Goal: Task Accomplishment & Management: Manage account settings

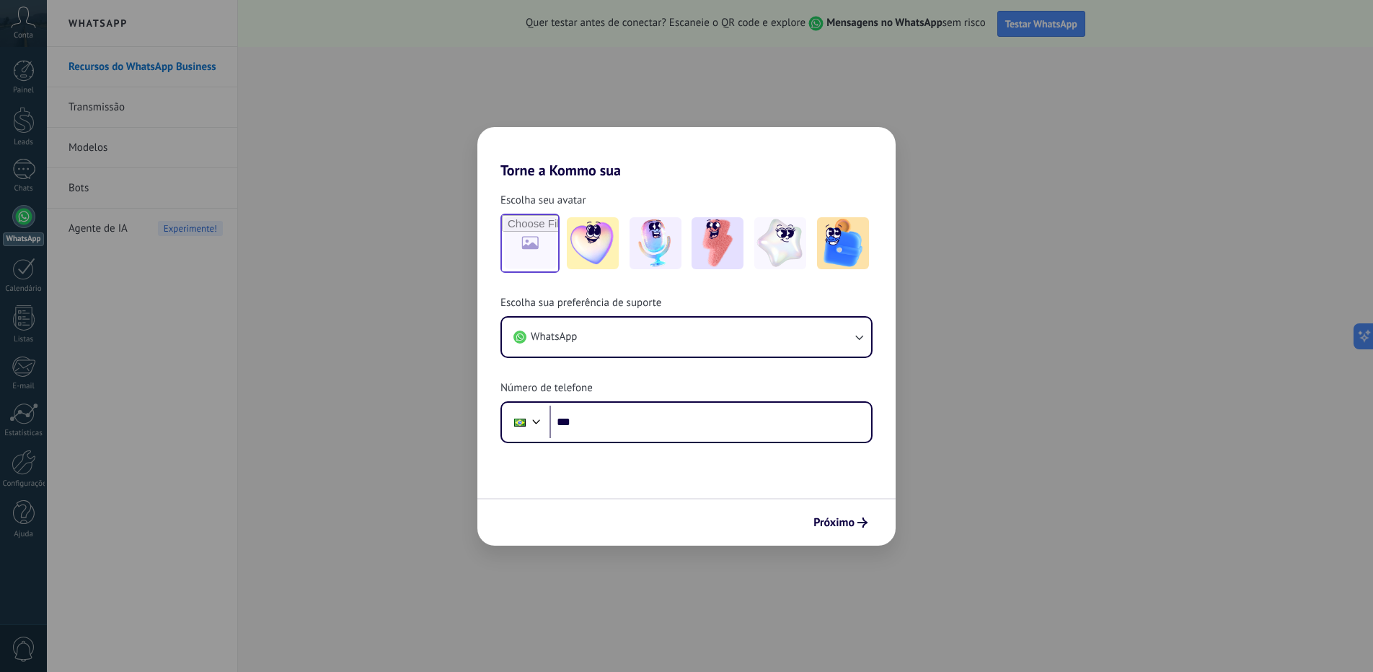
click at [539, 237] on input "file" at bounding box center [530, 243] width 56 height 56
click at [760, 337] on button "WhatsApp" at bounding box center [686, 336] width 369 height 39
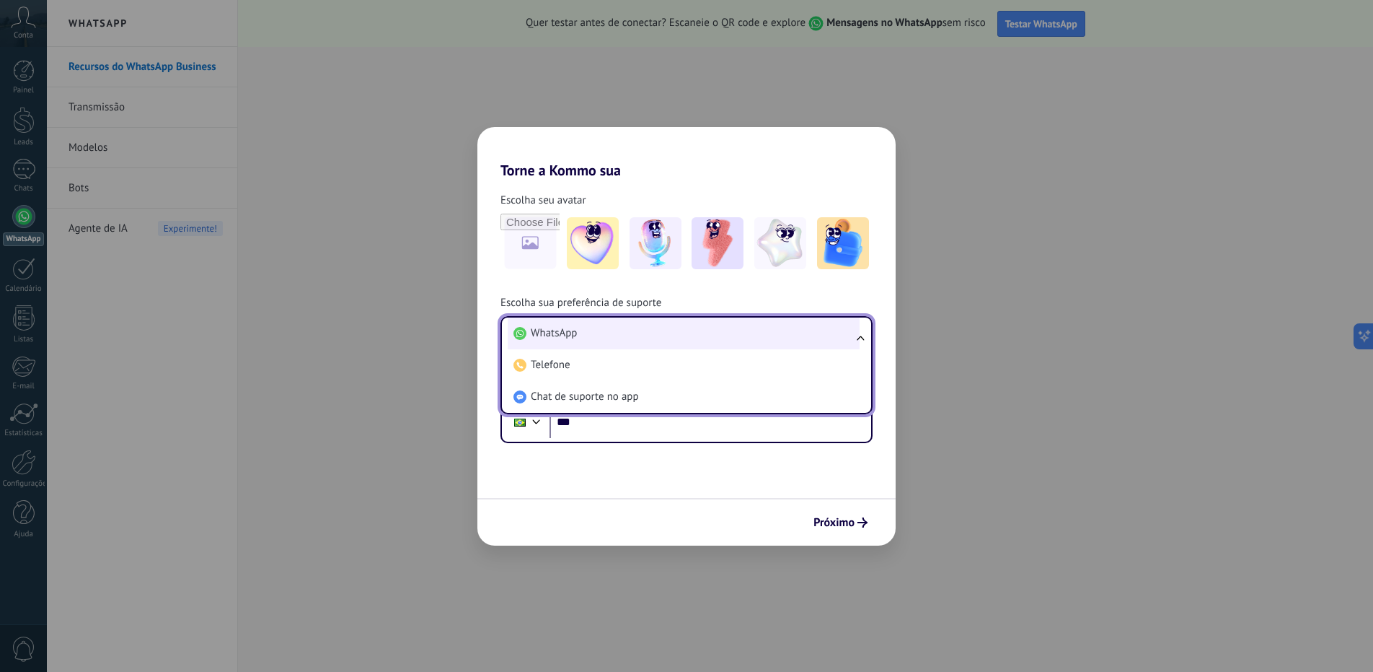
click at [579, 340] on li "WhatsApp" at bounding box center [684, 333] width 352 height 32
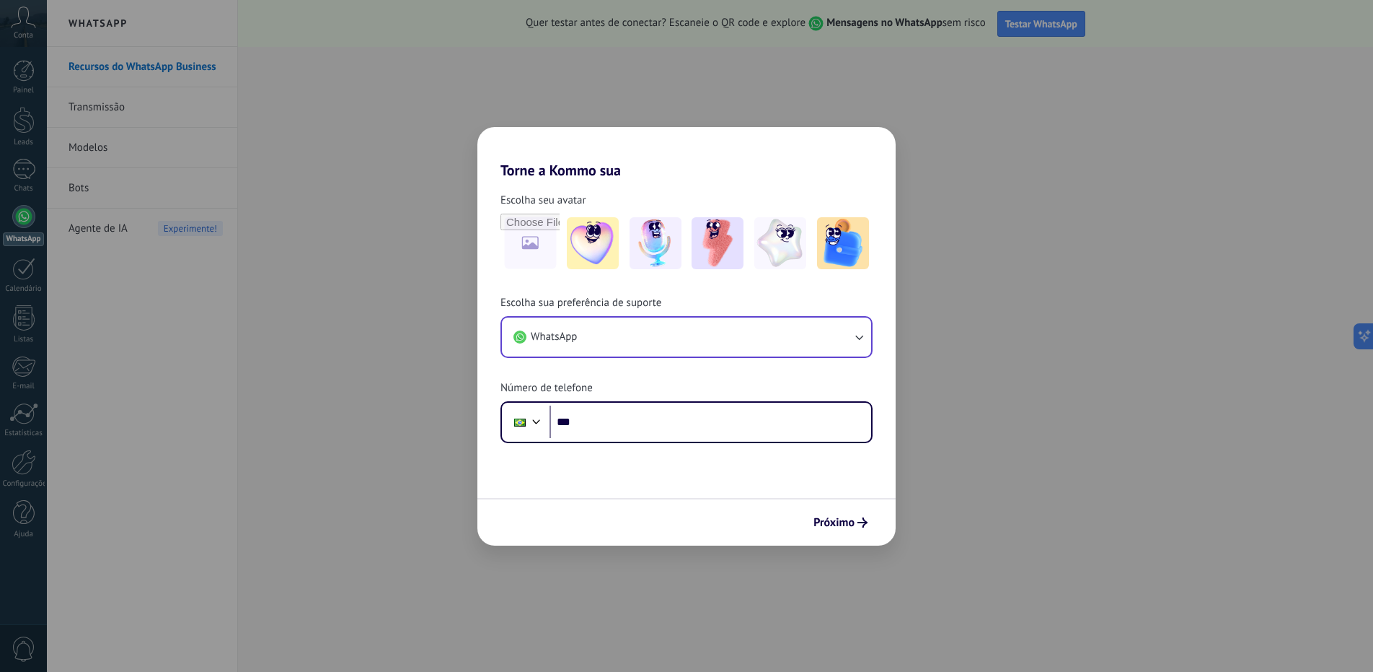
click at [669, 288] on div "Escolha seu avatar [PERSON_NAME] sua preferência de suporte WhatsApp Número de …" at bounding box center [687, 311] width 418 height 264
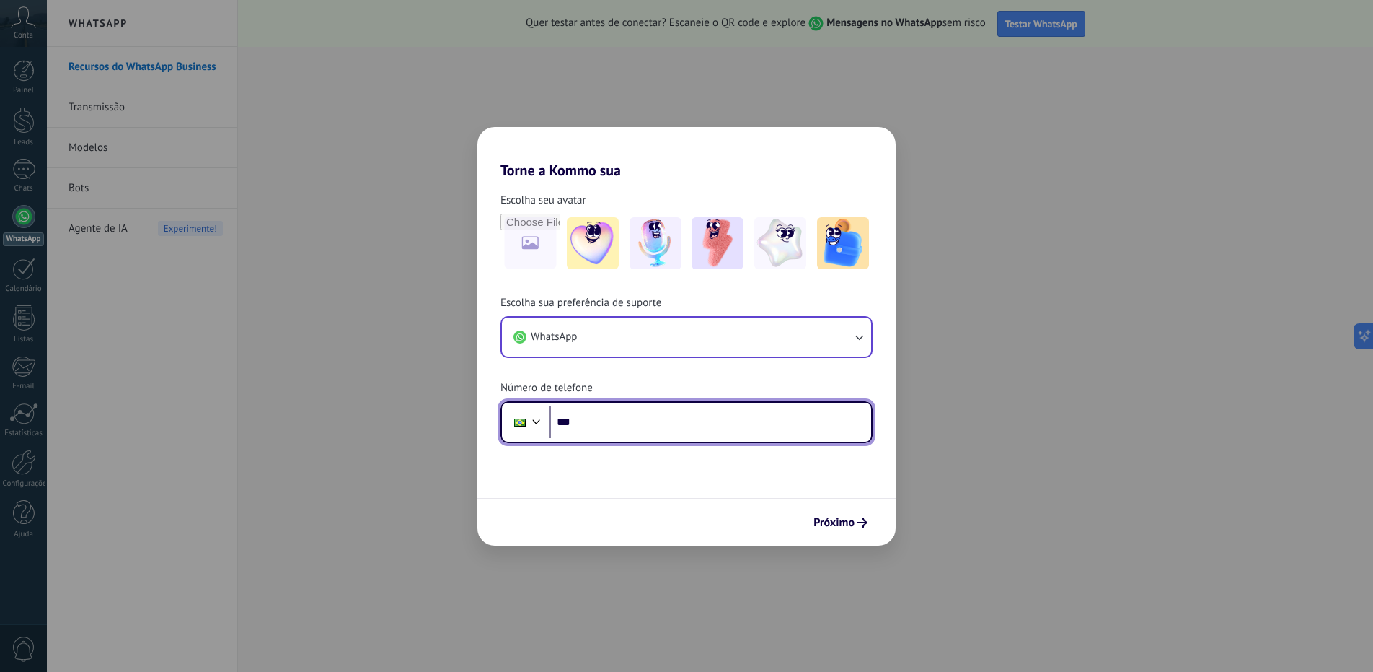
click at [620, 415] on input "***" at bounding box center [711, 421] width 322 height 33
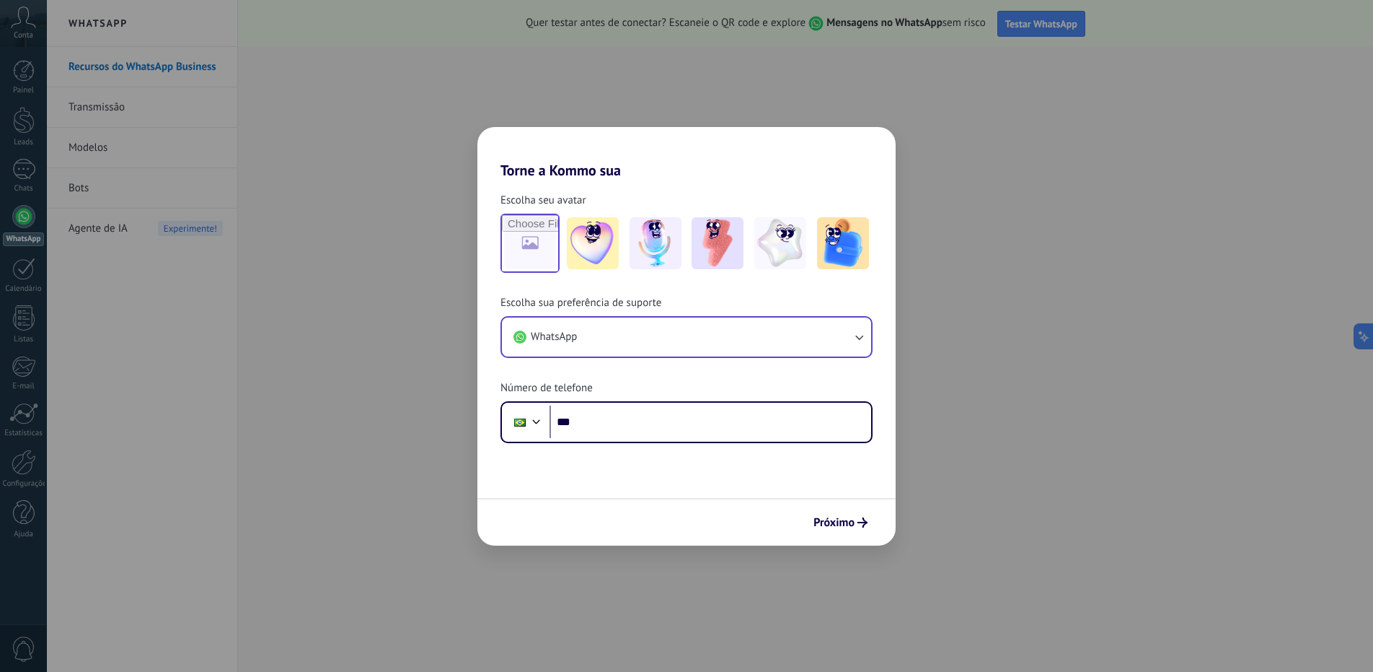
click at [545, 237] on input "file" at bounding box center [530, 243] width 56 height 56
type input "**********"
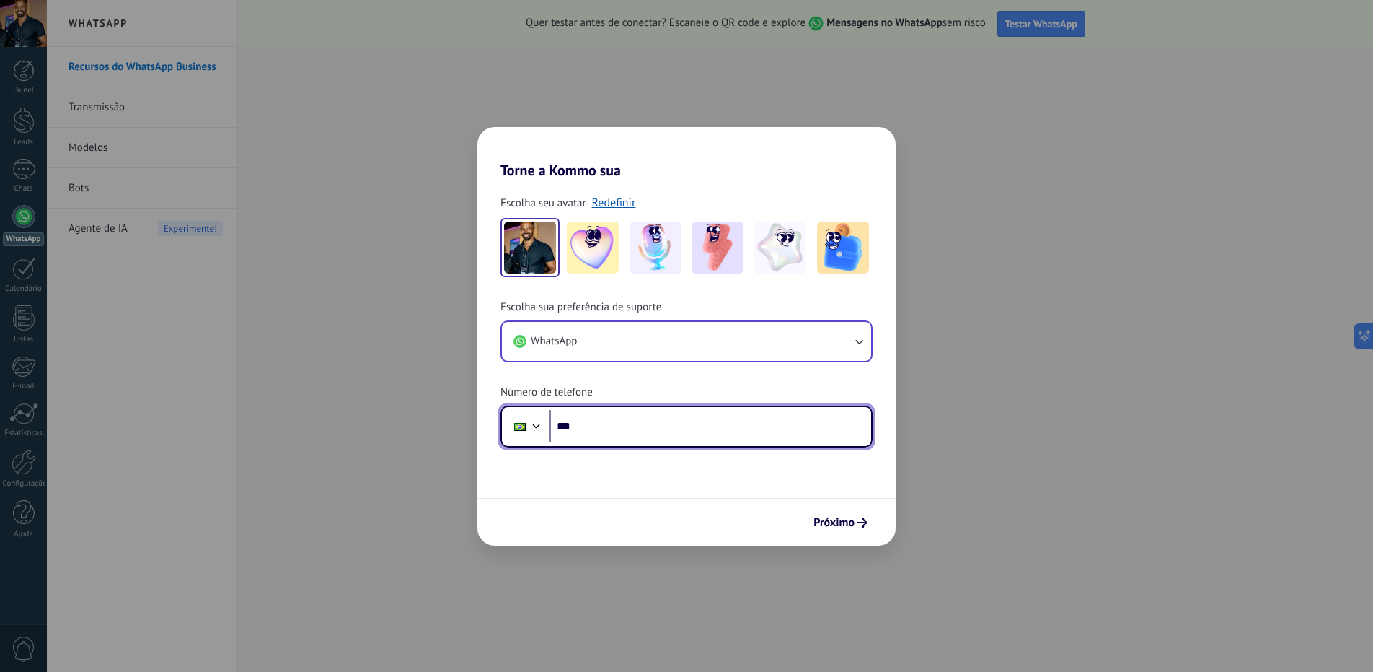
click at [592, 434] on input "***" at bounding box center [711, 426] width 322 height 33
type input "**********"
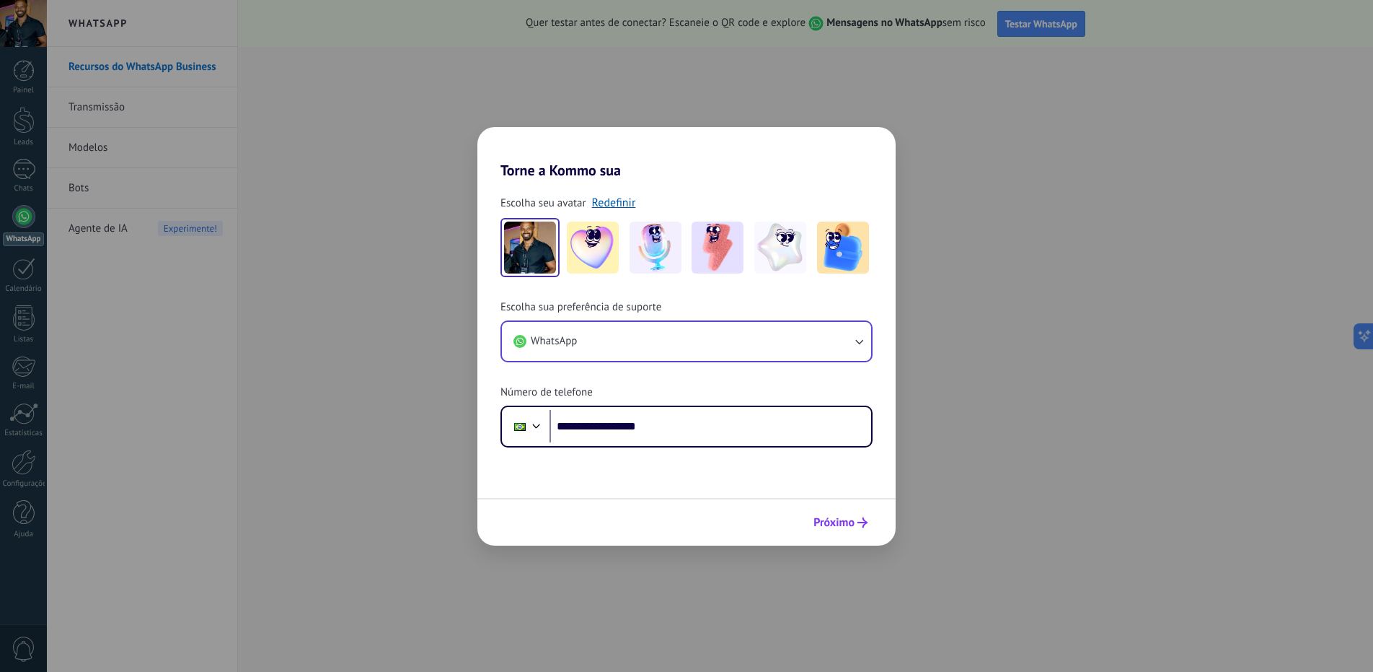
click at [832, 524] on span "Próximo" at bounding box center [834, 522] width 41 height 10
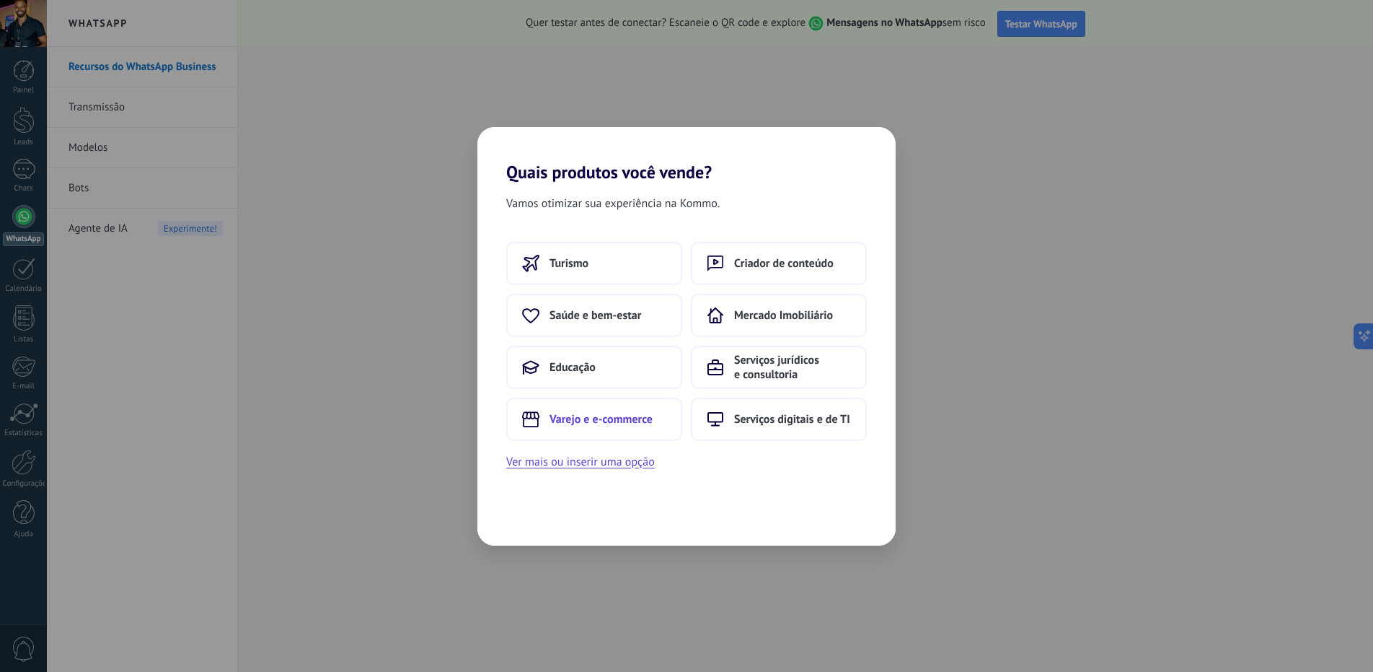
click at [584, 416] on span "Varejo e e-commerce" at bounding box center [601, 419] width 103 height 14
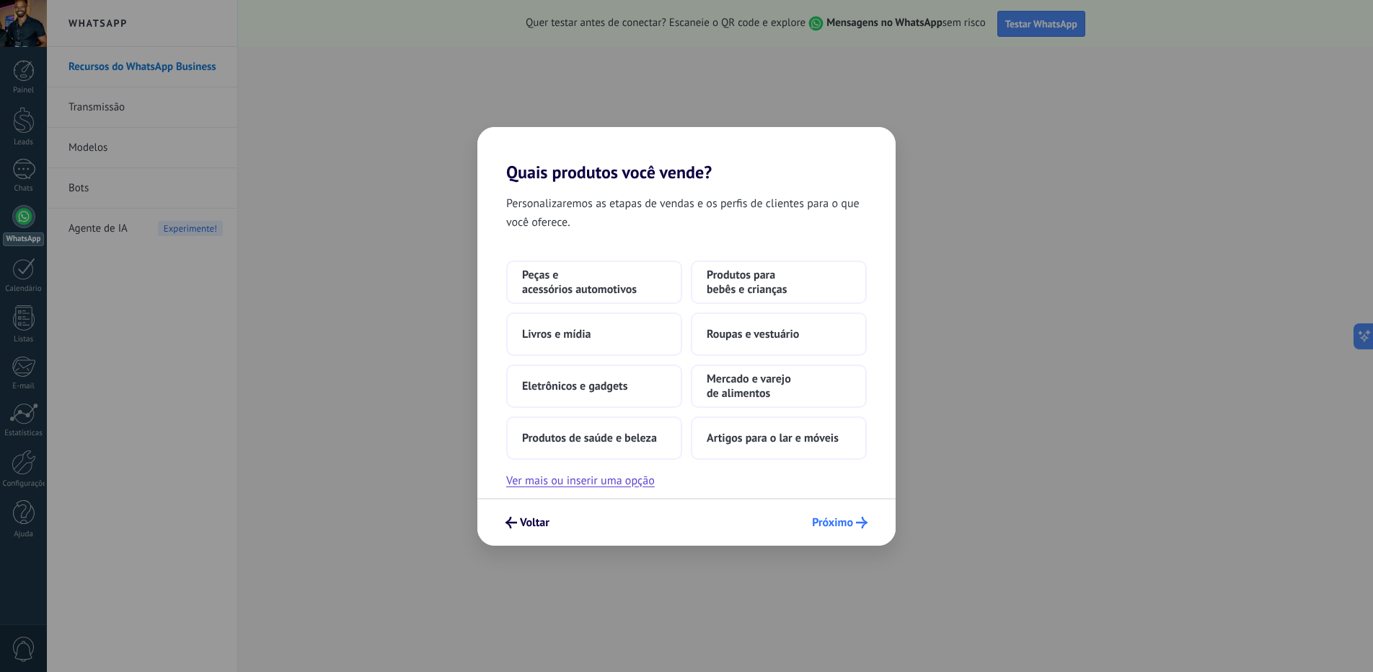
click at [824, 518] on span "Próximo" at bounding box center [832, 522] width 41 height 10
click at [625, 483] on button "Ver mais ou inserir uma opção" at bounding box center [580, 480] width 149 height 19
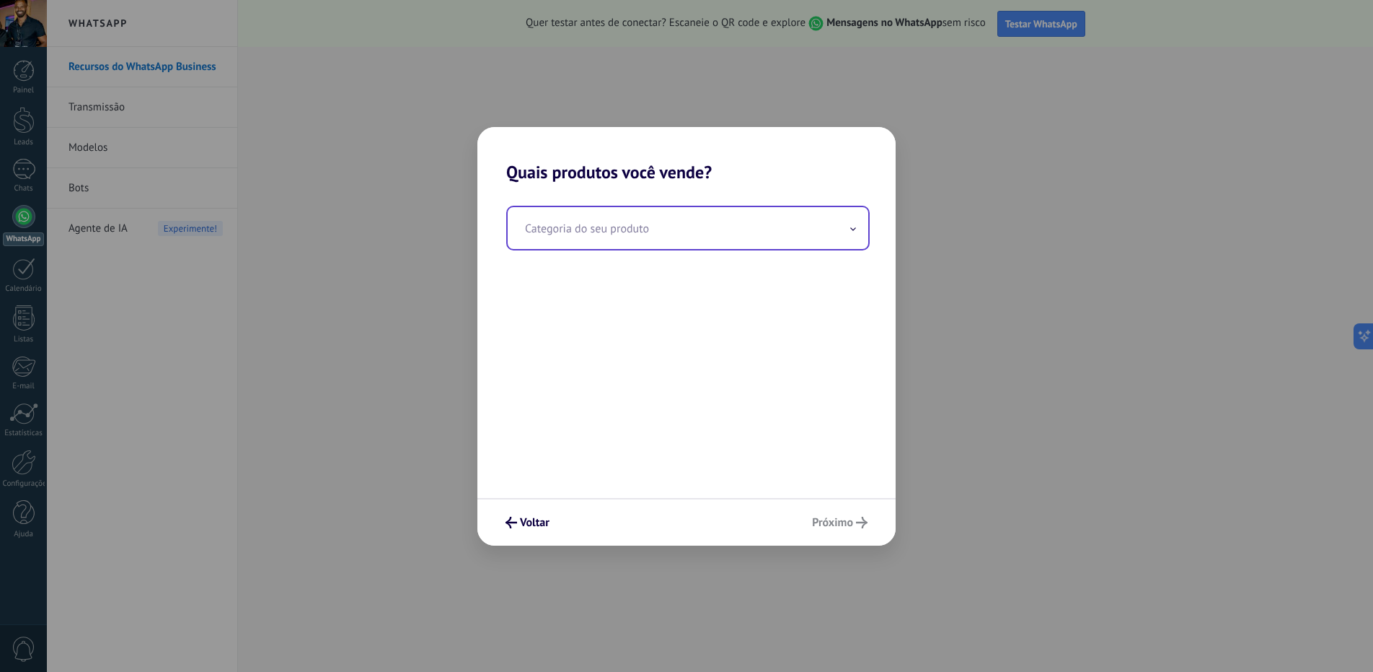
click at [601, 232] on input "text" at bounding box center [688, 228] width 361 height 42
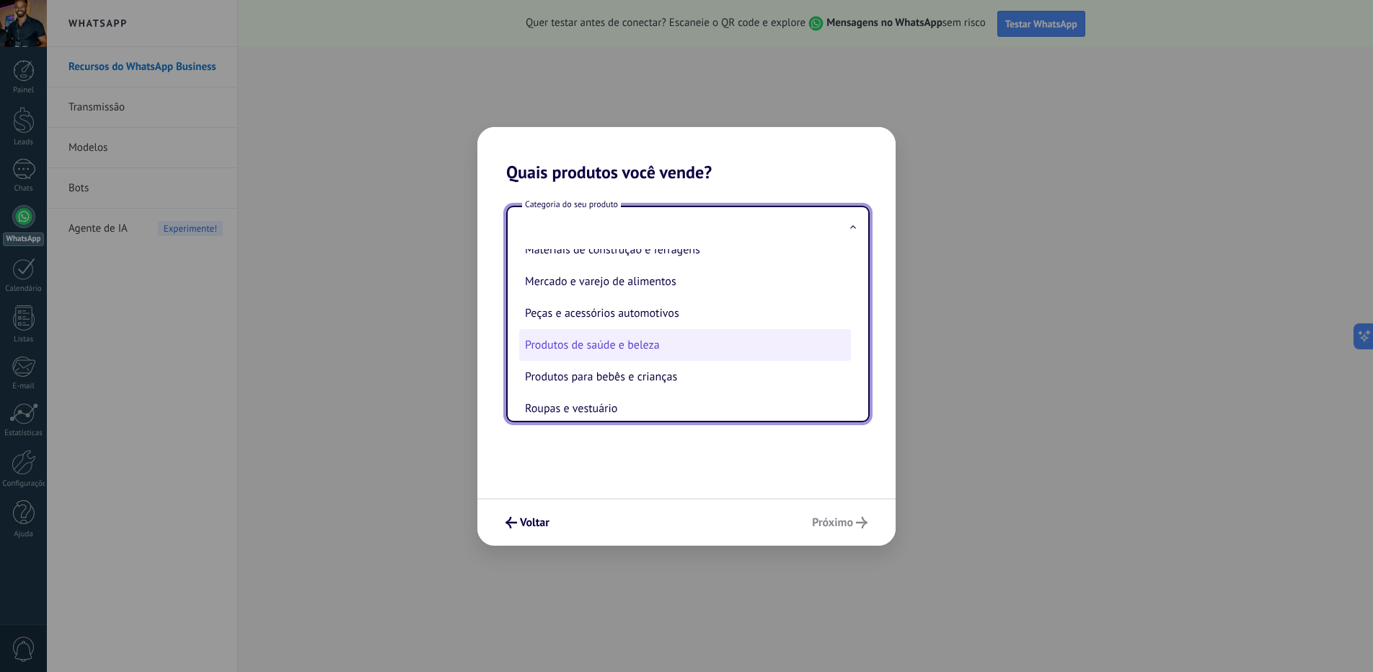
scroll to position [97, 0]
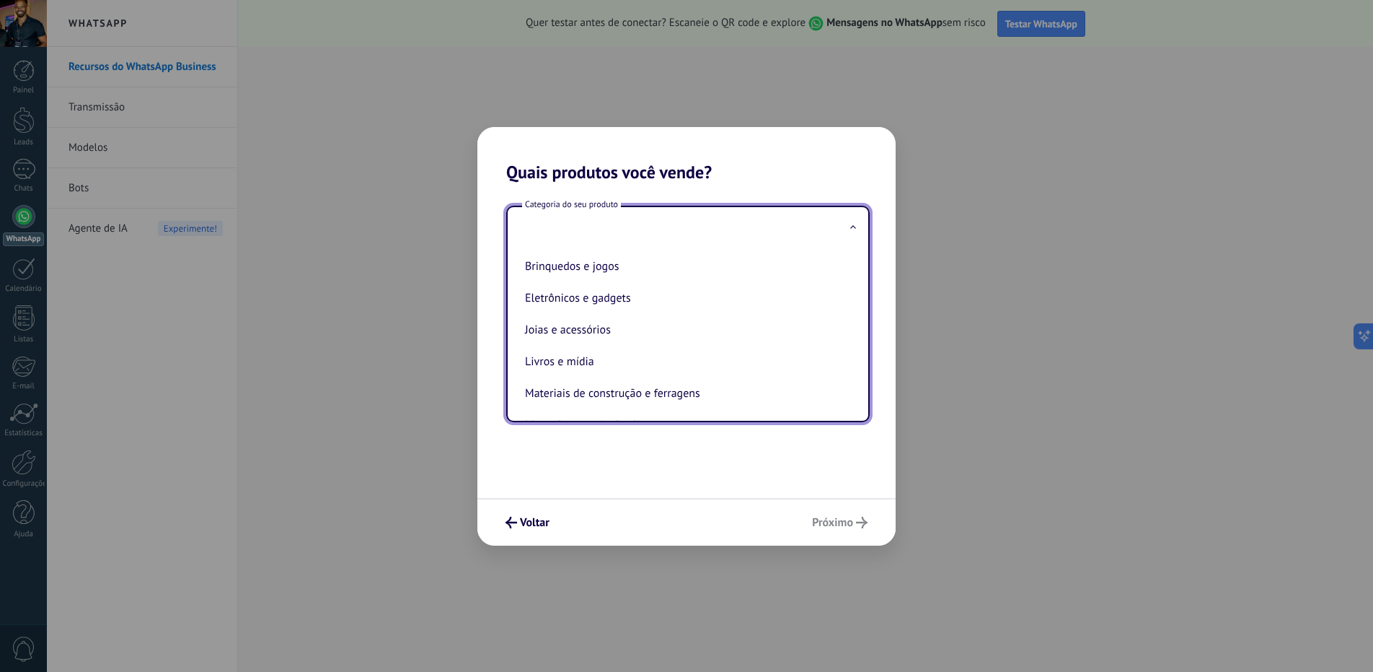
click at [575, 325] on li "Joias e acessórios" at bounding box center [685, 330] width 332 height 32
type input "**********"
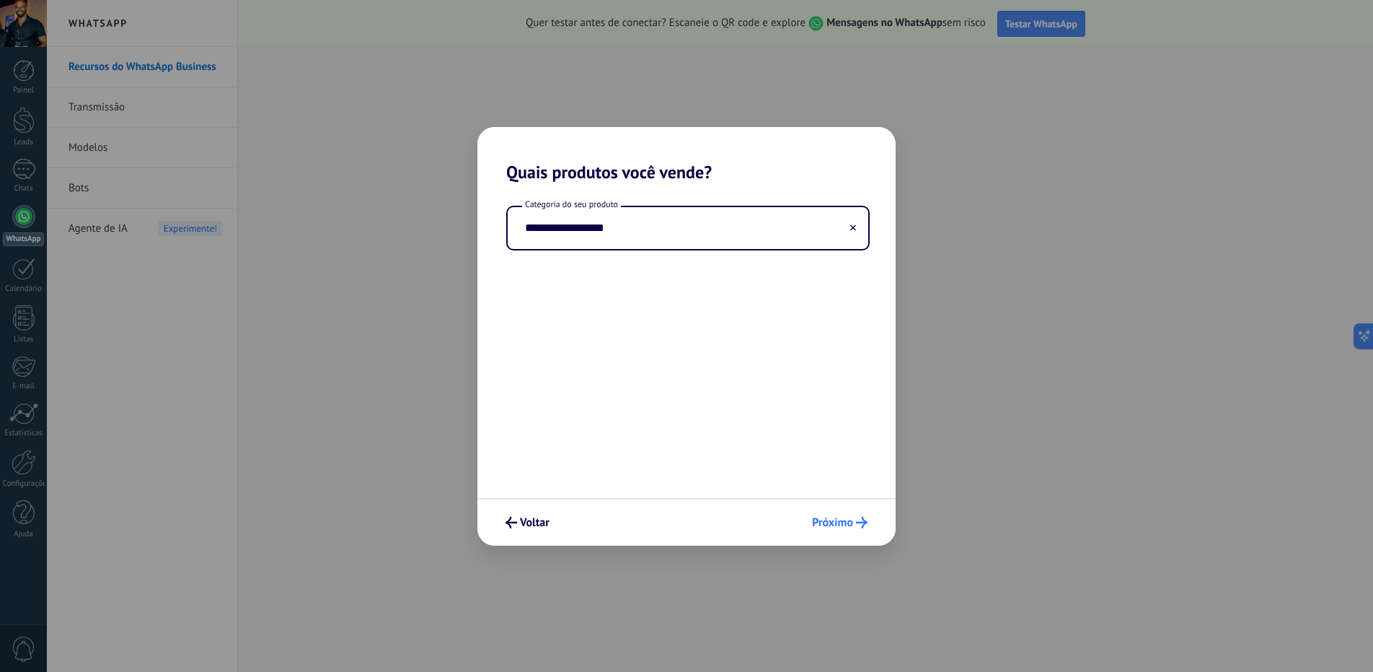
click at [841, 525] on span "Próximo" at bounding box center [832, 522] width 41 height 10
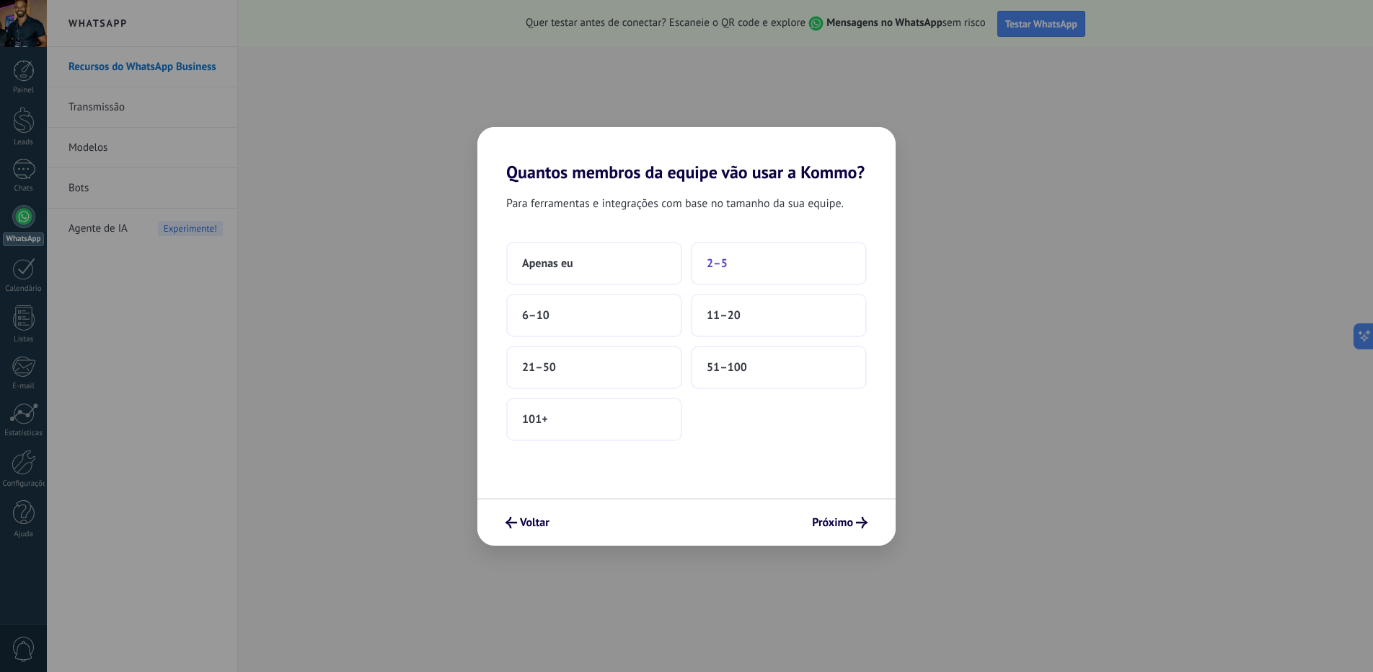
click at [744, 268] on button "2–5" at bounding box center [779, 263] width 176 height 43
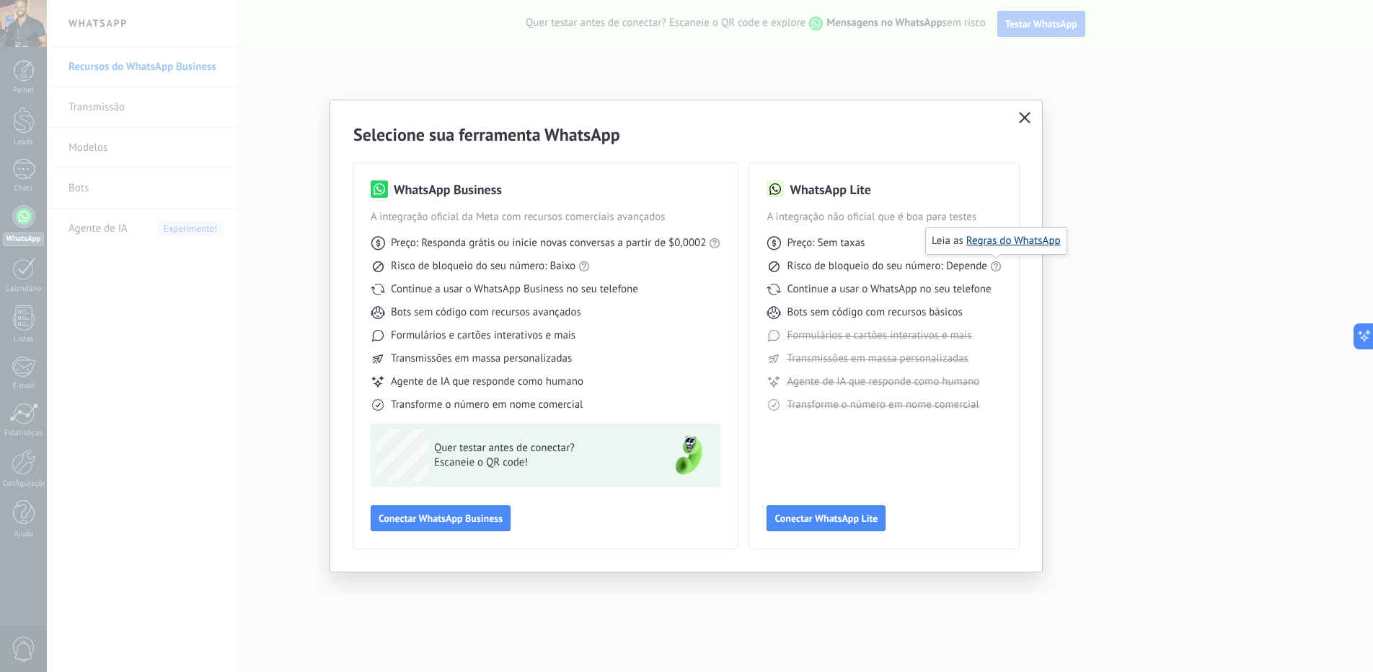
click at [1000, 239] on link "Regras do WhatsApp" at bounding box center [1014, 241] width 94 height 14
click at [791, 514] on span "Conectar WhatsApp Lite" at bounding box center [826, 518] width 103 height 10
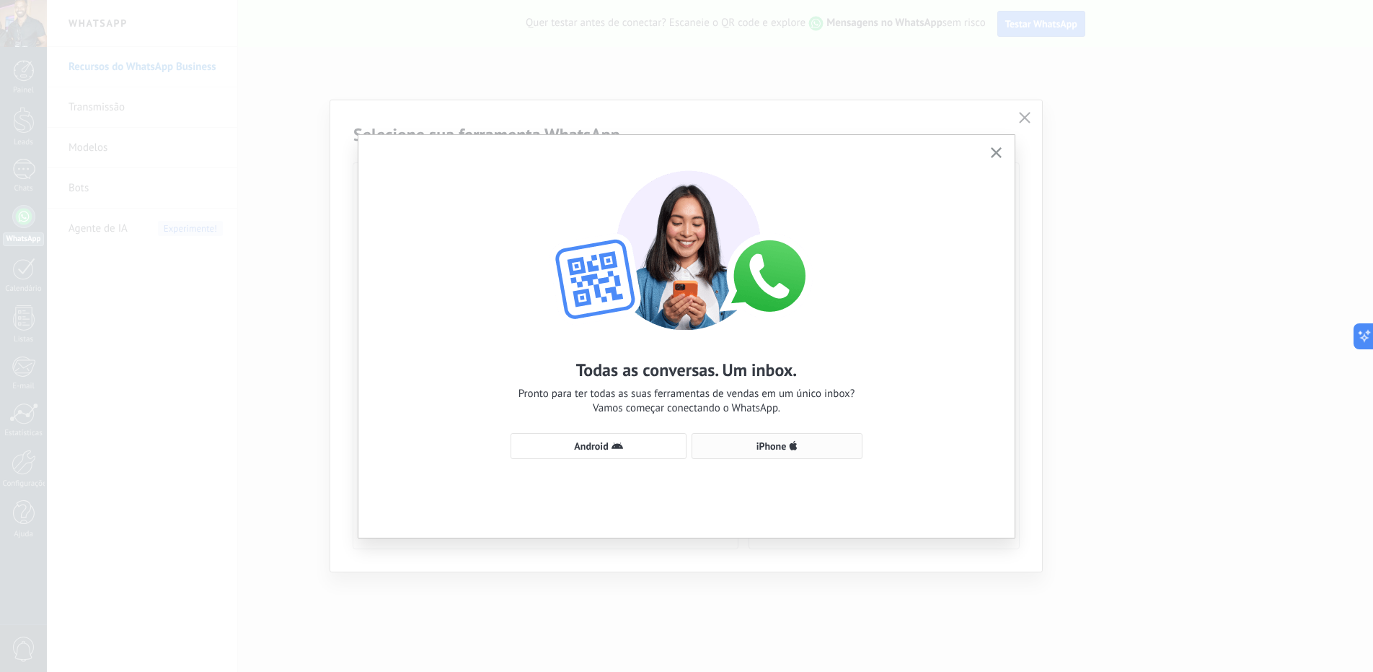
click at [760, 447] on span "iPhone" at bounding box center [772, 446] width 30 height 10
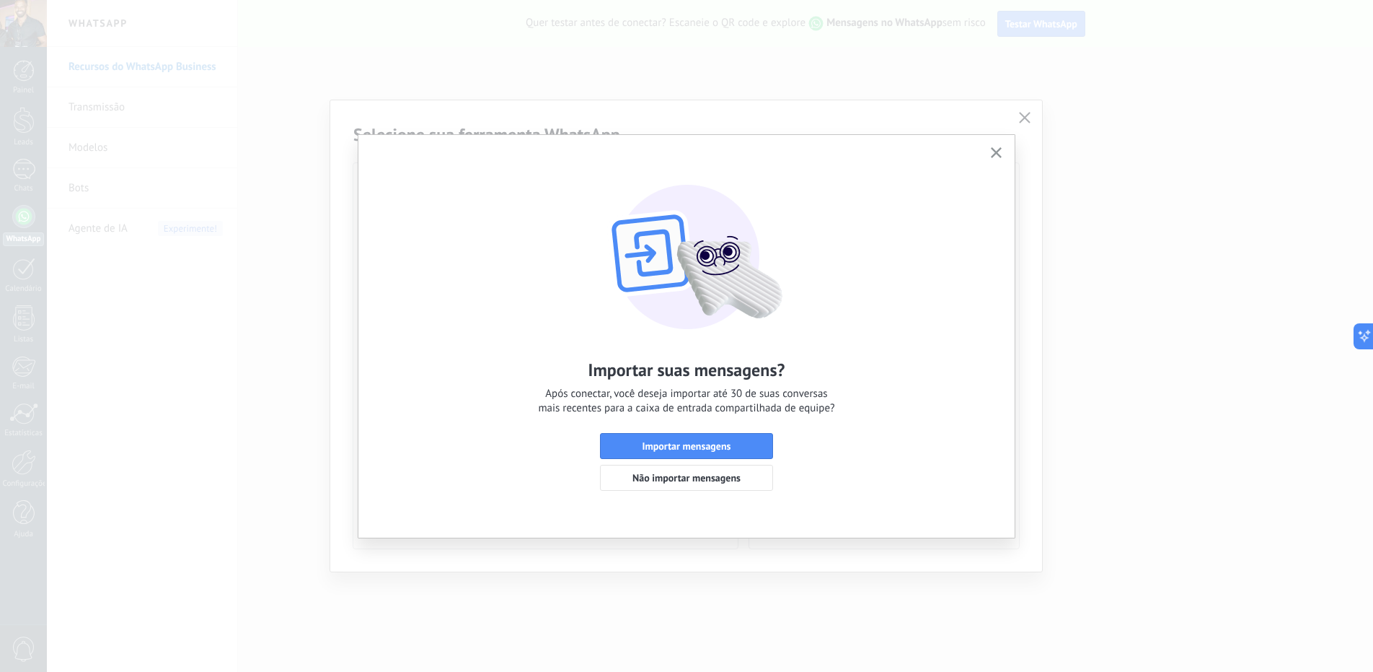
click at [991, 153] on icon "button" at bounding box center [996, 152] width 11 height 11
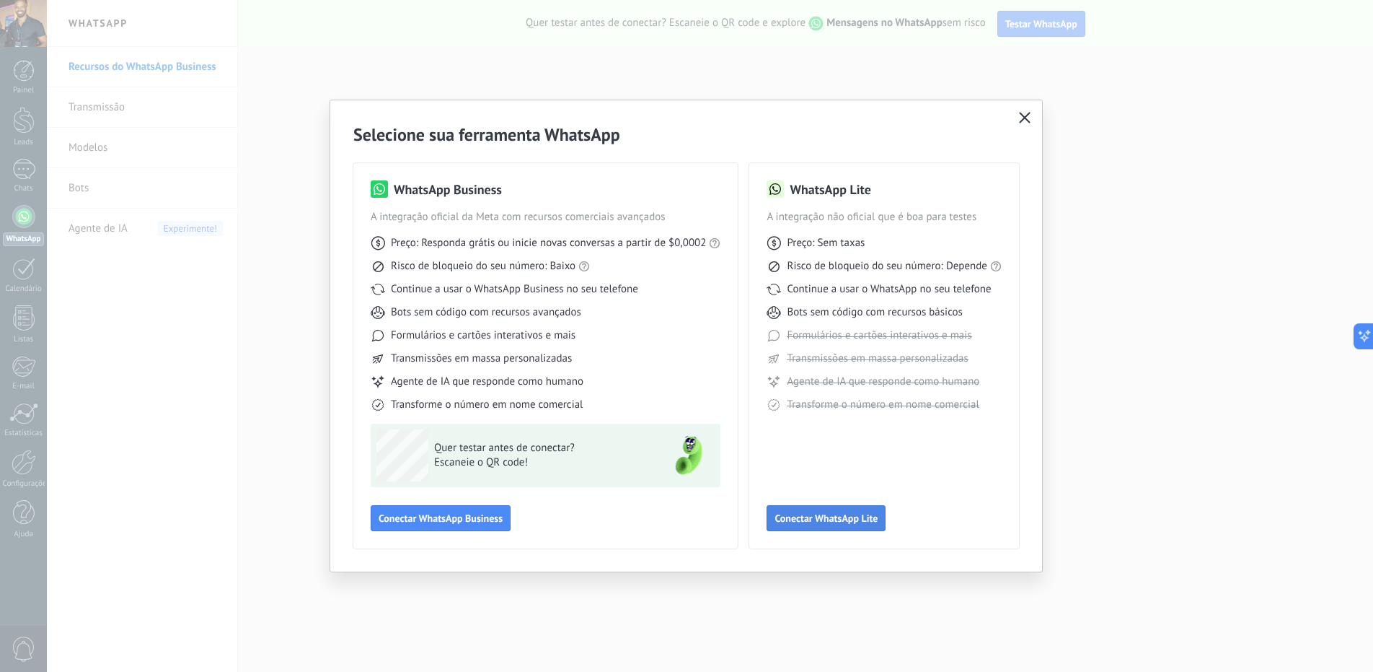
click at [801, 520] on span "Conectar WhatsApp Lite" at bounding box center [826, 518] width 103 height 10
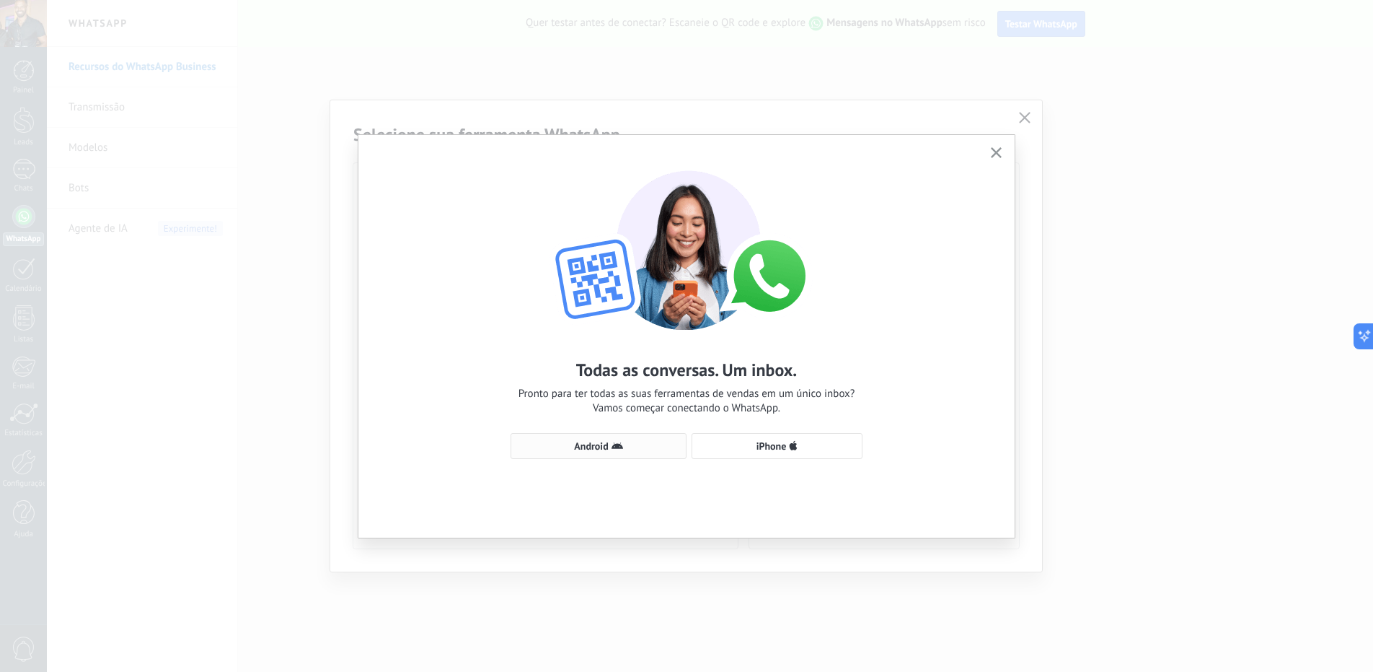
click at [603, 441] on span "Android" at bounding box center [591, 446] width 34 height 10
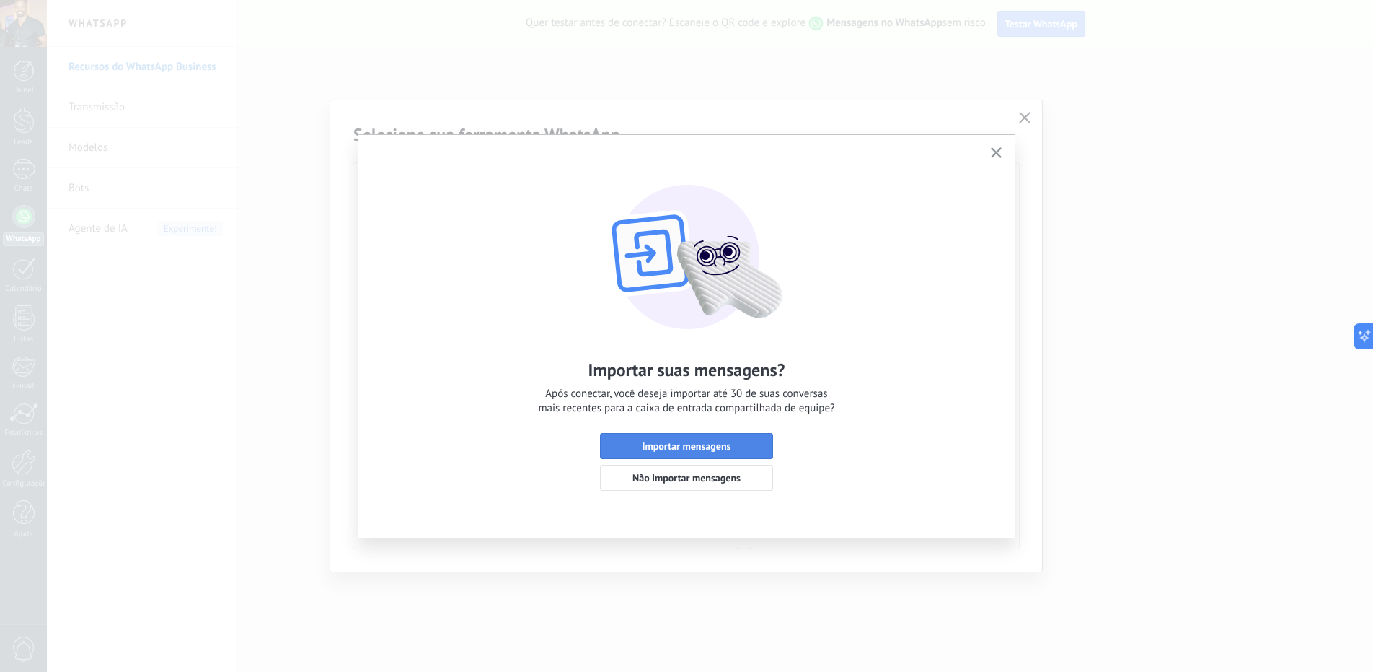
click at [682, 447] on span "Importar mensagens" at bounding box center [687, 446] width 89 height 10
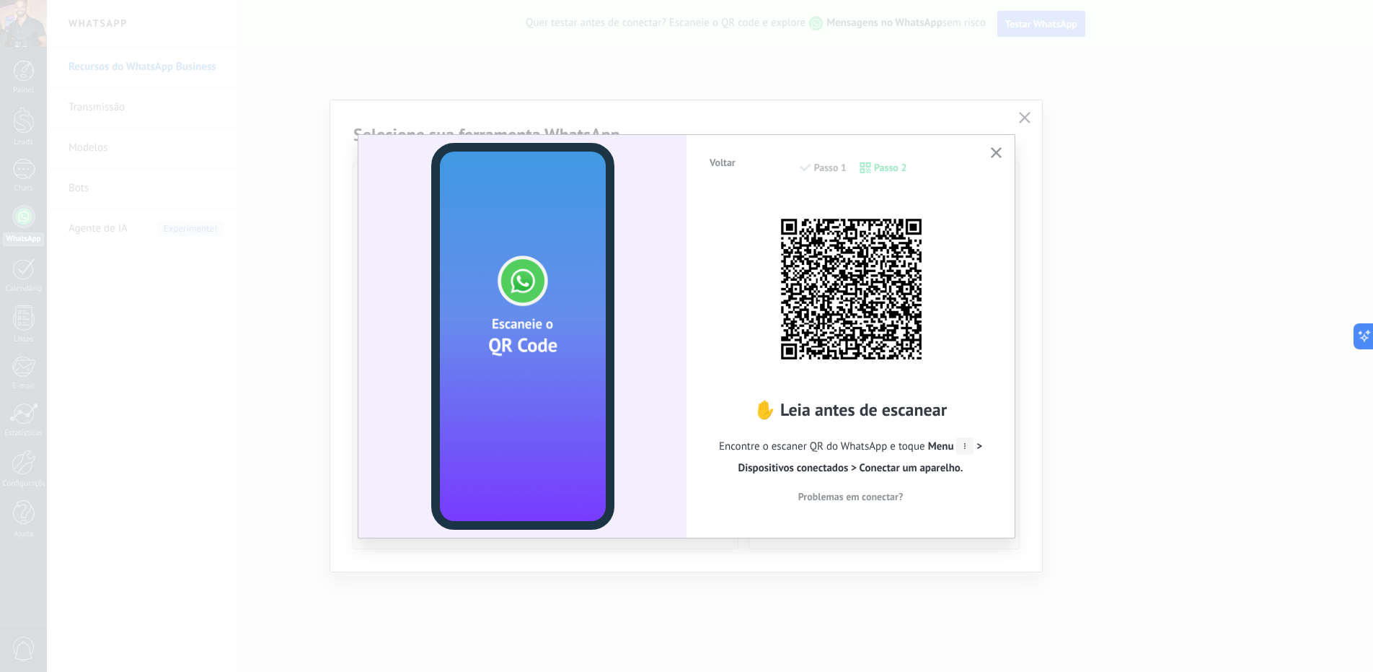
click at [995, 151] on use "button" at bounding box center [996, 152] width 11 height 11
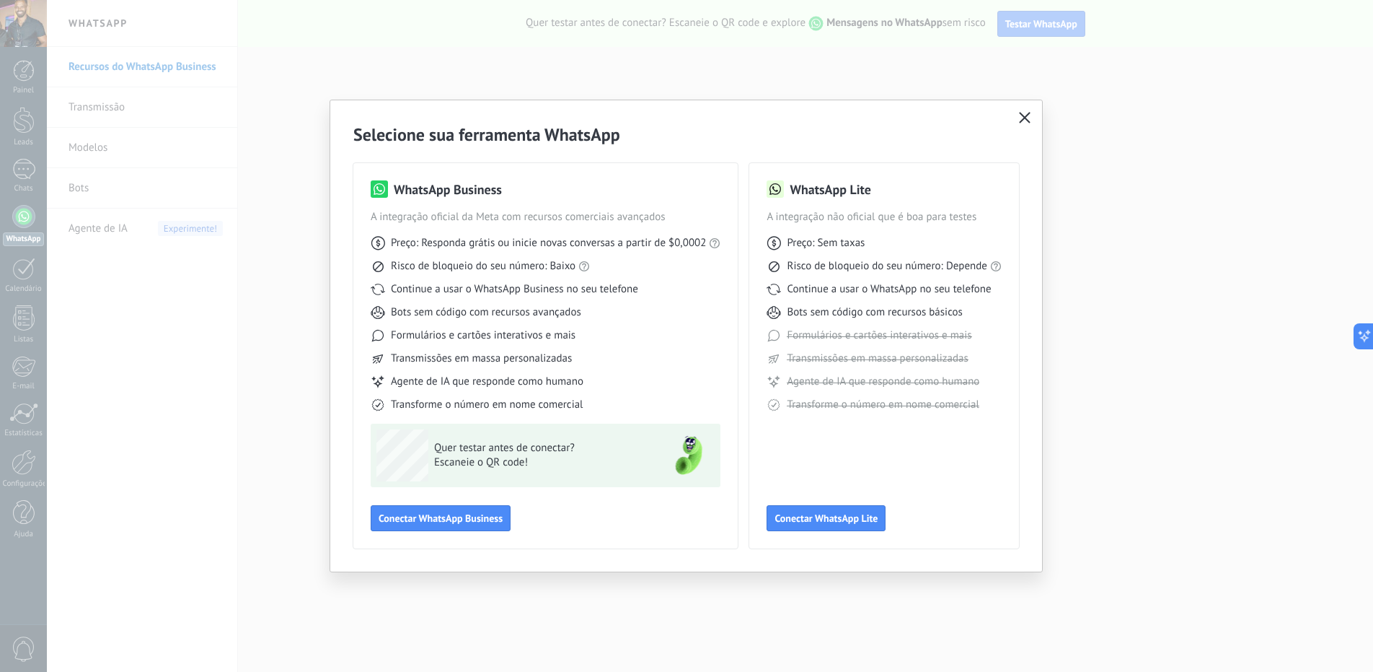
click at [1024, 121] on icon "button" at bounding box center [1025, 118] width 12 height 12
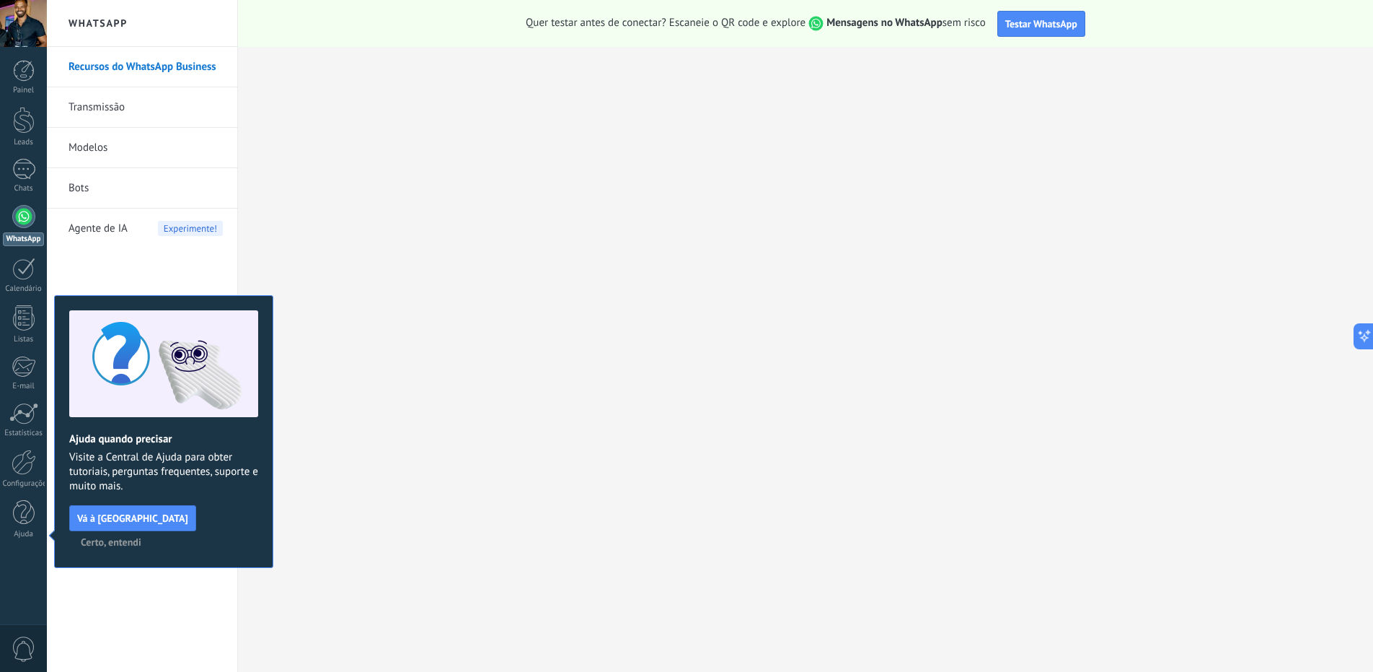
click at [13, 641] on span "0" at bounding box center [24, 648] width 25 height 25
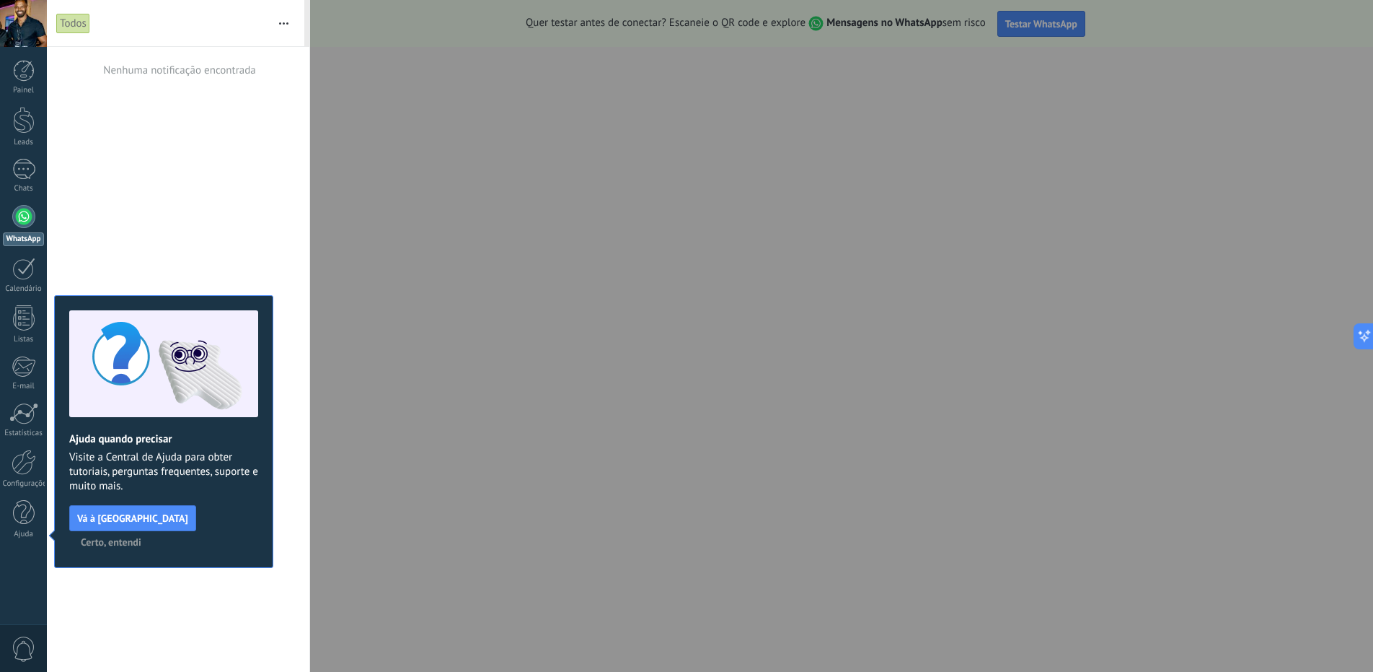
click at [141, 537] on span "Certo, entendi" at bounding box center [111, 542] width 61 height 10
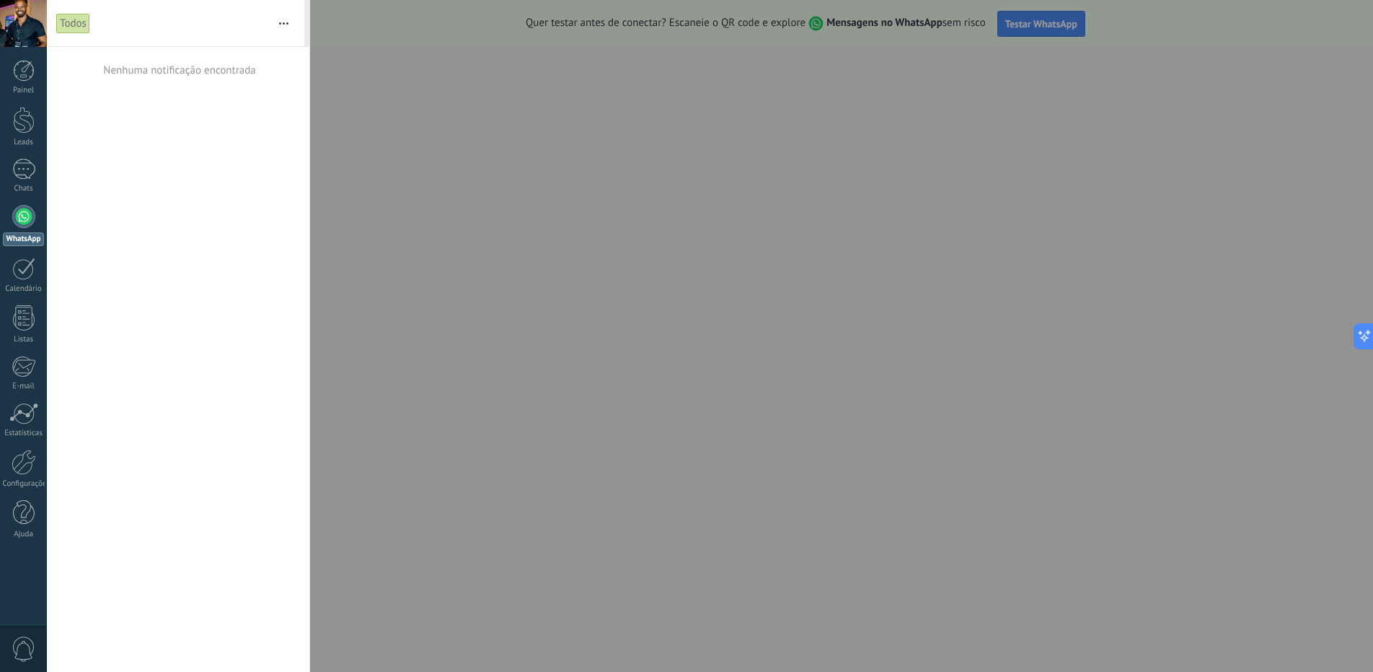
click at [288, 24] on use "button" at bounding box center [283, 23] width 9 height 2
click at [694, 82] on div at bounding box center [686, 336] width 1373 height 672
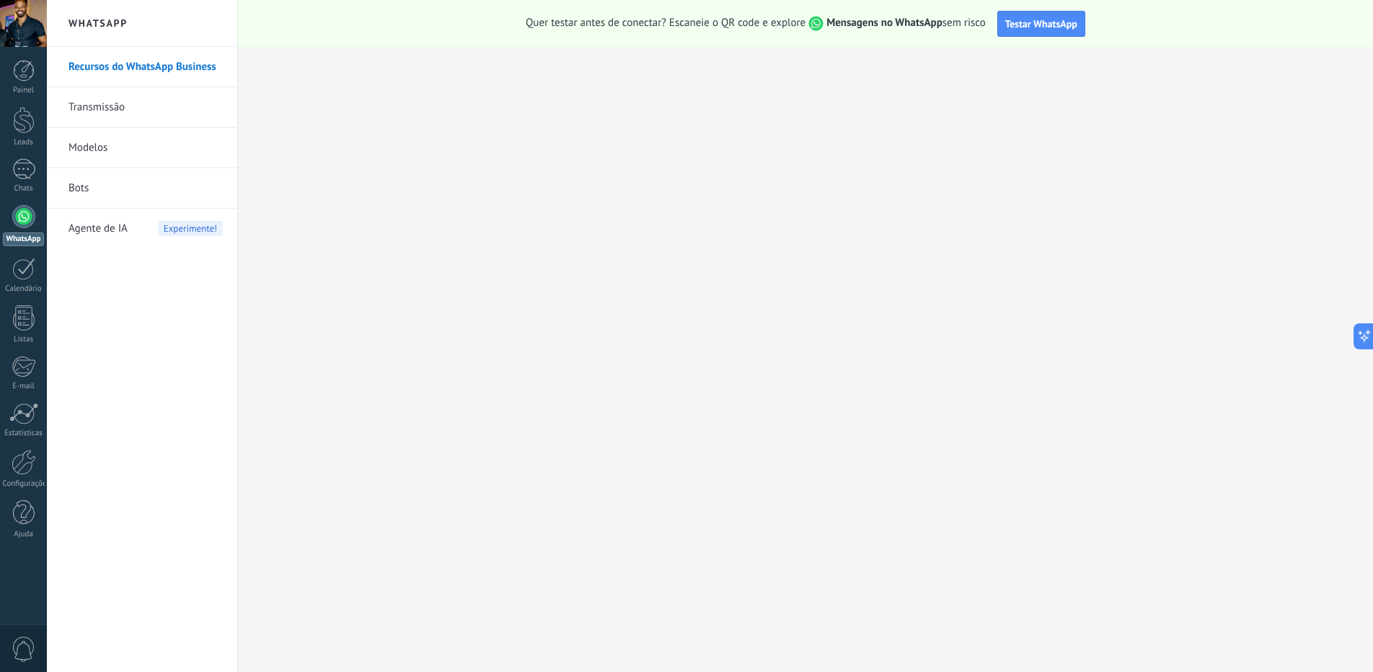
click at [103, 61] on link "Recursos do WhatsApp Business" at bounding box center [146, 67] width 154 height 40
click at [1048, 25] on span "Testar WhatsApp" at bounding box center [1042, 23] width 72 height 13
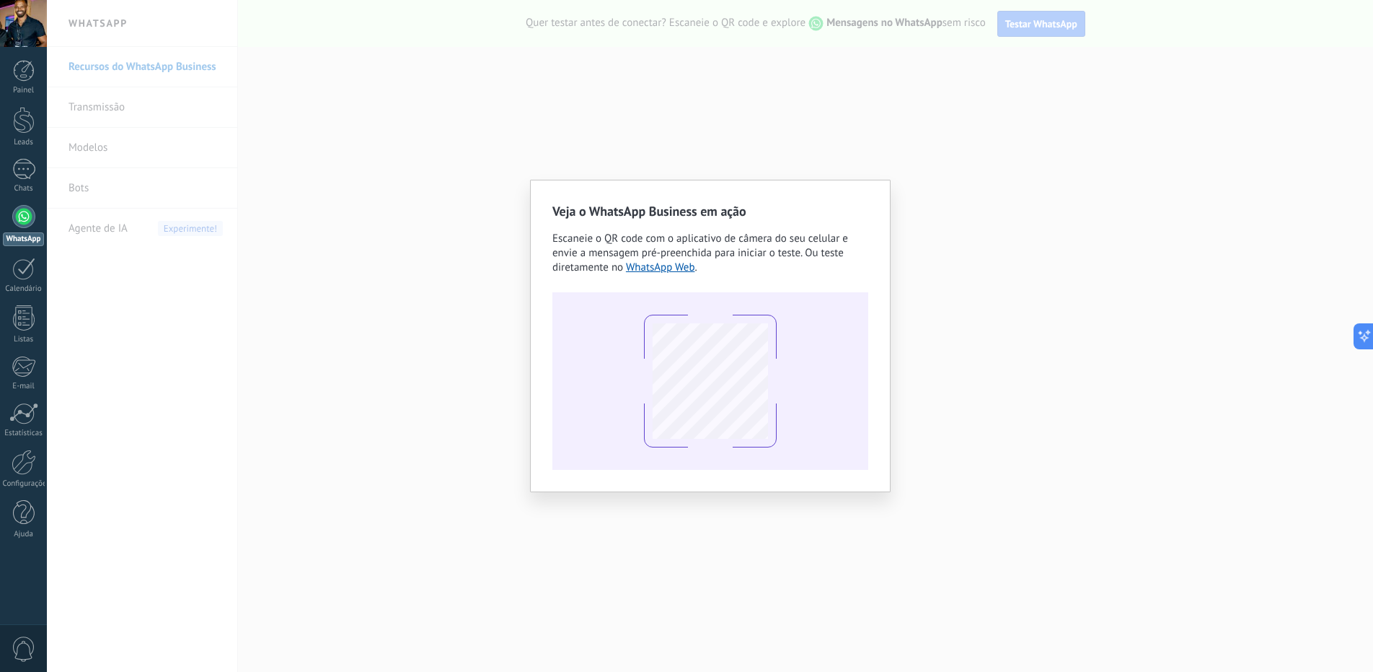
click at [964, 246] on div "Veja o WhatsApp Business em ação Escaneie o QR code com o aplicativo de câmera …" at bounding box center [710, 336] width 1327 height 672
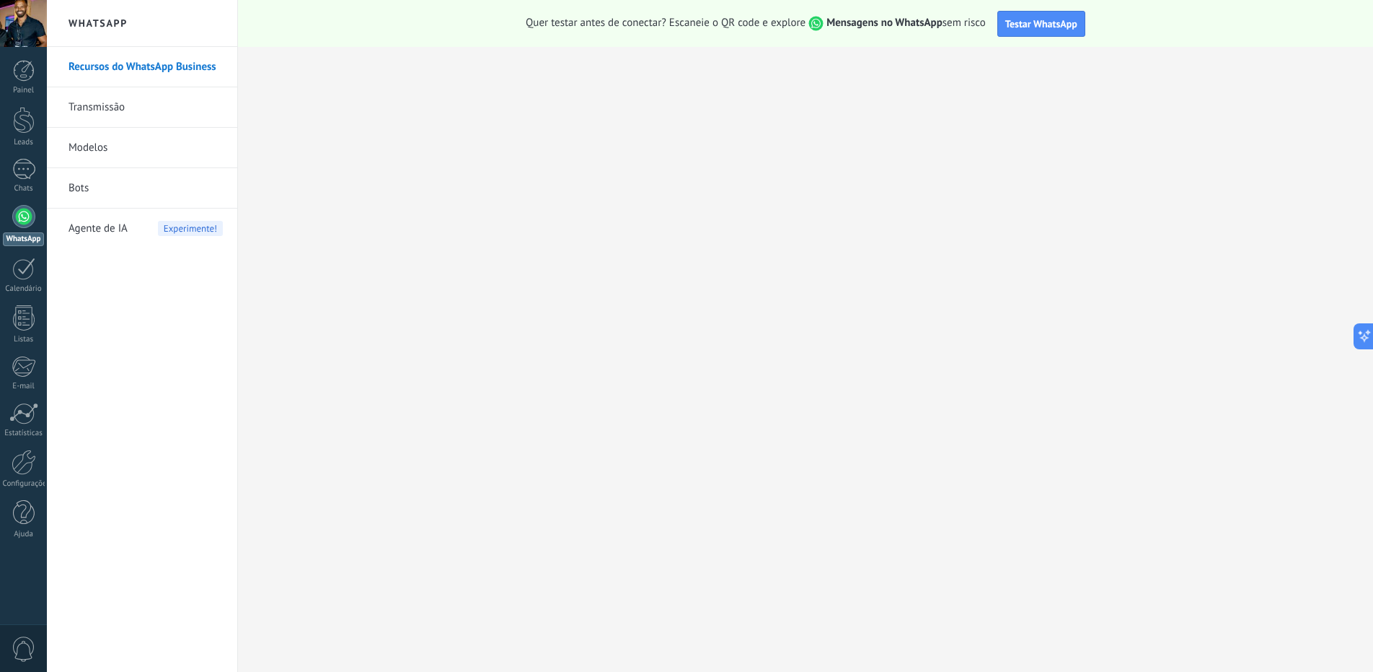
click at [17, 217] on div at bounding box center [23, 216] width 23 height 23
click at [27, 216] on div at bounding box center [23, 216] width 23 height 23
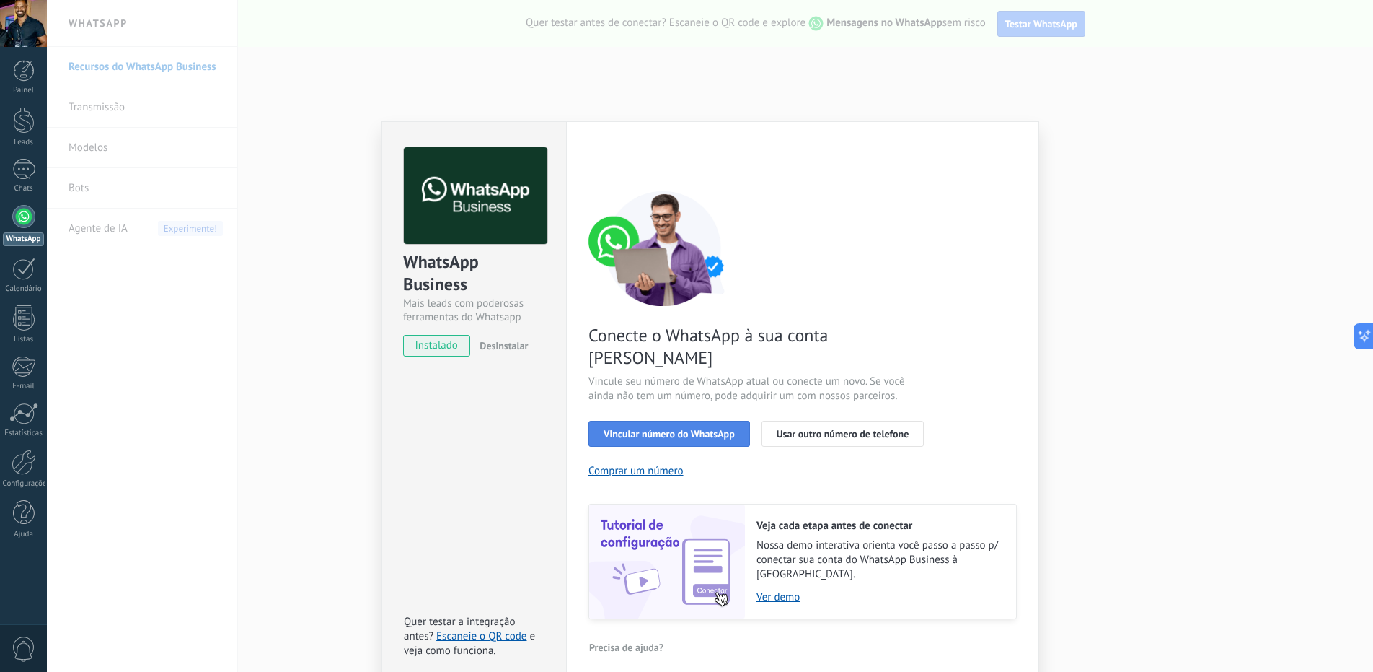
click at [656, 428] on span "Vincular número do WhatsApp" at bounding box center [669, 433] width 131 height 10
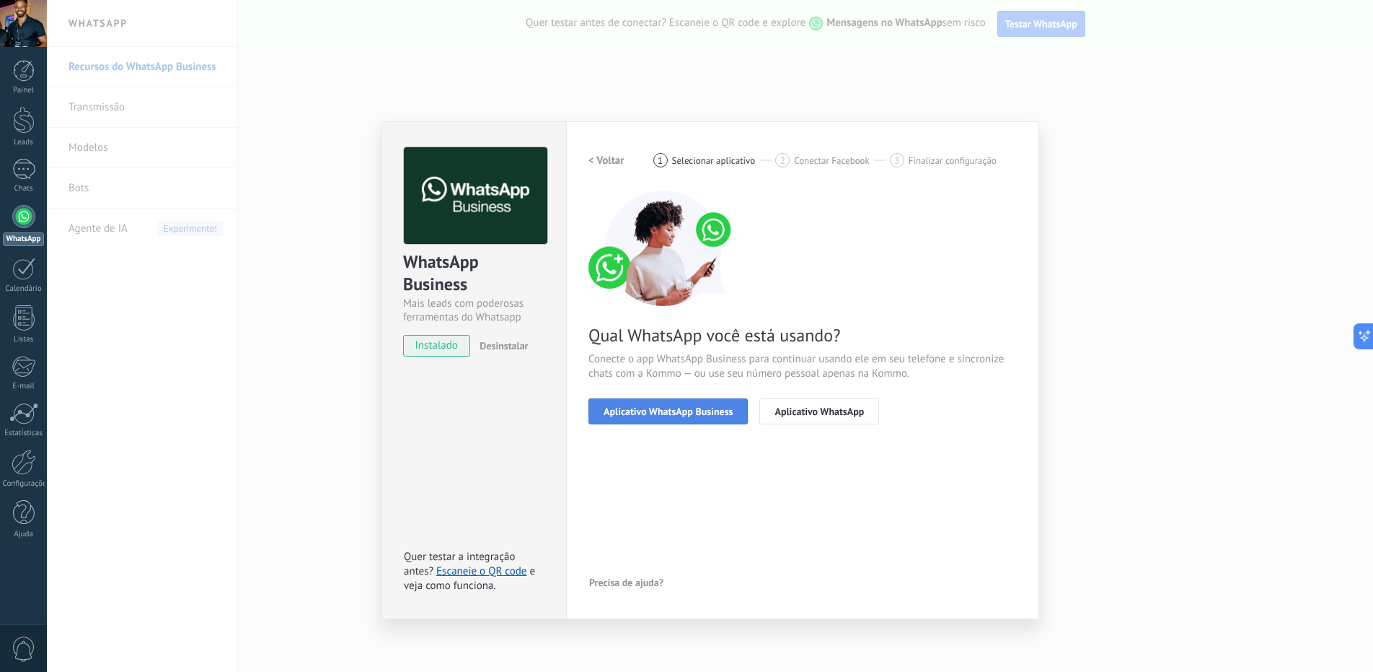
click at [652, 410] on span "Aplicativo WhatsApp Business" at bounding box center [668, 411] width 129 height 10
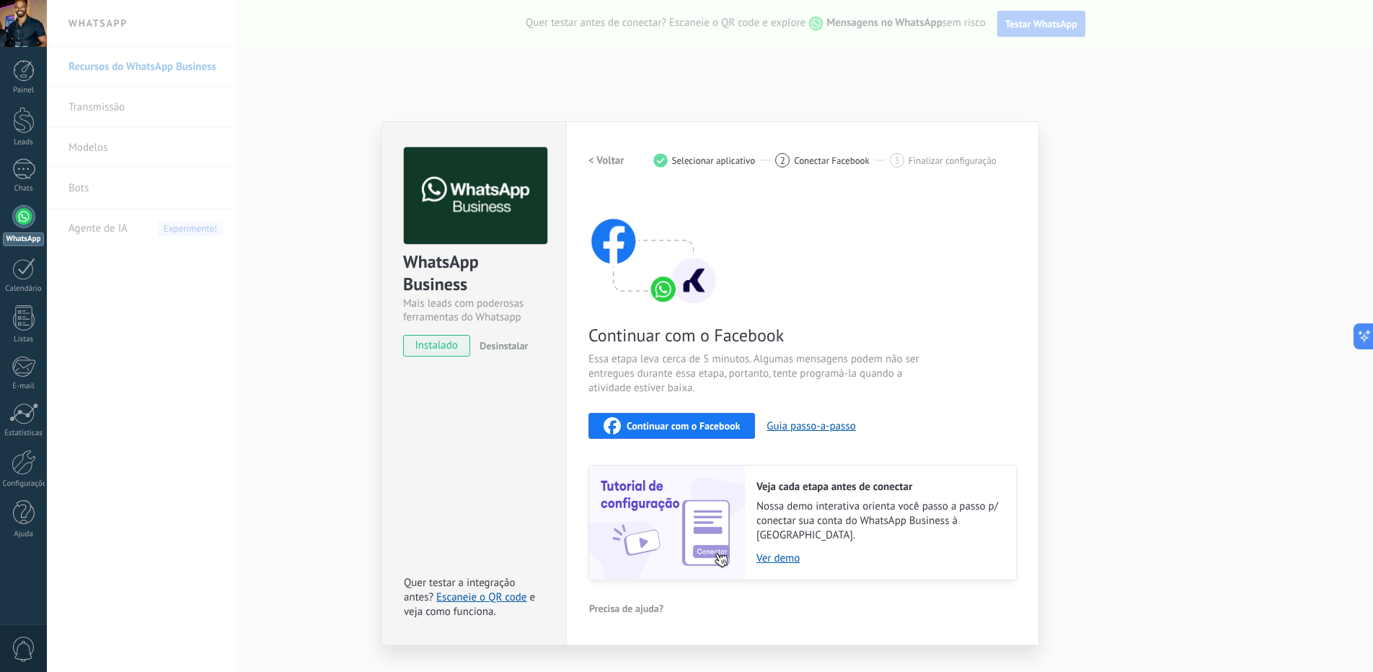
click at [658, 426] on span "Continuar com o Facebook" at bounding box center [683, 426] width 113 height 10
click at [356, 186] on div "WhatsApp Business Mais leads com poderosas ferramentas do Whatsapp instalado De…" at bounding box center [710, 336] width 1327 height 672
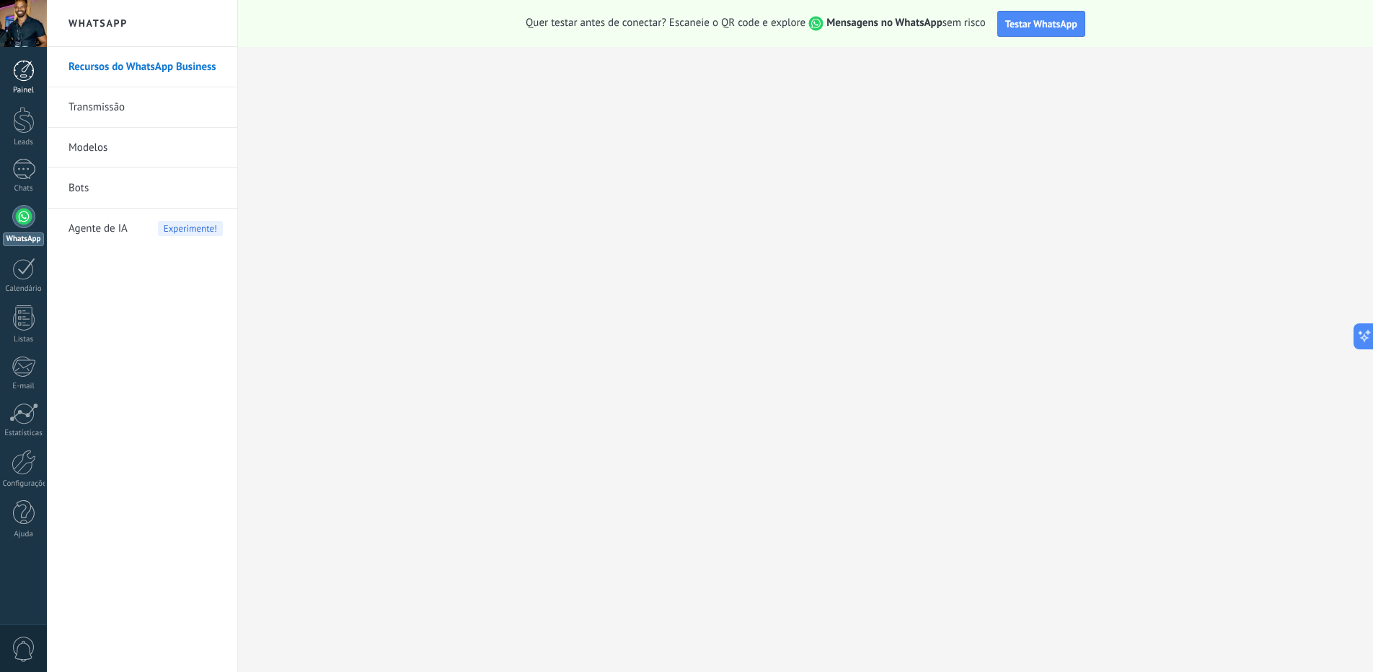
click at [22, 79] on div at bounding box center [24, 71] width 22 height 22
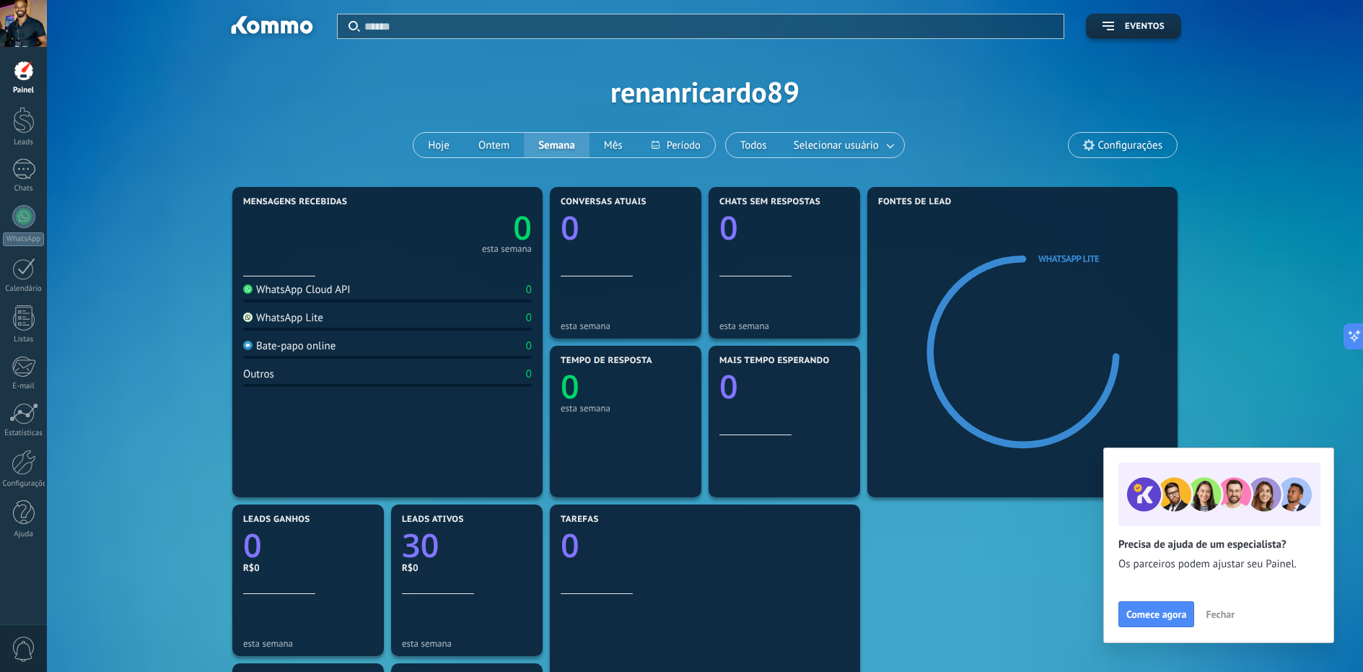
click at [1215, 612] on span "Fechar" at bounding box center [1219, 614] width 29 height 10
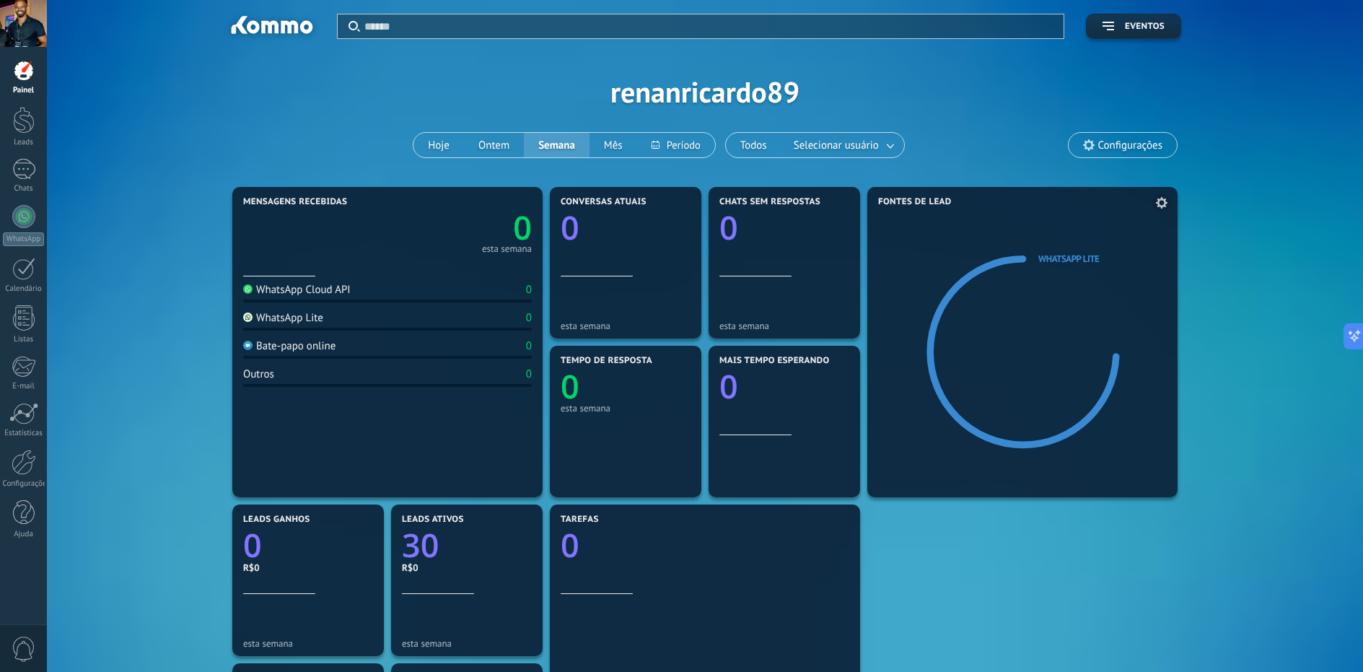
click at [991, 308] on icon at bounding box center [1035, 353] width 138 height 108
click at [32, 170] on div at bounding box center [23, 169] width 23 height 21
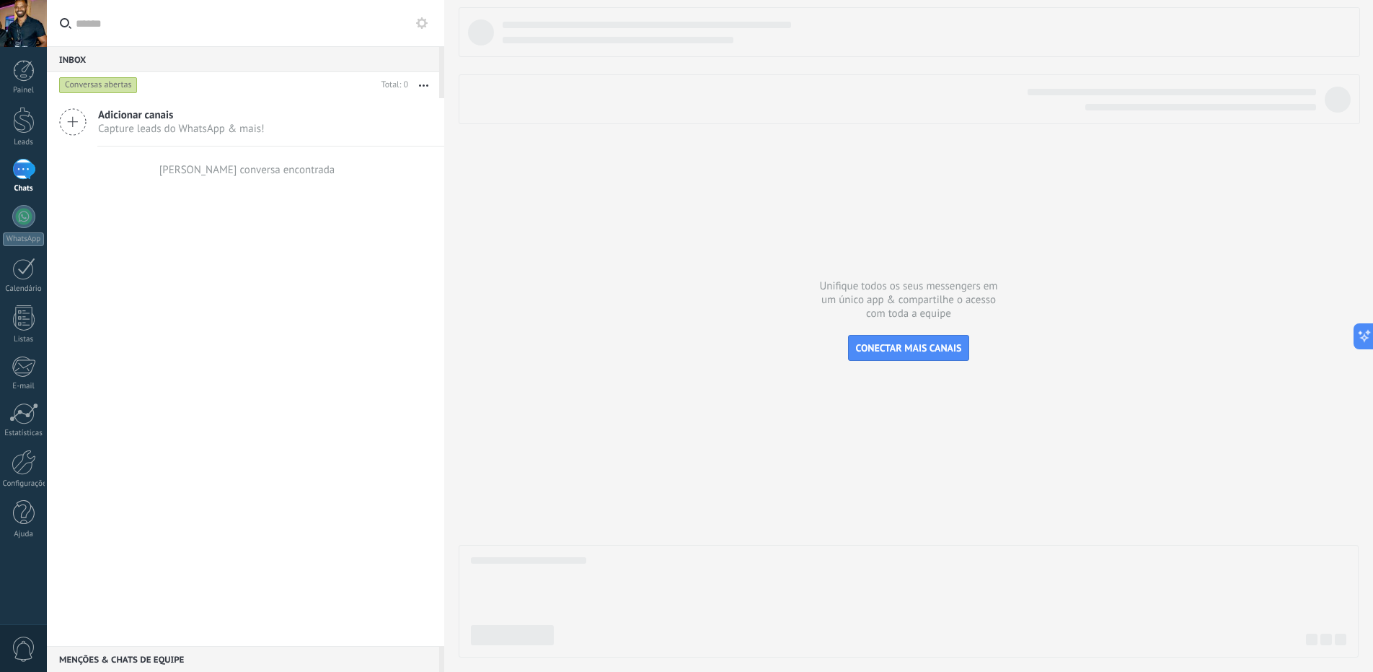
click at [77, 117] on icon at bounding box center [72, 121] width 27 height 27
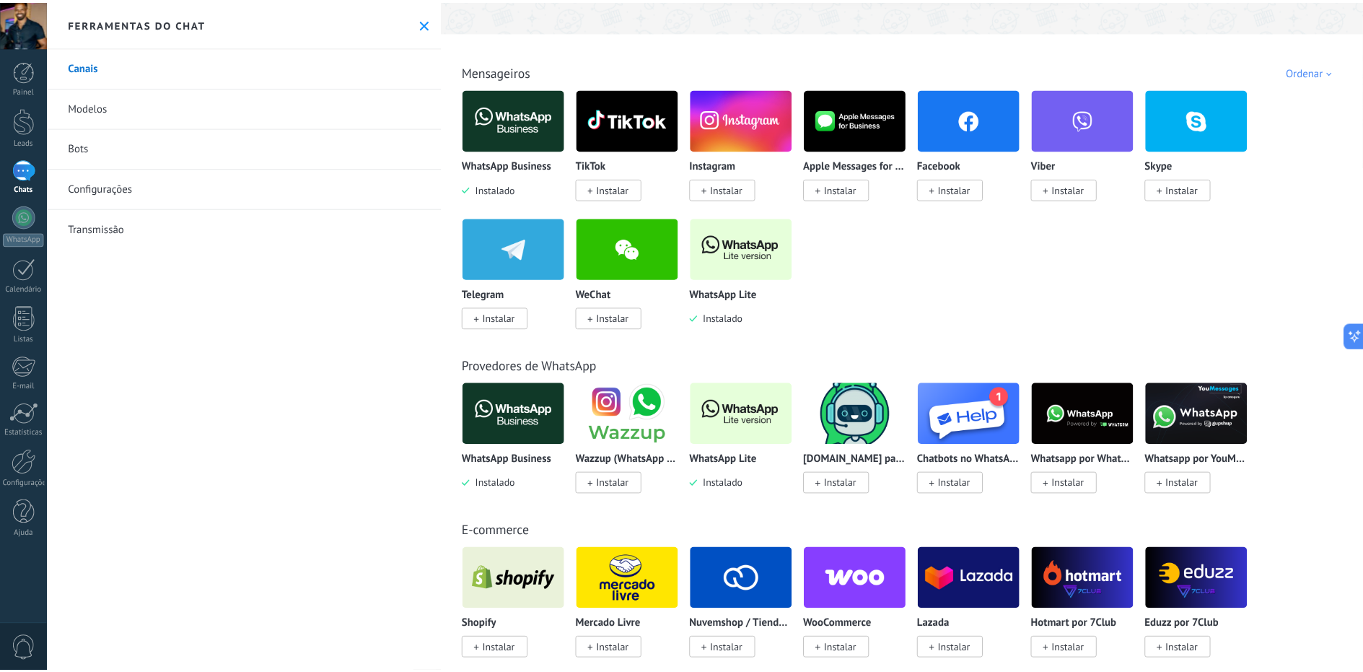
scroll to position [52, 0]
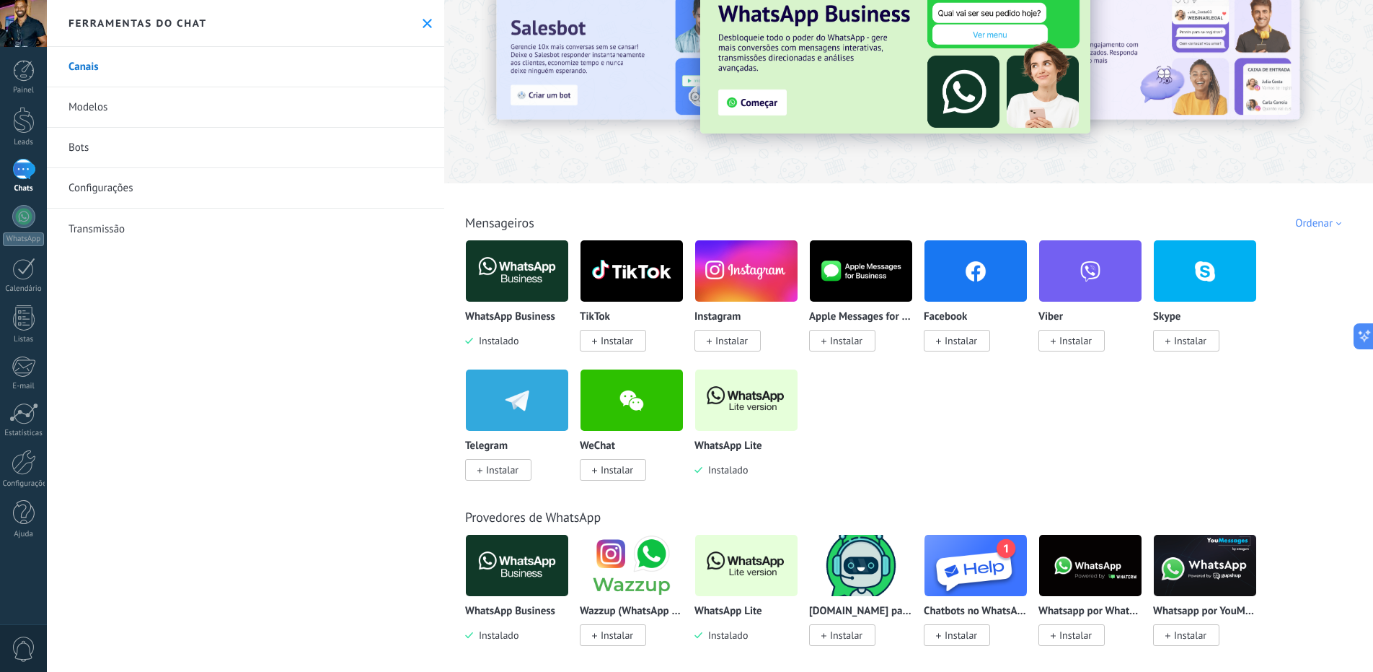
click at [89, 109] on link "Modelos" at bounding box center [245, 107] width 397 height 40
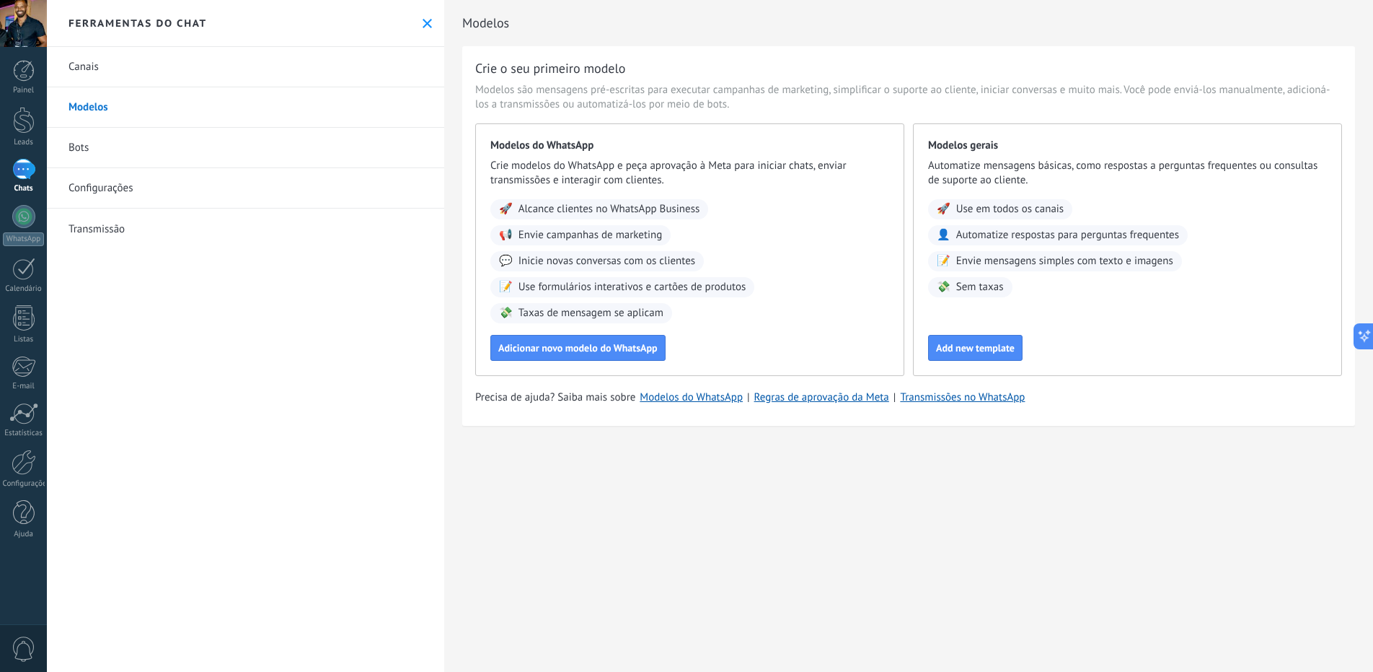
click at [65, 147] on link "Bots" at bounding box center [245, 148] width 397 height 40
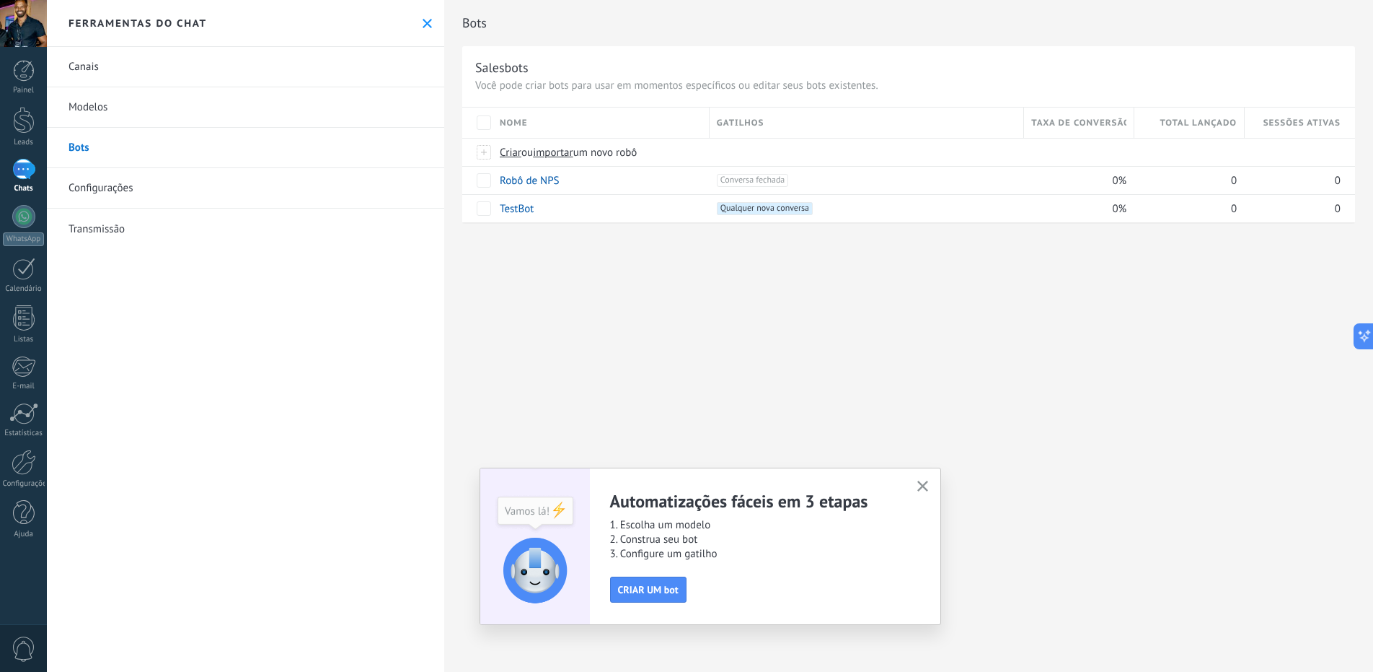
click at [121, 227] on link "Transmissão" at bounding box center [245, 228] width 397 height 40
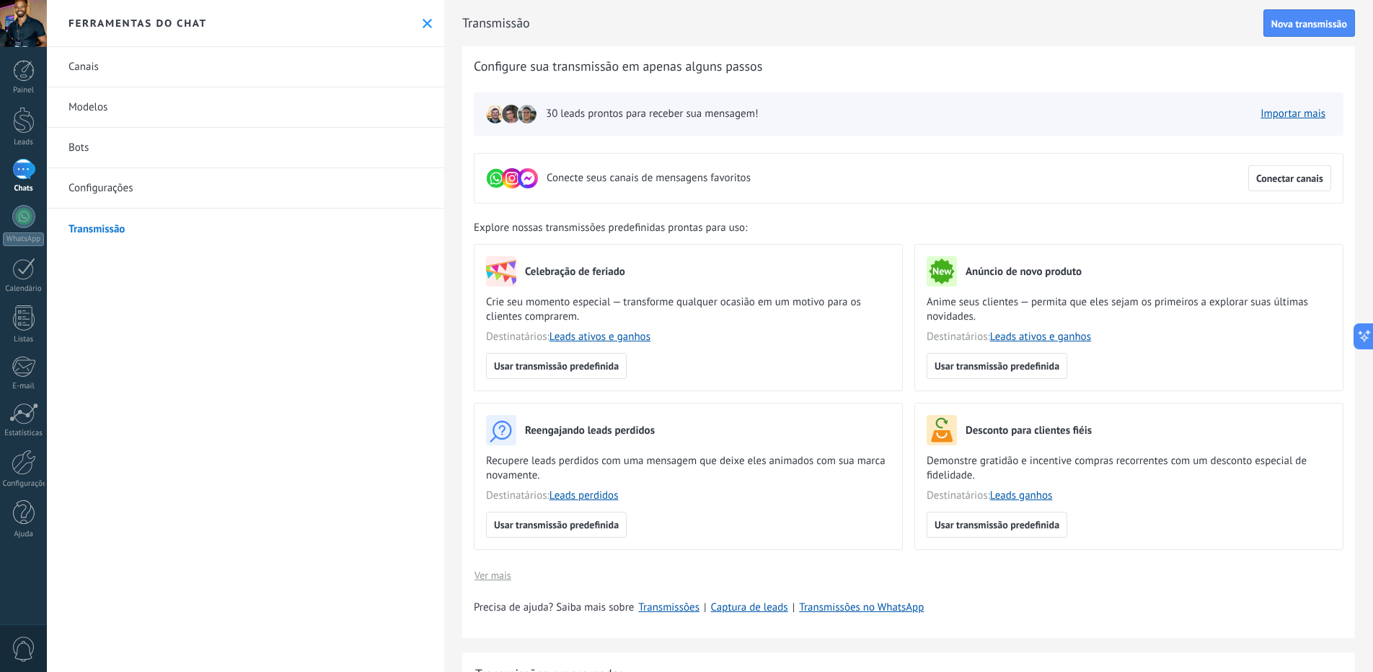
click at [98, 71] on link "Canais" at bounding box center [245, 67] width 397 height 40
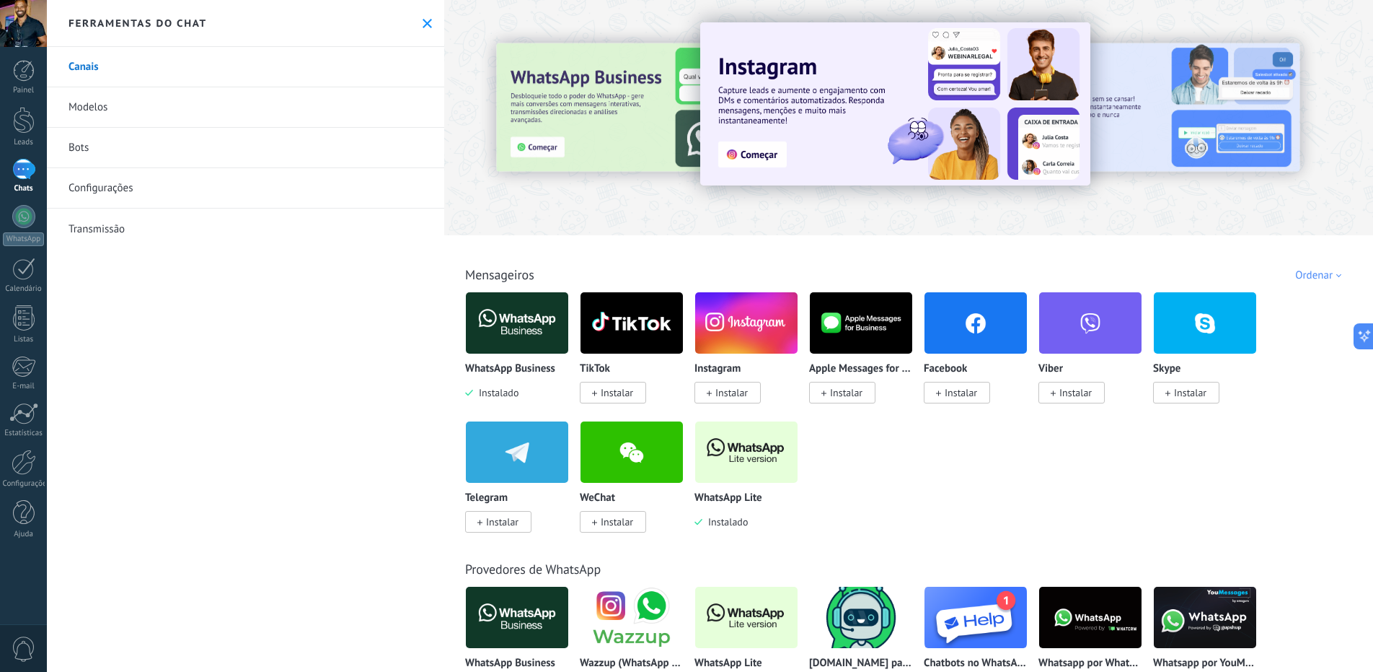
click at [729, 446] on img at bounding box center [746, 452] width 102 height 70
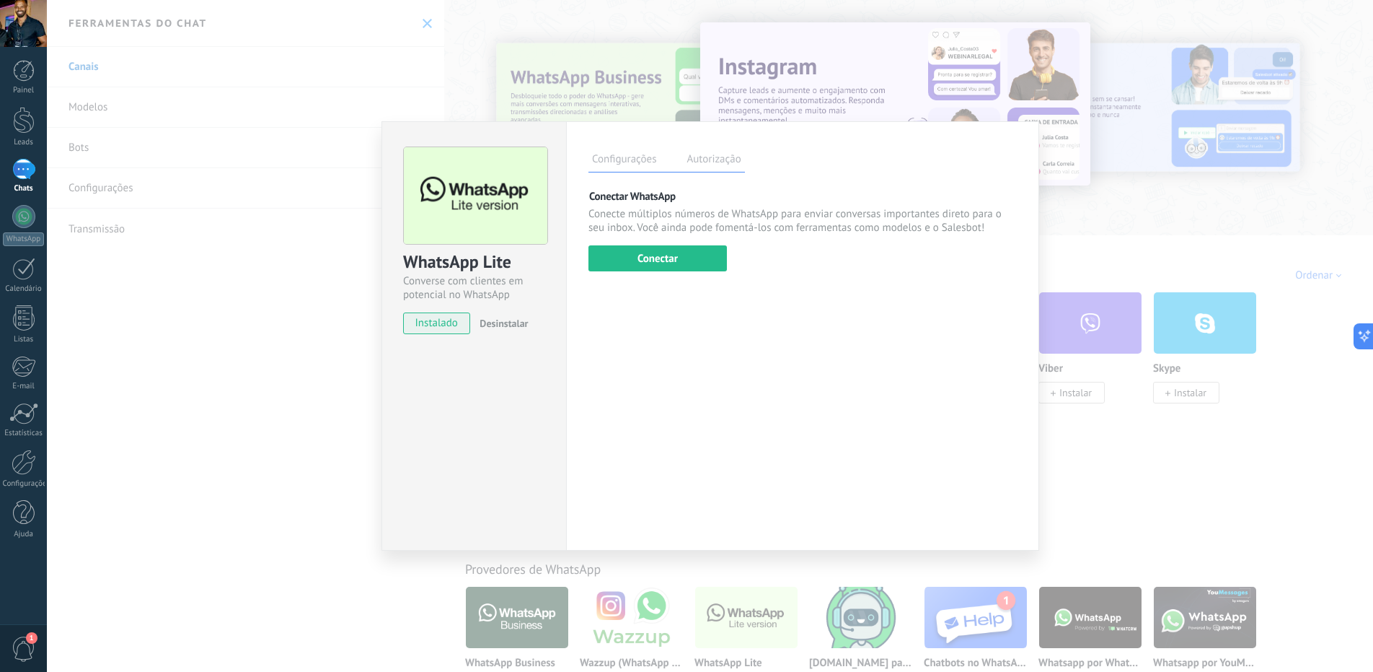
click at [705, 157] on label "Autorização" at bounding box center [713, 161] width 61 height 21
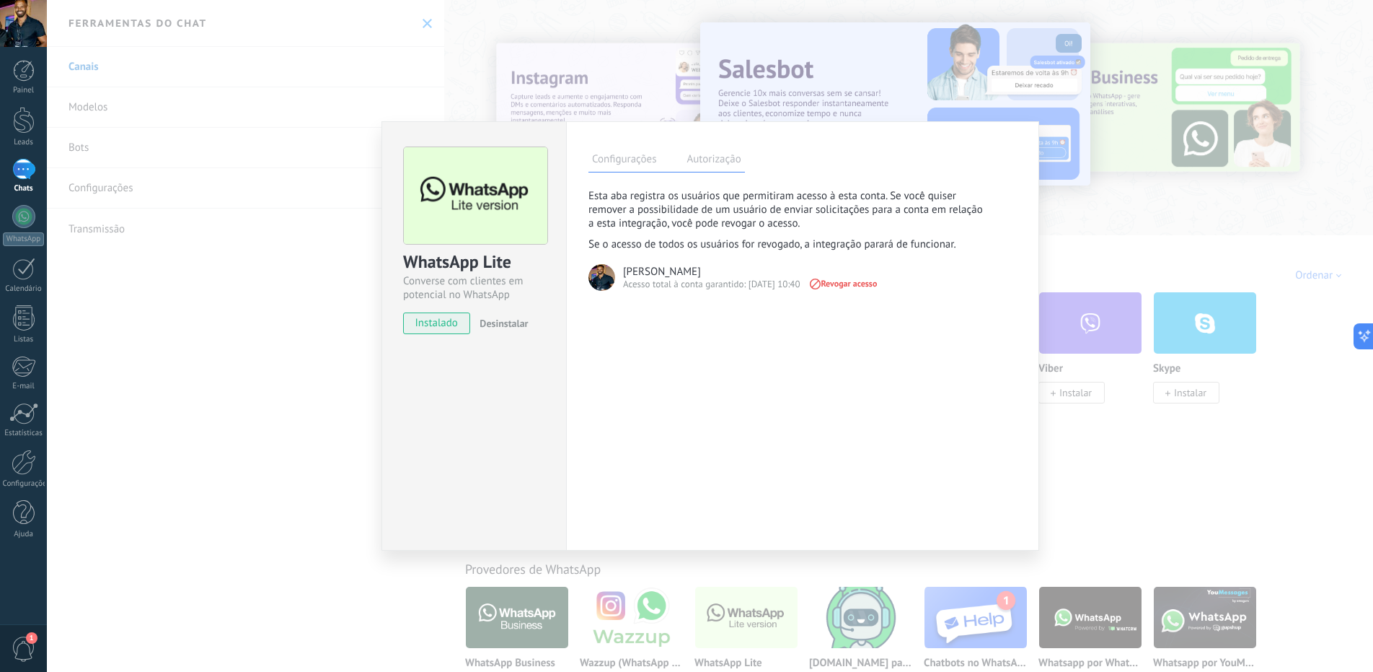
click at [620, 155] on label "Configurações" at bounding box center [624, 161] width 71 height 21
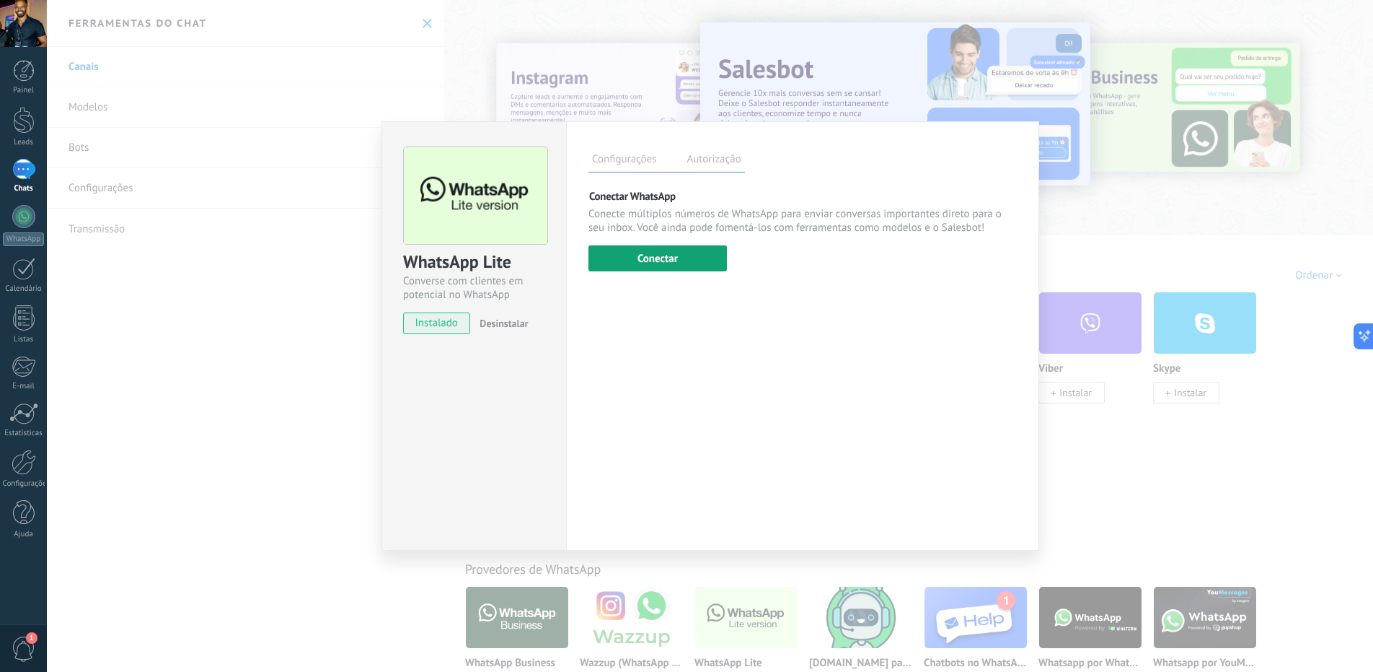
click at [659, 261] on button "Conectar" at bounding box center [658, 258] width 138 height 26
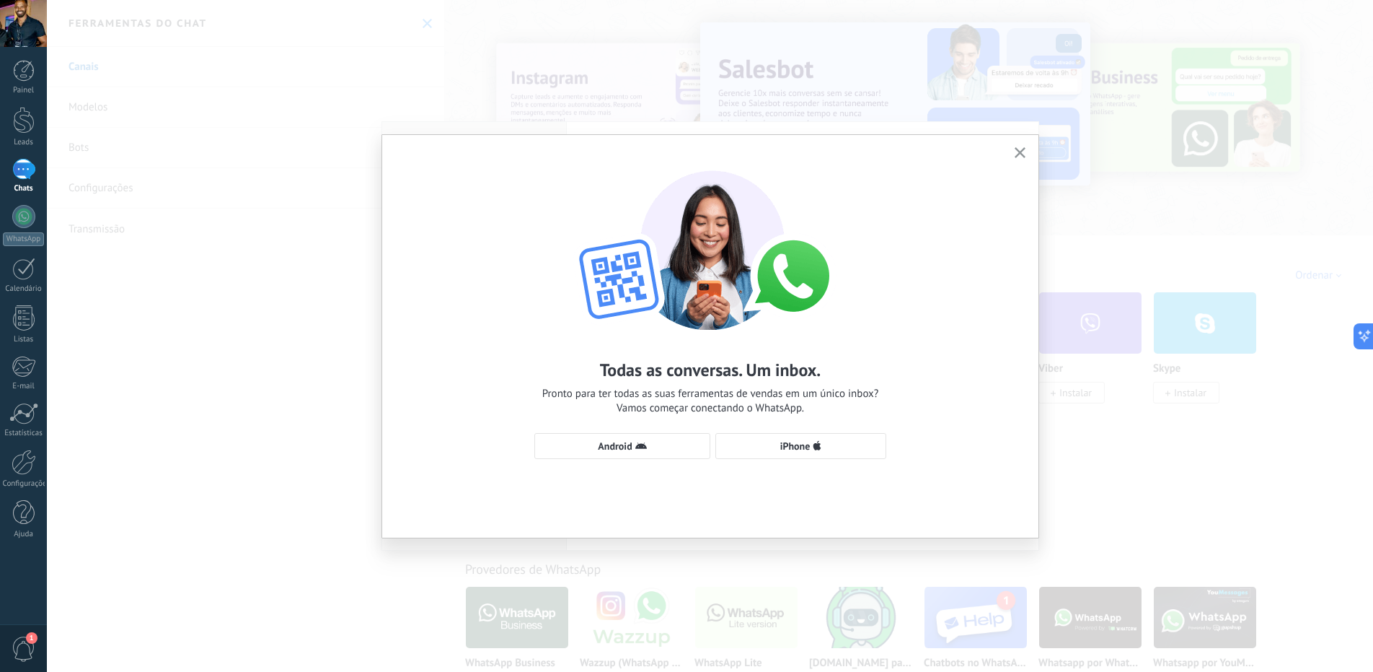
click at [1021, 152] on use "button" at bounding box center [1020, 152] width 11 height 11
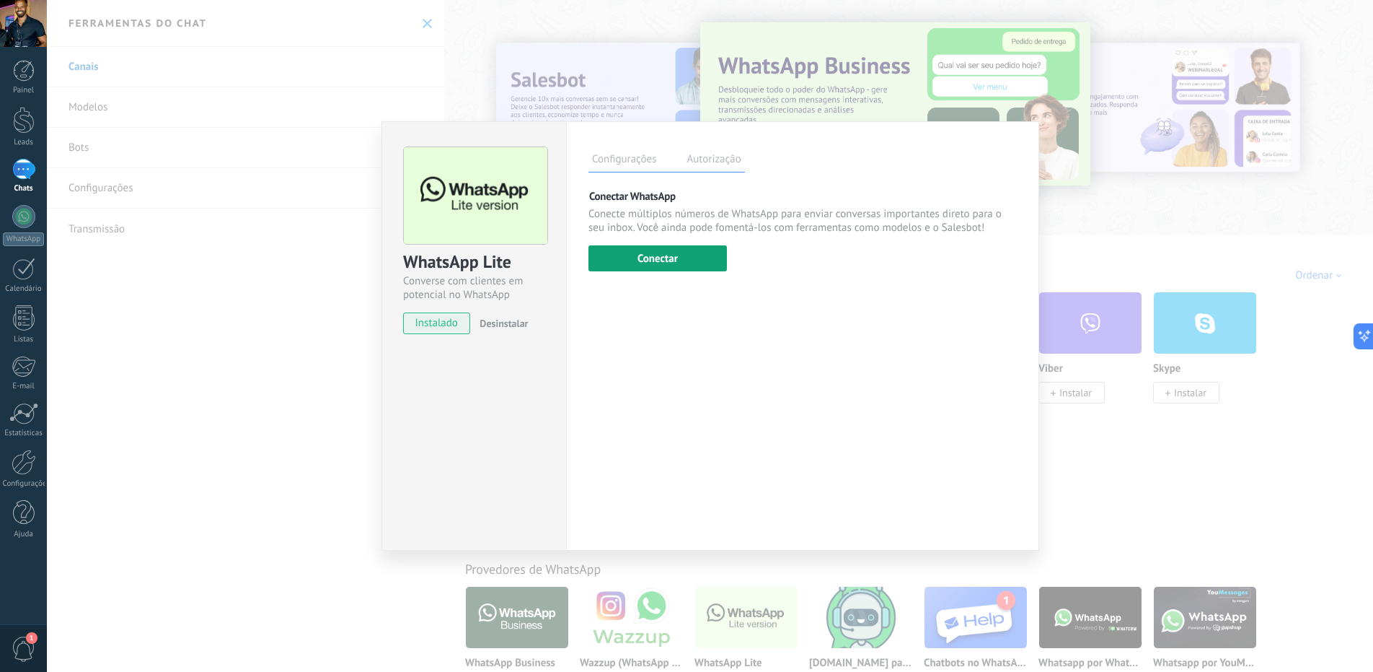
click at [610, 267] on button "Conectar" at bounding box center [658, 258] width 138 height 26
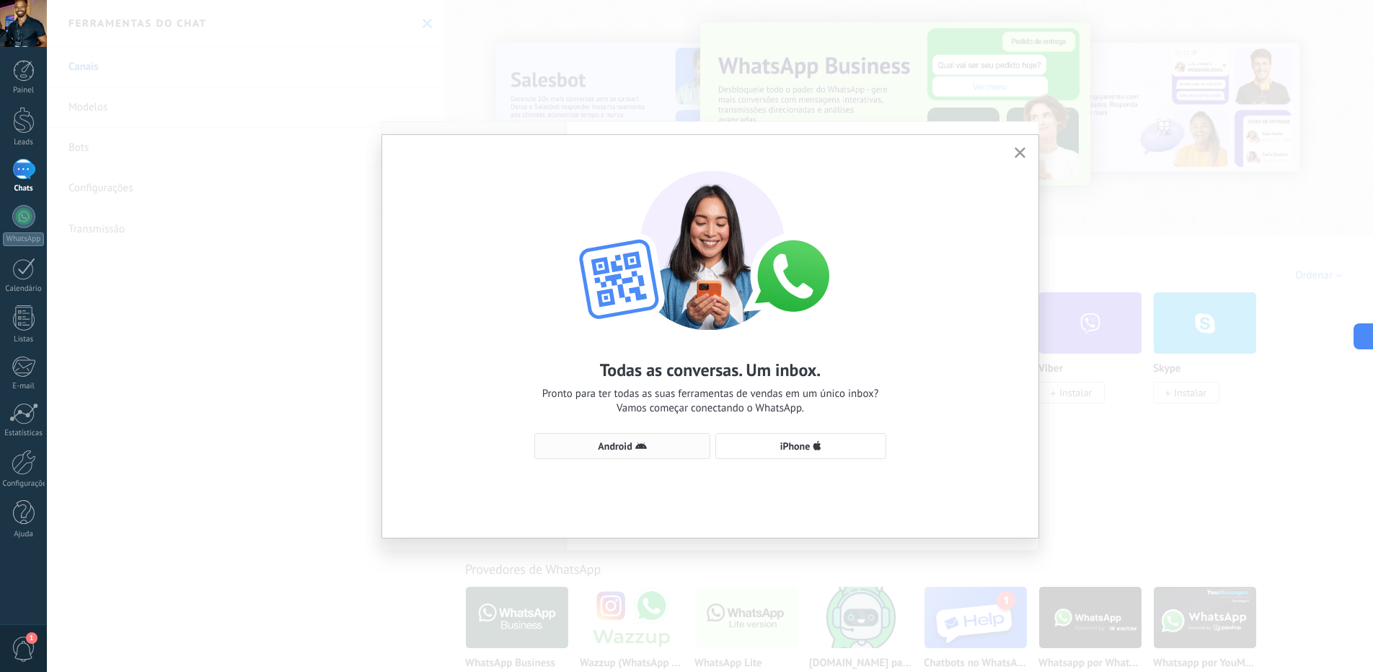
click at [586, 444] on span "Android" at bounding box center [622, 446] width 160 height 12
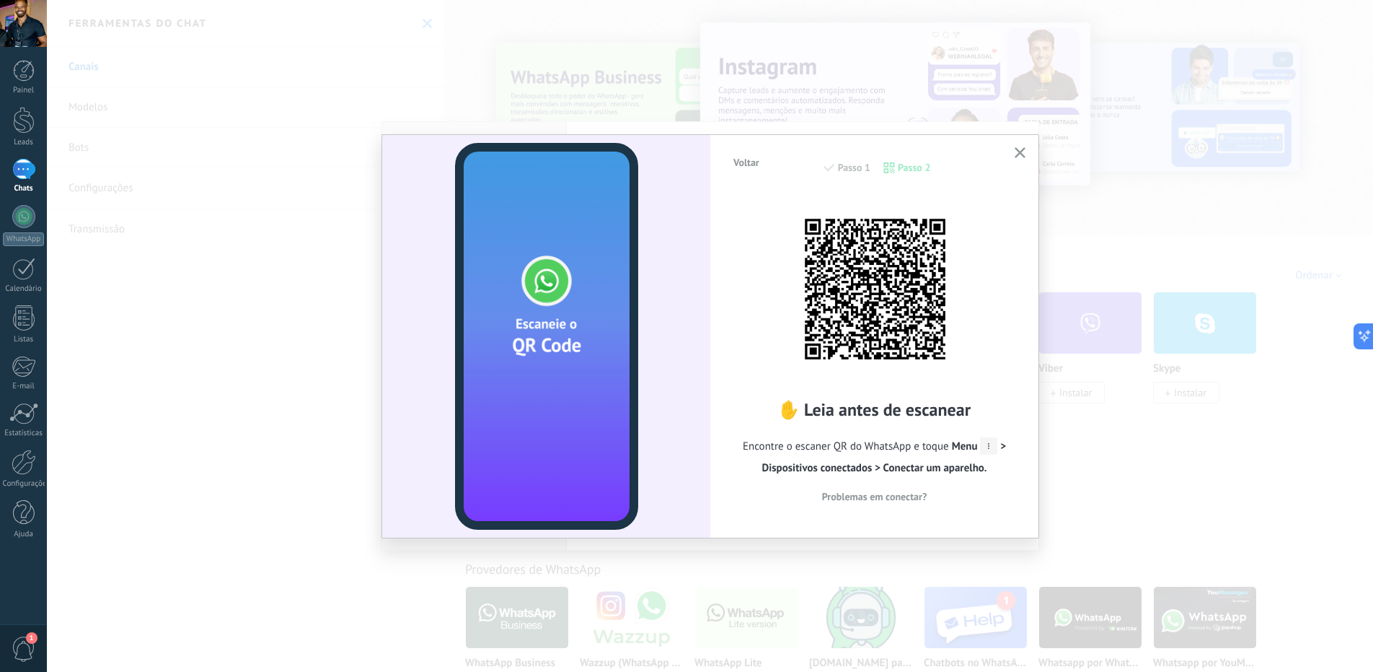
click at [1020, 151] on icon "button" at bounding box center [1020, 152] width 11 height 11
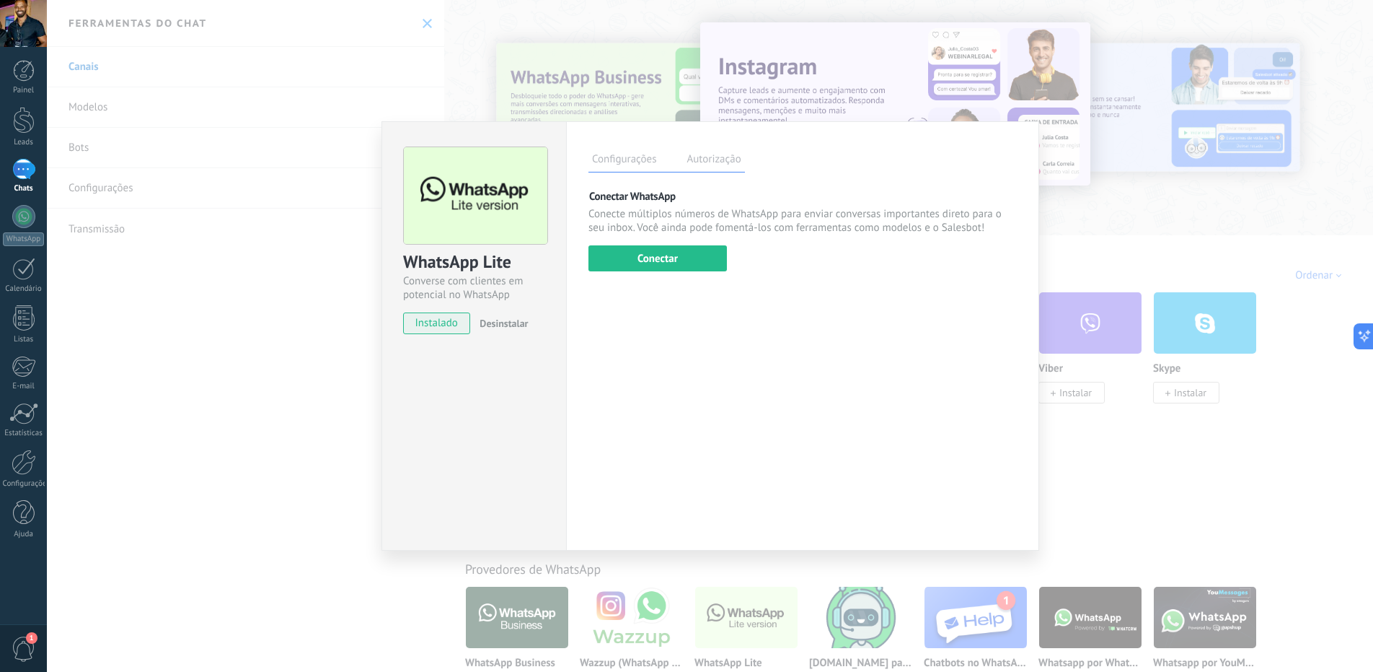
click at [1128, 222] on div "WhatsApp Lite Converse com clientes em potencial no WhatsApp instalado Desinsta…" at bounding box center [710, 336] width 1327 height 672
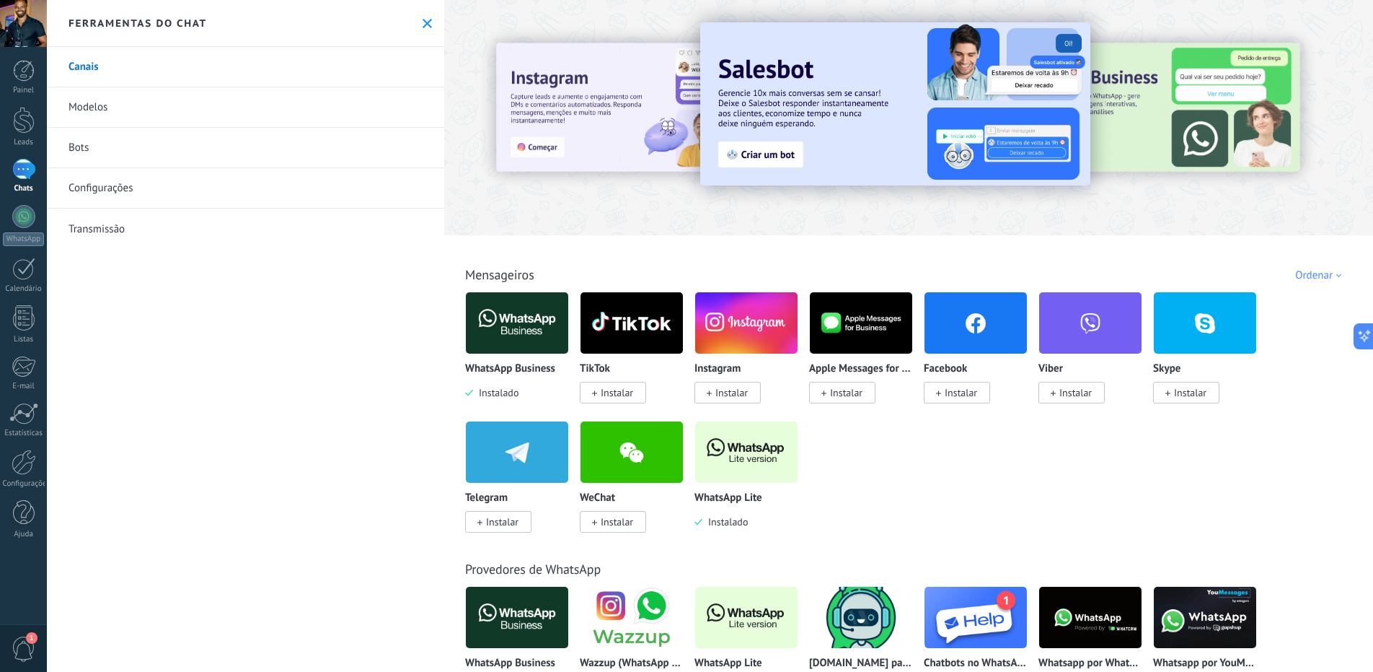
click at [22, 648] on span "1" at bounding box center [24, 648] width 25 height 25
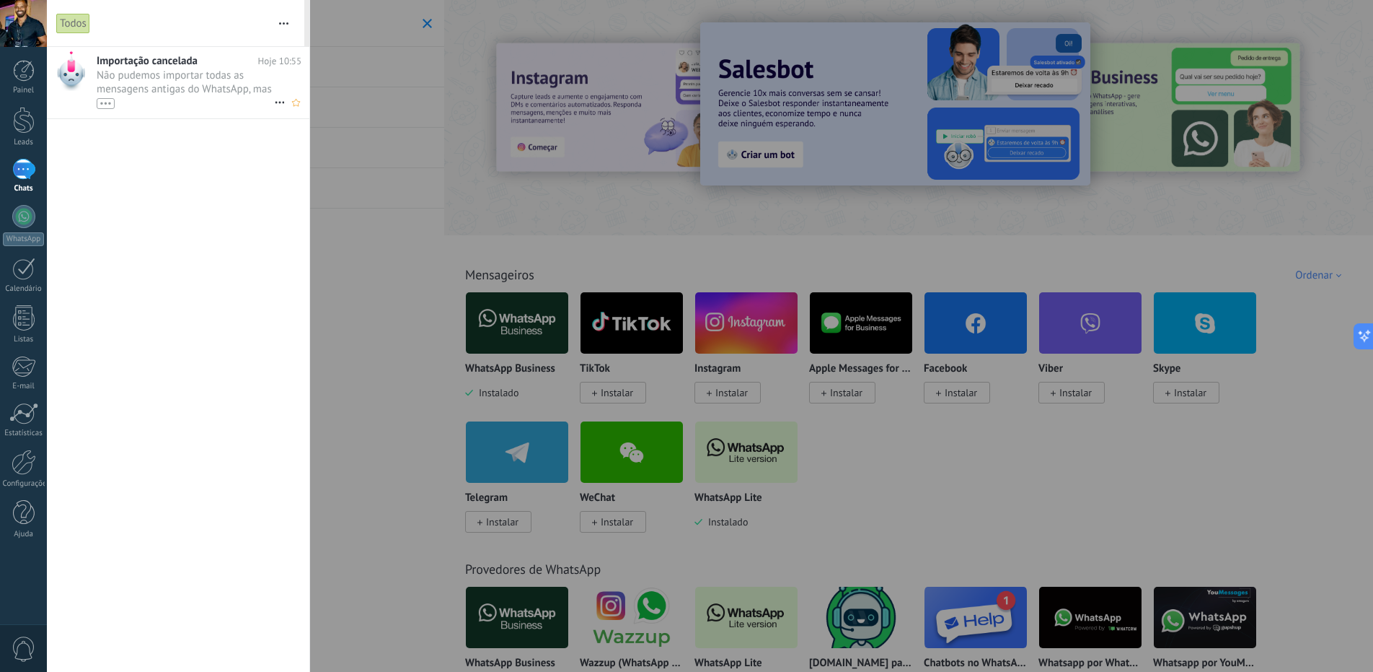
click at [201, 89] on span "Não pudemos importar todas as mensagens antigas do WhatsApp, mas as novas chega…" at bounding box center [185, 89] width 177 height 40
click at [143, 74] on span "Não pudemos importar todas as mensagens antigas do WhatsApp, mas as novas chega…" at bounding box center [185, 89] width 177 height 40
click at [398, 327] on div at bounding box center [686, 336] width 1373 height 672
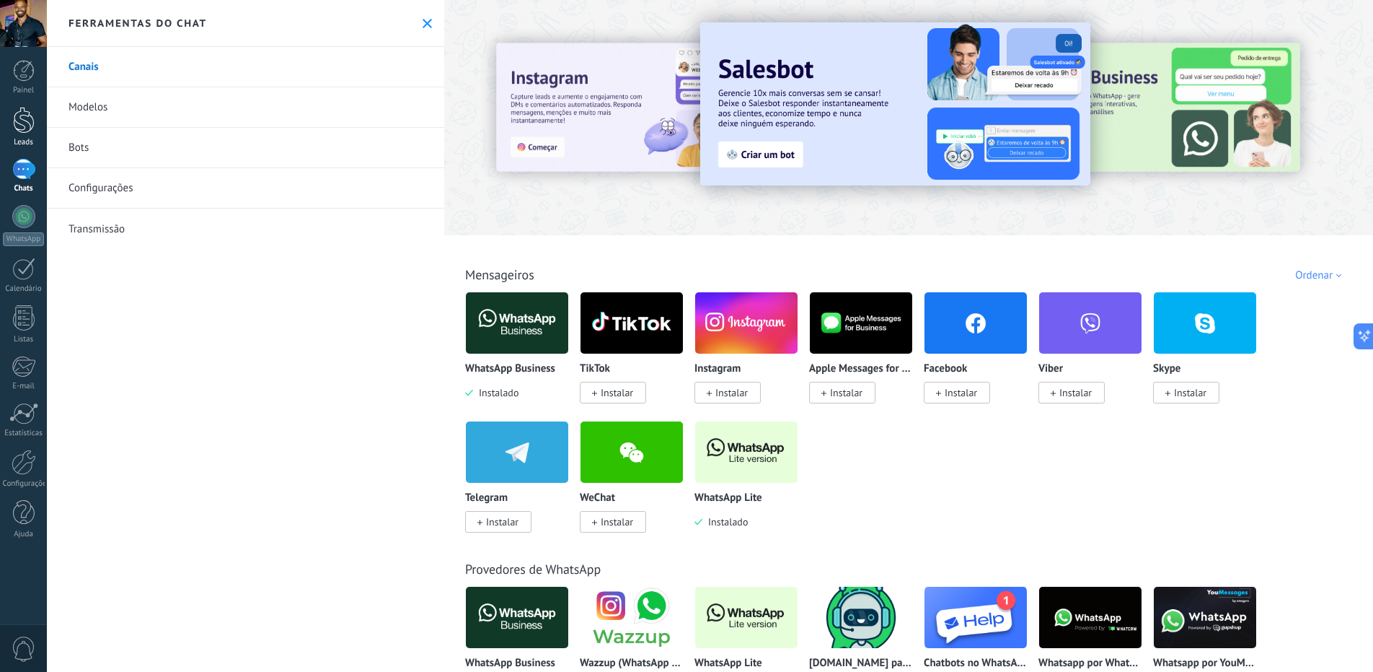
click at [14, 111] on div at bounding box center [24, 120] width 22 height 27
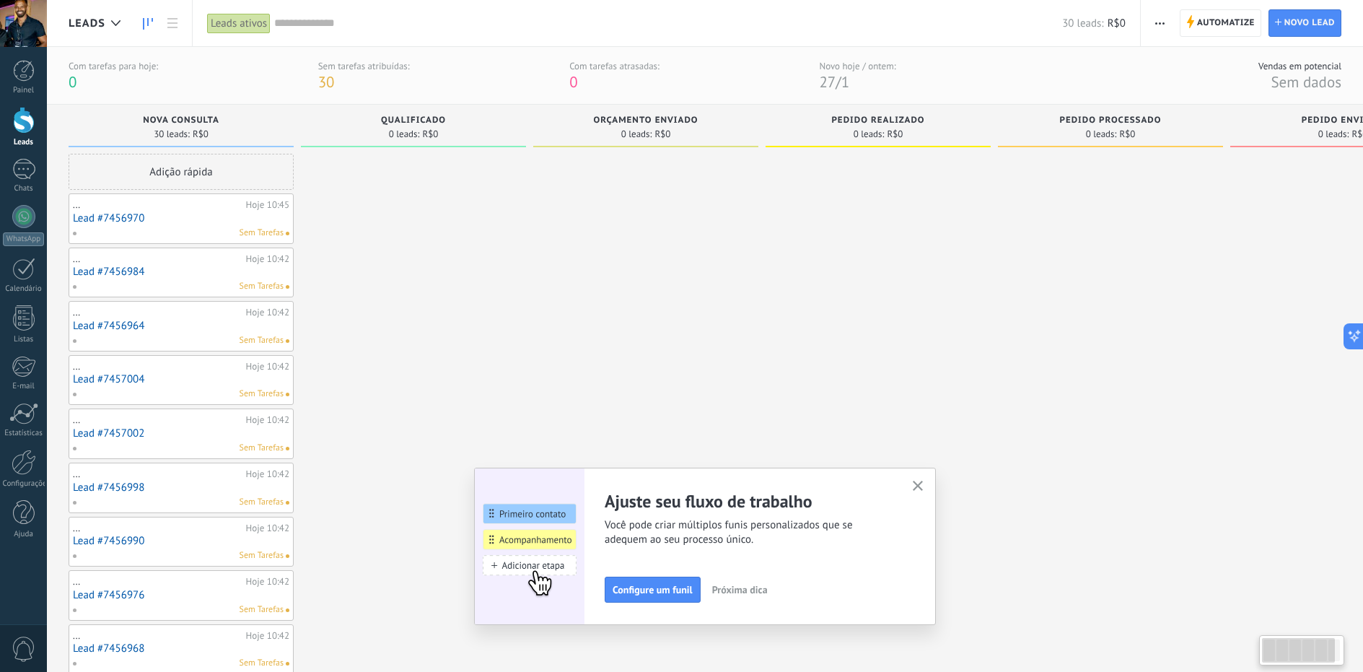
click at [193, 215] on link "Lead #7456970" at bounding box center [181, 218] width 216 height 12
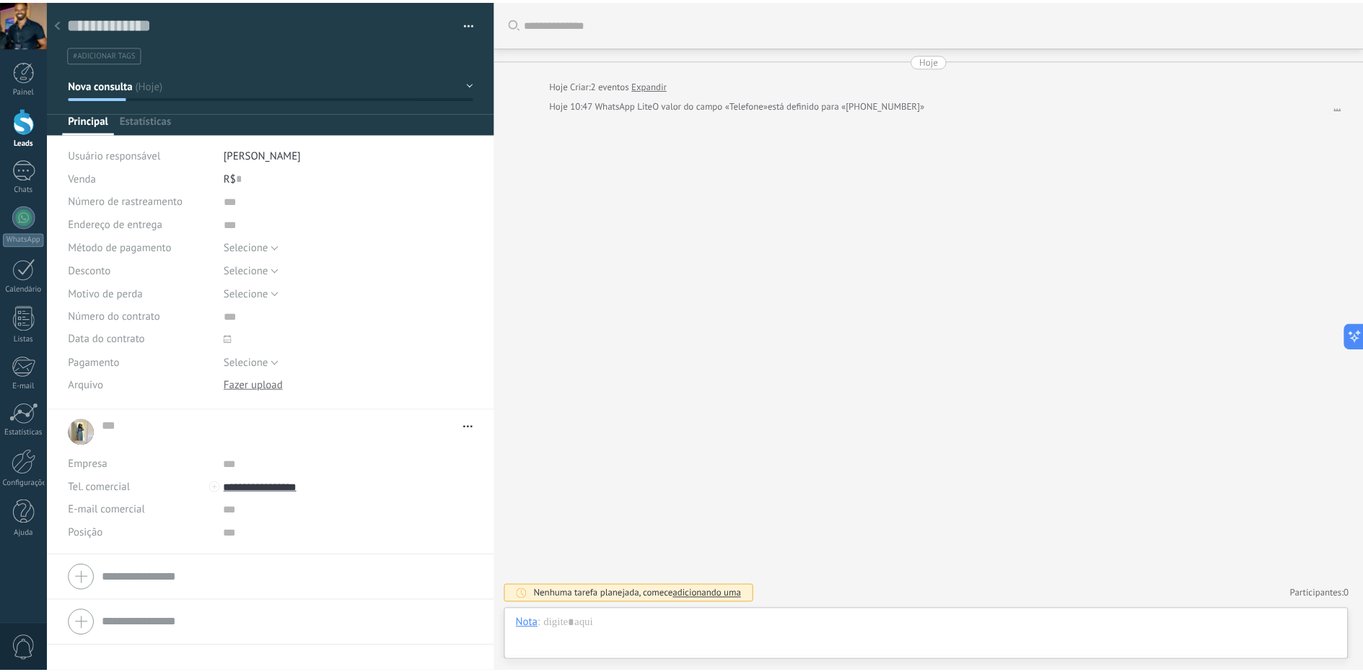
scroll to position [22, 0]
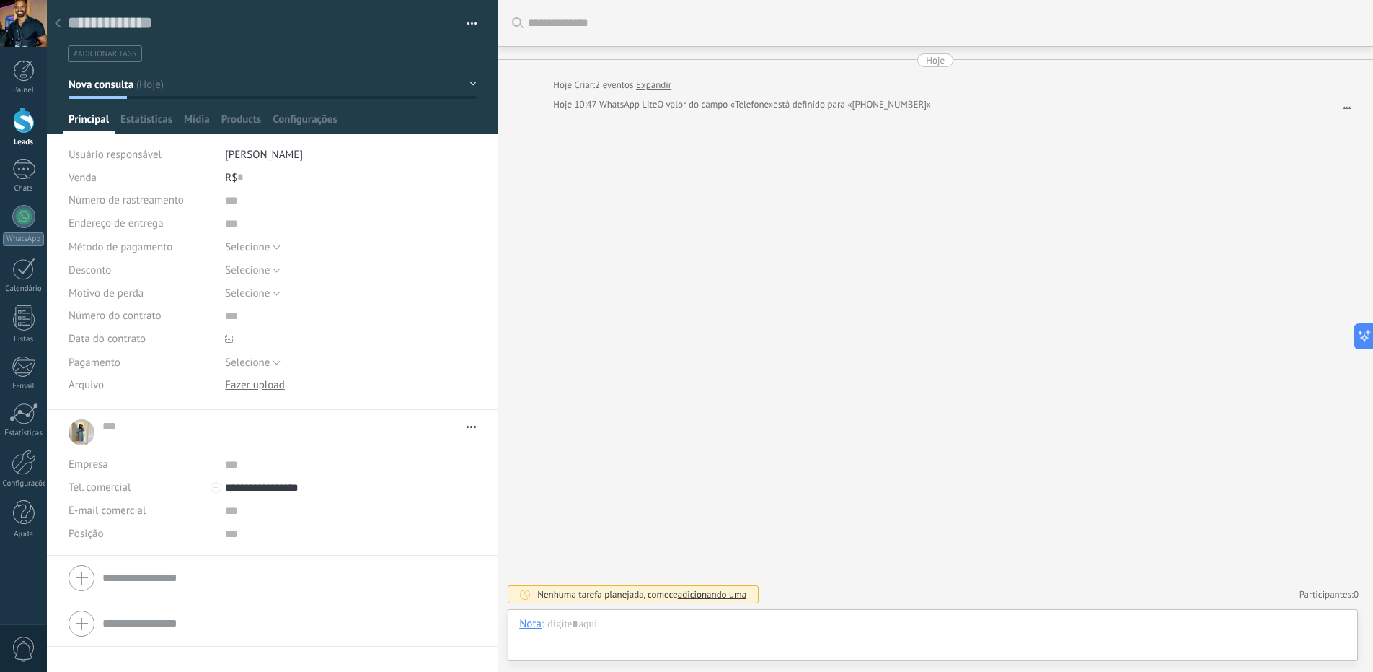
click at [58, 23] on use at bounding box center [58, 23] width 6 height 9
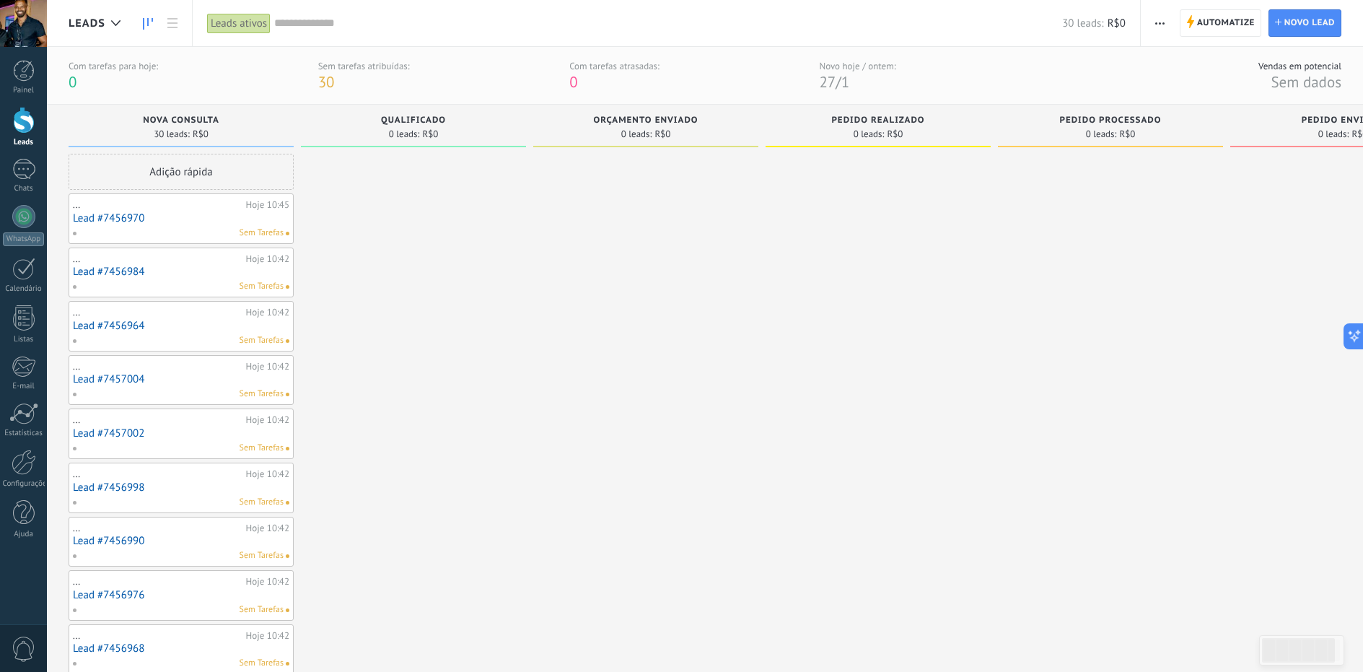
click at [193, 121] on span "Nova consulta" at bounding box center [181, 120] width 76 height 10
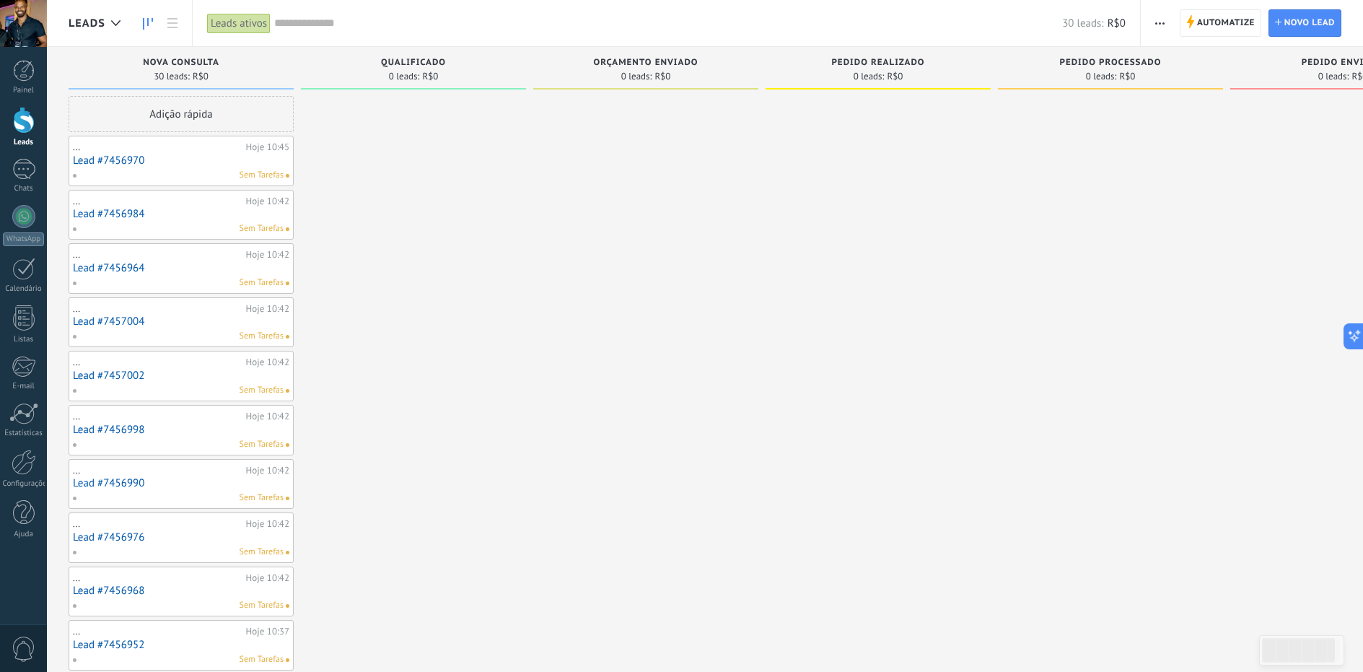
click at [166, 277] on div "Sem Tarefas" at bounding box center [177, 282] width 211 height 13
click at [178, 267] on link "Lead #7456964" at bounding box center [181, 268] width 216 height 12
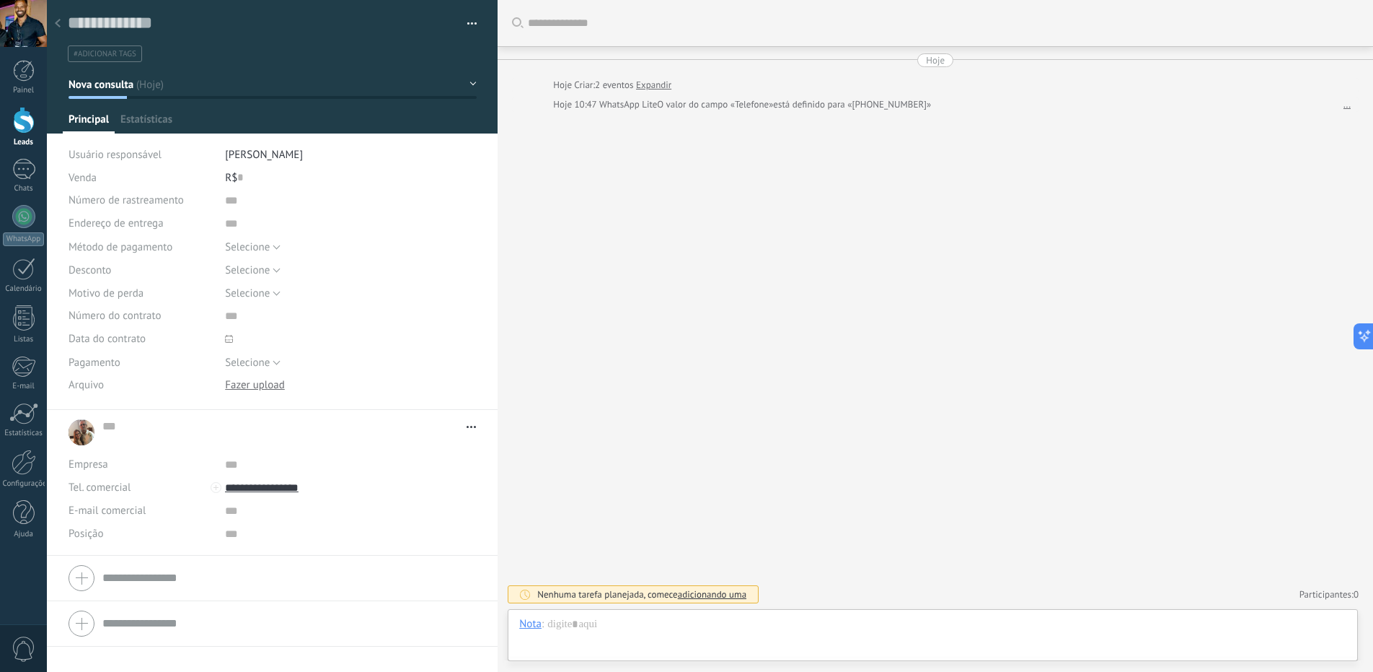
scroll to position [22, 0]
click at [60, 28] on div at bounding box center [58, 24] width 20 height 28
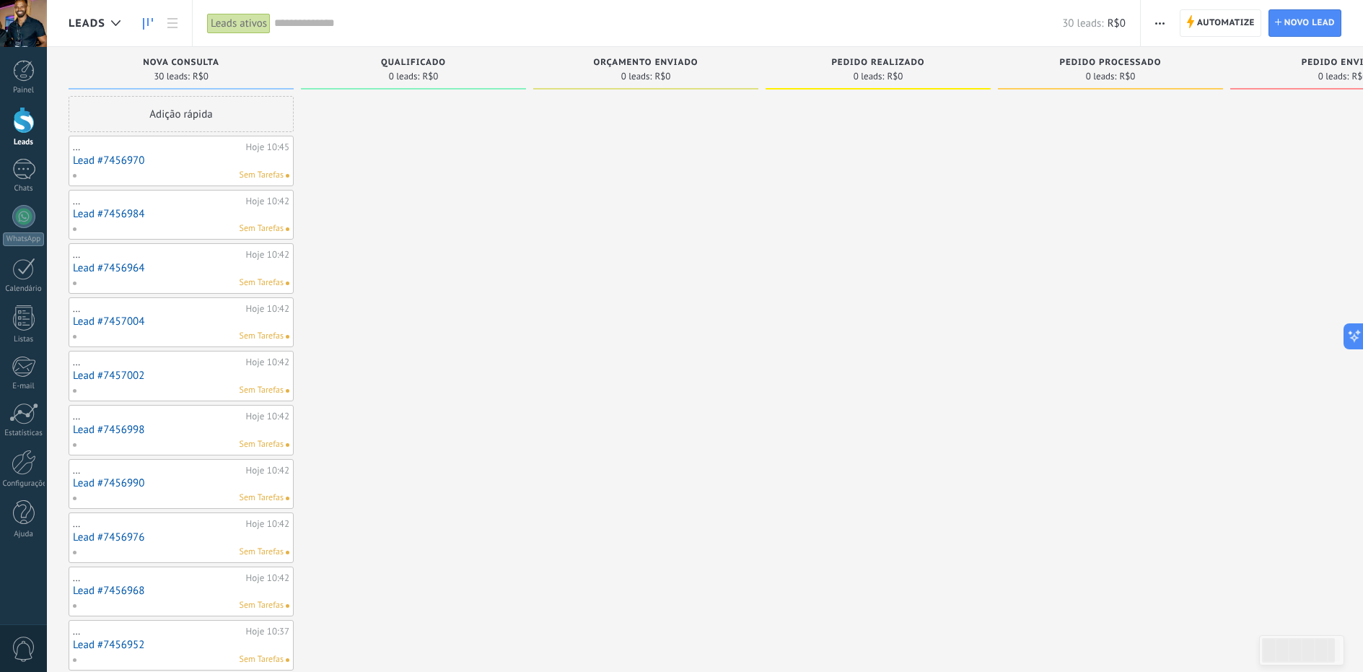
click at [74, 149] on div "..." at bounding box center [158, 147] width 170 height 12
click at [131, 159] on link "Lead #7456970" at bounding box center [181, 160] width 216 height 12
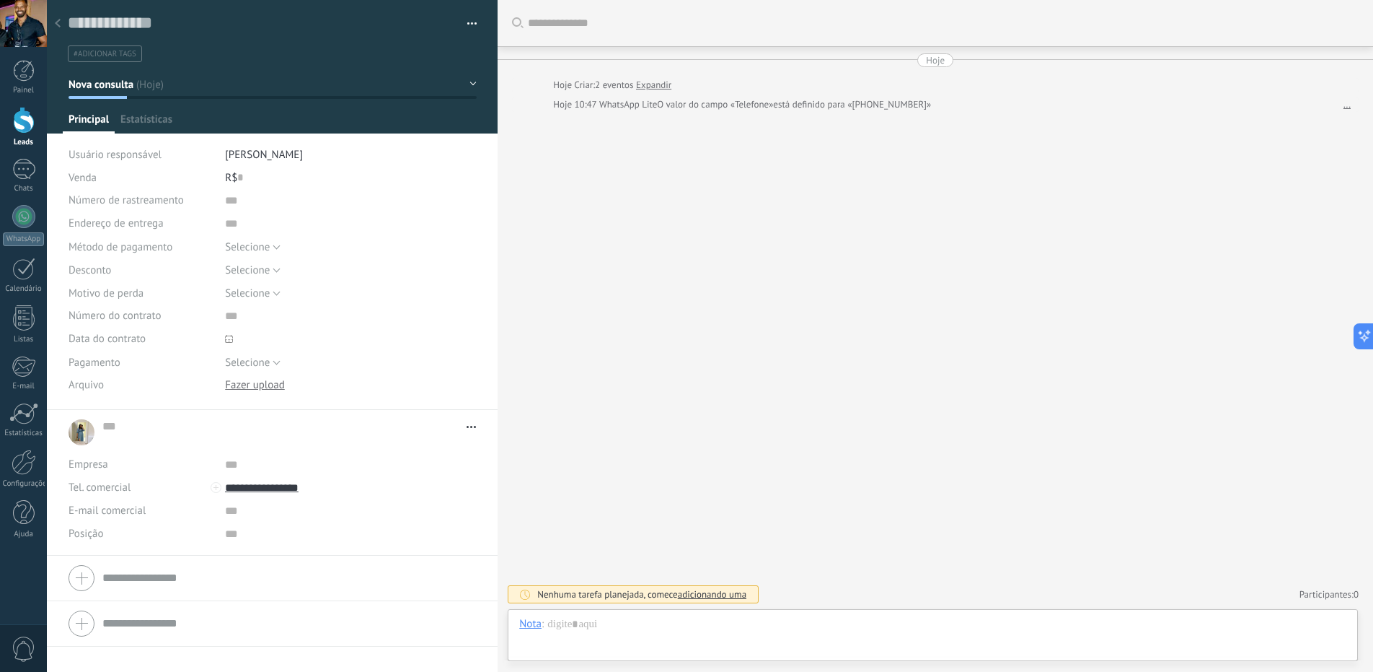
scroll to position [22, 0]
click at [148, 584] on div at bounding box center [273, 578] width 408 height 36
click at [154, 433] on input "text" at bounding box center [289, 426] width 374 height 14
click at [89, 432] on div "... ... Abrir detalhes Copiar nome Desvincular Contato principal" at bounding box center [273, 432] width 408 height 36
click at [107, 433] on input "text" at bounding box center [280, 426] width 357 height 14
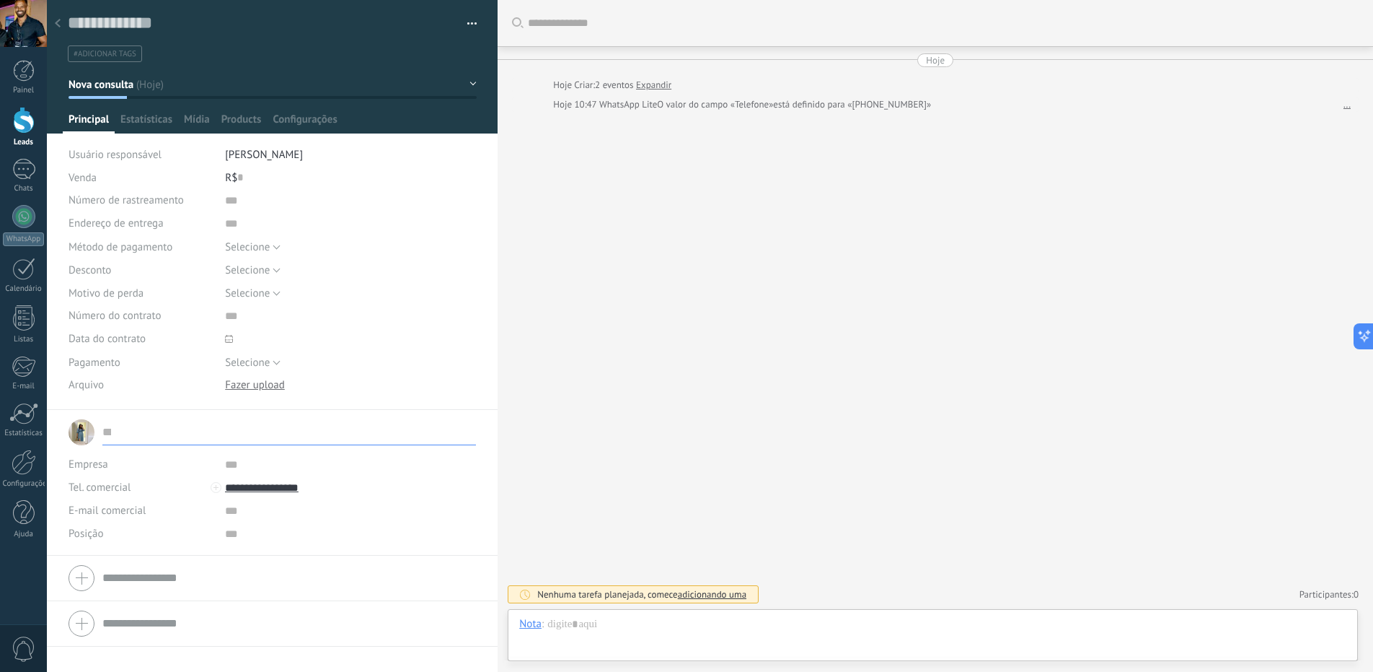
click at [76, 434] on div "... ... Abrir detalhes Copiar nome Desvincular Contato principal" at bounding box center [273, 432] width 408 height 36
click at [80, 434] on div "... ... Abrir detalhes Copiar nome Desvincular Contato principal" at bounding box center [273, 432] width 408 height 36
click at [89, 436] on div "... ... Abrir detalhes Copiar nome Desvincular Contato principal" at bounding box center [273, 432] width 408 height 36
click at [260, 440] on div at bounding box center [289, 440] width 374 height 12
click at [465, 428] on span "Abrir detalhes Copiar nome Desvincular Contato principal" at bounding box center [467, 426] width 17 height 11
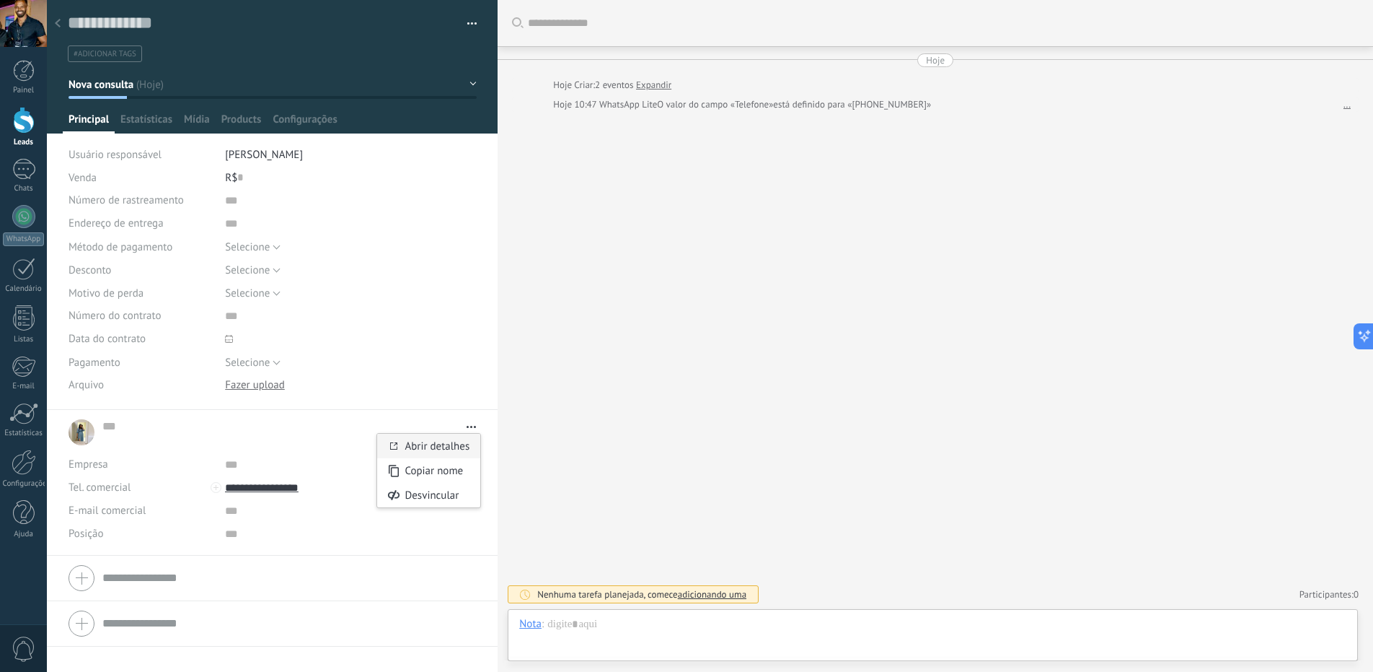
click at [455, 444] on link "Abrir detalhes" at bounding box center [437, 446] width 65 height 14
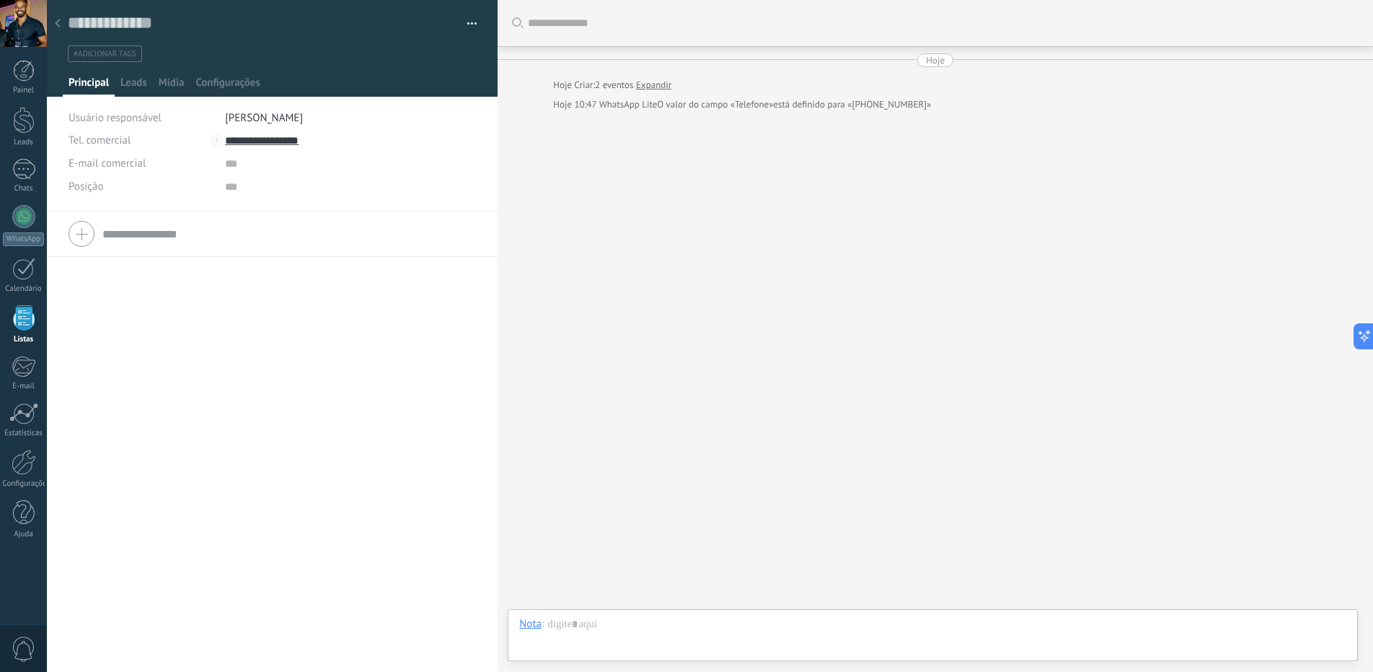
scroll to position [22, 0]
click at [136, 81] on span "Leads" at bounding box center [133, 86] width 27 height 21
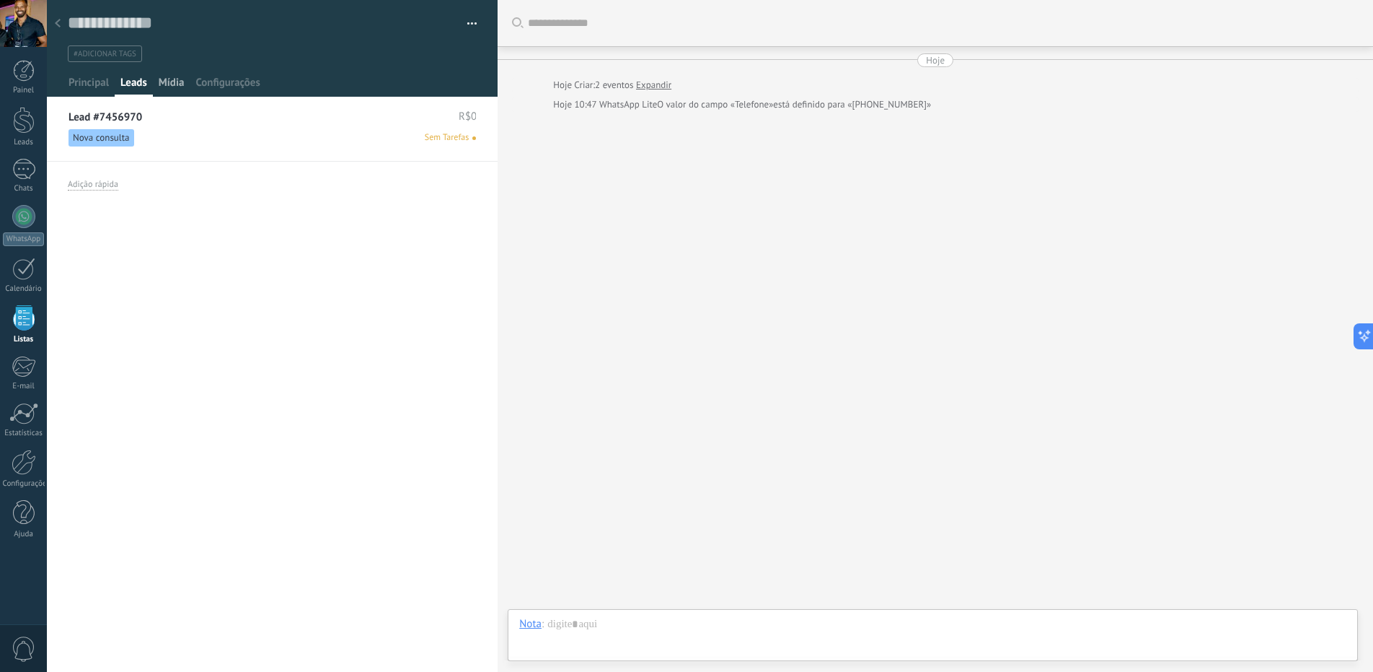
click at [177, 83] on span "Mídia" at bounding box center [172, 86] width 26 height 21
click at [228, 83] on span "Configurações" at bounding box center [227, 86] width 64 height 21
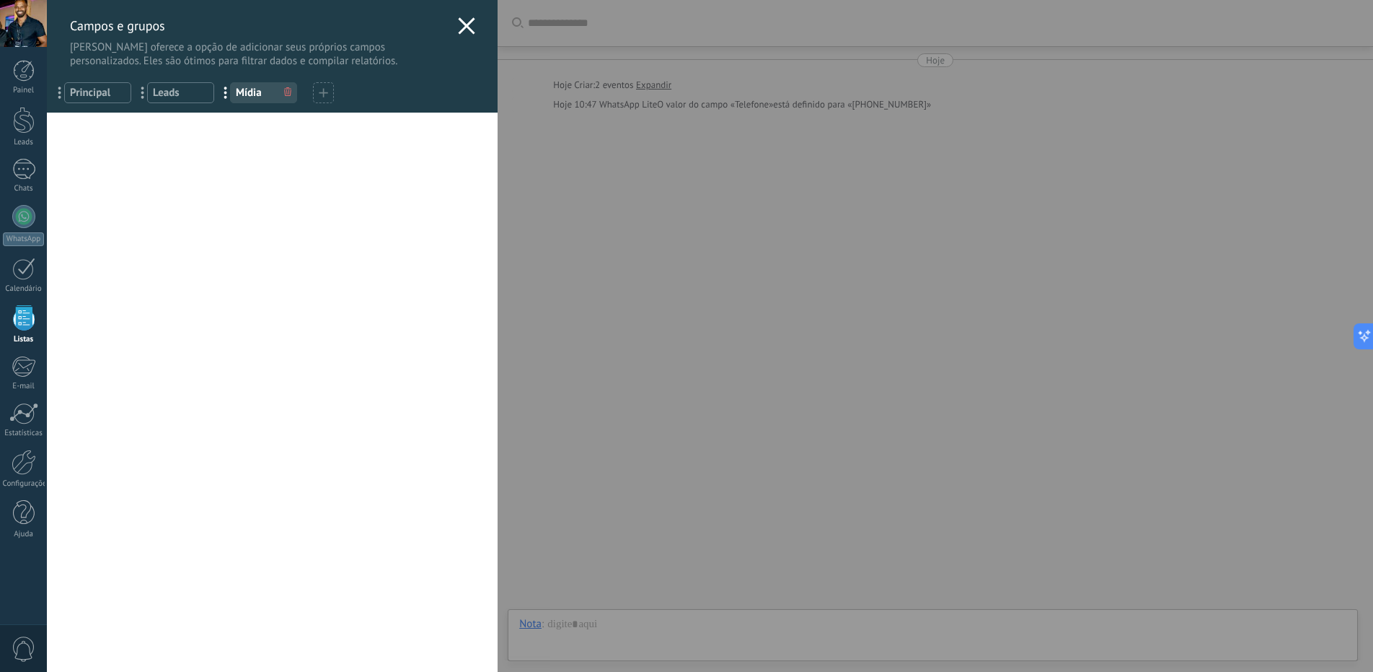
click at [458, 27] on icon at bounding box center [466, 25] width 17 height 17
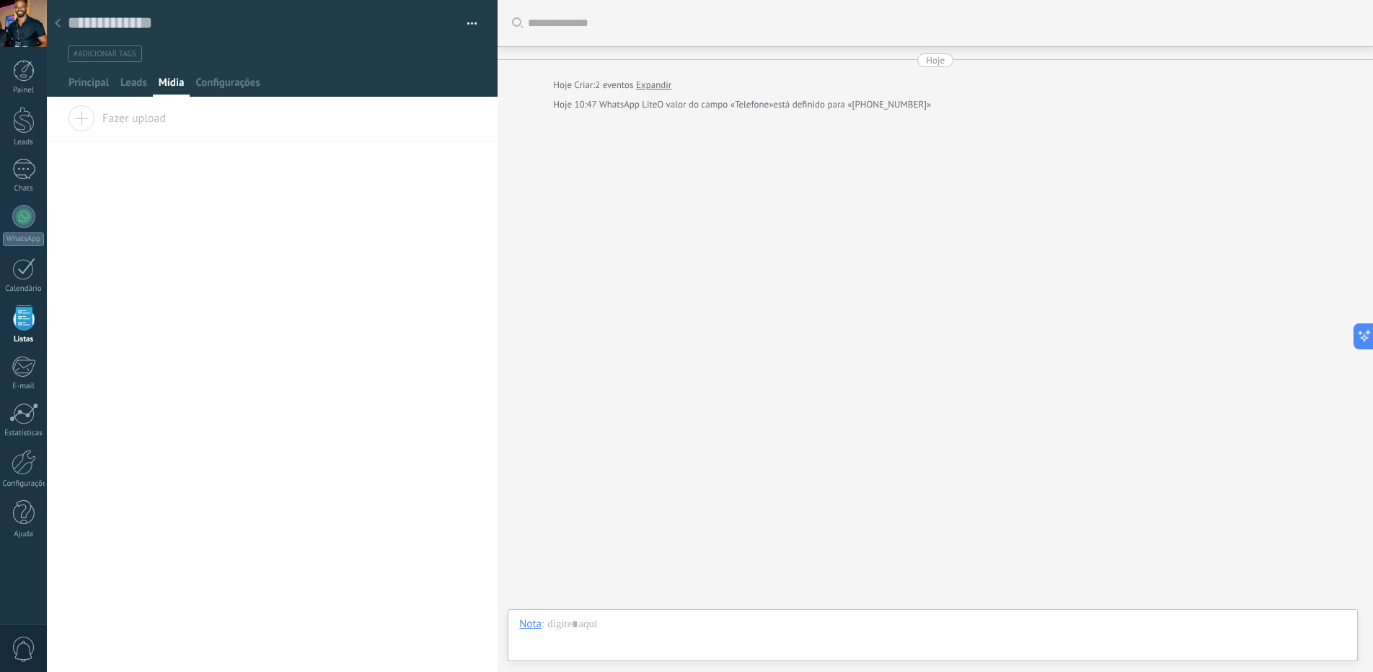
click at [59, 25] on icon at bounding box center [58, 23] width 6 height 9
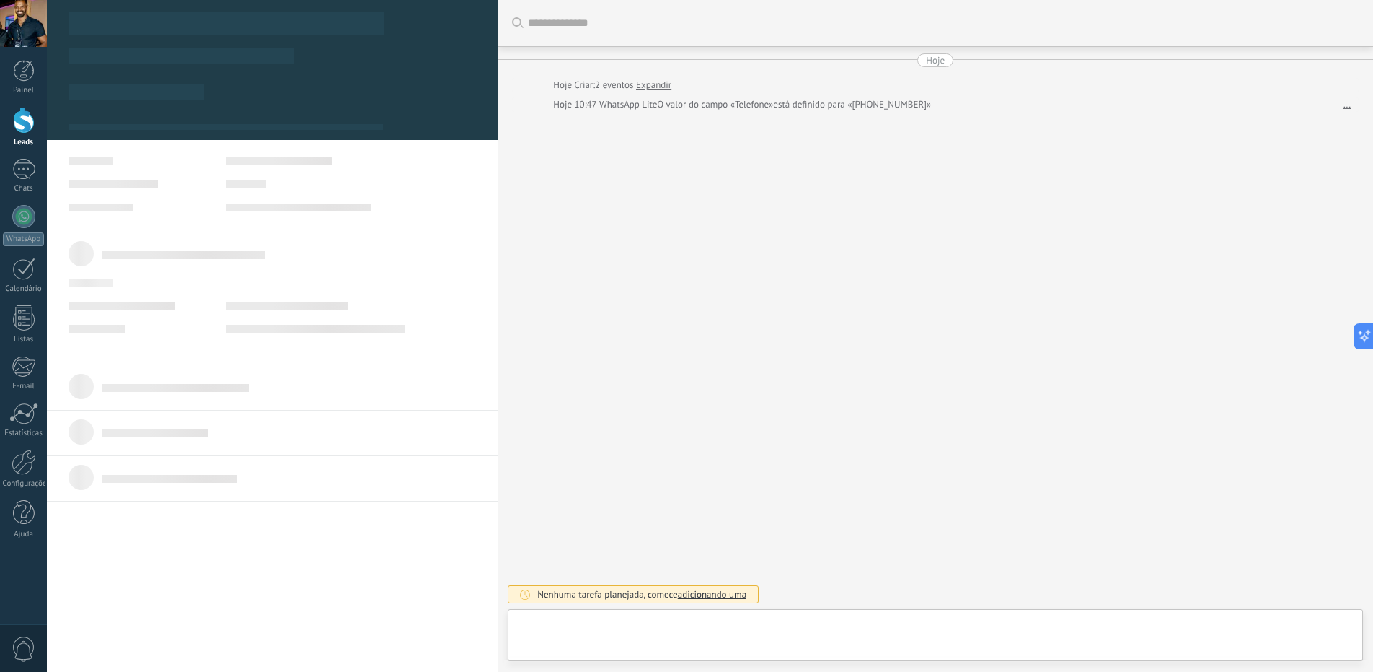
type textarea "**********"
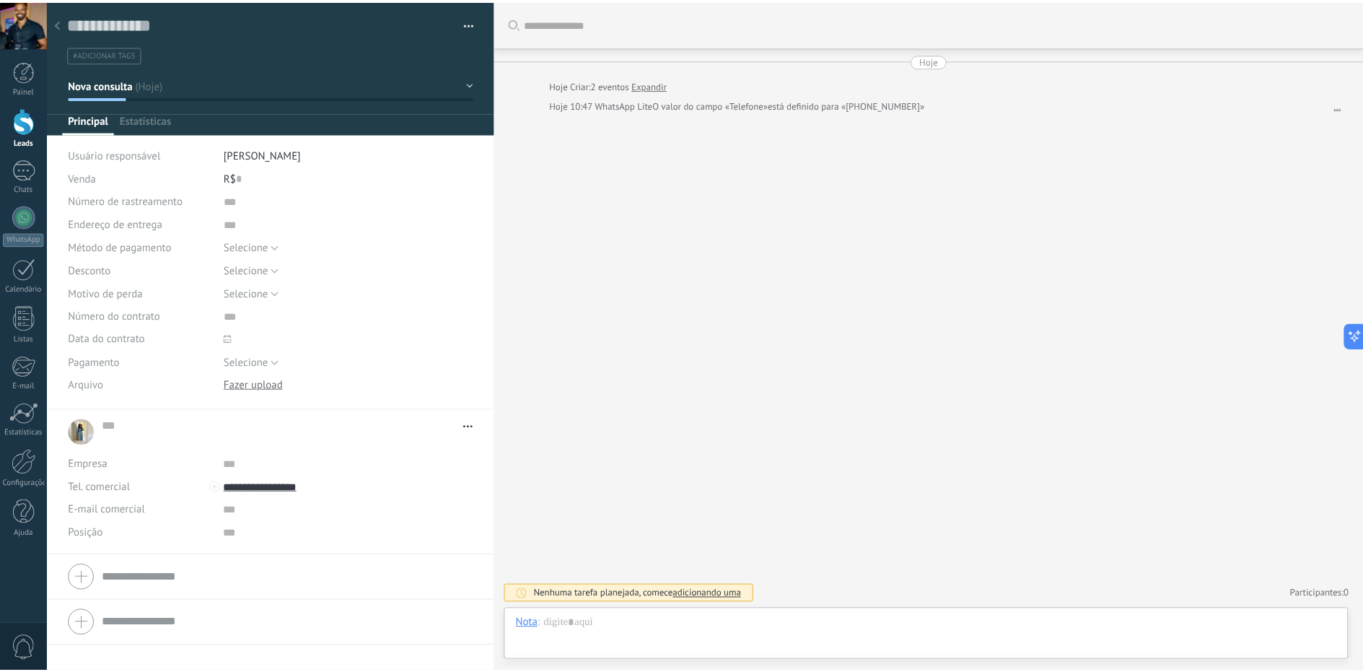
scroll to position [22, 0]
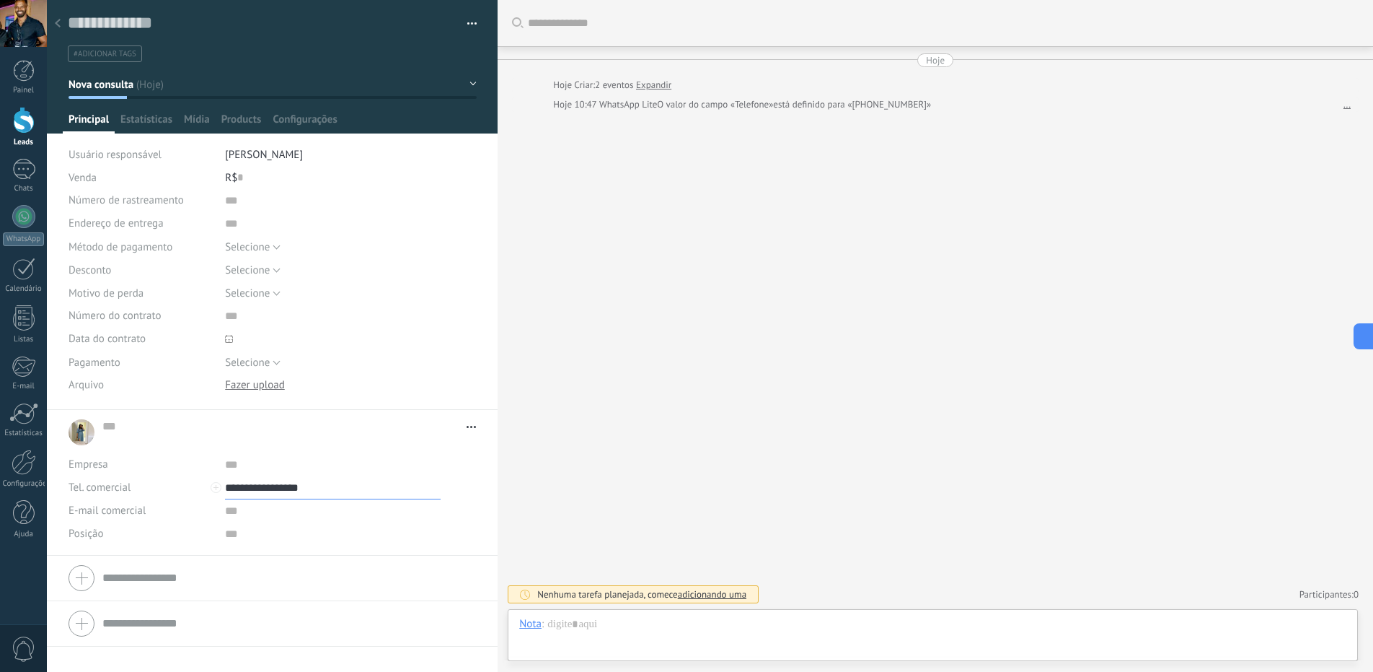
click at [276, 489] on input "**********" at bounding box center [333, 487] width 216 height 23
type input "**********"
click at [58, 25] on icon at bounding box center [58, 23] width 6 height 9
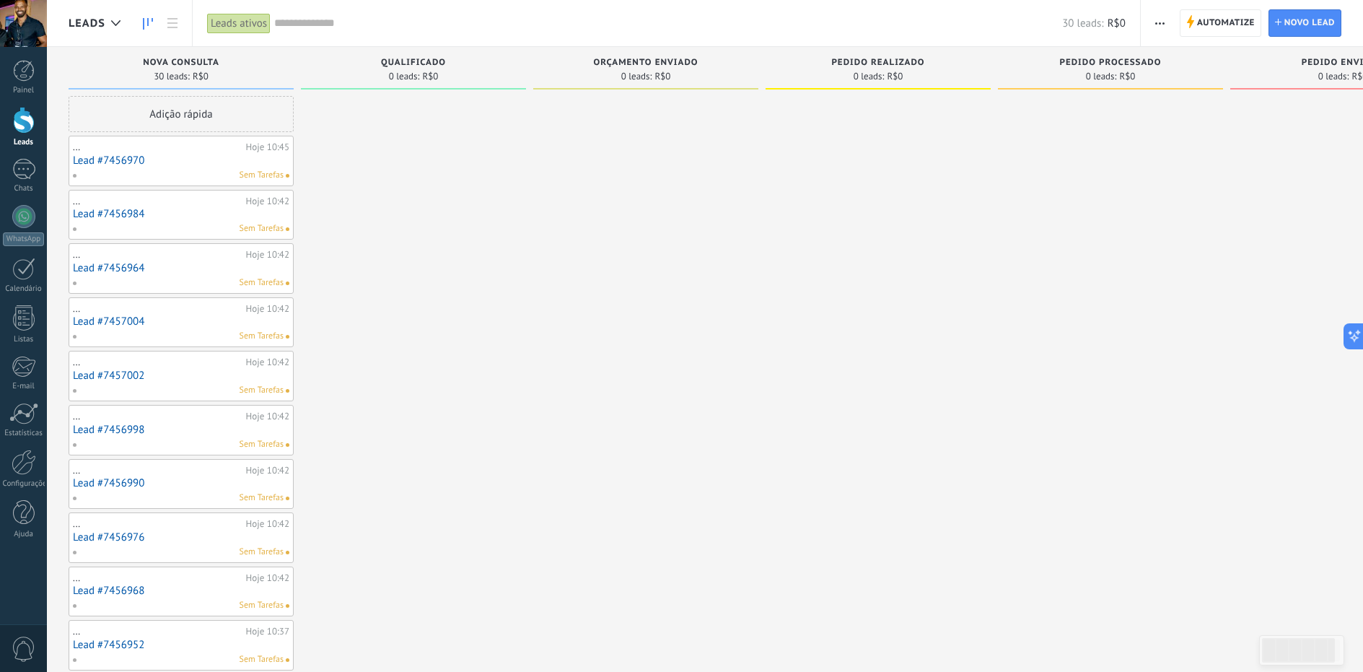
click at [190, 60] on span "Nova consulta" at bounding box center [181, 63] width 76 height 10
click at [169, 61] on span "Nova consulta" at bounding box center [181, 63] width 76 height 10
click at [167, 61] on span "Nova consulta" at bounding box center [181, 63] width 76 height 10
click at [1228, 27] on span "Automatize" at bounding box center [1226, 23] width 58 height 26
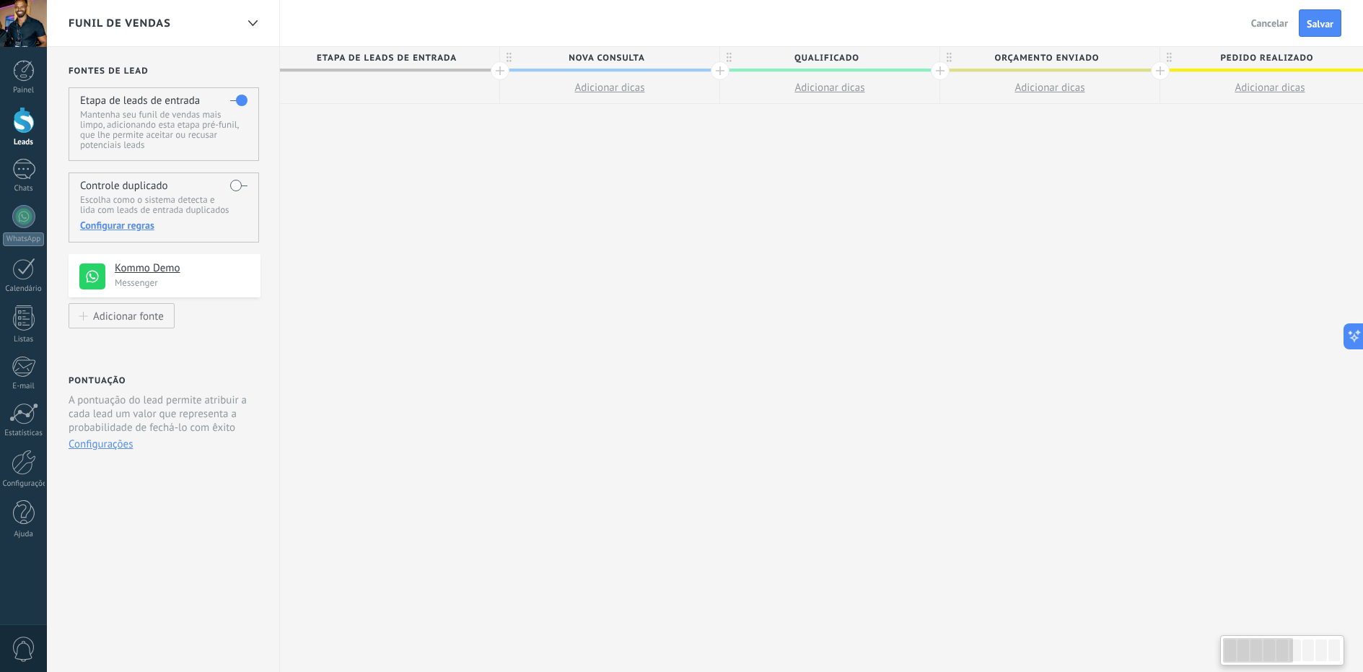
click at [599, 58] on span "Nova consulta" at bounding box center [606, 58] width 212 height 22
drag, startPoint x: 647, startPoint y: 58, endPoint x: 598, endPoint y: 53, distance: 49.3
click at [598, 53] on input "**********" at bounding box center [606, 58] width 191 height 22
type input "**********"
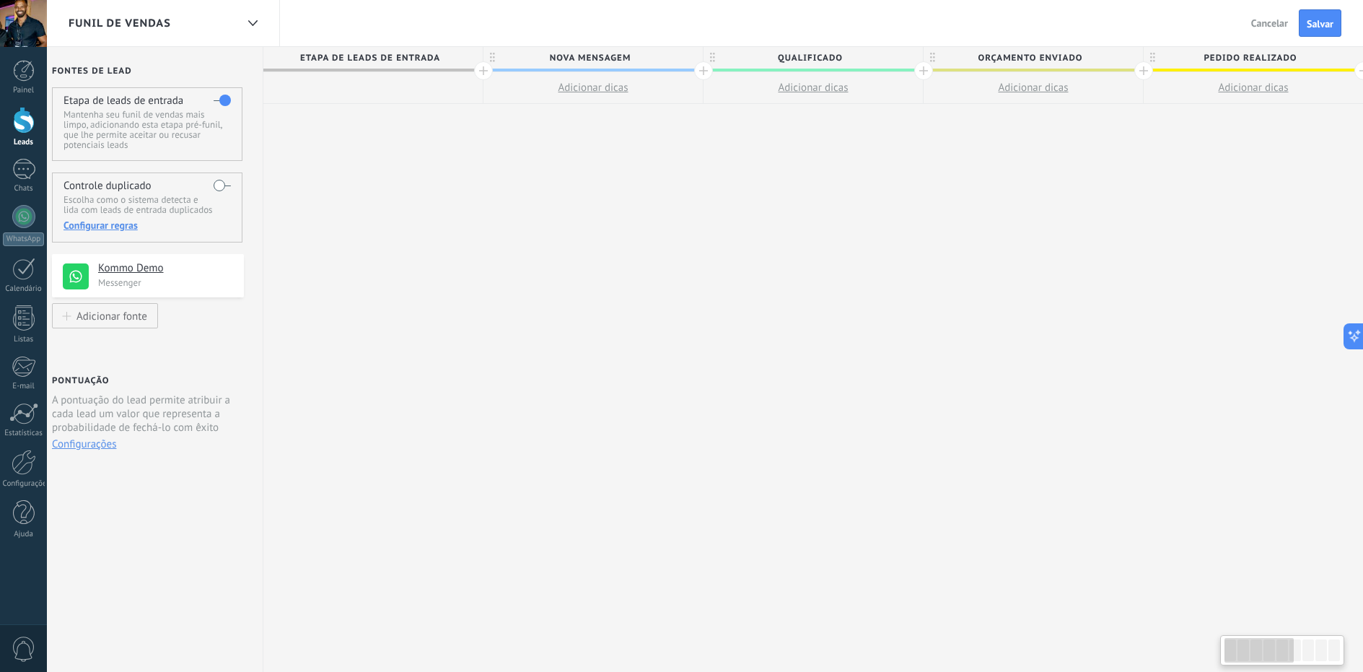
drag, startPoint x: 439, startPoint y: 60, endPoint x: 545, endPoint y: 68, distance: 105.6
click at [545, 67] on div "Etapa de leads de entrada Nova MENSAGEM Adicionar dicas Qualificado Adicionar d…" at bounding box center [1253, 75] width 1980 height 57
click at [920, 71] on div at bounding box center [923, 70] width 19 height 19
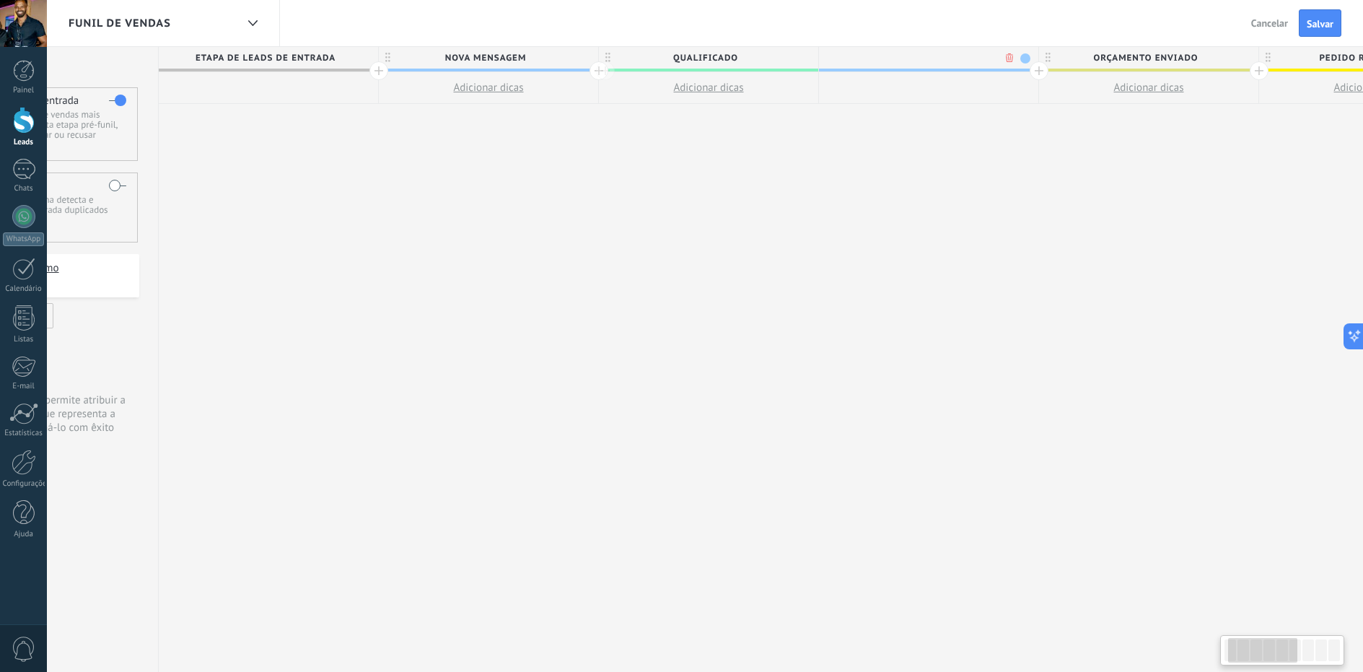
scroll to position [0, 123]
type input "********"
click at [933, 285] on div "**********" at bounding box center [1257, 359] width 2200 height 625
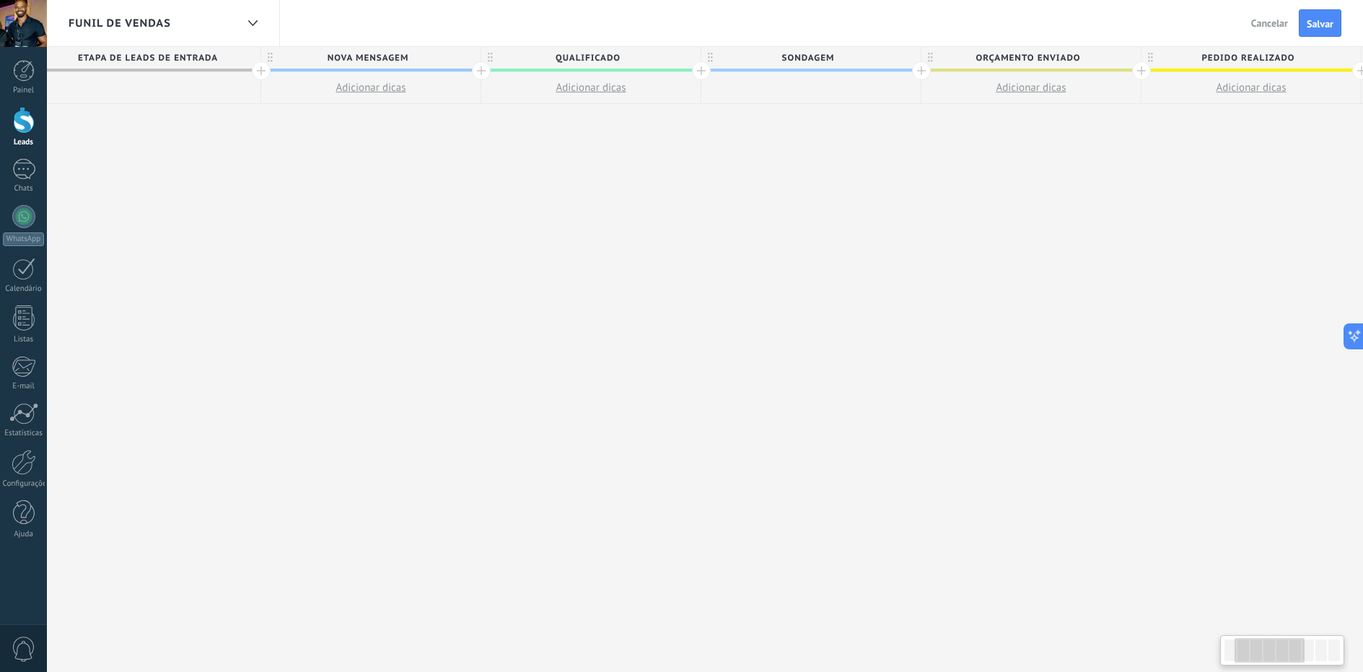
scroll to position [0, 0]
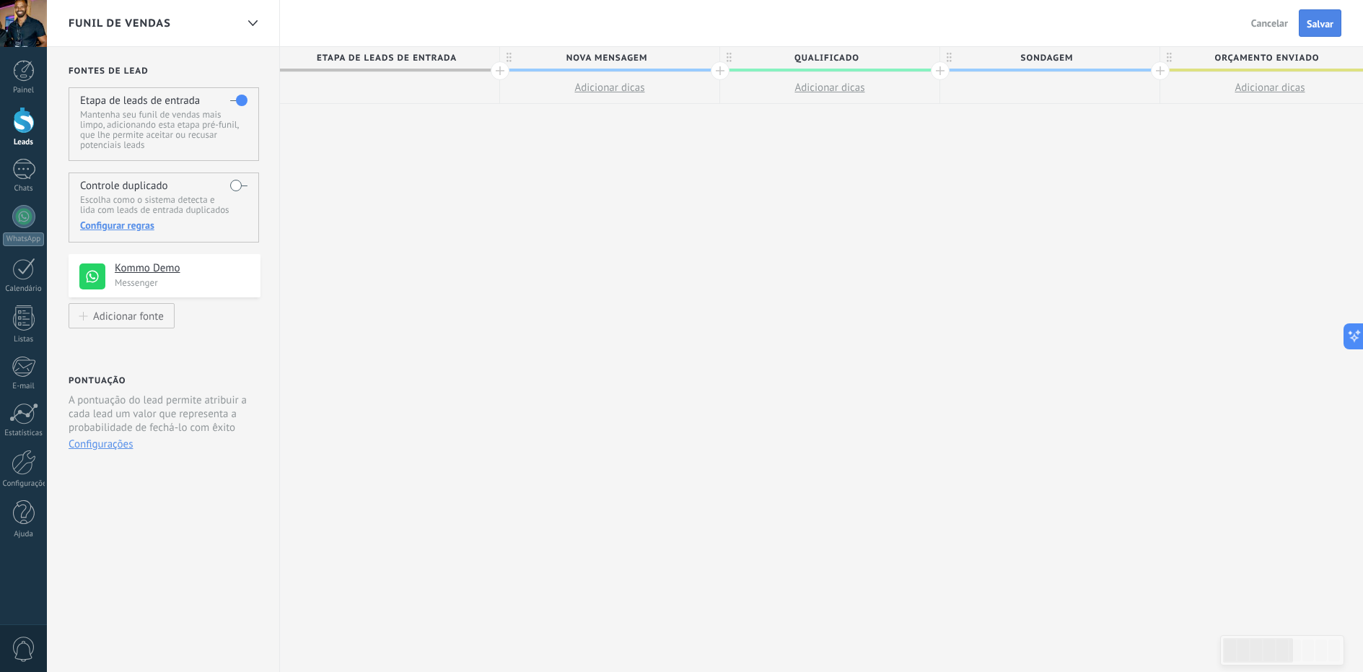
click at [1322, 25] on span "Salvar" at bounding box center [1319, 24] width 27 height 10
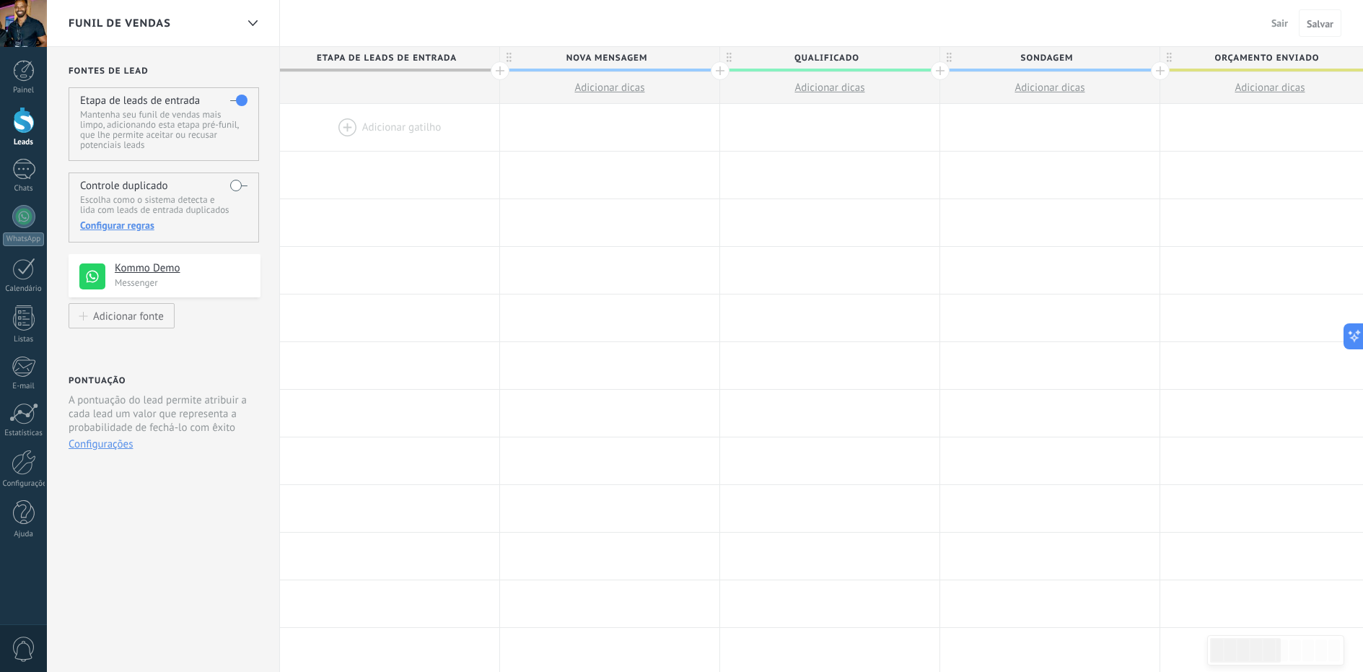
click at [18, 136] on link "Leads" at bounding box center [23, 127] width 47 height 40
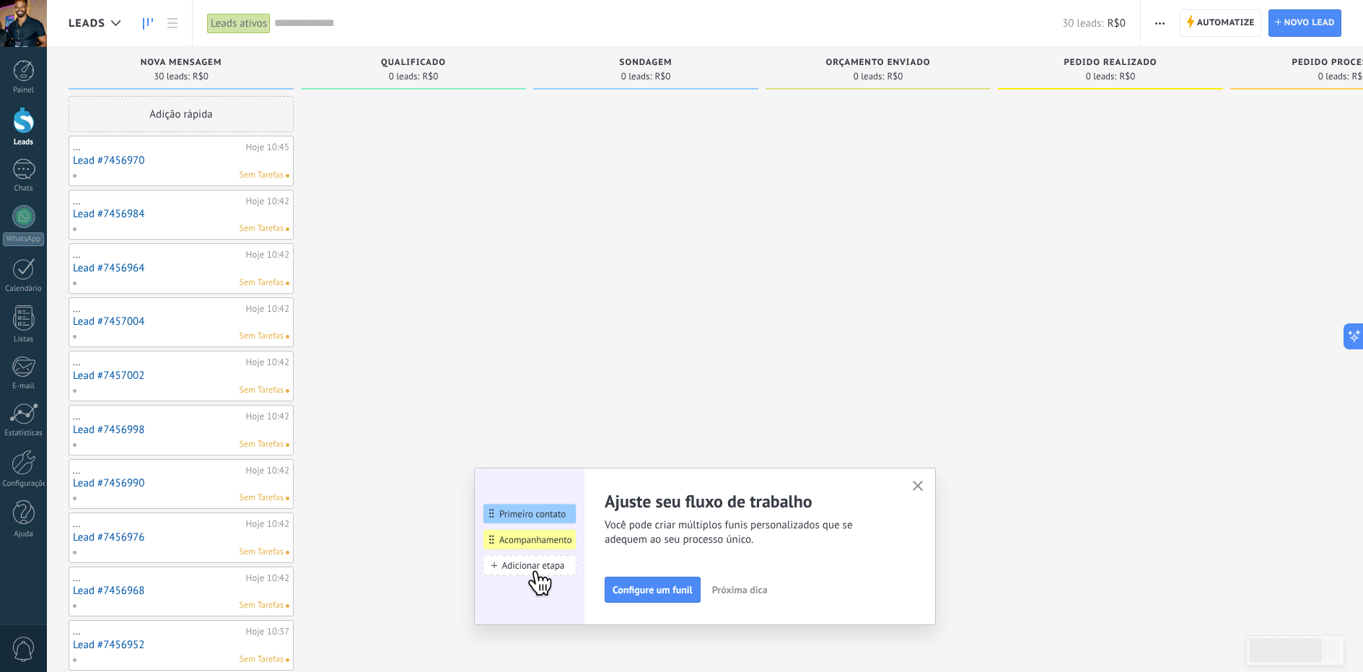
click at [923, 487] on icon "button" at bounding box center [918, 485] width 11 height 11
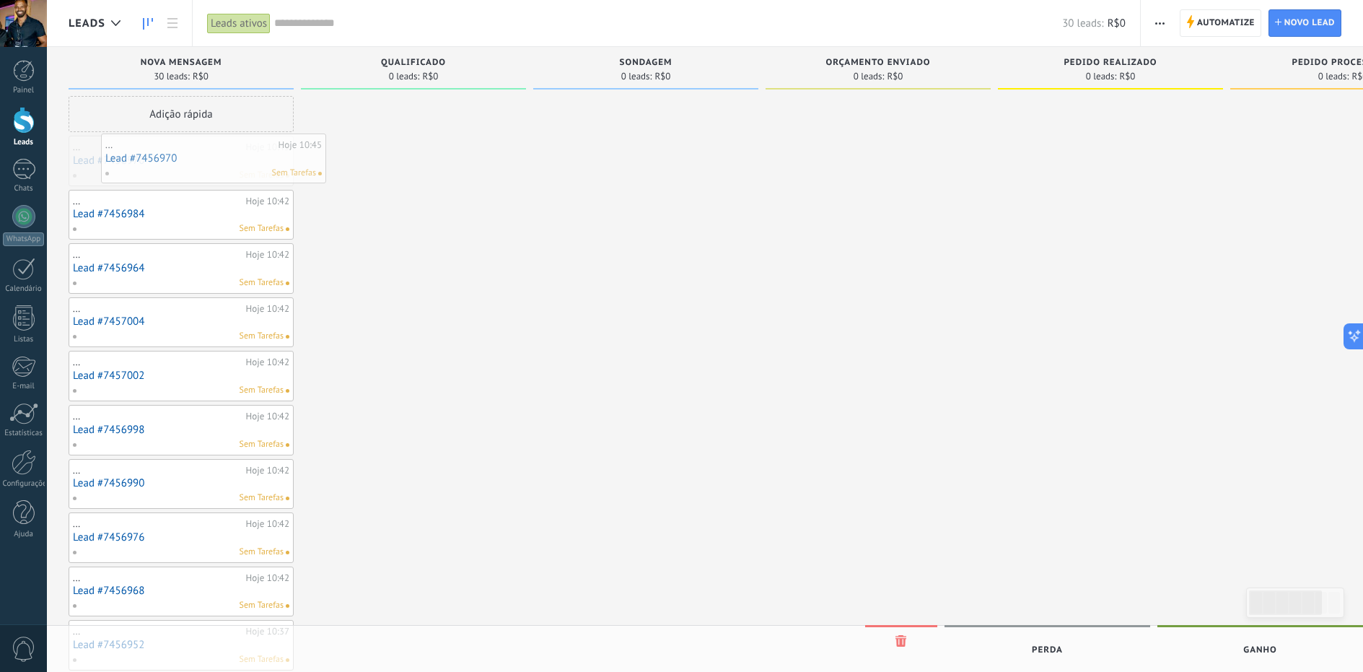
drag, startPoint x: 213, startPoint y: 156, endPoint x: 245, endPoint y: 154, distance: 32.5
click at [112, 155] on link "Lead #7456970" at bounding box center [181, 160] width 216 height 12
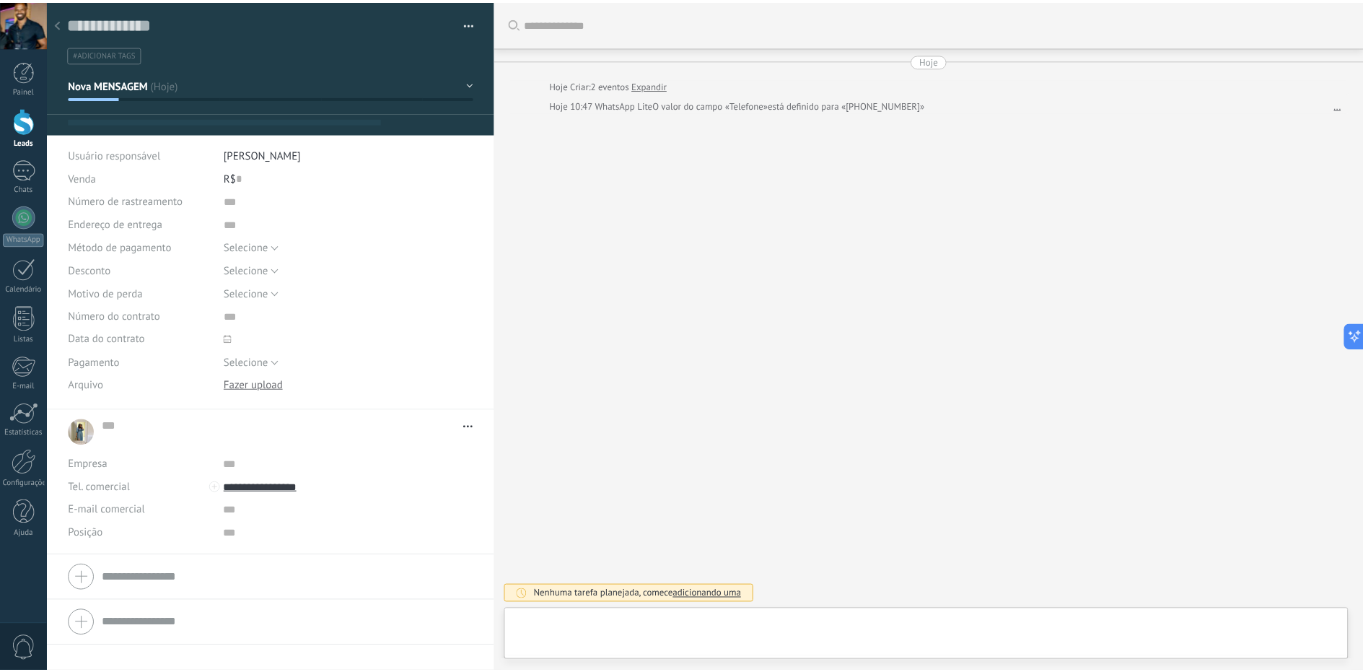
scroll to position [22, 0]
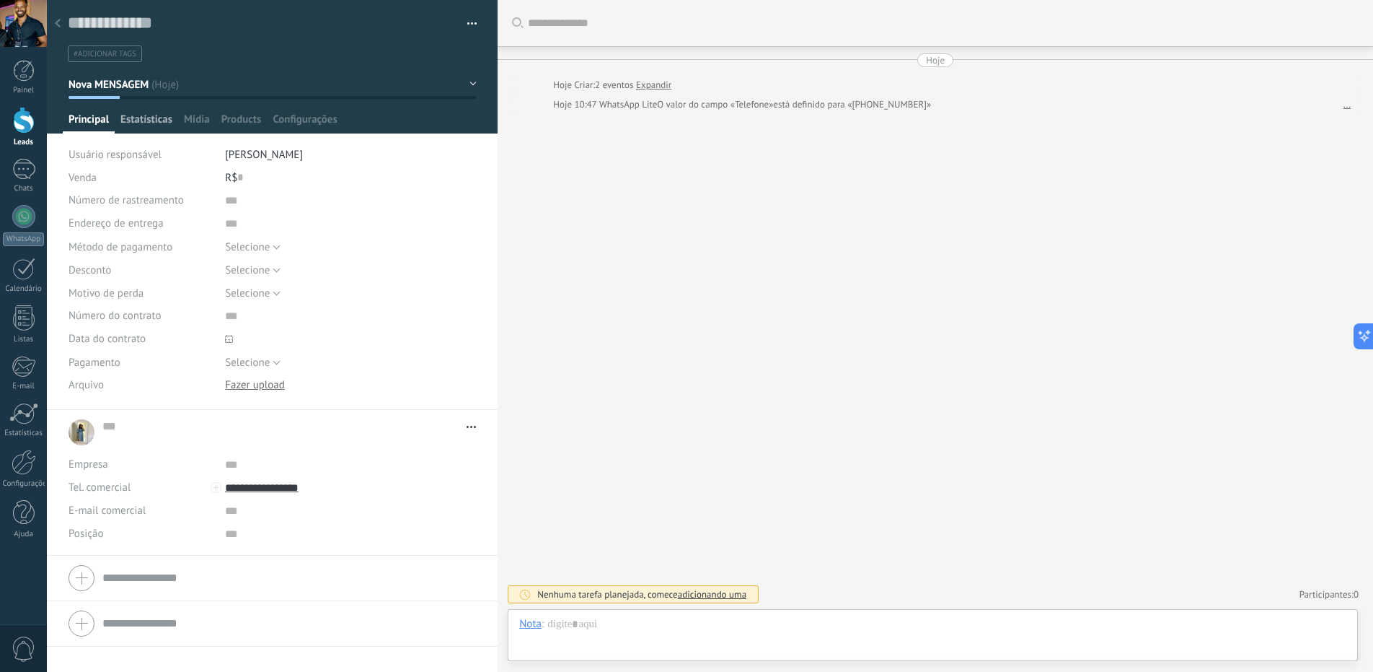
click at [151, 124] on span "Estatísticas" at bounding box center [146, 123] width 52 height 21
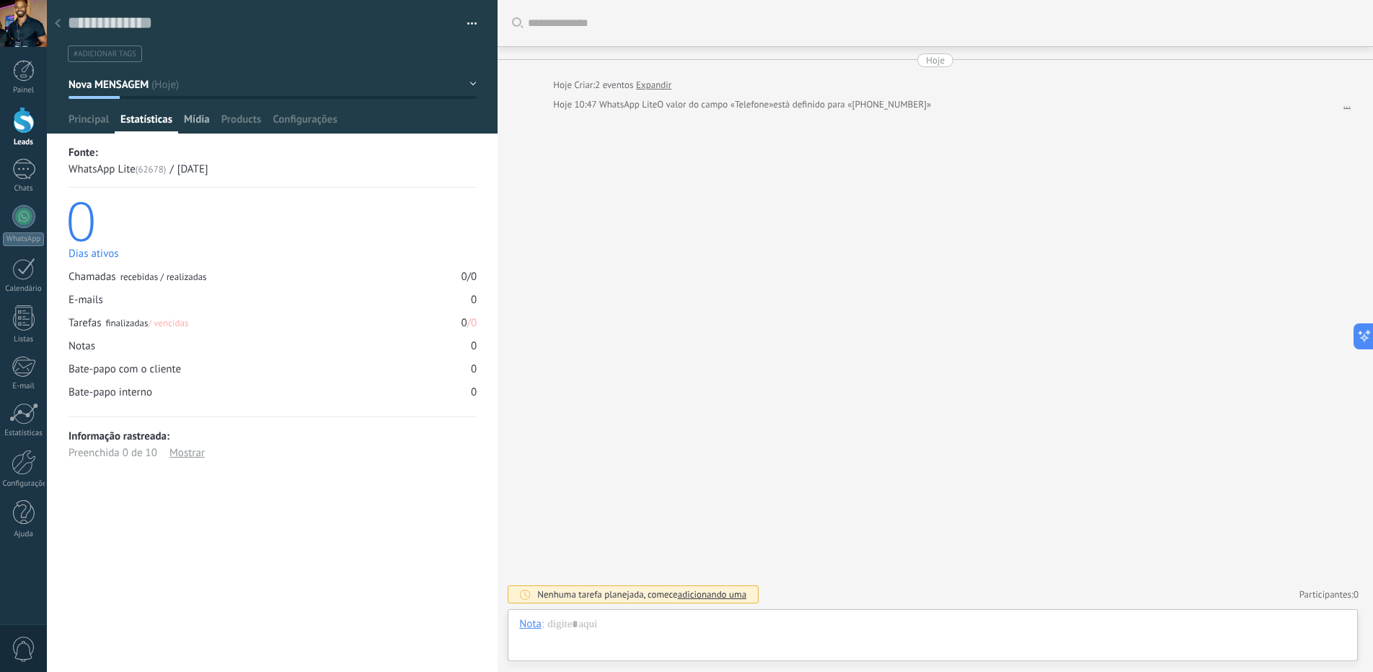
click at [197, 121] on span "Mídia" at bounding box center [197, 123] width 26 height 21
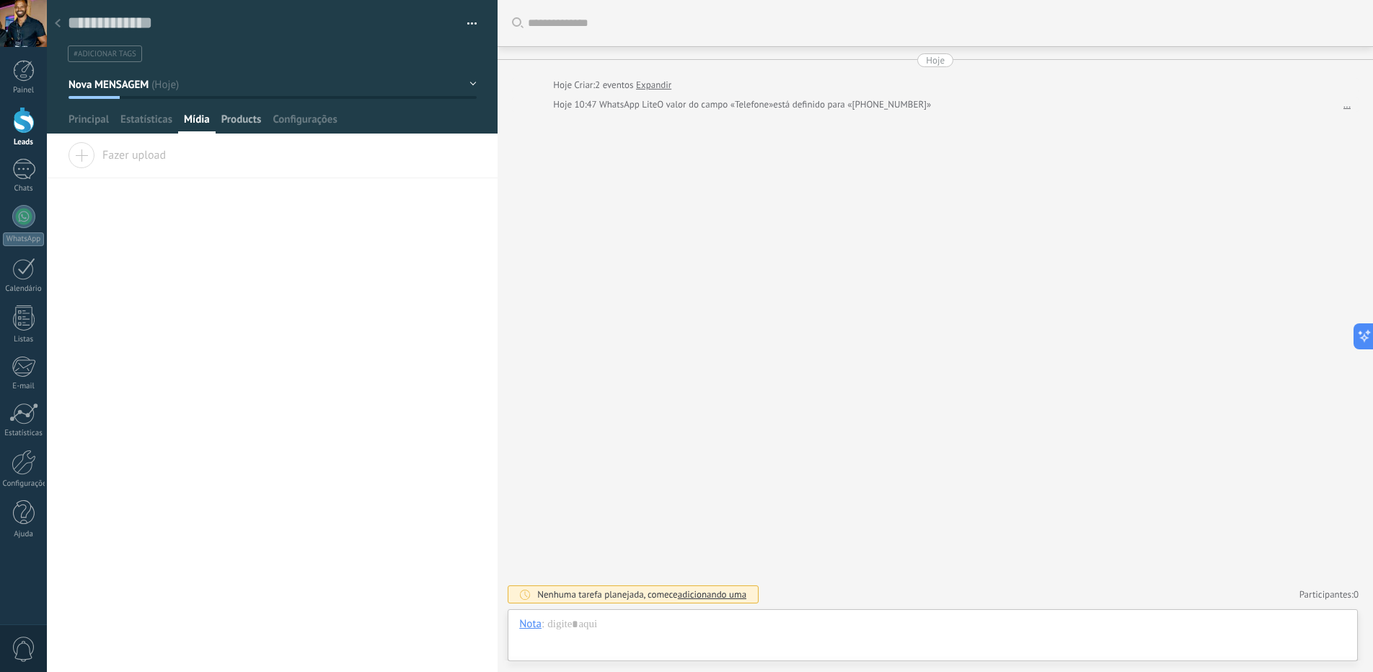
click at [242, 119] on span "Products" at bounding box center [241, 123] width 40 height 21
click at [308, 116] on span "Configurações" at bounding box center [305, 123] width 64 height 21
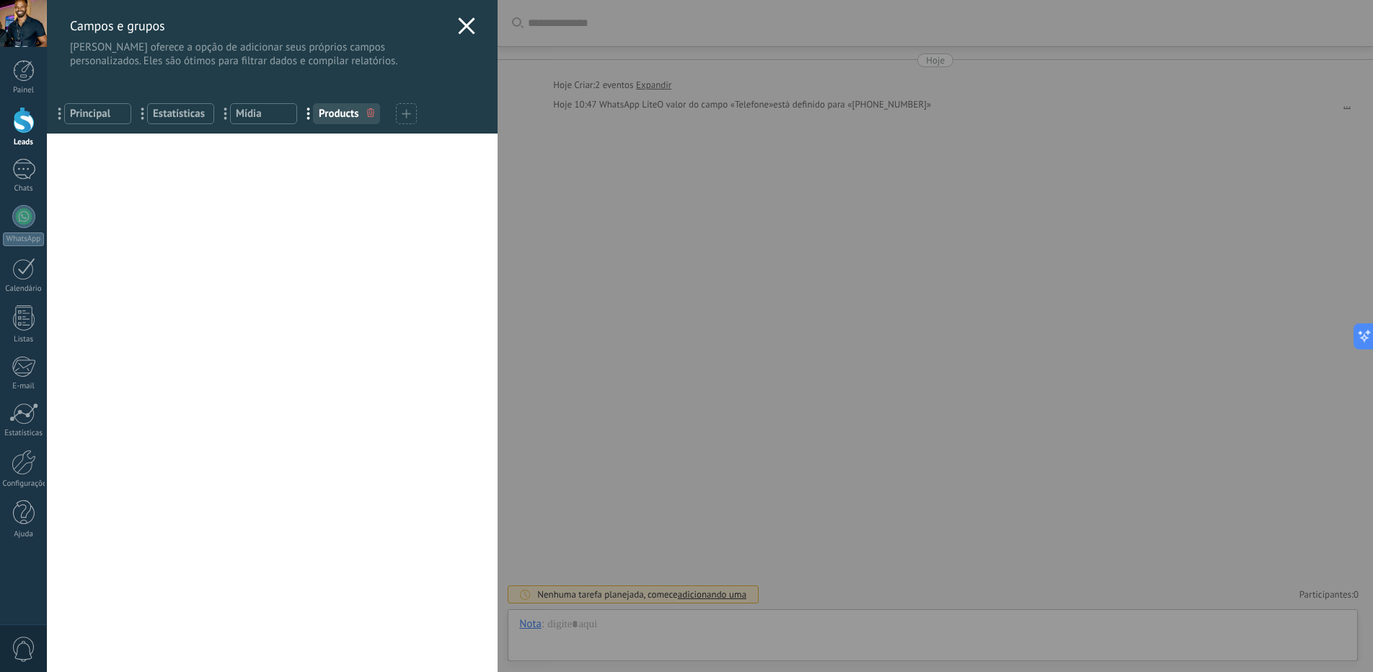
click at [464, 30] on icon at bounding box center [466, 25] width 17 height 17
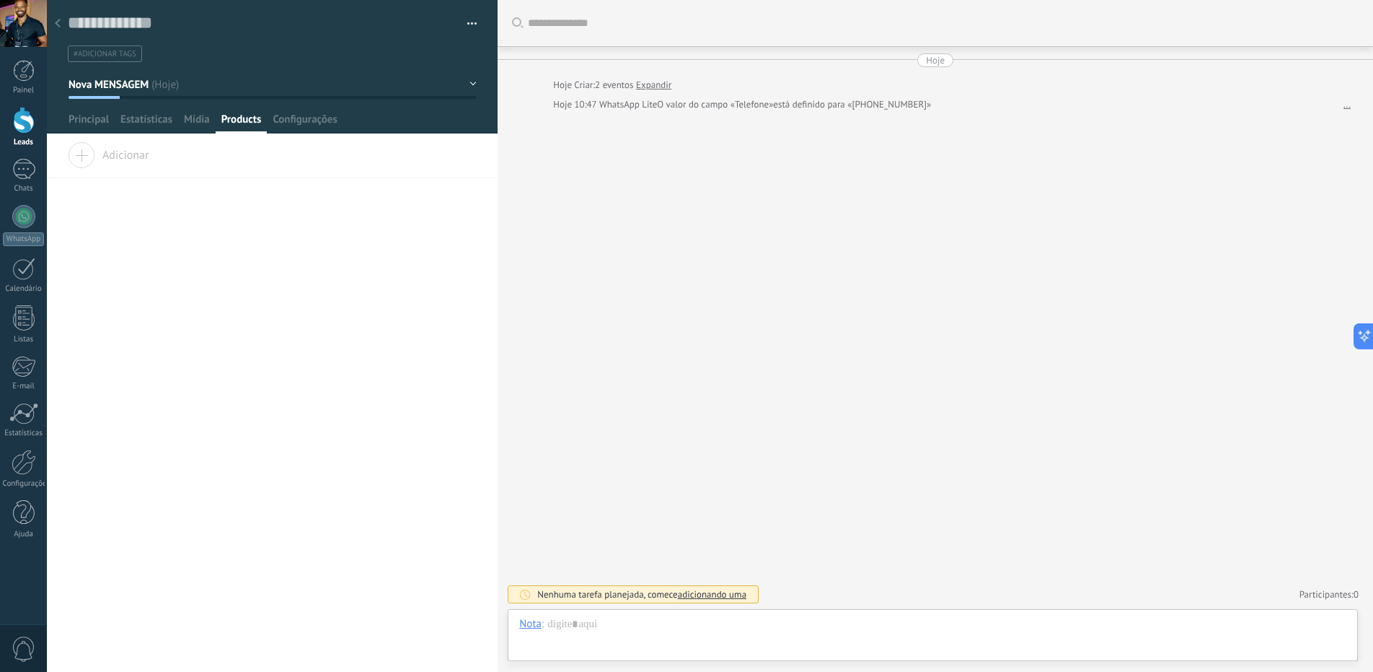
click at [60, 25] on icon at bounding box center [58, 23] width 6 height 9
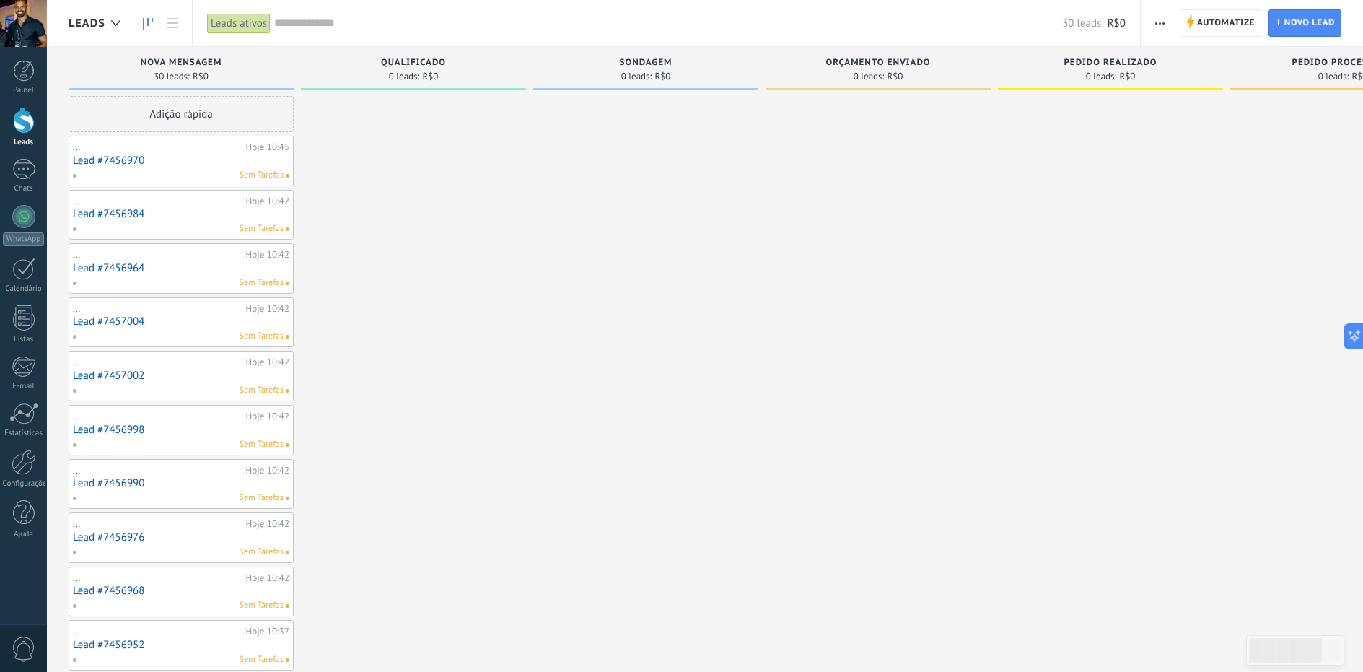
click at [144, 27] on link at bounding box center [148, 23] width 25 height 28
click at [168, 29] on link at bounding box center [172, 23] width 25 height 28
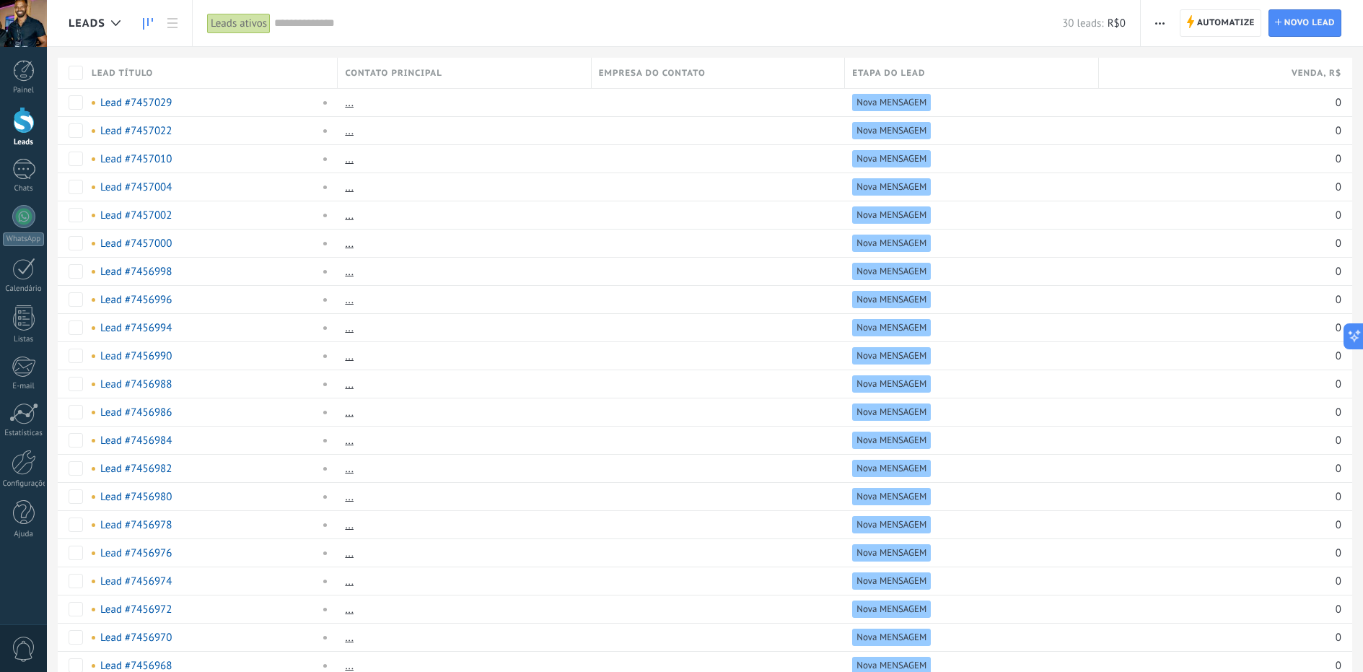
click at [147, 22] on use at bounding box center [148, 24] width 10 height 12
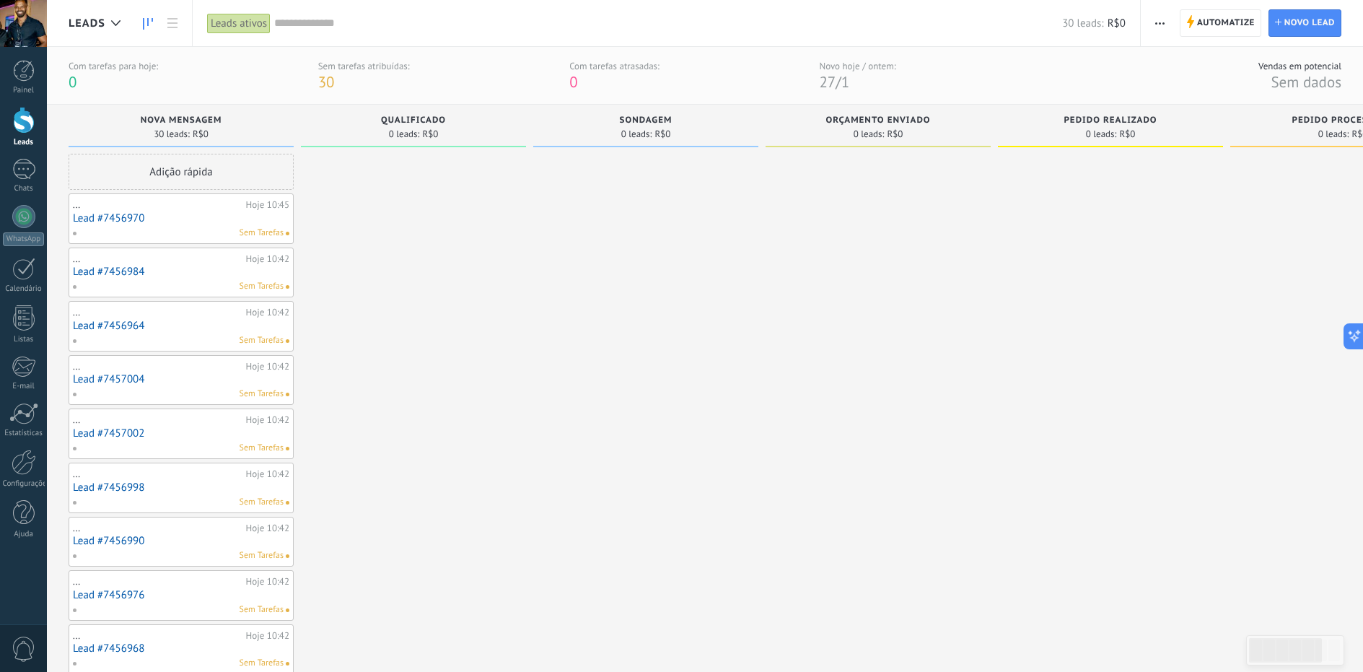
click at [849, 84] on span "1" at bounding box center [845, 81] width 8 height 19
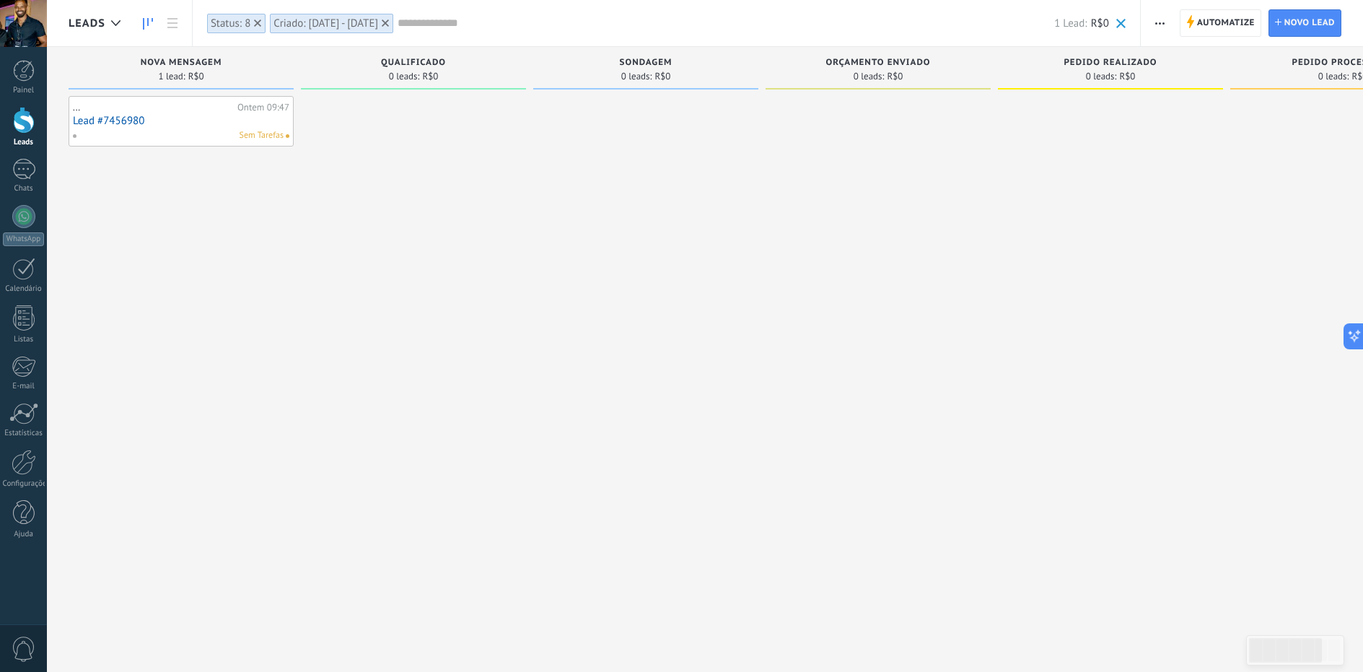
click at [208, 119] on link "Lead #7456980" at bounding box center [181, 121] width 216 height 12
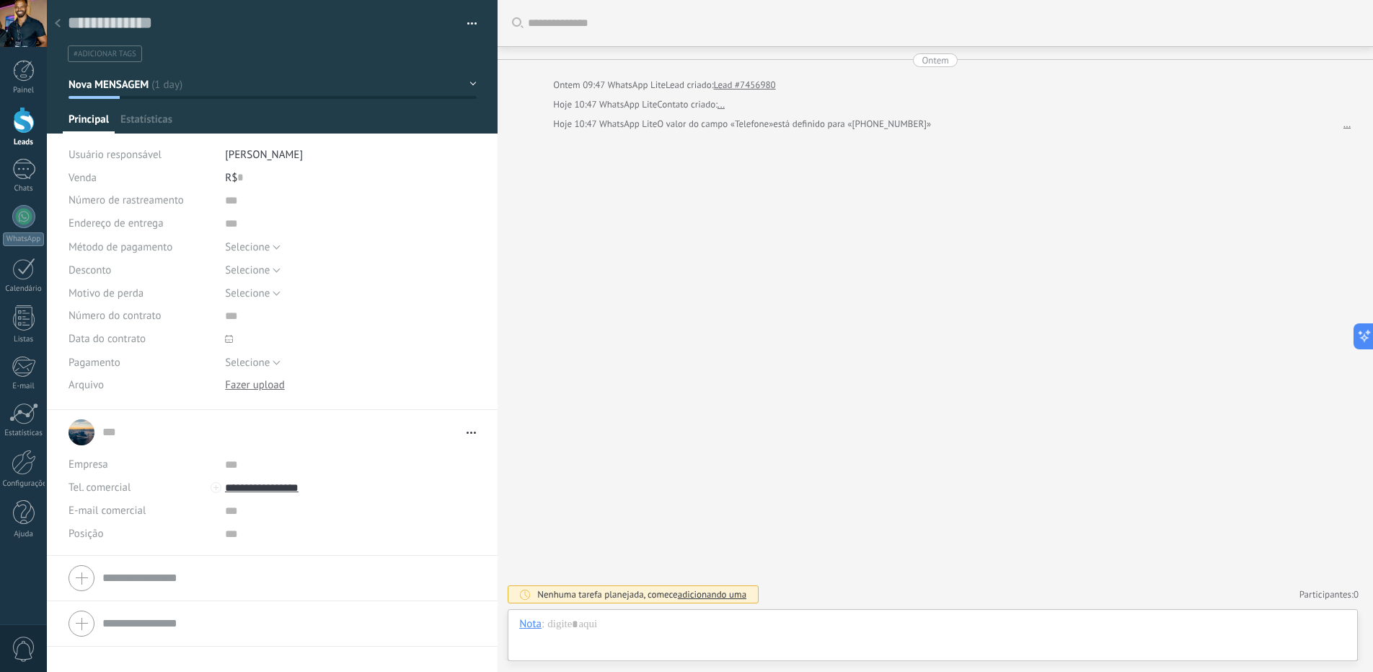
scroll to position [22, 0]
click at [725, 105] on link "..." at bounding box center [721, 104] width 7 height 14
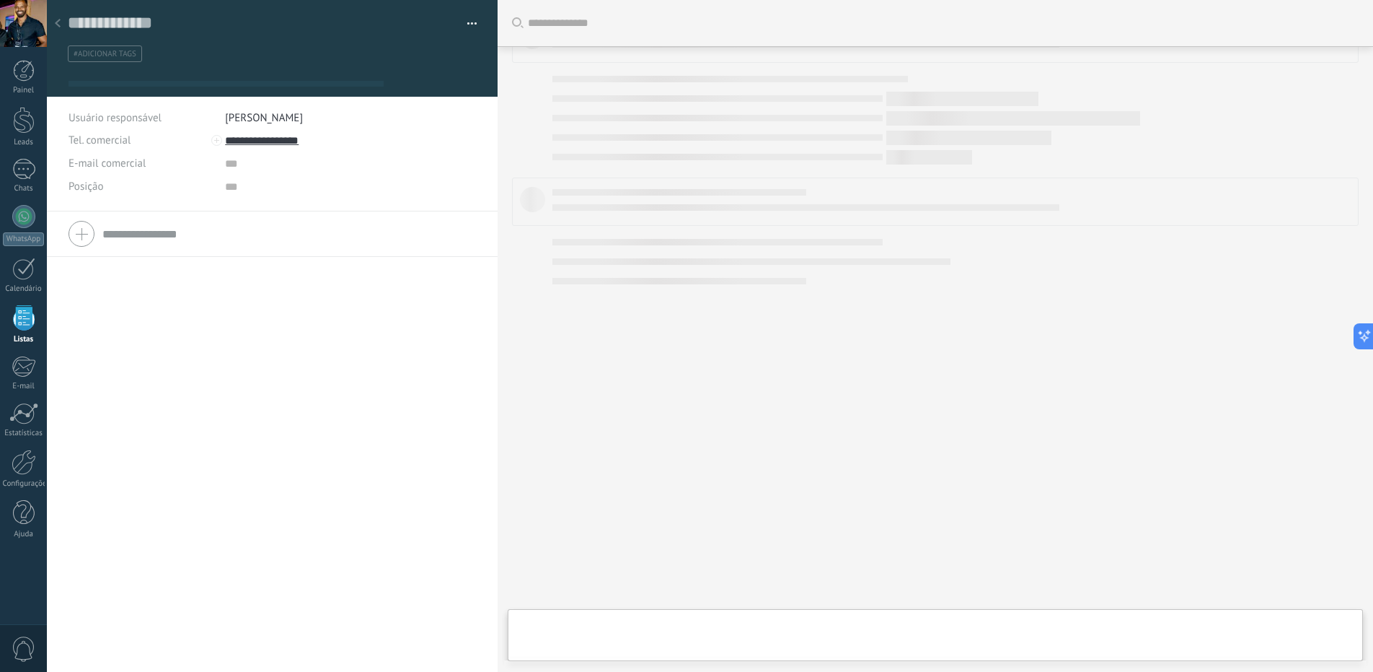
scroll to position [22, 0]
click at [724, 89] on link "..." at bounding box center [721, 85] width 7 height 14
click at [56, 25] on use at bounding box center [58, 23] width 6 height 9
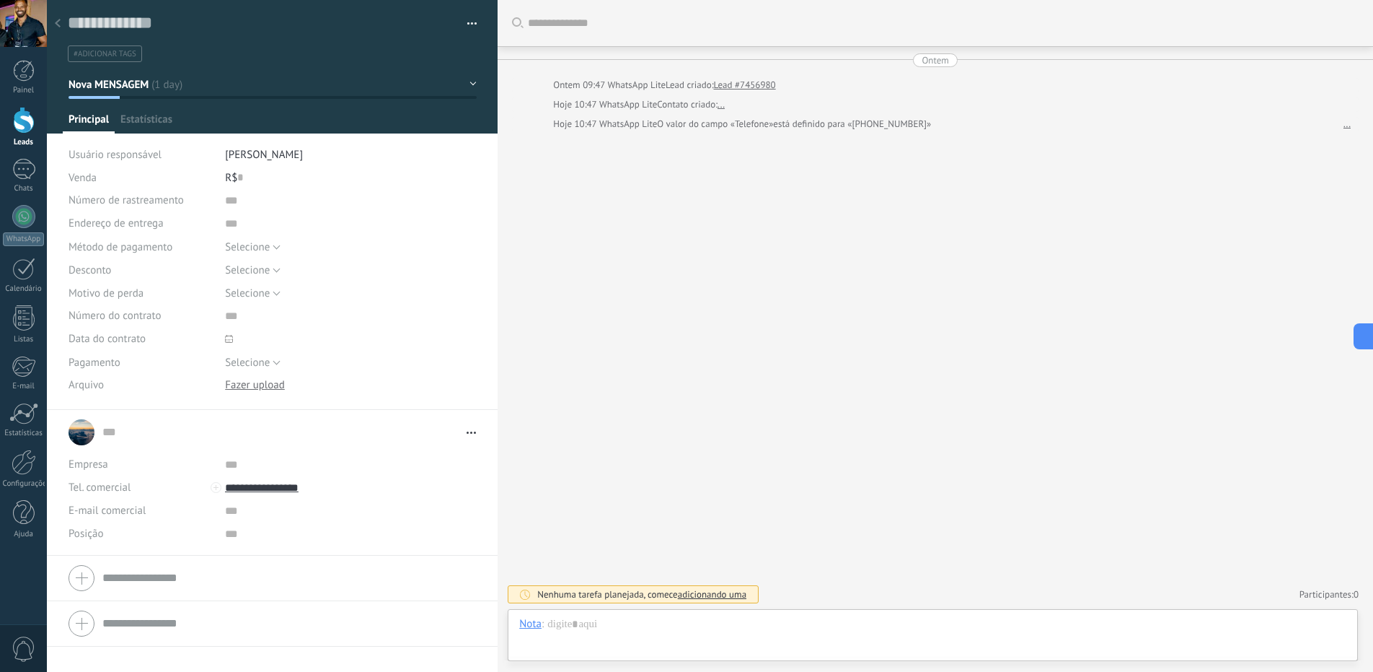
scroll to position [22, 0]
click at [1039, 651] on div at bounding box center [932, 638] width 827 height 43
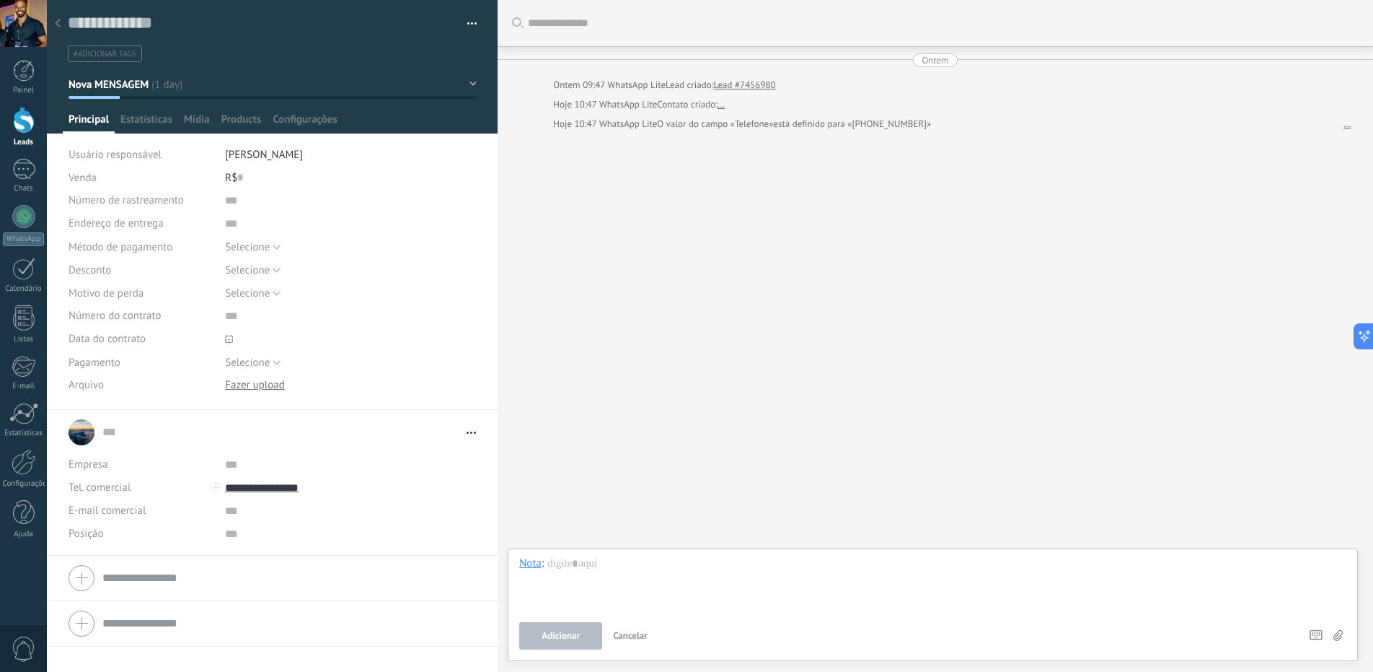
click at [752, 423] on div "Buscar Carregar mais Ontem Ontem 09:47 WhatsApp Lite Lead criado: Lead #7456980…" at bounding box center [936, 336] width 876 height 672
click at [472, 83] on div at bounding box center [273, 66] width 452 height 133
click at [467, 84] on button "Nova MENSAGEM" at bounding box center [273, 84] width 408 height 26
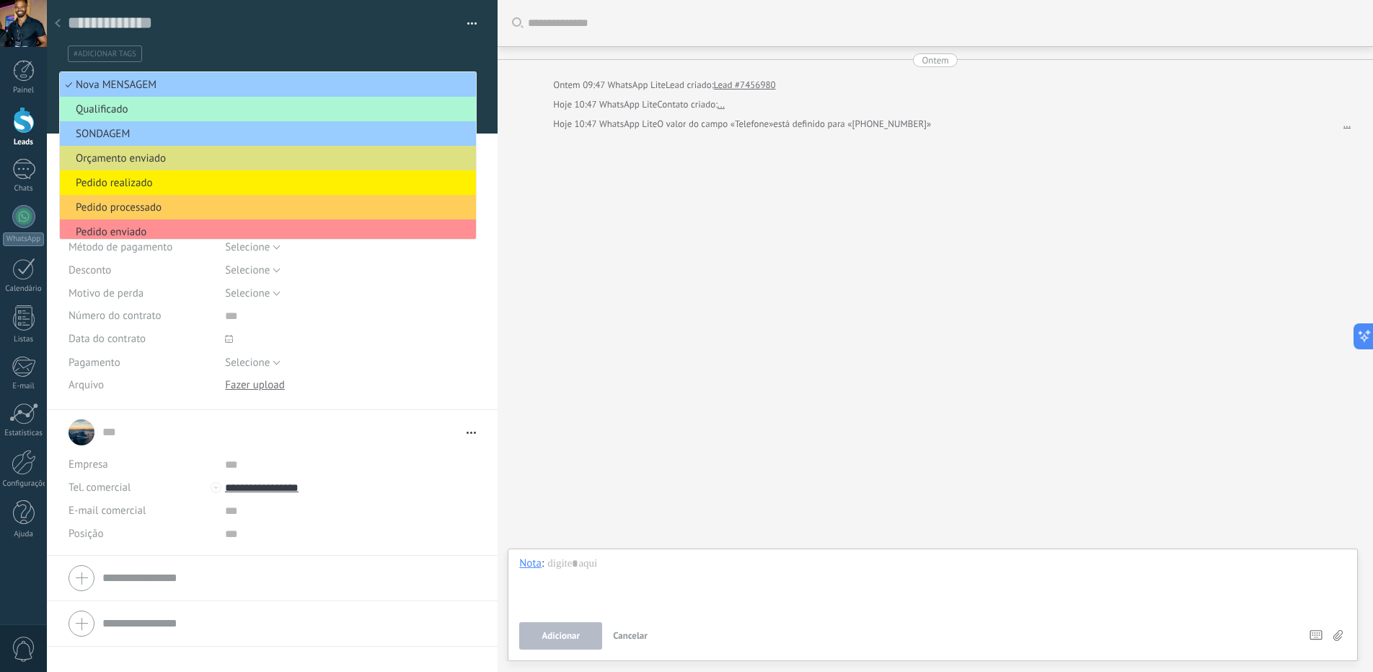
click at [118, 113] on span "Qualificado" at bounding box center [266, 109] width 412 height 14
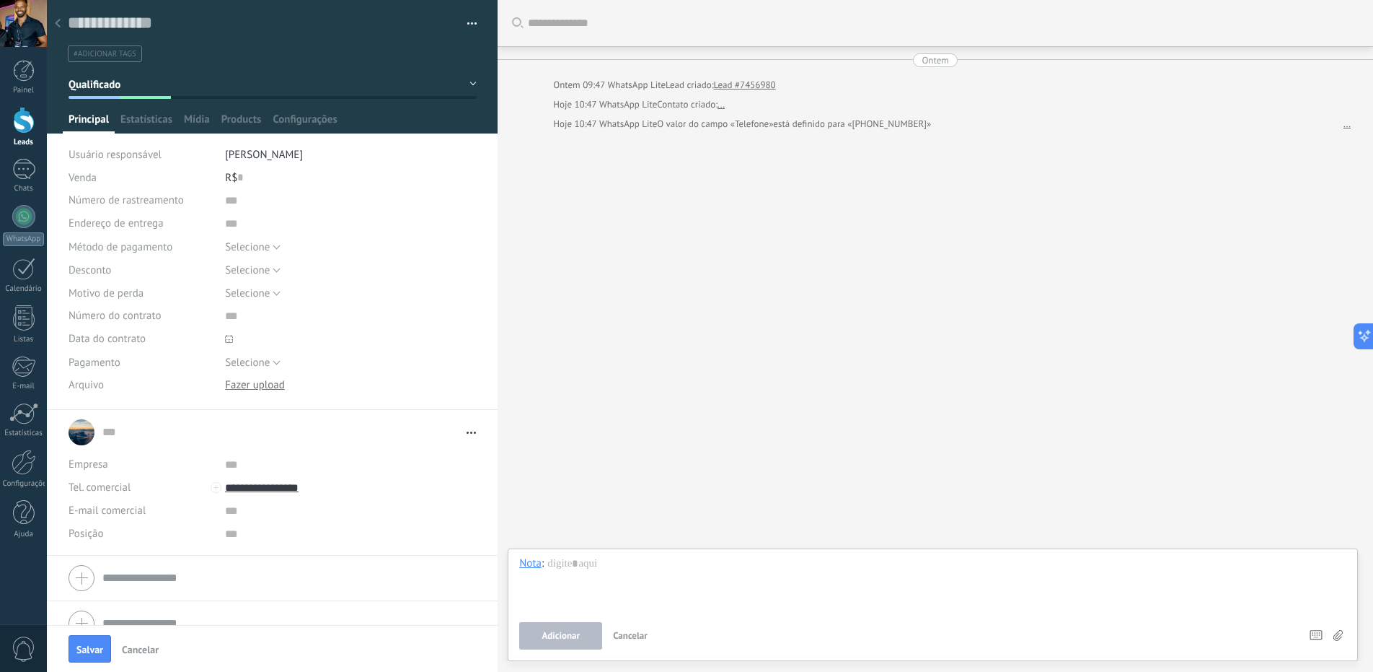
click at [60, 25] on icon at bounding box center [58, 23] width 6 height 9
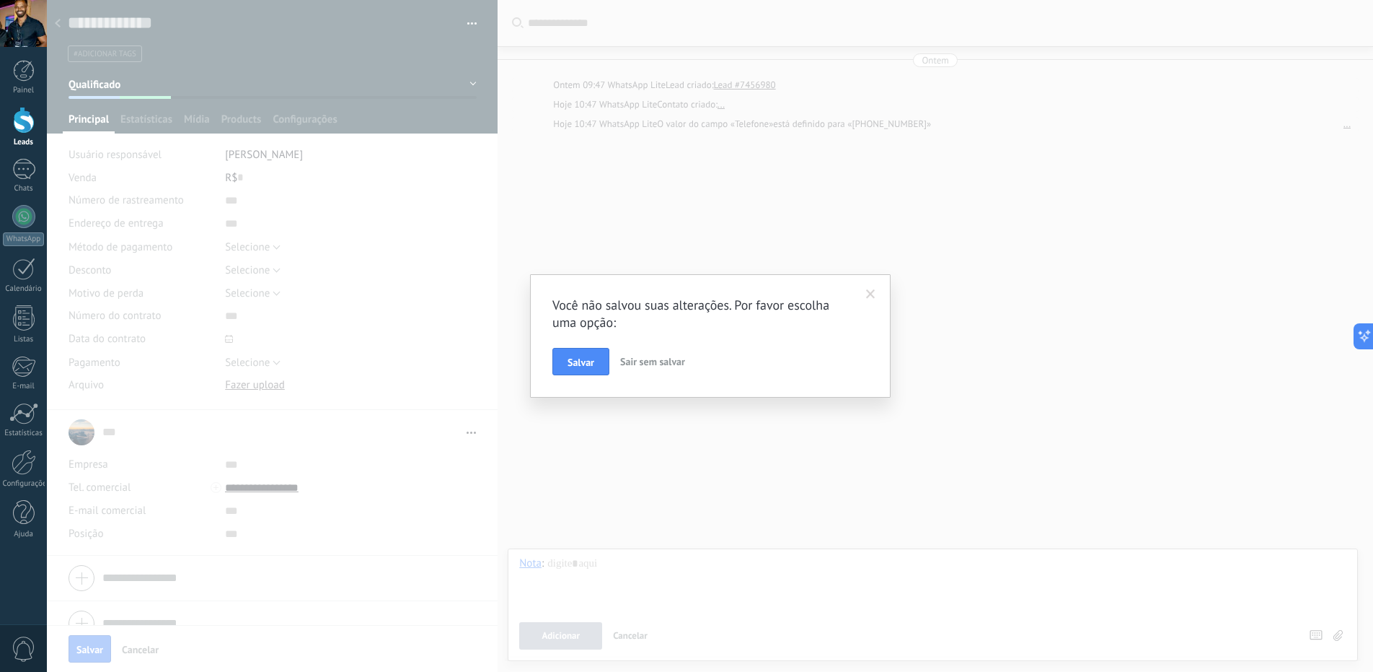
click at [865, 294] on span at bounding box center [871, 294] width 24 height 25
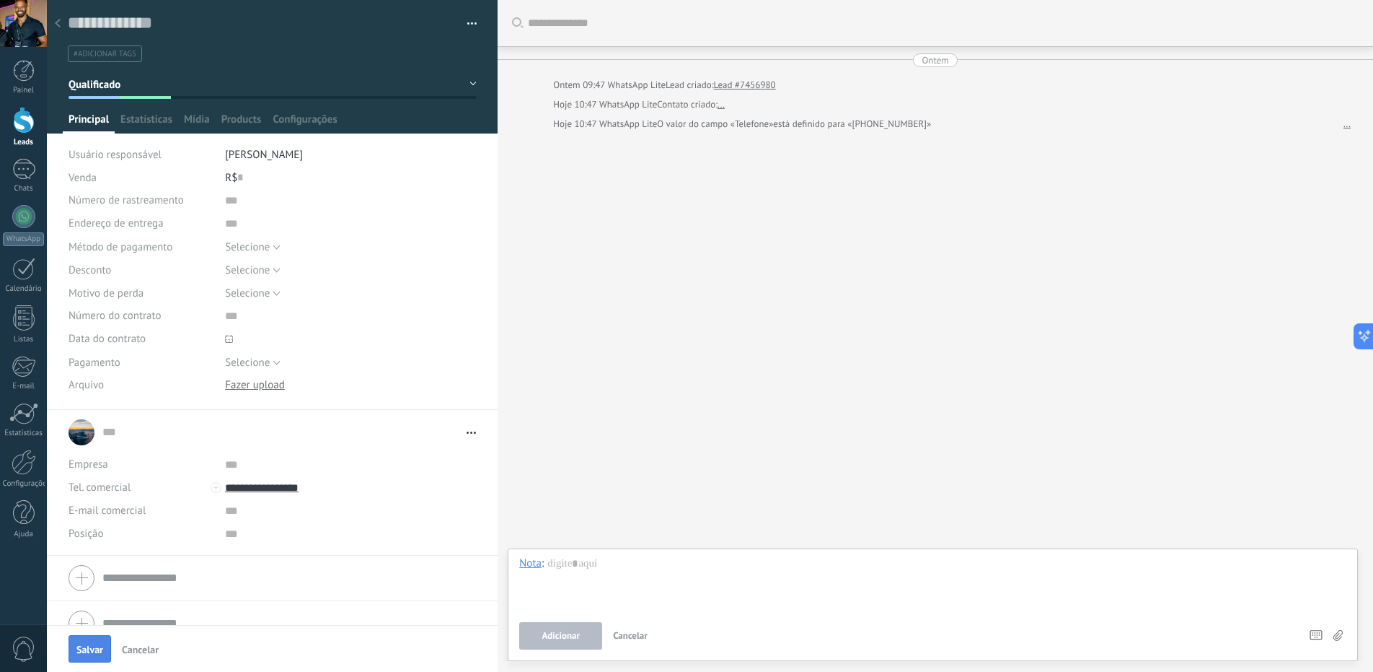
click at [98, 651] on span "Salvar" at bounding box center [89, 649] width 27 height 10
click at [63, 25] on div at bounding box center [58, 24] width 20 height 28
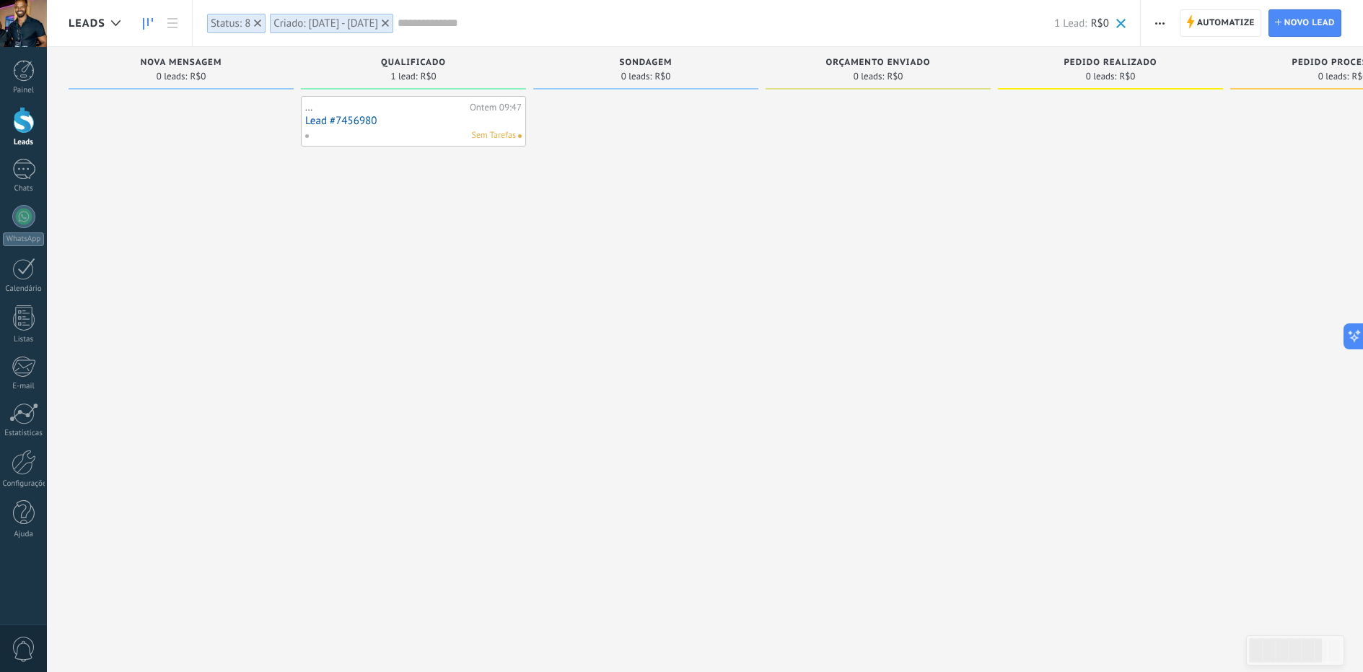
click at [379, 120] on link "Lead #7456980" at bounding box center [413, 121] width 216 height 12
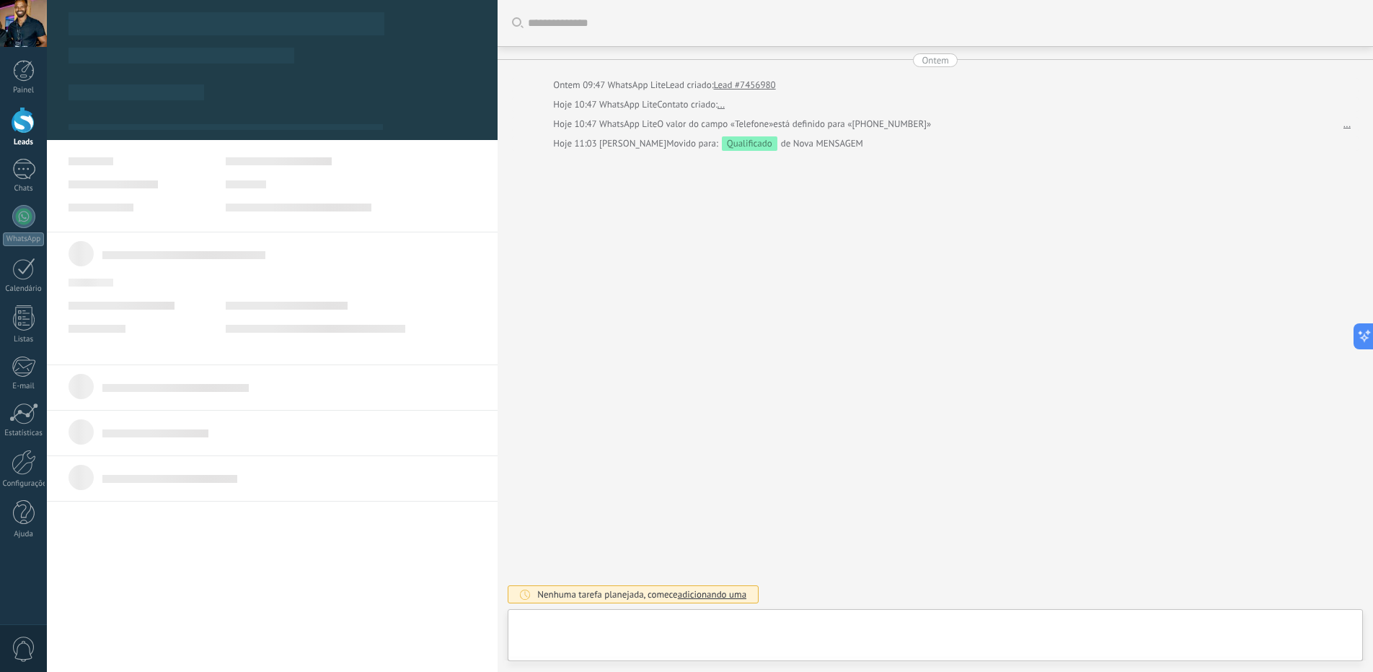
type textarea "**********"
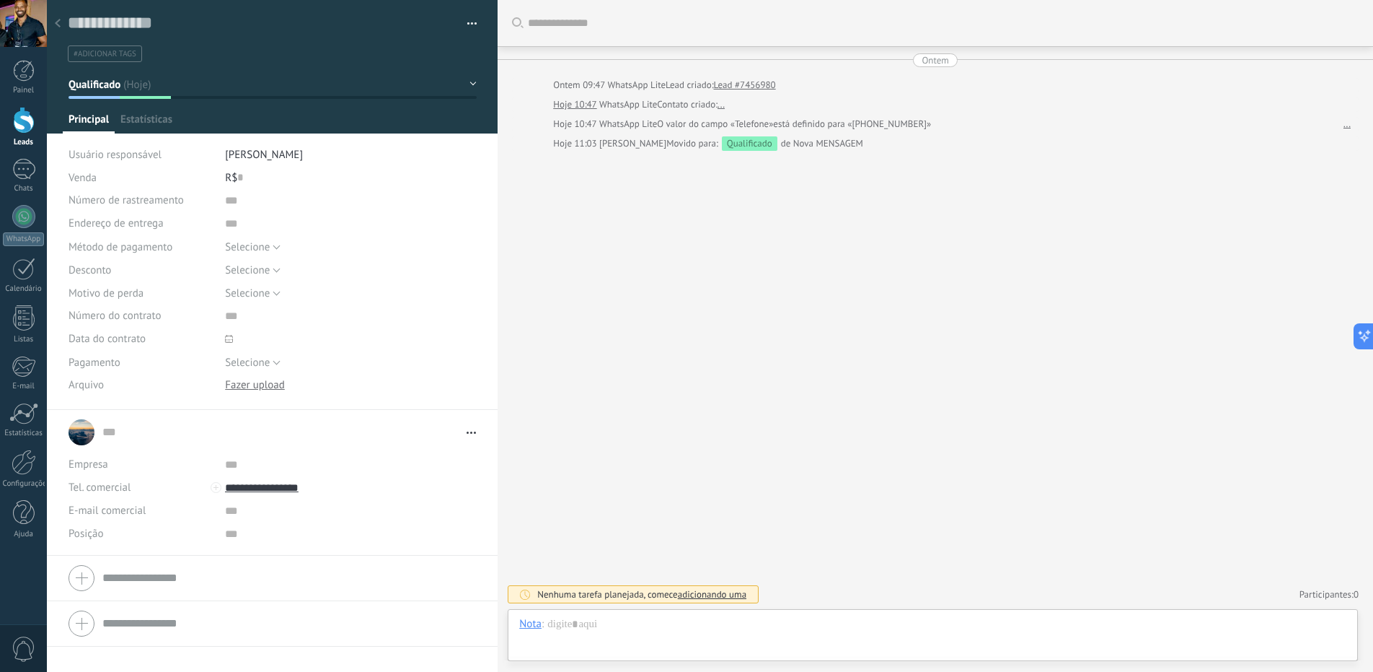
scroll to position [22, 0]
click at [214, 491] on div at bounding box center [216, 487] width 11 height 11
click at [216, 439] on link "... ..." at bounding box center [280, 432] width 357 height 14
click at [84, 439] on div "... ... Abrir detalhes Copiar nome Desvincular Contato principal" at bounding box center [273, 432] width 408 height 36
click at [86, 438] on div "... ... Abrir detalhes Copiar nome Desvincular Contato principal" at bounding box center [273, 432] width 408 height 36
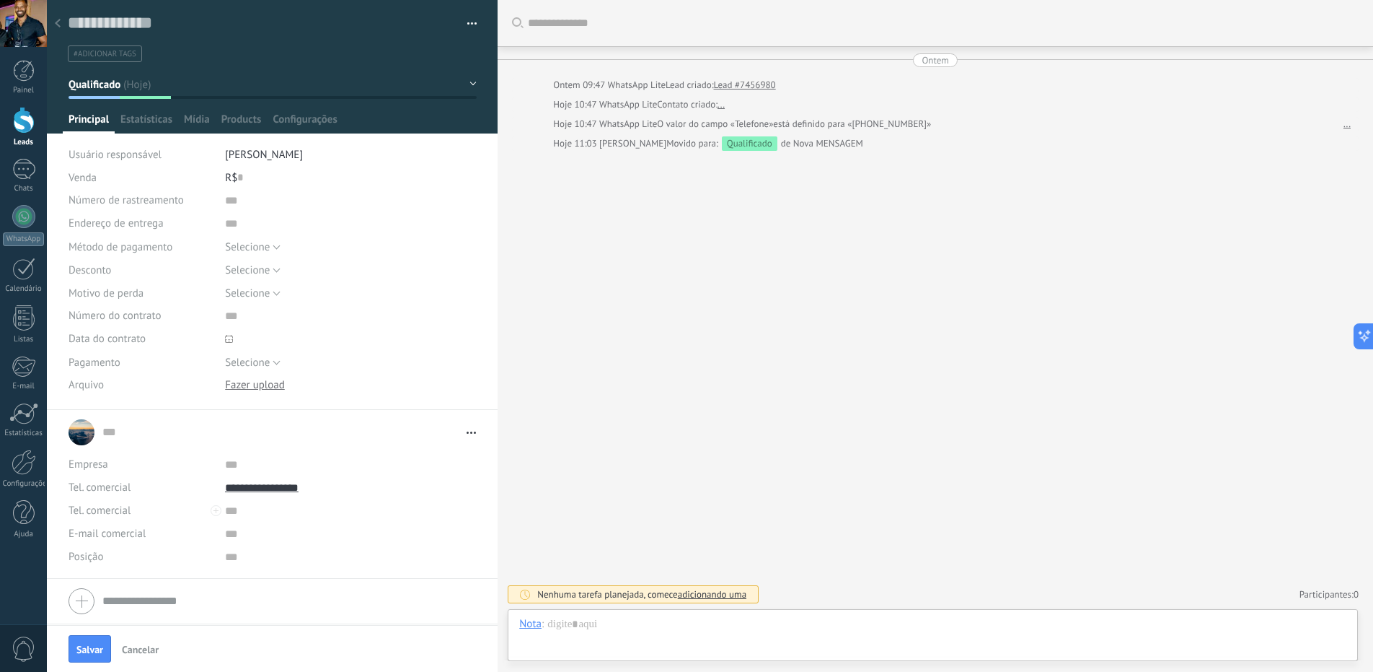
click at [149, 429] on link "... ..." at bounding box center [280, 432] width 357 height 14
click at [741, 418] on div "Buscar Carregar mais Ontem Ontem 09:47 WhatsApp Lite Lead criado: Lead #7456980…" at bounding box center [936, 336] width 876 height 672
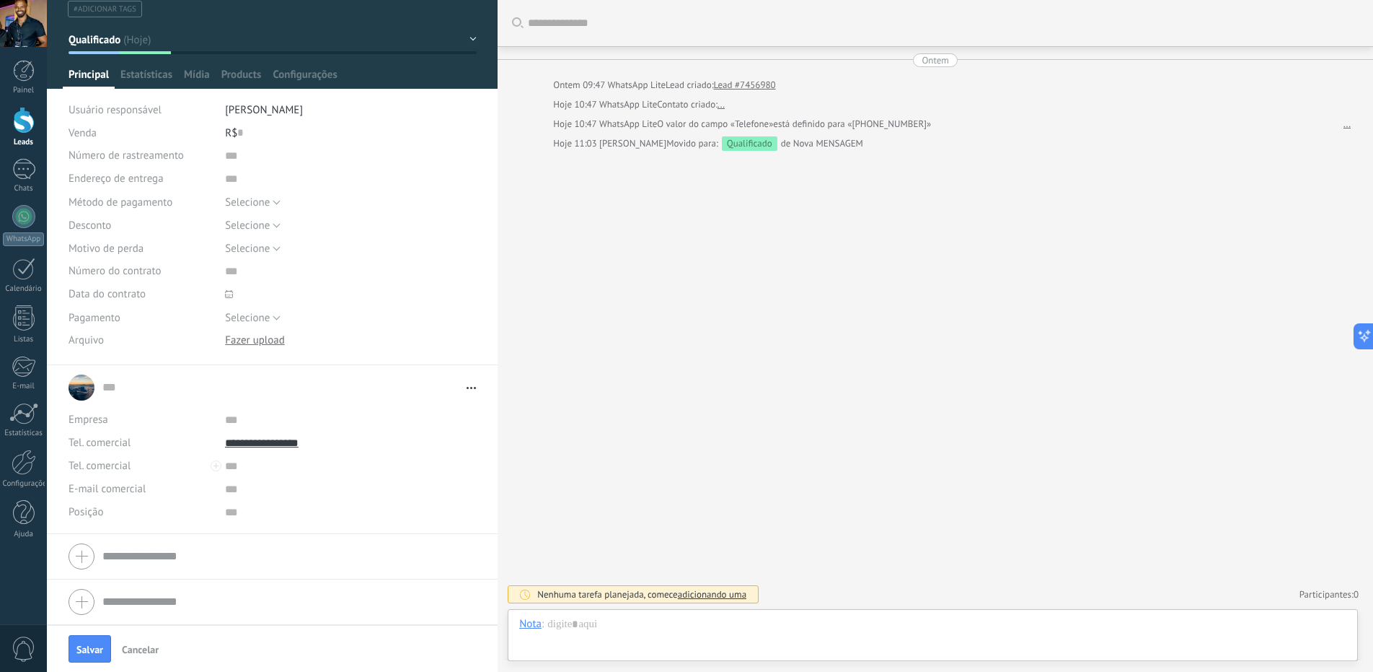
click at [133, 652] on span "Cancelar" at bounding box center [140, 649] width 37 height 10
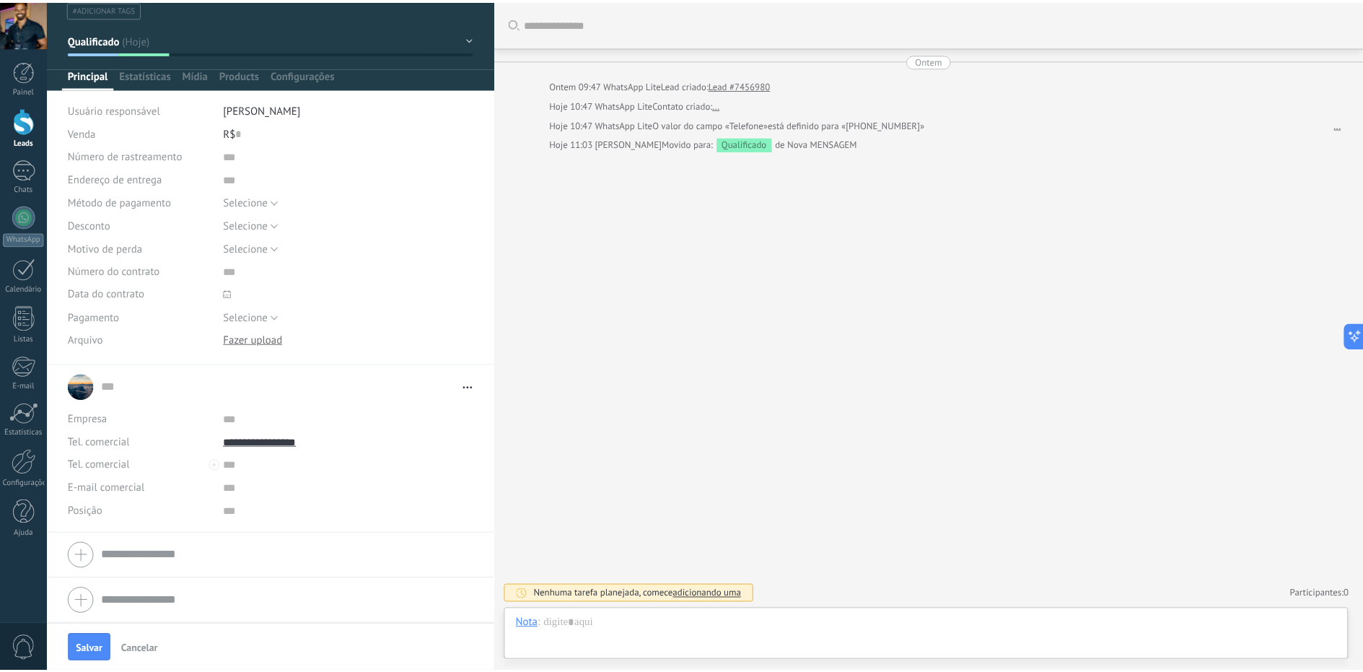
scroll to position [1, 0]
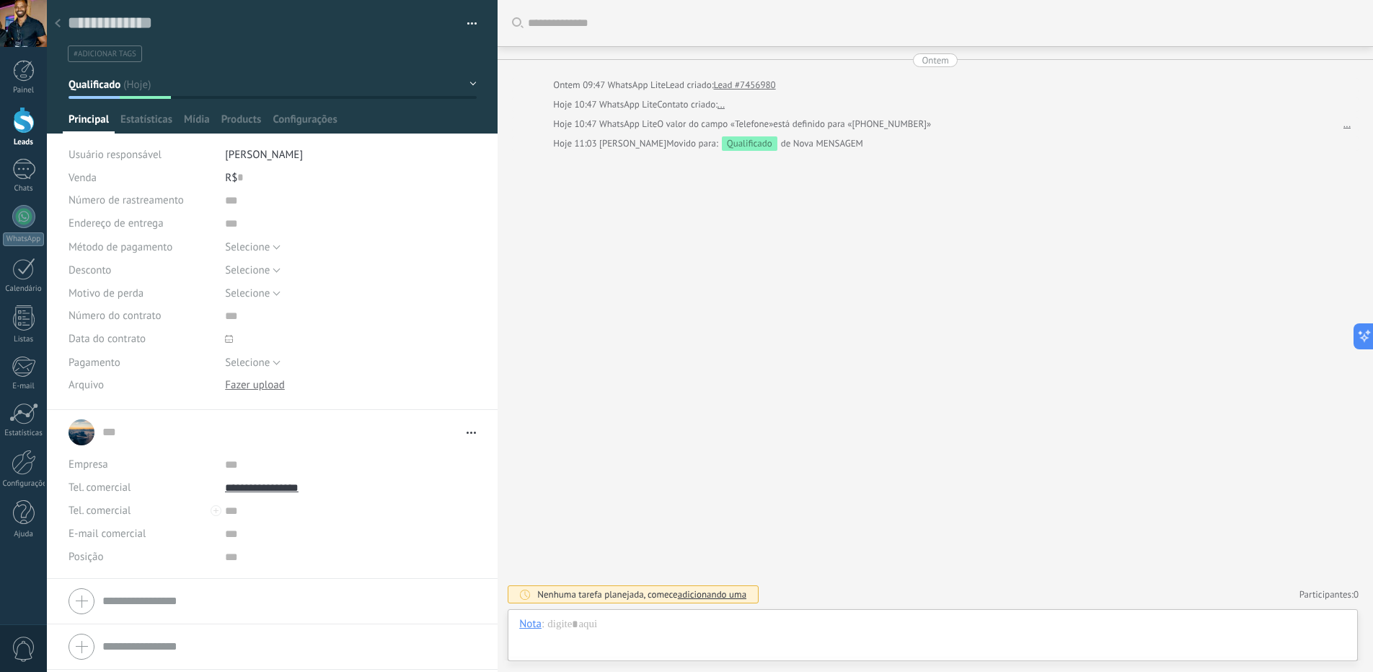
click at [470, 81] on button "Qualificado" at bounding box center [273, 84] width 408 height 26
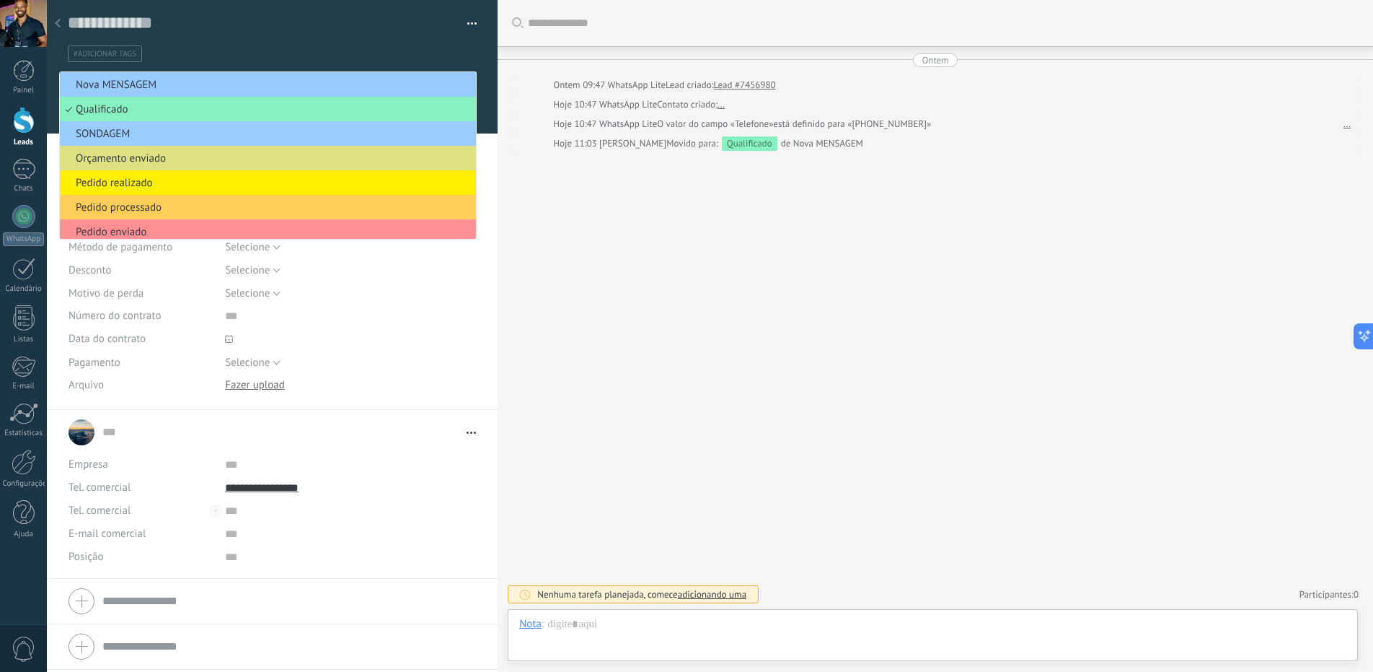
click at [709, 213] on div "Buscar Carregar mais Ontem Ontem 09:47 WhatsApp Lite Lead criado: Lead #7456980…" at bounding box center [936, 336] width 876 height 672
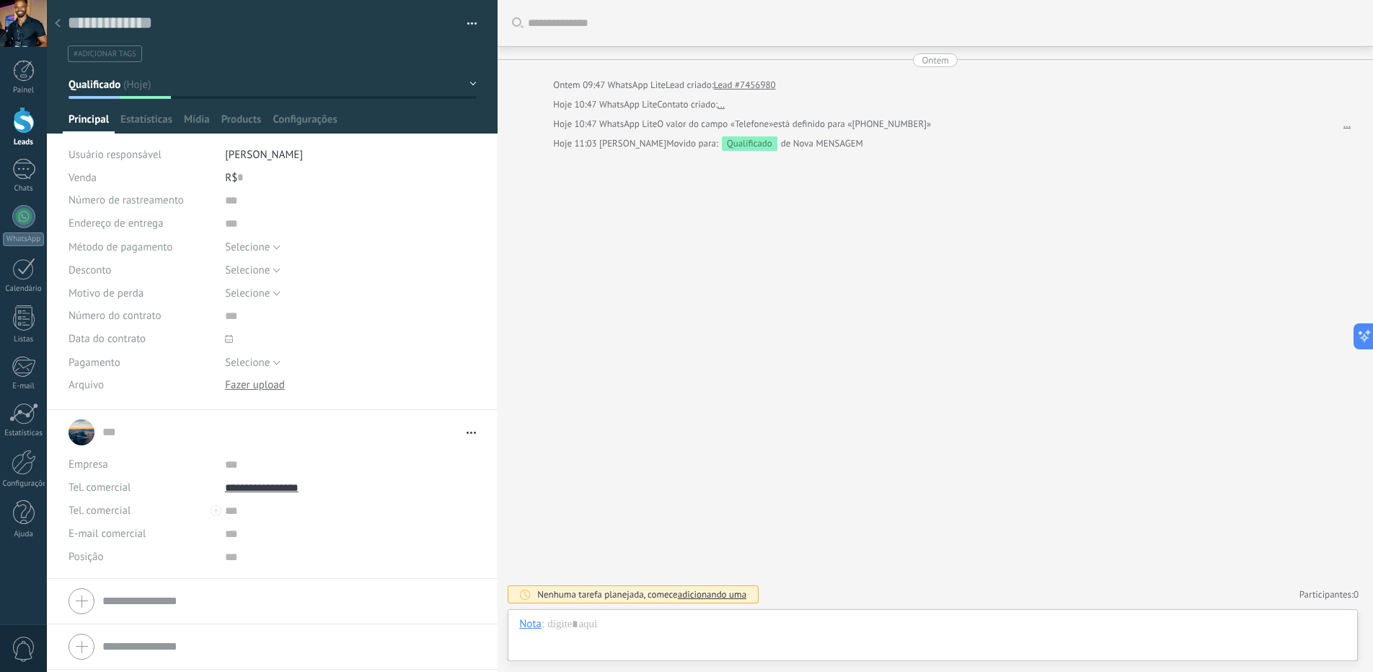
click at [58, 25] on use at bounding box center [58, 23] width 6 height 9
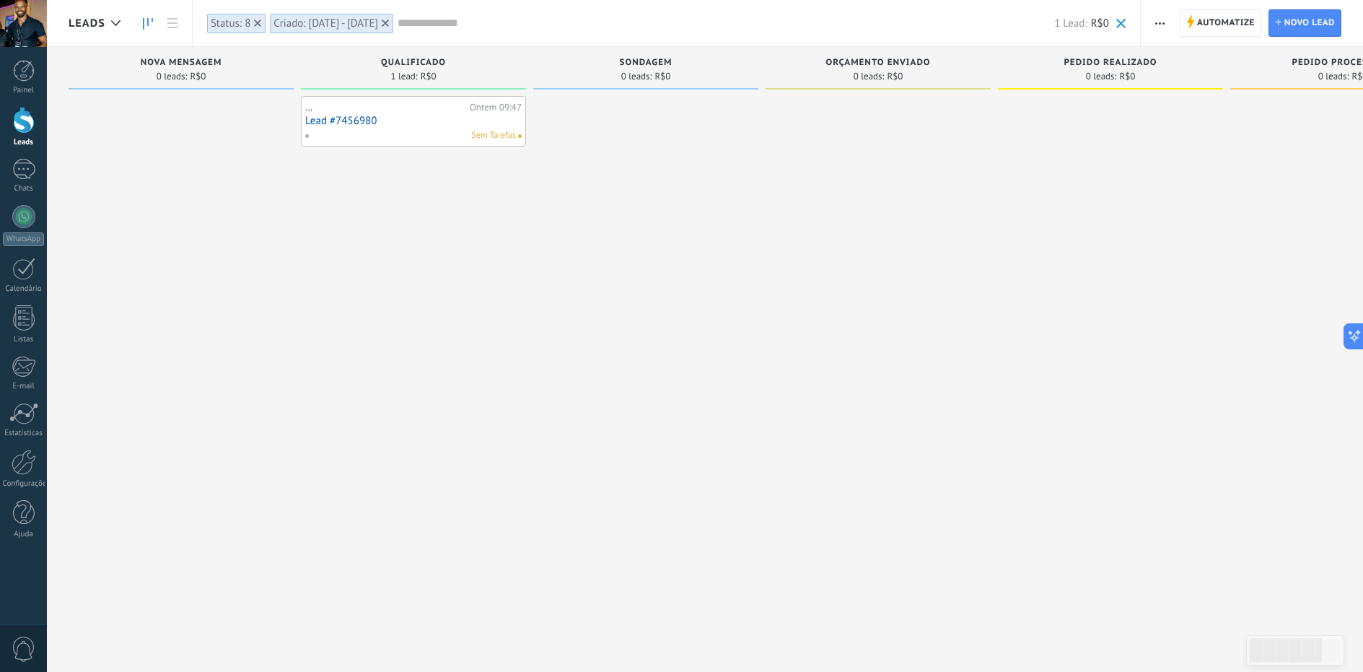
click at [1125, 22] on div "**********" at bounding box center [666, 23] width 949 height 46
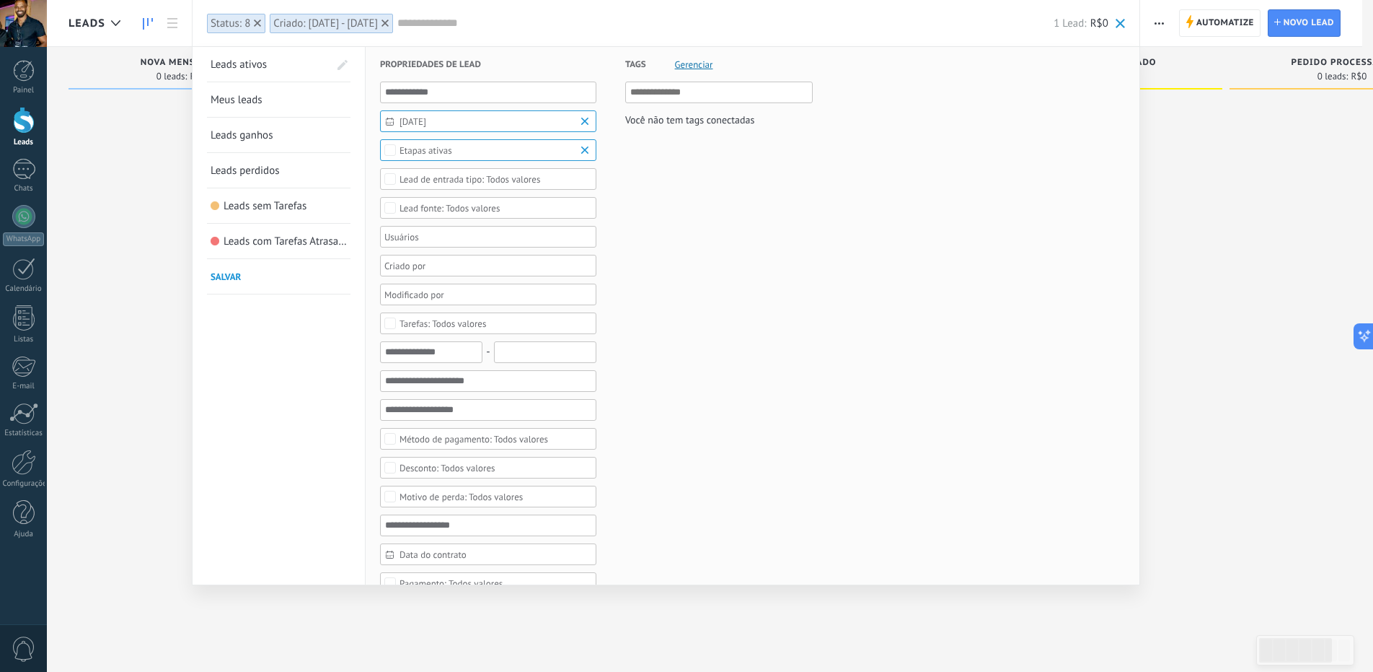
click at [389, 22] on icon at bounding box center [385, 22] width 7 height 7
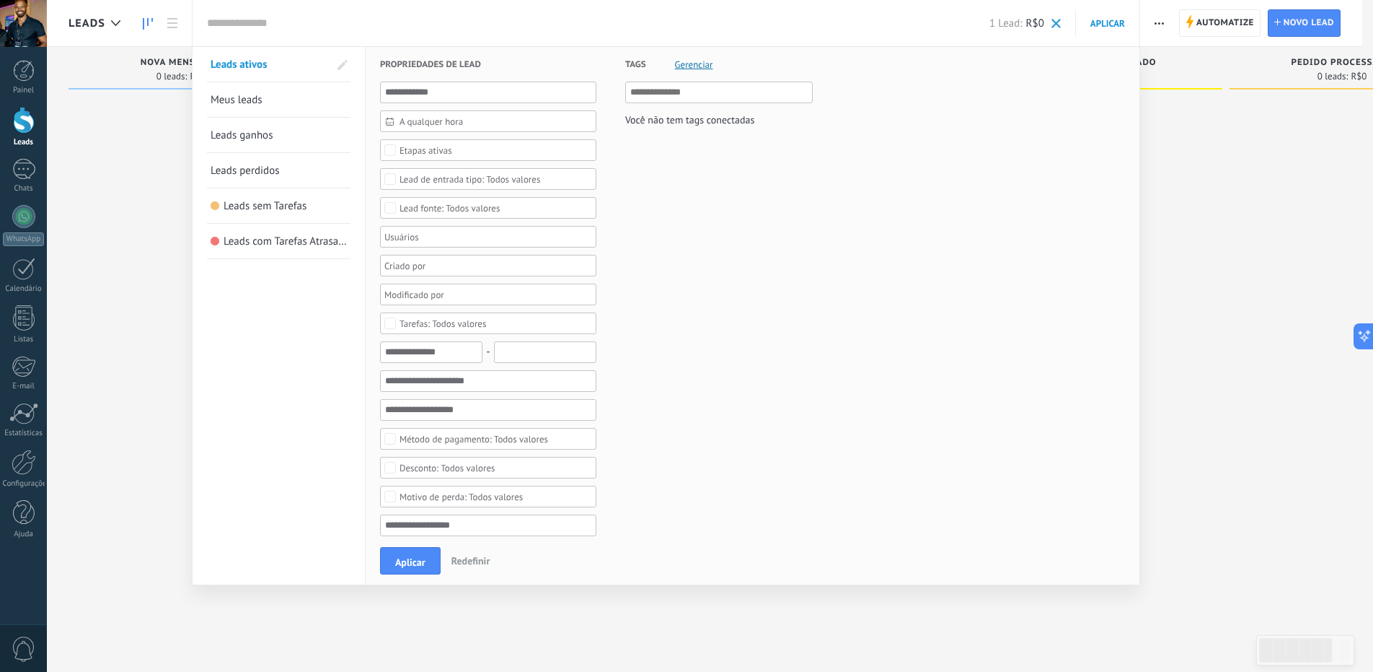
click at [100, 295] on div at bounding box center [686, 336] width 1373 height 672
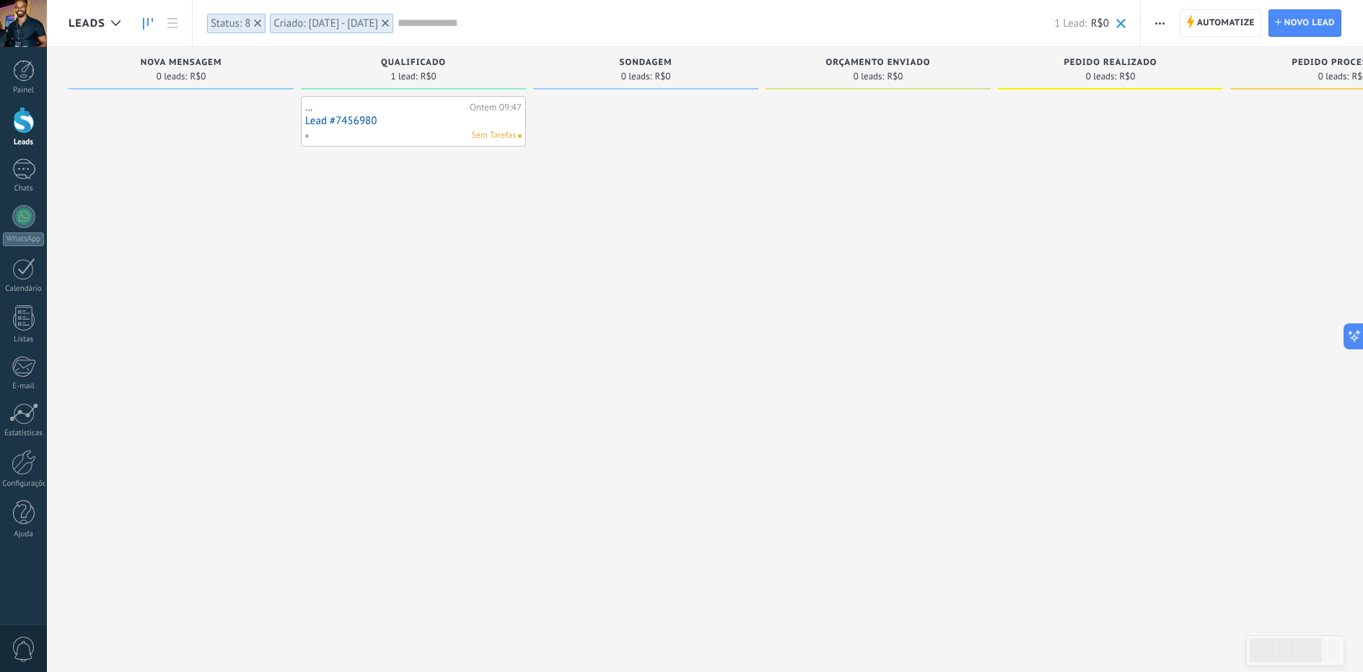
click at [262, 23] on div at bounding box center [257, 23] width 13 height 13
click at [326, 23] on icon at bounding box center [322, 22] width 7 height 7
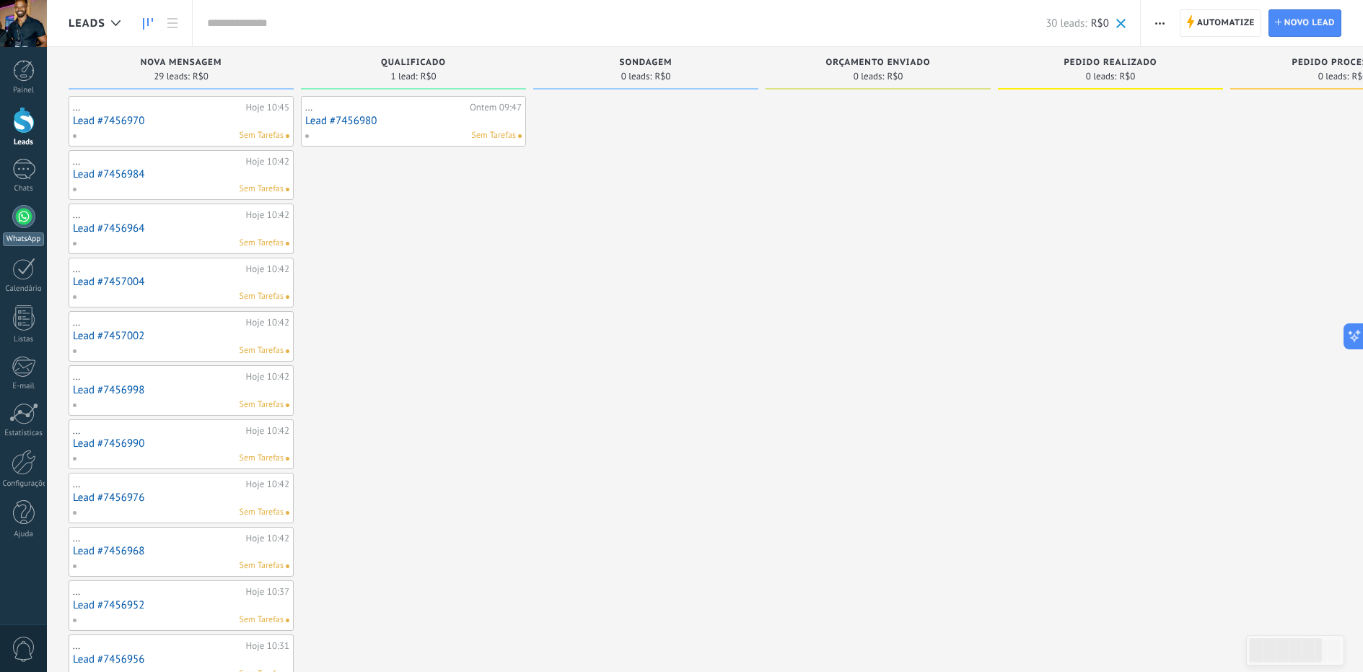
click at [27, 224] on div at bounding box center [23, 216] width 23 height 23
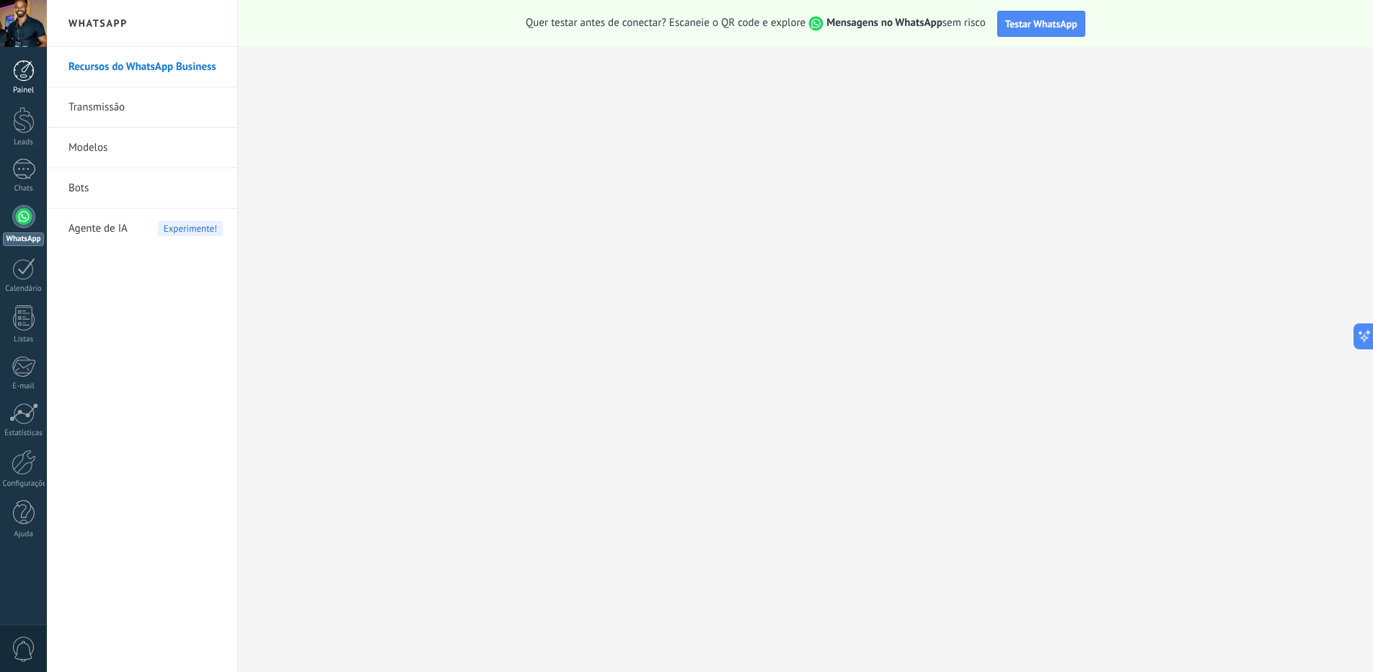
click at [25, 76] on div at bounding box center [24, 71] width 22 height 22
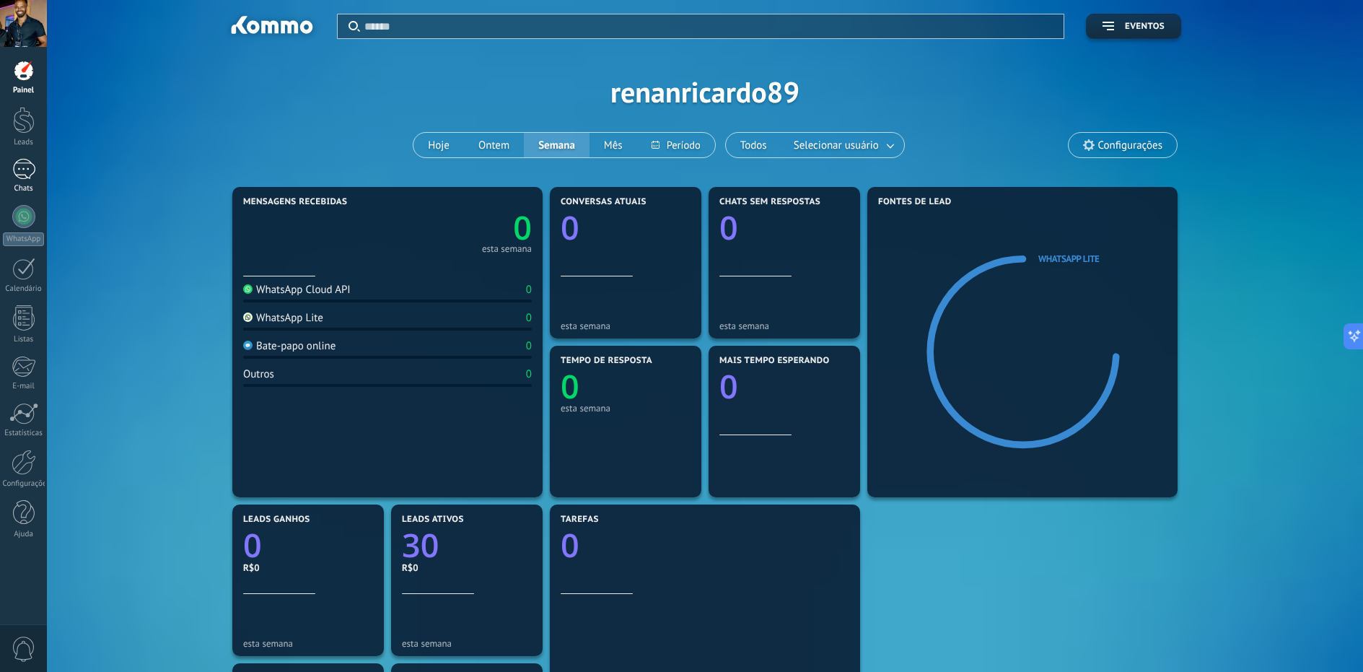
click at [17, 167] on div at bounding box center [23, 169] width 23 height 21
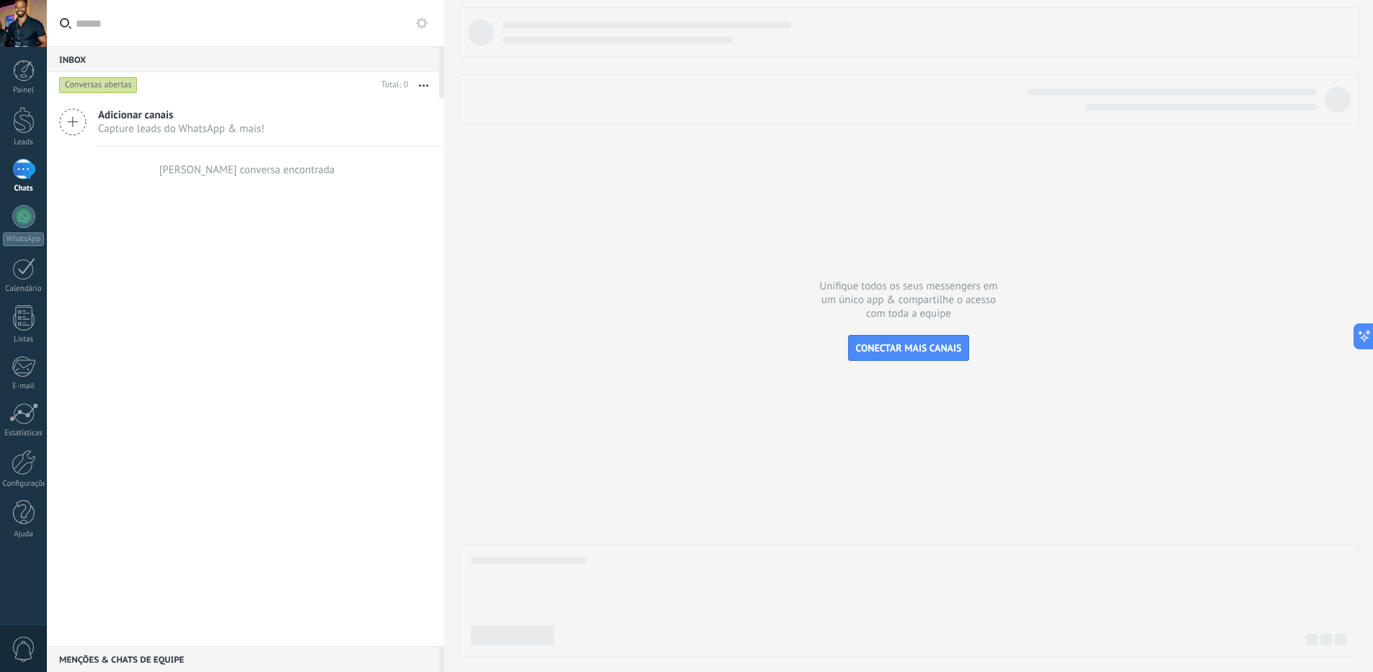
click at [14, 170] on div at bounding box center [23, 169] width 23 height 21
click at [20, 168] on div at bounding box center [23, 169] width 23 height 21
click at [23, 123] on div at bounding box center [24, 120] width 22 height 27
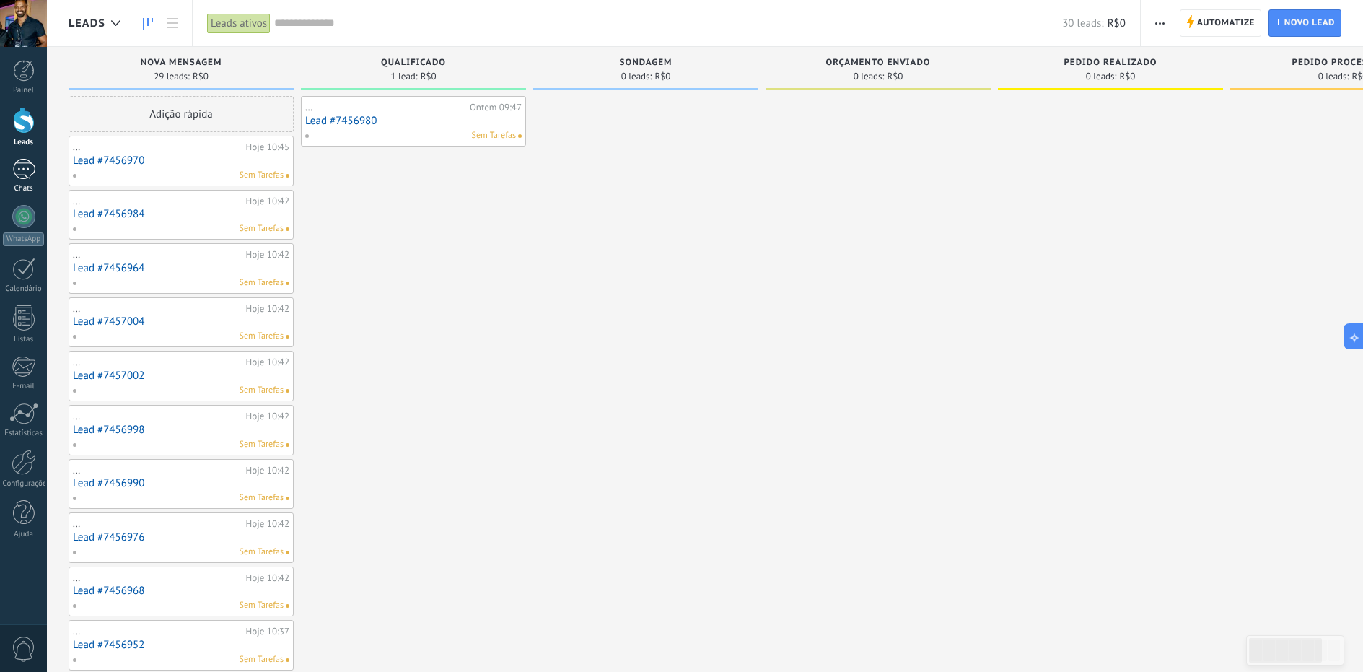
click at [24, 167] on div at bounding box center [23, 169] width 23 height 21
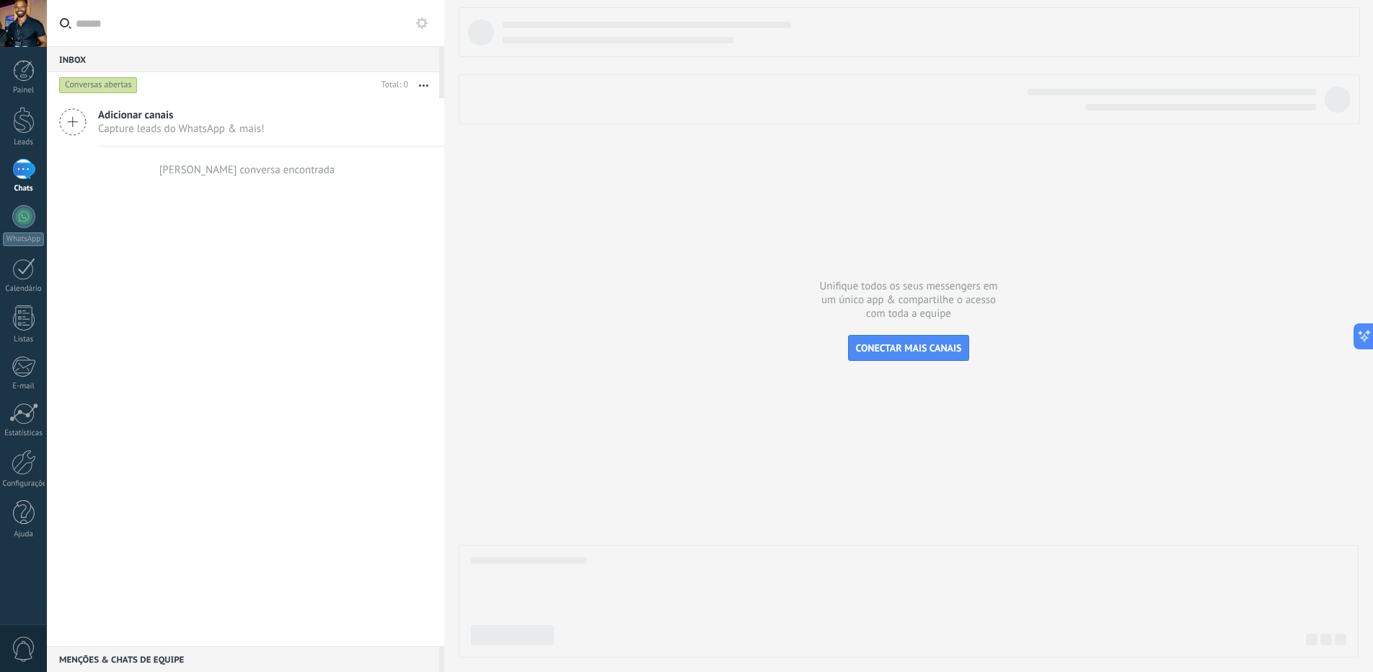
click at [77, 121] on icon at bounding box center [72, 121] width 27 height 27
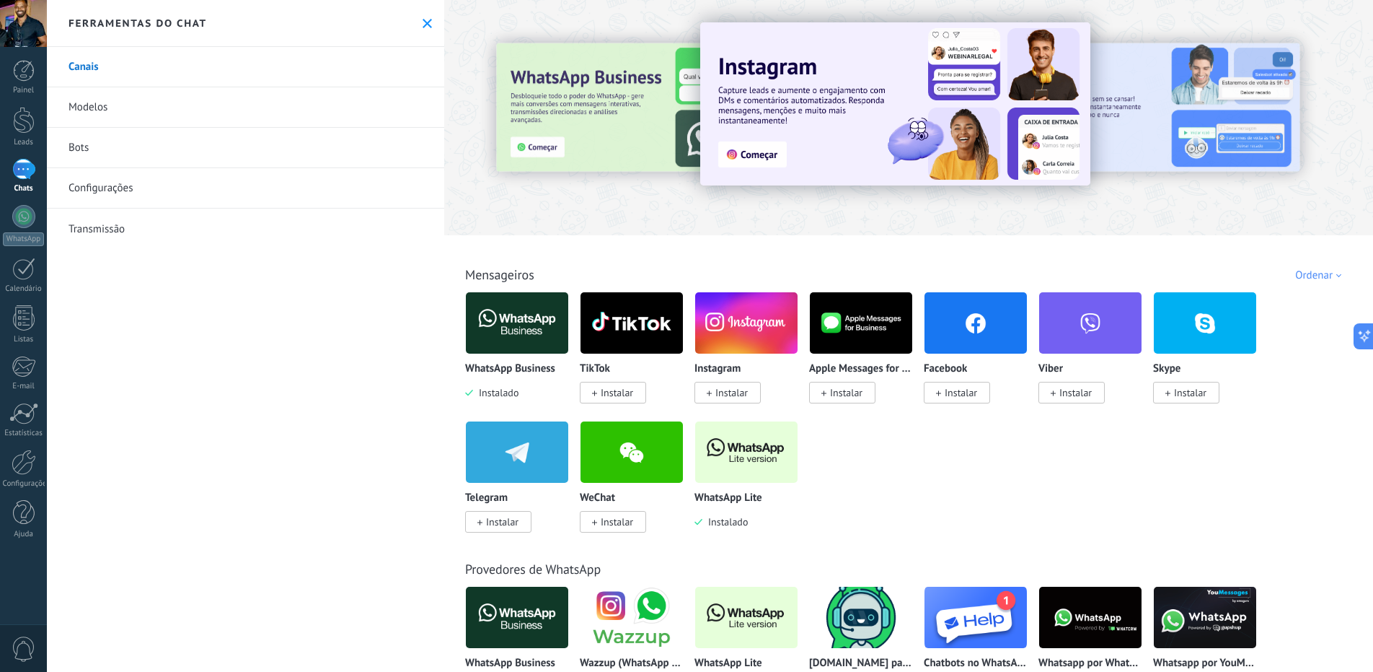
click at [102, 69] on link "Canais" at bounding box center [245, 67] width 397 height 40
click at [731, 447] on img at bounding box center [746, 452] width 102 height 70
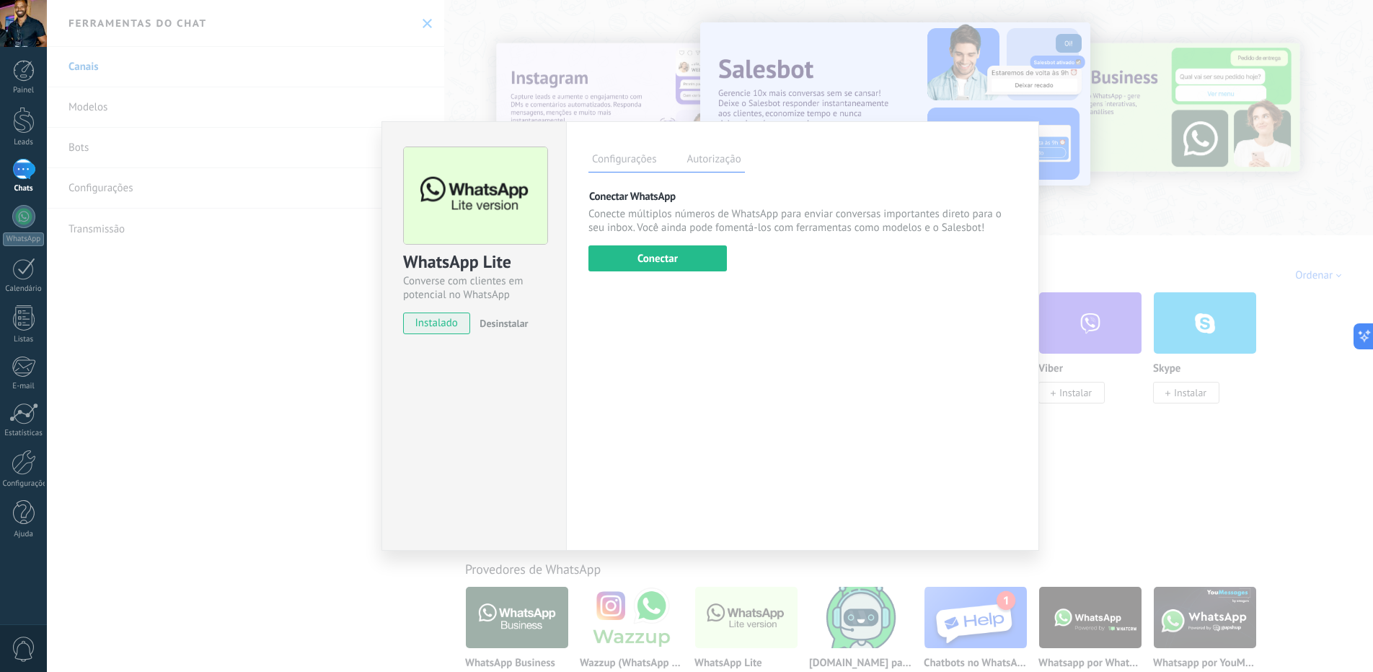
click at [268, 390] on div "WhatsApp Lite Converse com clientes em potencial no WhatsApp instalado Desinsta…" at bounding box center [710, 336] width 1327 height 672
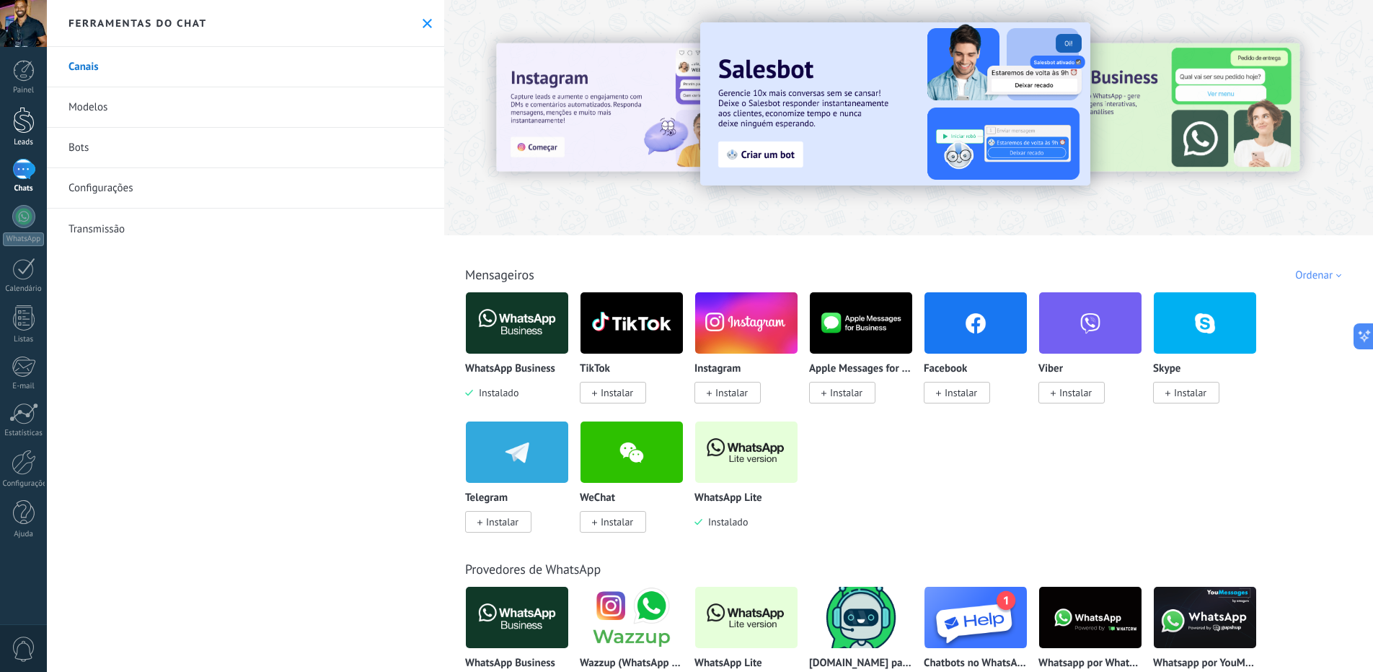
click at [25, 127] on div at bounding box center [24, 120] width 22 height 27
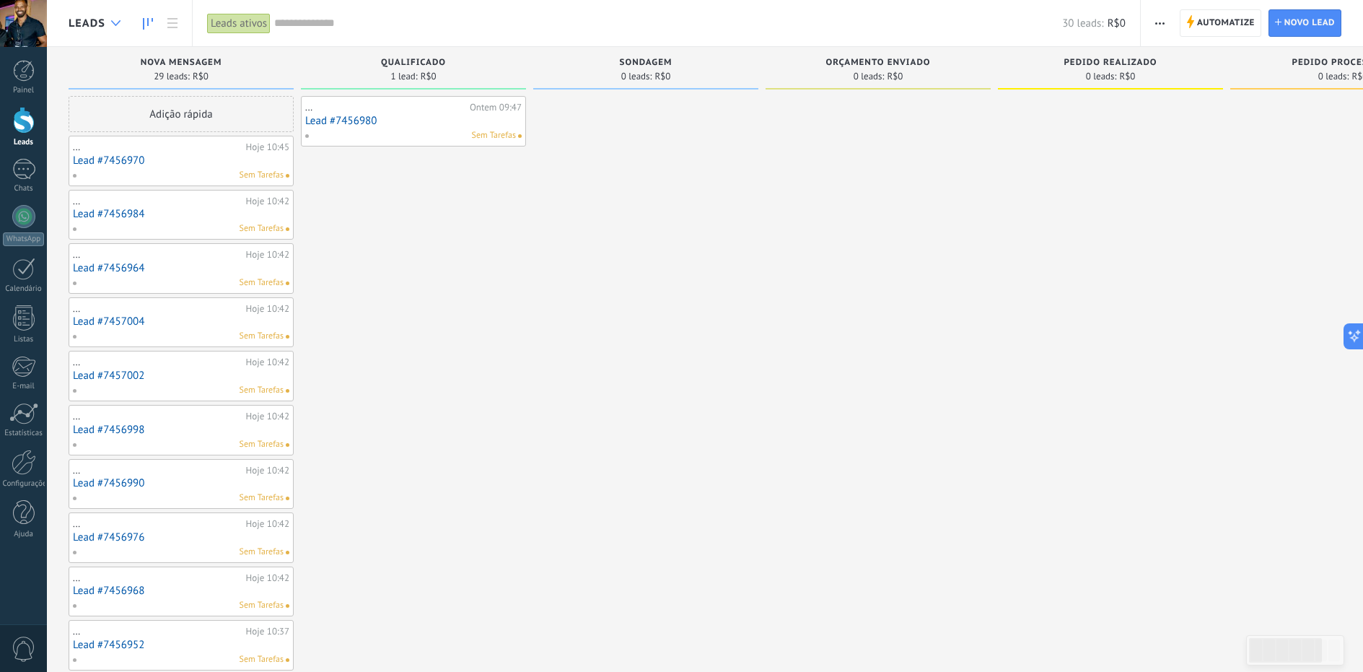
click at [107, 33] on div at bounding box center [116, 23] width 24 height 28
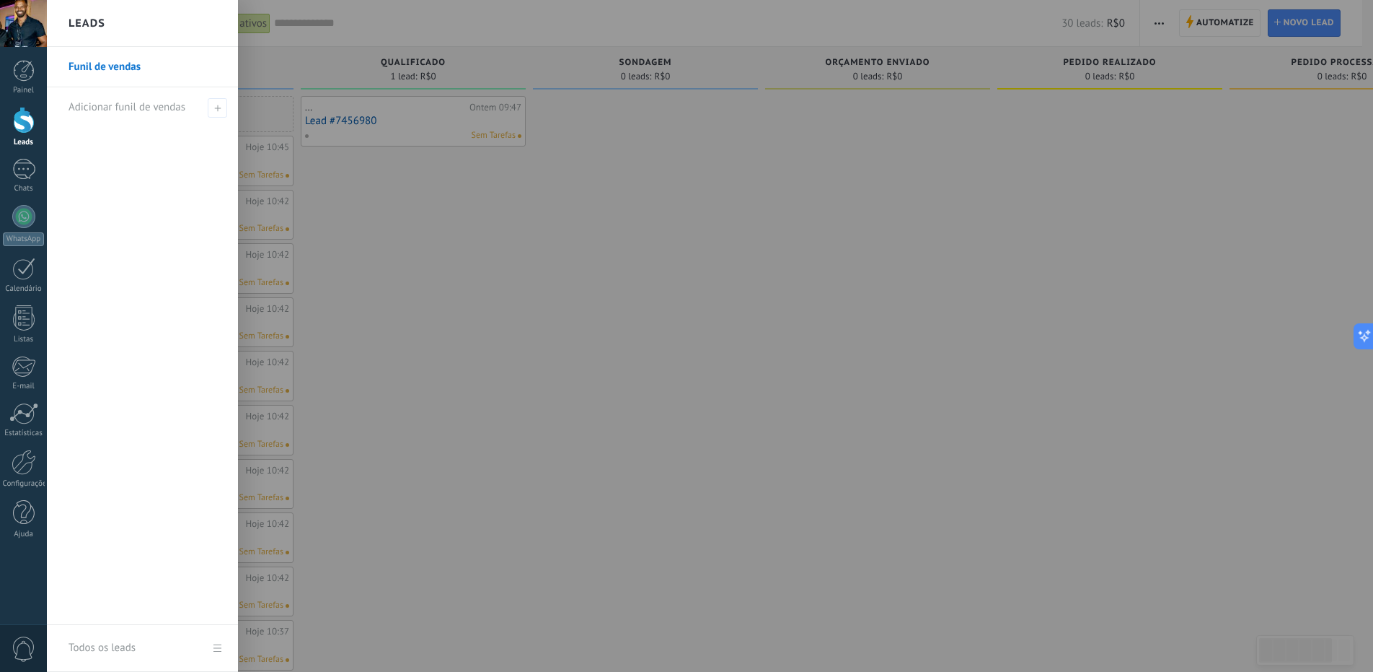
click at [409, 187] on div at bounding box center [733, 336] width 1373 height 672
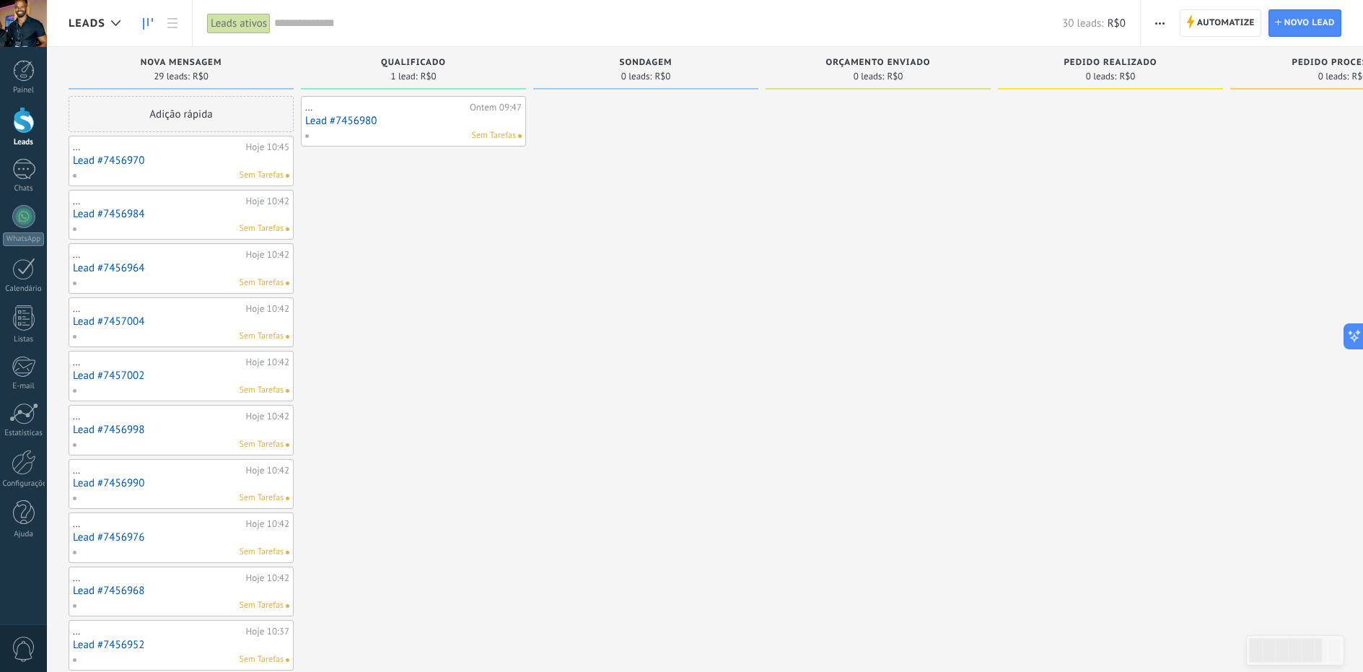
click at [509, 132] on span "Sem Tarefas" at bounding box center [494, 135] width 44 height 13
click at [416, 133] on div "Sem Tarefas" at bounding box center [409, 135] width 211 height 13
click at [30, 175] on div at bounding box center [23, 169] width 23 height 21
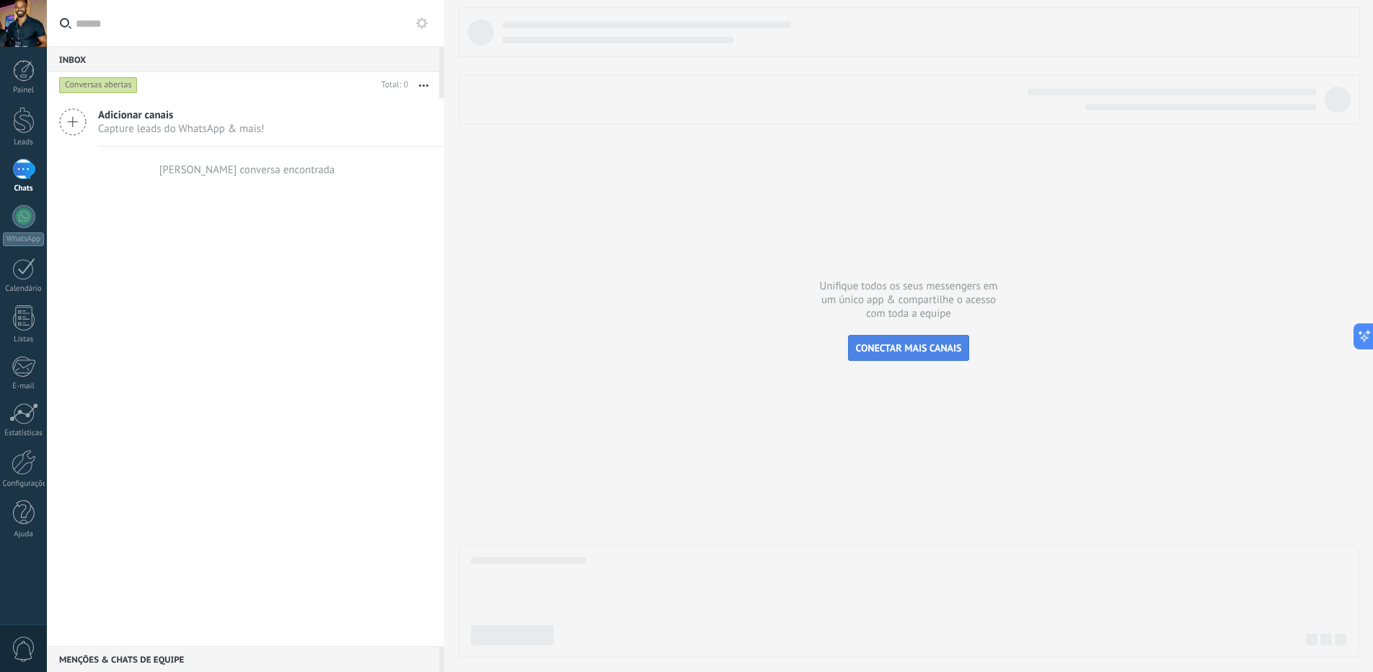
click at [895, 343] on span "CONECTAR MAIS CANAIS" at bounding box center [909, 347] width 106 height 13
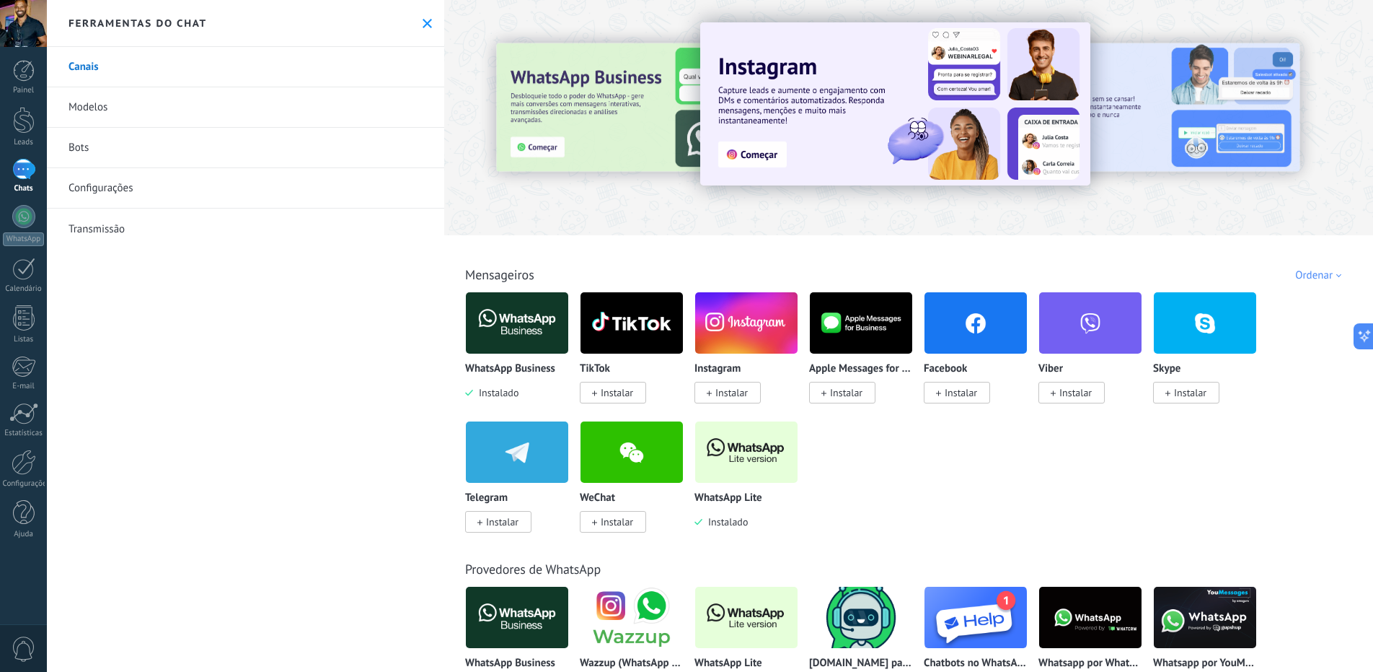
click at [730, 394] on span "Instalar" at bounding box center [732, 392] width 32 height 13
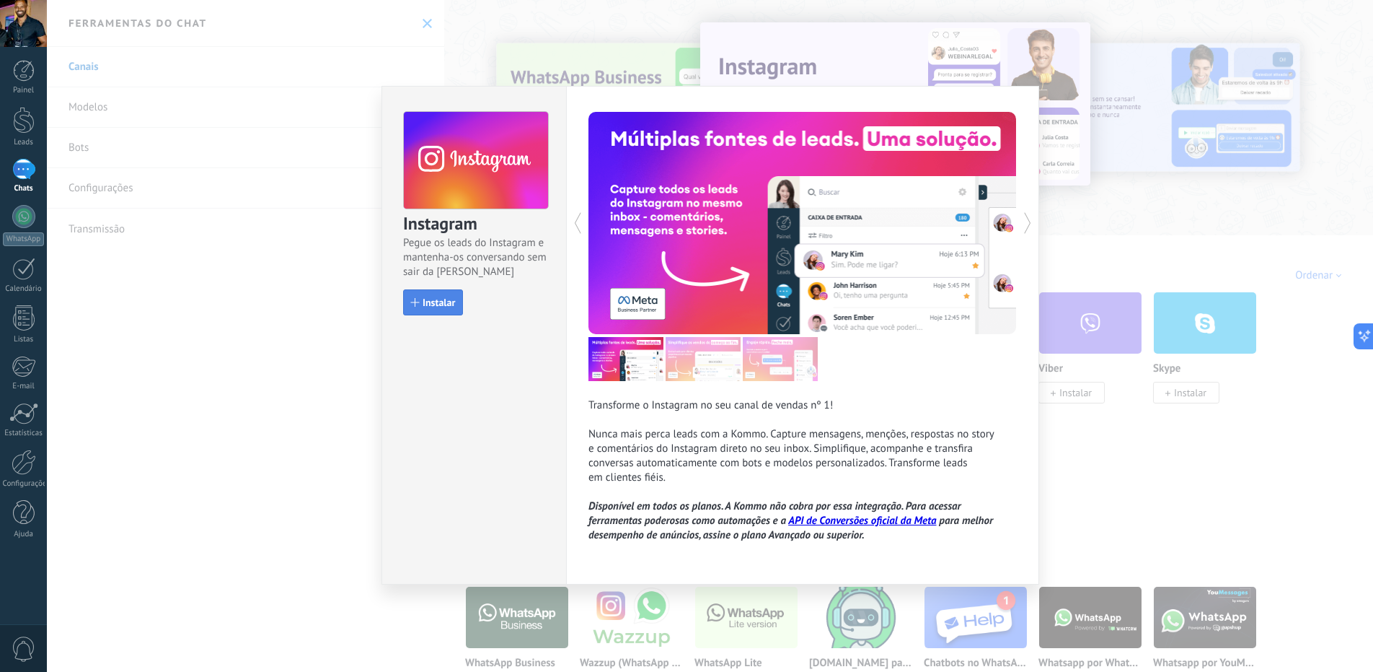
click at [428, 299] on span "Instalar" at bounding box center [439, 302] width 32 height 10
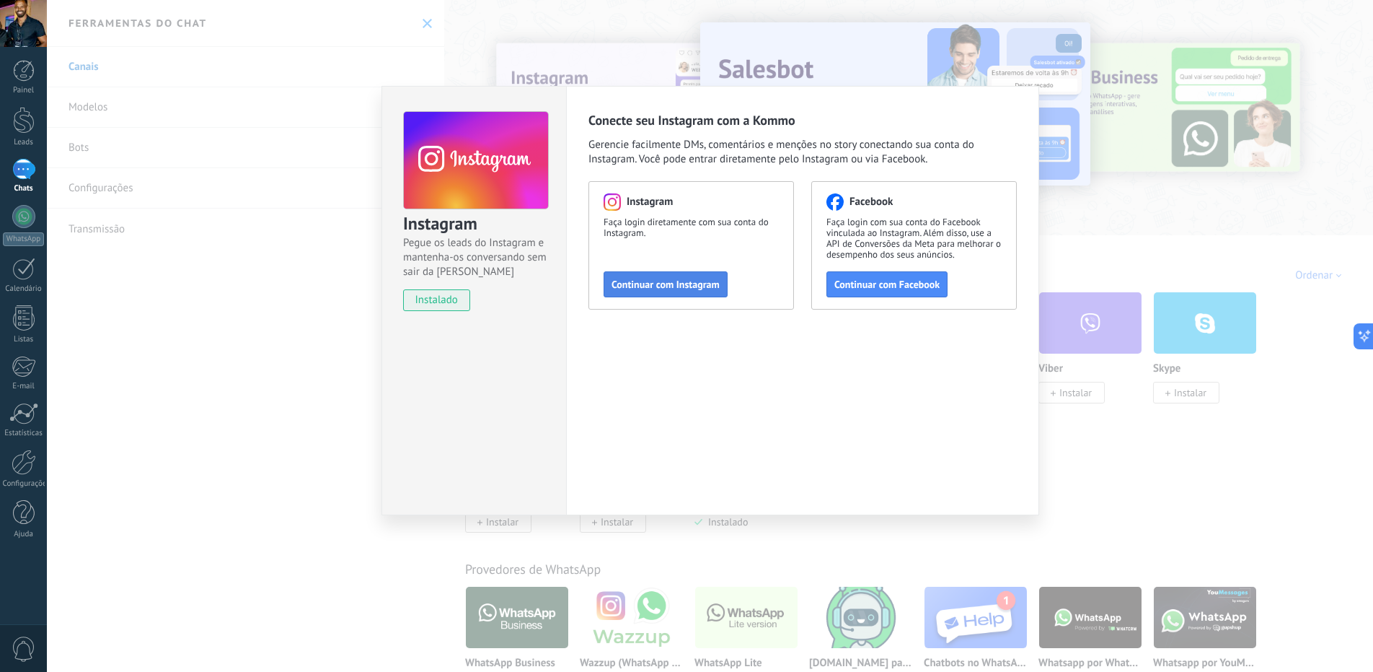
click at [685, 285] on span "Continuar com Instagram" at bounding box center [666, 284] width 108 height 10
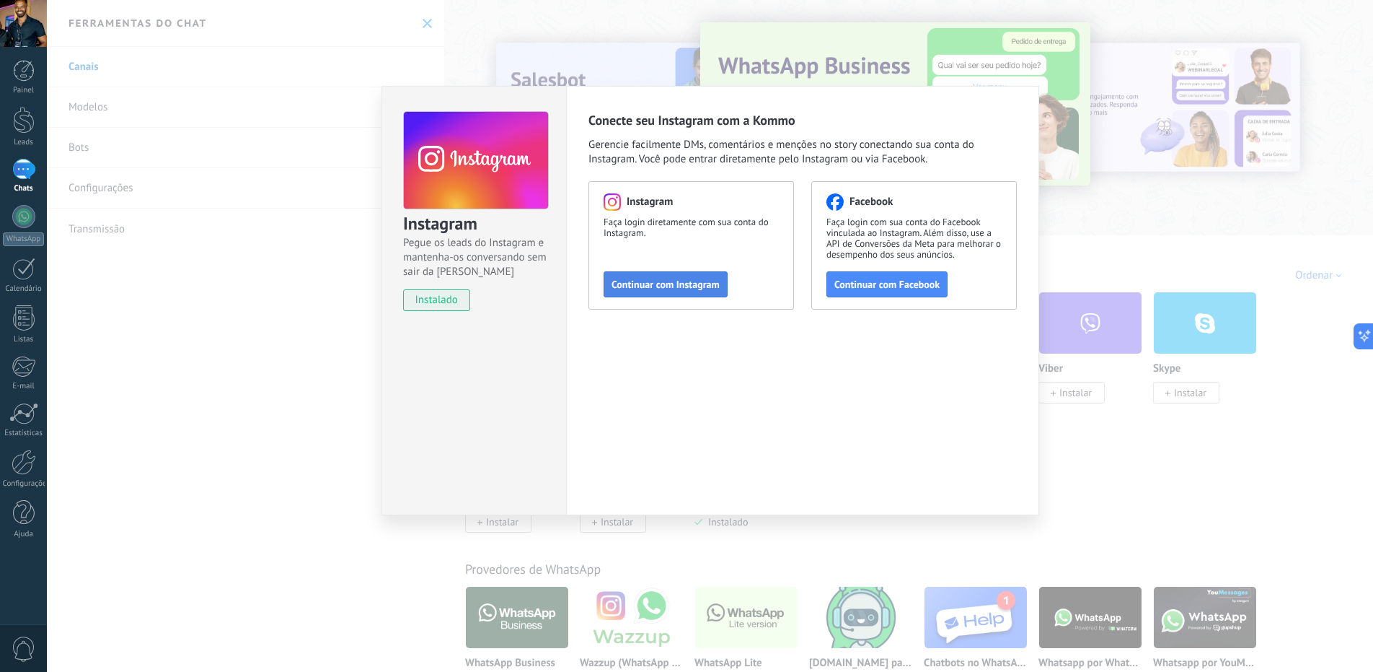
click at [692, 289] on span "Continuar com Instagram" at bounding box center [666, 284] width 108 height 10
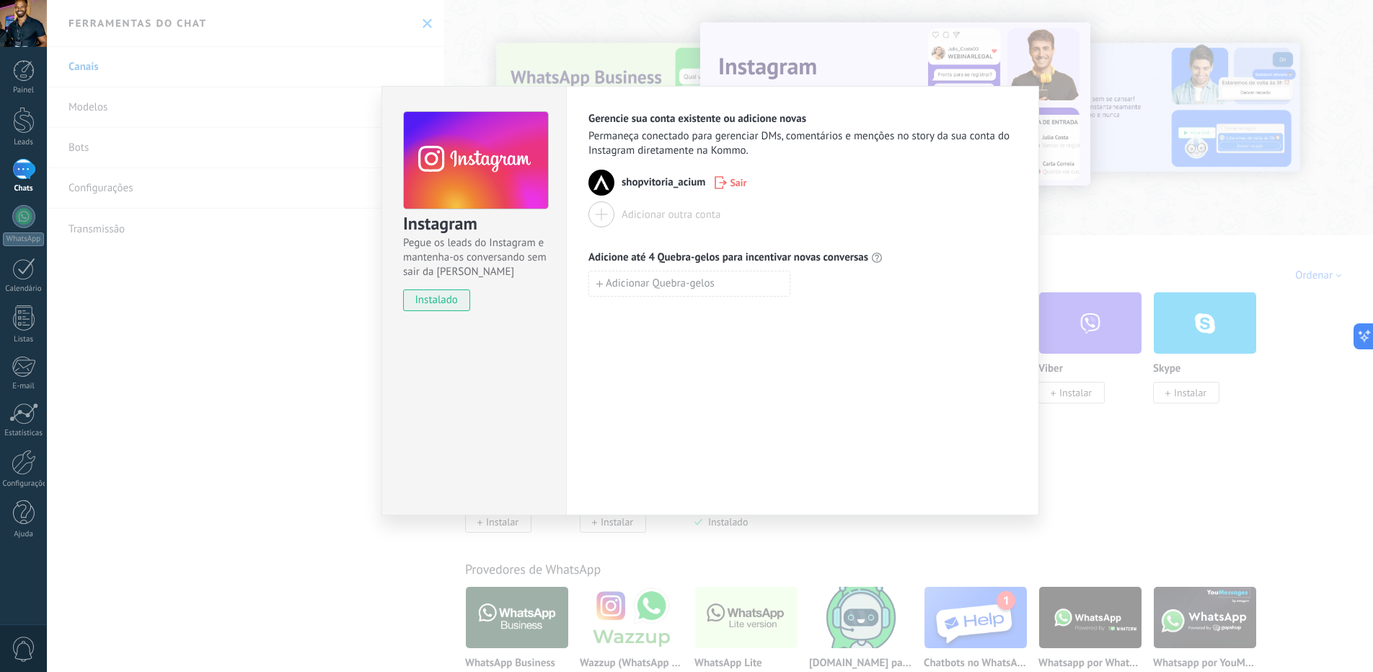
click at [683, 215] on div "Adicionar outra conta" at bounding box center [671, 215] width 99 height 14
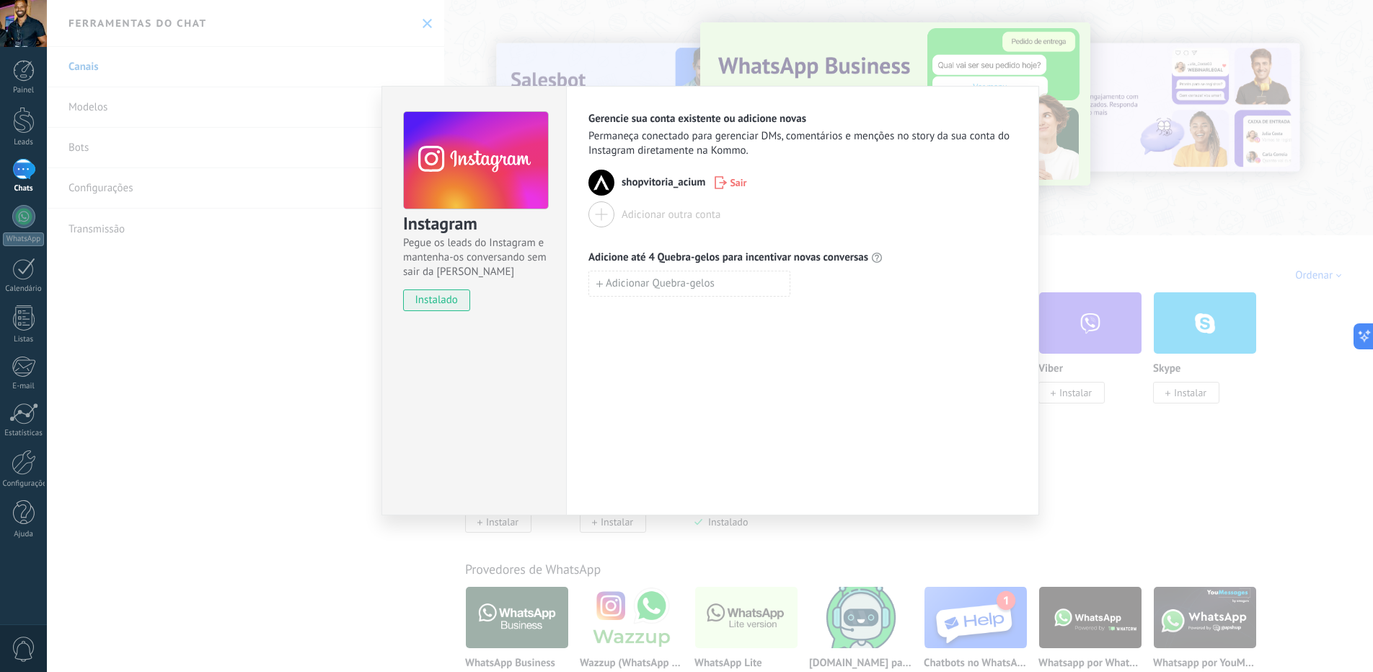
click at [680, 218] on div "Adicionar outra conta" at bounding box center [671, 215] width 99 height 14
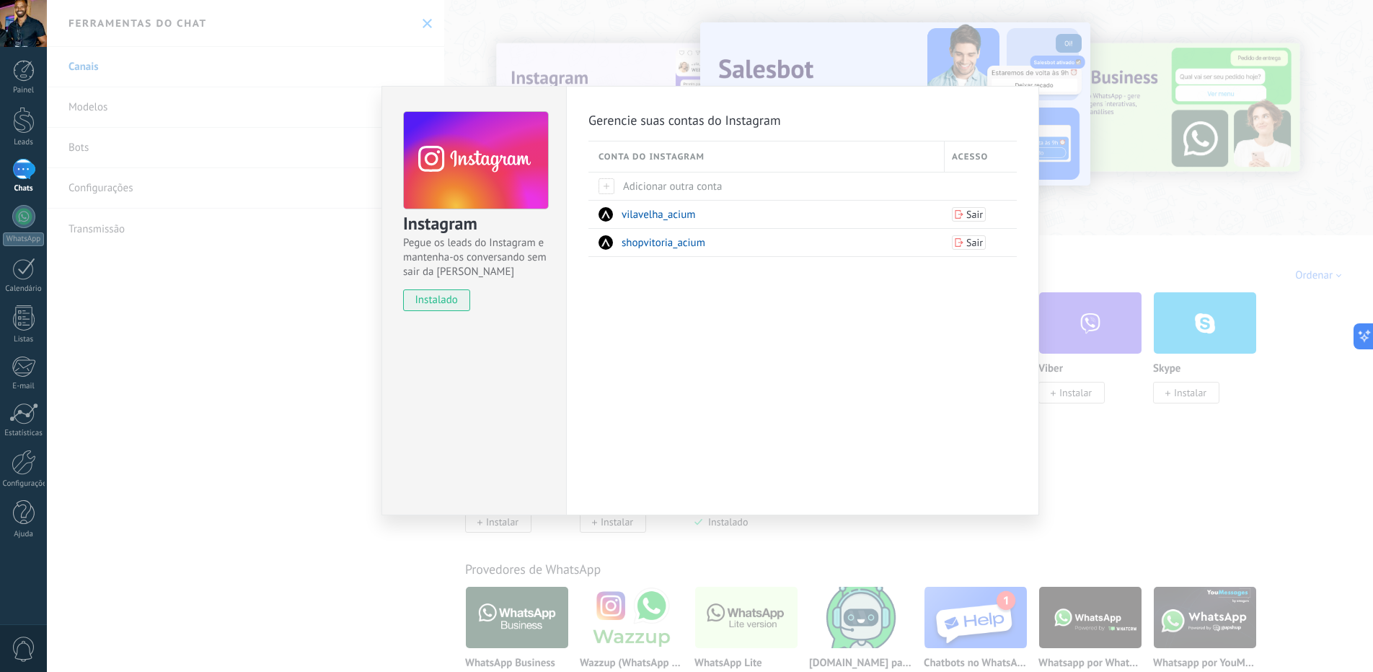
click at [238, 366] on div "Instagram Pegue os leads do Instagram e mantenha-os conversando sem sair da Kom…" at bounding box center [710, 336] width 1327 height 672
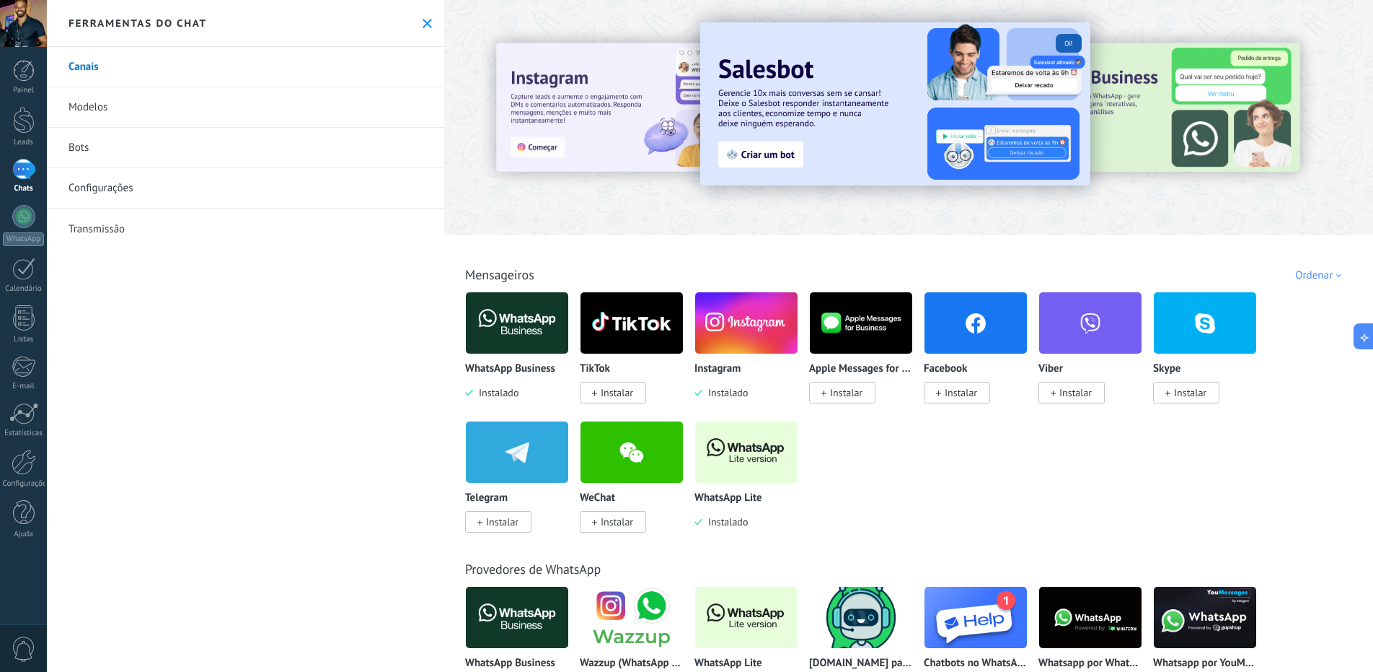
click at [957, 390] on span "Instalar" at bounding box center [961, 392] width 32 height 13
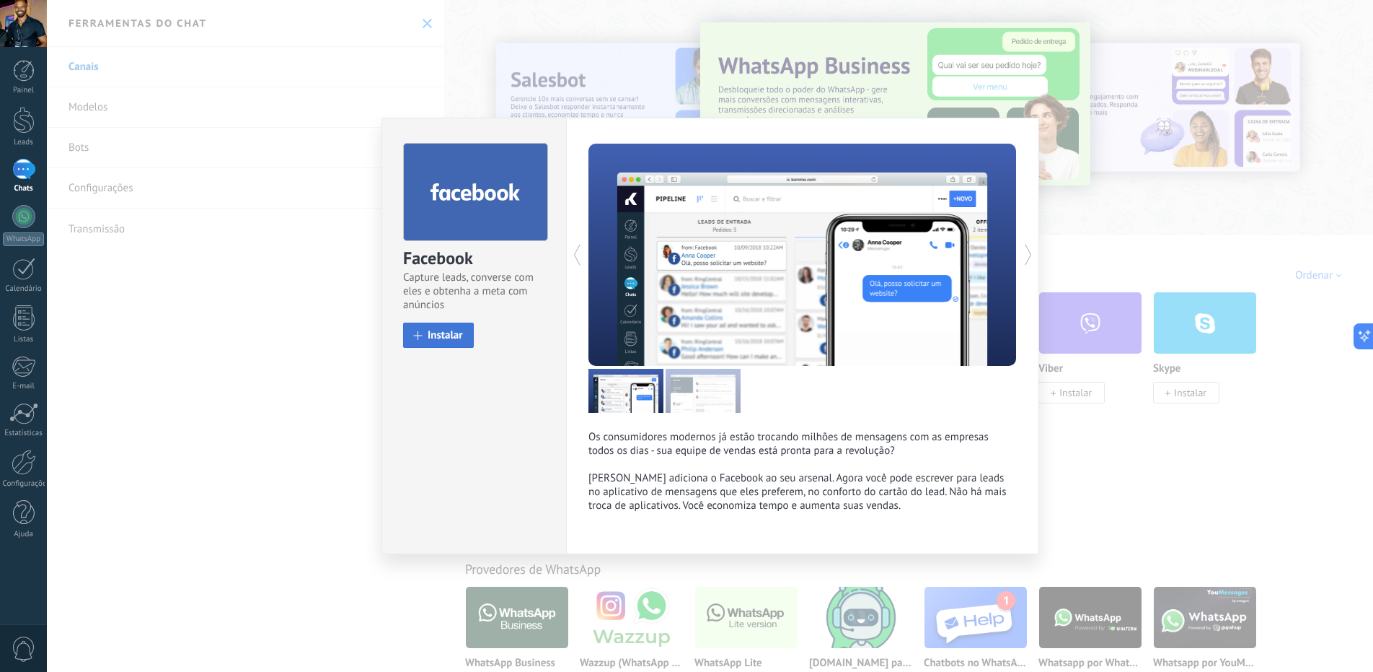
click at [436, 334] on span "Instalar" at bounding box center [445, 335] width 35 height 11
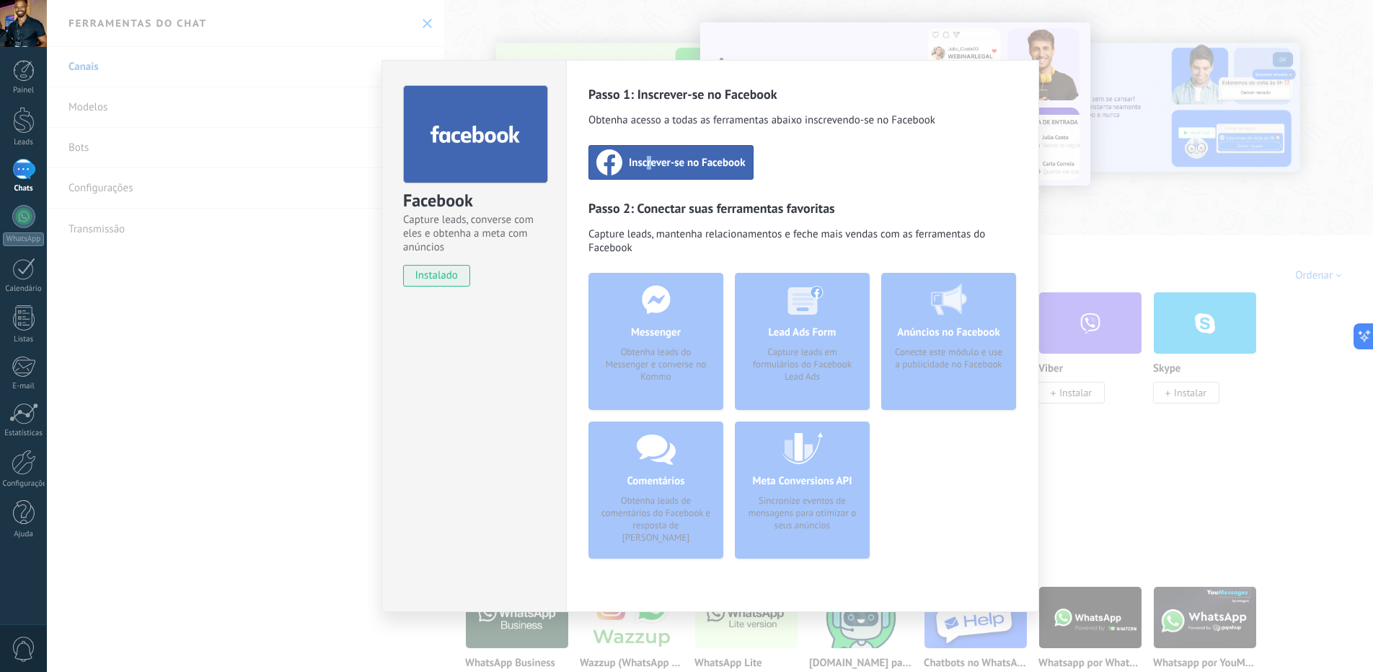
click at [649, 162] on span "Inscrever-se no Facebook" at bounding box center [687, 162] width 117 height 14
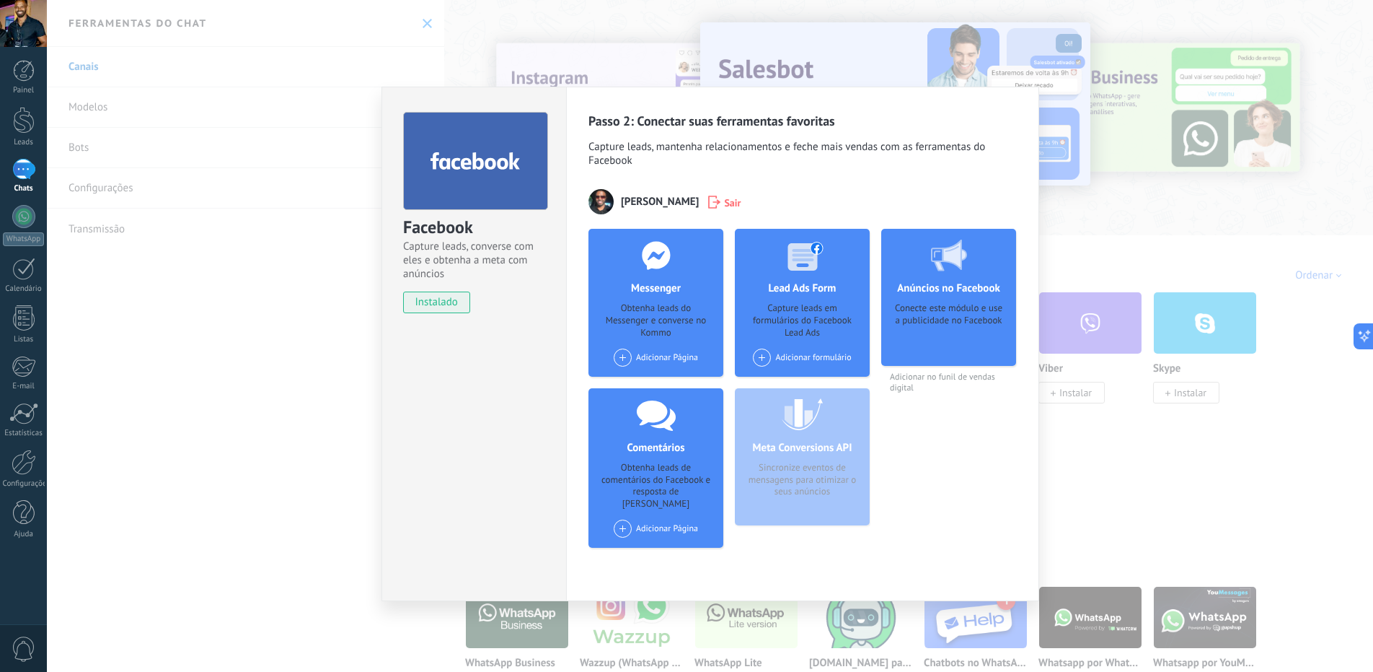
click at [618, 354] on span at bounding box center [623, 357] width 18 height 18
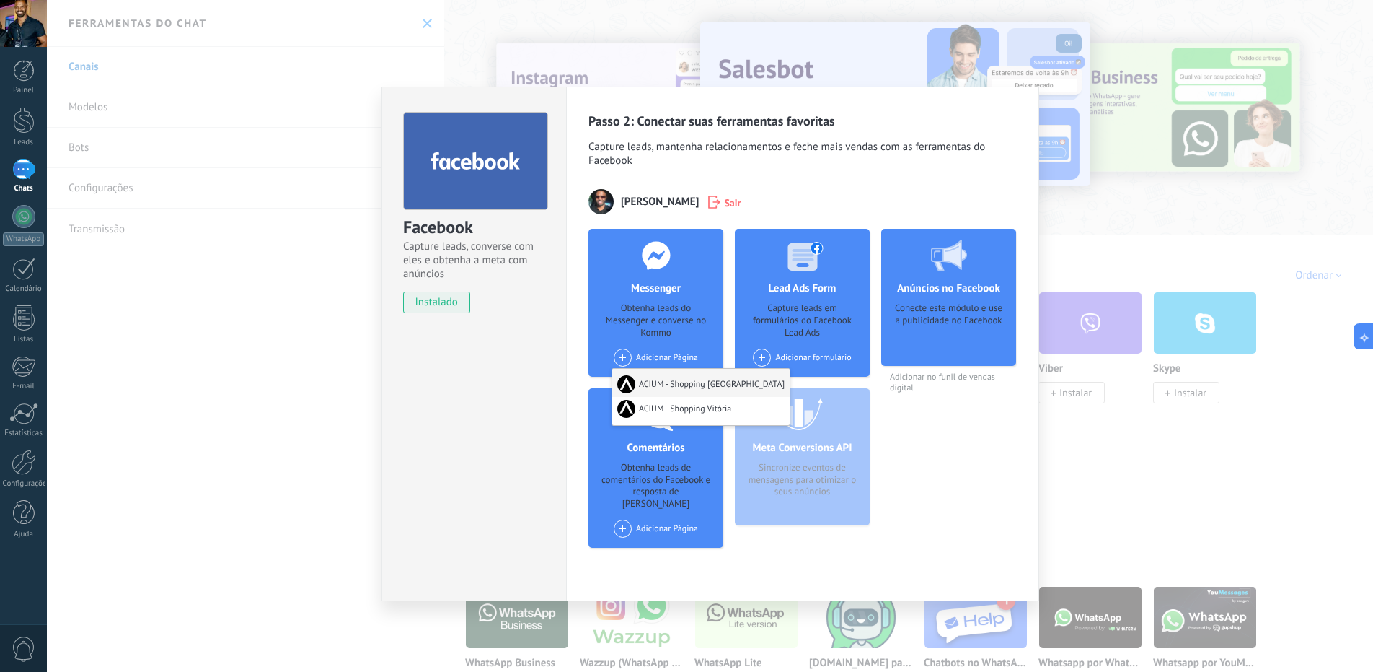
click at [690, 380] on div "ACIUM - Shopping [GEOGRAPHIC_DATA]" at bounding box center [700, 383] width 177 height 28
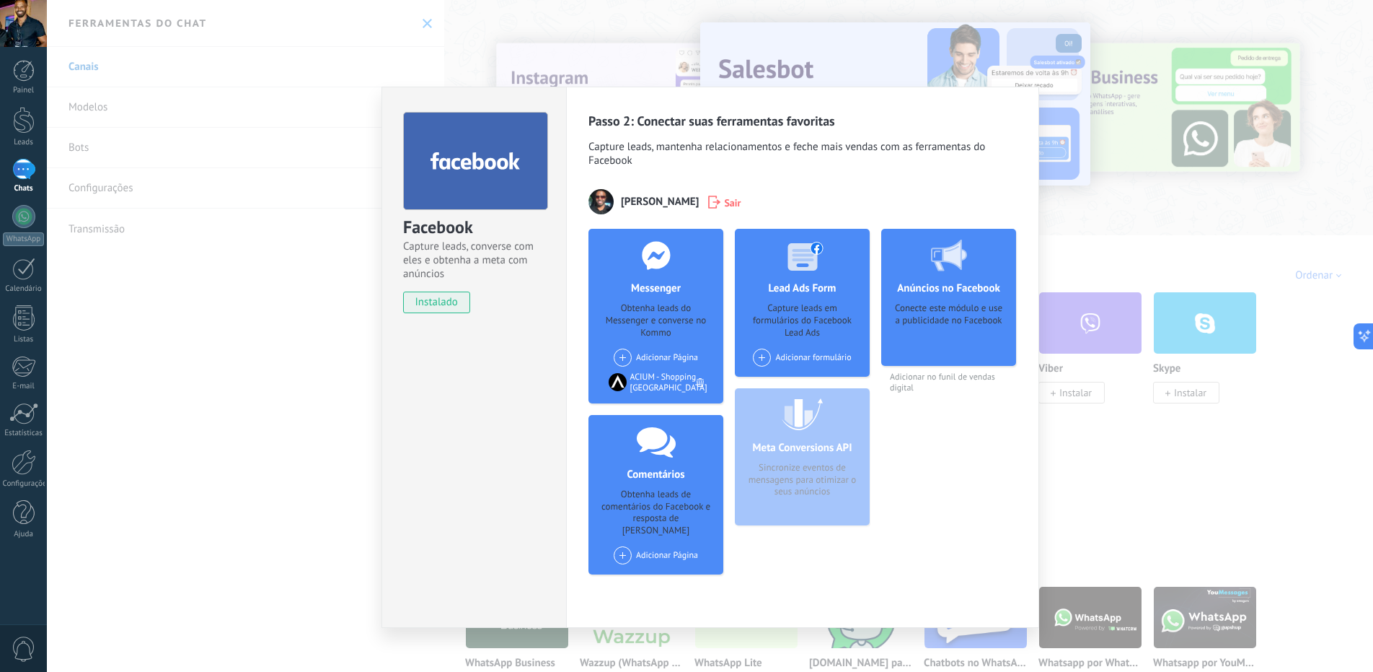
click at [633, 352] on div "Adicionar Página ACIUM - Shopping Vitória" at bounding box center [656, 357] width 84 height 18
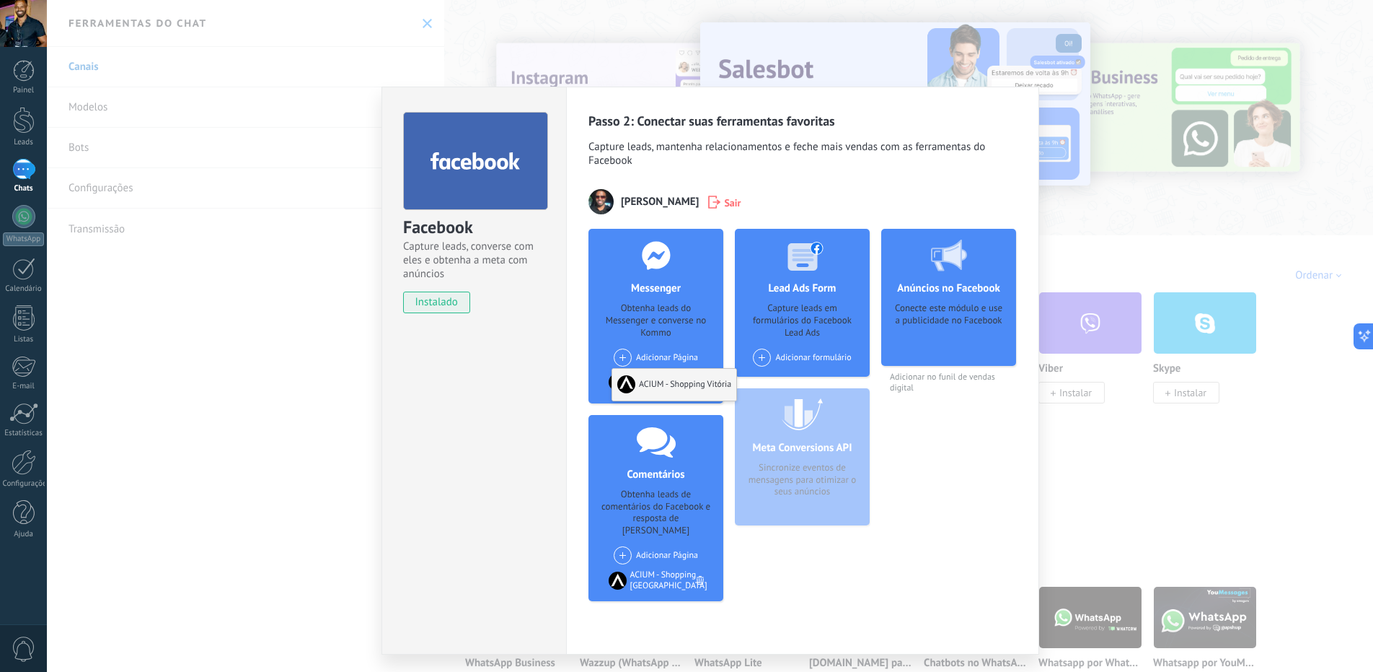
click at [648, 384] on div "ACIUM - Shopping Vitória" at bounding box center [674, 385] width 124 height 32
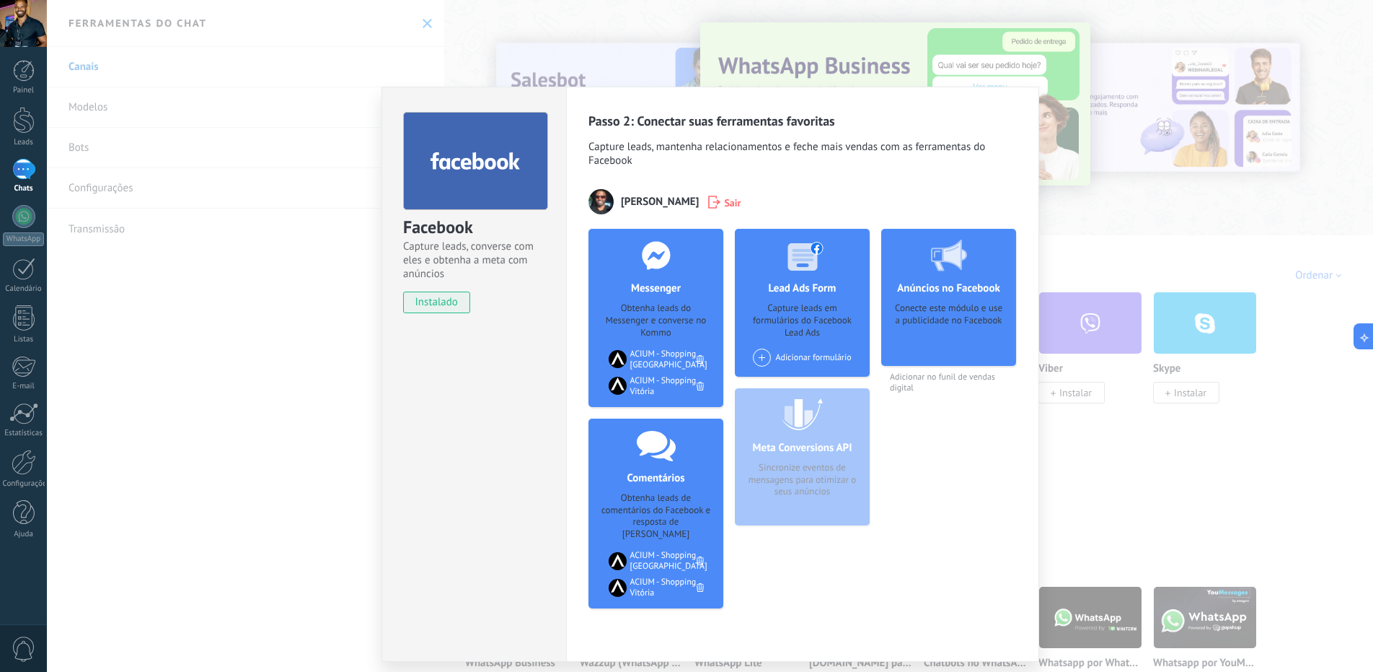
click at [767, 354] on span at bounding box center [762, 357] width 18 height 18
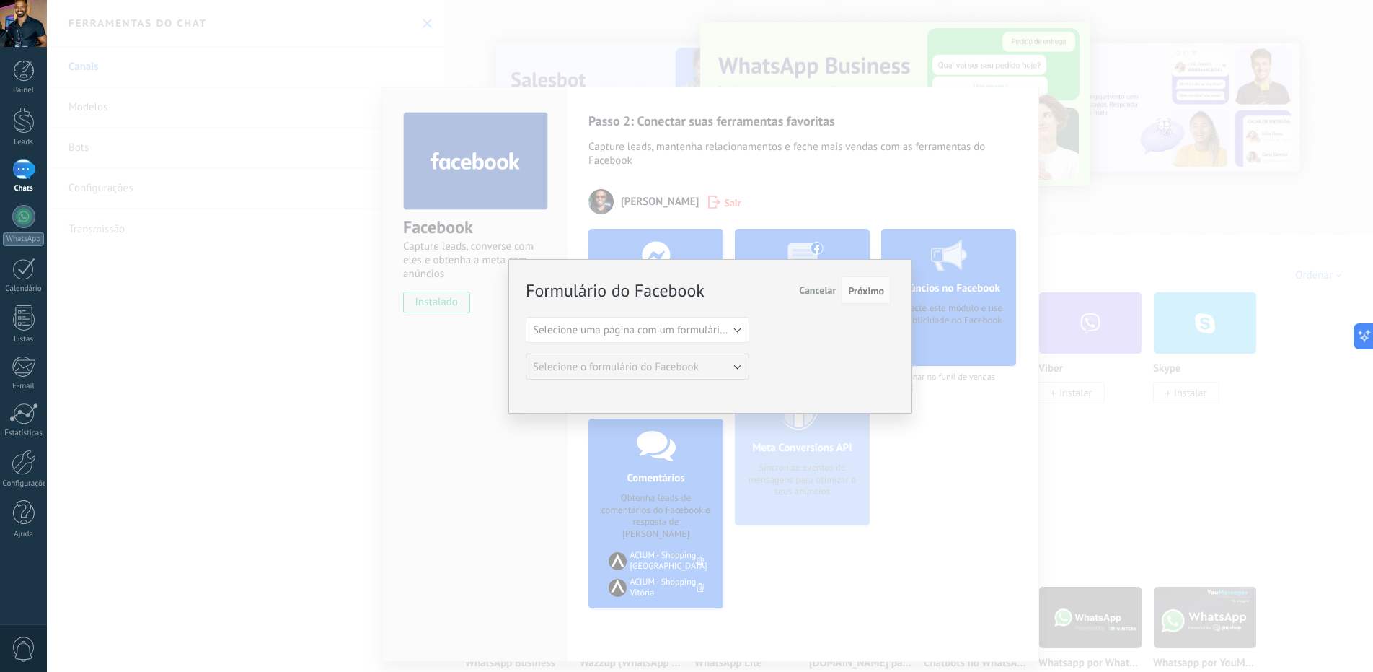
click at [712, 335] on span "Selecione uma página com um formulário do Facebook" at bounding box center [660, 330] width 254 height 14
click at [664, 353] on span "ACIUM - Shopping [GEOGRAPHIC_DATA]" at bounding box center [630, 355] width 227 height 14
click at [692, 364] on span "Selecione o formulário do Facebook" at bounding box center [616, 367] width 166 height 14
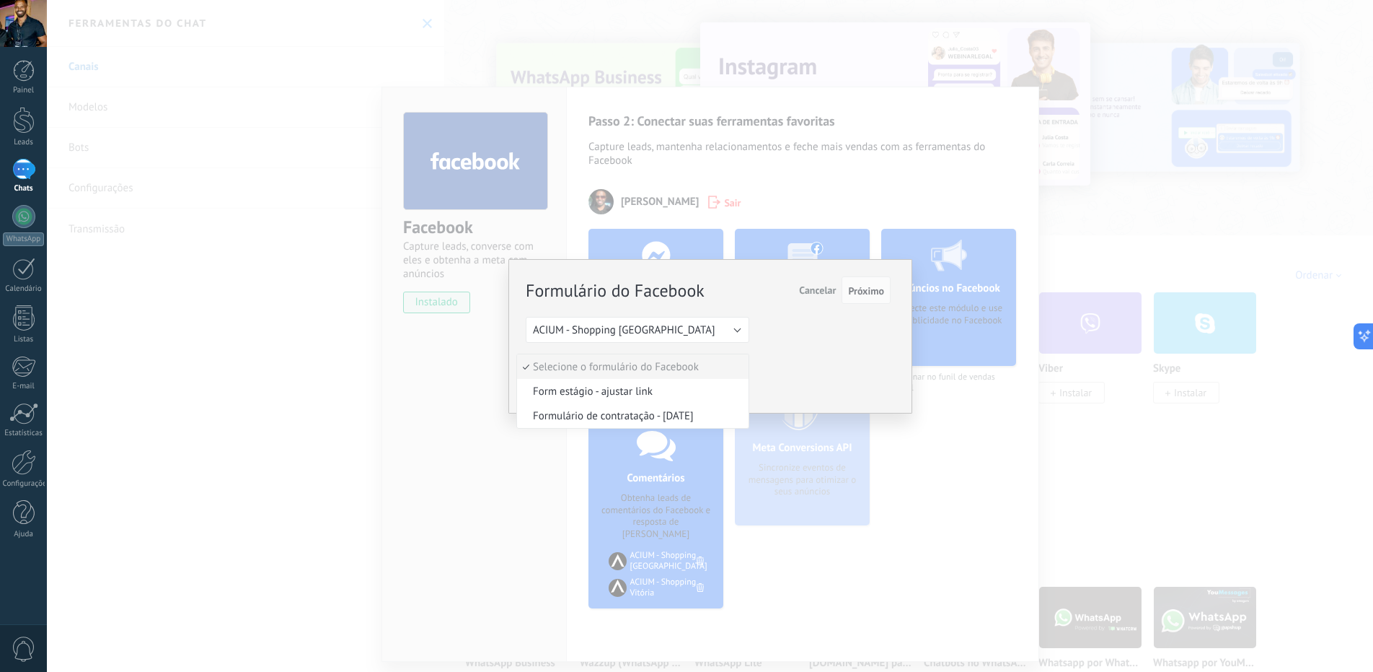
click at [766, 340] on div "Formulário do Facebook Próximo Cancelar Selecione uma página com um formulário …" at bounding box center [708, 329] width 365 height 102
click at [816, 294] on span "Cancelar" at bounding box center [817, 289] width 37 height 13
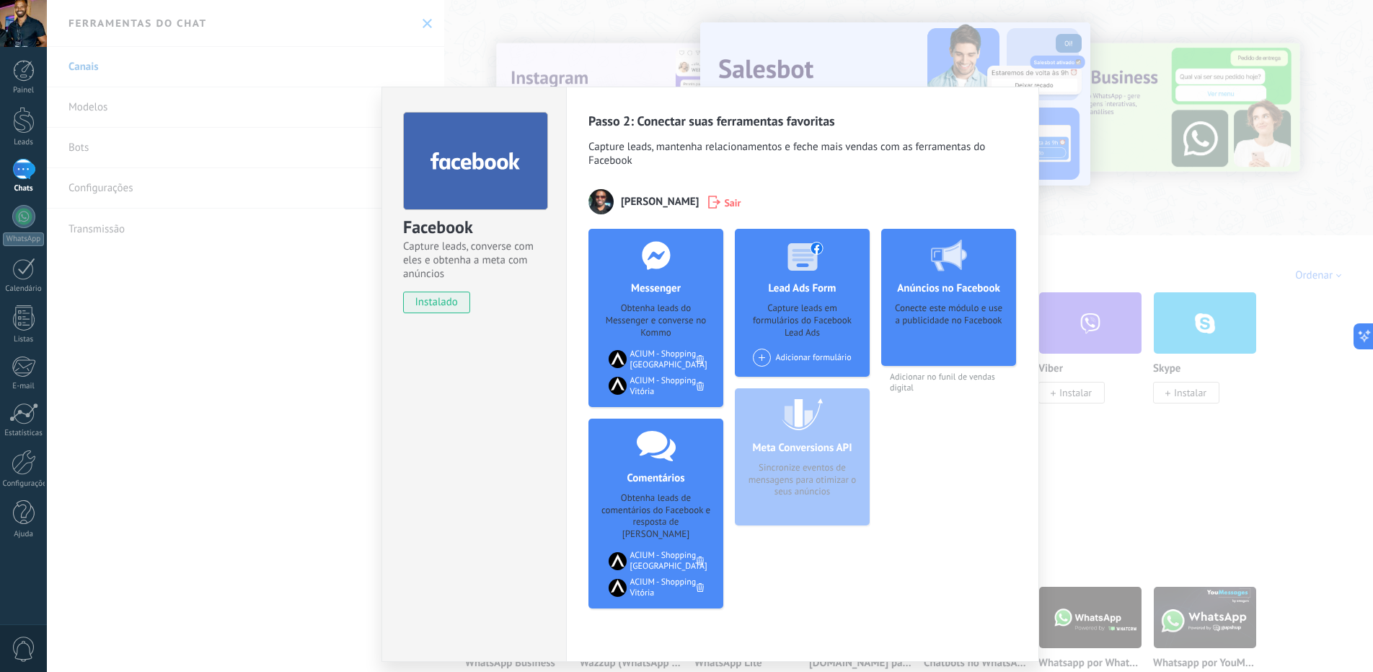
click at [920, 324] on div "Conecte este módulo e use a publicidade no Facebook" at bounding box center [949, 329] width 112 height 54
click at [952, 297] on div "Anúncios no Facebook Conecte este módulo e use a publicidade no Facebook" at bounding box center [948, 297] width 135 height 137
click at [835, 421] on div "Meta Conversions API Sincronize eventos de mensagens para otimizar o seus anúnc…" at bounding box center [802, 456] width 135 height 137
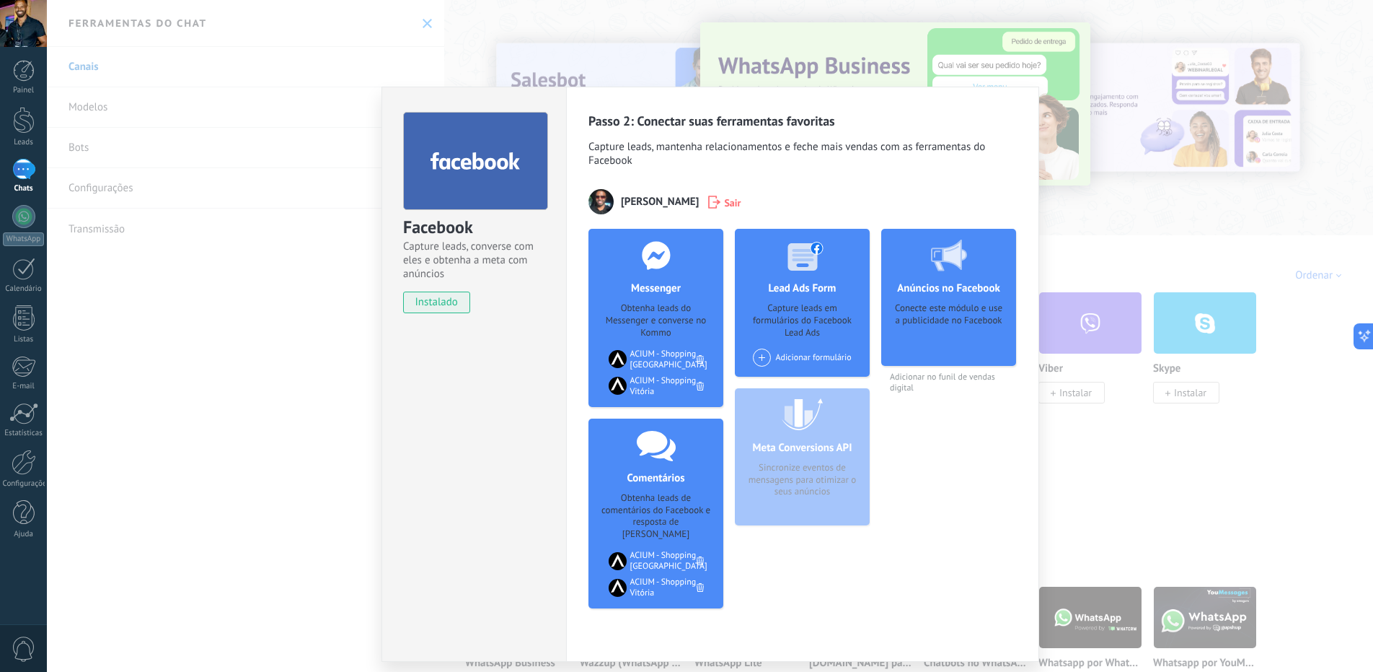
click at [924, 483] on div "Anúncios no Facebook Conecte este módulo e use a publicidade no Facebook Adicio…" at bounding box center [948, 424] width 135 height 391
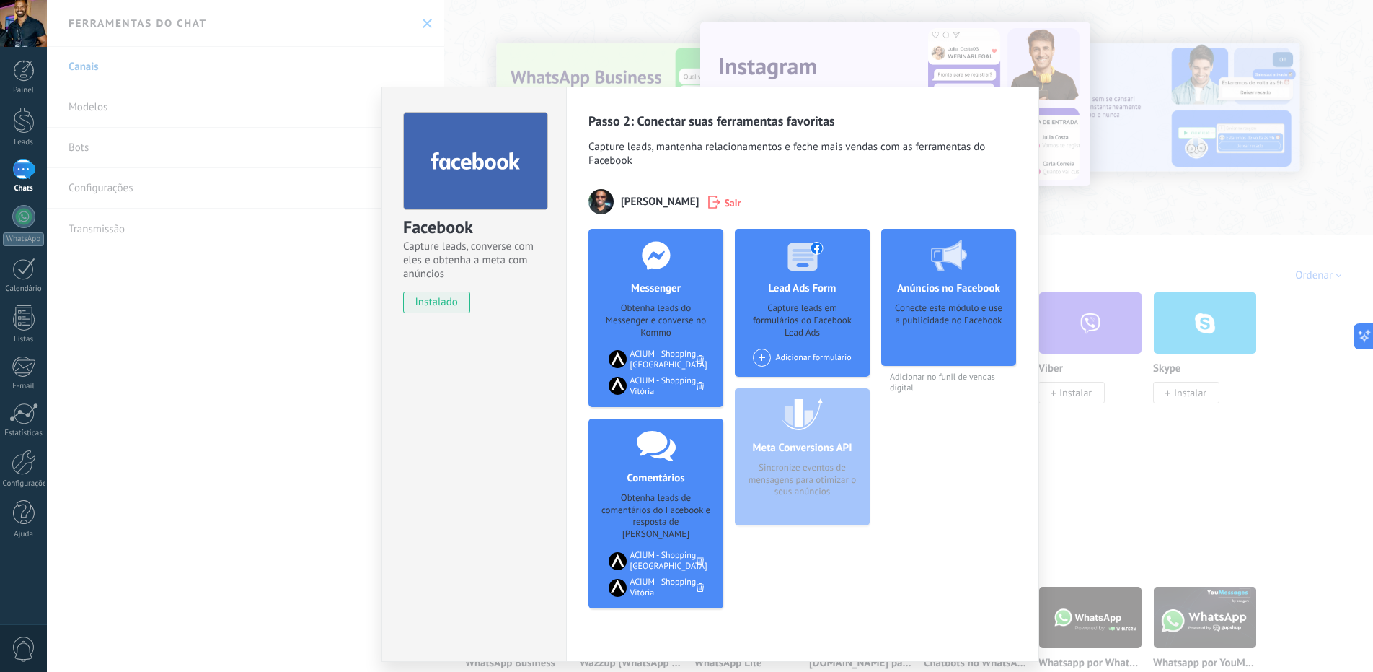
click at [1153, 202] on div "Facebook Capture leads, converse com eles e obtenha a meta com anúncios instala…" at bounding box center [710, 336] width 1327 height 672
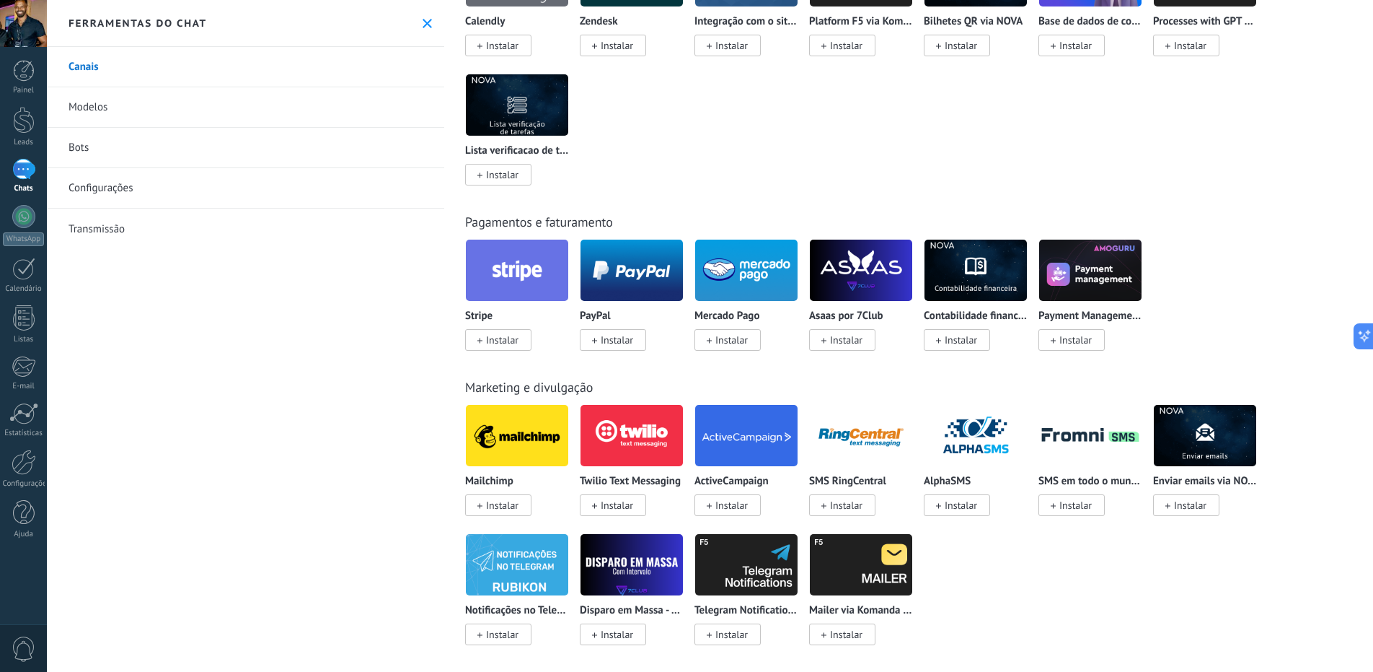
scroll to position [1857, 0]
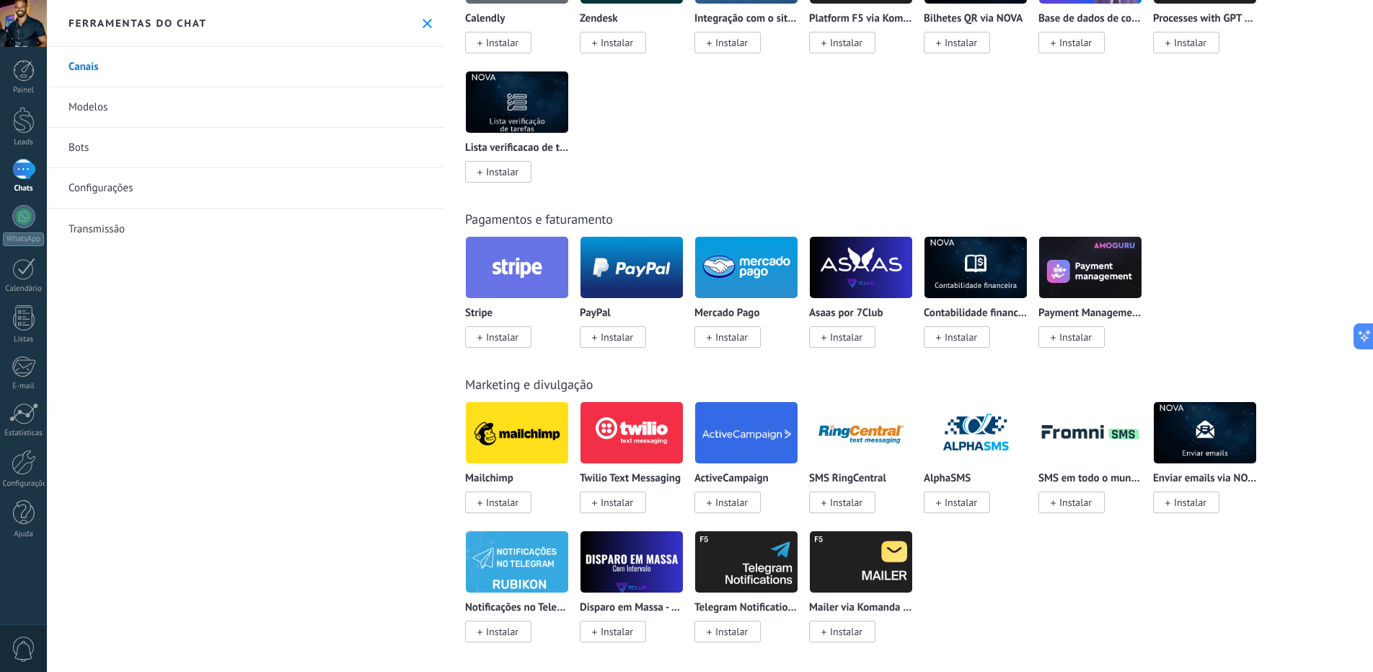
click at [630, 571] on img at bounding box center [632, 562] width 102 height 70
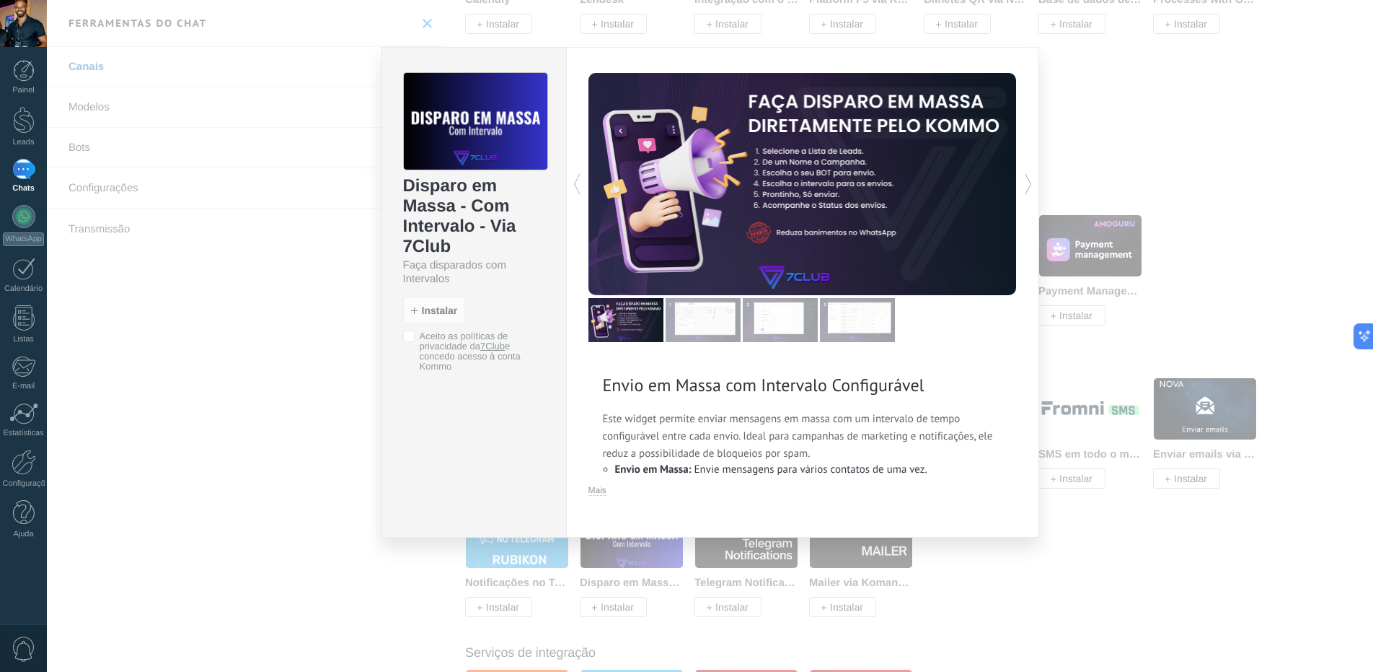
click at [335, 295] on div "Disparo em Massa - Com Intervalo - Via 7Club Faça disparados com Intervalos ins…" at bounding box center [710, 336] width 1327 height 672
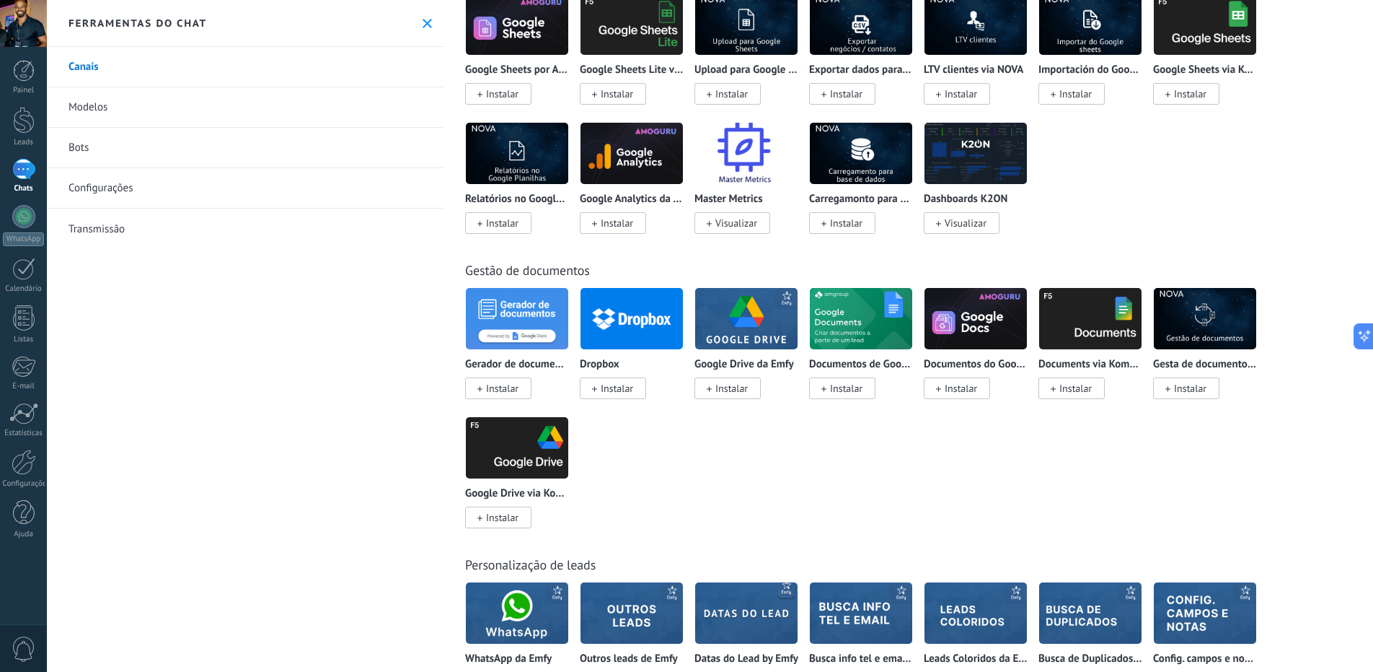
scroll to position [3741, 0]
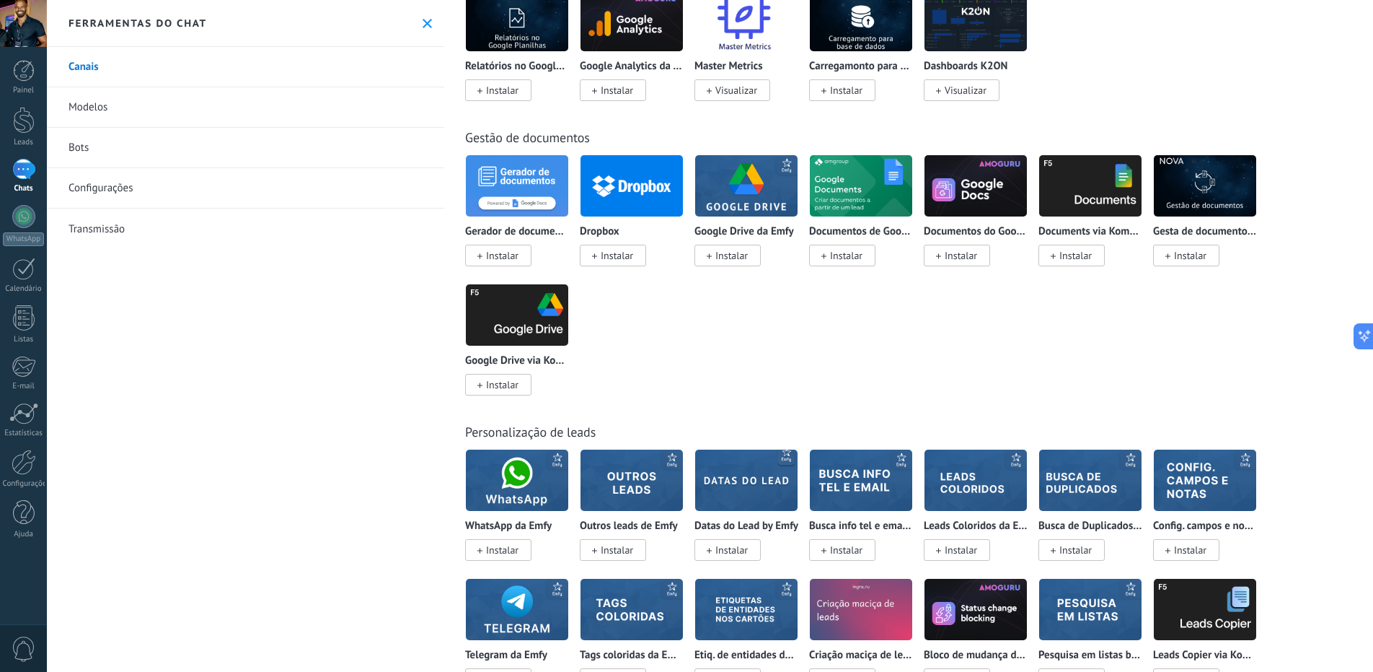
click at [535, 491] on img at bounding box center [517, 480] width 102 height 70
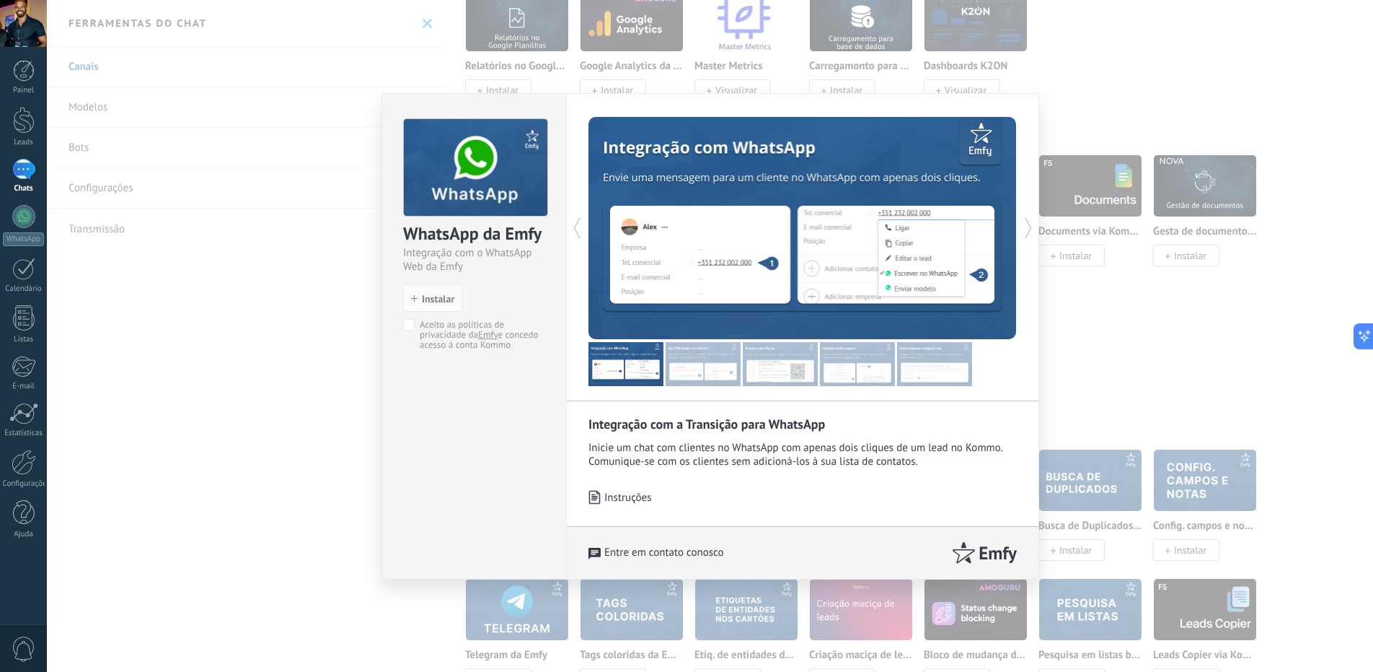
click at [630, 493] on p "Instruções" at bounding box center [628, 498] width 48 height 14
click at [211, 397] on div "WhatsApp da Emfy Integração com o WhatsApp Web da Emfy install Instalar Aceito …" at bounding box center [710, 336] width 1327 height 672
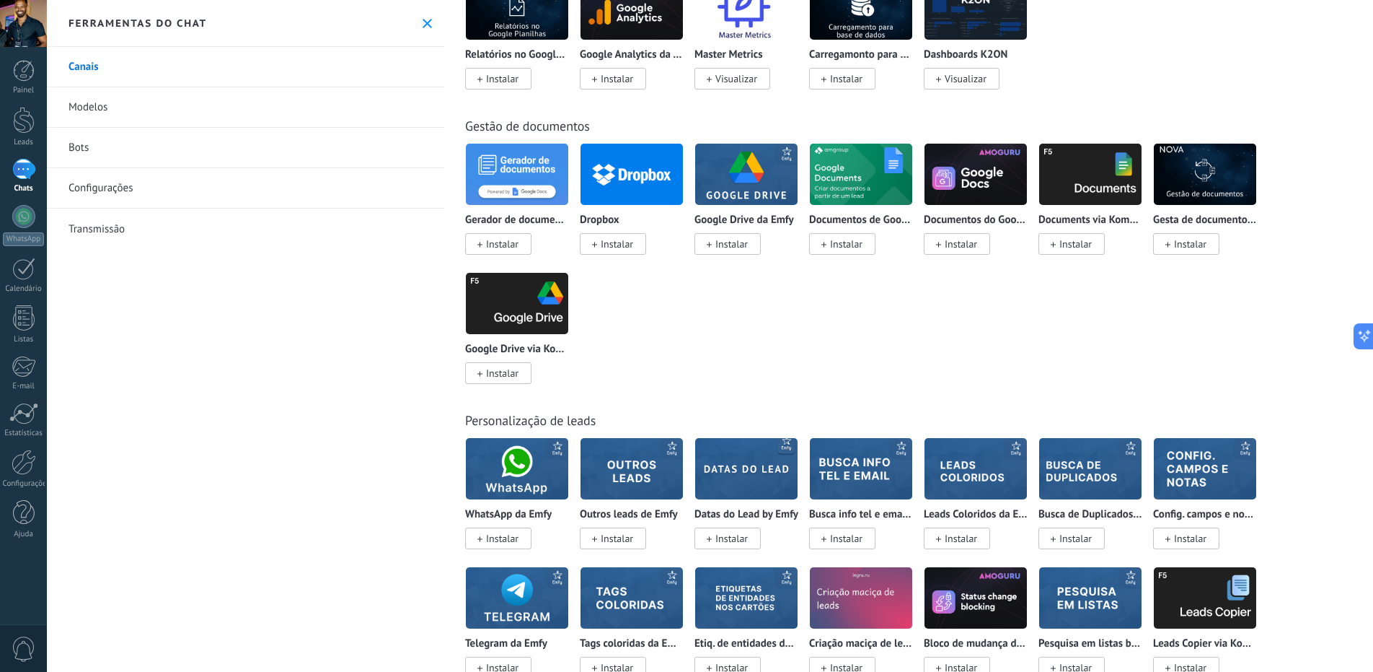
scroll to position [3777, 0]
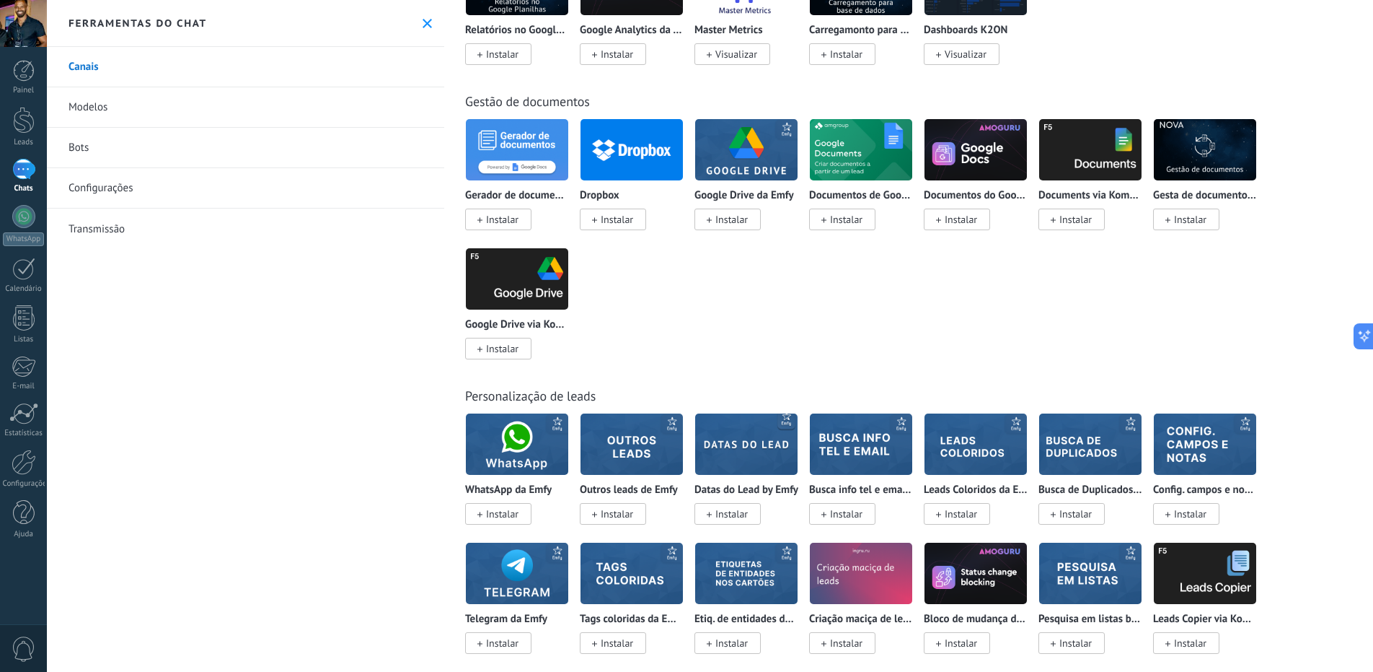
click at [856, 459] on img at bounding box center [861, 444] width 102 height 70
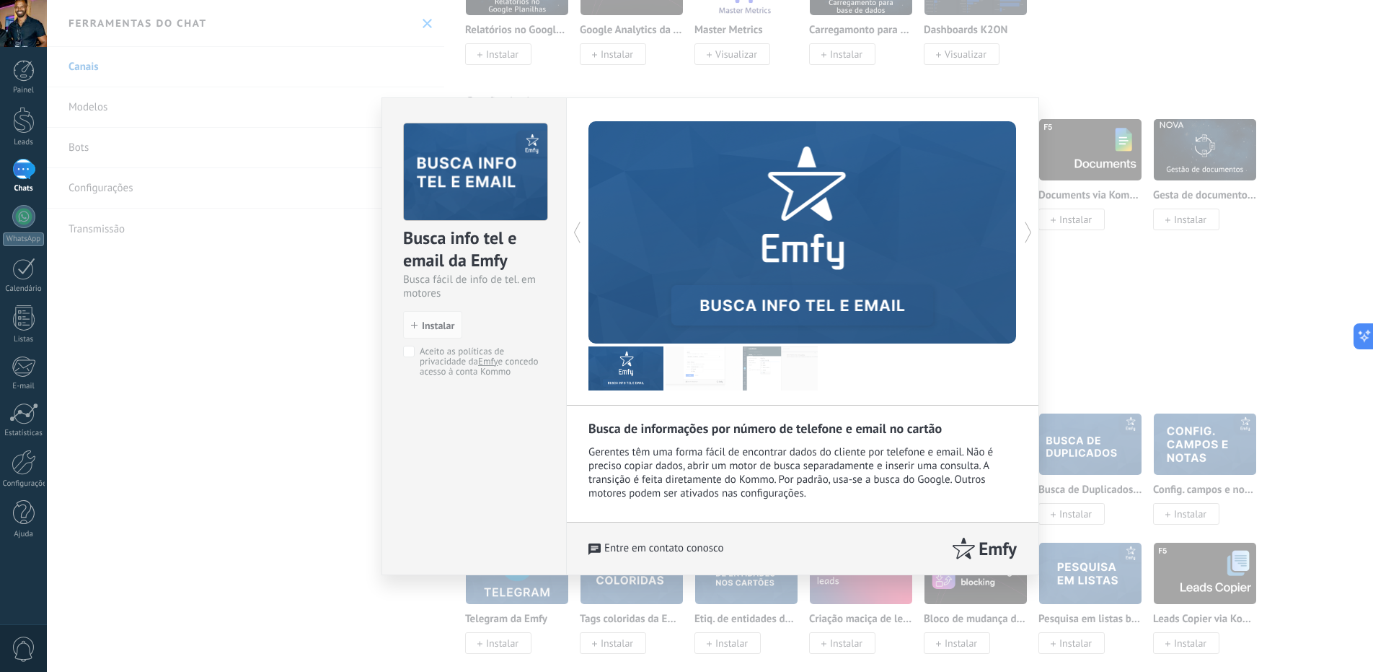
click at [721, 361] on img at bounding box center [703, 368] width 75 height 44
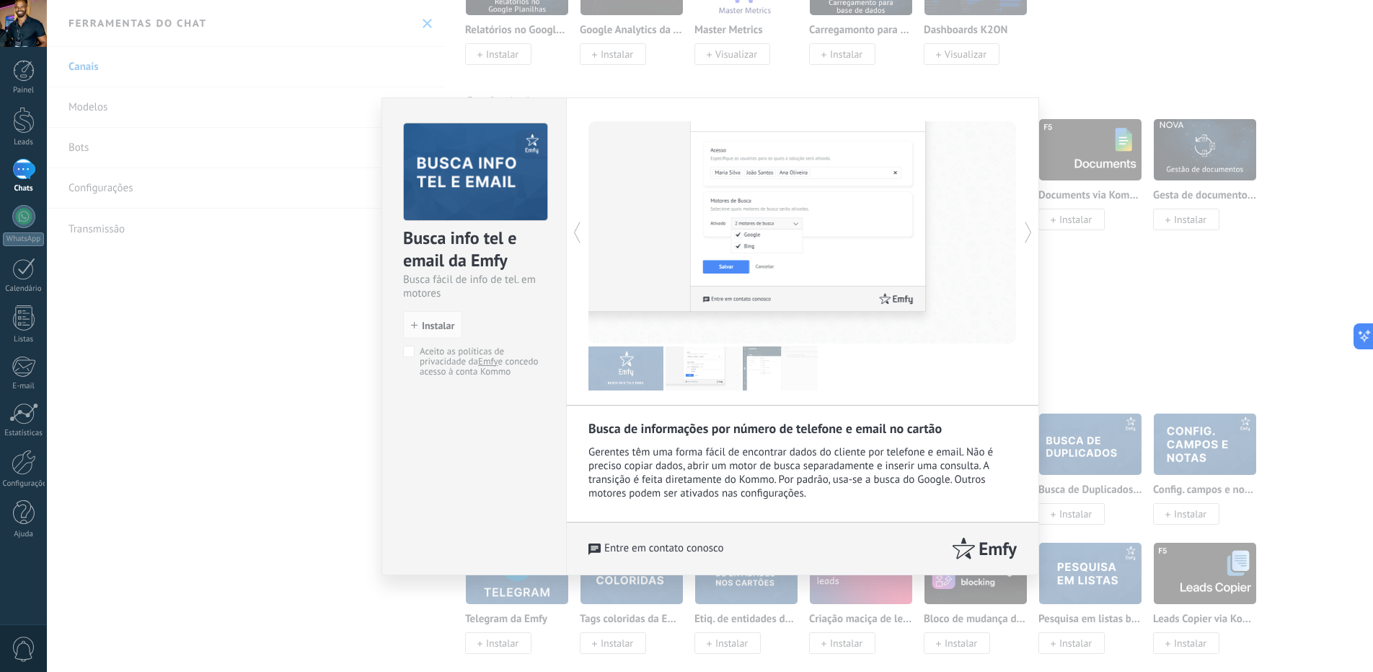
click at [763, 362] on img at bounding box center [780, 368] width 75 height 44
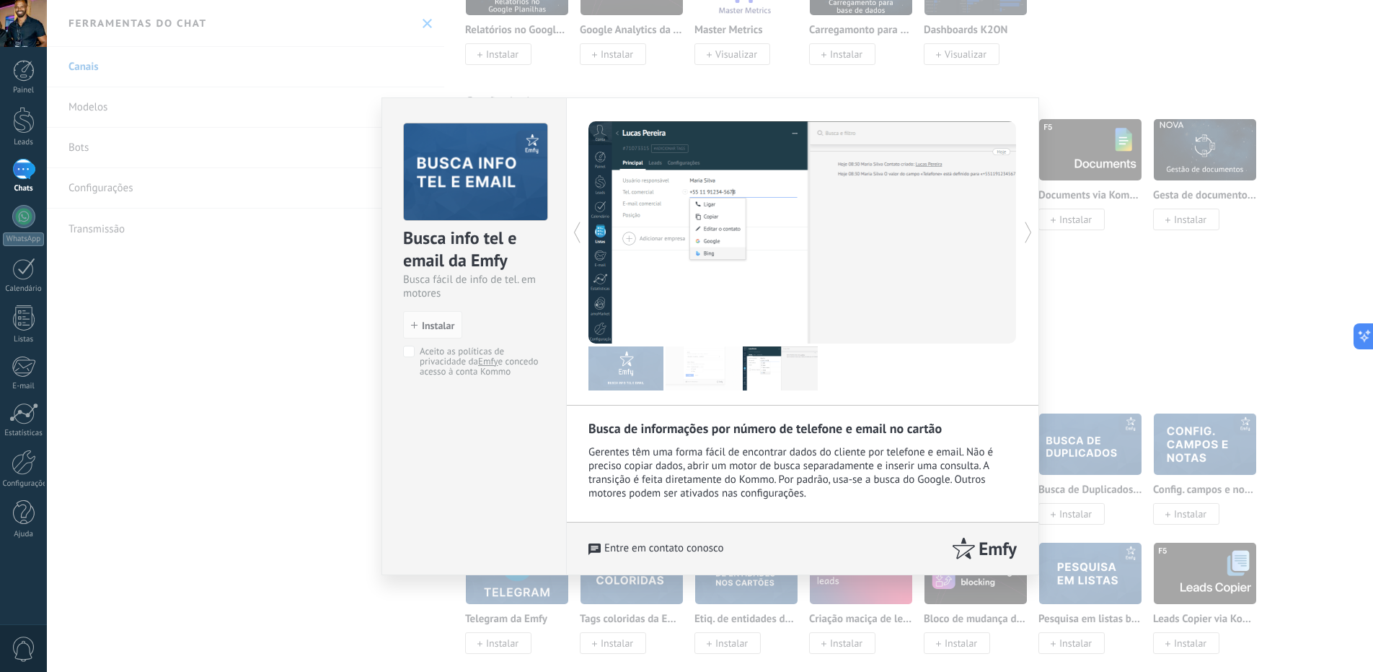
drag, startPoint x: 400, startPoint y: 455, endPoint x: 434, endPoint y: 408, distance: 57.4
click at [400, 455] on div "Busca info tel e email da Emfy Busca fácil de info de tel. em motores install I…" at bounding box center [474, 336] width 185 height 478
click at [271, 397] on div "Busca info tel e email da Emfy Busca fácil de info de tel. em motores install I…" at bounding box center [710, 336] width 1327 height 672
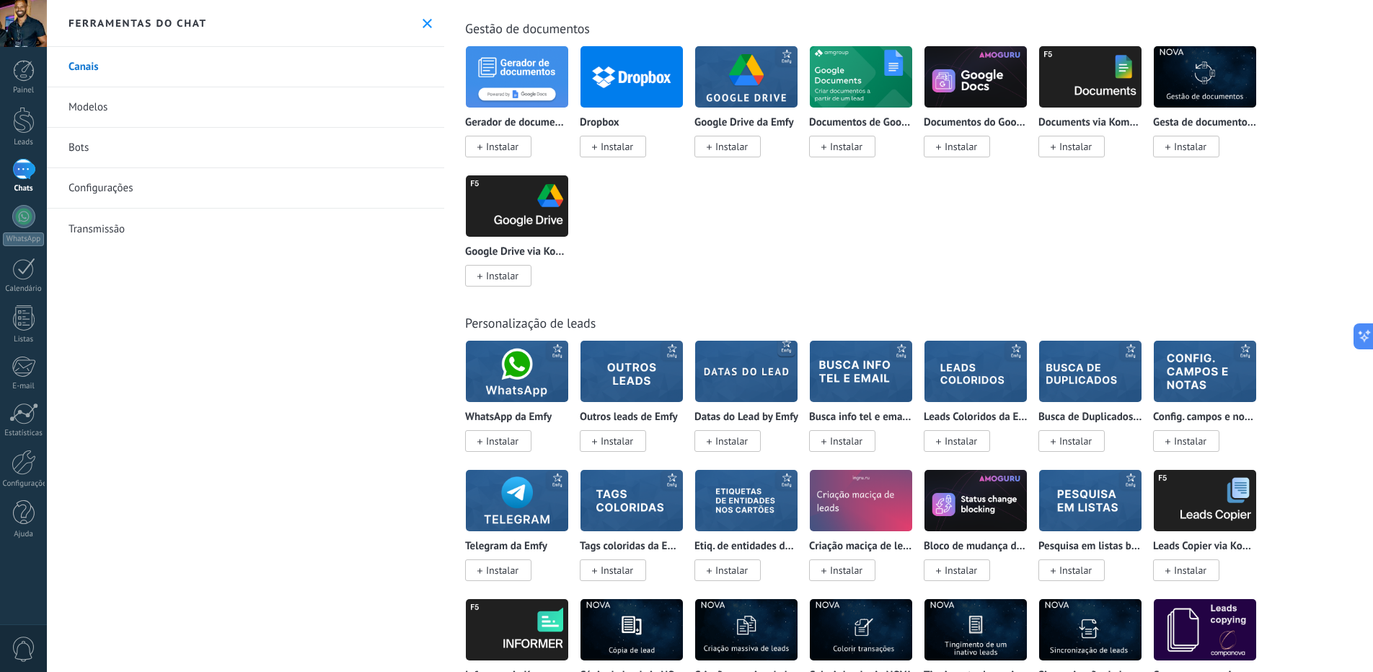
scroll to position [3853, 0]
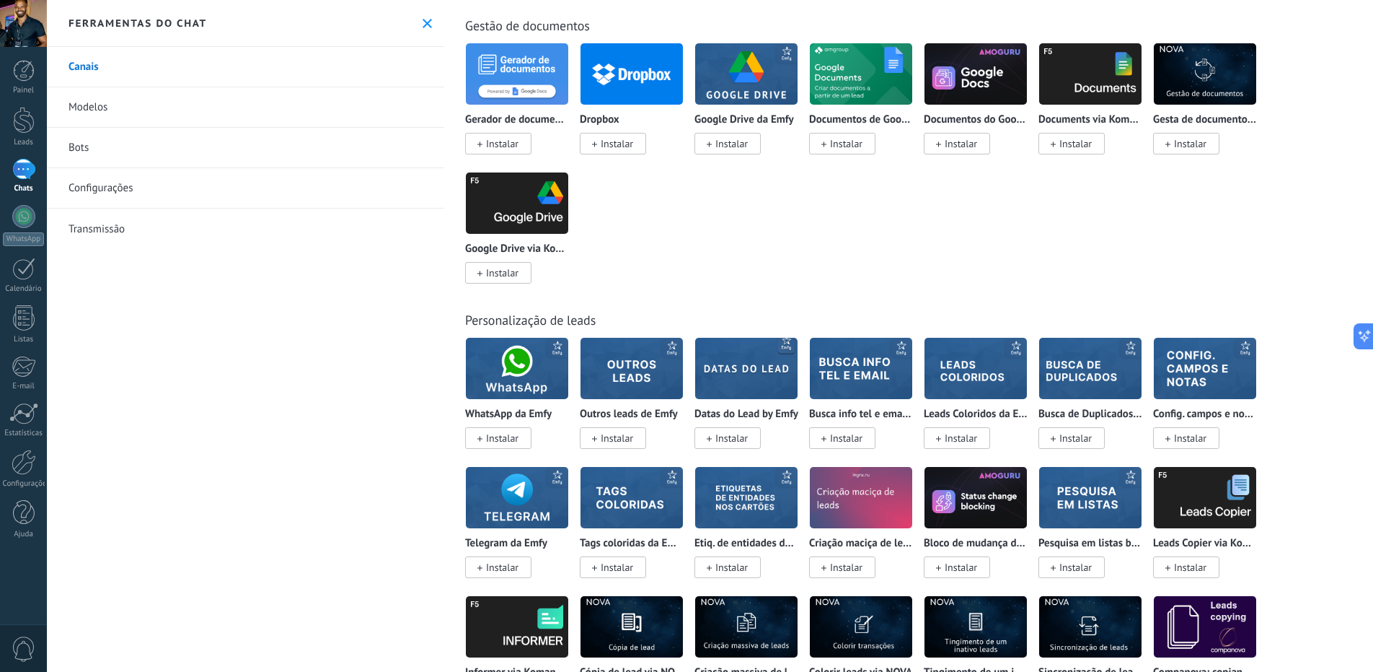
click at [647, 511] on img at bounding box center [632, 497] width 102 height 70
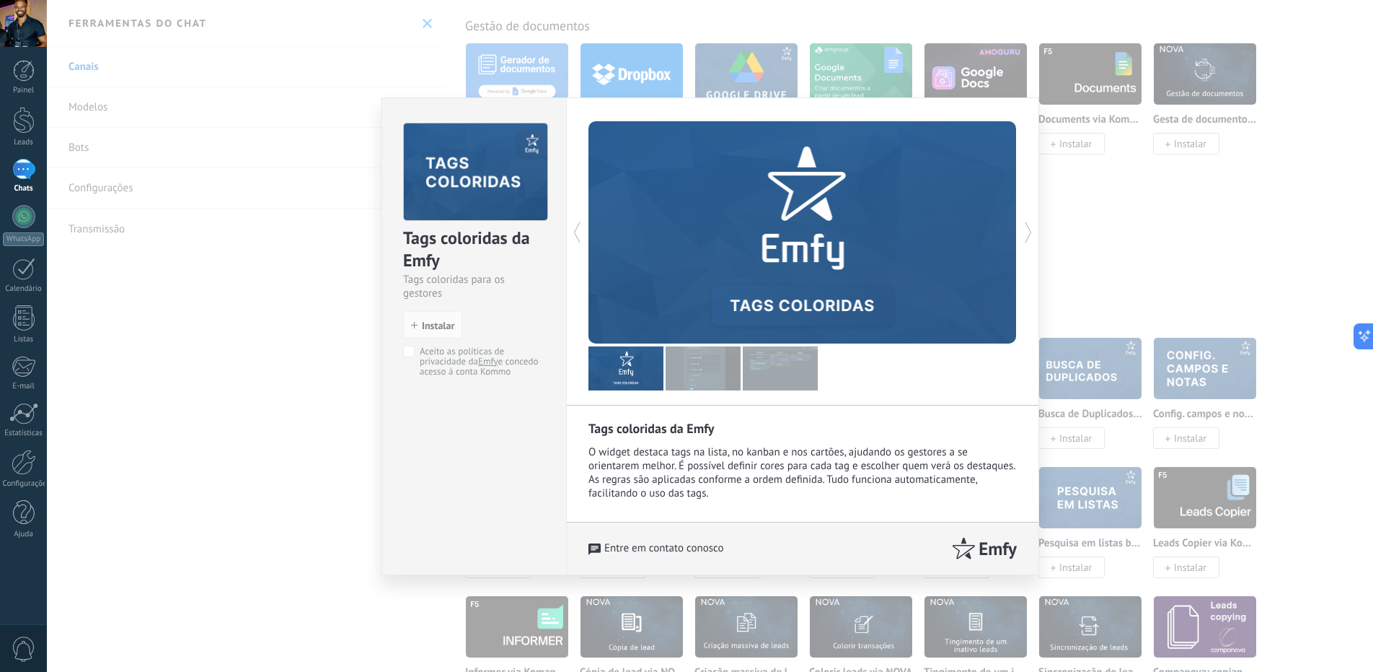
click at [718, 361] on img at bounding box center [703, 368] width 75 height 44
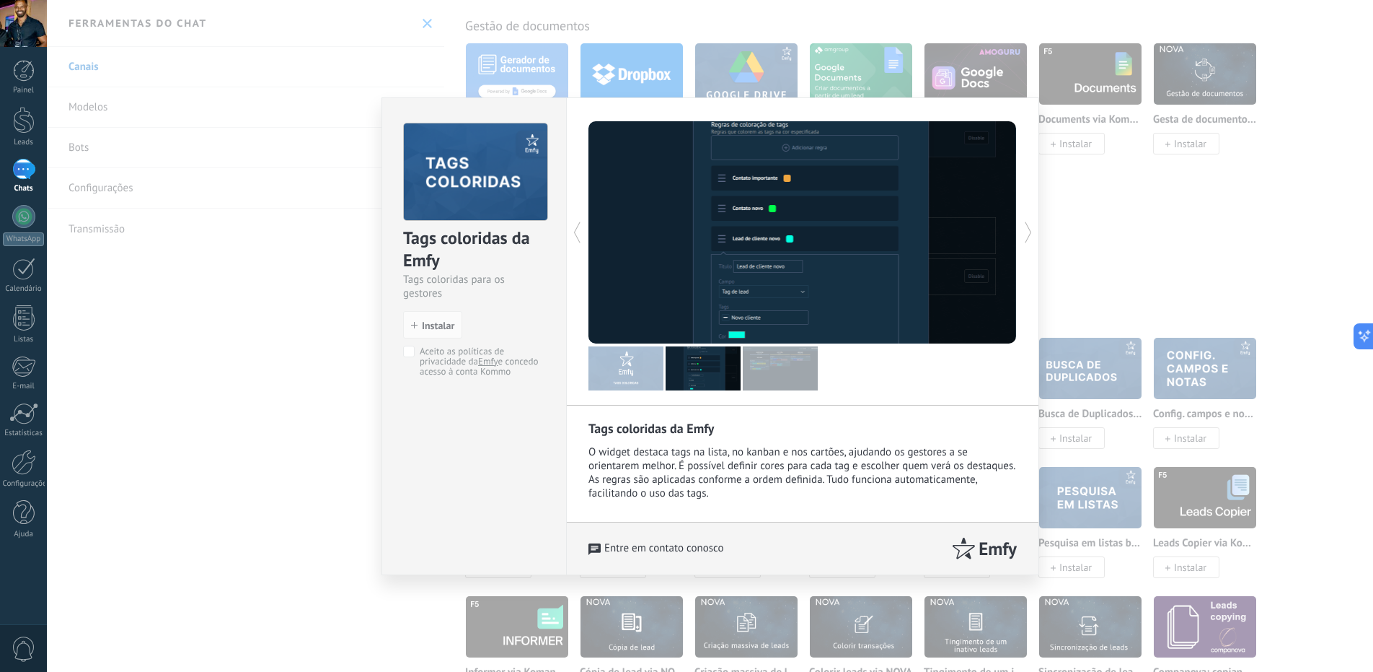
click at [785, 367] on img at bounding box center [780, 368] width 75 height 44
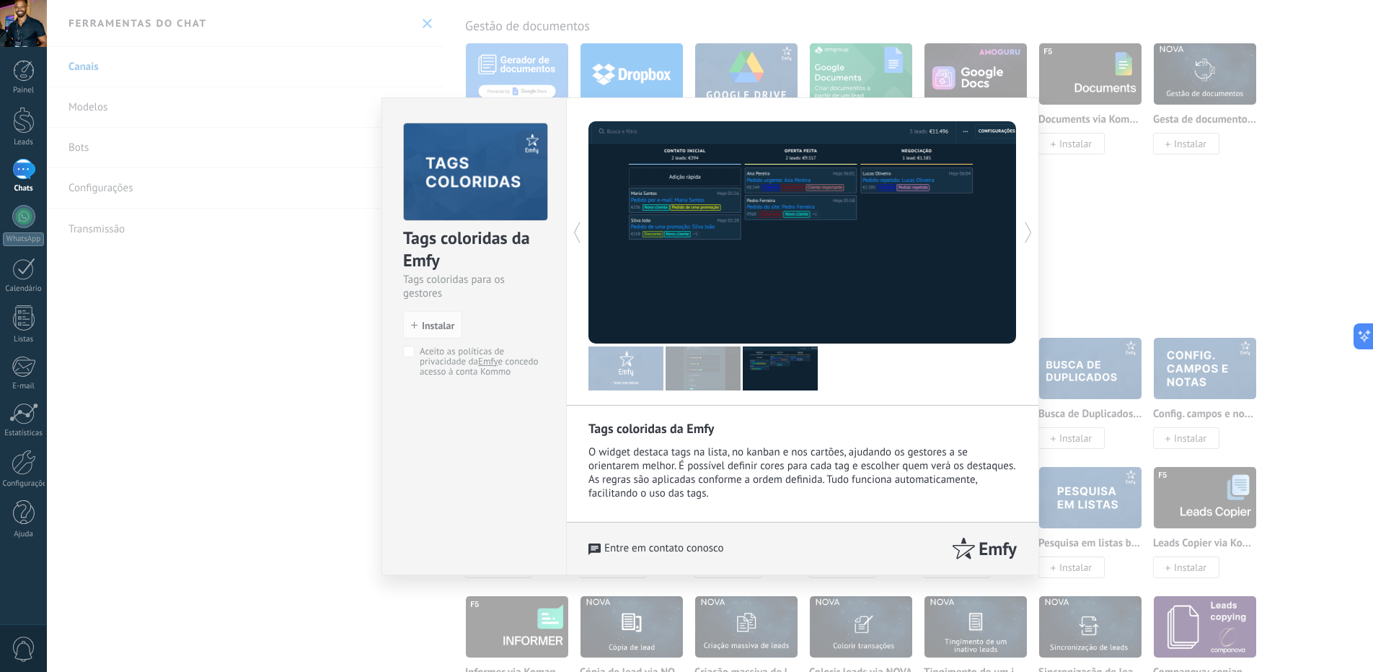
click at [169, 373] on div "Tags coloridas da Emfy Tags coloridas para os gestores install Instalar Aceito …" at bounding box center [710, 336] width 1327 height 672
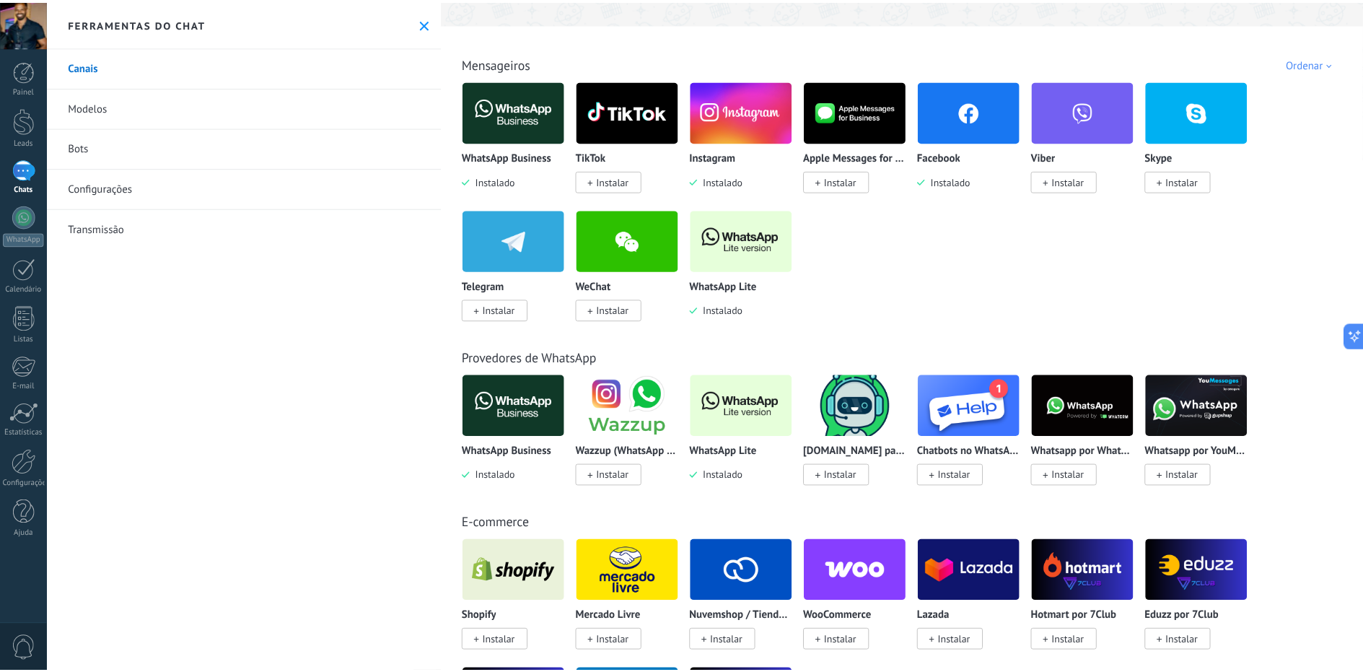
scroll to position [0, 0]
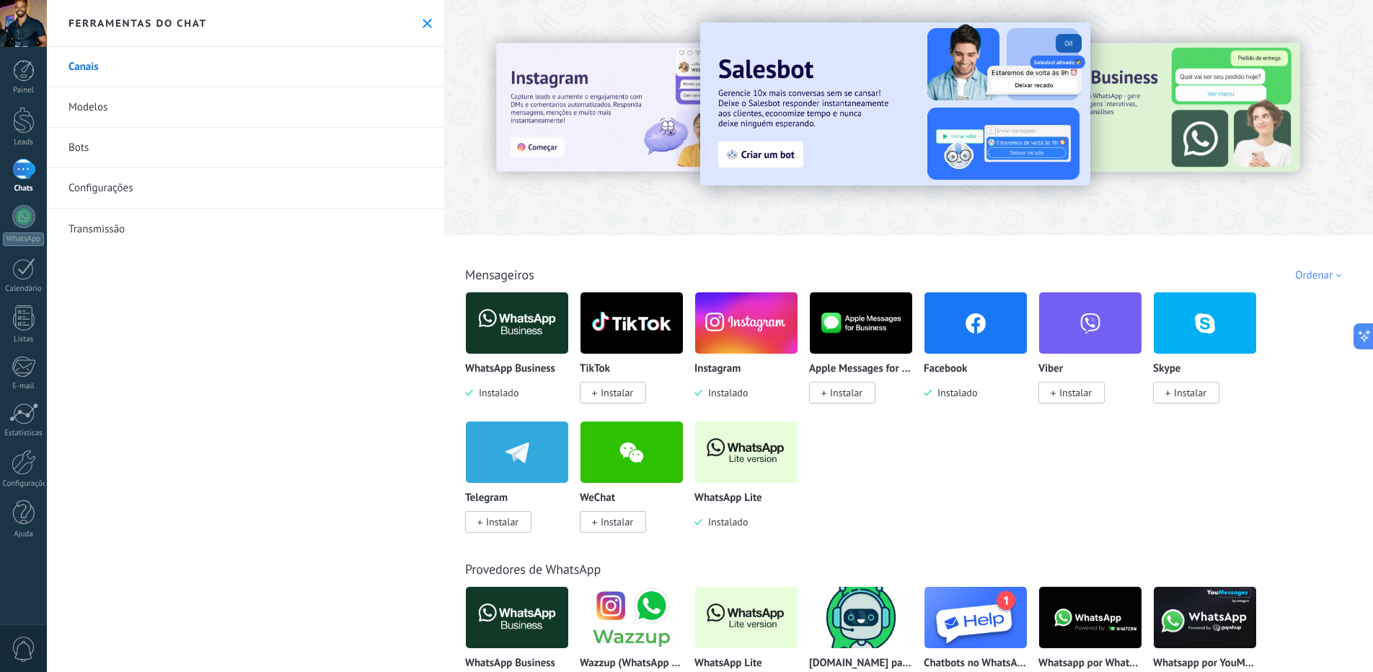
click at [20, 169] on div at bounding box center [23, 169] width 23 height 21
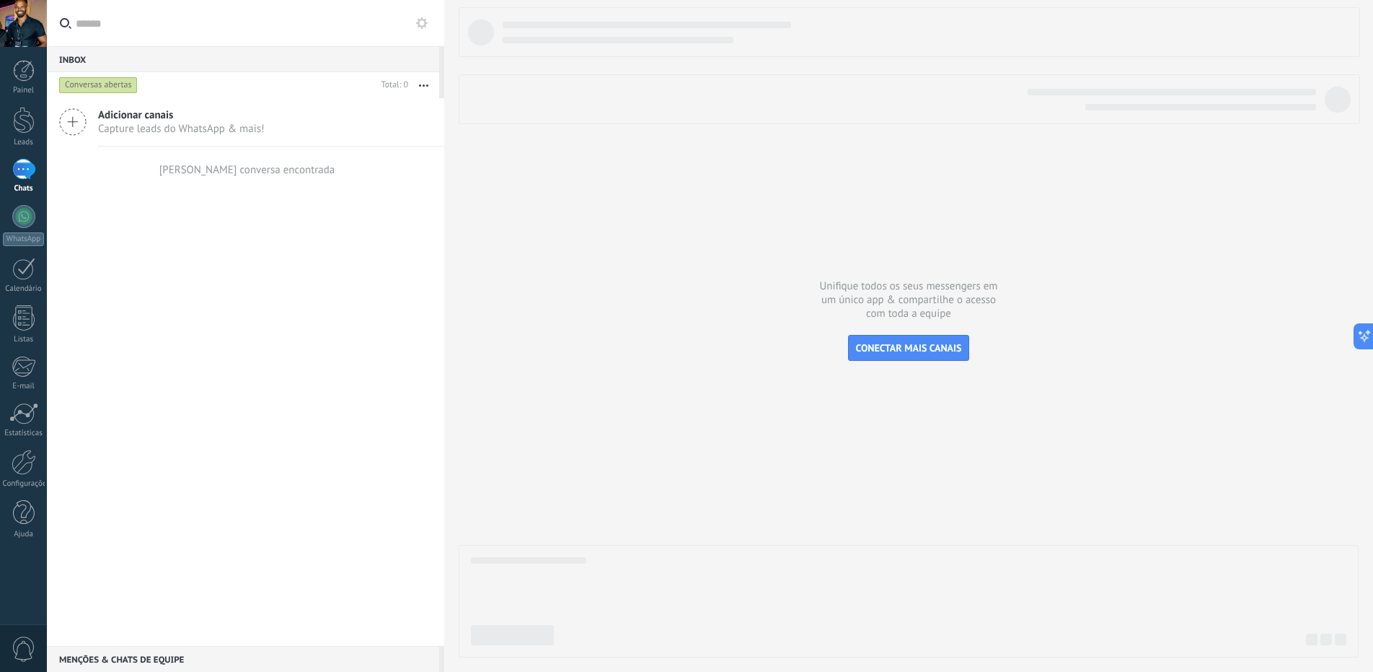
click at [24, 172] on div at bounding box center [23, 169] width 23 height 21
click at [22, 117] on div at bounding box center [24, 120] width 22 height 27
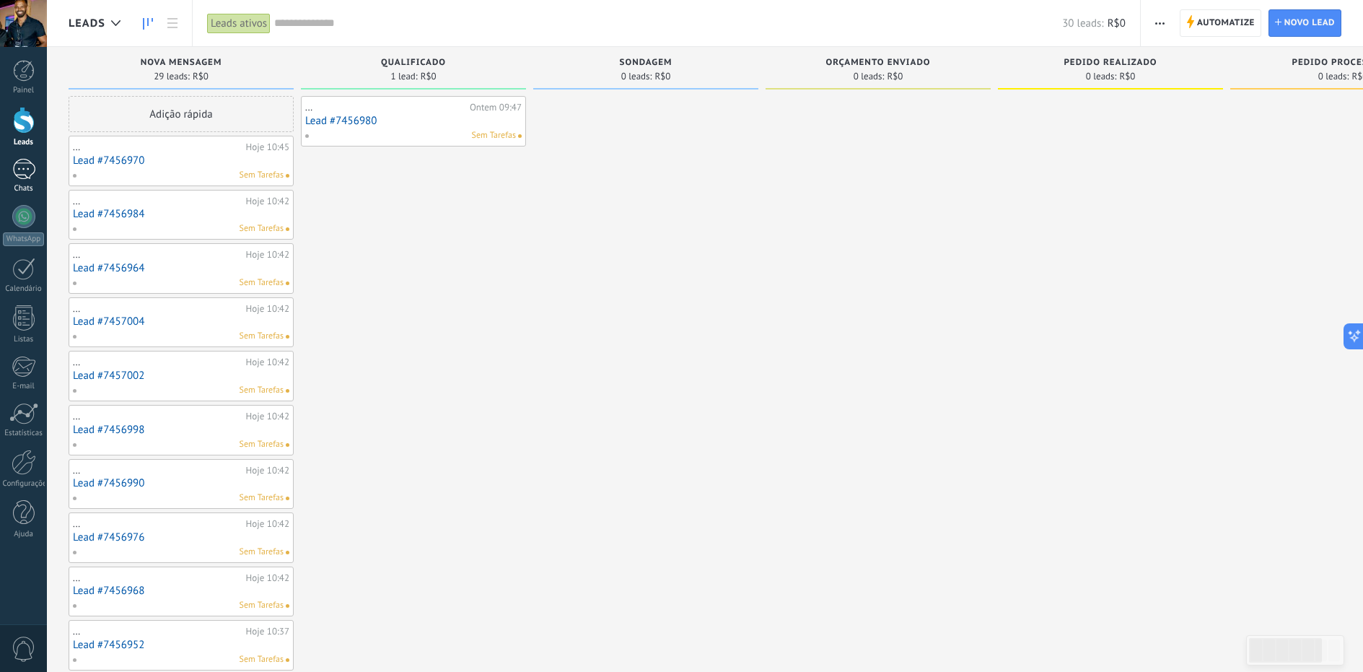
click at [17, 172] on div at bounding box center [23, 169] width 23 height 21
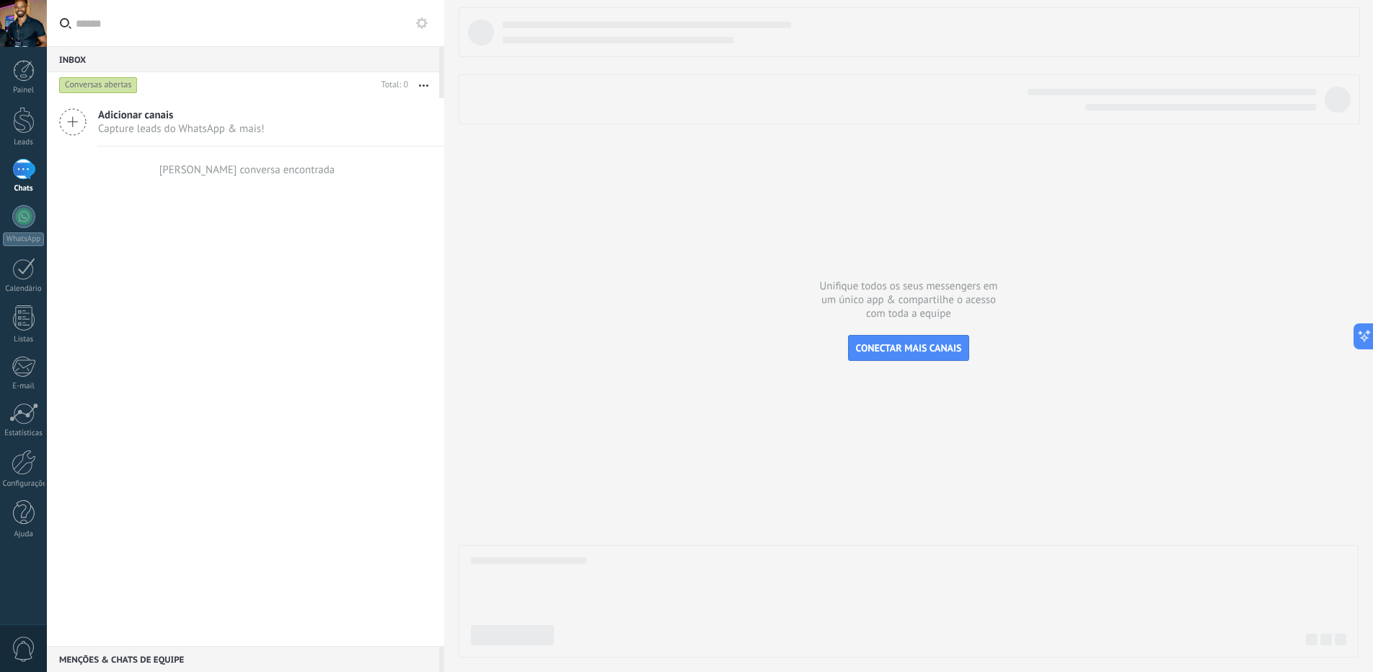
click at [126, 131] on span "Capture leads do WhatsApp & mais!" at bounding box center [181, 129] width 167 height 14
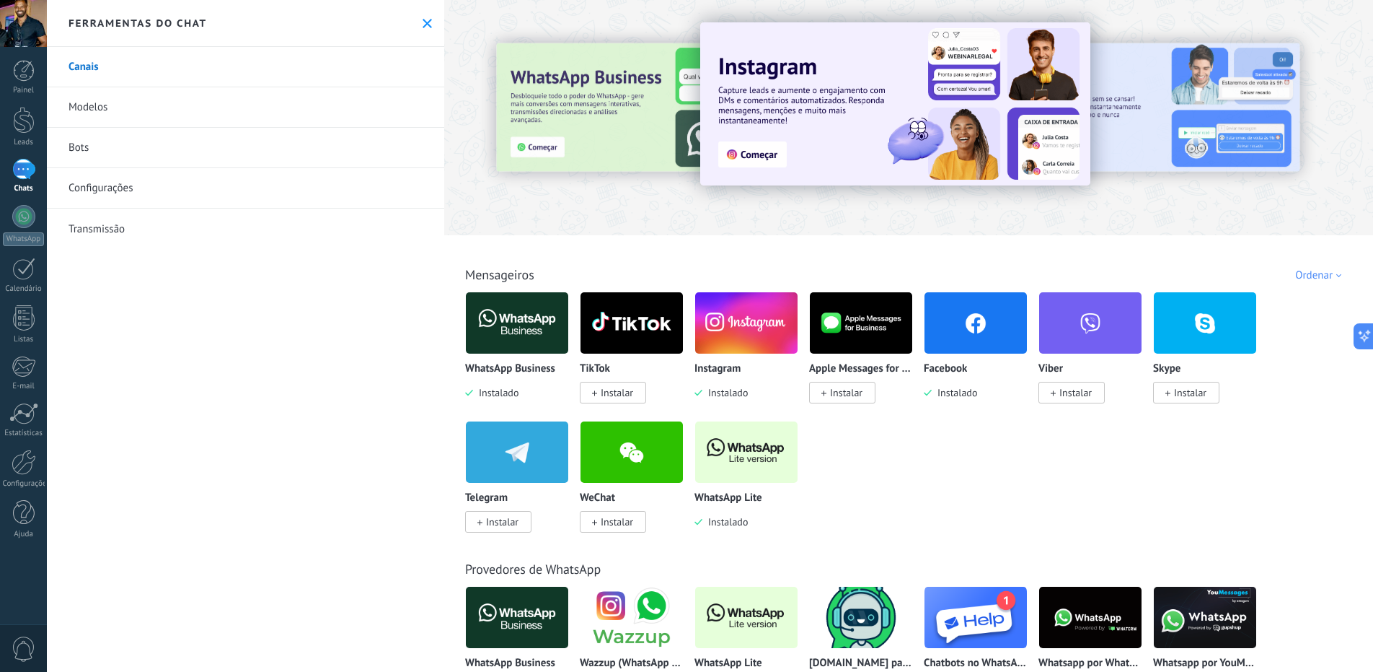
click at [721, 328] on img at bounding box center [746, 323] width 102 height 70
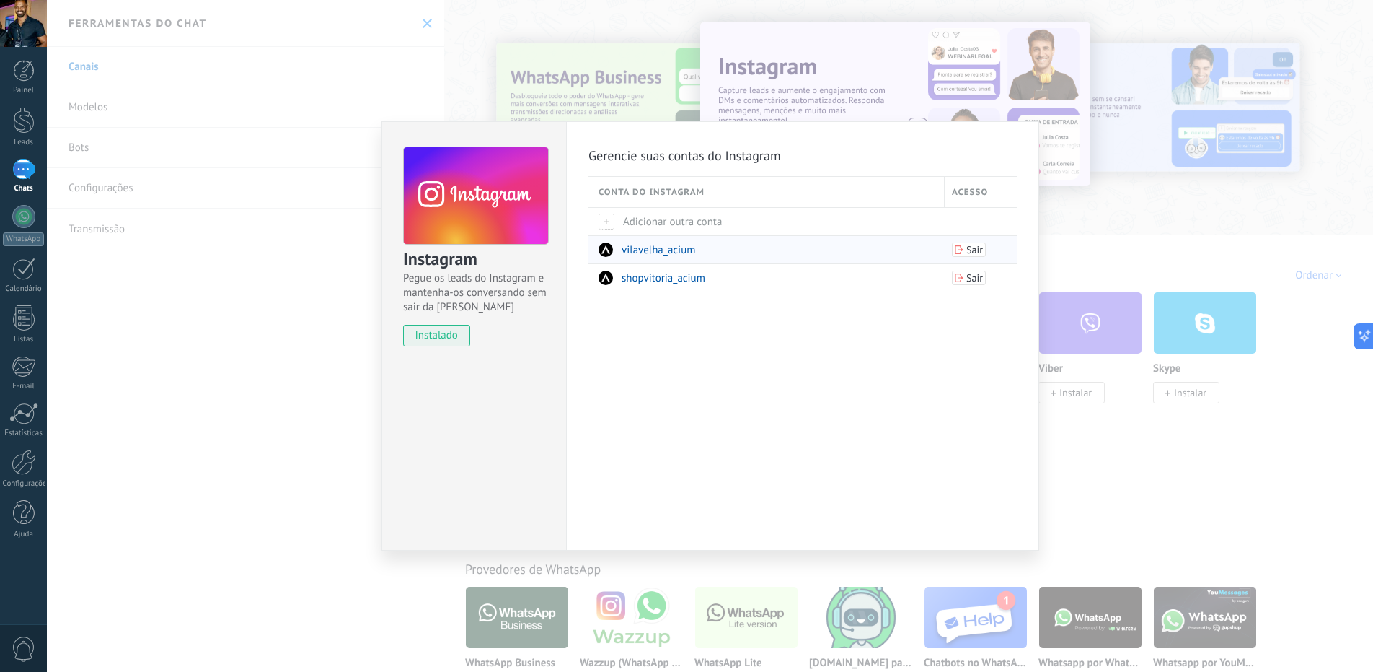
click at [636, 252] on span "vilavelha_acium" at bounding box center [659, 250] width 74 height 14
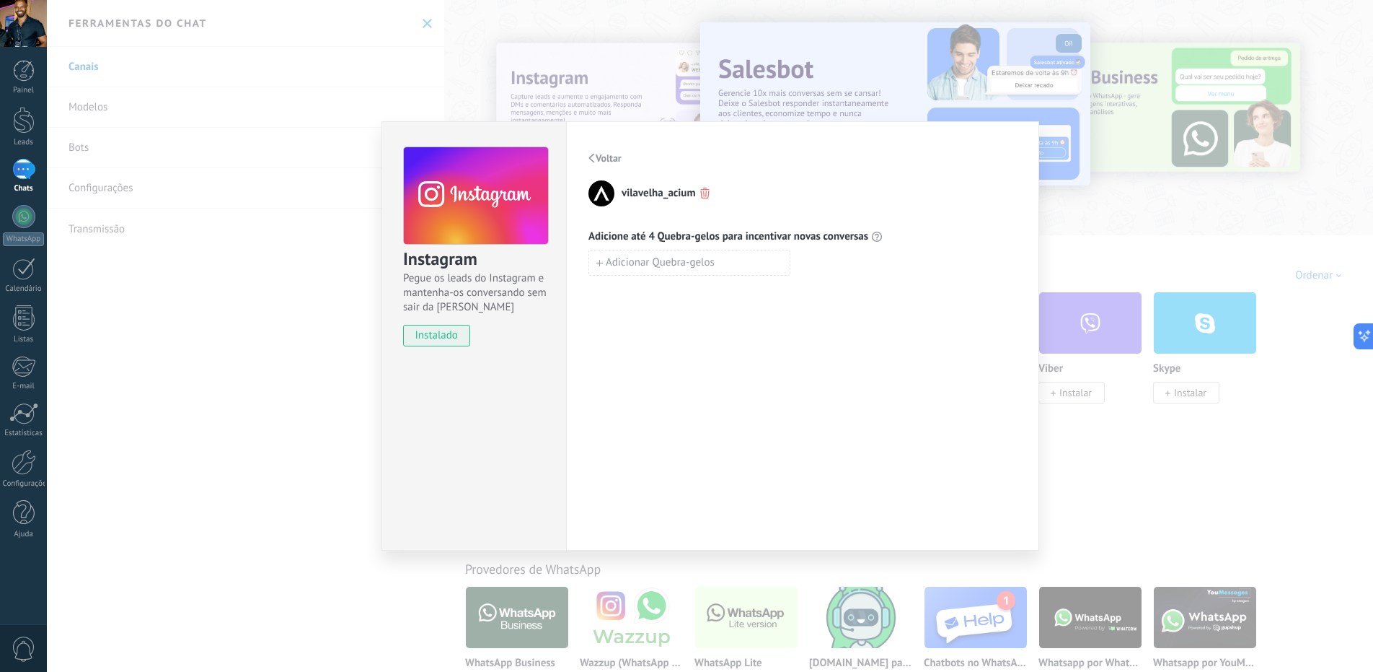
click at [597, 151] on button "Voltar" at bounding box center [606, 158] width 34 height 22
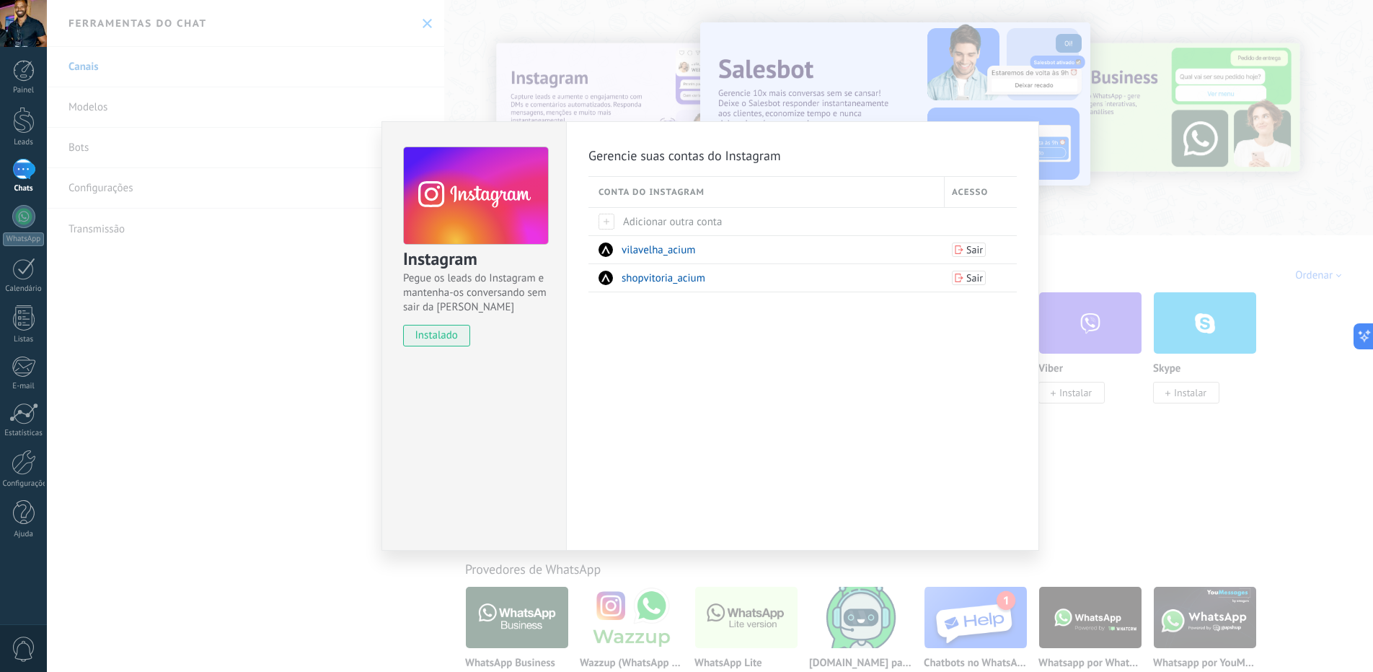
click at [302, 296] on div "Instagram Pegue os leads do Instagram e mantenha-os conversando sem sair da Kom…" at bounding box center [710, 336] width 1327 height 672
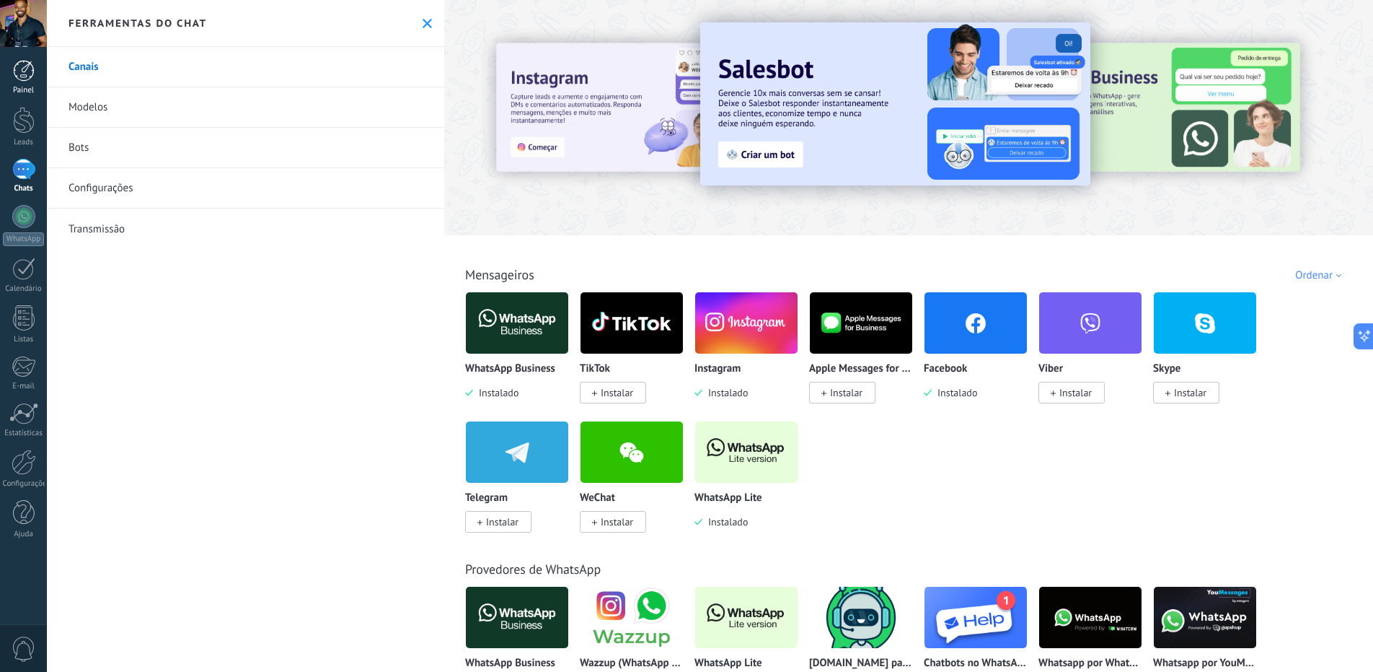
click at [25, 72] on div at bounding box center [24, 71] width 22 height 22
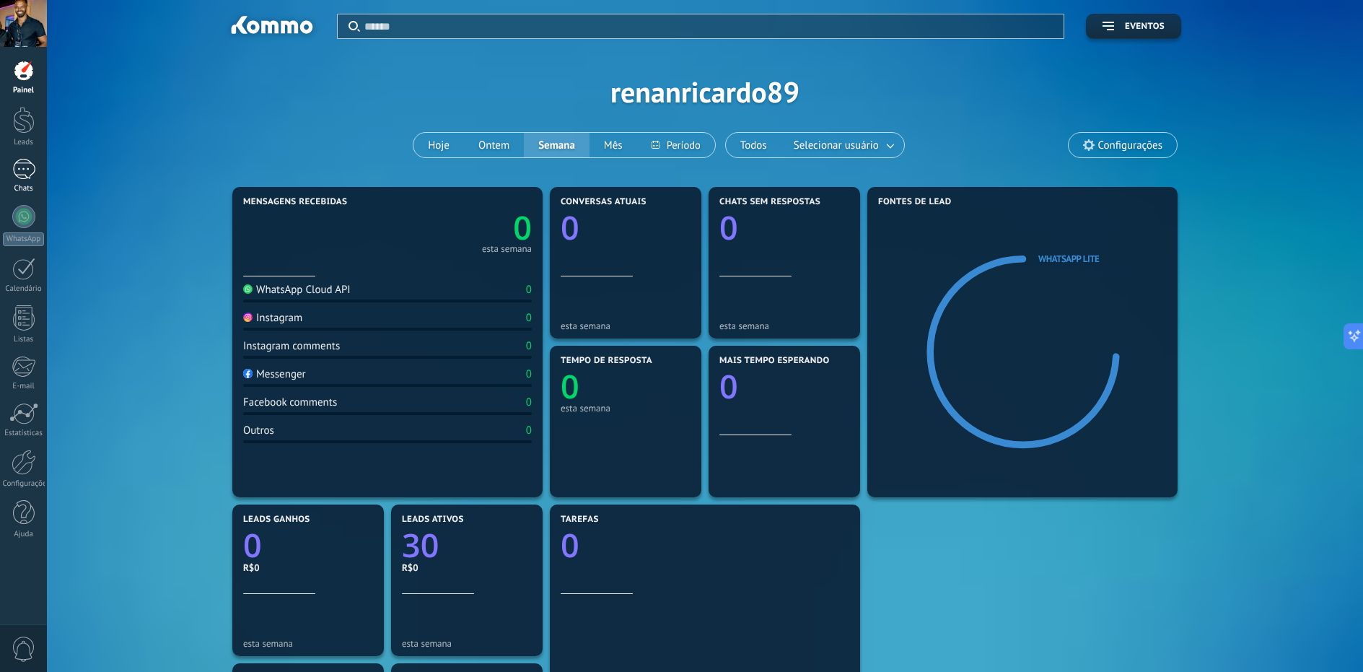
click at [28, 177] on div at bounding box center [23, 169] width 23 height 21
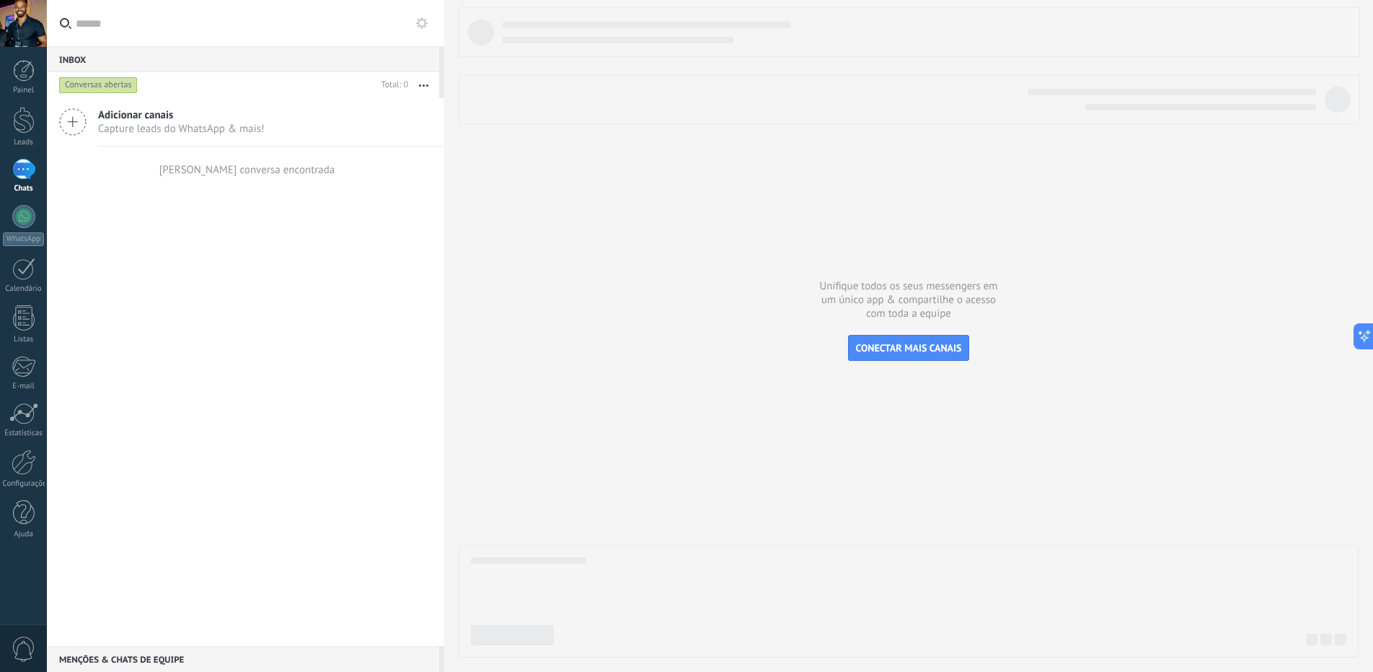
click at [75, 118] on icon at bounding box center [72, 121] width 27 height 27
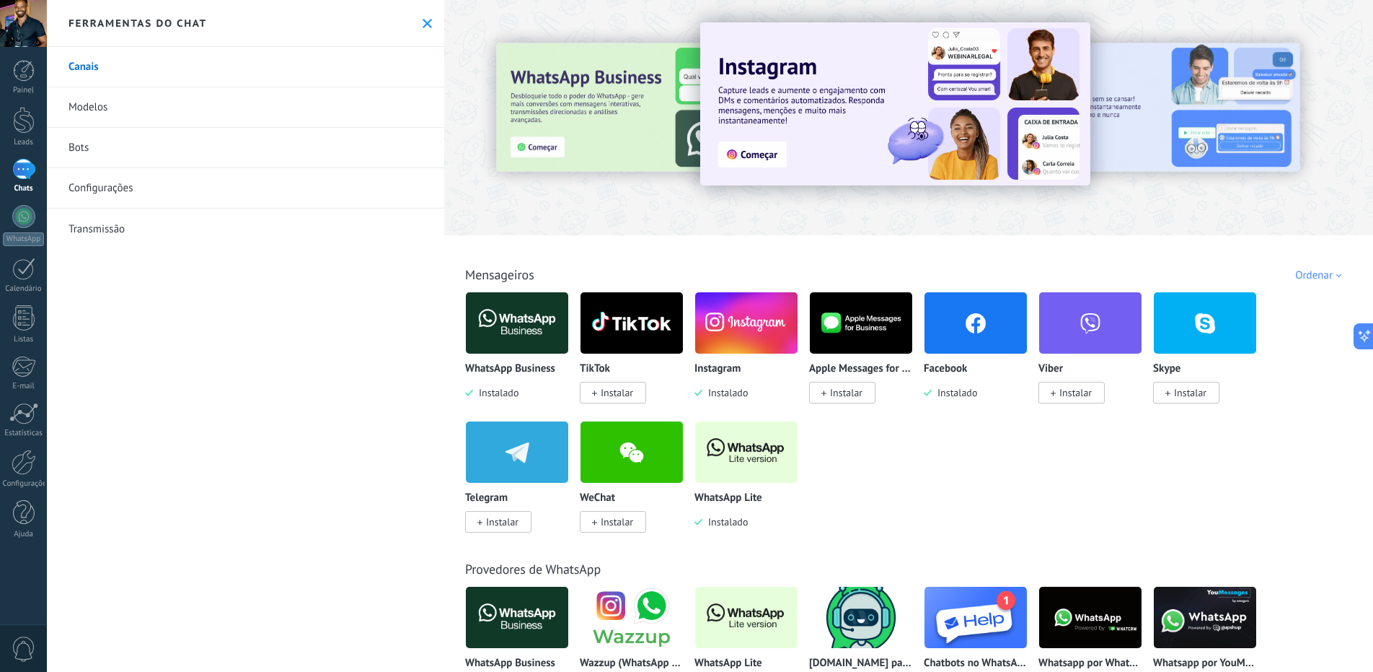
click at [129, 77] on link "Canais" at bounding box center [245, 67] width 397 height 40
click at [91, 64] on link "Canais" at bounding box center [245, 67] width 397 height 40
click at [158, 67] on link "Canais" at bounding box center [245, 67] width 397 height 40
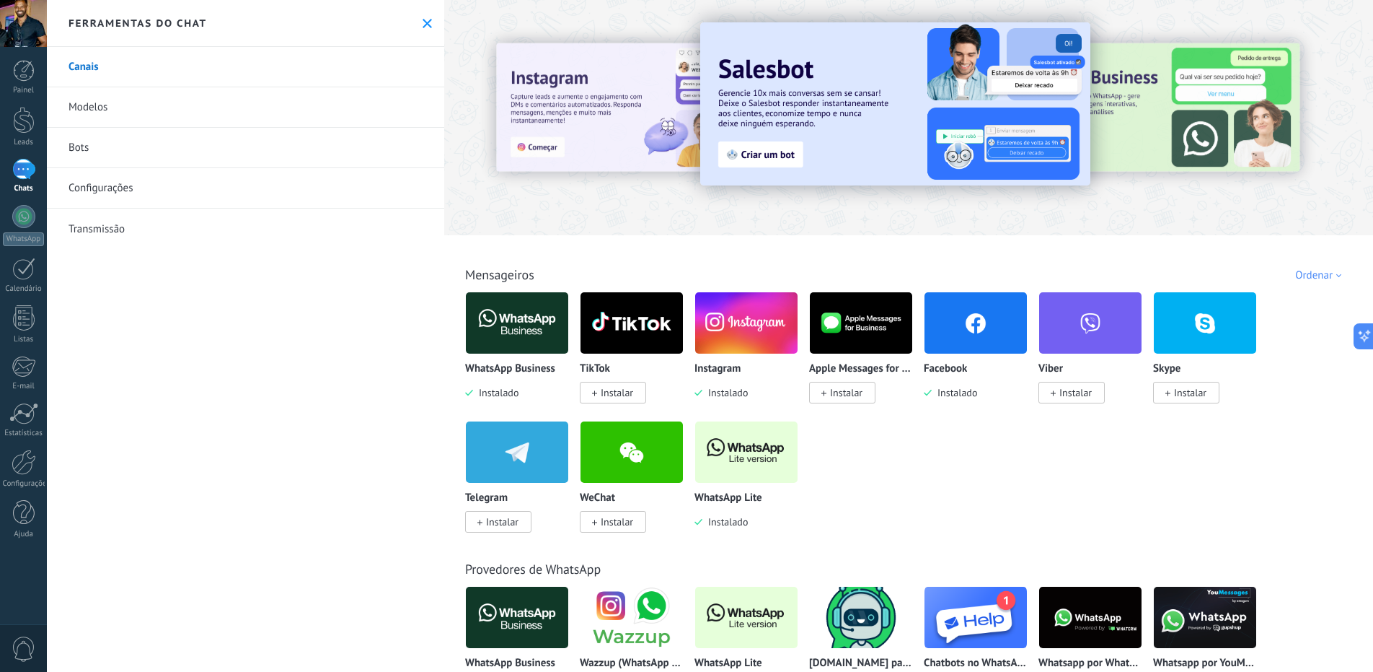
click at [547, 321] on img at bounding box center [517, 323] width 102 height 70
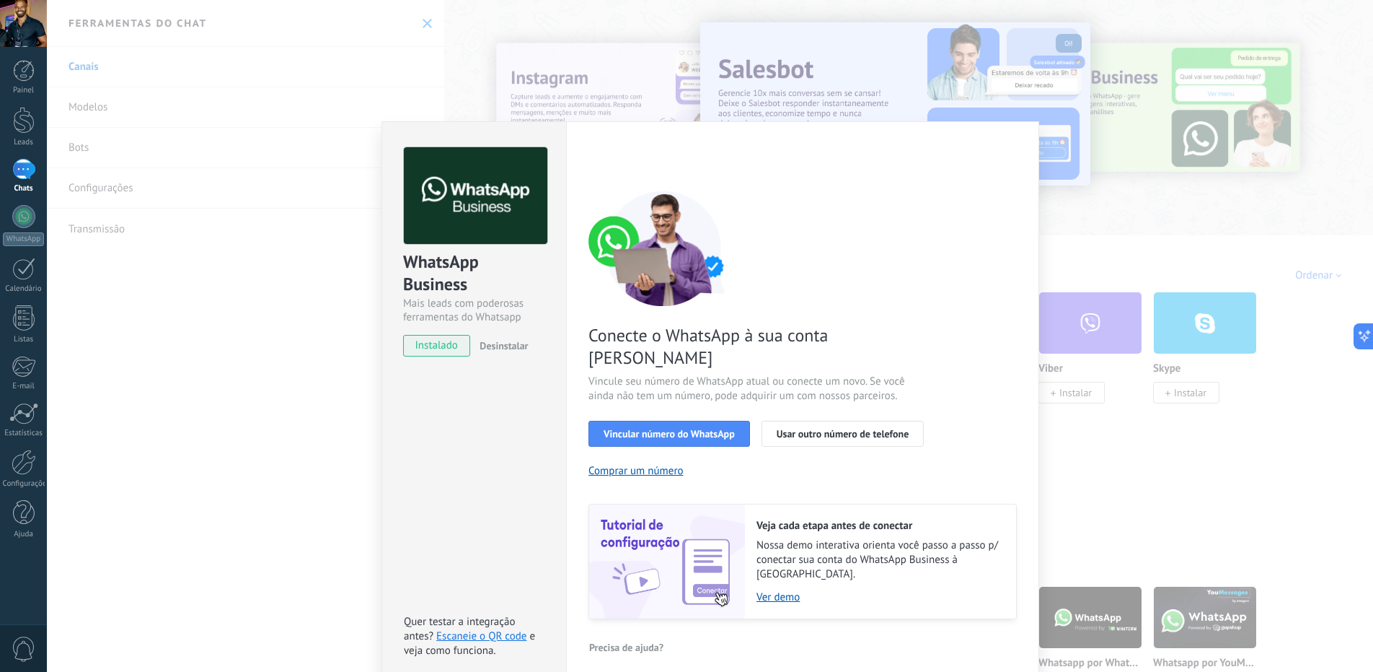
click at [255, 478] on div "WhatsApp Business Mais leads com poderosas ferramentas do Whatsapp instalado De…" at bounding box center [710, 336] width 1327 height 672
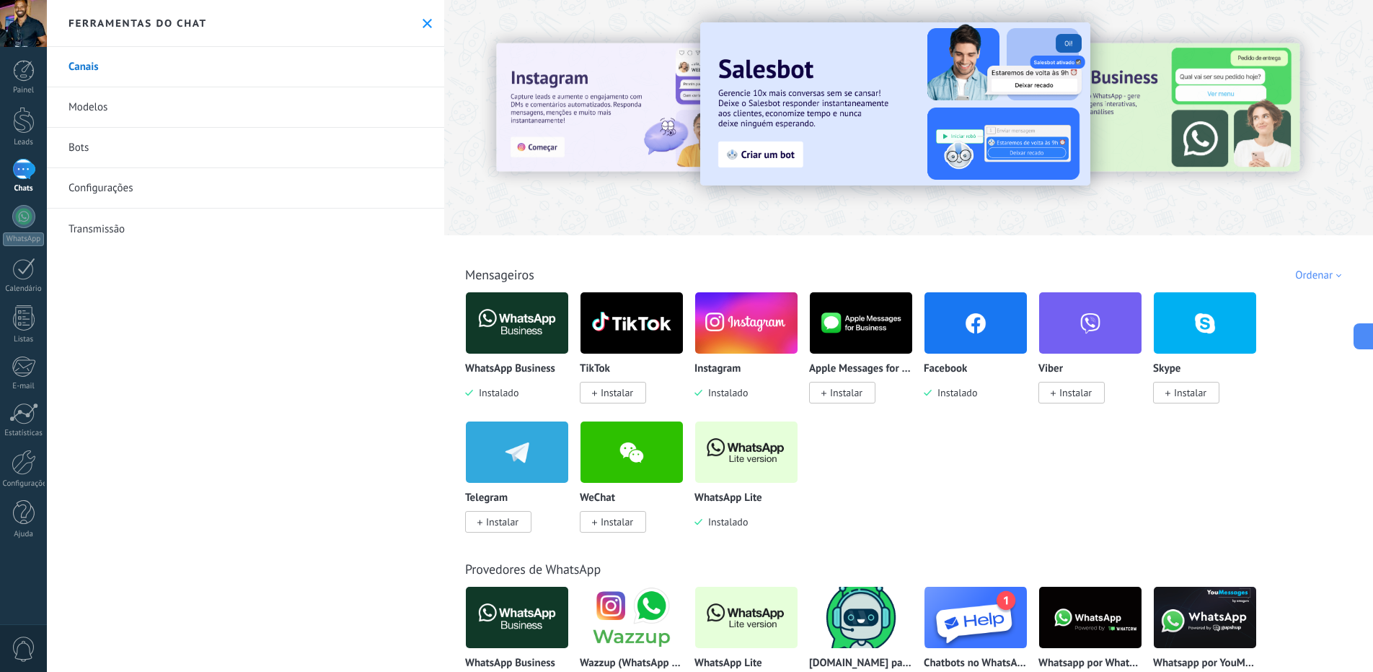
click at [765, 328] on img at bounding box center [746, 323] width 102 height 70
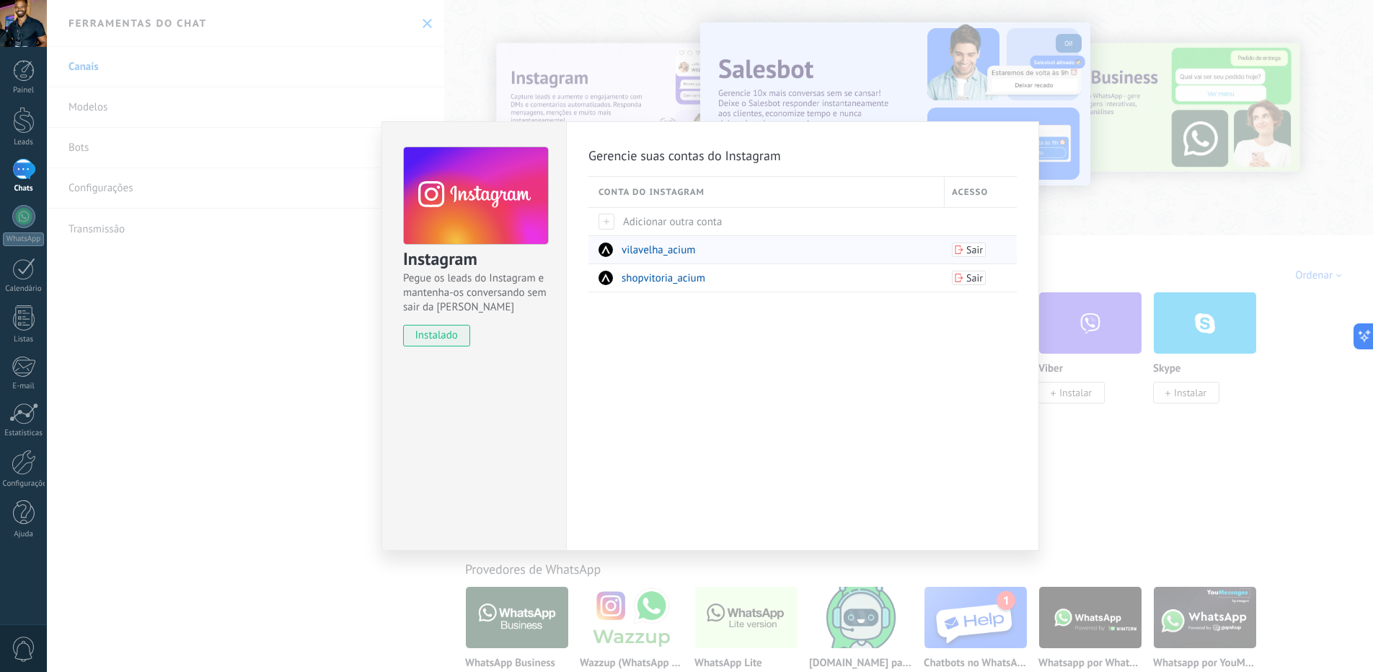
click at [661, 252] on span "vilavelha_acium" at bounding box center [659, 250] width 74 height 14
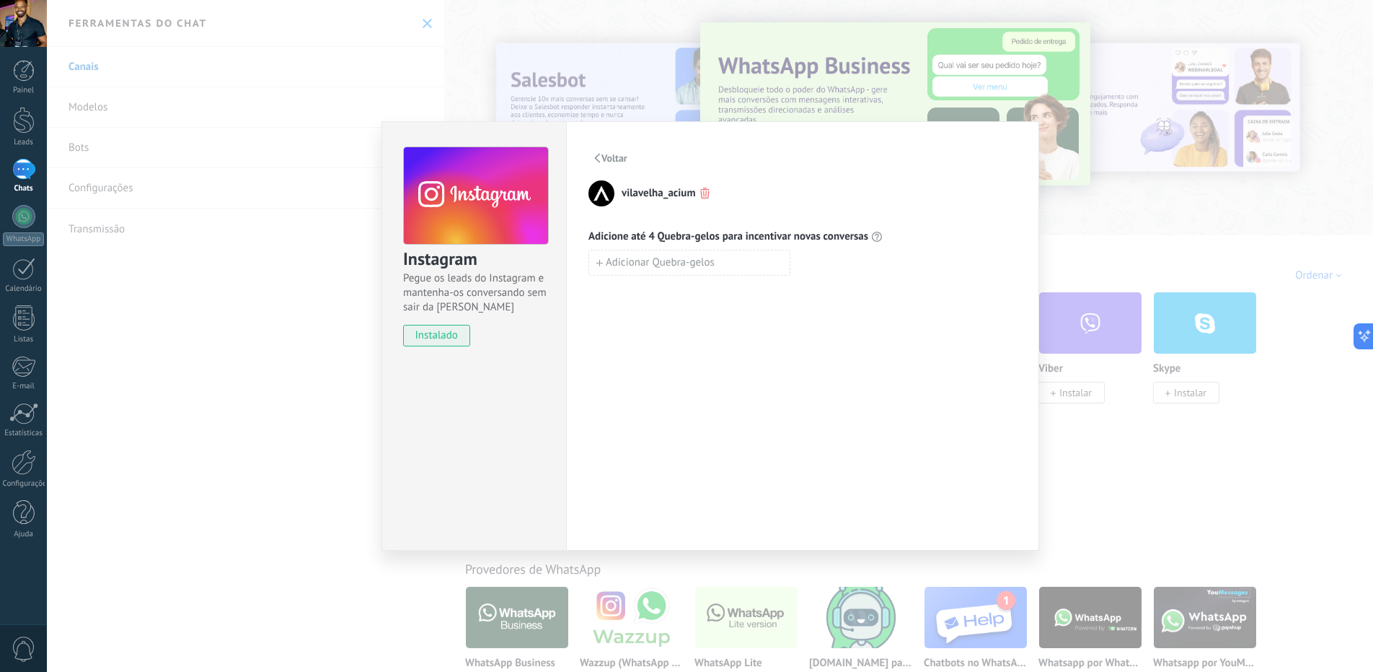
click at [603, 155] on span "Voltar" at bounding box center [615, 158] width 26 height 10
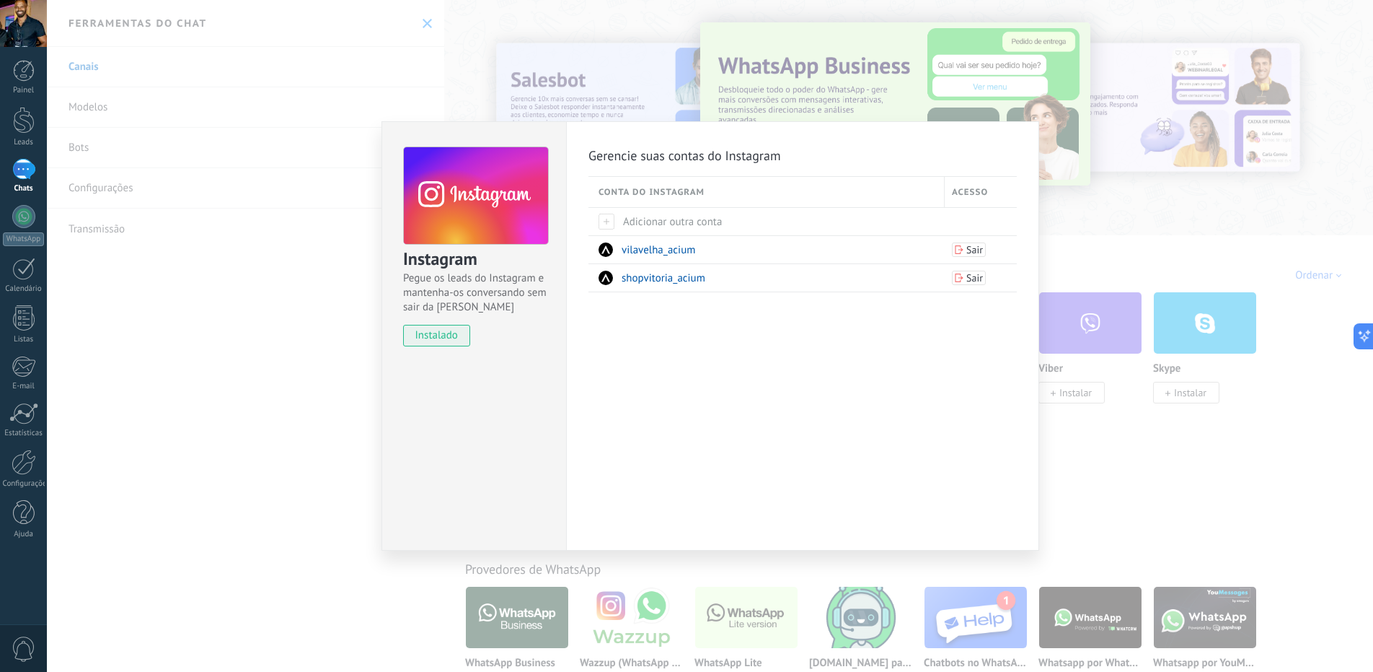
click at [695, 446] on div "Gerencie suas contas do Instagram Conta do Instagram Acesso Adicionar outra con…" at bounding box center [802, 335] width 473 height 429
click at [291, 419] on div "Instagram Pegue os leads do Instagram e mantenha-os conversando sem sair da Kom…" at bounding box center [710, 336] width 1327 height 672
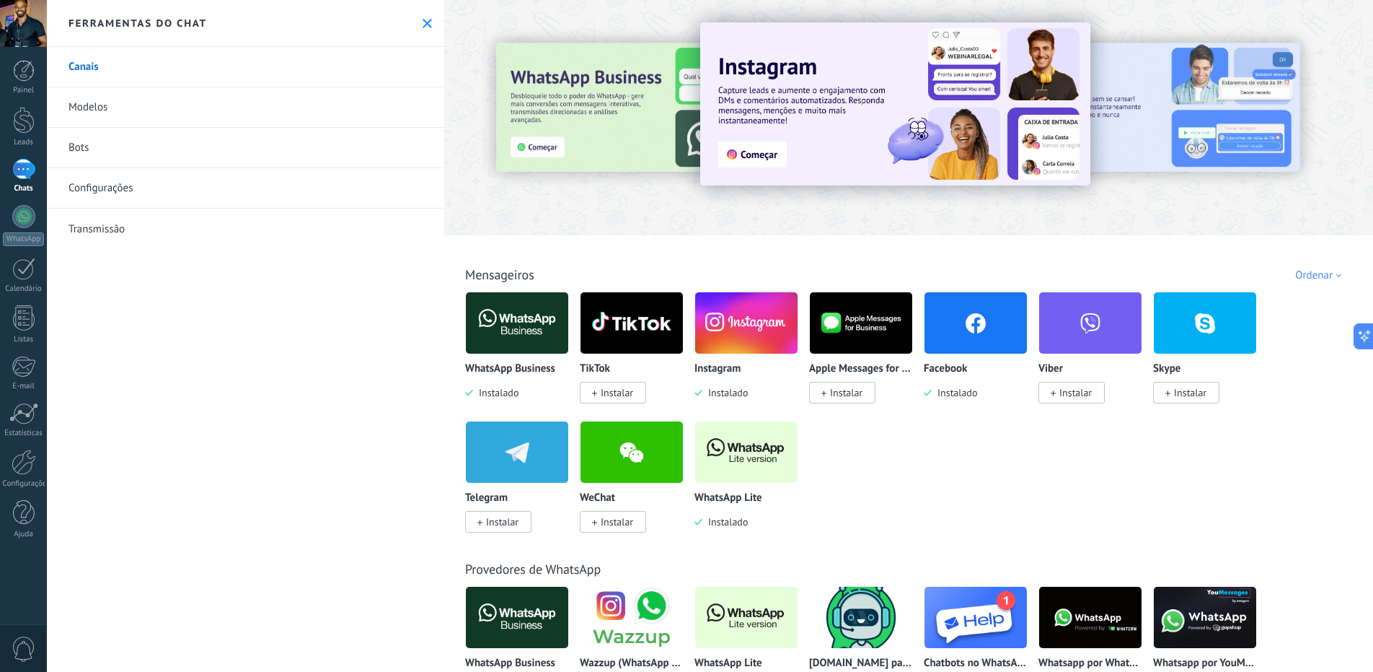
click at [16, 172] on div at bounding box center [23, 169] width 23 height 21
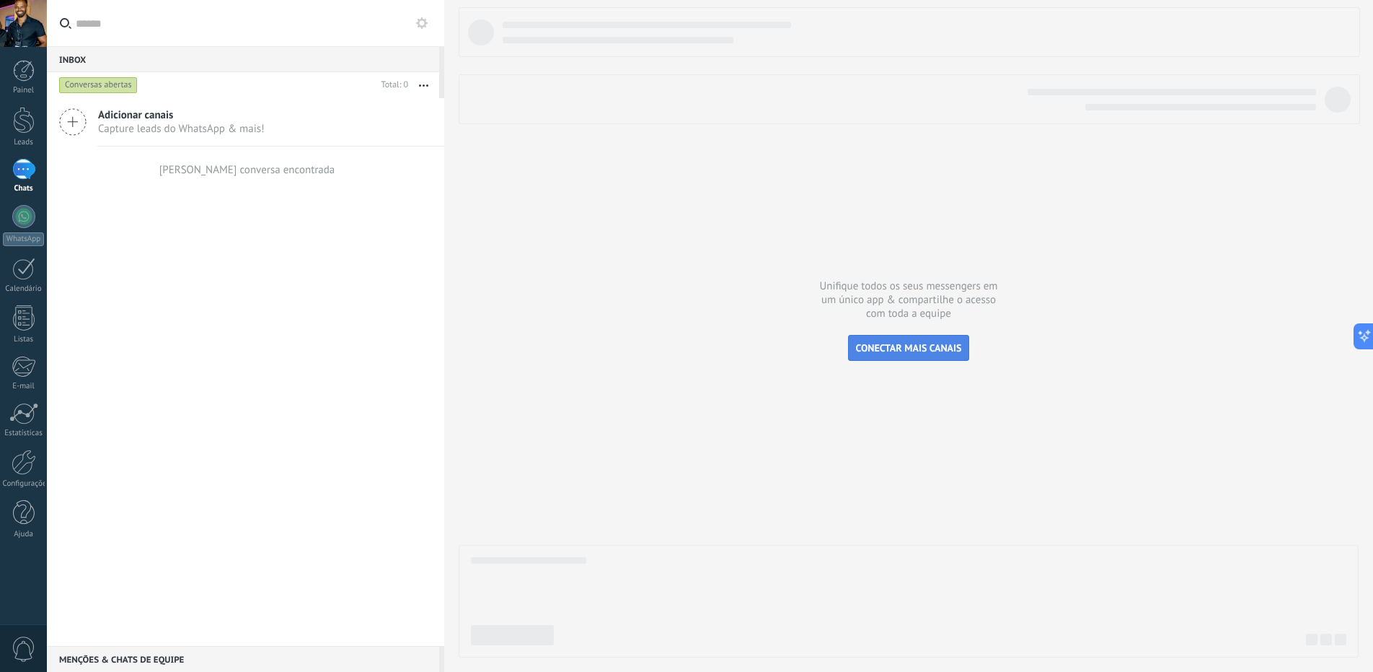
click at [884, 350] on span "CONECTAR MAIS CANAIS" at bounding box center [909, 347] width 106 height 13
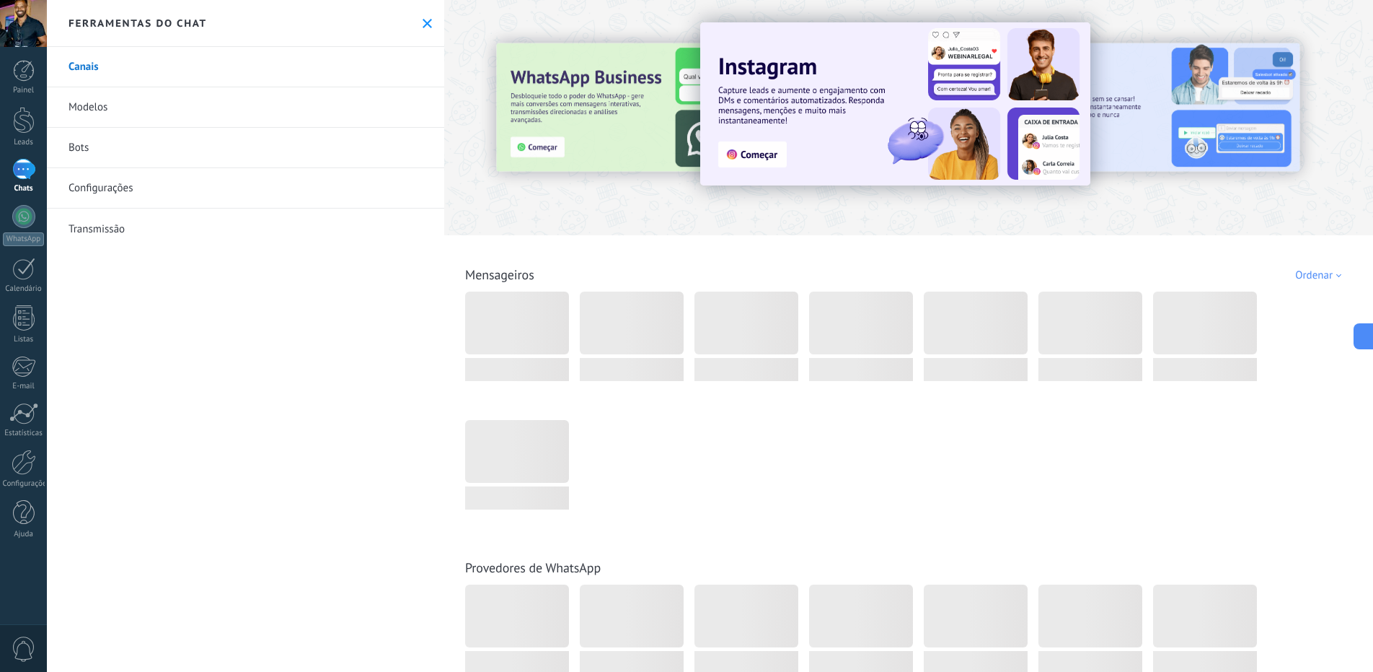
click at [89, 107] on link "Modelos" at bounding box center [245, 107] width 397 height 40
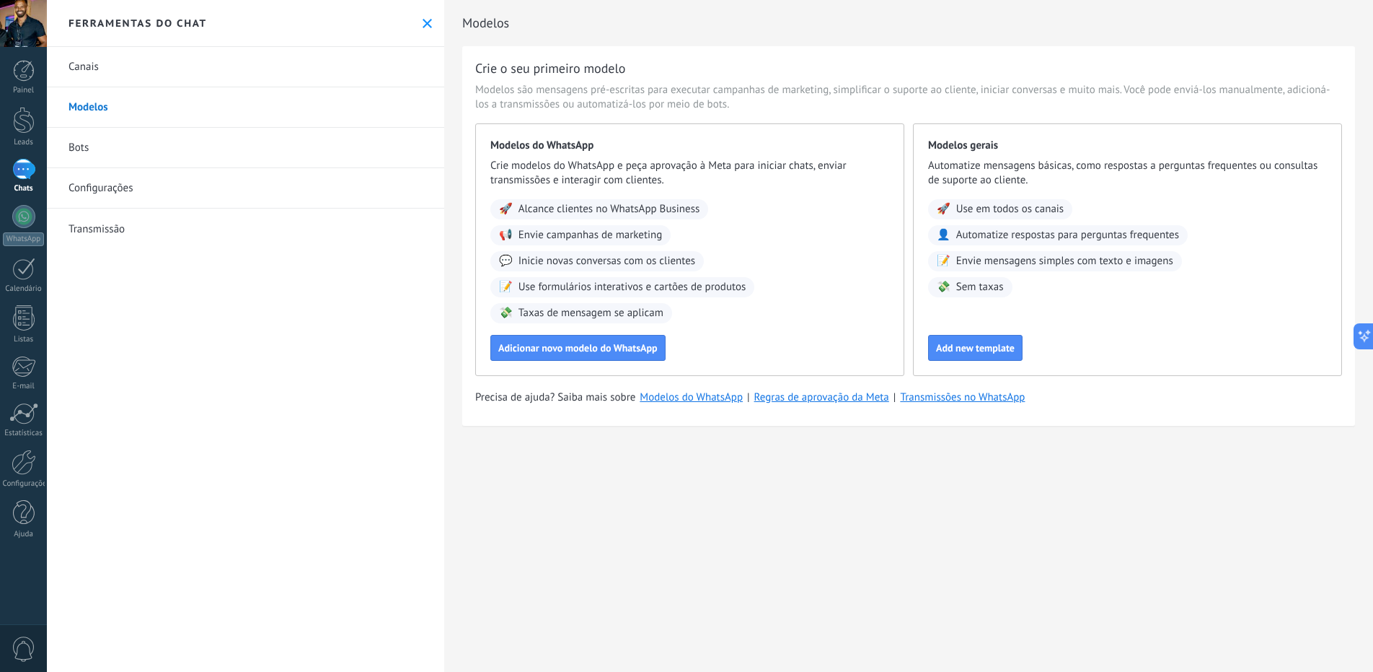
click at [80, 148] on link "Bots" at bounding box center [245, 148] width 397 height 40
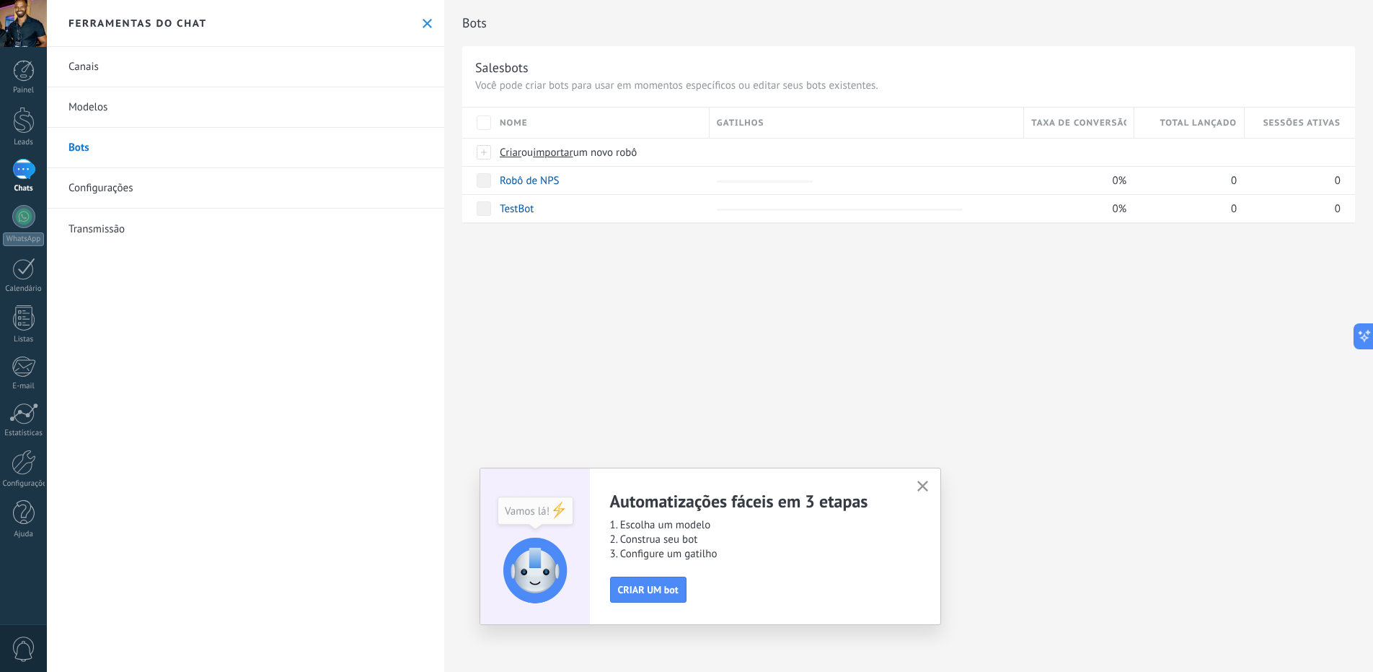
click at [88, 188] on link "Configurações" at bounding box center [245, 188] width 397 height 40
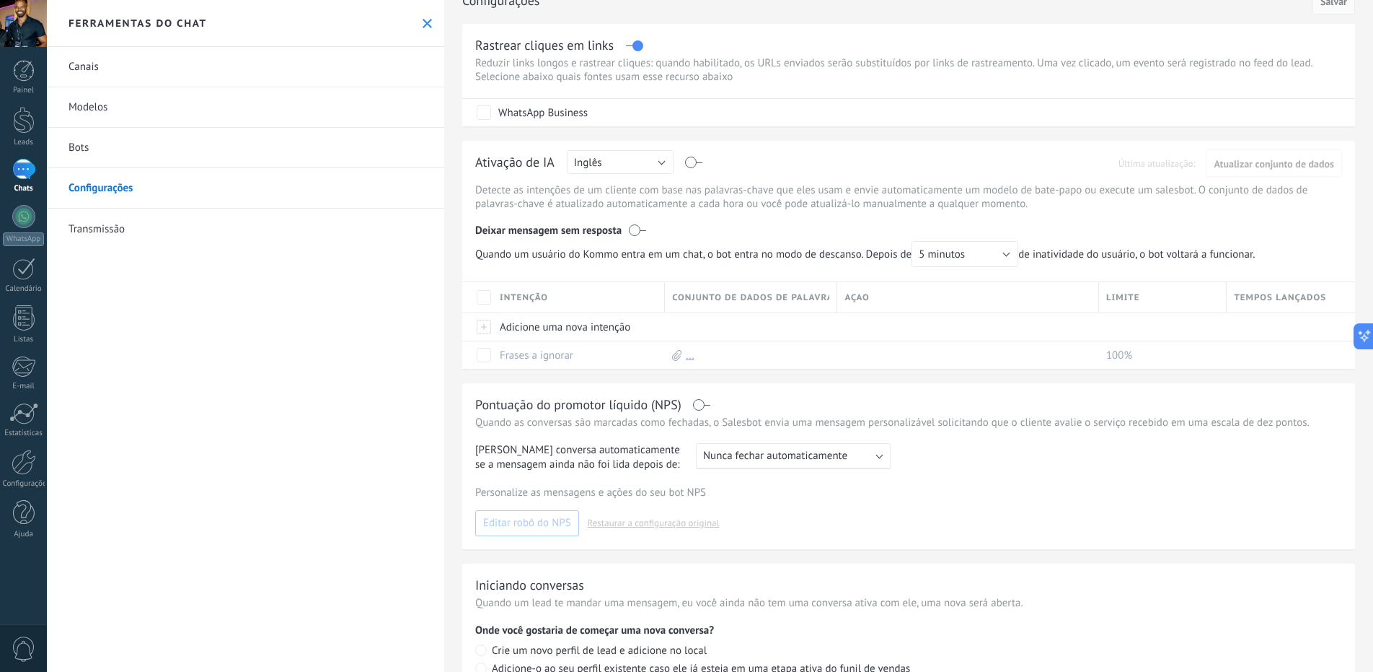
scroll to position [25, 0]
click at [651, 162] on button "Inglês" at bounding box center [620, 159] width 107 height 24
click at [618, 227] on span "Português" at bounding box center [613, 234] width 110 height 14
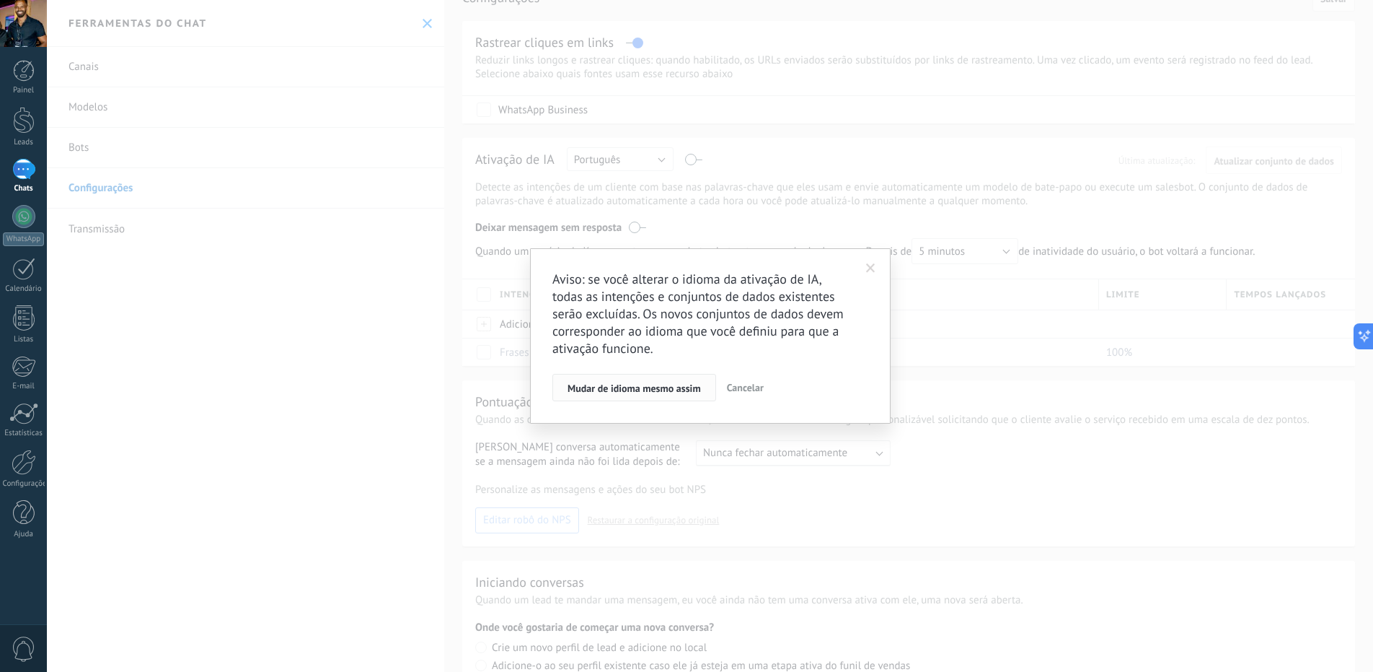
click at [663, 393] on span "Mudar de idioma mesmo assim" at bounding box center [634, 388] width 133 height 10
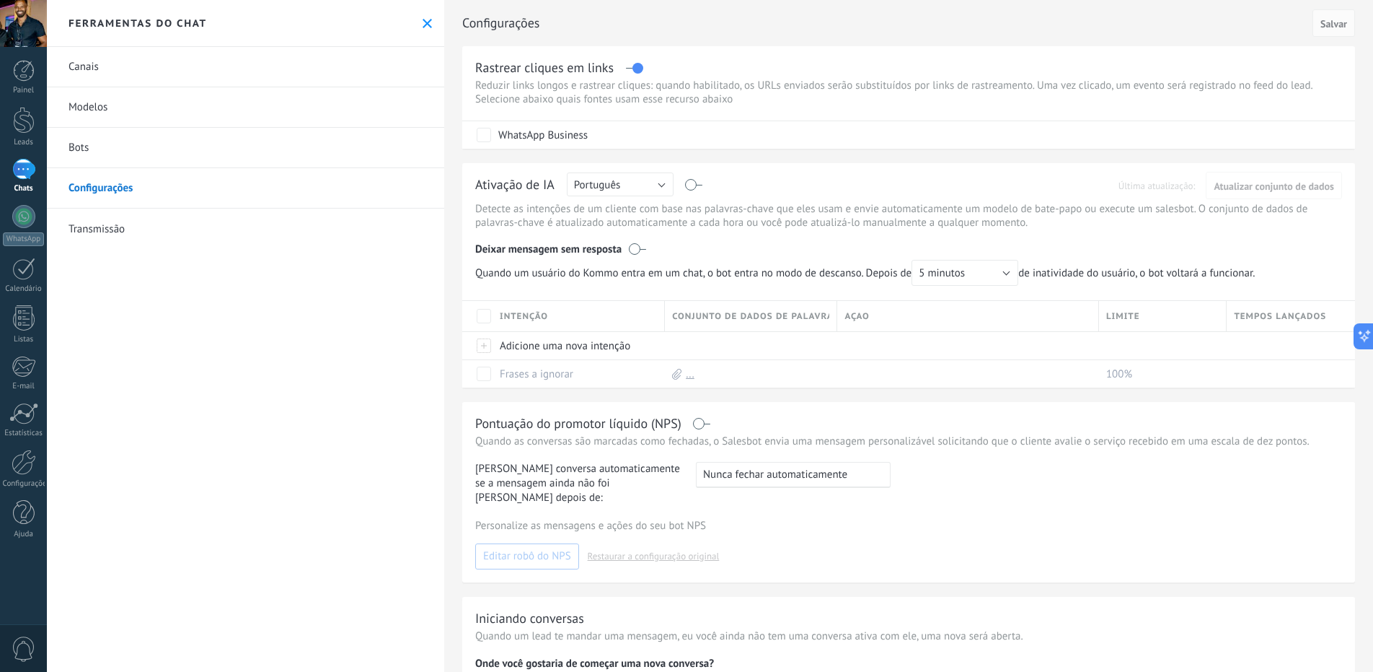
click at [25, 167] on div at bounding box center [23, 169] width 23 height 21
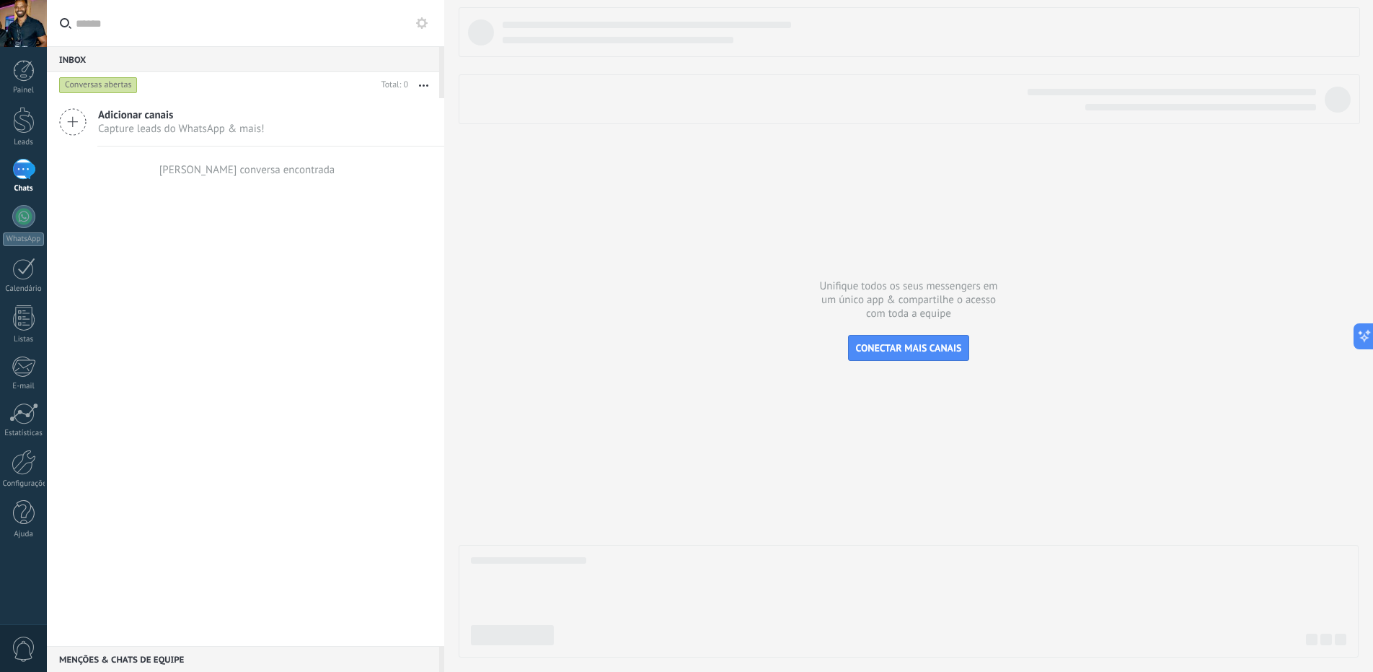
click at [425, 84] on button "button" at bounding box center [423, 85] width 31 height 26
click at [216, 278] on div "Adicionar canais Capture leads do WhatsApp & mais! Nenhuma conversa encontrada" at bounding box center [245, 372] width 397 height 548
click at [71, 118] on icon at bounding box center [72, 121] width 27 height 27
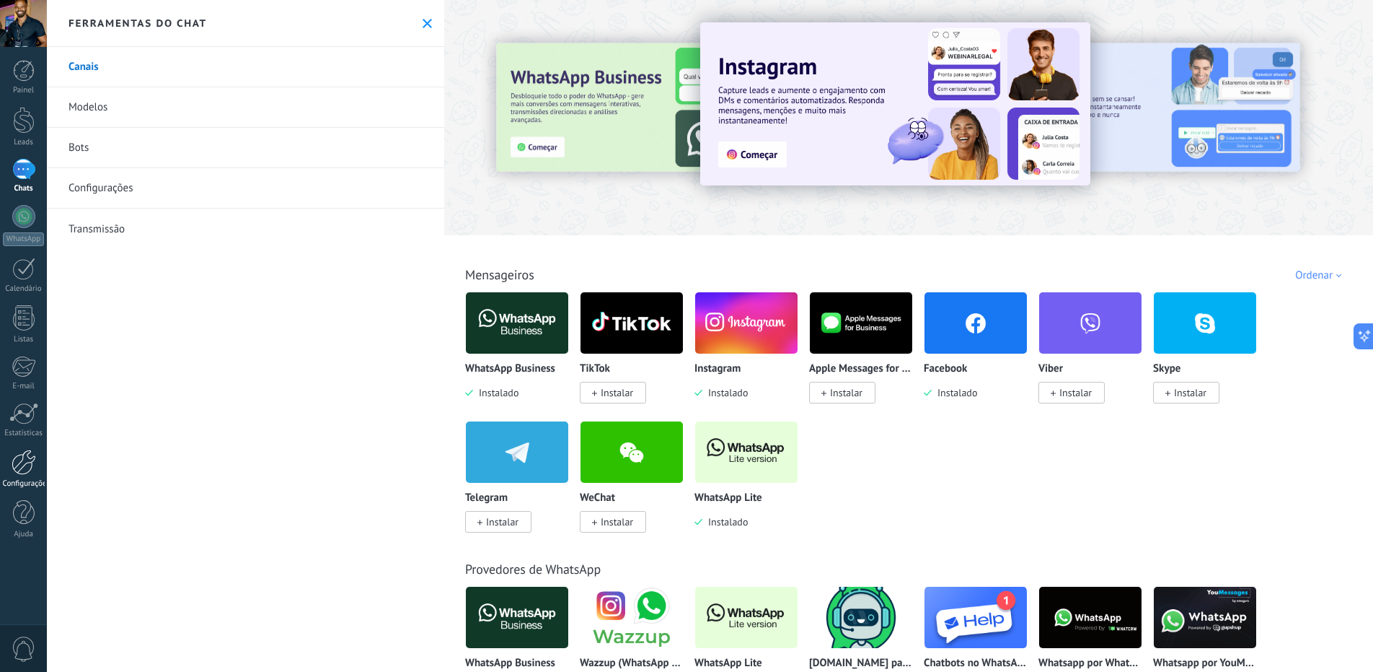
click at [16, 461] on div at bounding box center [24, 461] width 25 height 25
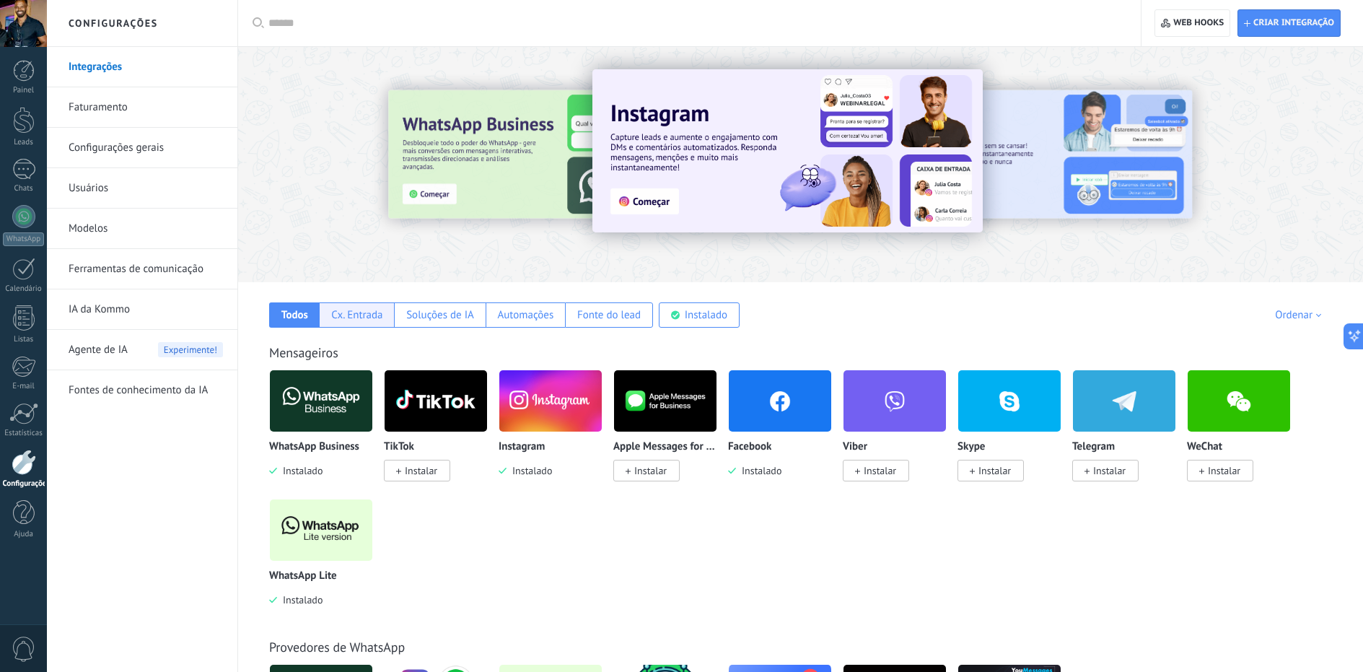
click at [360, 308] on div "Cx. Entrada" at bounding box center [356, 315] width 51 height 14
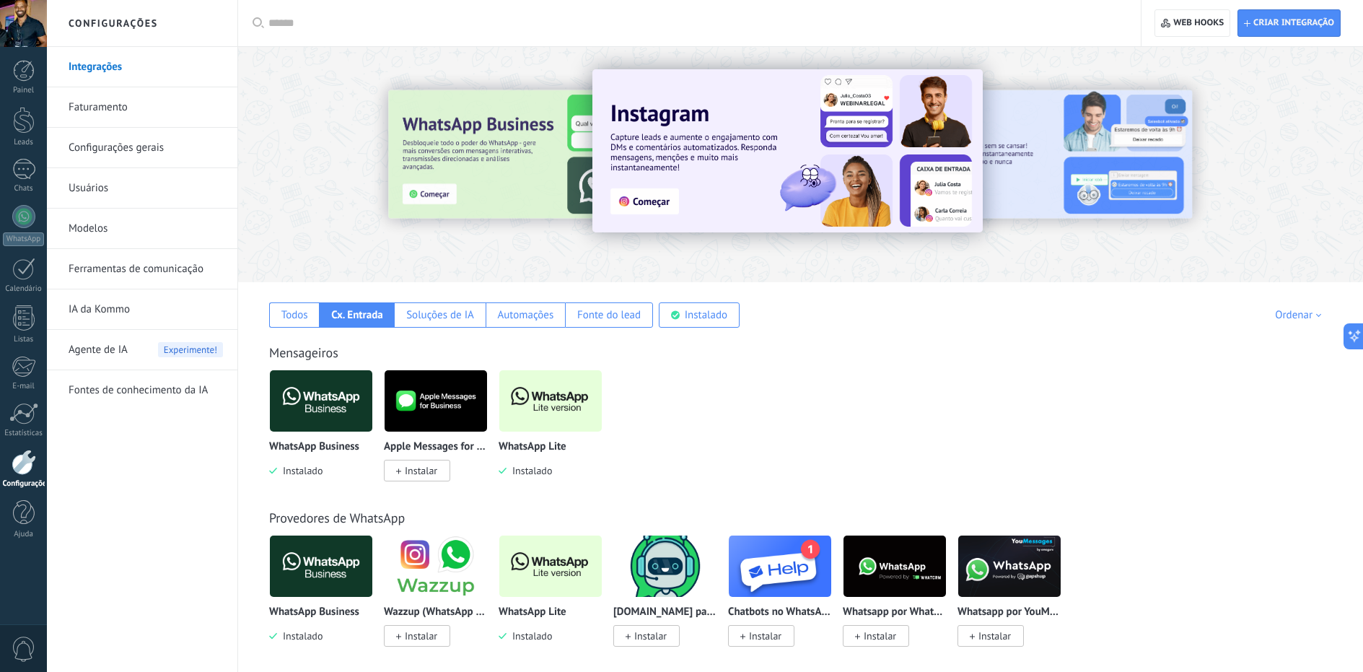
scroll to position [19, 0]
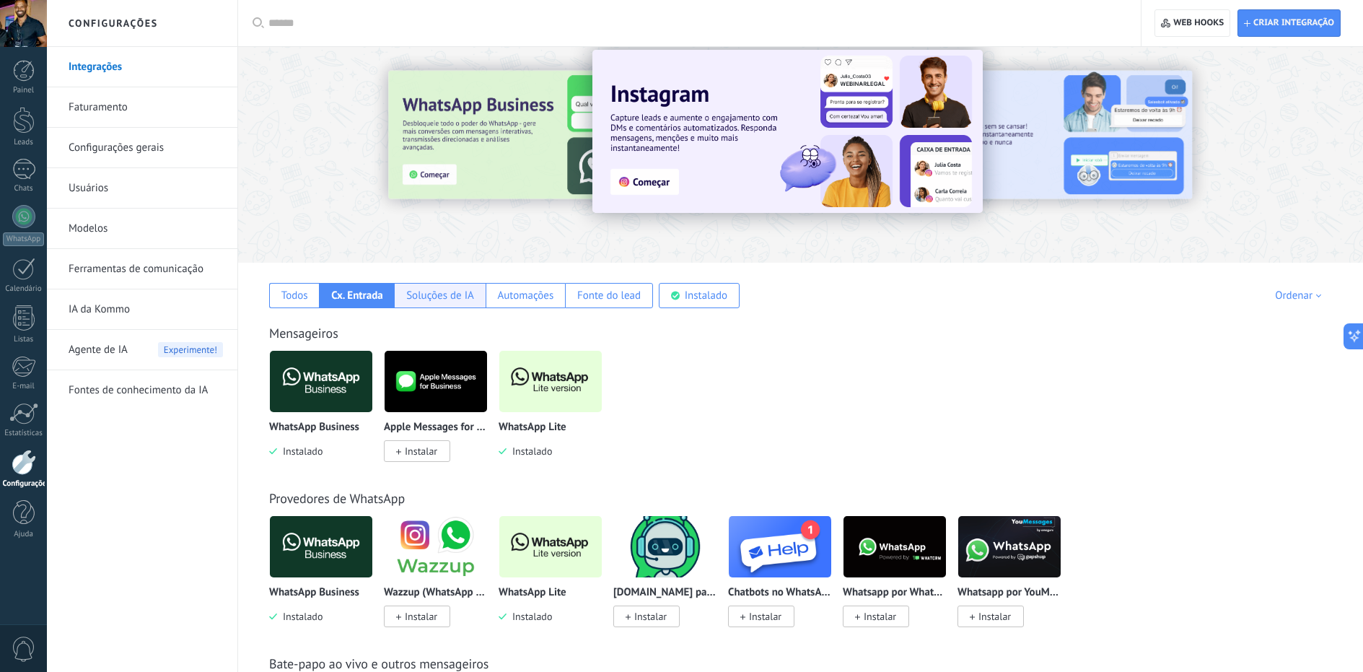
click at [452, 291] on div "Soluções de IA" at bounding box center [440, 296] width 68 height 14
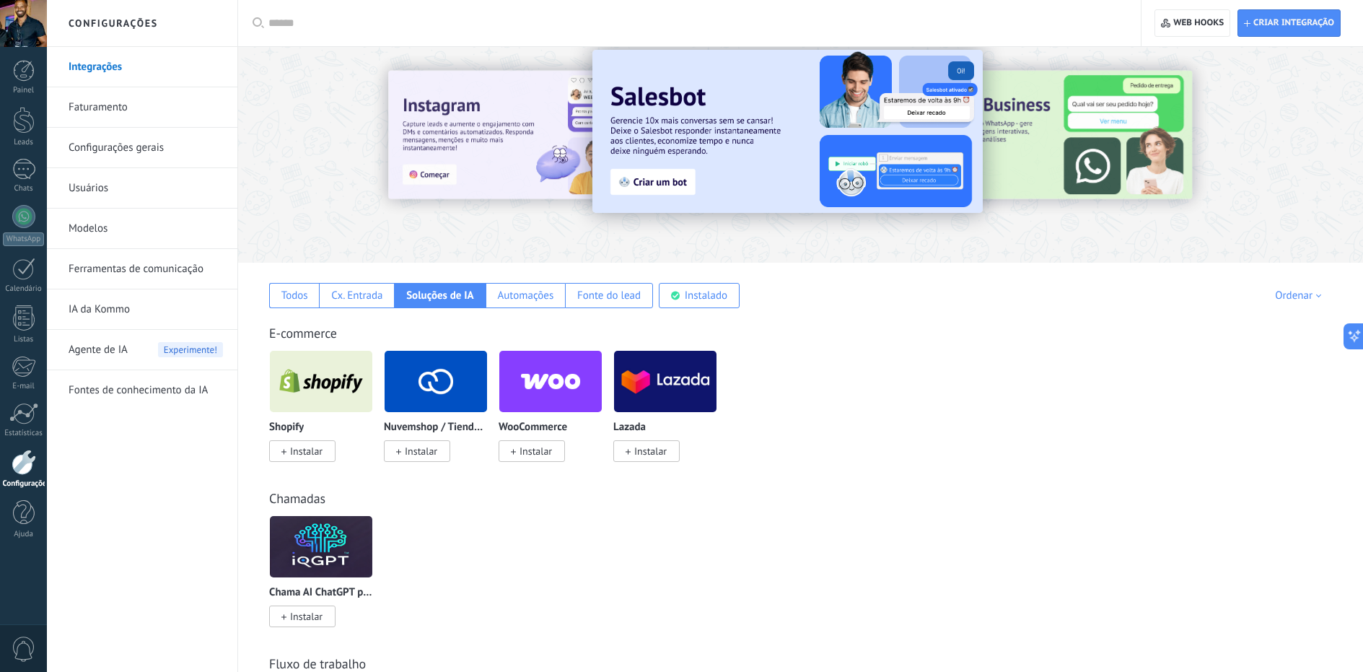
click at [119, 274] on link "Ferramentas de comunicação" at bounding box center [146, 269] width 154 height 40
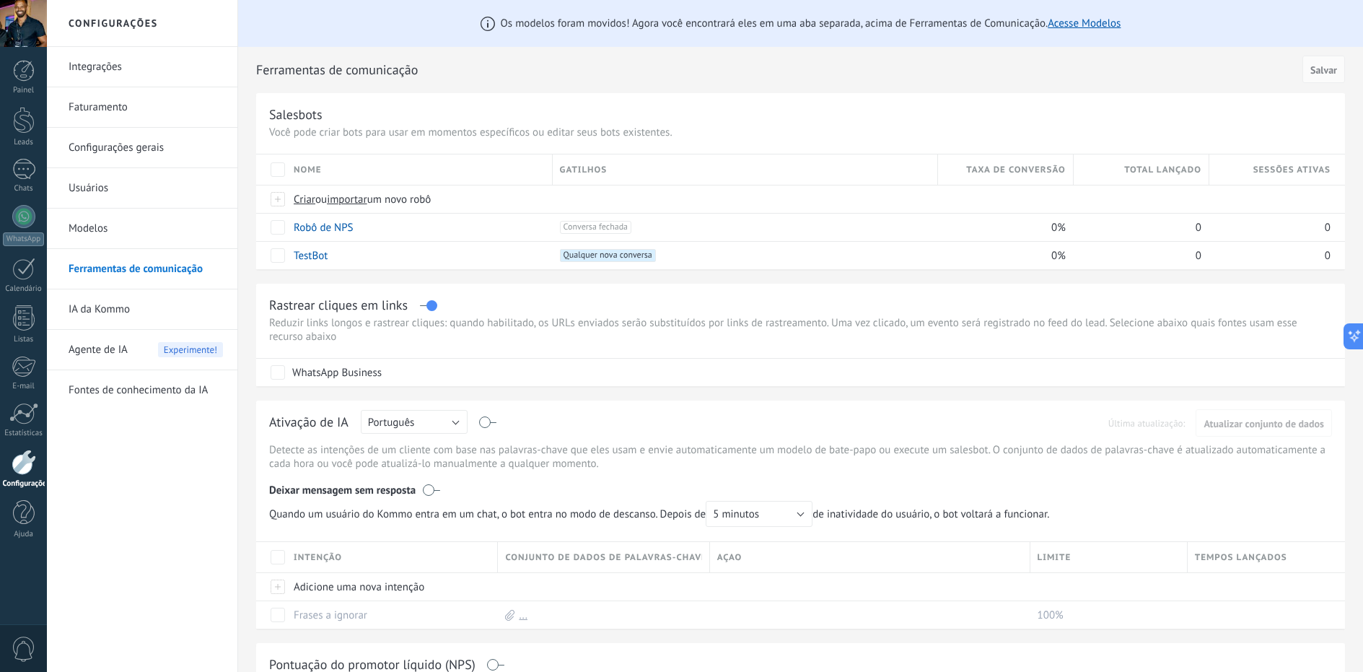
click at [93, 182] on link "Usuários" at bounding box center [146, 188] width 154 height 40
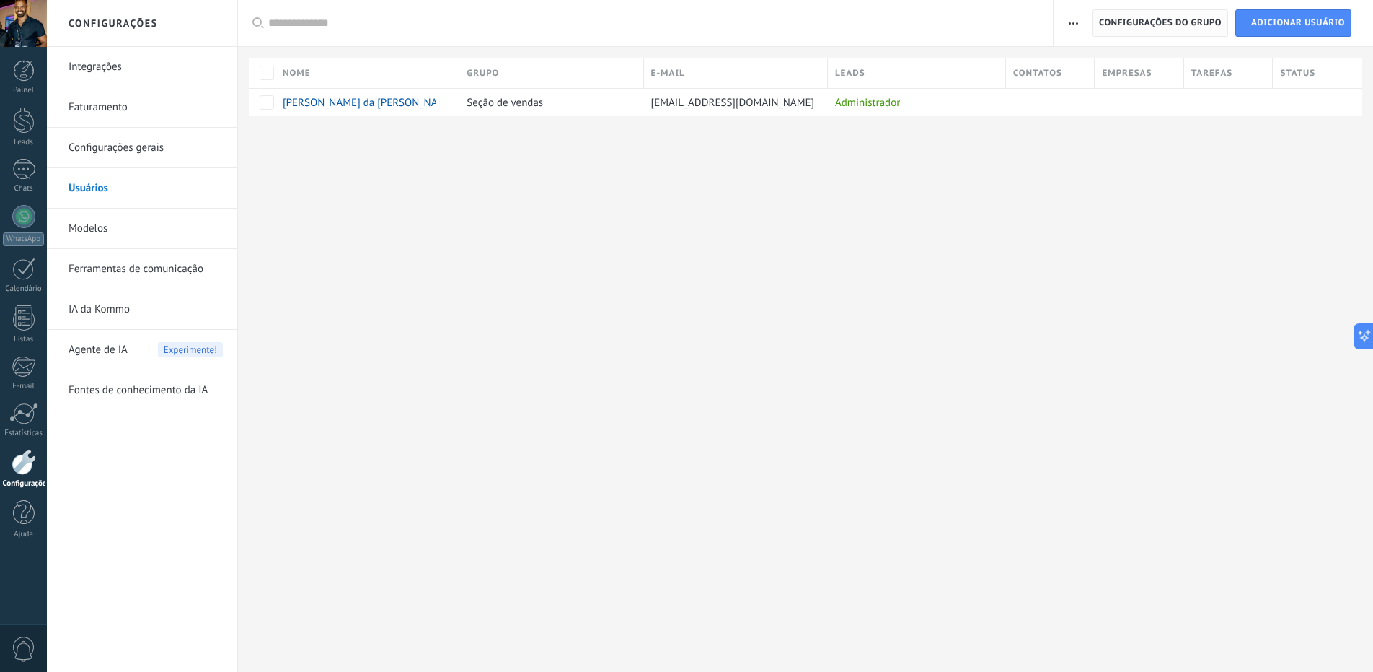
click at [1166, 19] on span "Configurações do grupo" at bounding box center [1160, 23] width 123 height 26
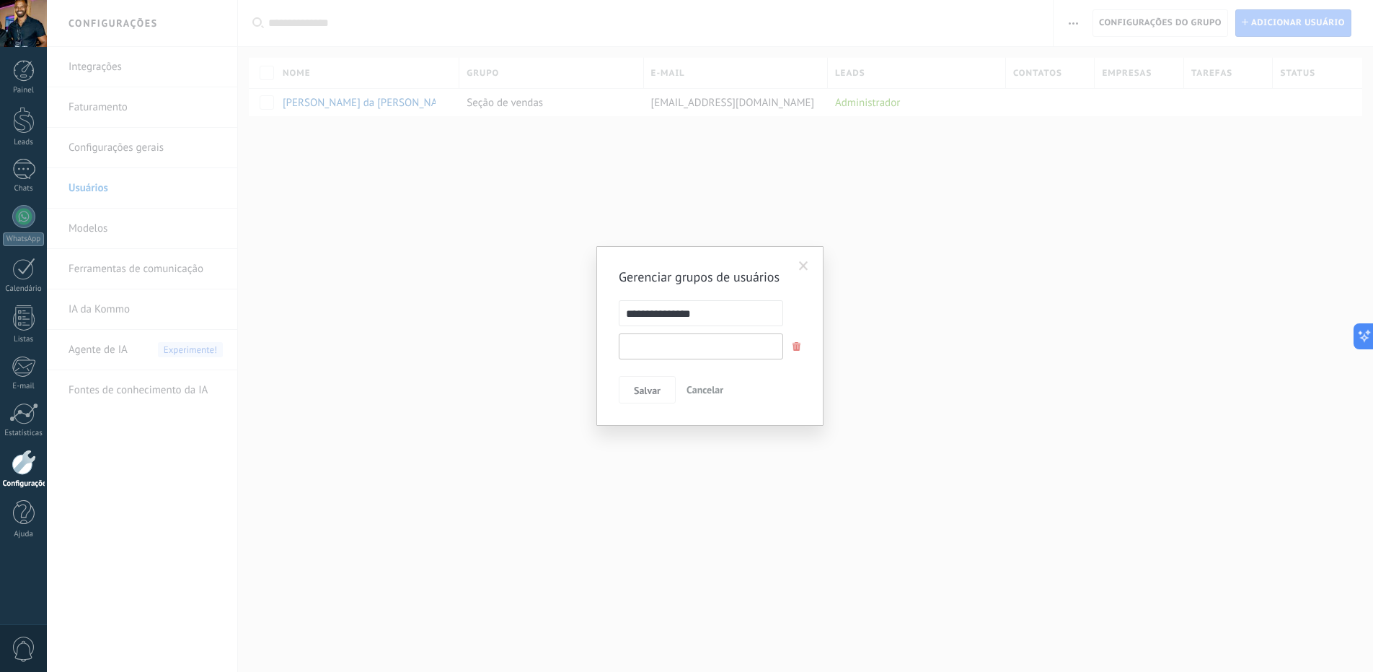
click at [682, 343] on input "text" at bounding box center [701, 346] width 164 height 26
click at [803, 261] on span at bounding box center [803, 266] width 9 height 10
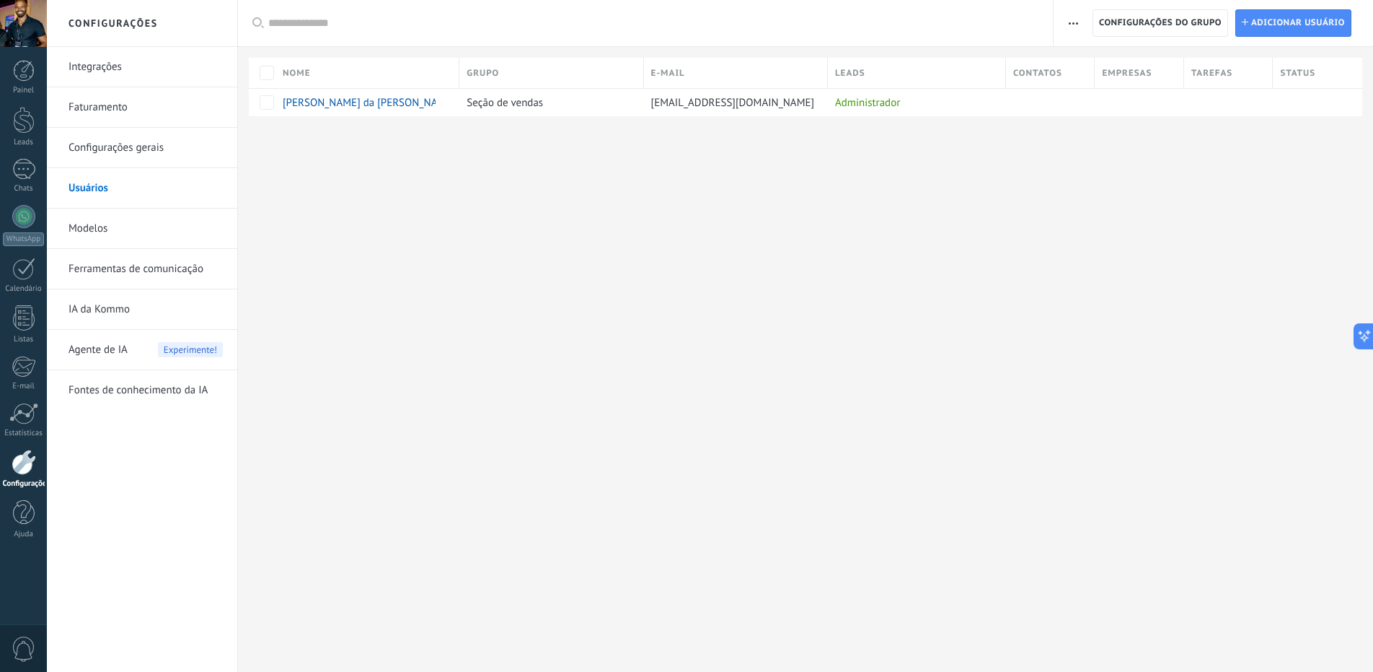
click at [105, 145] on link "Configurações gerais" at bounding box center [146, 148] width 154 height 40
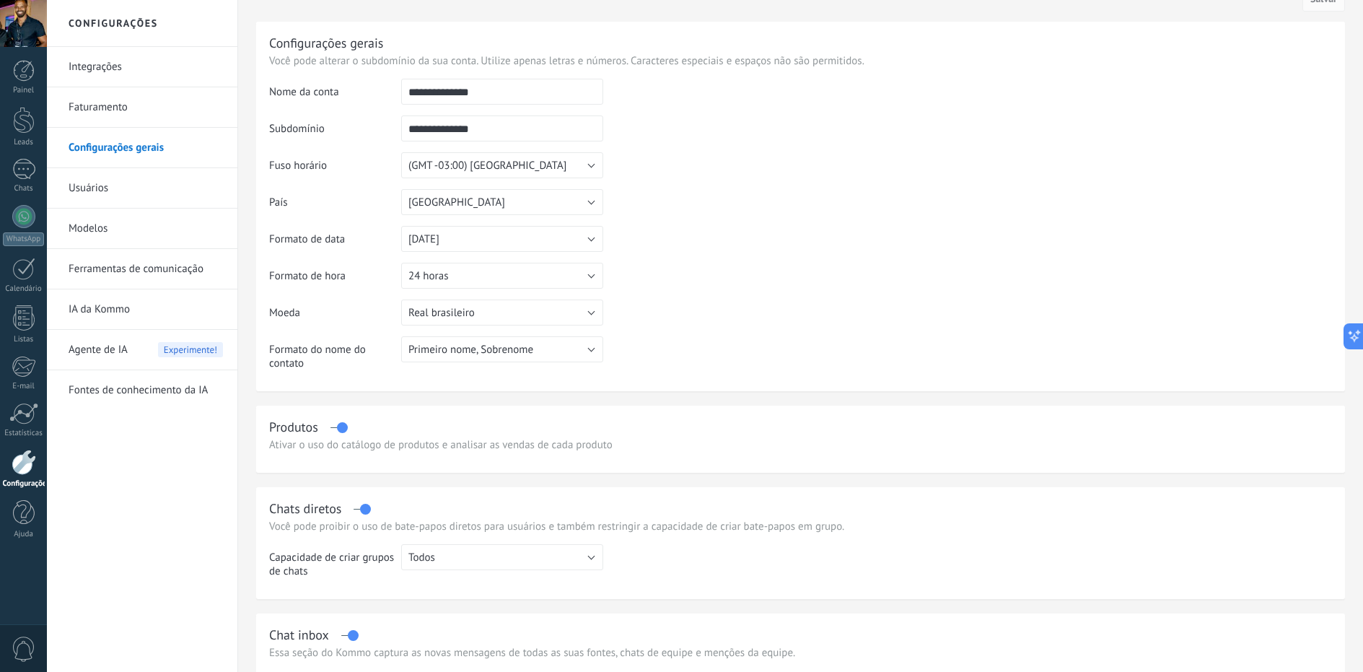
scroll to position [66, 0]
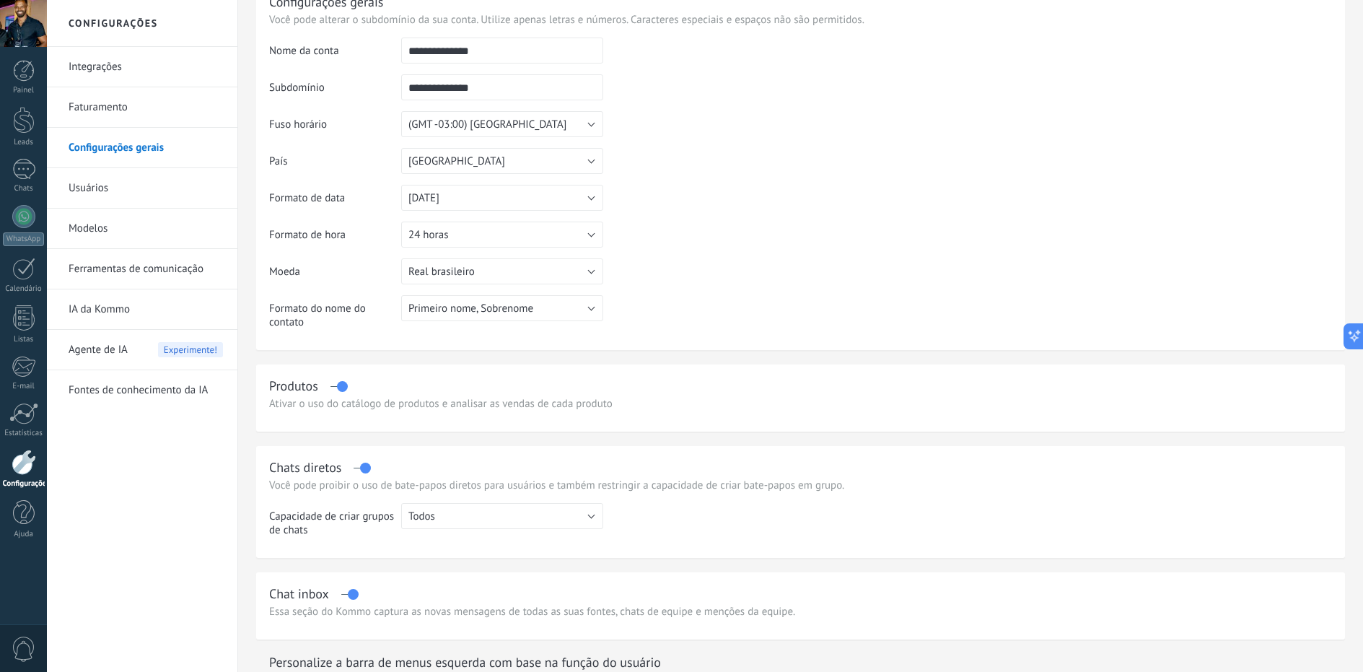
click at [110, 102] on link "Faturamento" at bounding box center [146, 107] width 154 height 40
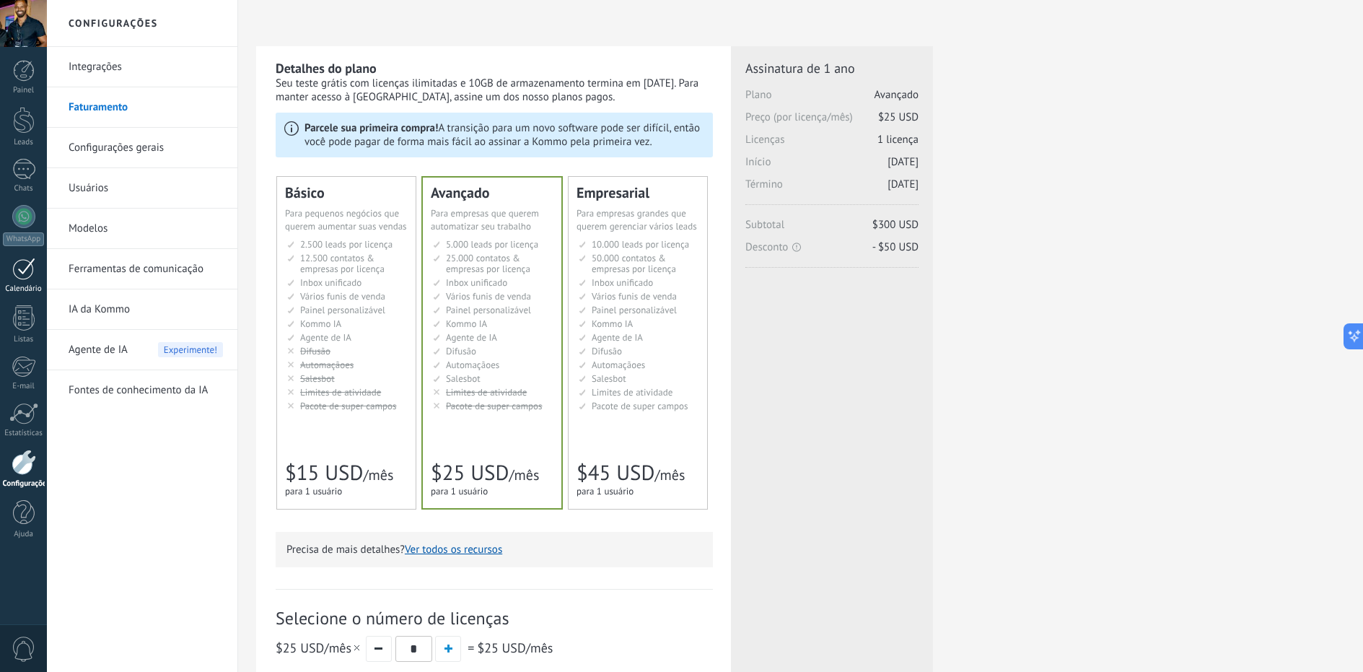
click at [38, 276] on link "Calendário" at bounding box center [23, 276] width 47 height 36
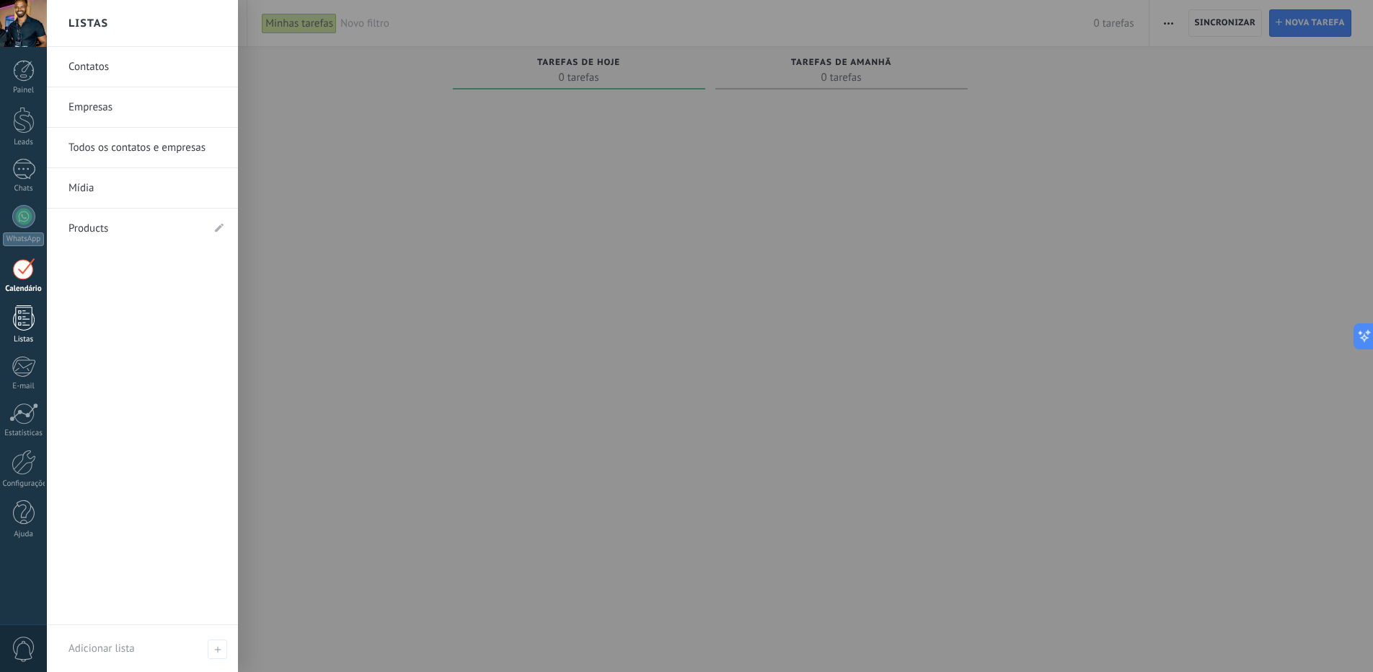
click at [27, 323] on div at bounding box center [24, 317] width 22 height 25
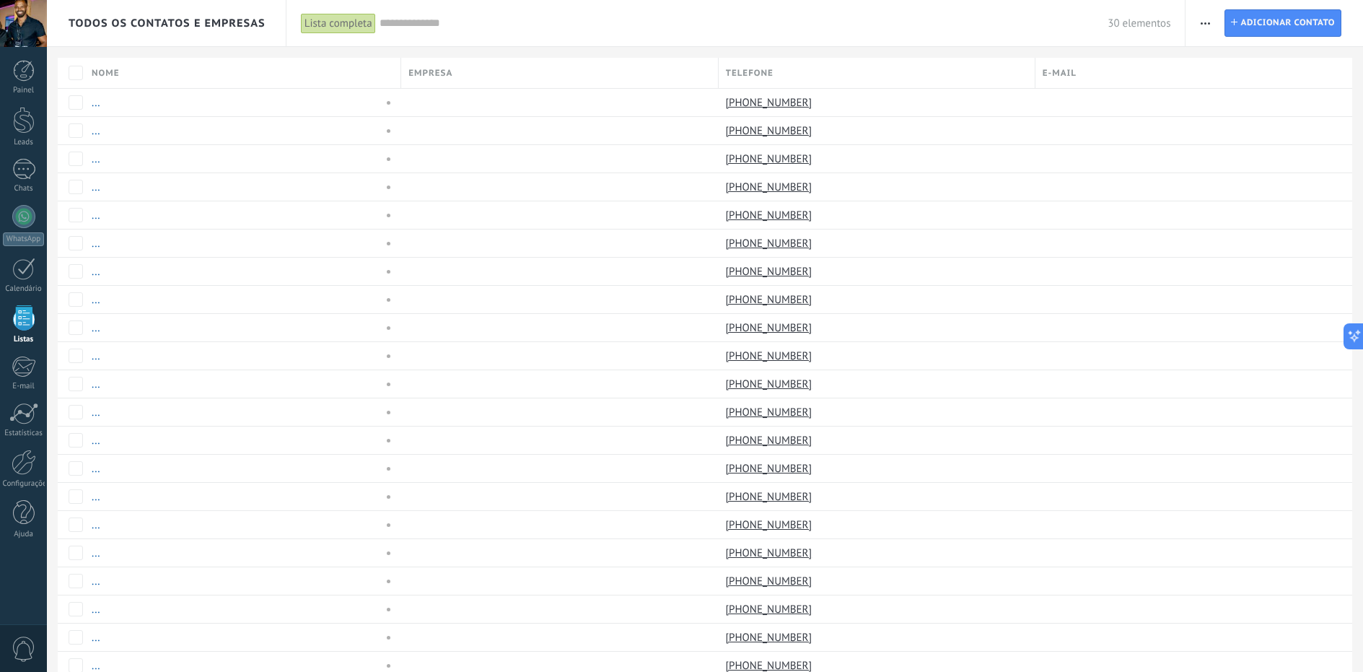
click at [27, 348] on div "Painel Leads Chats WhatsApp Clientes" at bounding box center [23, 306] width 47 height 493
click at [24, 371] on div at bounding box center [24, 367] width 24 height 22
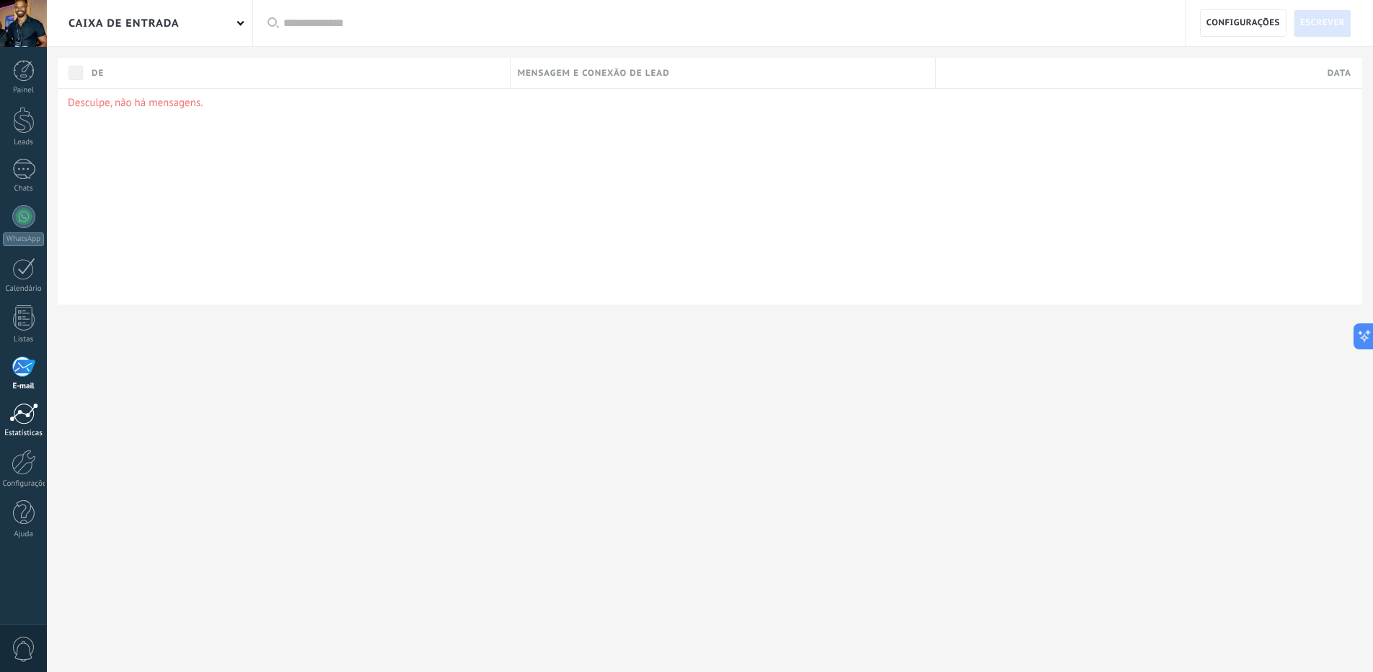
click at [16, 418] on div at bounding box center [23, 414] width 29 height 22
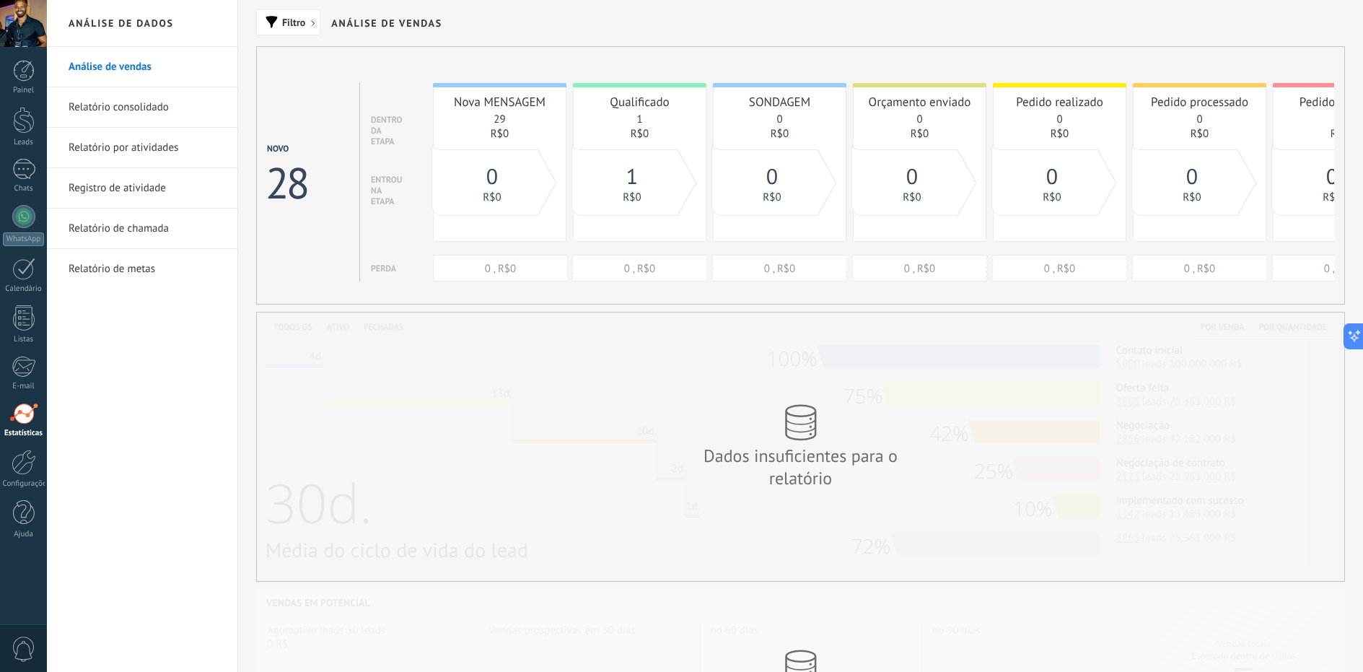
click at [800, 432] on icon at bounding box center [801, 422] width 32 height 37
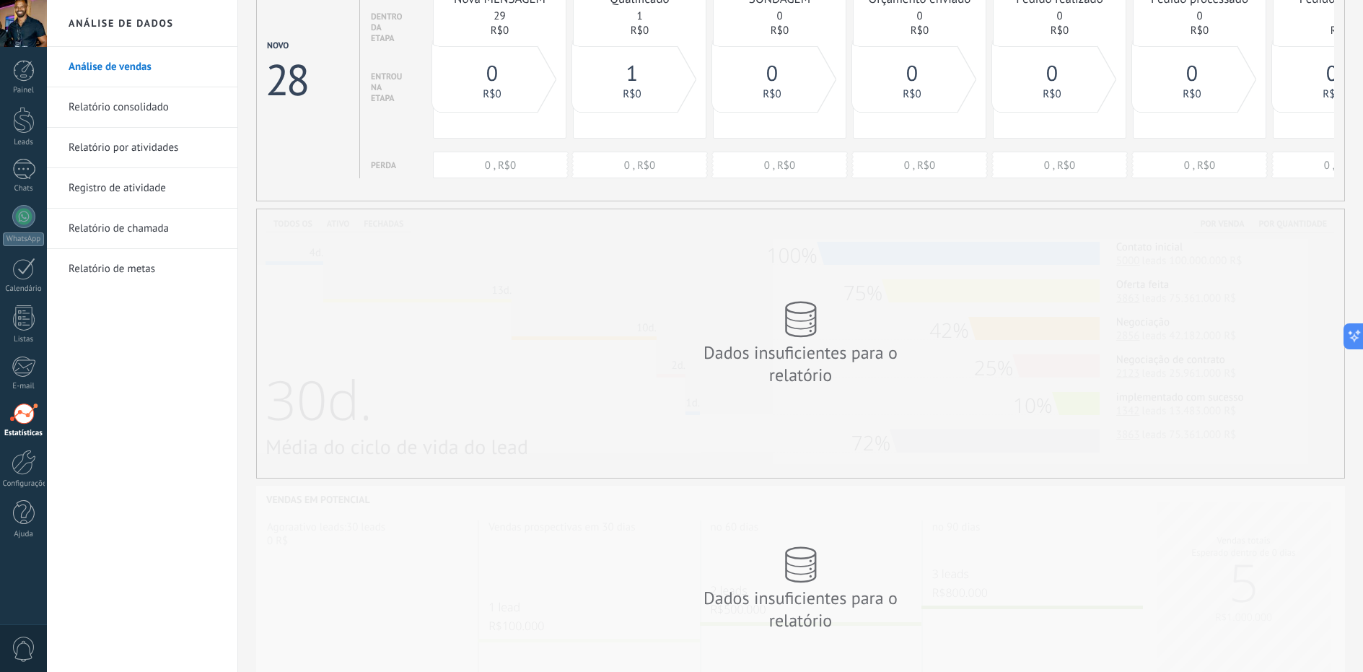
scroll to position [171, 0]
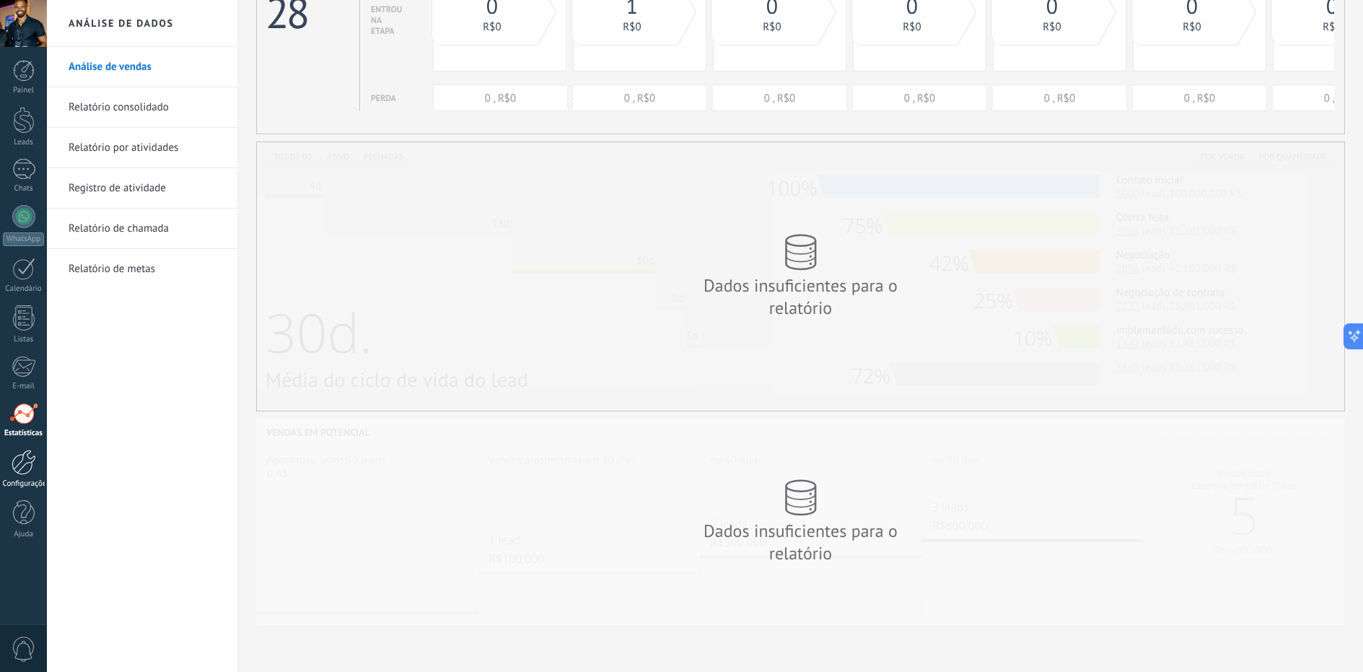
click at [34, 459] on div at bounding box center [24, 461] width 25 height 25
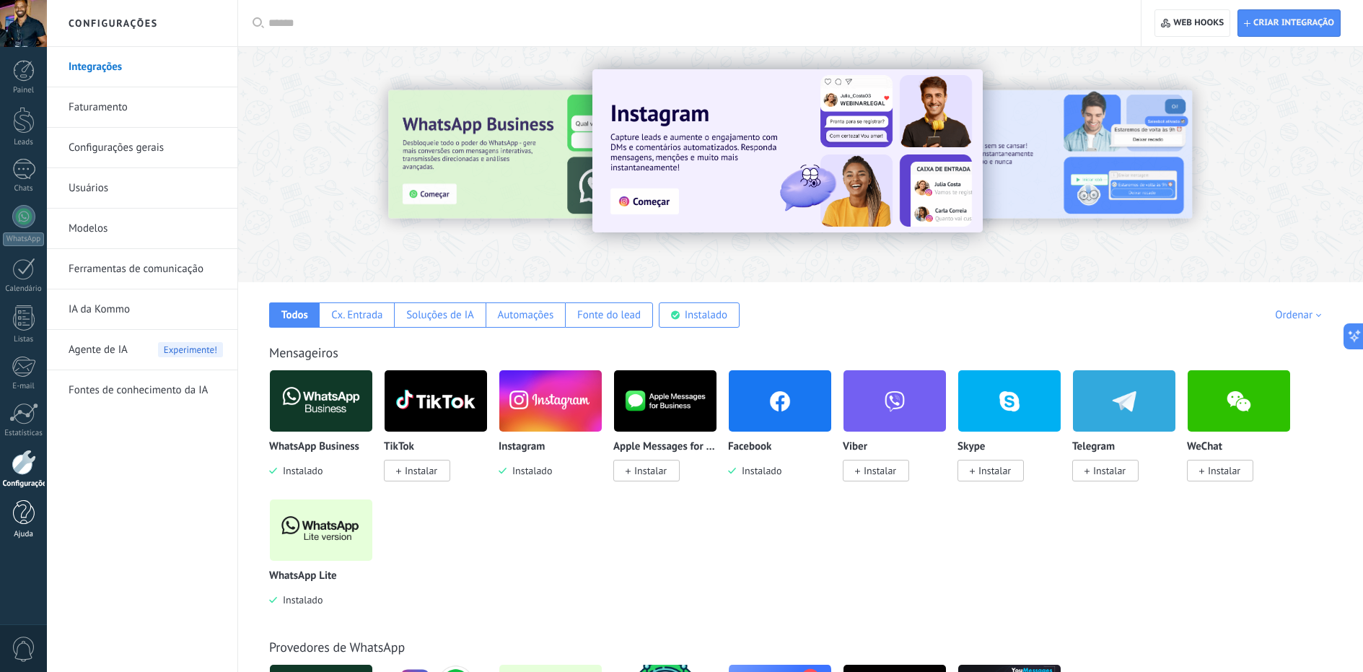
click at [18, 516] on div at bounding box center [24, 512] width 22 height 25
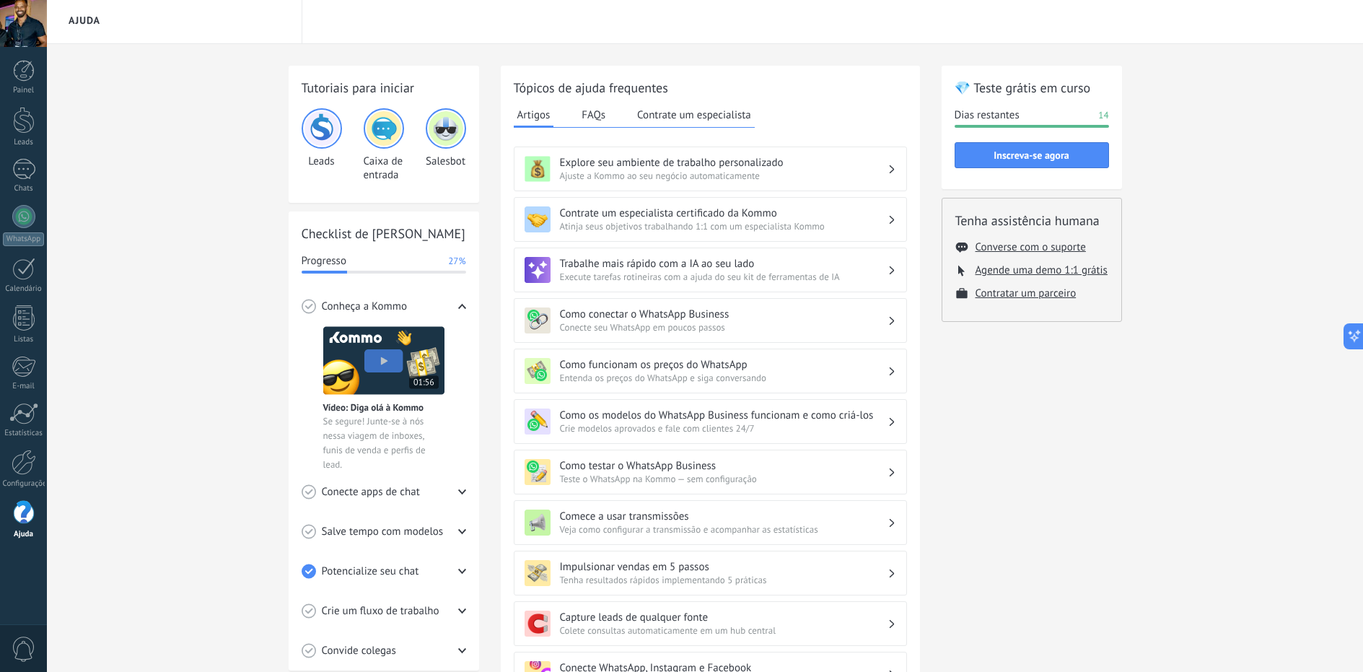
scroll to position [29, 0]
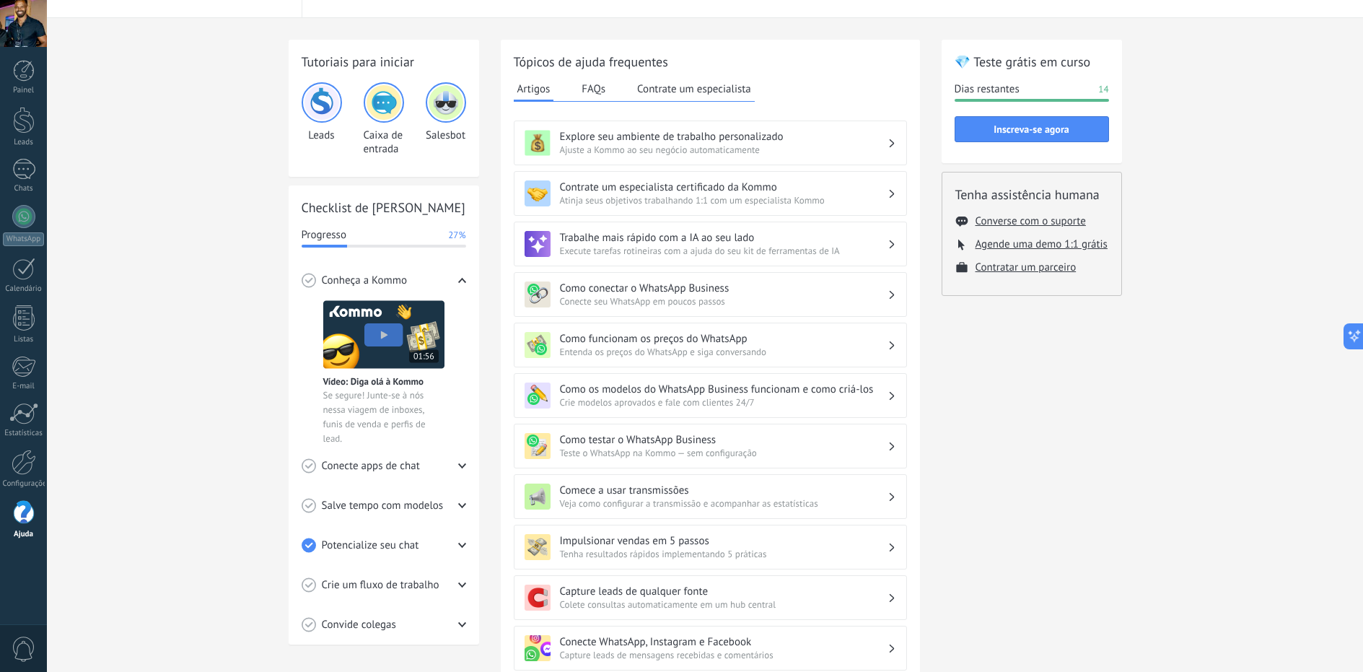
click at [379, 468] on span "Conecte apps de chat" at bounding box center [371, 466] width 98 height 14
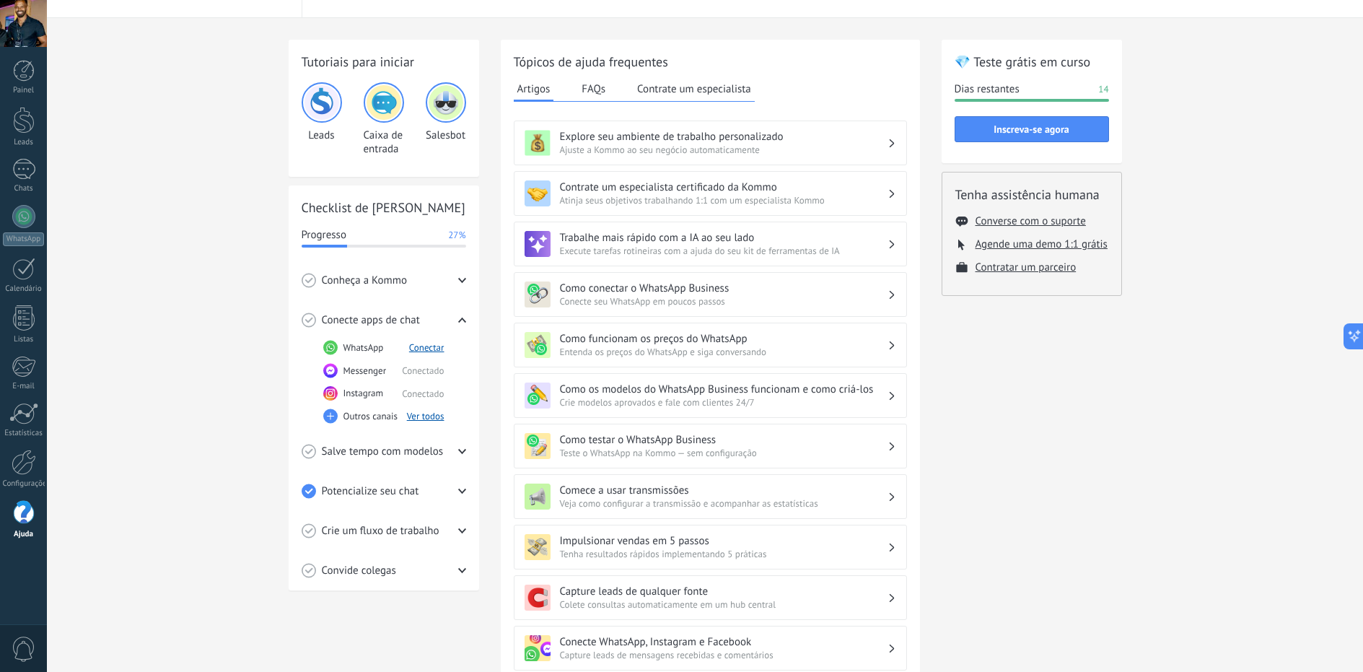
click at [421, 344] on button "Conectar" at bounding box center [426, 347] width 35 height 12
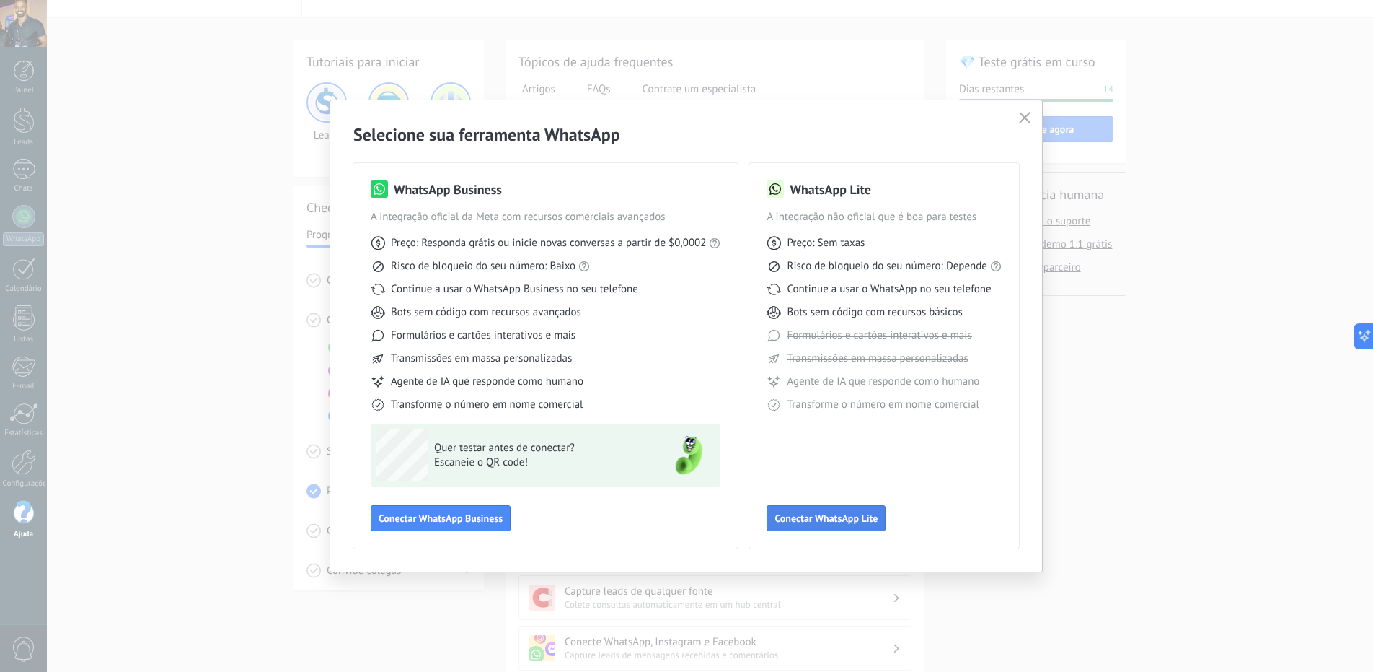
click at [818, 522] on span "Conectar WhatsApp Lite" at bounding box center [826, 518] width 103 height 10
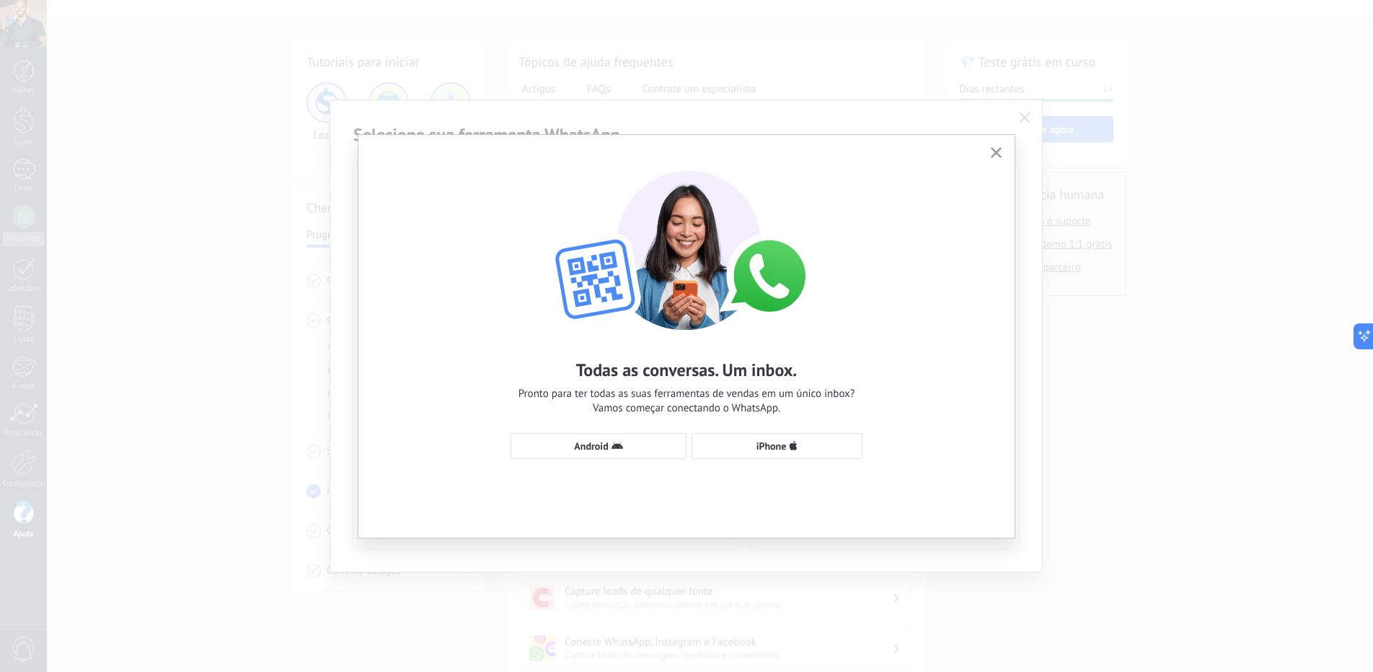
click at [1001, 151] on icon "button" at bounding box center [996, 152] width 11 height 11
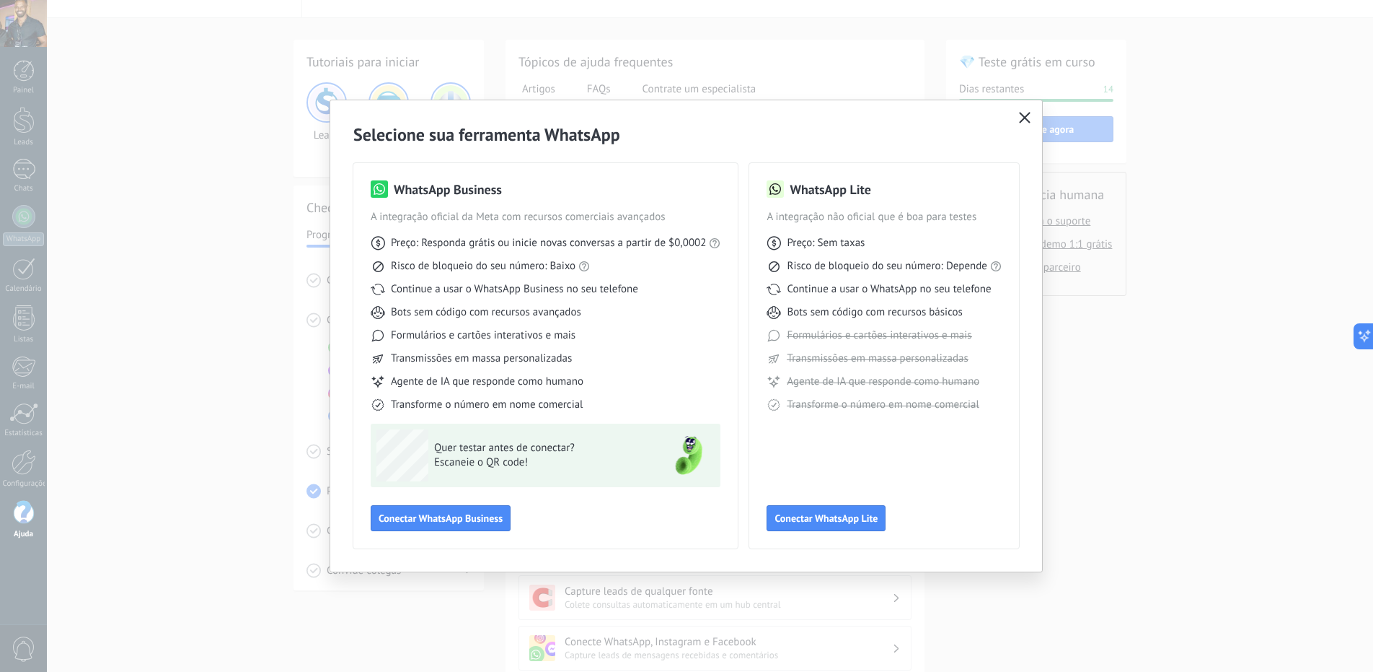
click at [1027, 117] on icon "button" at bounding box center [1025, 118] width 12 height 12
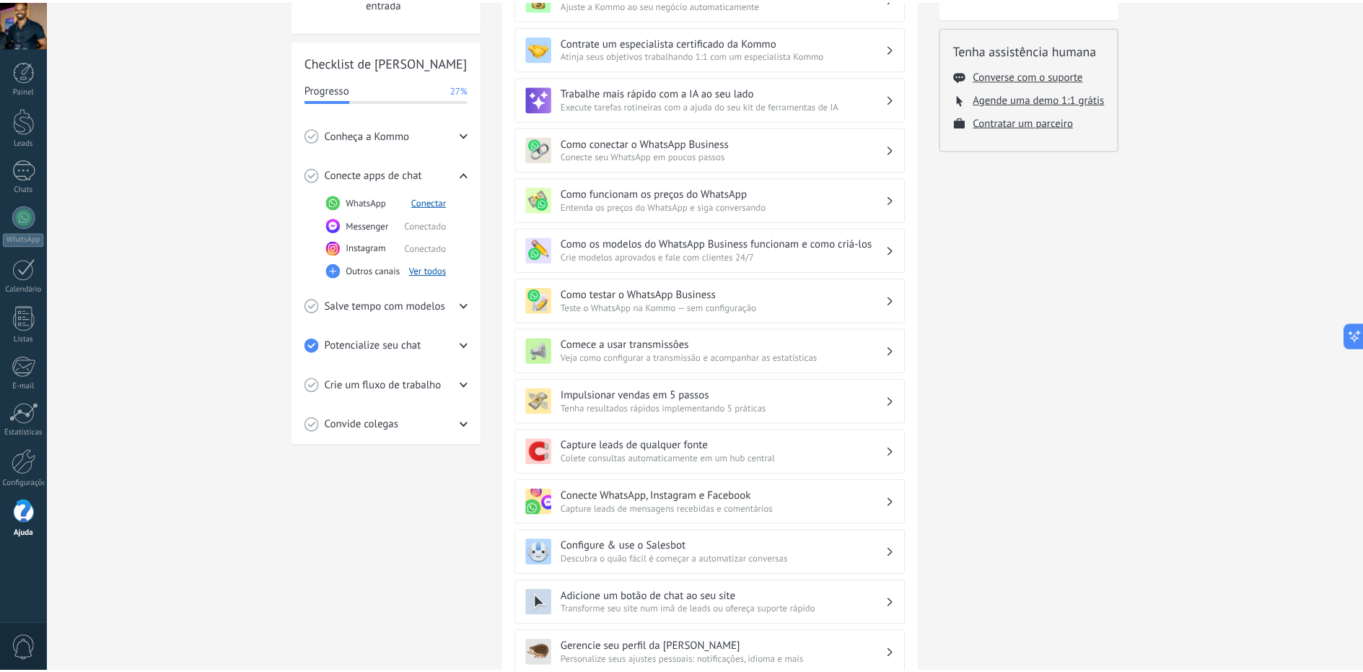
scroll to position [183, 0]
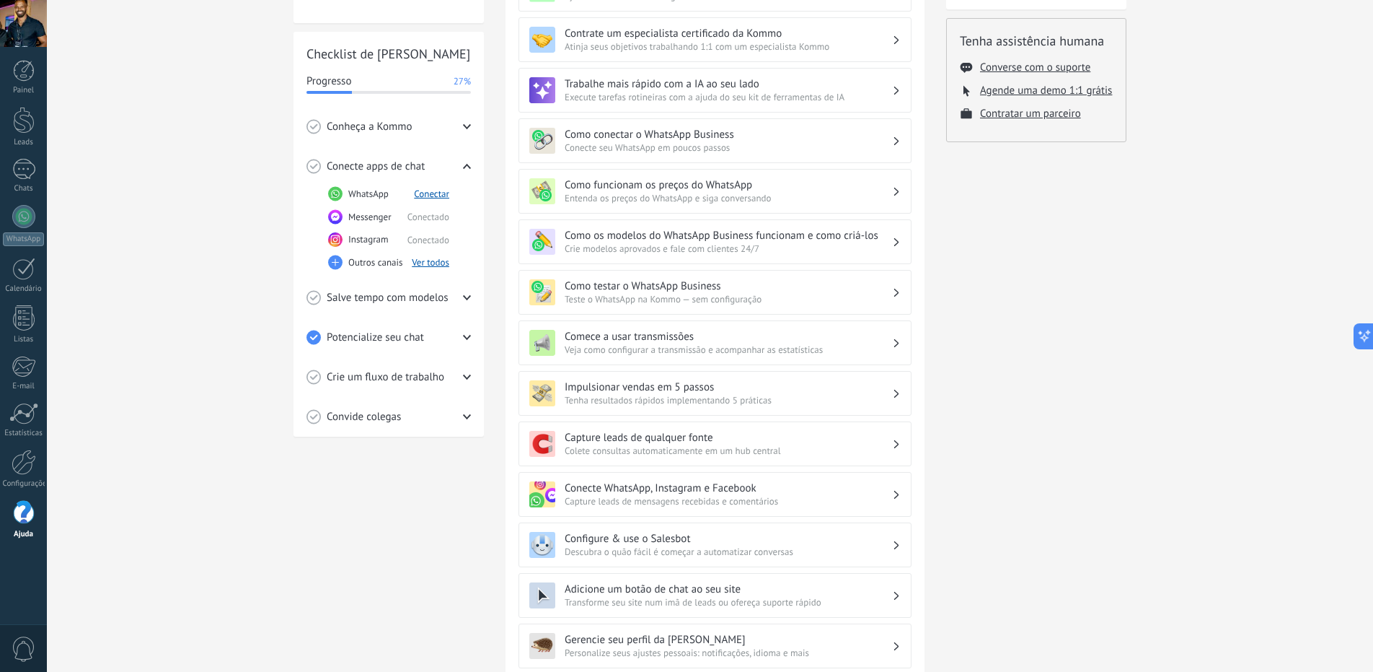
click at [631, 447] on span "Colete consultas automaticamente em um hub central" at bounding box center [728, 450] width 327 height 12
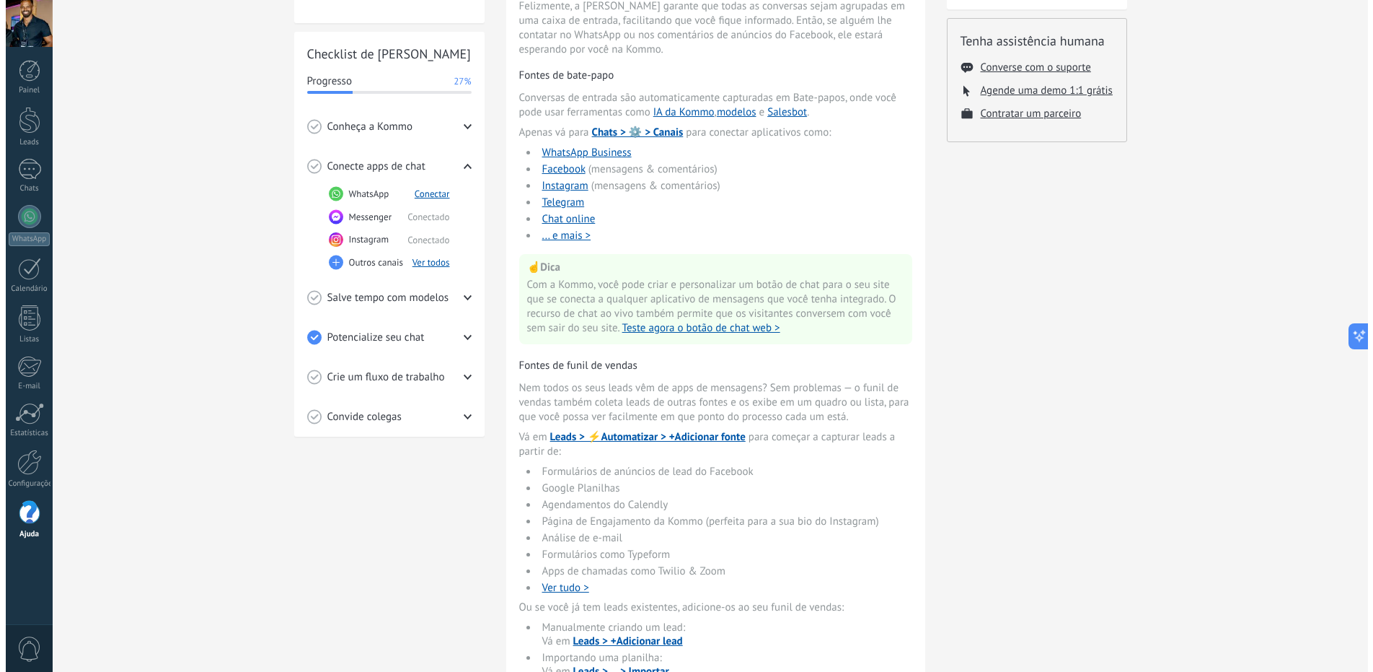
scroll to position [185, 0]
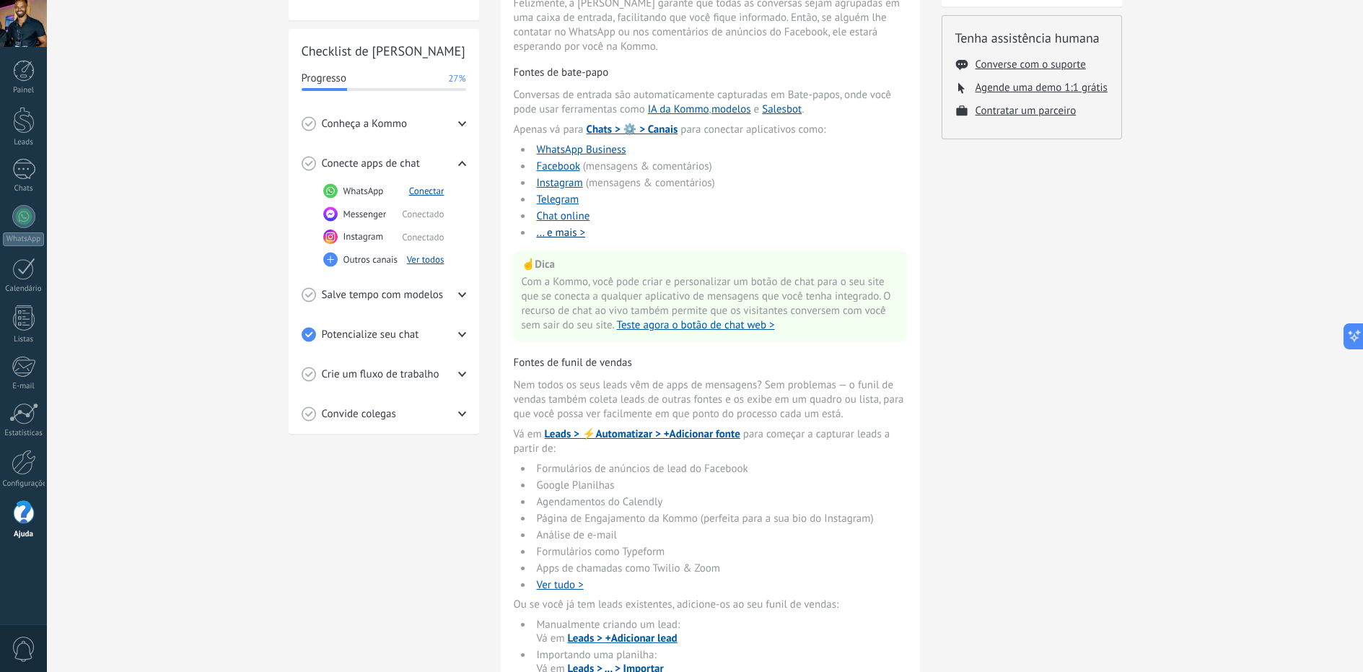
click at [566, 235] on button "... e mais >" at bounding box center [561, 233] width 49 height 14
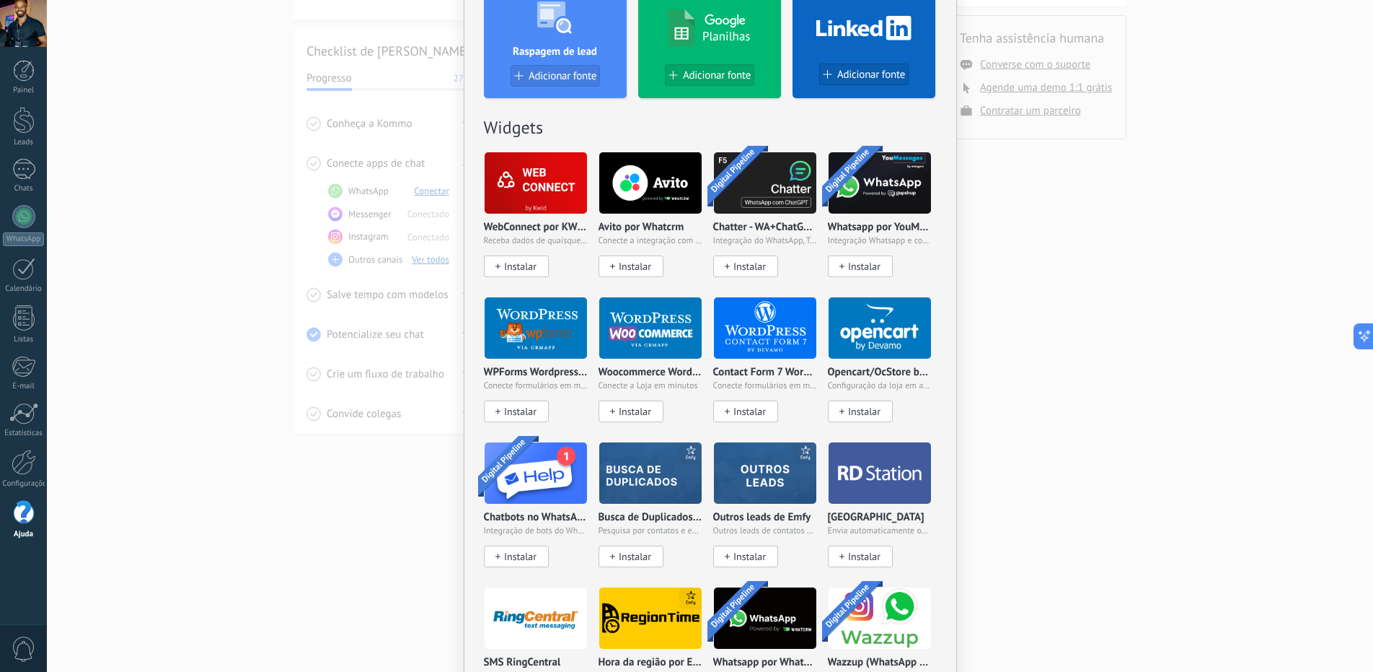
scroll to position [586, 0]
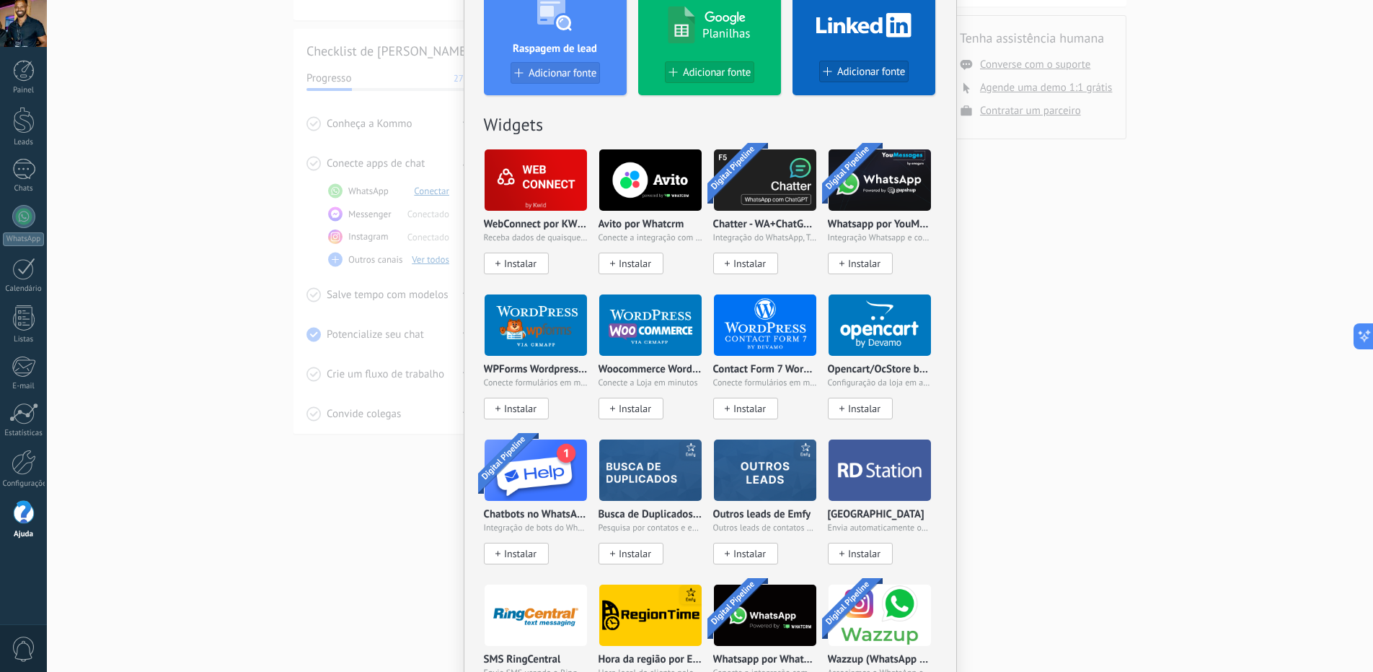
click at [1122, 399] on div "Sem resultados. Fontes de lead Adicionar fonte Adicionar fonte Adicionar fonte …" at bounding box center [710, 336] width 1327 height 672
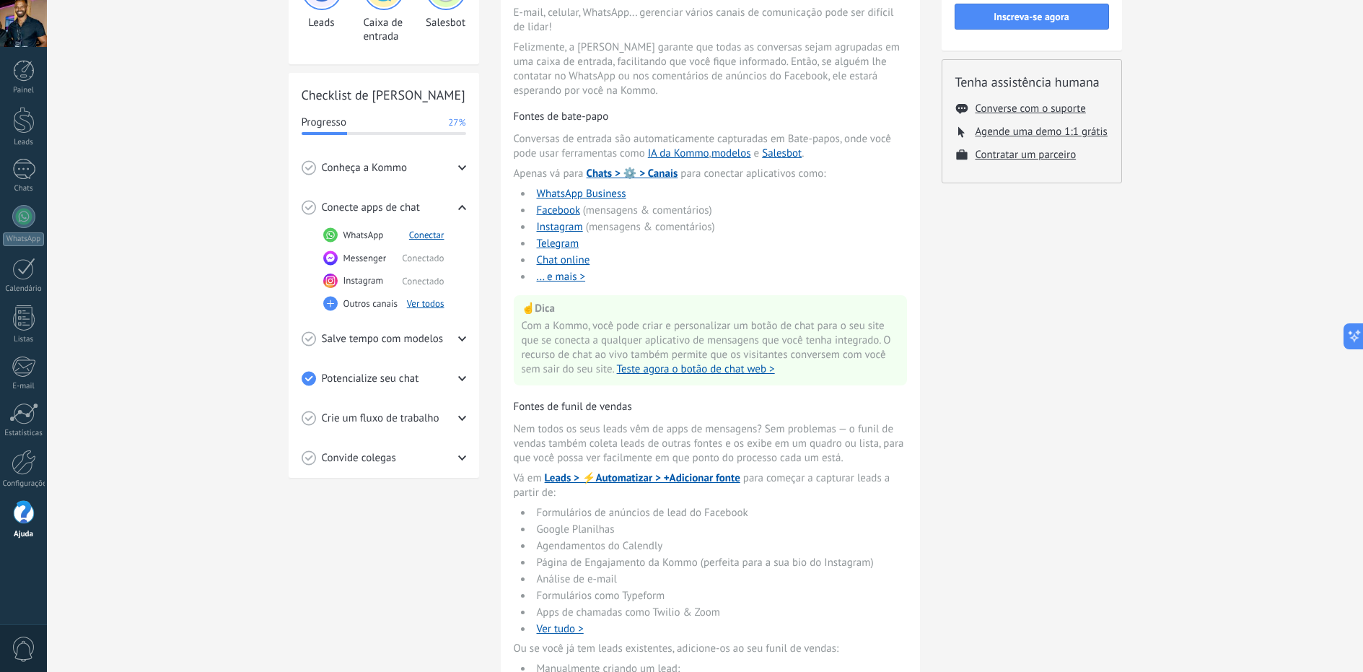
scroll to position [0, 0]
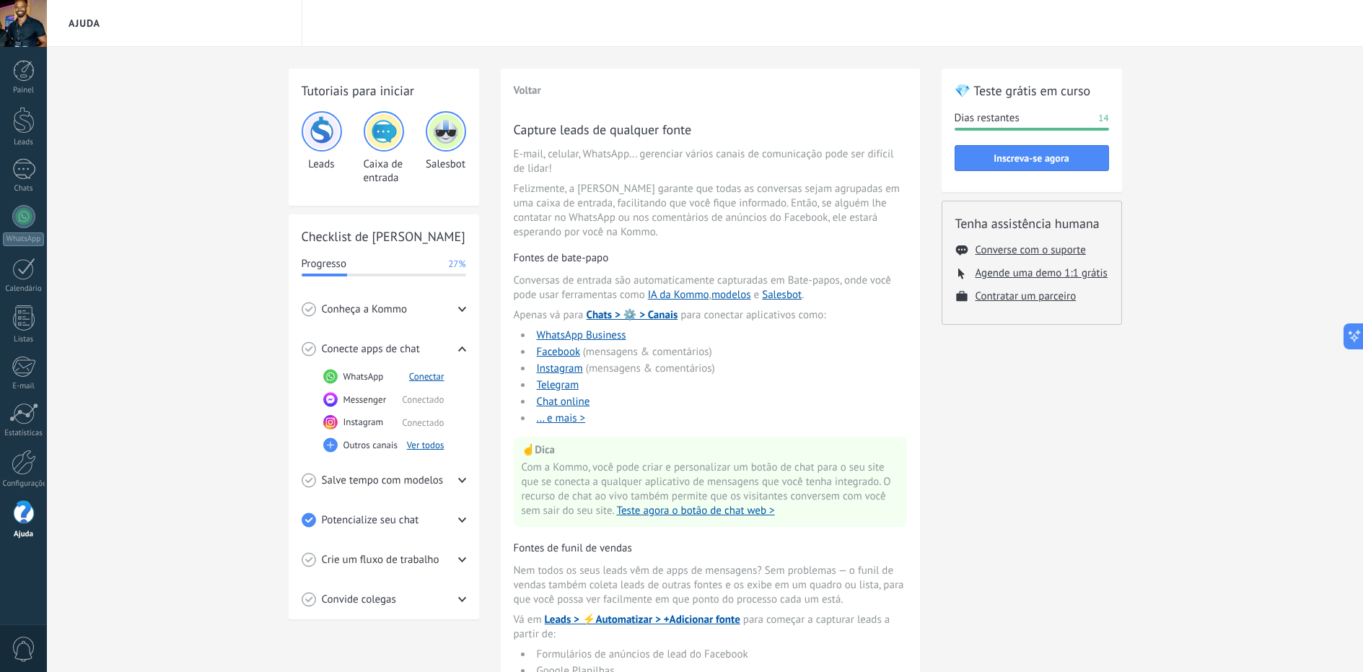
click at [380, 309] on span "Conheça a Kommo" at bounding box center [364, 309] width 85 height 14
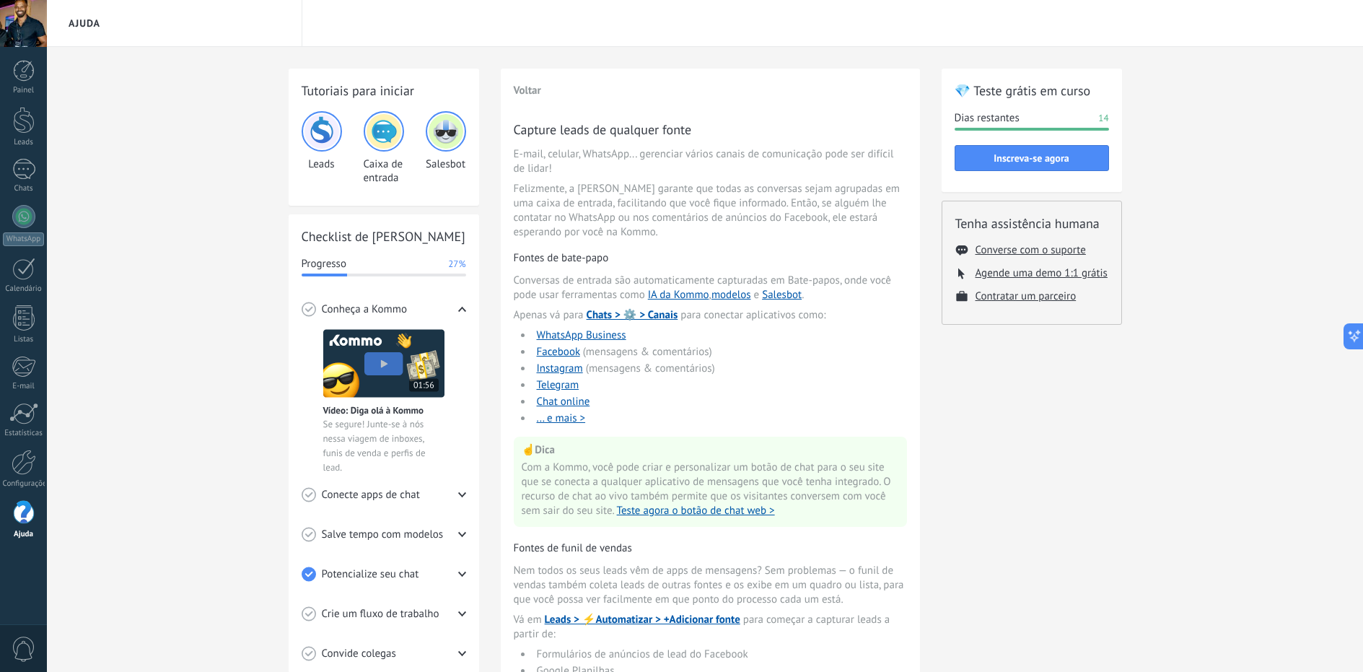
click at [392, 361] on img at bounding box center [383, 363] width 121 height 69
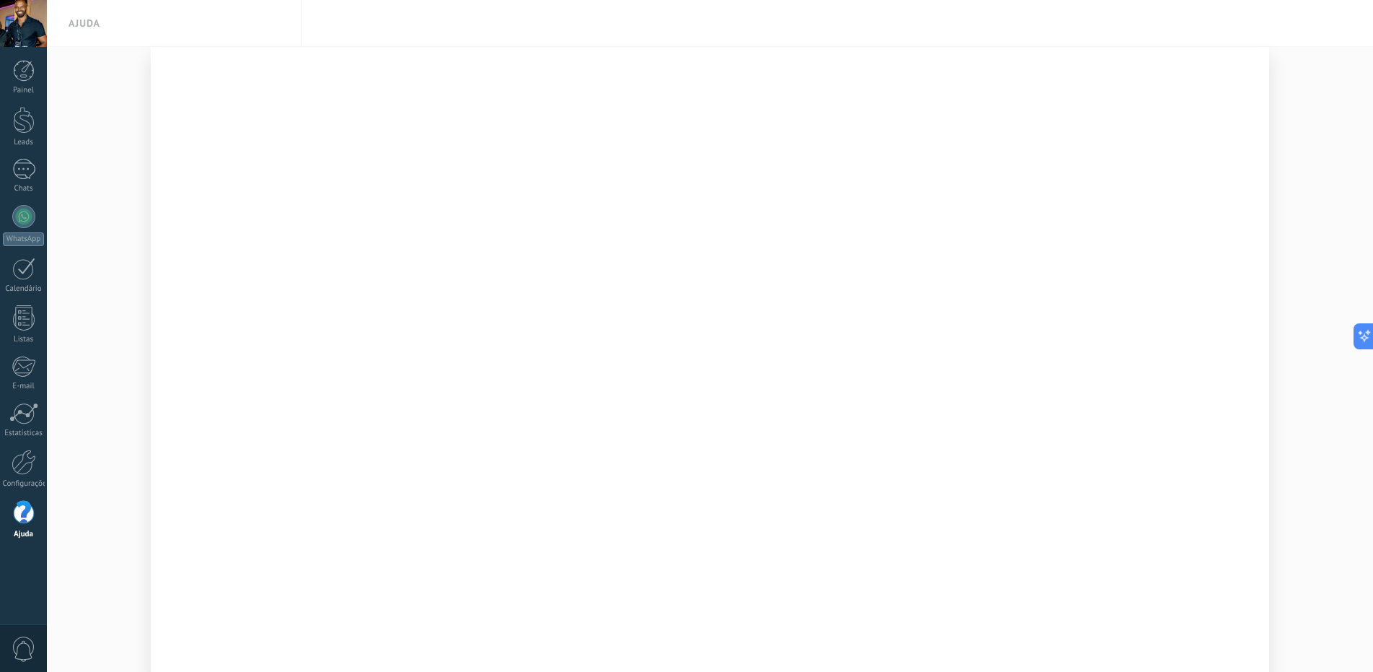
click at [75, 187] on div at bounding box center [710, 336] width 1327 height 672
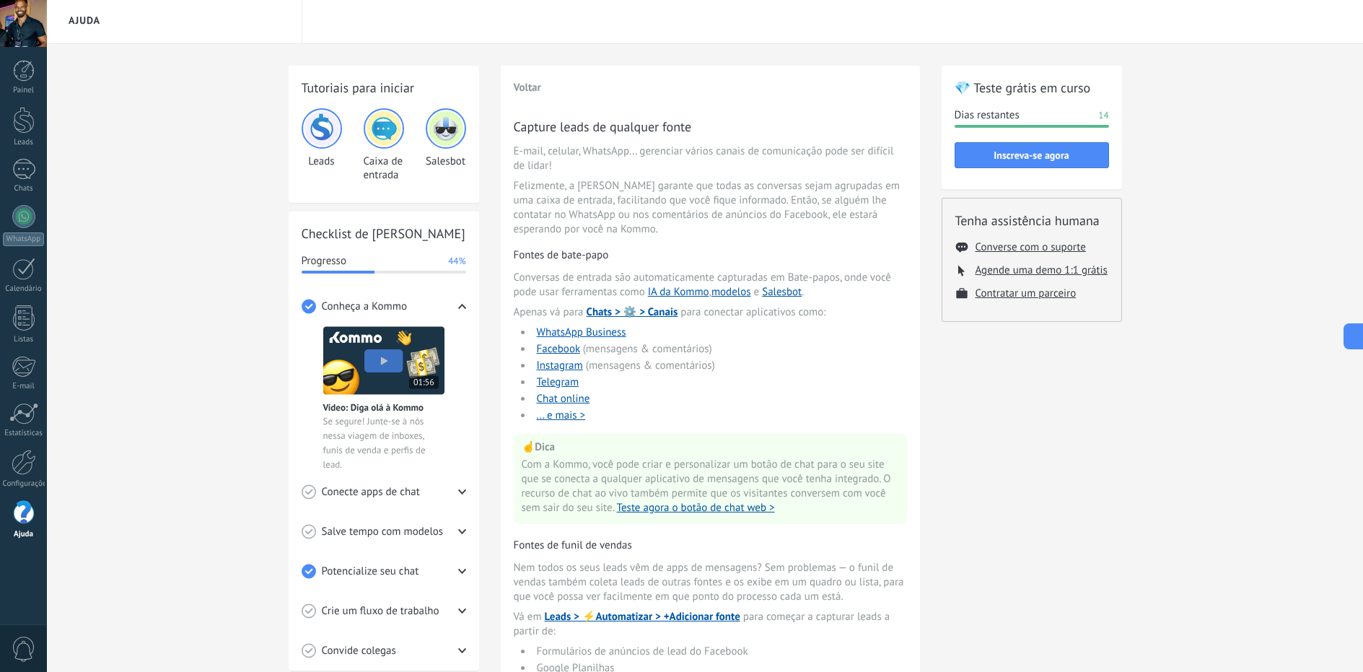
scroll to position [6, 0]
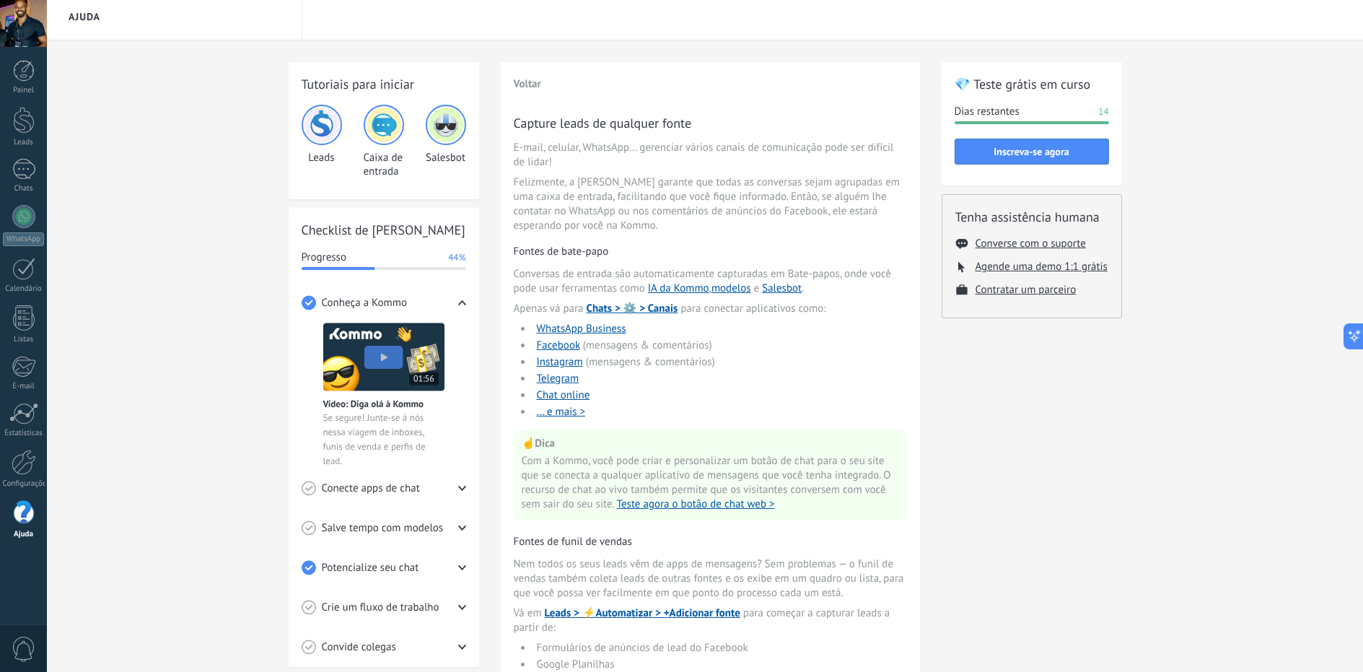
click at [368, 527] on span "Salve tempo com modelos" at bounding box center [383, 528] width 122 height 14
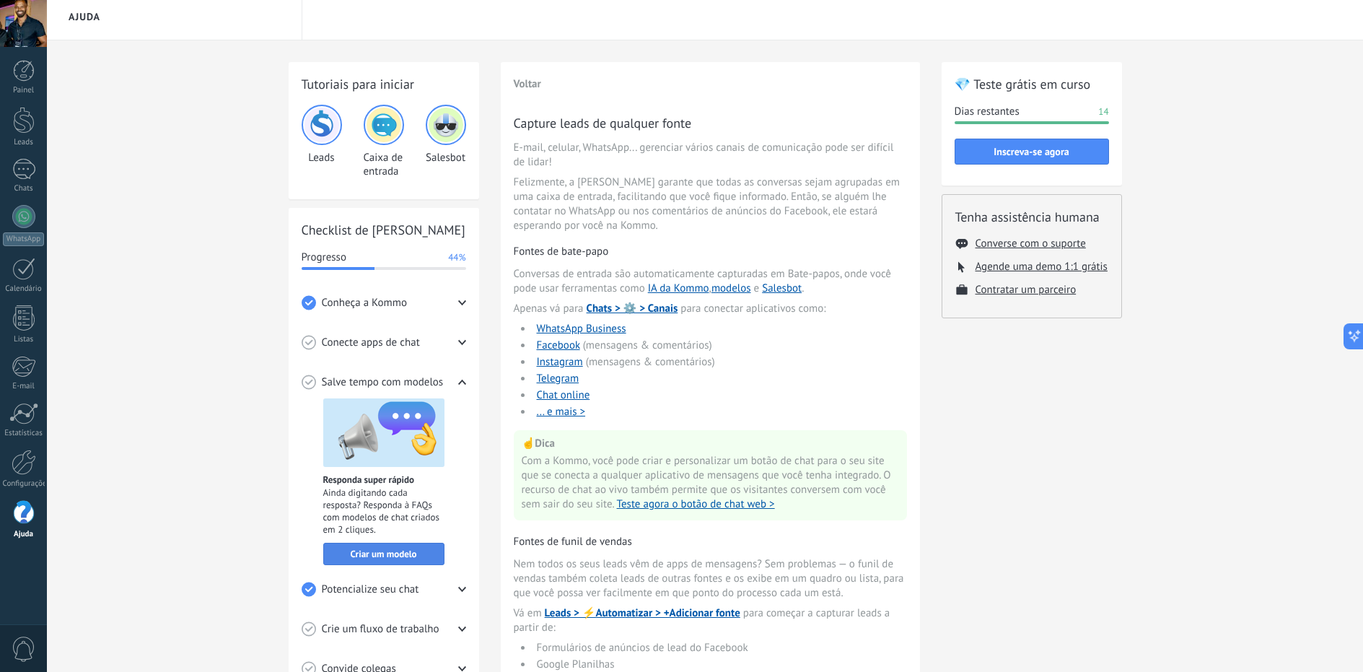
click at [359, 553] on span "Criar um modelo" at bounding box center [383, 554] width 66 height 10
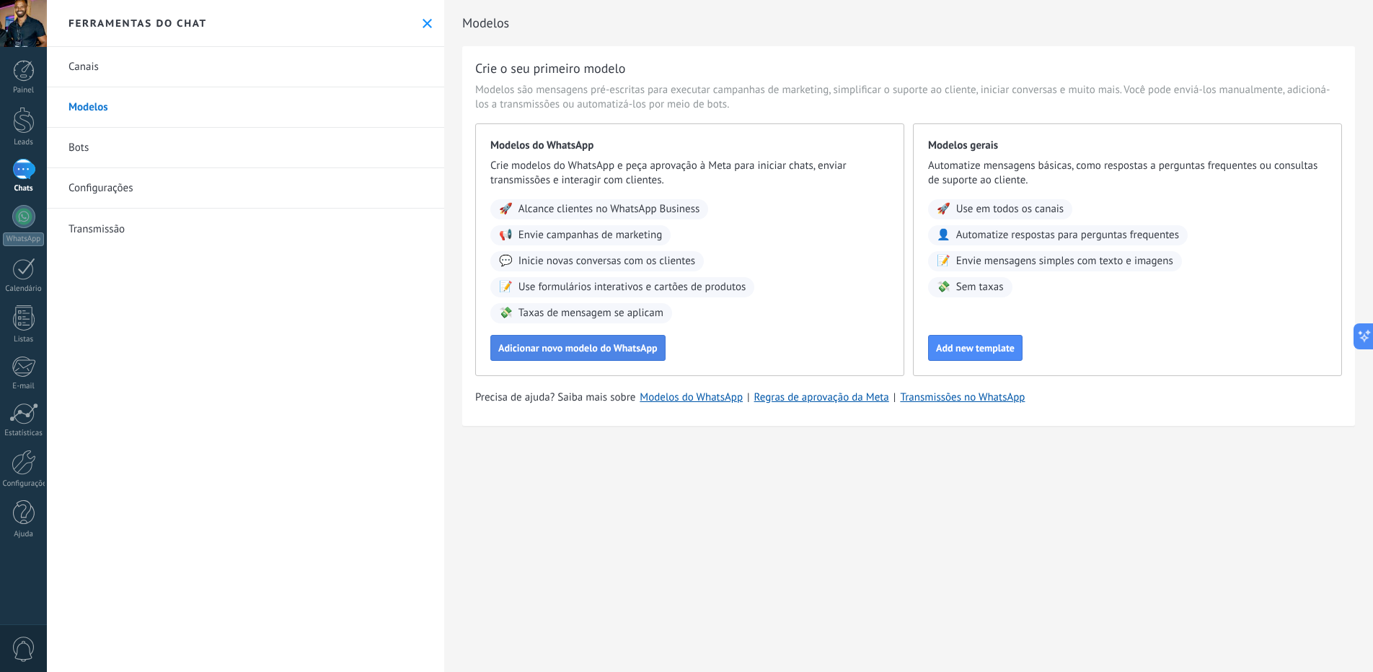
click at [566, 346] on span "Adicionar novo modelo do WhatsApp" at bounding box center [577, 348] width 159 height 10
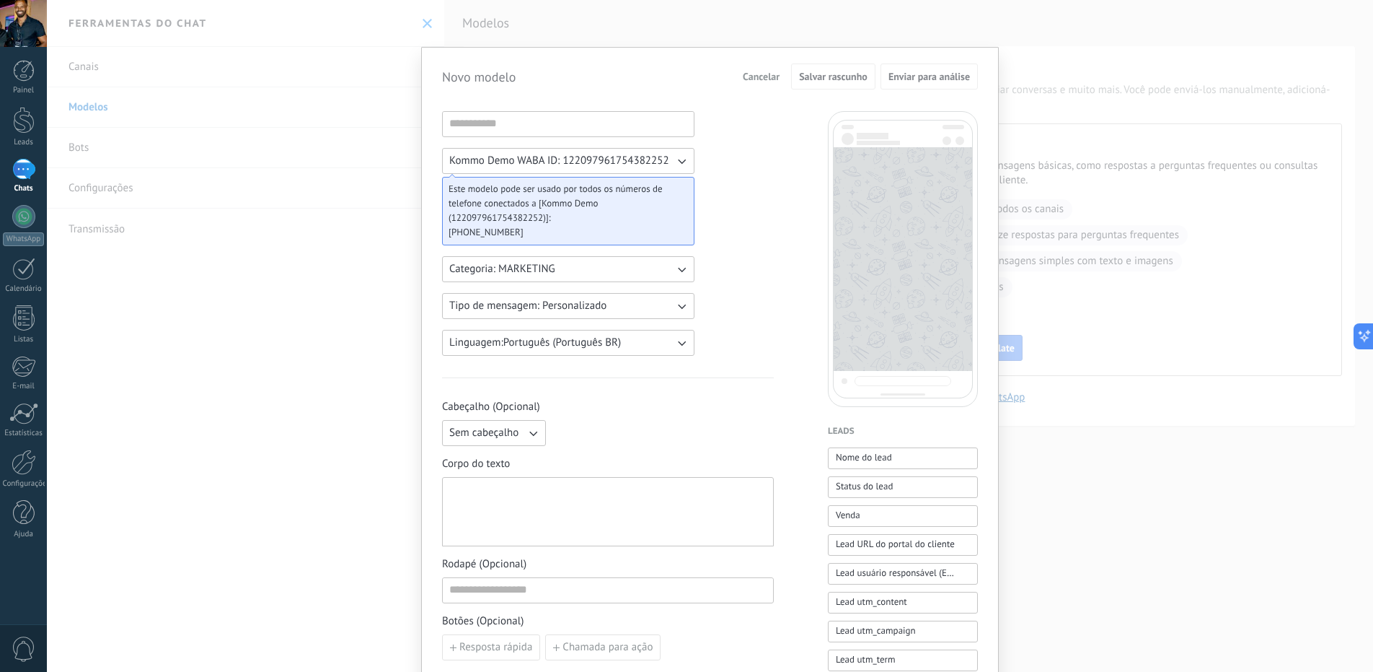
click at [605, 273] on button "Categoria: MARKETING" at bounding box center [568, 269] width 252 height 26
drag, startPoint x: 505, startPoint y: 275, endPoint x: 512, endPoint y: 273, distance: 7.4
click at [505, 275] on li "UTILITY" at bounding box center [564, 269] width 260 height 25
click at [646, 156] on span "Kommo Demo WABA ID: 122097961754382252" at bounding box center [559, 161] width 220 height 14
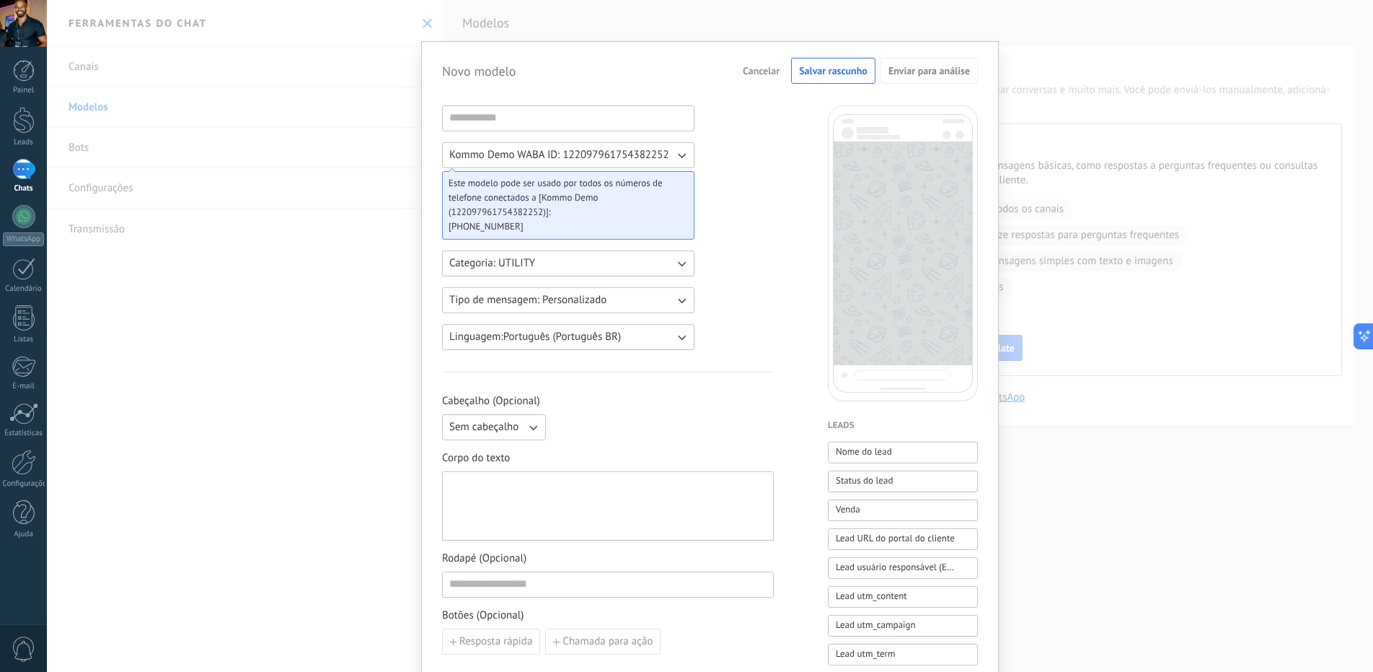
scroll to position [62, 0]
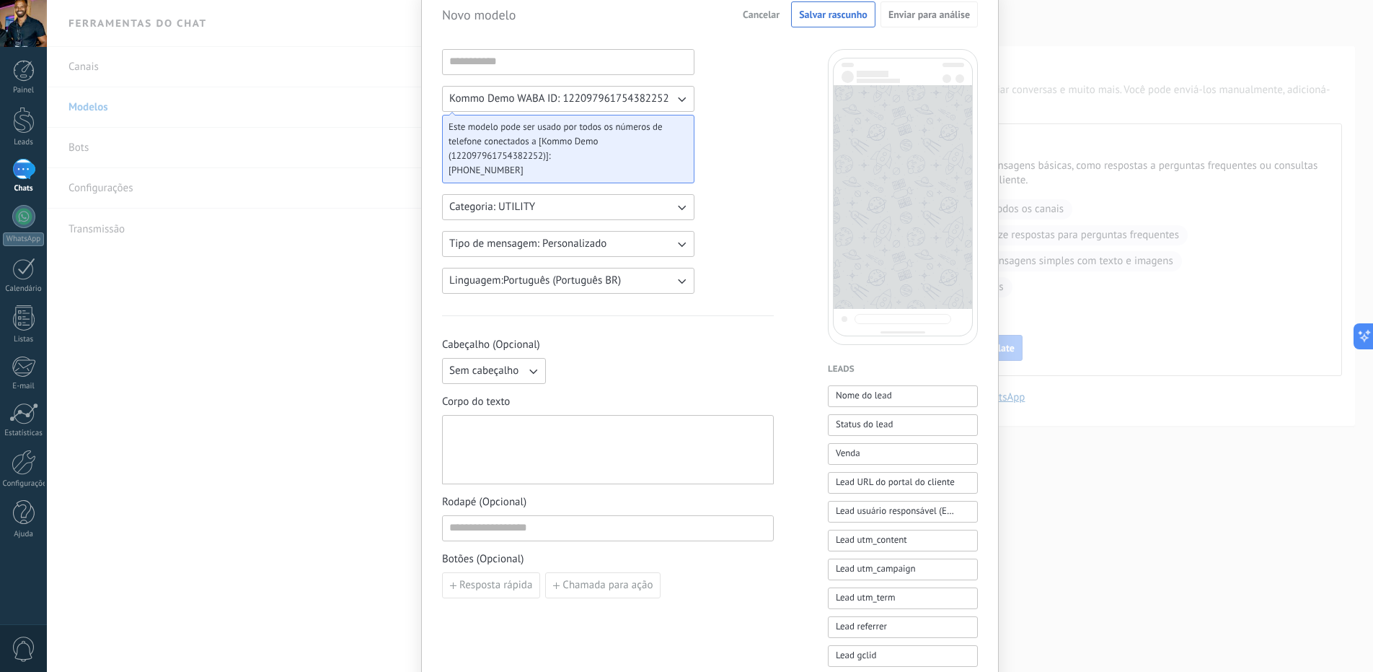
click at [498, 369] on span "Sem cabeçalho" at bounding box center [483, 371] width 69 height 14
click at [498, 390] on li "Texto" at bounding box center [490, 395] width 112 height 25
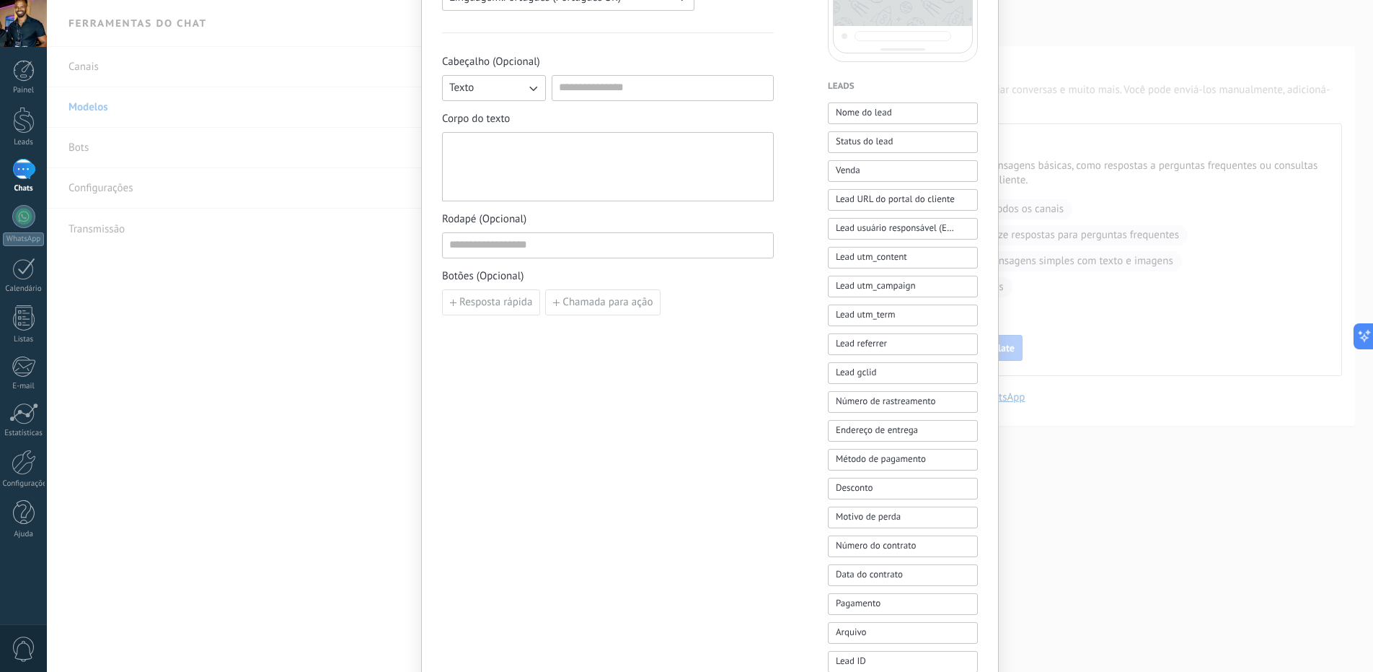
scroll to position [98, 0]
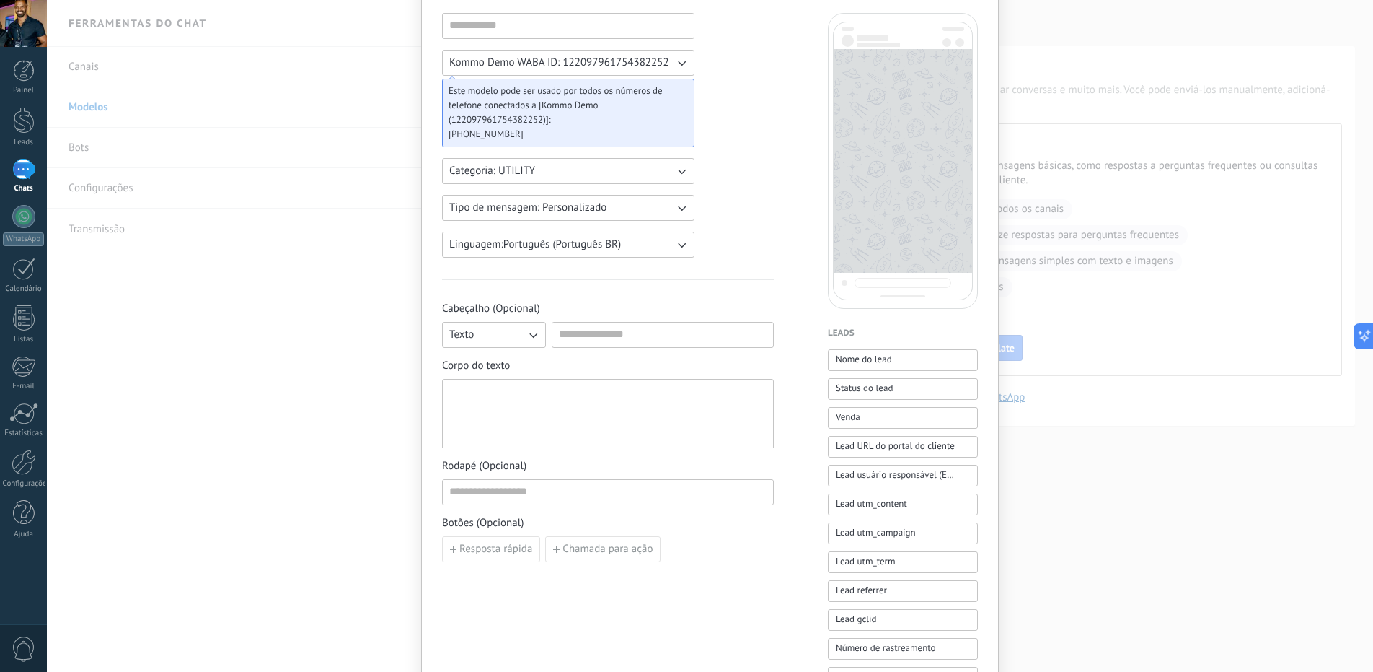
click at [565, 175] on button "Categoria: UTILITY" at bounding box center [568, 171] width 252 height 26
click at [564, 173] on li "UTILITY" at bounding box center [564, 171] width 260 height 25
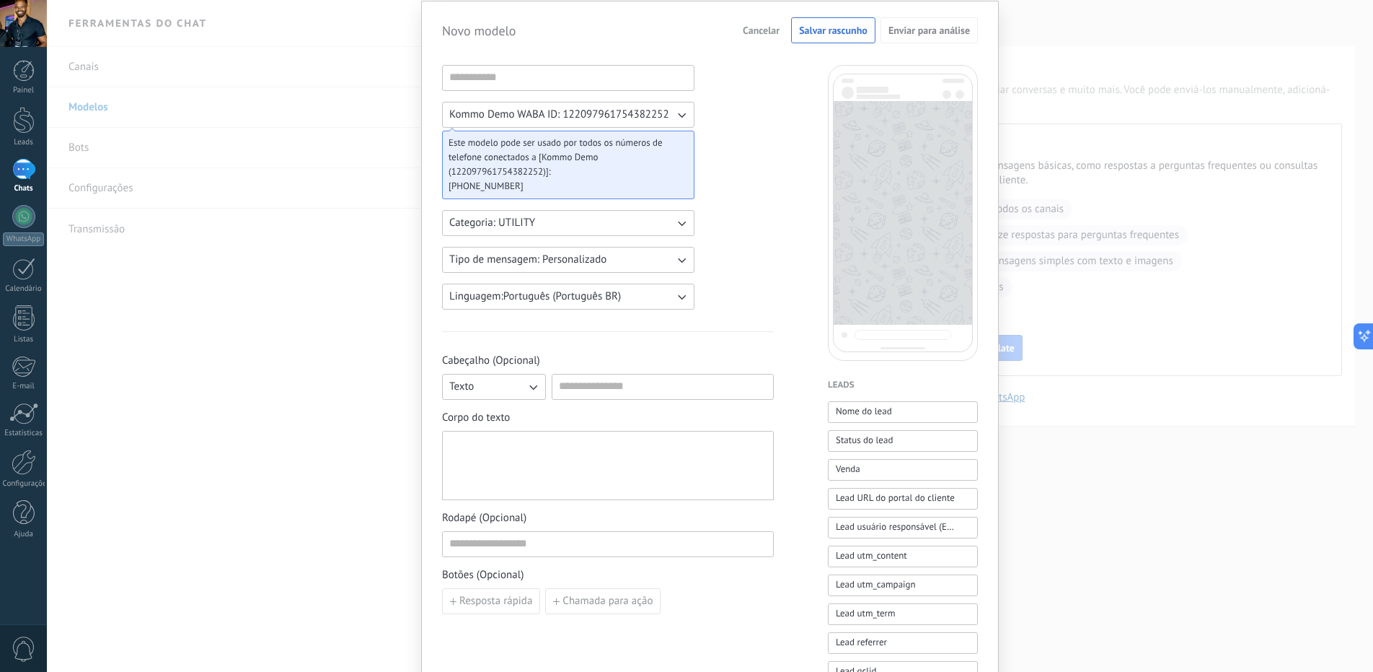
scroll to position [0, 0]
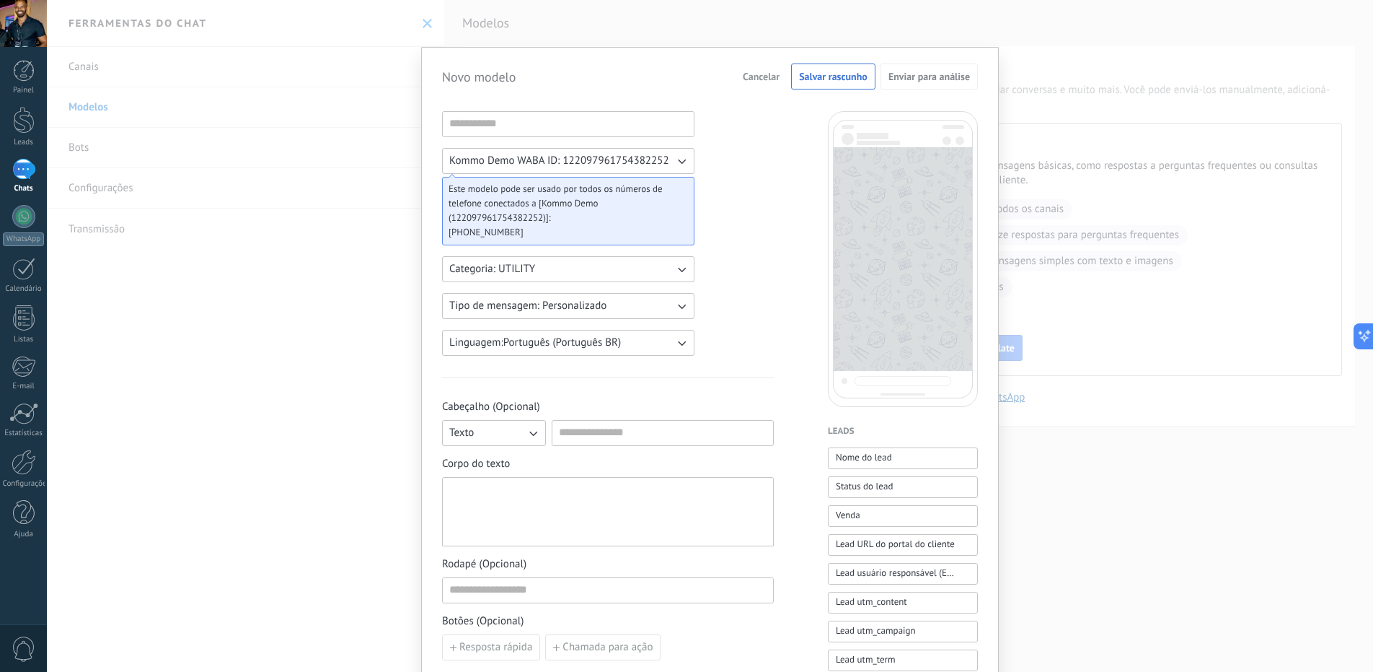
click at [760, 80] on span "Cancelar" at bounding box center [761, 76] width 37 height 10
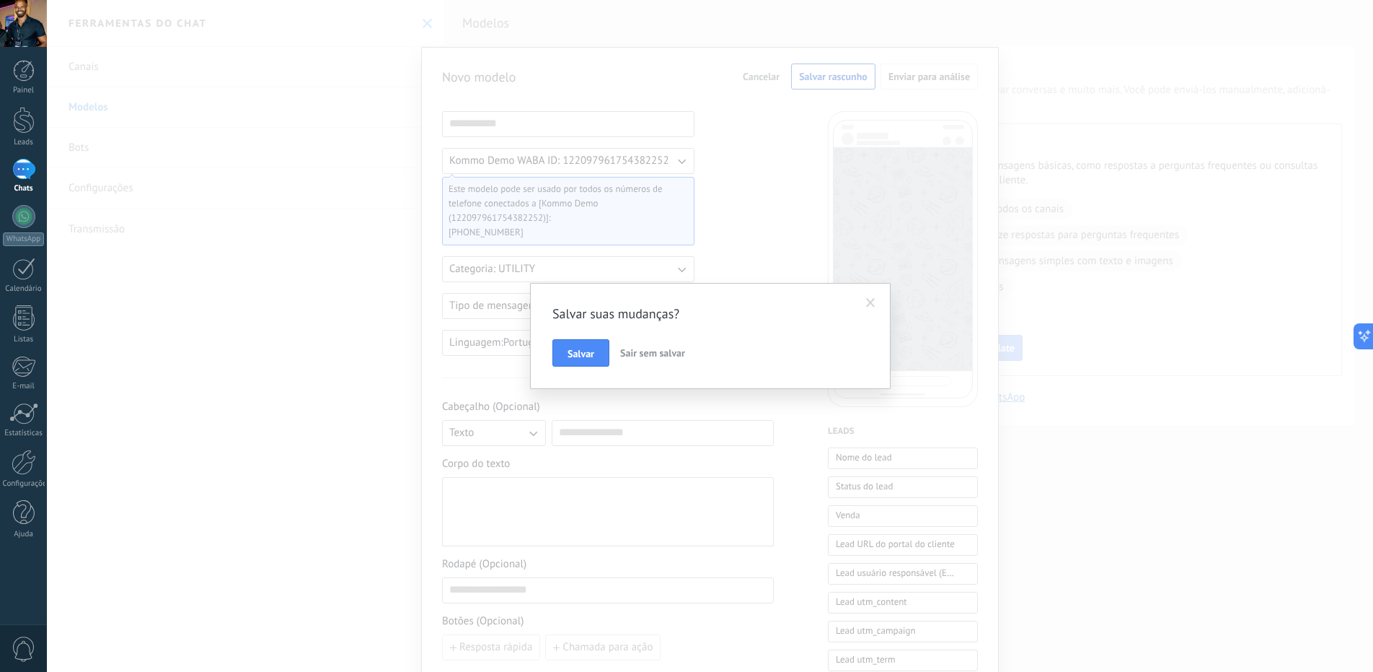
click at [643, 352] on span "Sair sem salvar" at bounding box center [652, 352] width 65 height 13
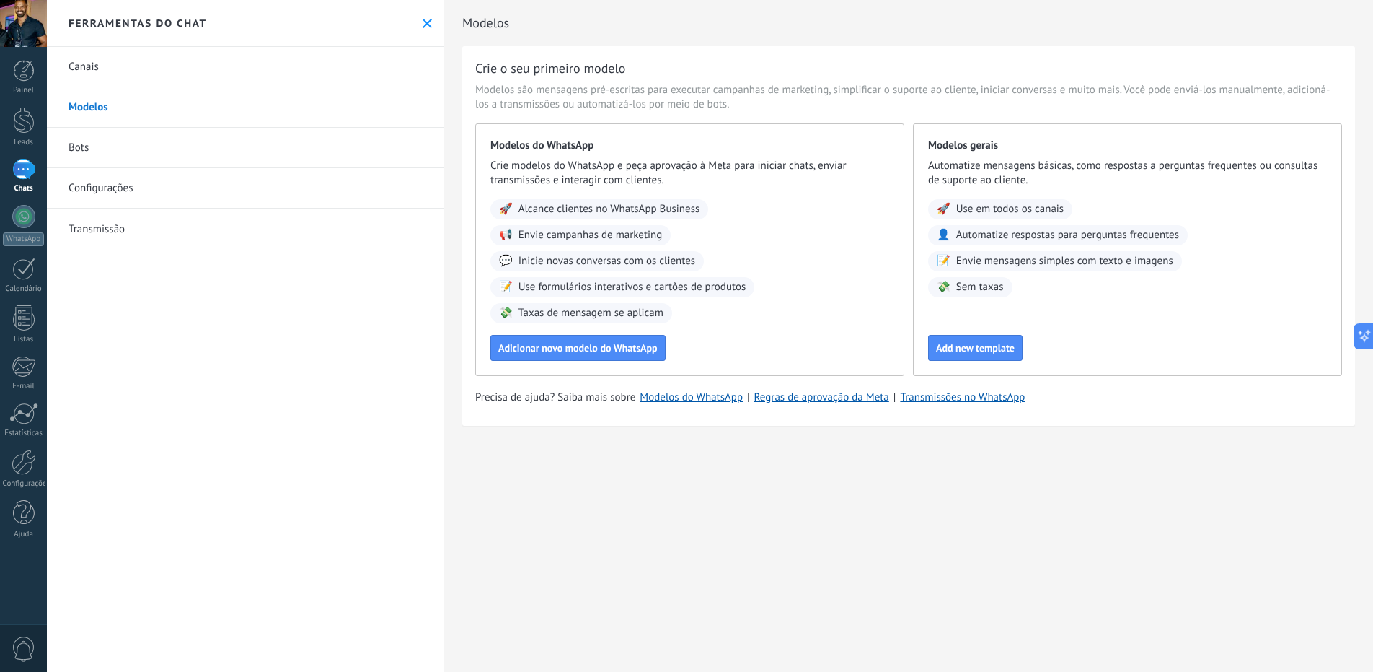
click at [16, 177] on div at bounding box center [23, 169] width 23 height 21
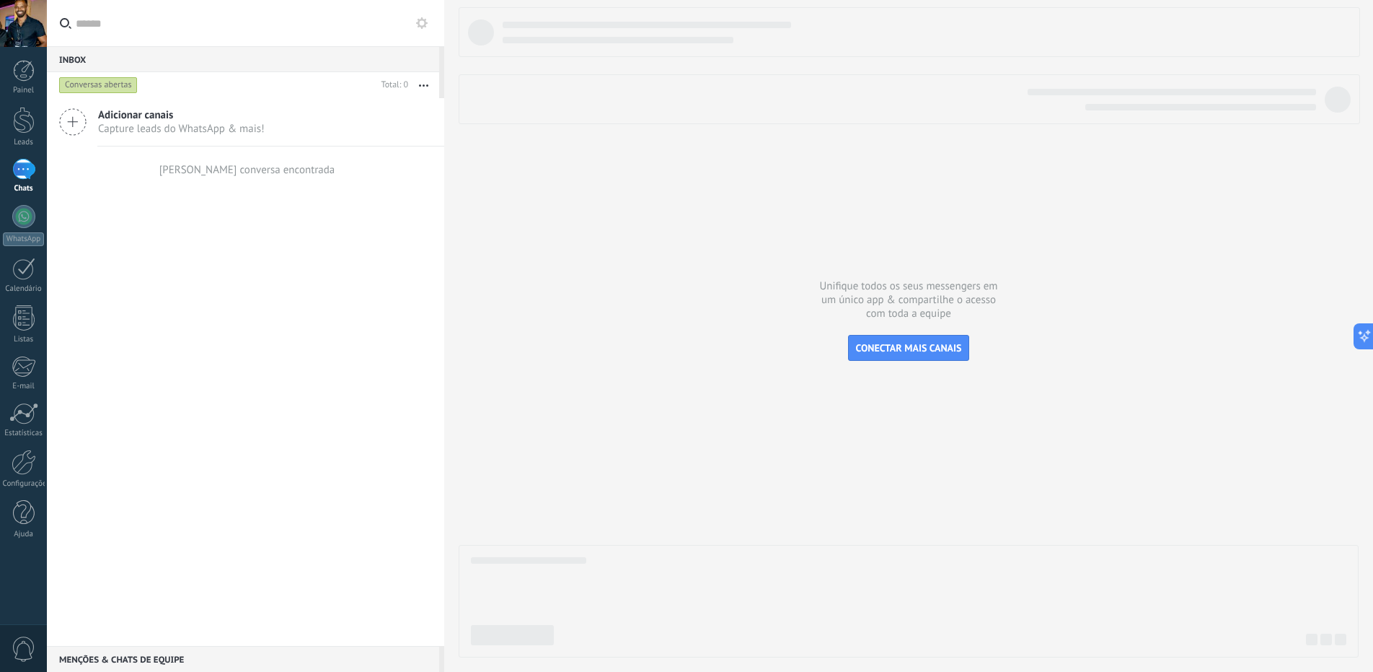
click at [144, 656] on div "Menções & Chats de equipe 0" at bounding box center [243, 659] width 392 height 26
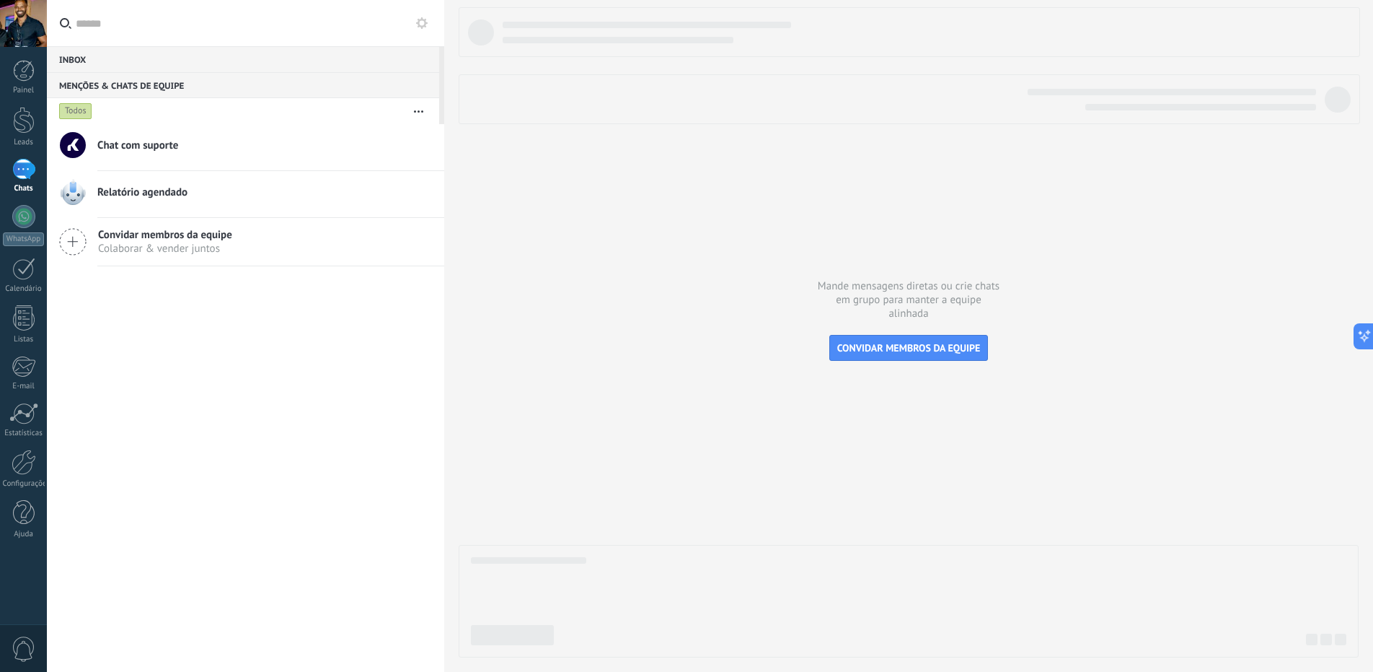
click at [138, 142] on span "Chat com suporte" at bounding box center [137, 145] width 81 height 14
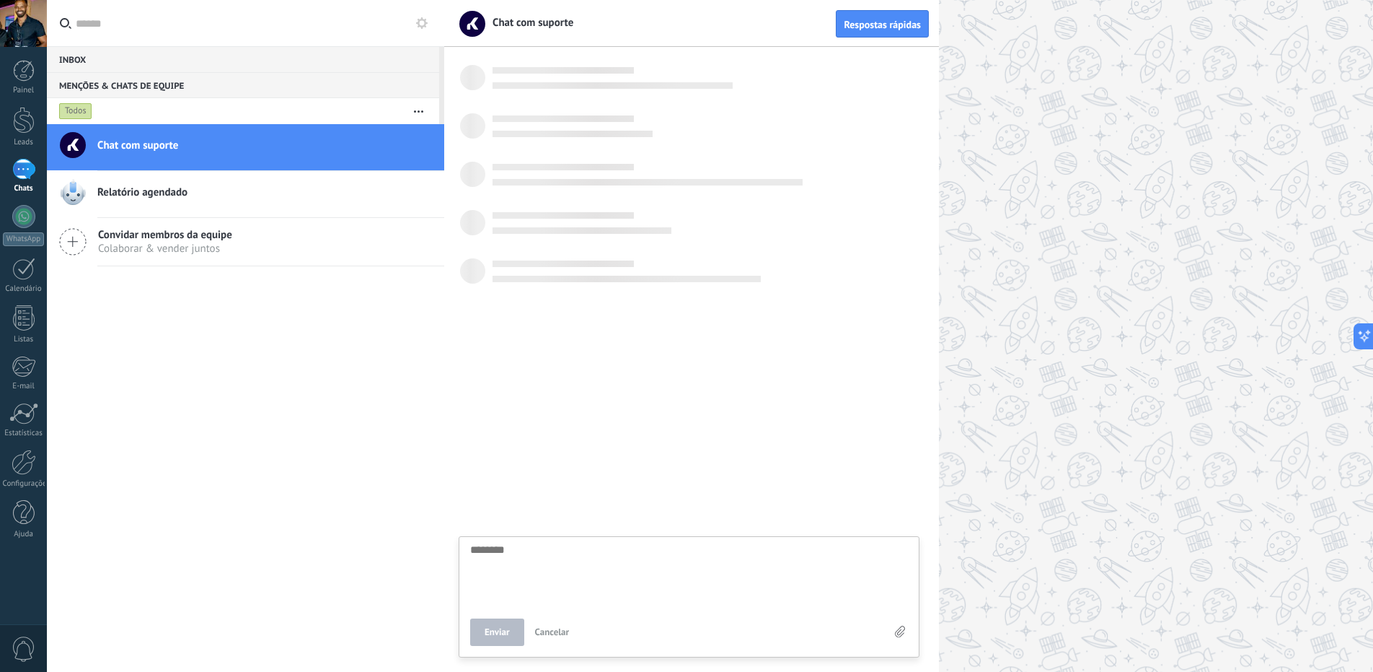
scroll to position [14, 0]
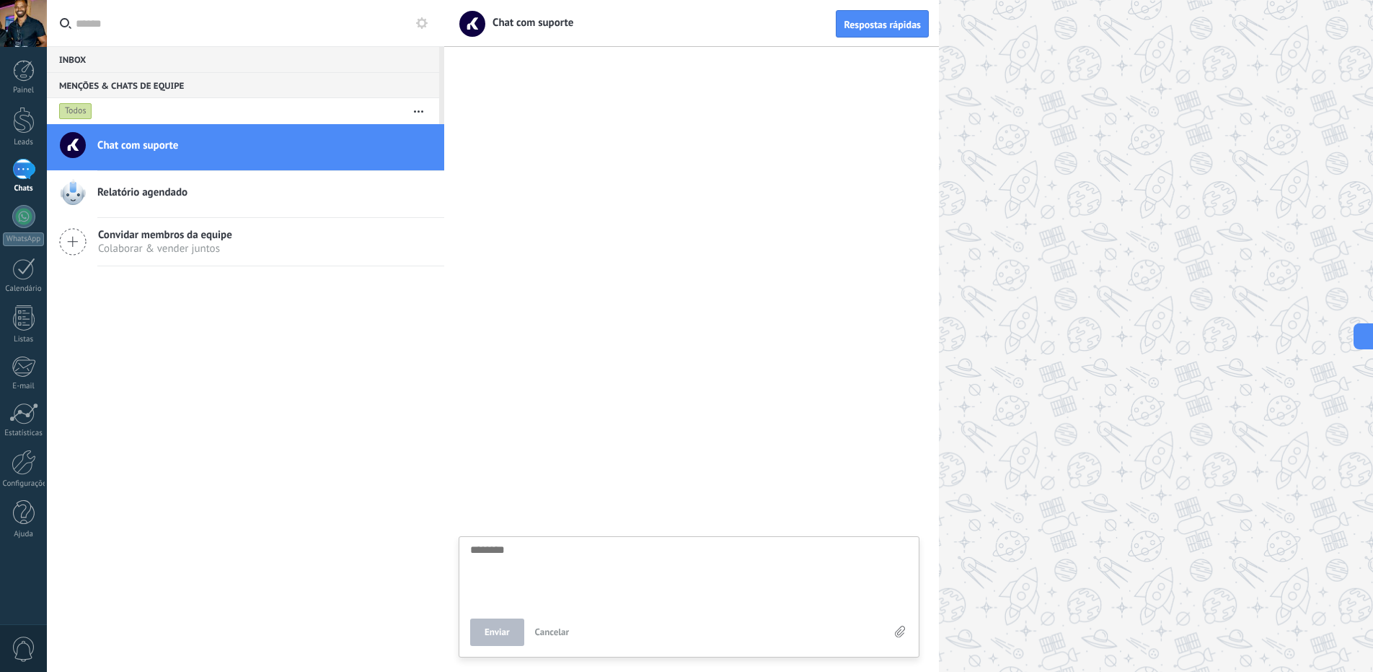
click at [85, 64] on div "Inbox 0" at bounding box center [243, 59] width 392 height 26
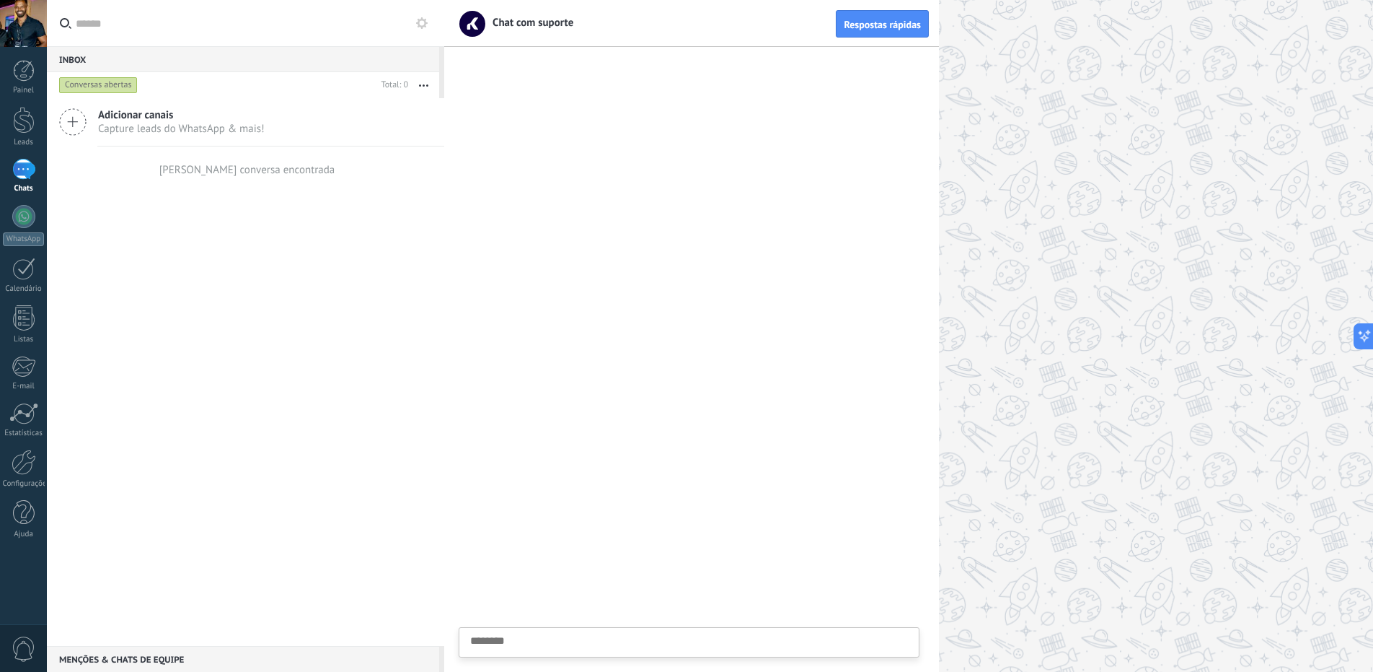
click at [77, 114] on icon at bounding box center [72, 121] width 27 height 27
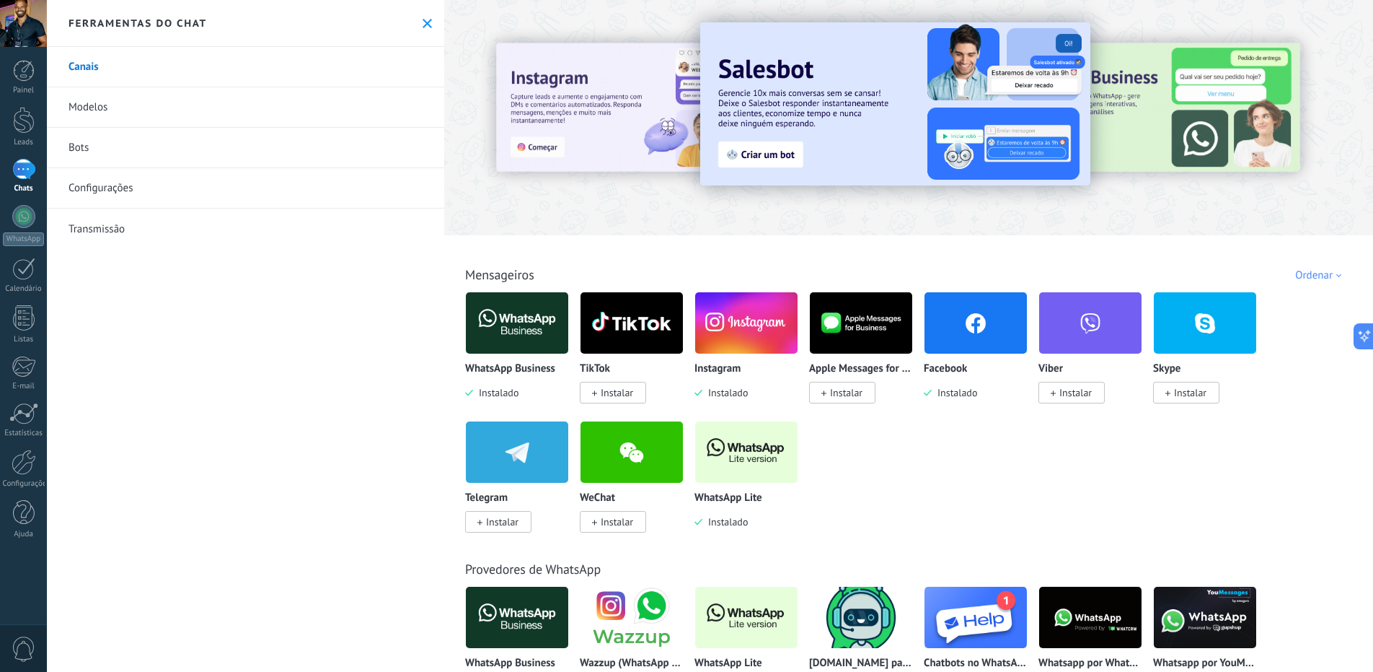
click at [743, 338] on img at bounding box center [746, 323] width 102 height 70
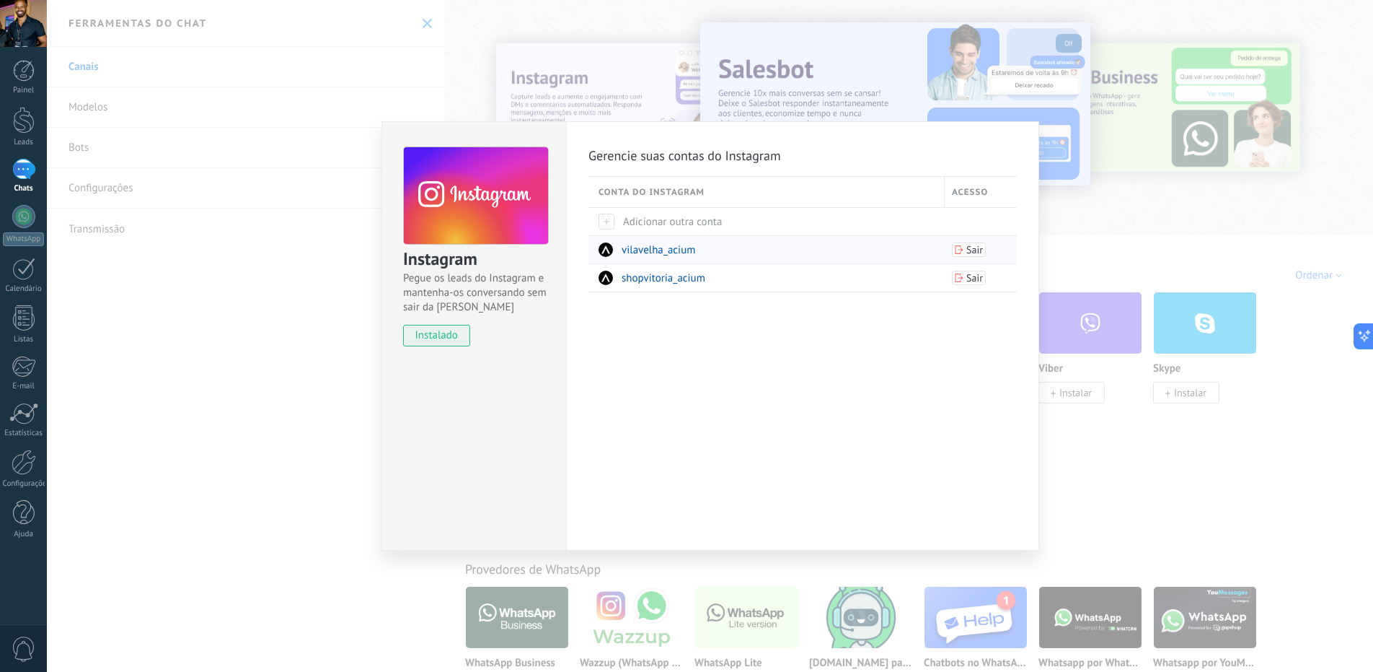
click at [643, 252] on span "vilavelha_acium" at bounding box center [659, 250] width 74 height 14
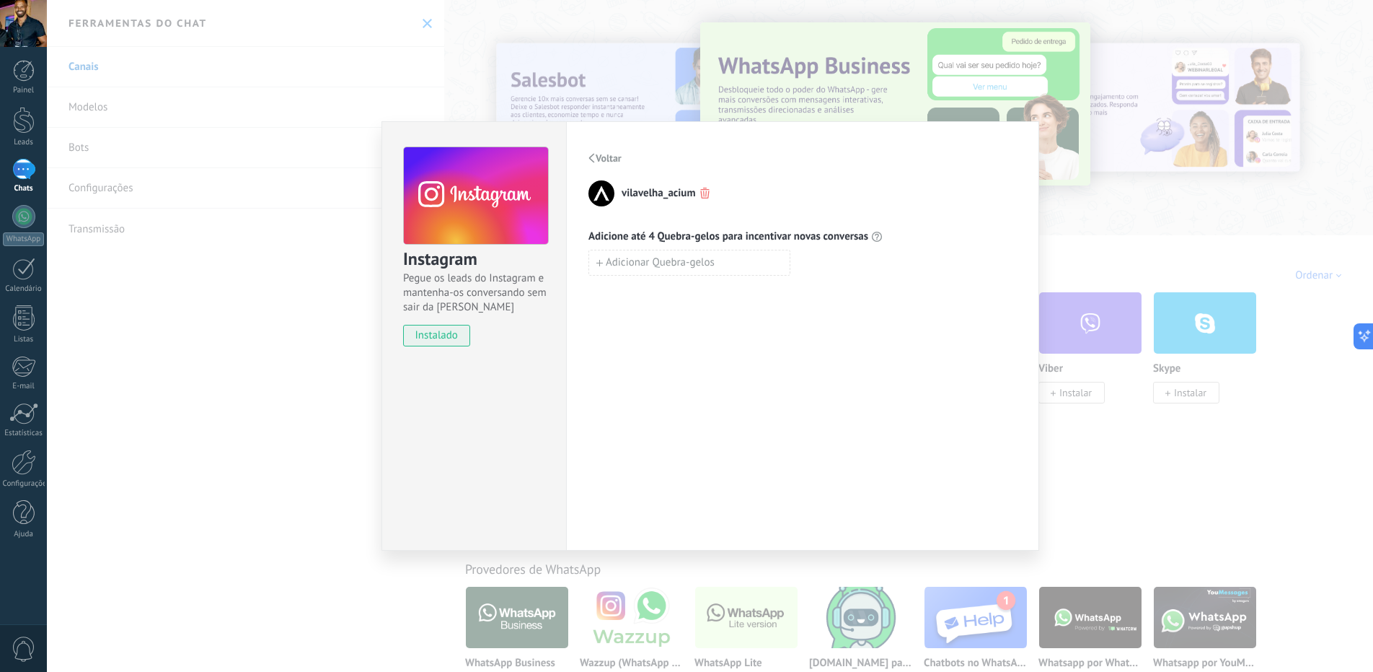
click at [642, 192] on span "vilavelha_acium" at bounding box center [659, 193] width 74 height 14
click at [644, 235] on span "Adicione até 4 Quebra-gelos para incentivar novas conversas" at bounding box center [729, 236] width 280 height 14
click at [607, 154] on span "Voltar" at bounding box center [609, 158] width 26 height 10
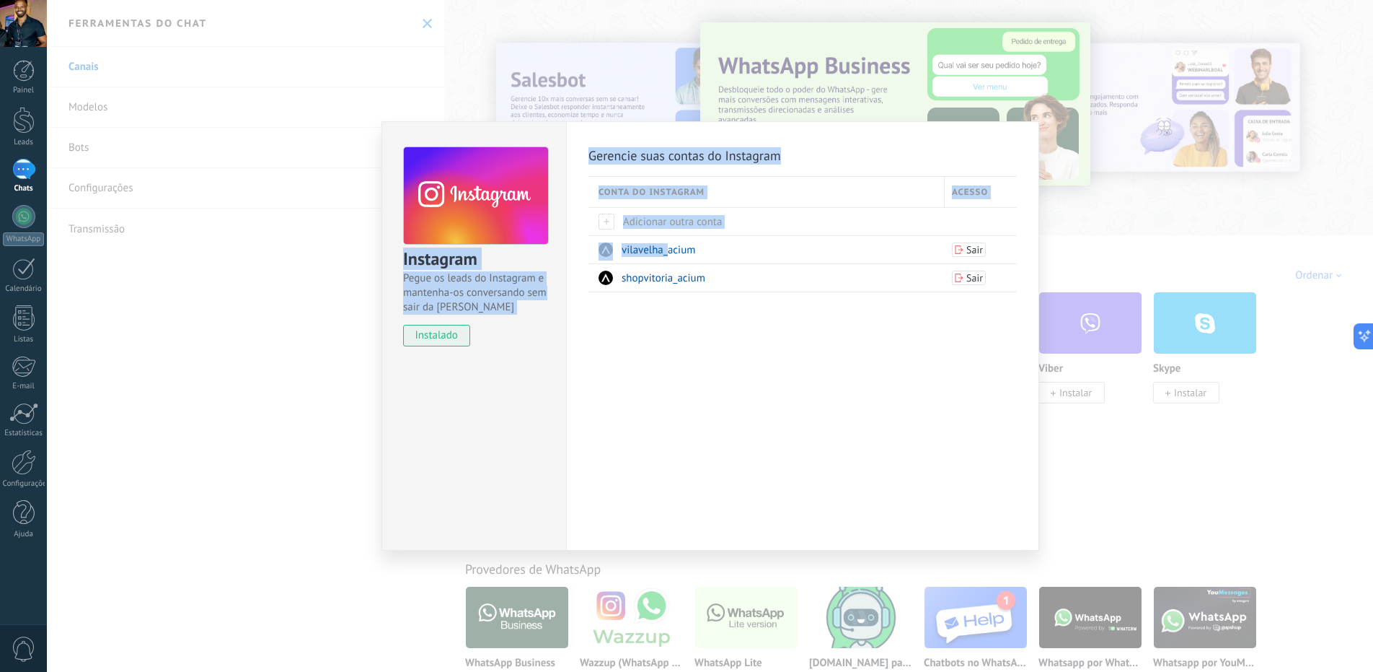
drag, startPoint x: 665, startPoint y: 250, endPoint x: 244, endPoint y: 323, distance: 427.6
click at [222, 340] on div "Instagram Pegue os leads do Instagram e mantenha-os conversando sem sair da Kom…" at bounding box center [710, 336] width 1327 height 672
click at [251, 320] on div "Instagram Pegue os leads do Instagram e mantenha-os conversando sem sair da Kom…" at bounding box center [710, 336] width 1327 height 672
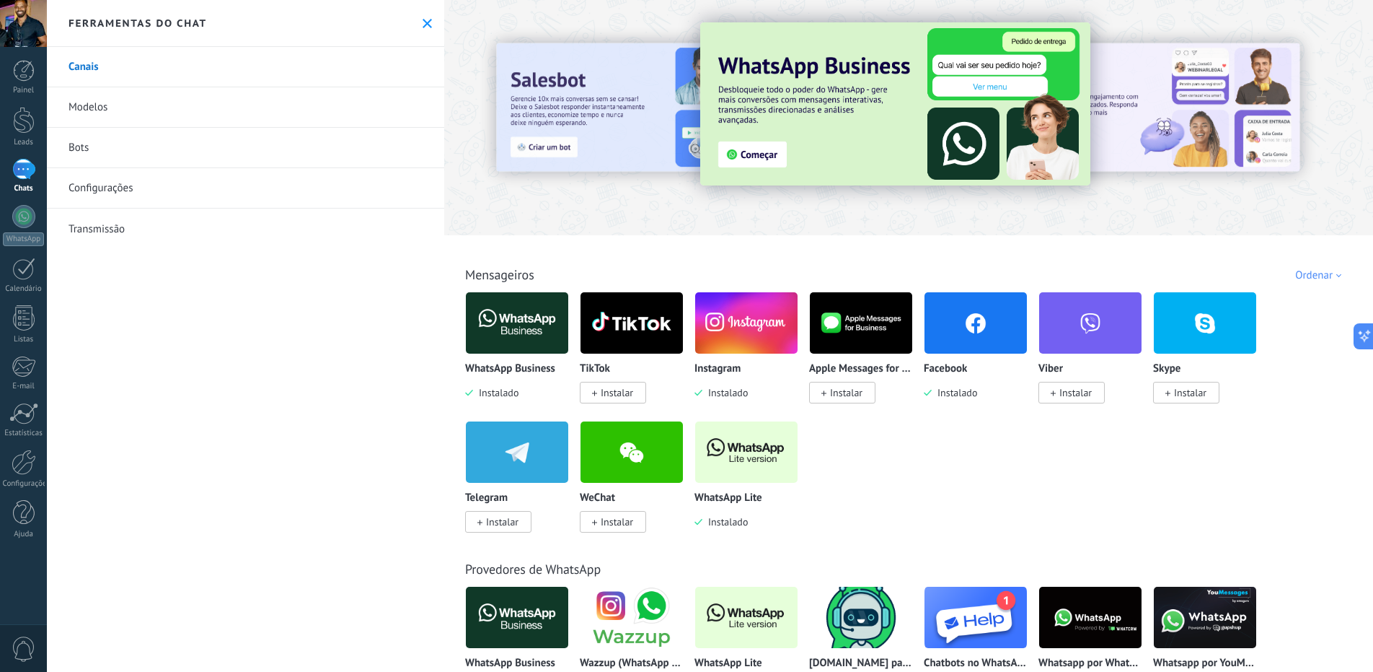
click at [19, 164] on div at bounding box center [23, 169] width 23 height 21
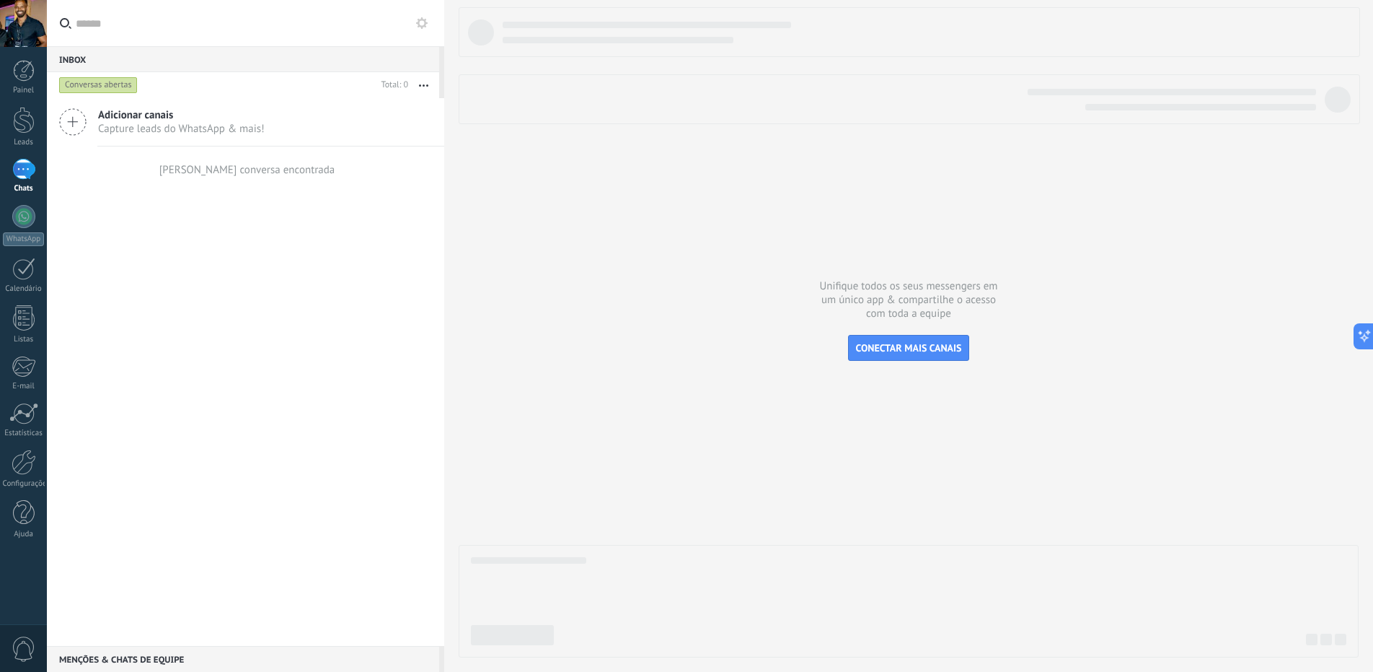
click at [166, 126] on span "Capture leads do WhatsApp & mais!" at bounding box center [181, 129] width 167 height 14
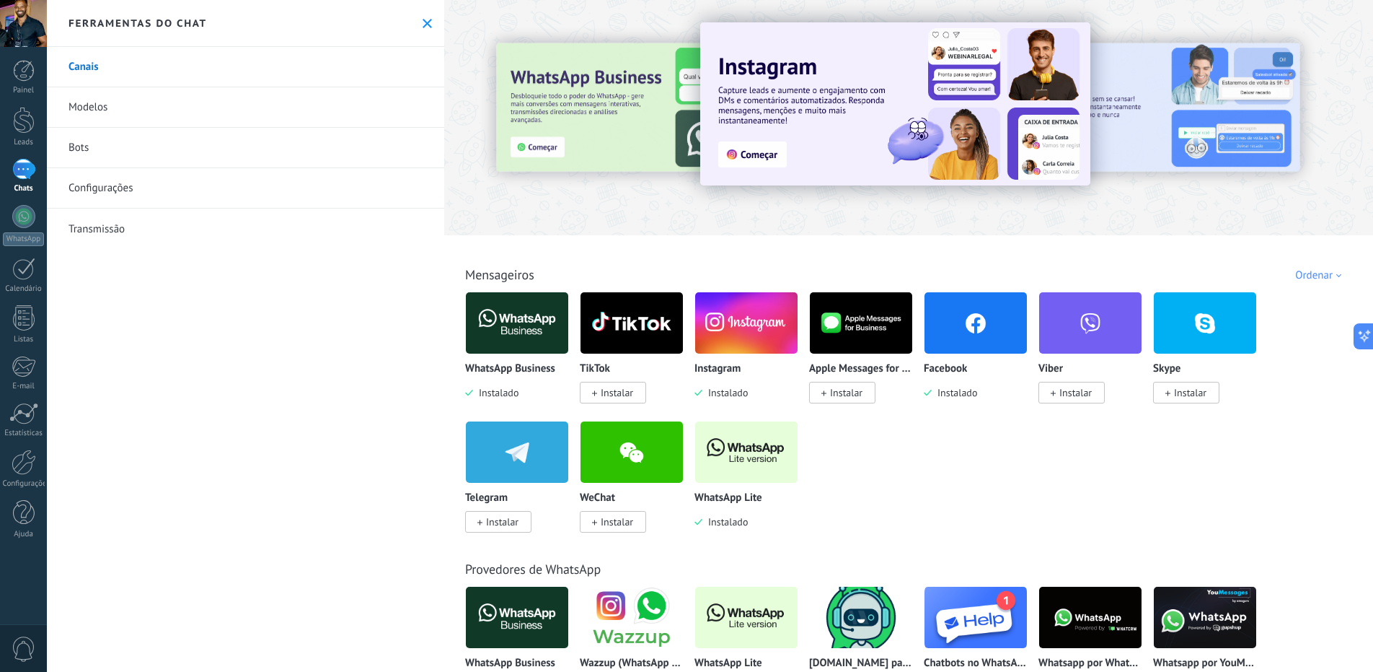
click at [765, 154] on img at bounding box center [895, 103] width 390 height 163
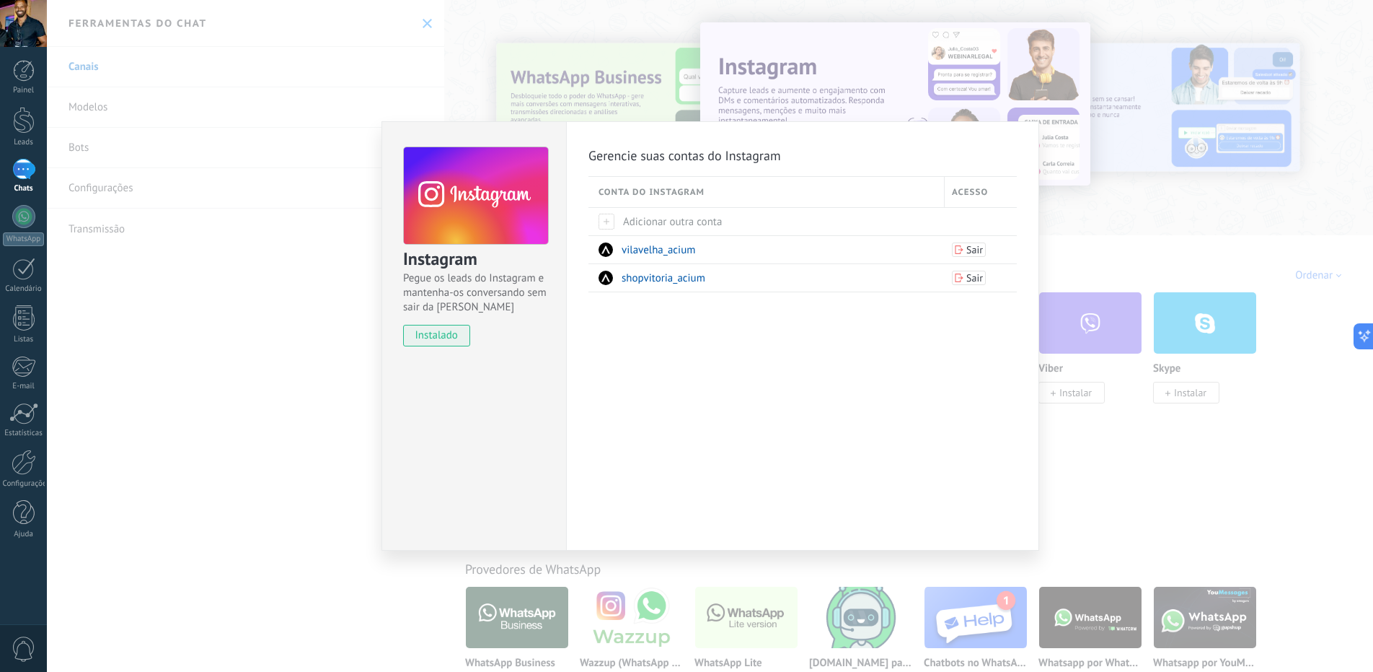
click at [974, 185] on div "Acesso" at bounding box center [981, 192] width 72 height 30
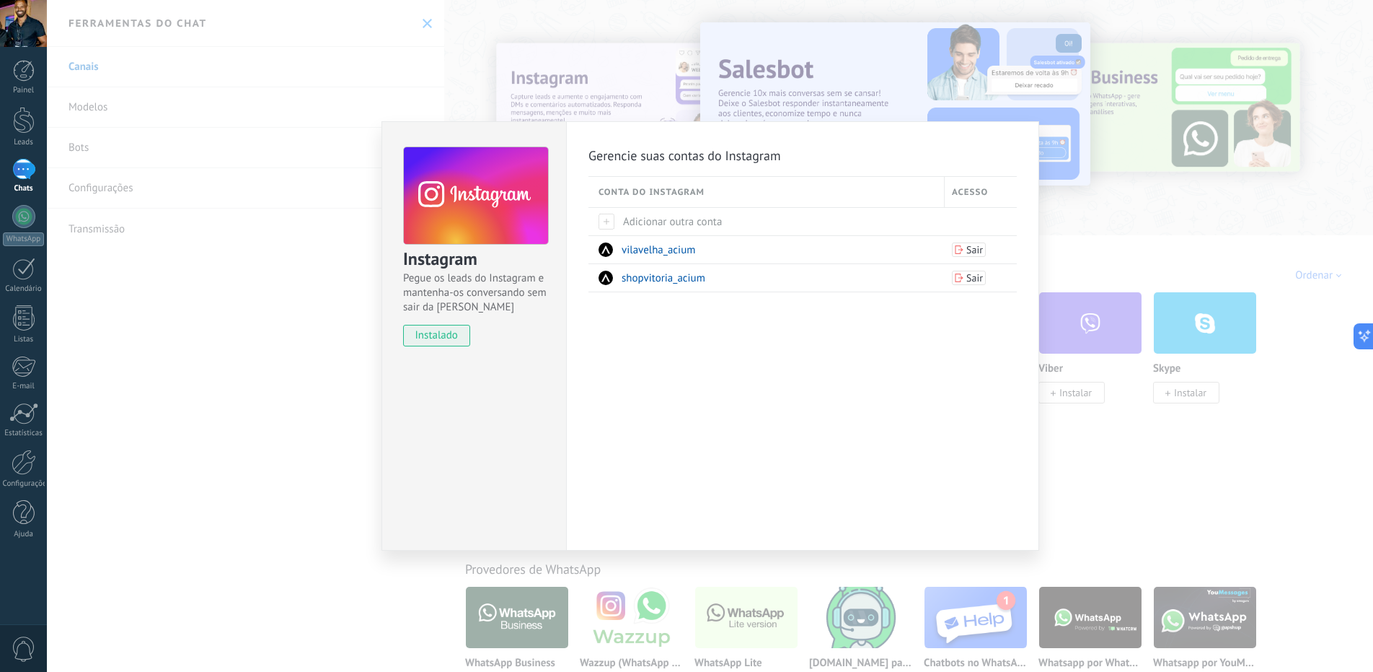
click at [977, 191] on div "Acesso" at bounding box center [981, 192] width 72 height 30
click at [655, 252] on span "vilavelha_acium" at bounding box center [659, 250] width 74 height 14
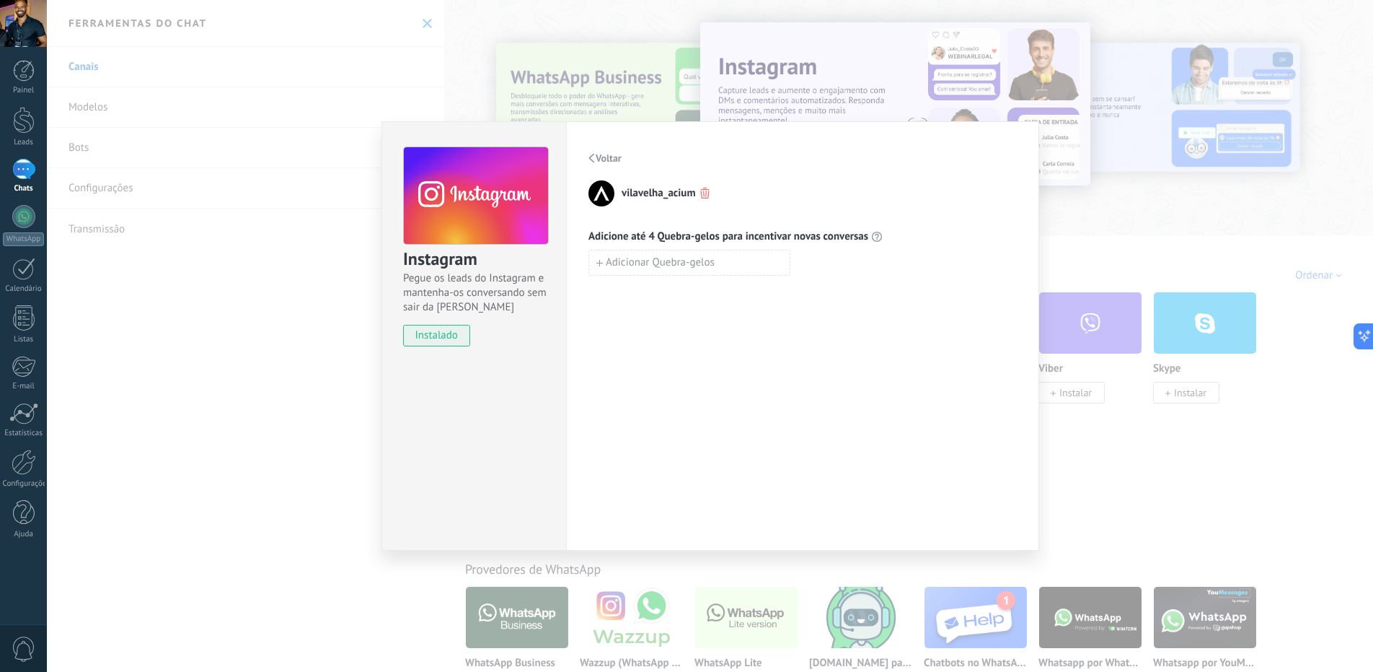
click at [599, 157] on span "Voltar" at bounding box center [609, 158] width 26 height 10
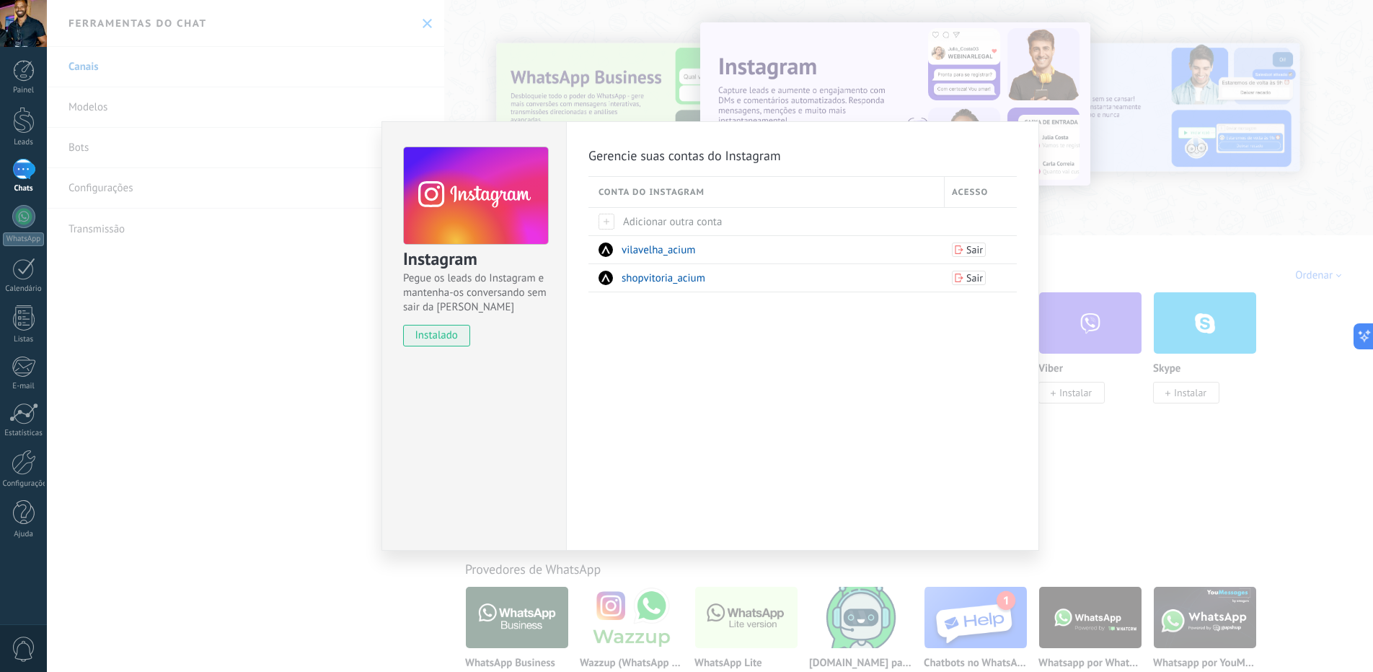
click at [236, 341] on div "Instagram Pegue os leads do Instagram e mantenha-os conversando sem sair da Kom…" at bounding box center [710, 336] width 1327 height 672
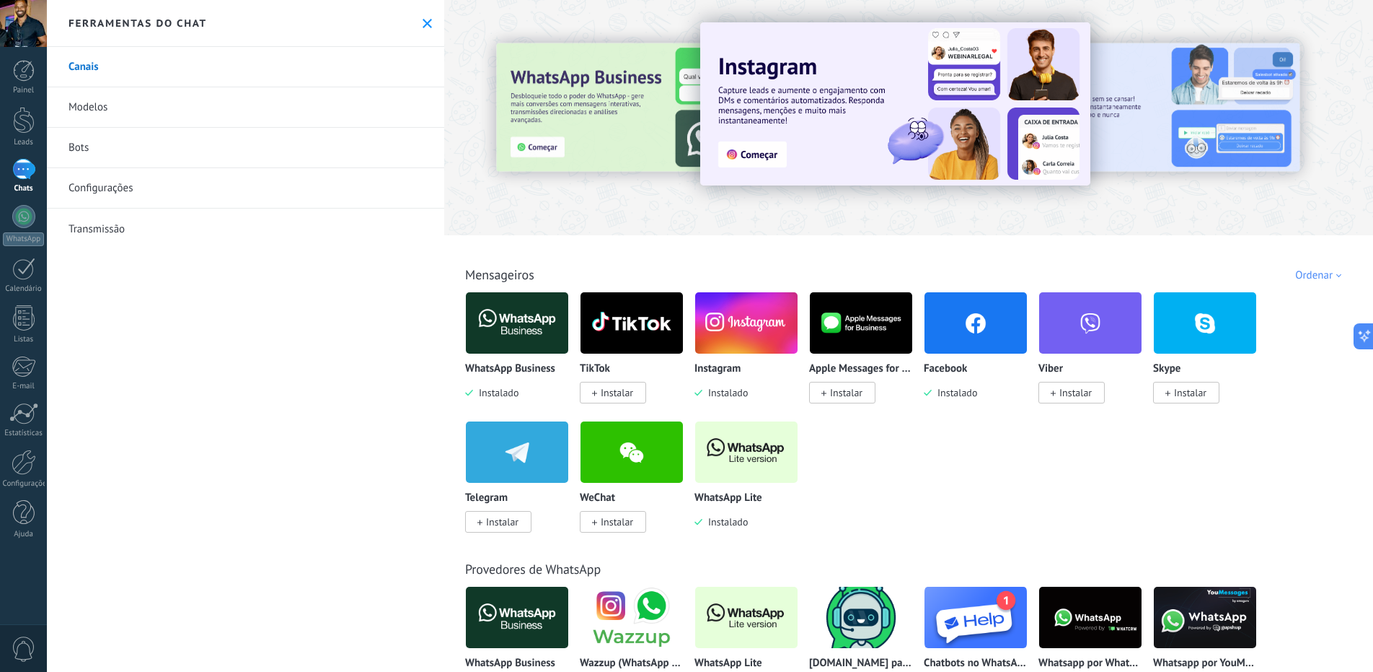
click at [954, 322] on img at bounding box center [976, 323] width 102 height 70
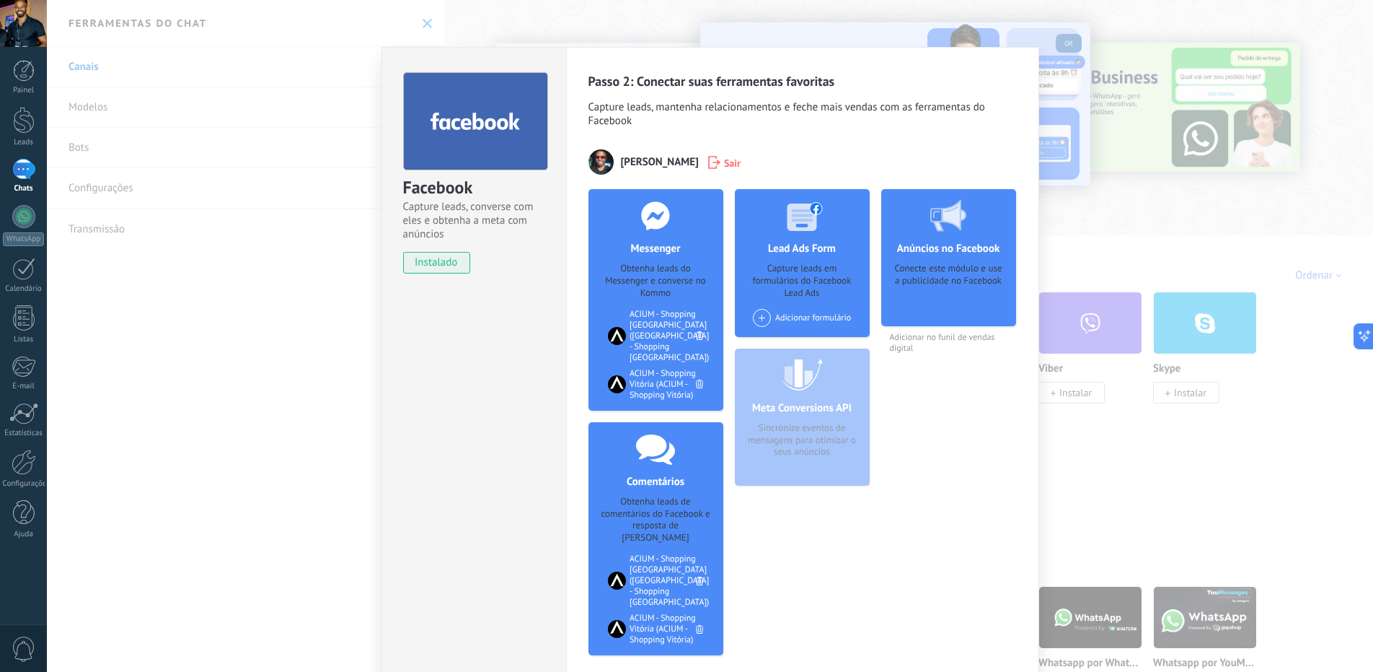
scroll to position [25, 0]
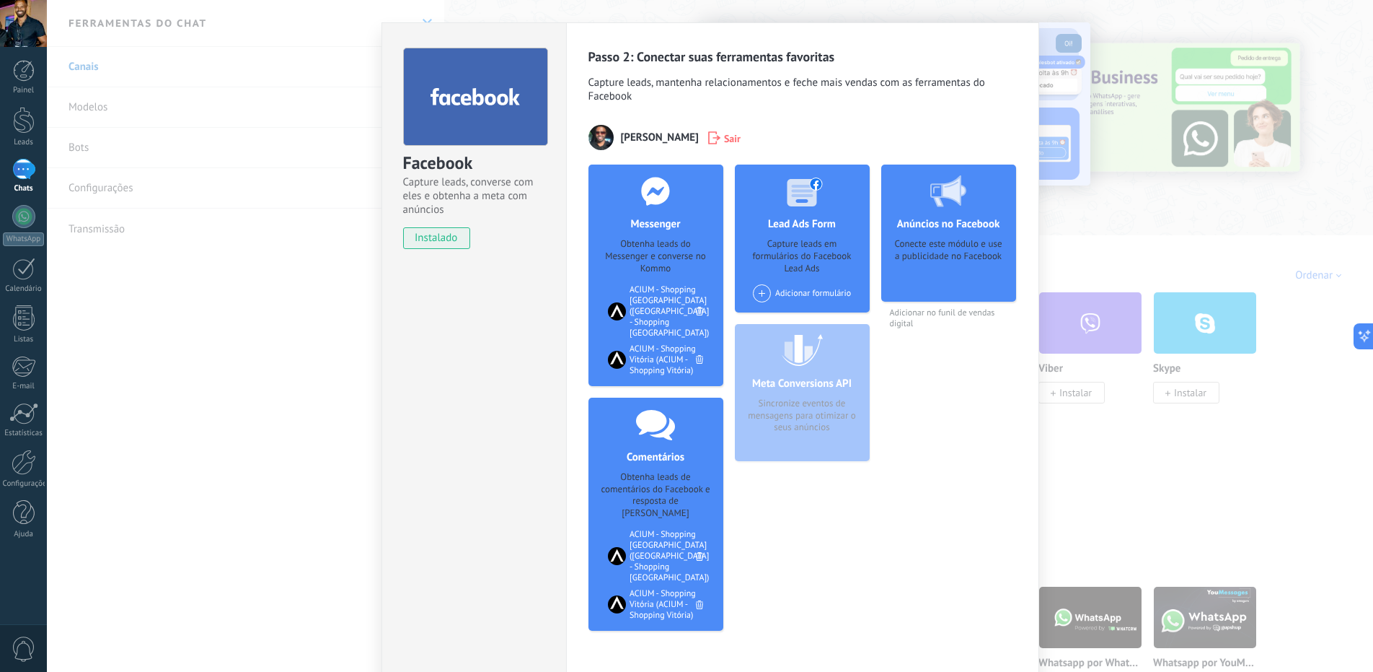
click at [938, 268] on div "Conecte este módulo e use a publicidade no Facebook" at bounding box center [949, 265] width 112 height 54
click at [914, 251] on div "Conecte este módulo e use a publicidade no Facebook" at bounding box center [949, 265] width 112 height 54
click at [947, 238] on div "Conecte este módulo e use a publicidade no Facebook" at bounding box center [949, 265] width 112 height 54
click at [946, 238] on div "Conecte este módulo e use a publicidade no Facebook" at bounding box center [949, 265] width 112 height 54
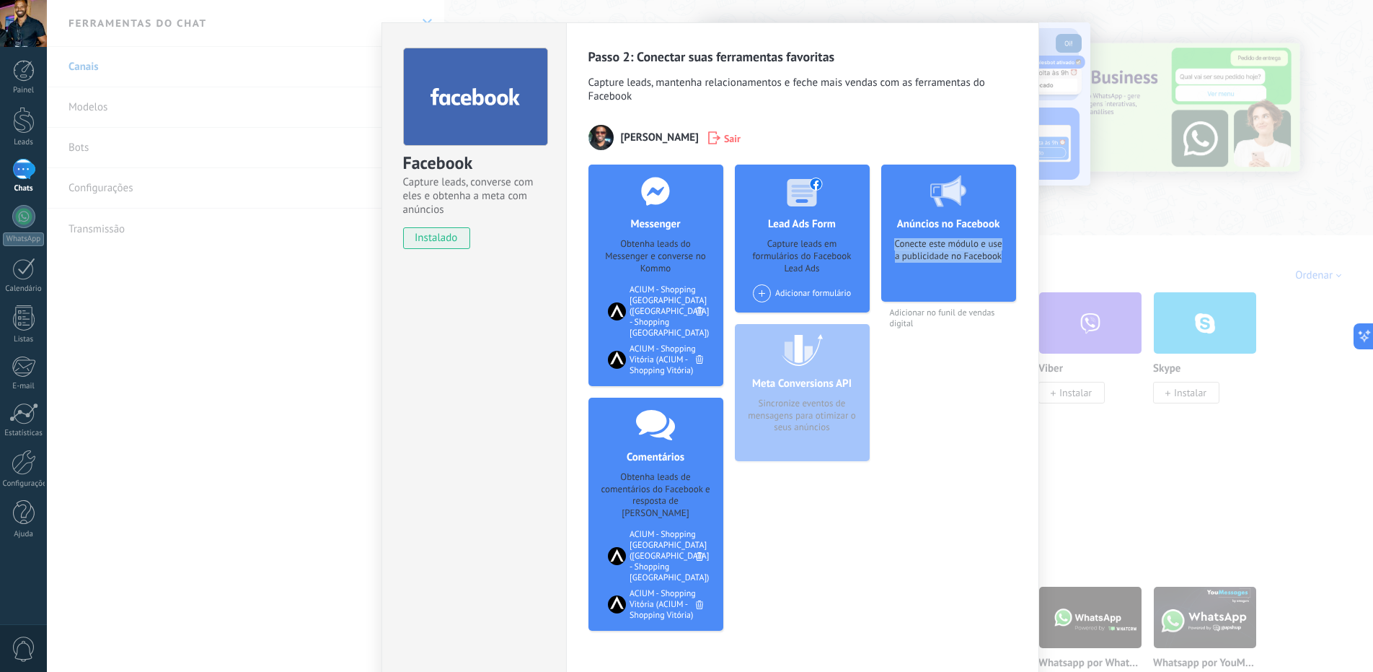
click at [946, 238] on div "Conecte este módulo e use a publicidade no Facebook" at bounding box center [949, 265] width 112 height 54
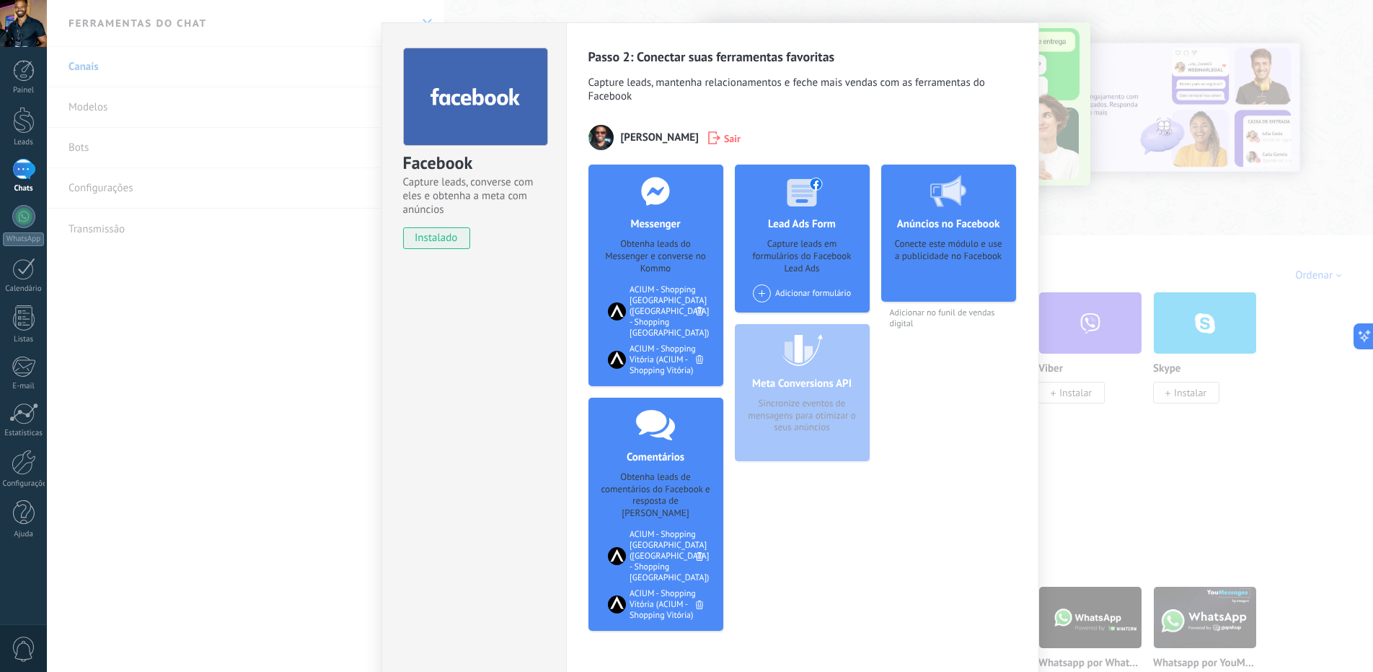
click at [215, 350] on div "Facebook Capture leads, converse com eles e obtenha a meta com anúncios instala…" at bounding box center [710, 336] width 1327 height 672
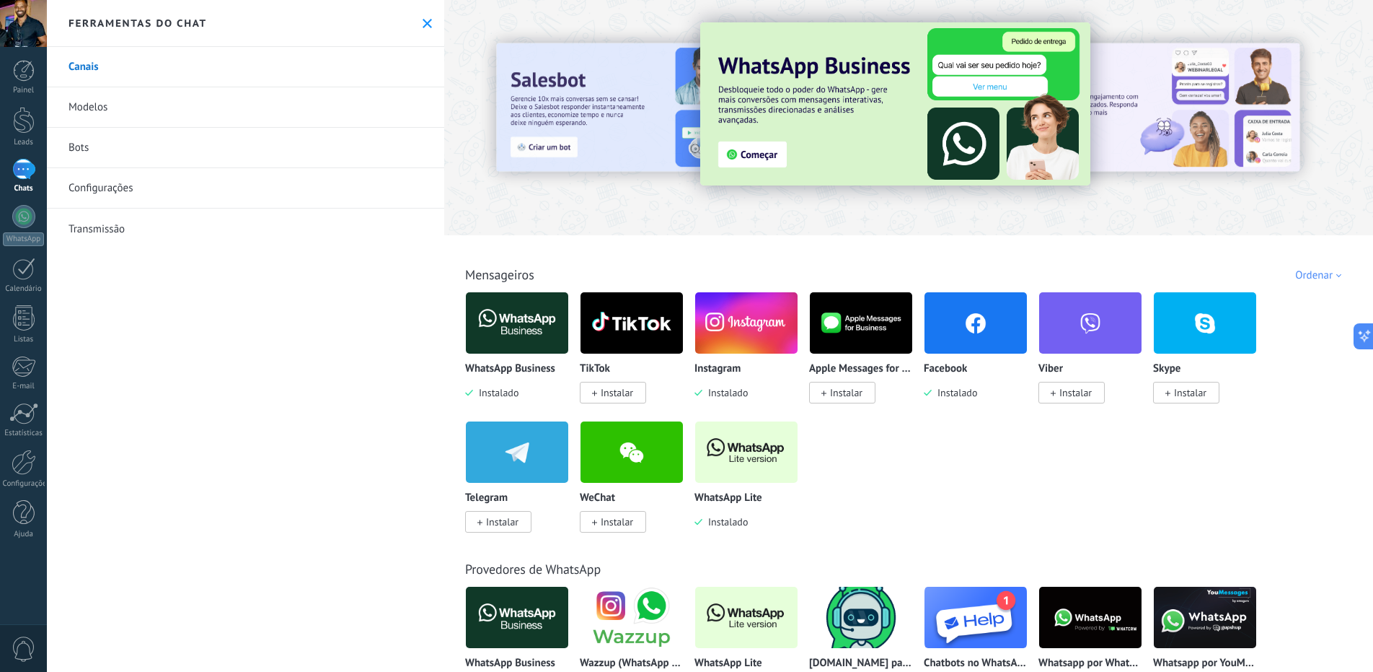
click at [76, 149] on link "Bots" at bounding box center [245, 148] width 397 height 40
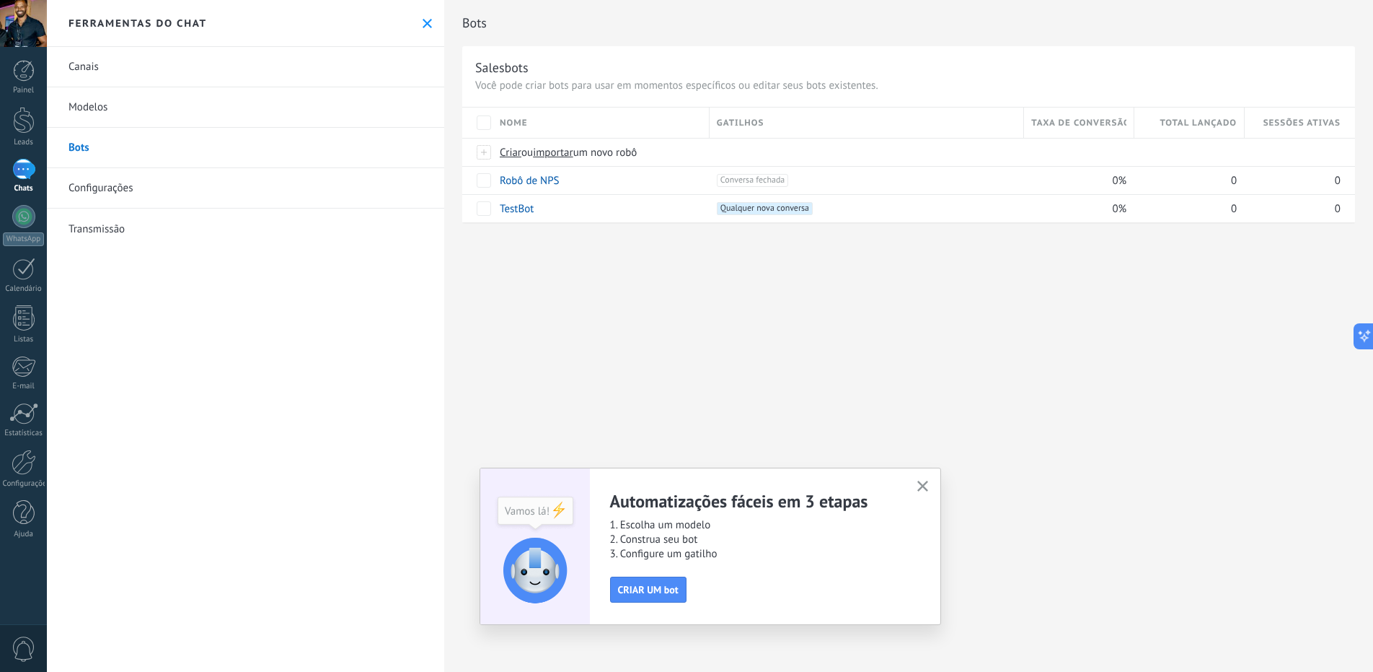
drag, startPoint x: 926, startPoint y: 482, endPoint x: 919, endPoint y: 483, distance: 7.4
click at [925, 482] on icon "button" at bounding box center [923, 485] width 11 height 11
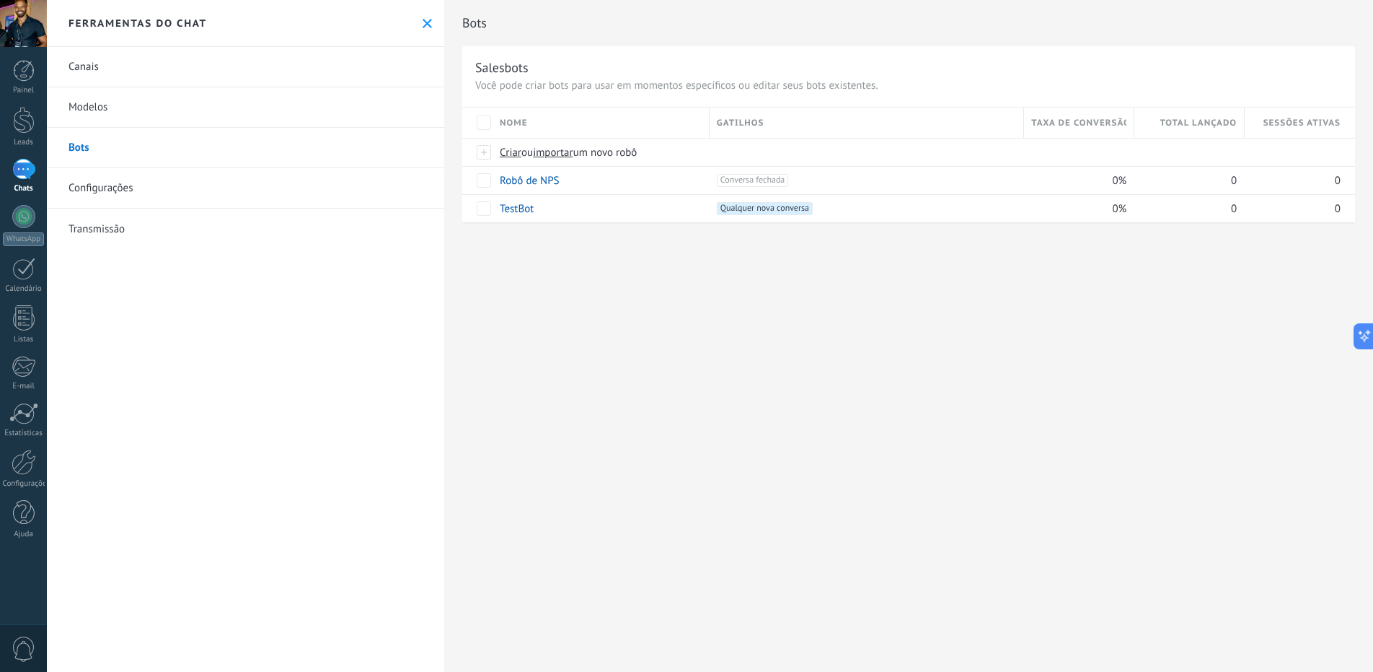
click at [119, 229] on link "Transmissão" at bounding box center [245, 228] width 397 height 40
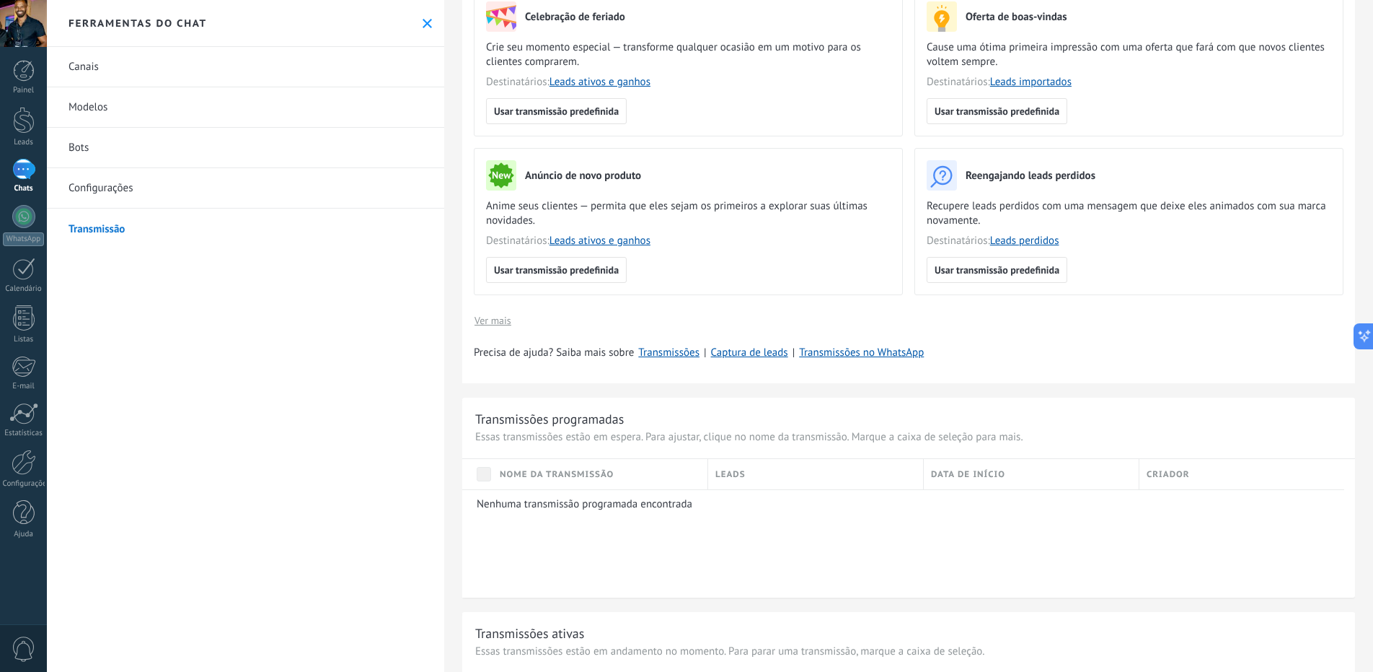
scroll to position [353, 0]
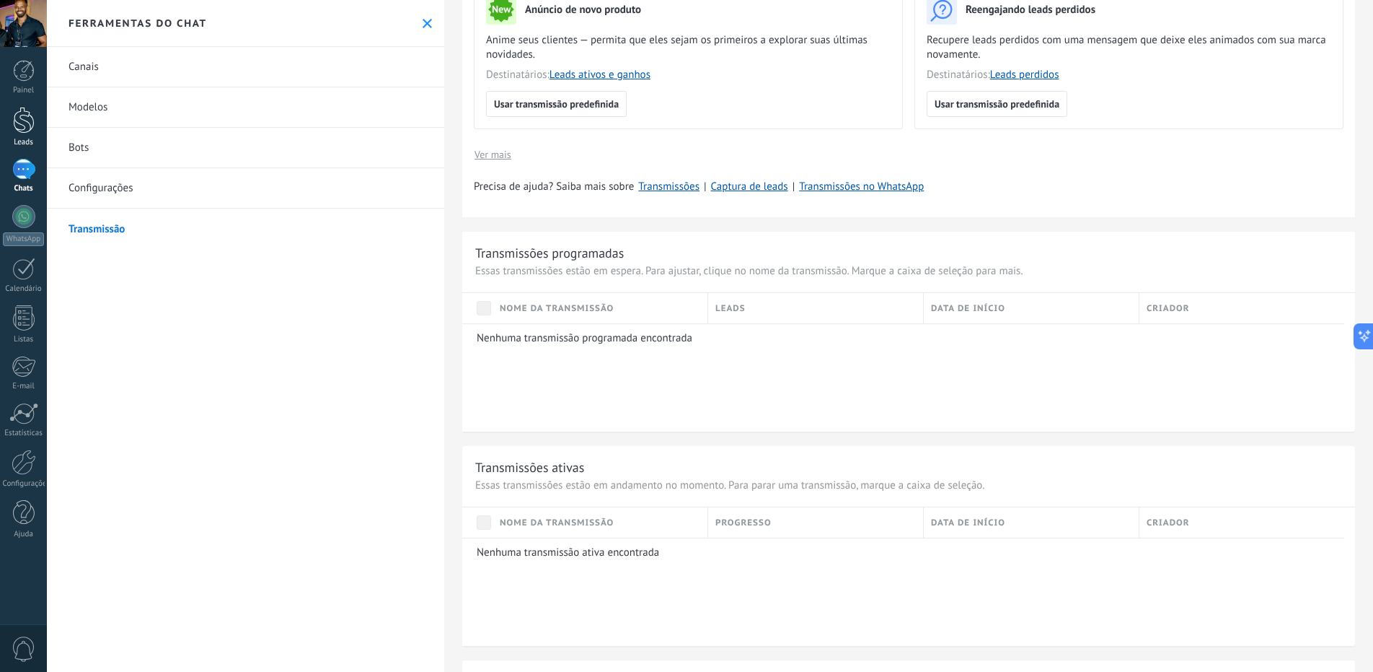
click at [27, 126] on div at bounding box center [24, 120] width 22 height 27
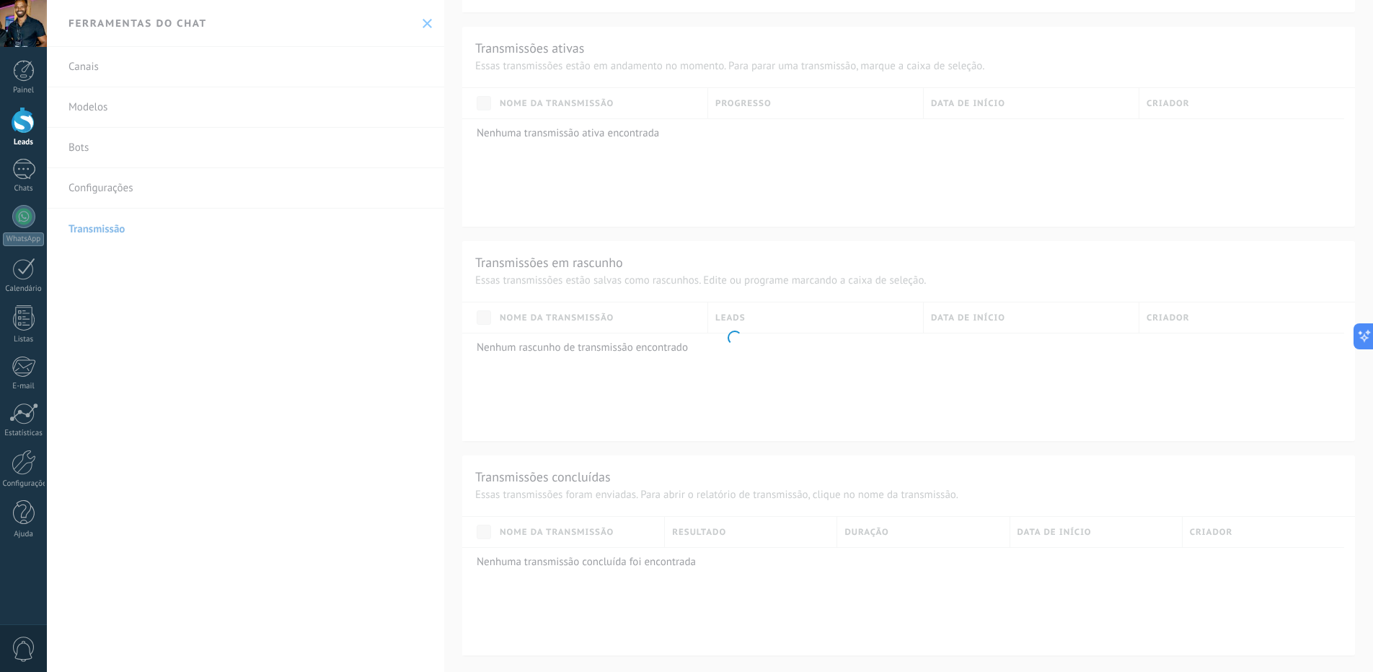
scroll to position [234, 0]
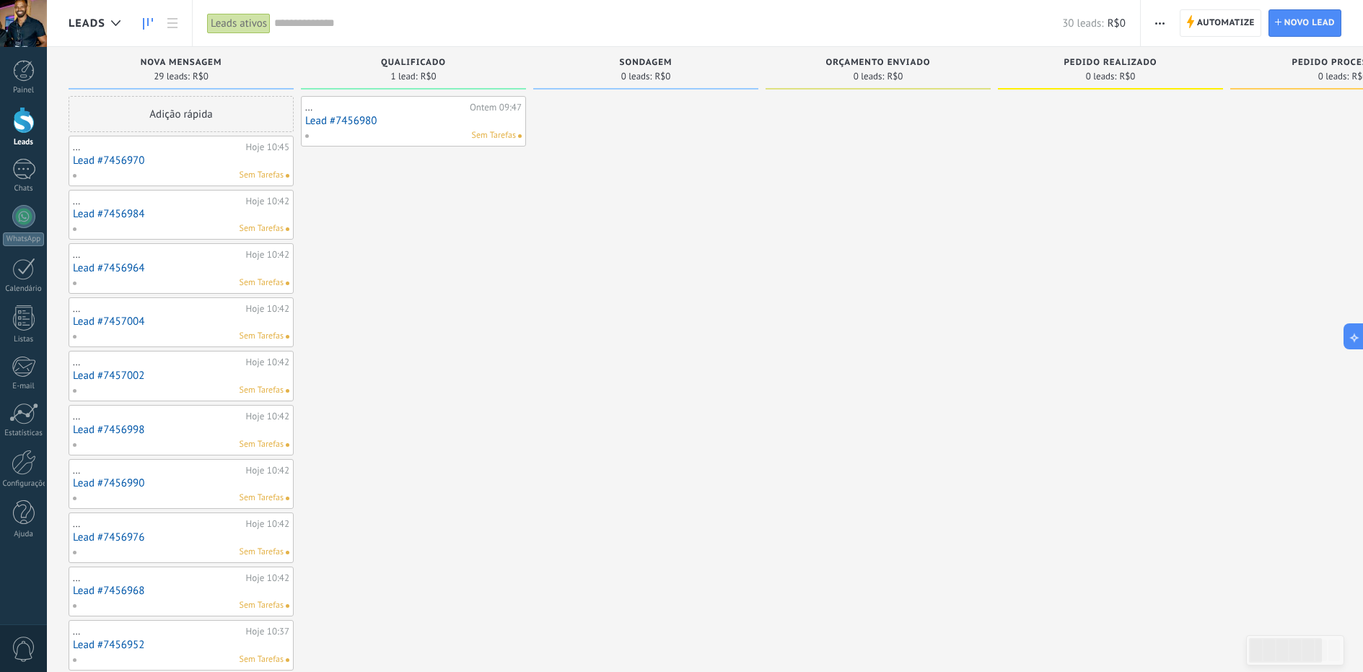
click at [361, 118] on link "Lead #7456980" at bounding box center [413, 121] width 216 height 12
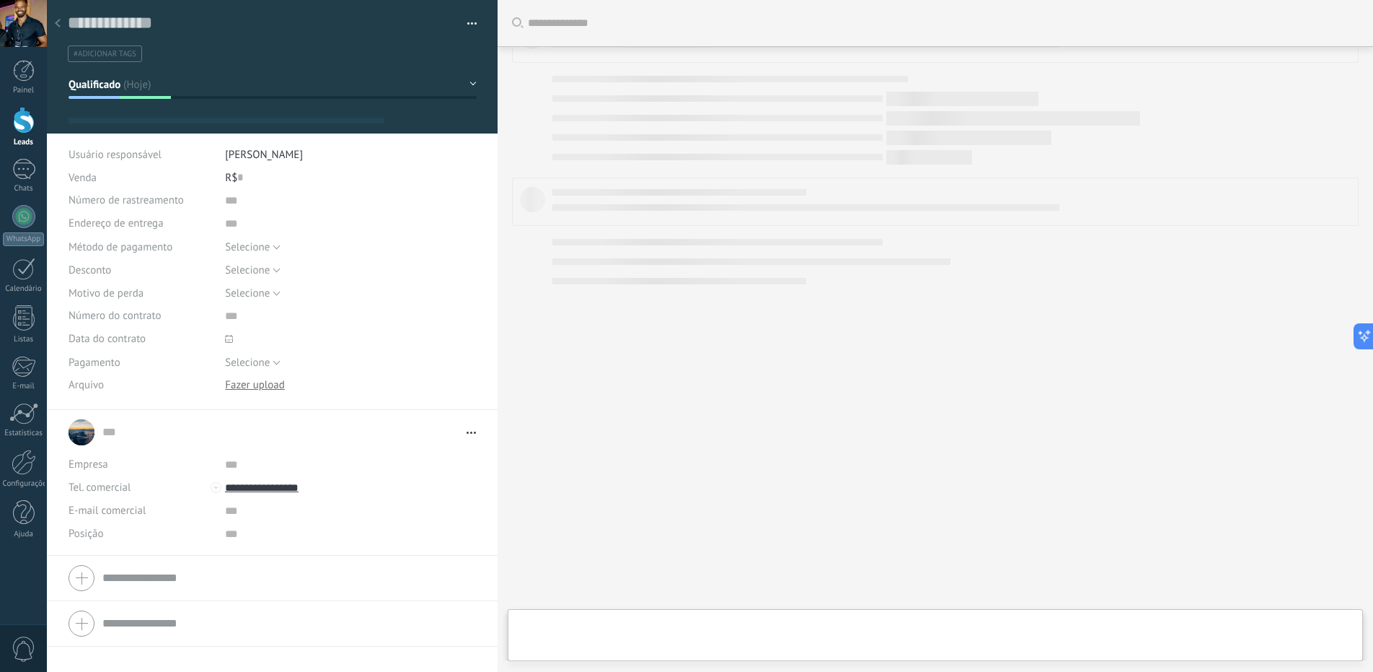
type textarea "**********"
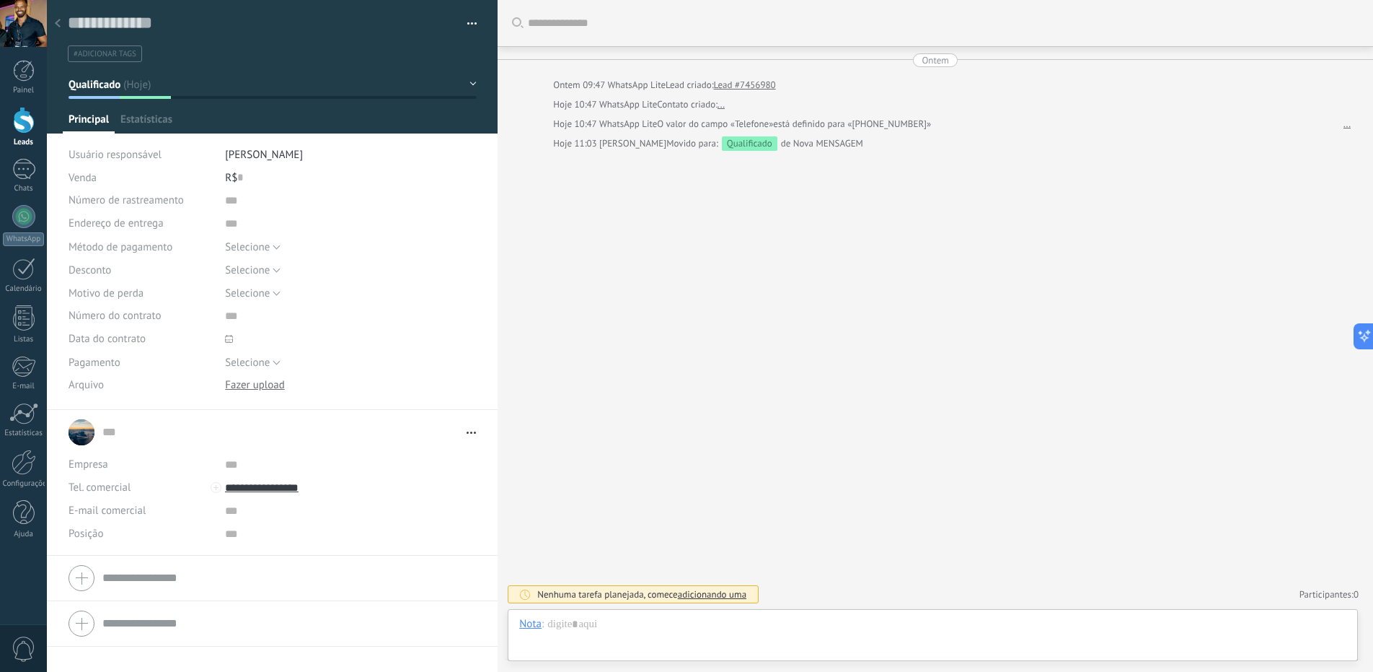
scroll to position [22, 0]
click at [262, 369] on span "Selecione" at bounding box center [247, 363] width 45 height 14
click at [320, 329] on div at bounding box center [351, 338] width 252 height 23
click at [259, 289] on span "Selecione" at bounding box center [247, 293] width 45 height 14
click at [320, 260] on div "Selecione 5% 10% 15% Selecione" at bounding box center [351, 269] width 252 height 23
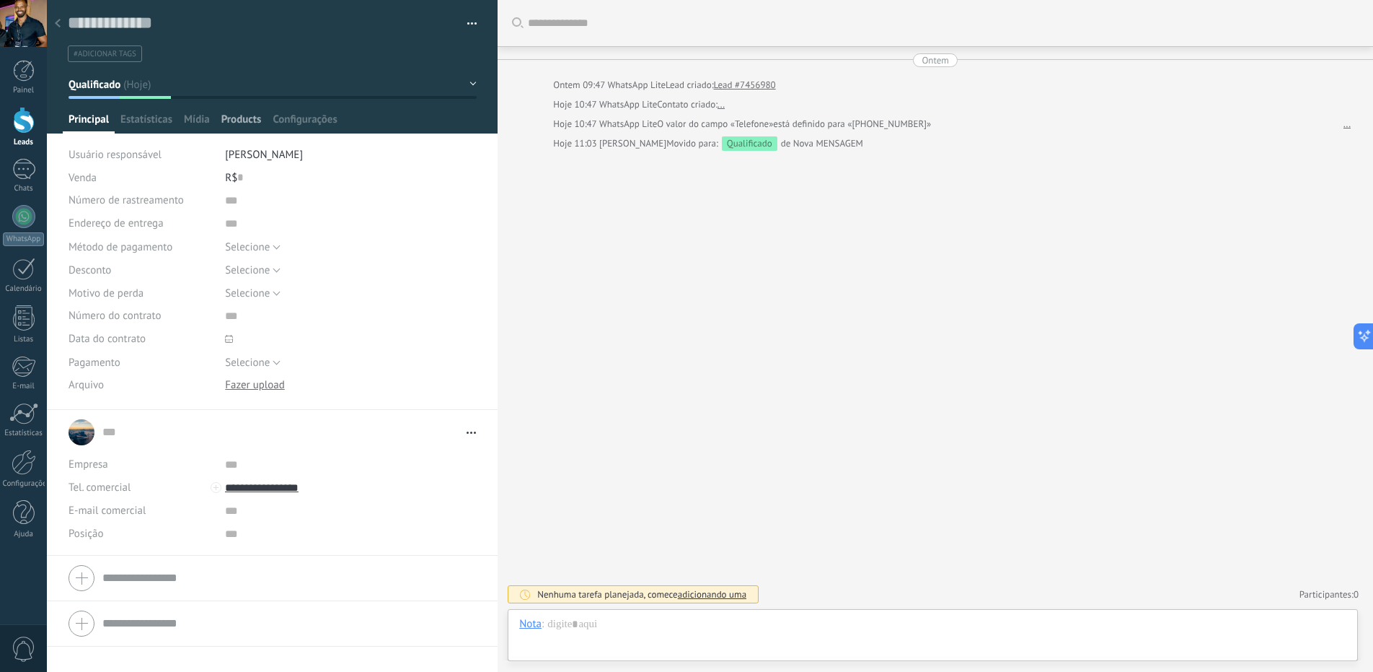
click at [241, 116] on span "Products" at bounding box center [241, 123] width 40 height 21
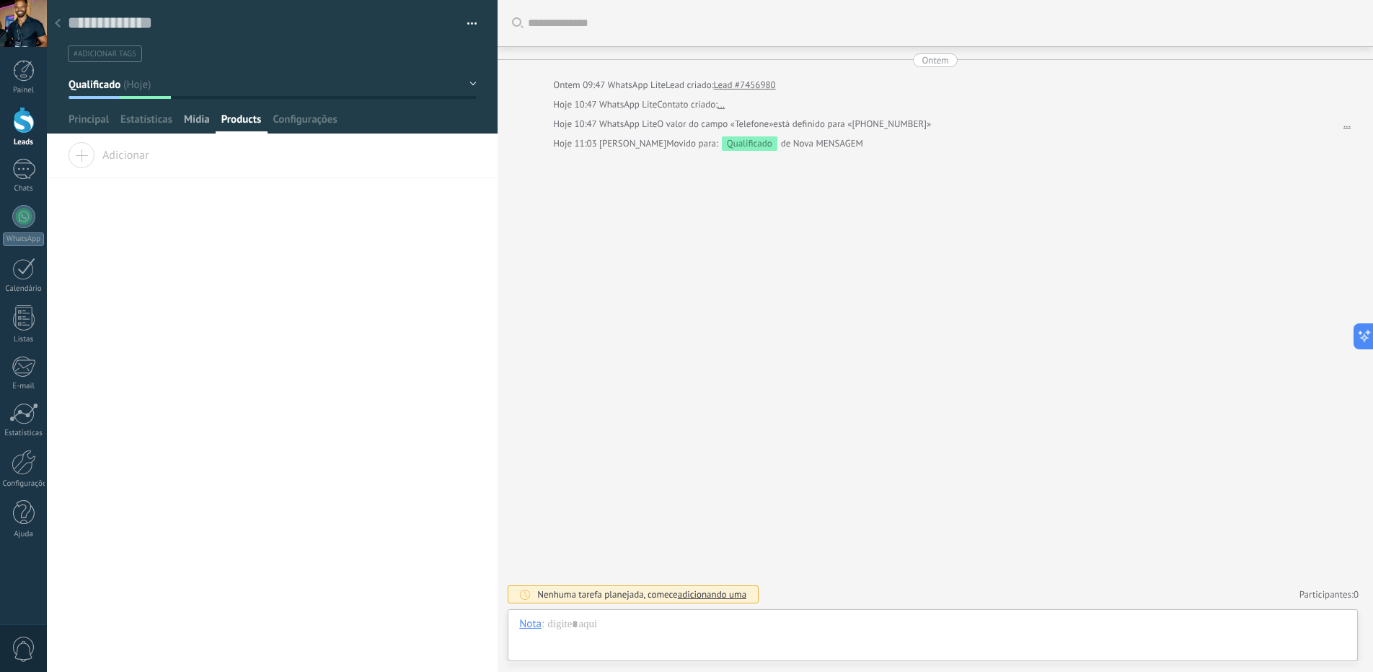
click at [201, 123] on span "Mídia" at bounding box center [197, 123] width 26 height 21
click at [153, 119] on span "Estatísticas" at bounding box center [146, 123] width 52 height 21
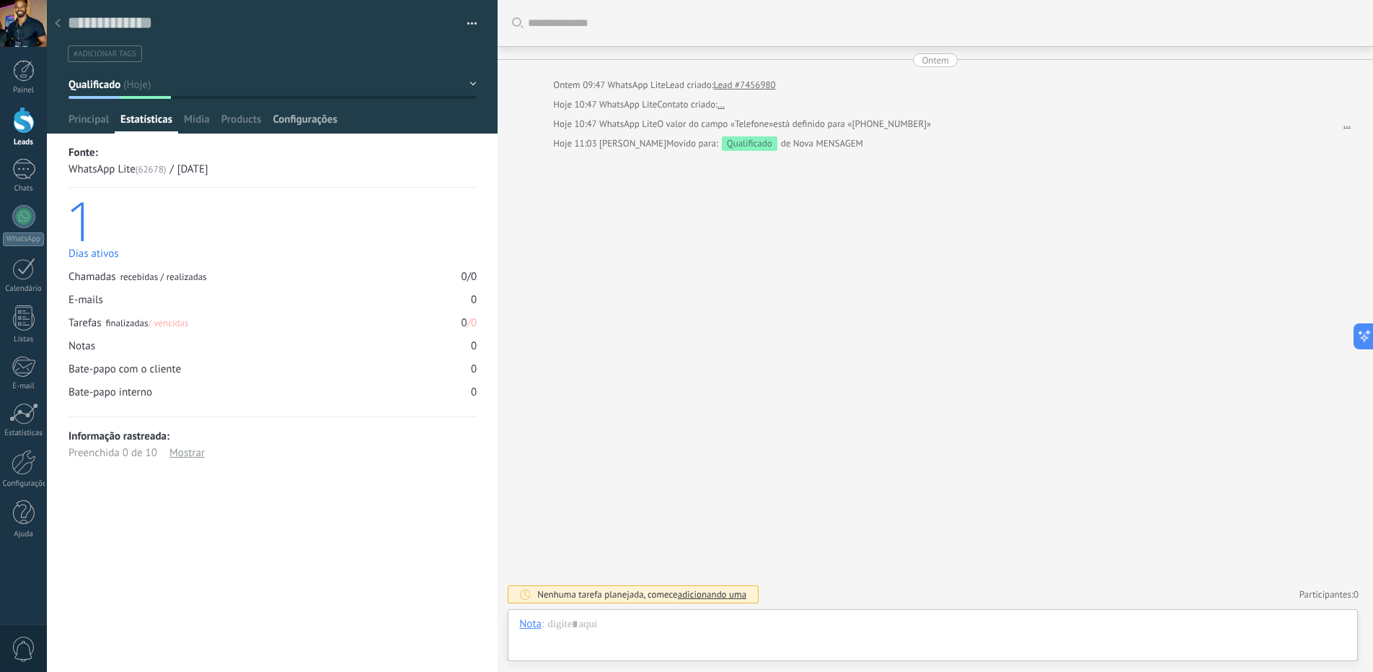
click at [299, 123] on span "Configurações" at bounding box center [305, 123] width 64 height 21
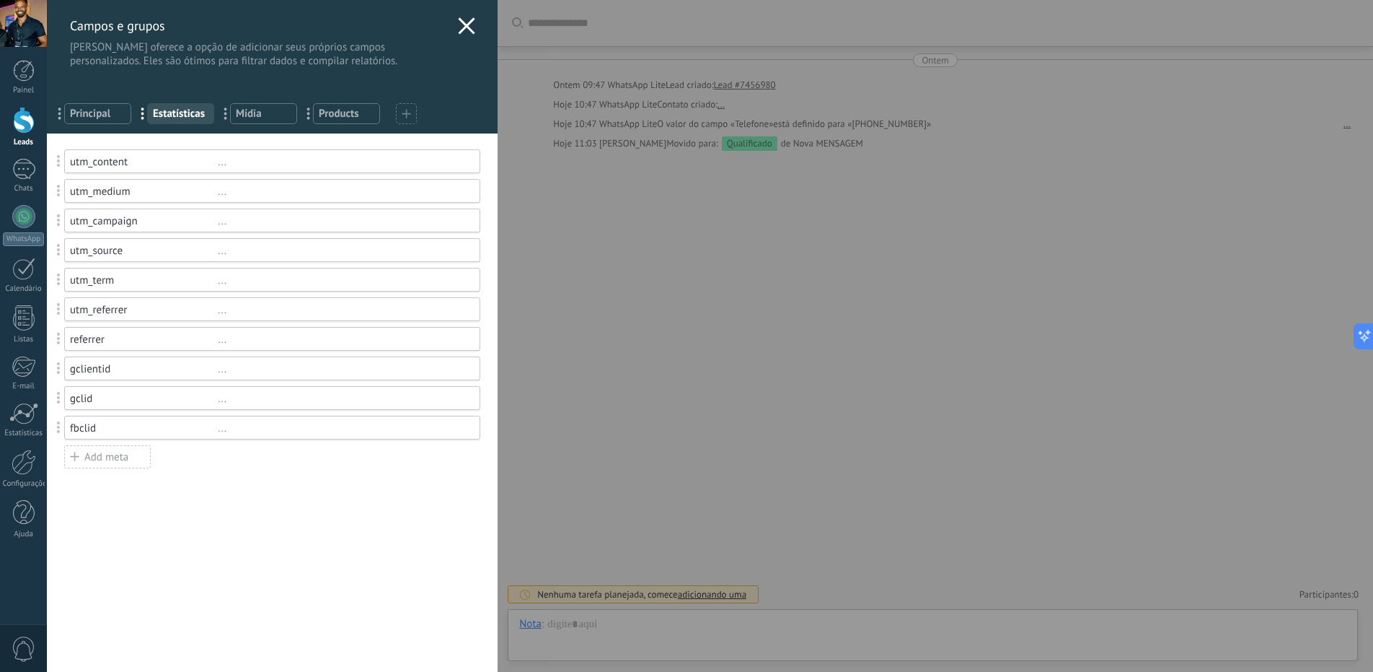
click at [190, 164] on div "utm_content" at bounding box center [144, 162] width 148 height 14
click at [458, 24] on icon at bounding box center [466, 25] width 17 height 17
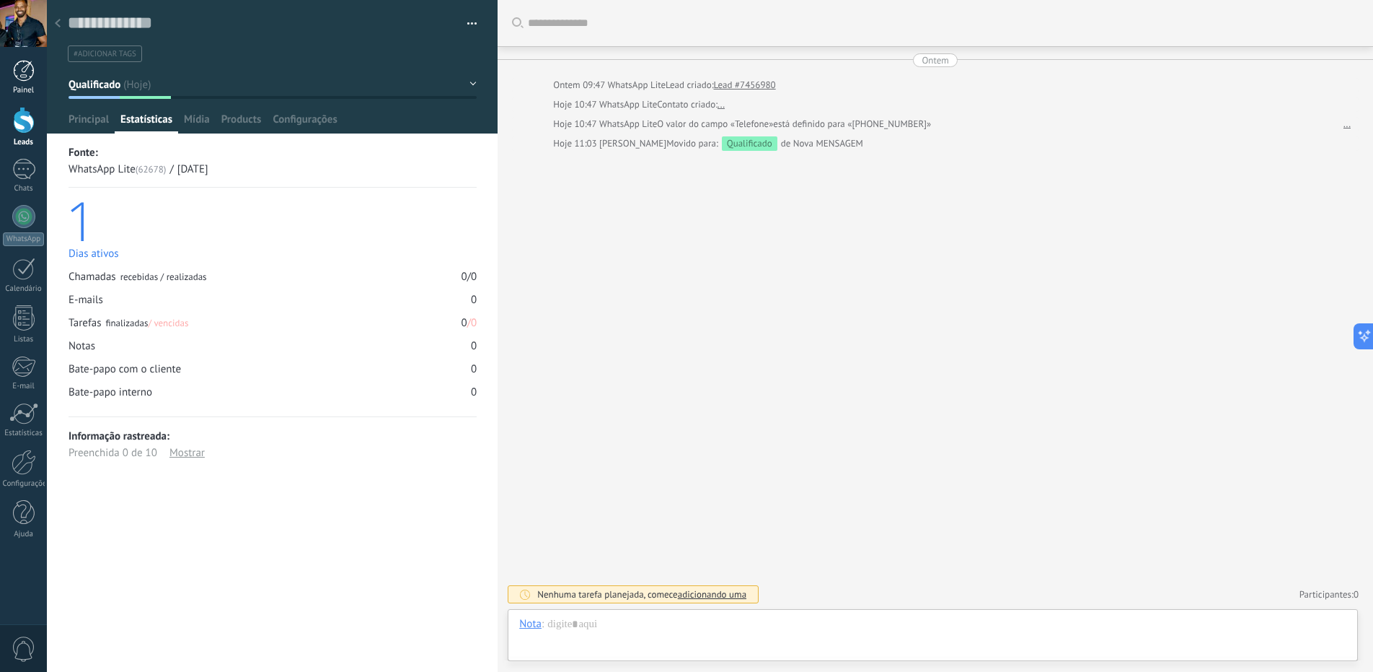
click at [25, 71] on div at bounding box center [24, 71] width 22 height 22
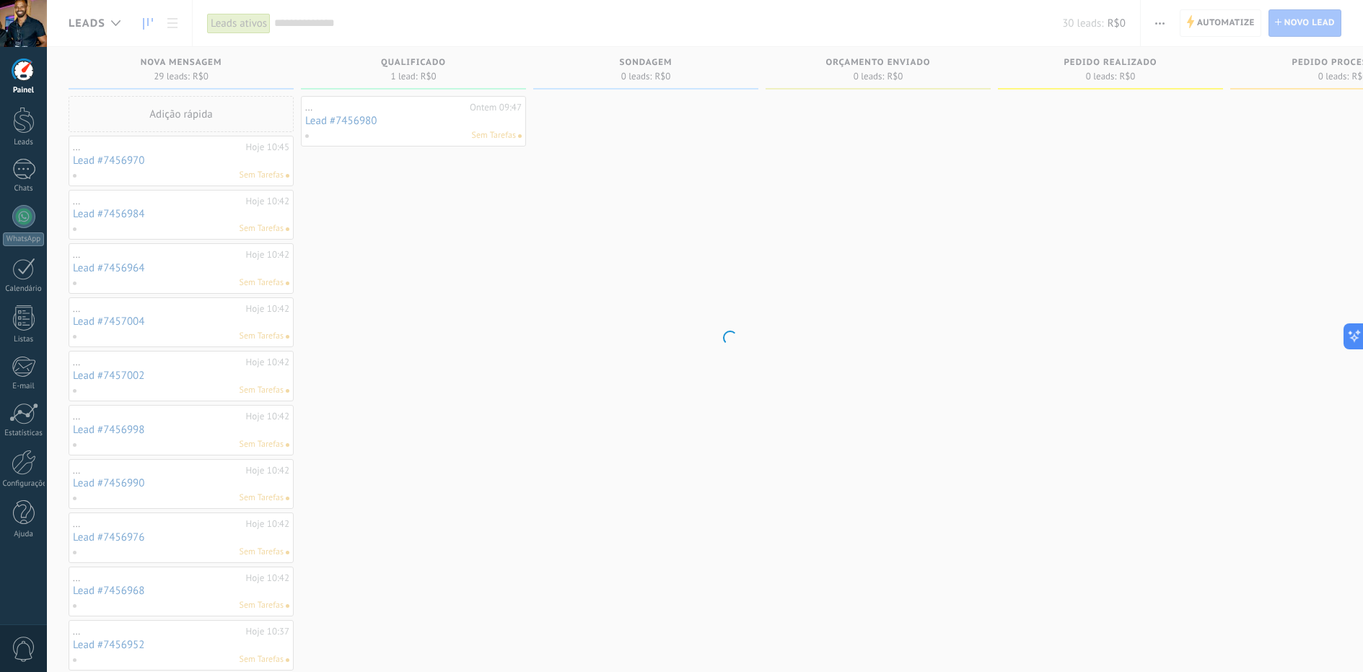
click at [21, 27] on div at bounding box center [23, 23] width 47 height 47
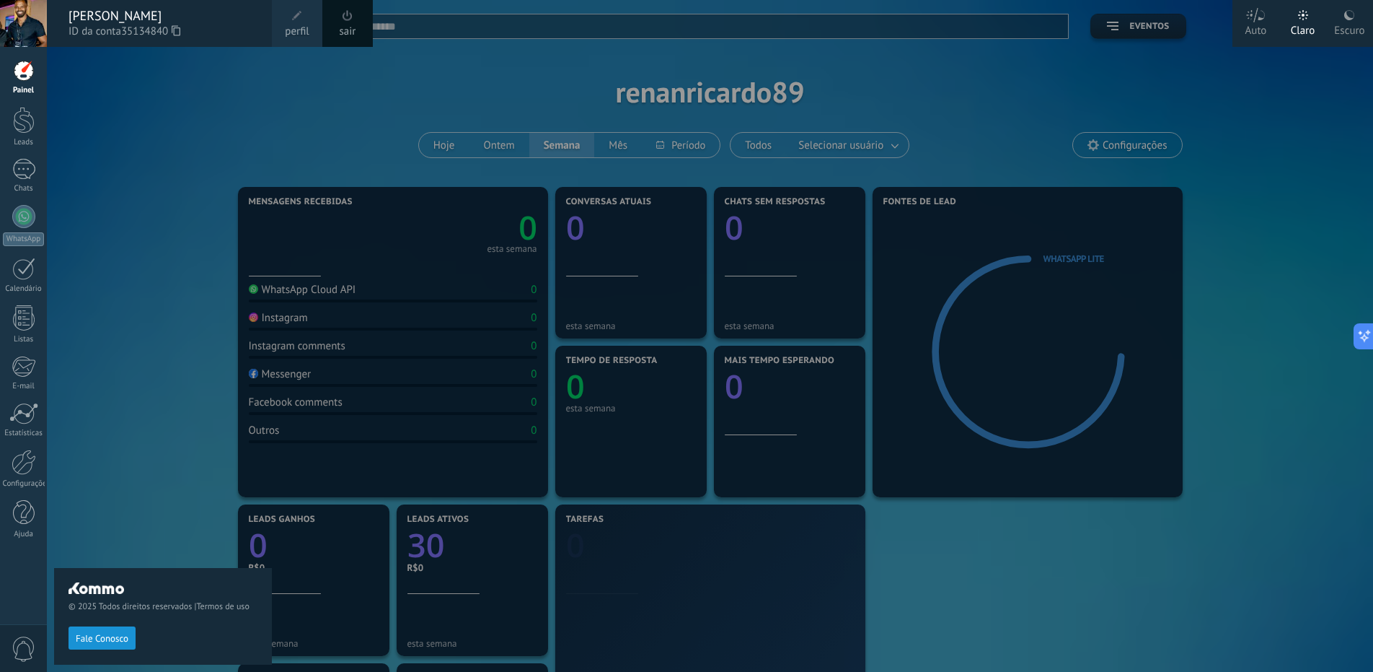
click at [178, 133] on div "© 2025 Todos direitos reservados | Termos de uso Fale Conosco" at bounding box center [163, 359] width 218 height 625
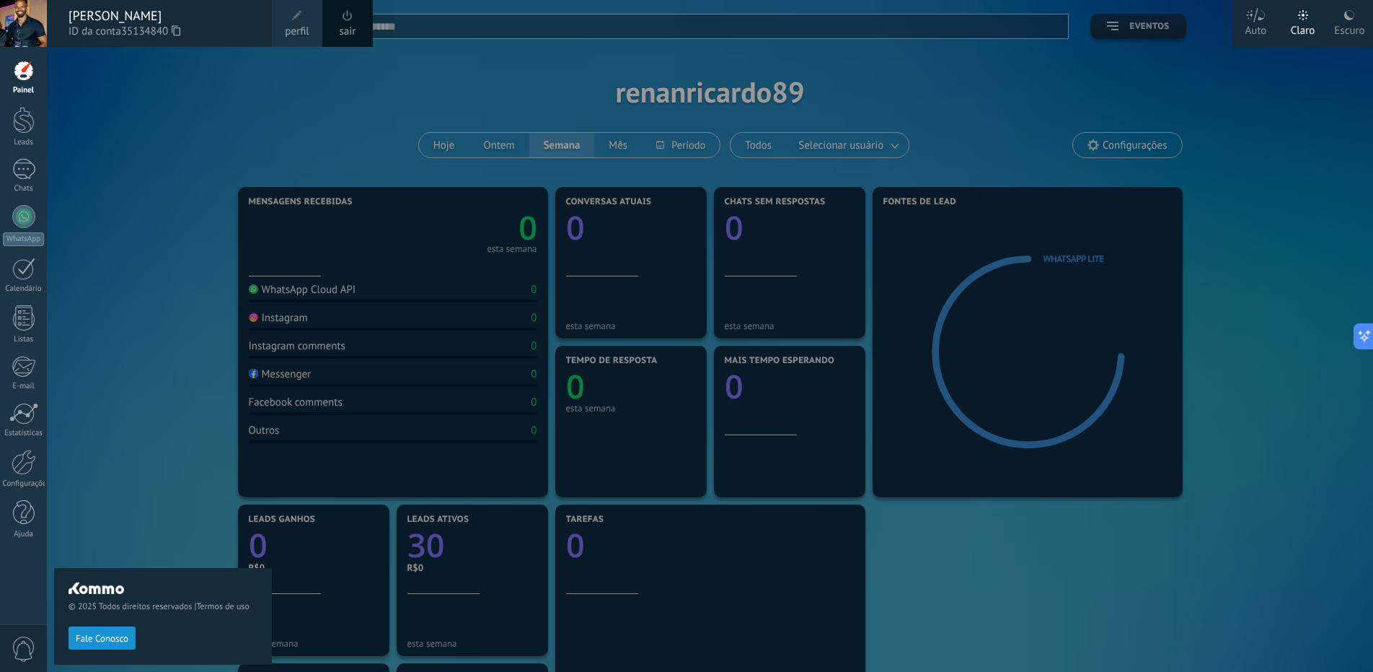
click at [1124, 23] on div at bounding box center [733, 336] width 1373 height 672
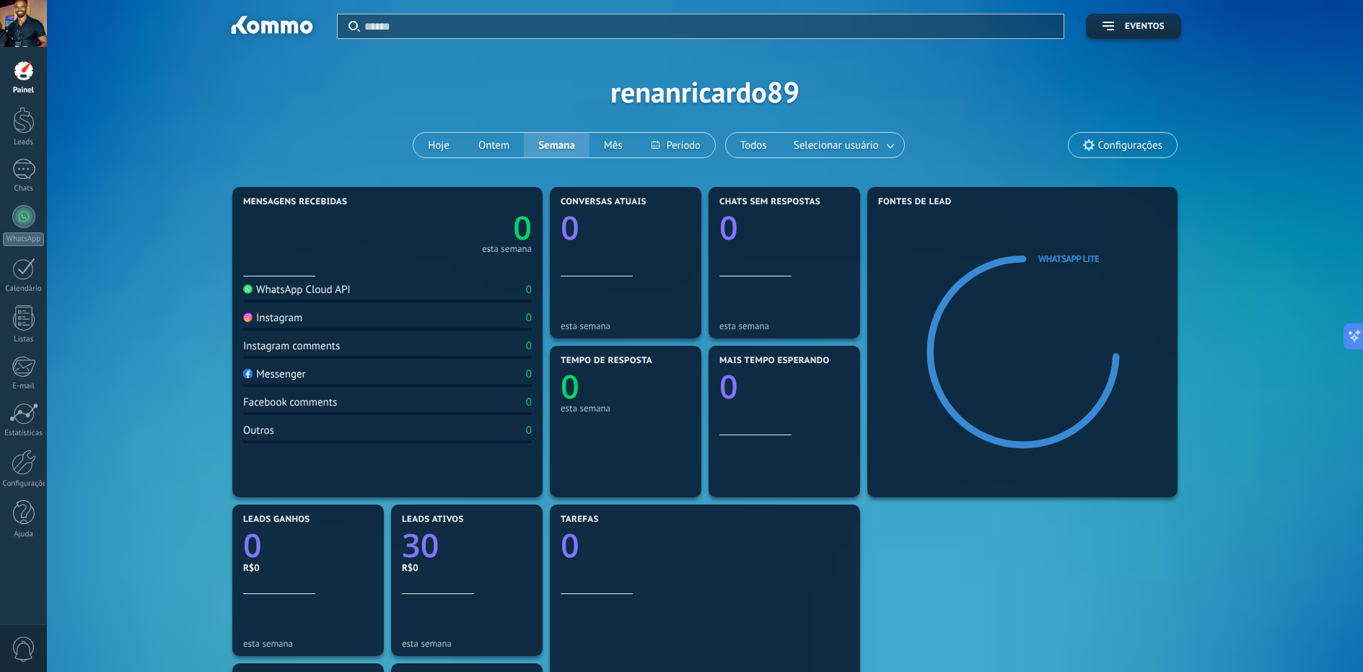
click at [31, 30] on div at bounding box center [23, 23] width 47 height 47
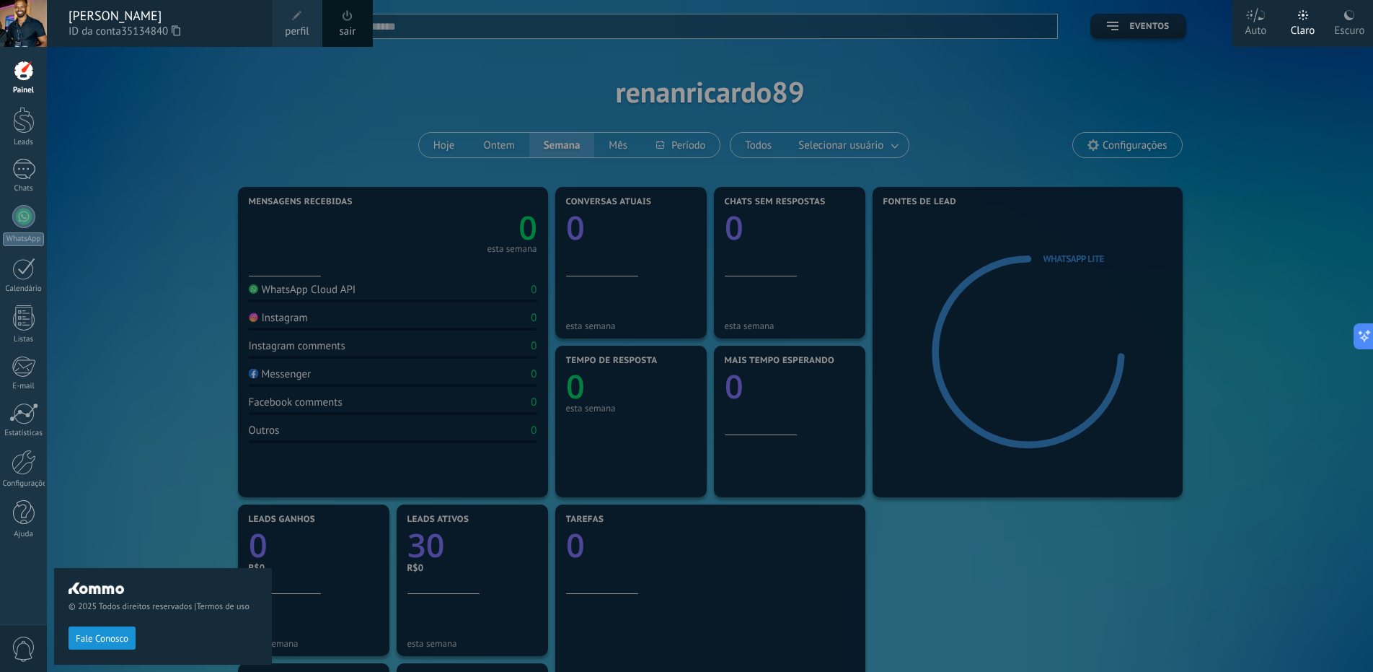
click at [353, 25] on link "sair" at bounding box center [348, 32] width 17 height 16
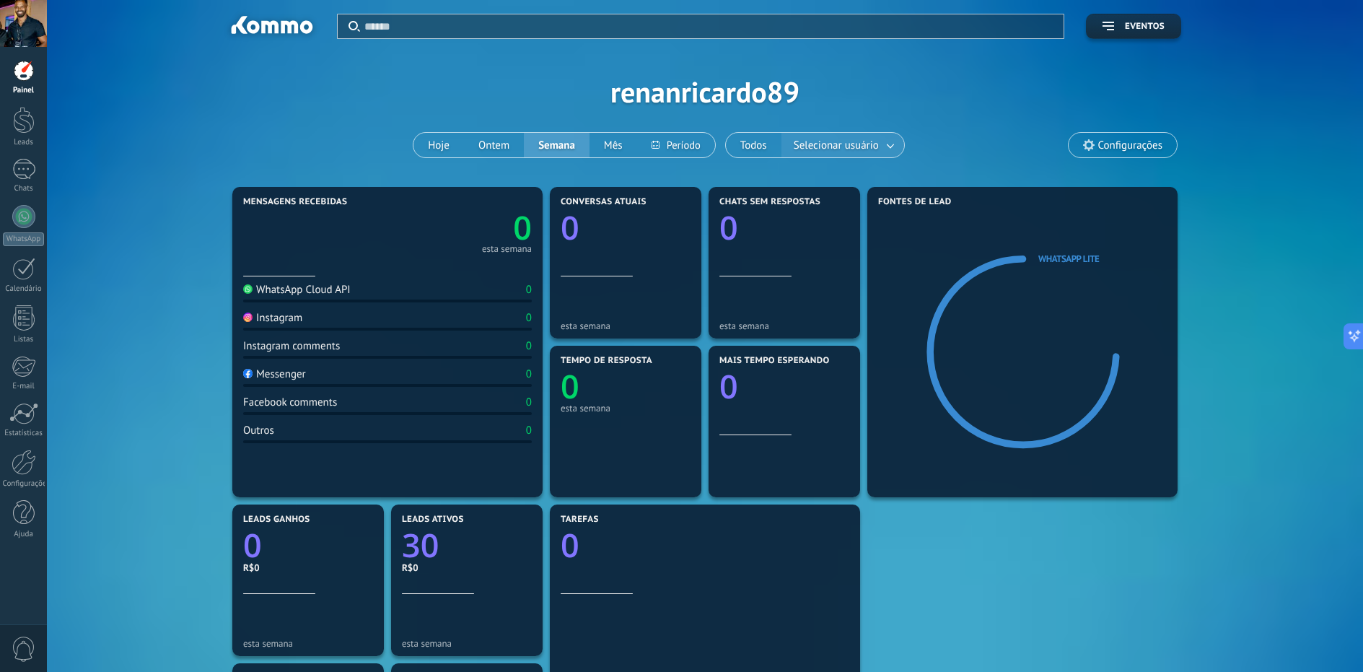
click at [814, 144] on span "Selecionar usuário" at bounding box center [836, 145] width 91 height 19
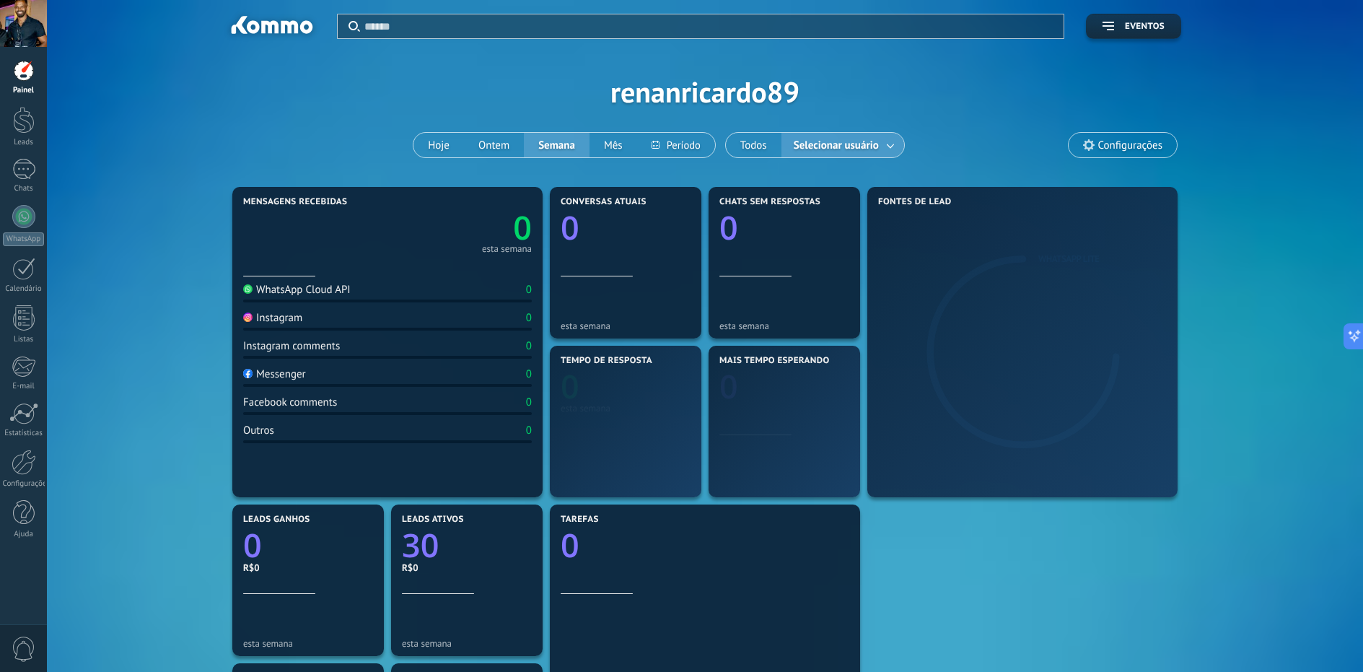
click at [866, 144] on span "Selecionar usuário" at bounding box center [836, 145] width 91 height 19
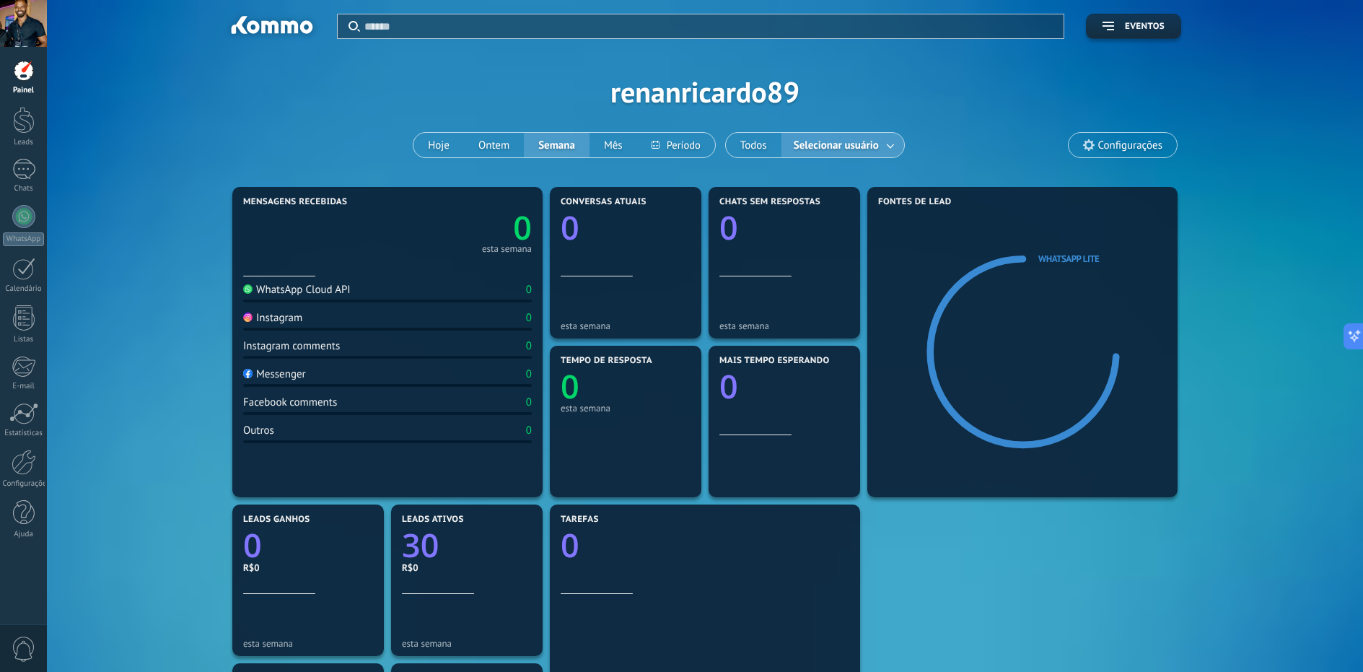
click at [866, 143] on span "Selecionar usuário" at bounding box center [836, 145] width 91 height 19
click at [11, 167] on link "Chats" at bounding box center [23, 176] width 47 height 35
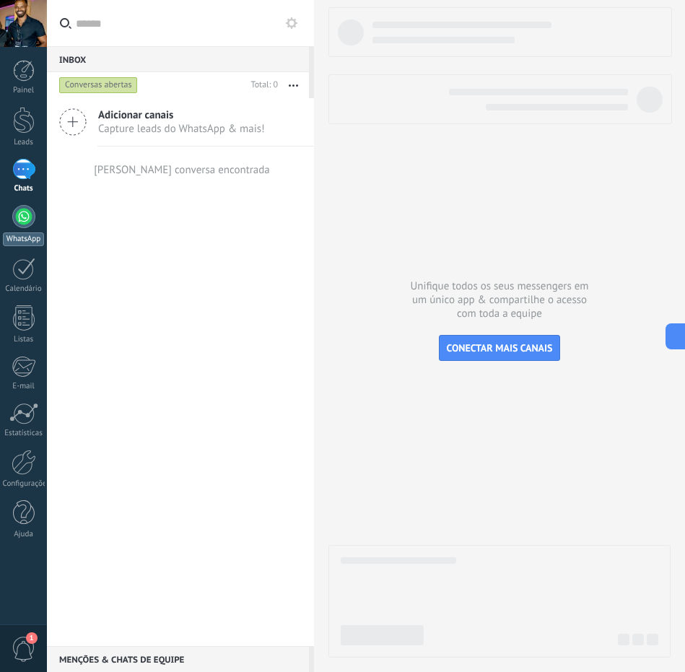
click at [9, 226] on link "WhatsApp" at bounding box center [23, 225] width 47 height 41
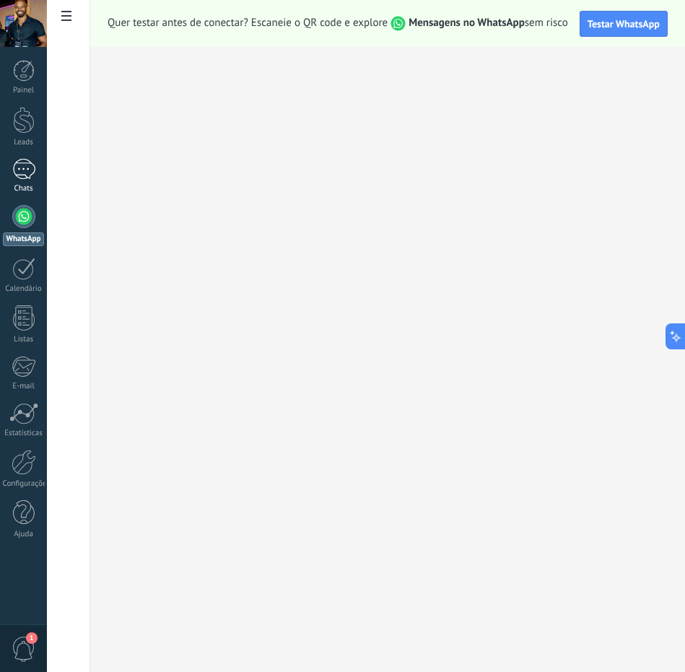
click at [18, 170] on div at bounding box center [23, 169] width 23 height 21
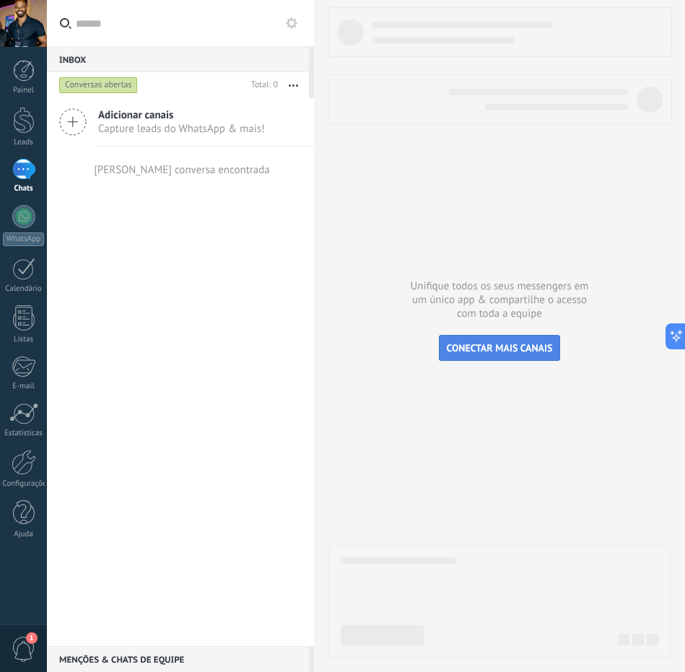
click at [490, 348] on span "CONECTAR MAIS CANAIS" at bounding box center [500, 347] width 106 height 13
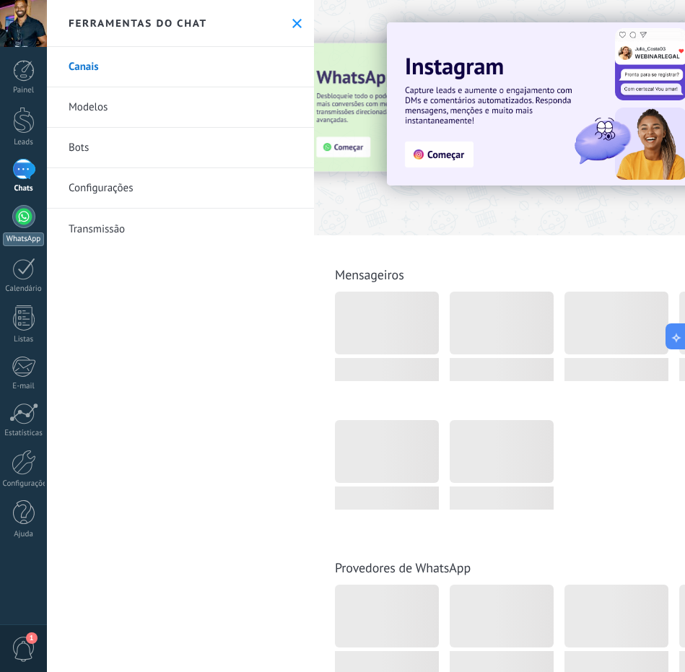
click at [19, 216] on div at bounding box center [23, 216] width 23 height 23
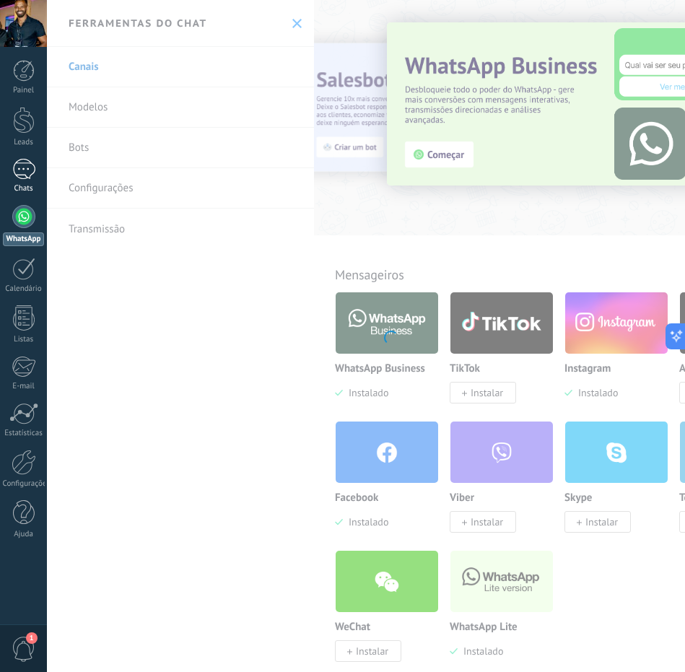
click at [15, 165] on div at bounding box center [23, 169] width 23 height 21
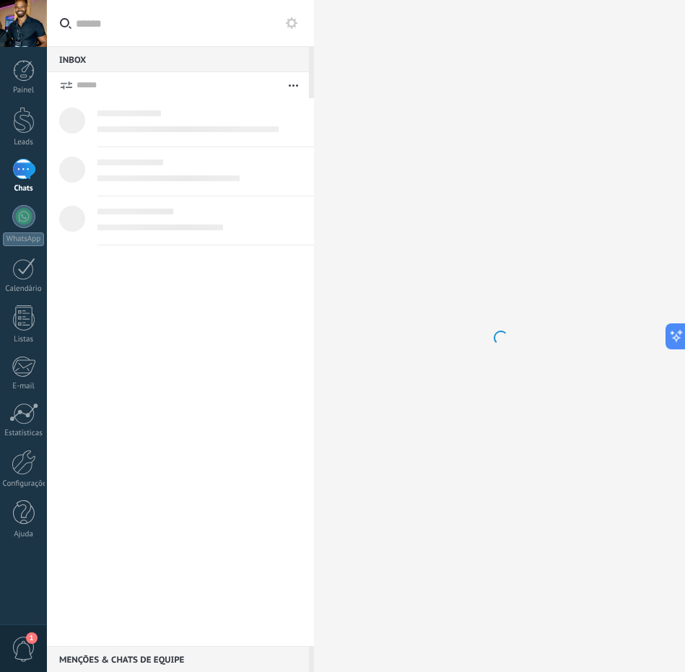
click at [234, 360] on div at bounding box center [180, 372] width 267 height 548
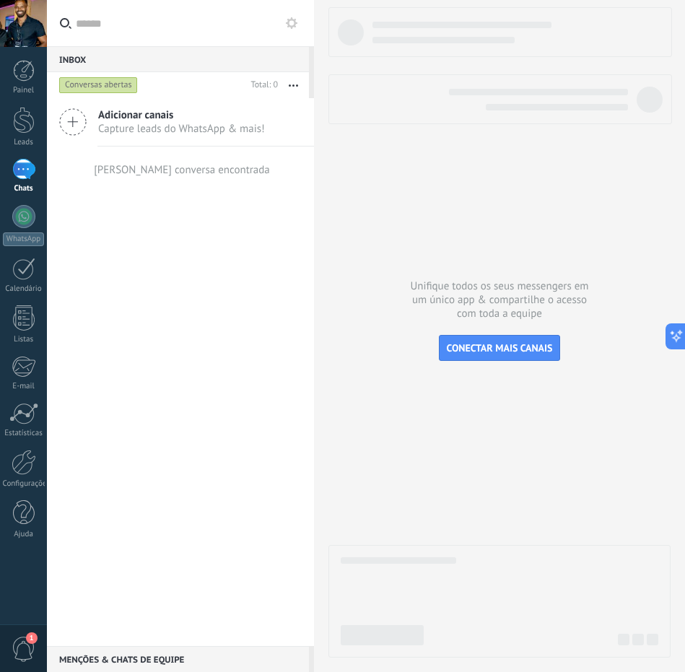
click at [25, 174] on div at bounding box center [23, 169] width 23 height 21
click at [25, 168] on div at bounding box center [23, 169] width 23 height 21
click at [522, 351] on span "CONECTAR MAIS CANAIS" at bounding box center [500, 347] width 106 height 13
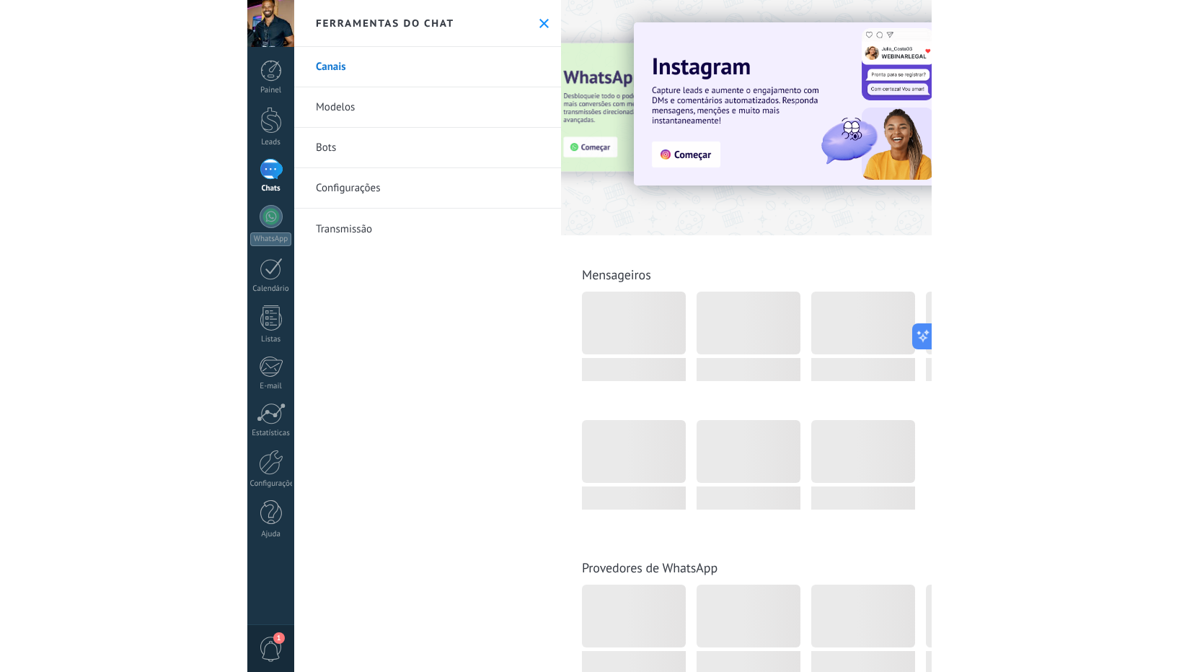
scroll to position [3, 0]
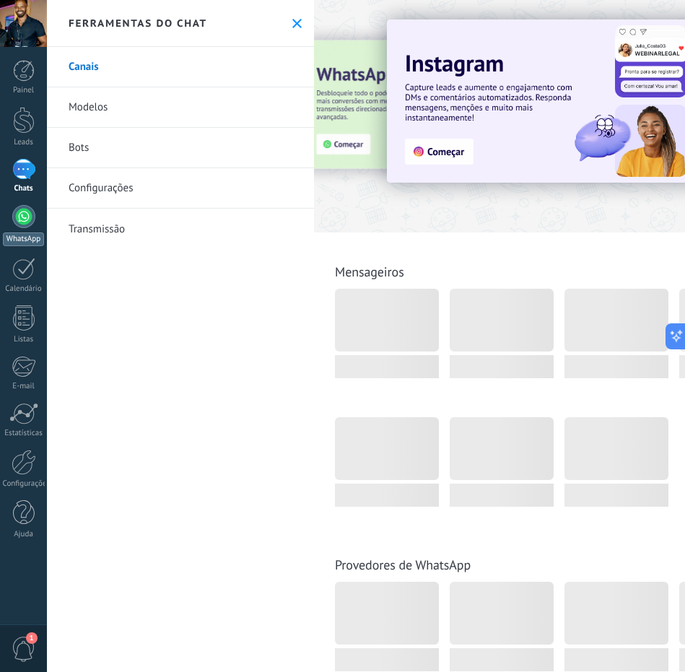
click at [33, 220] on div at bounding box center [23, 216] width 23 height 23
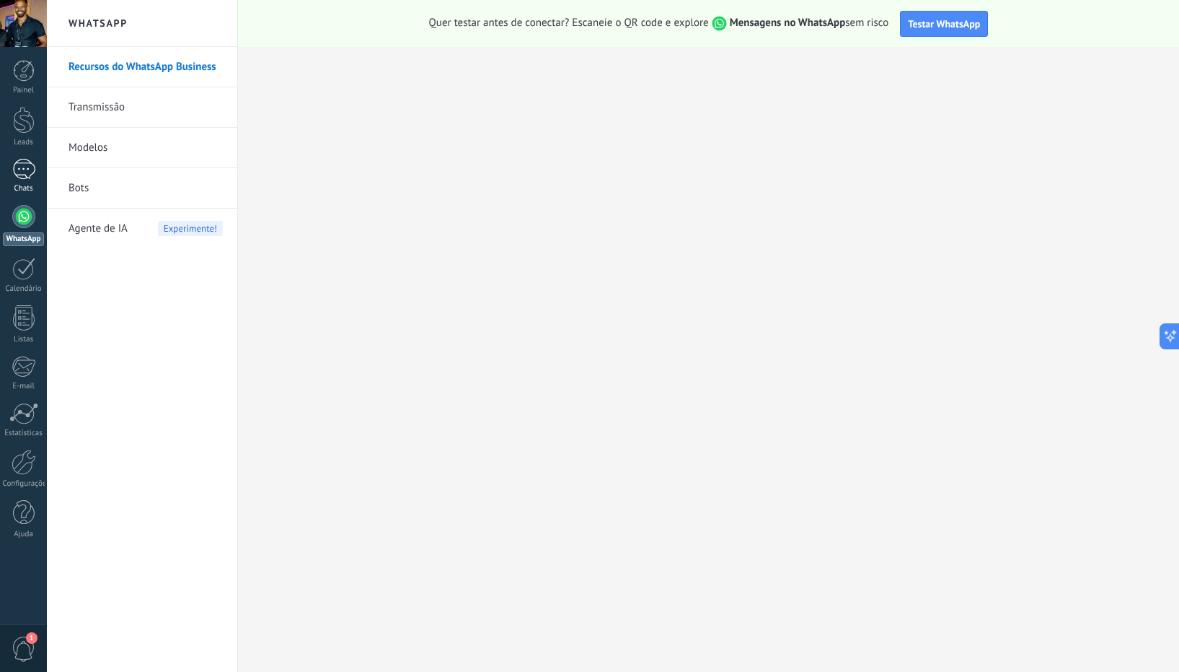
click at [18, 170] on div at bounding box center [23, 169] width 23 height 21
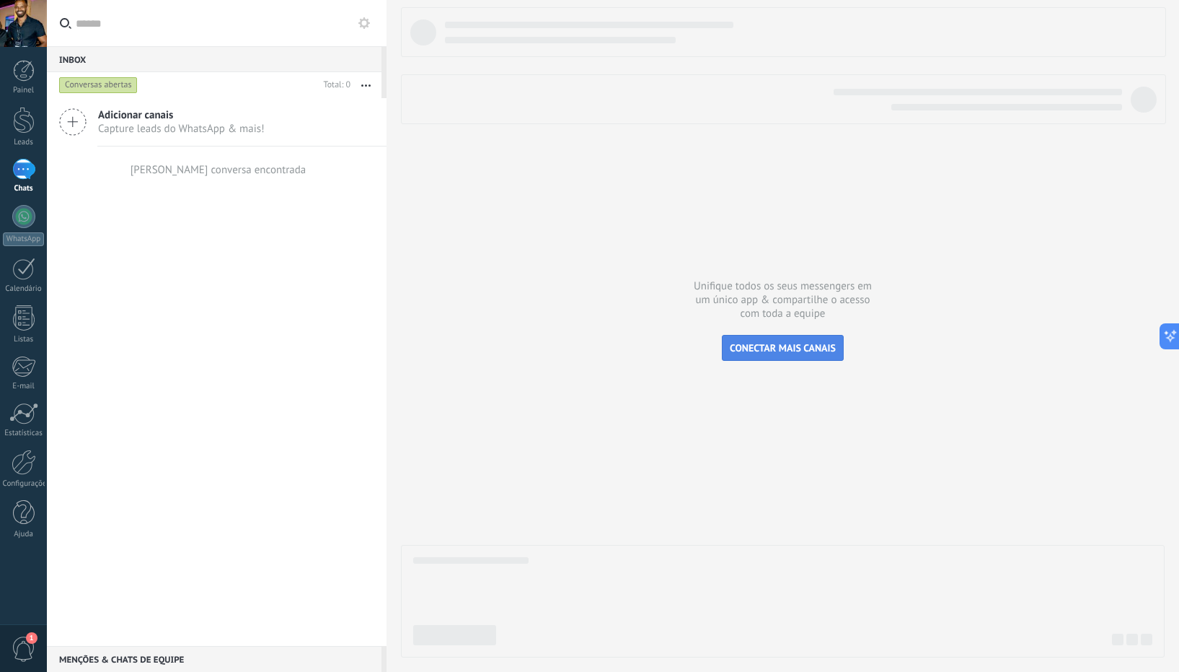
click at [684, 347] on span "CONECTAR MAIS CANAIS" at bounding box center [783, 347] width 106 height 13
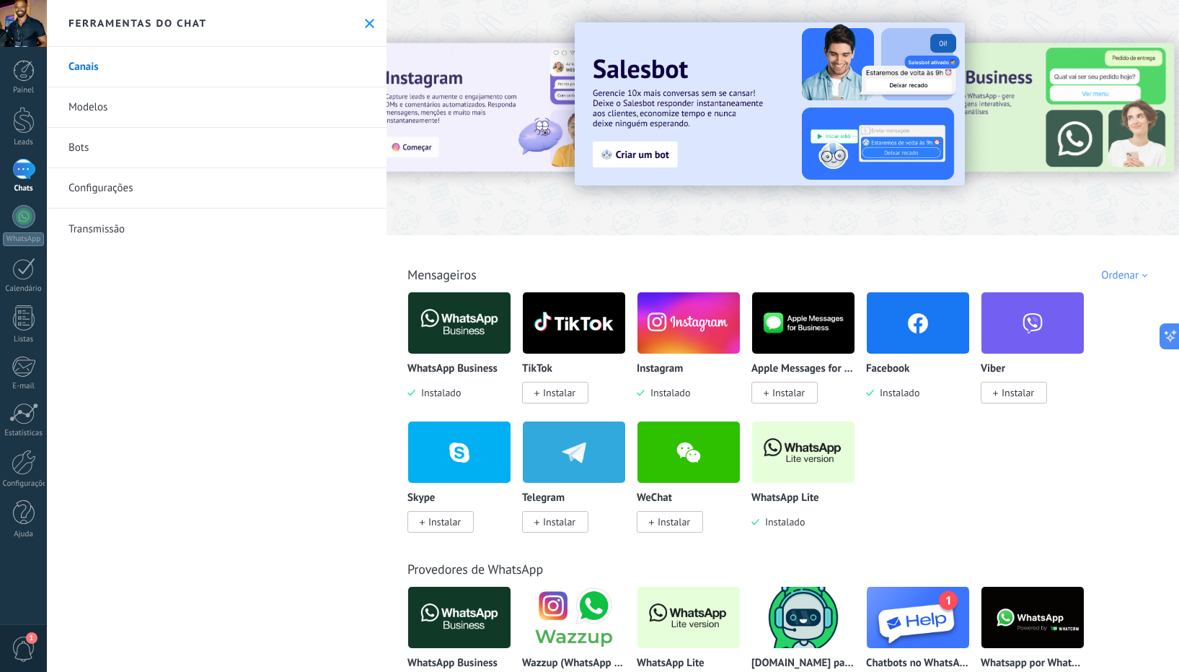
click at [29, 641] on span "1" at bounding box center [24, 648] width 25 height 25
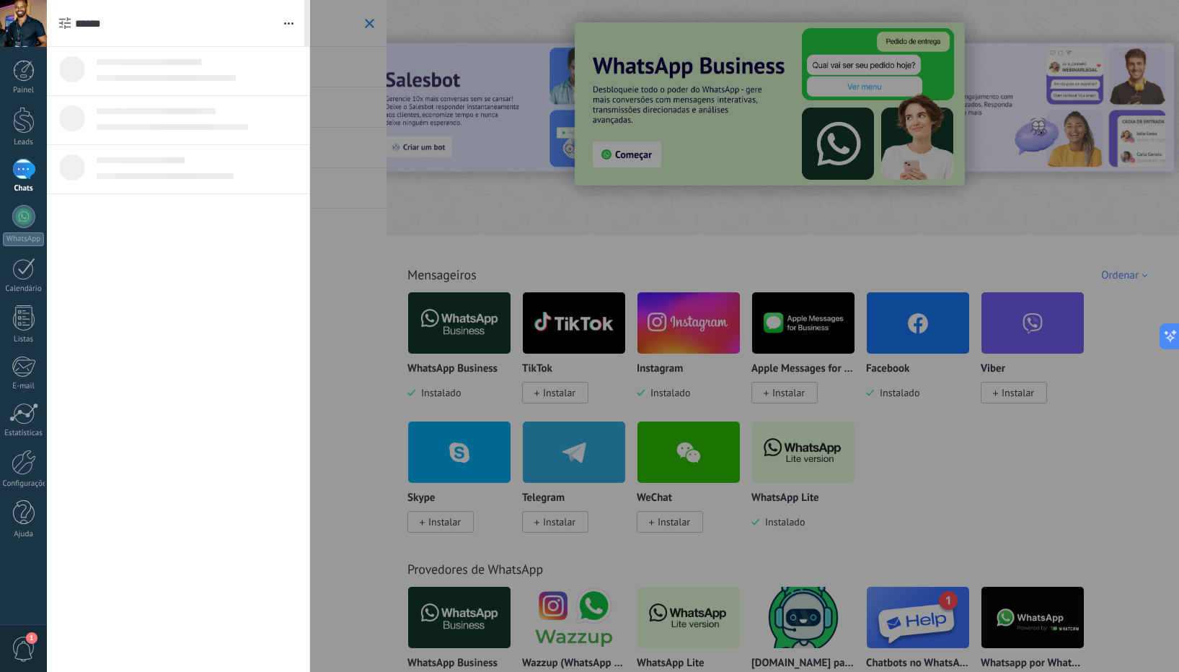
click at [213, 322] on div at bounding box center [178, 359] width 263 height 625
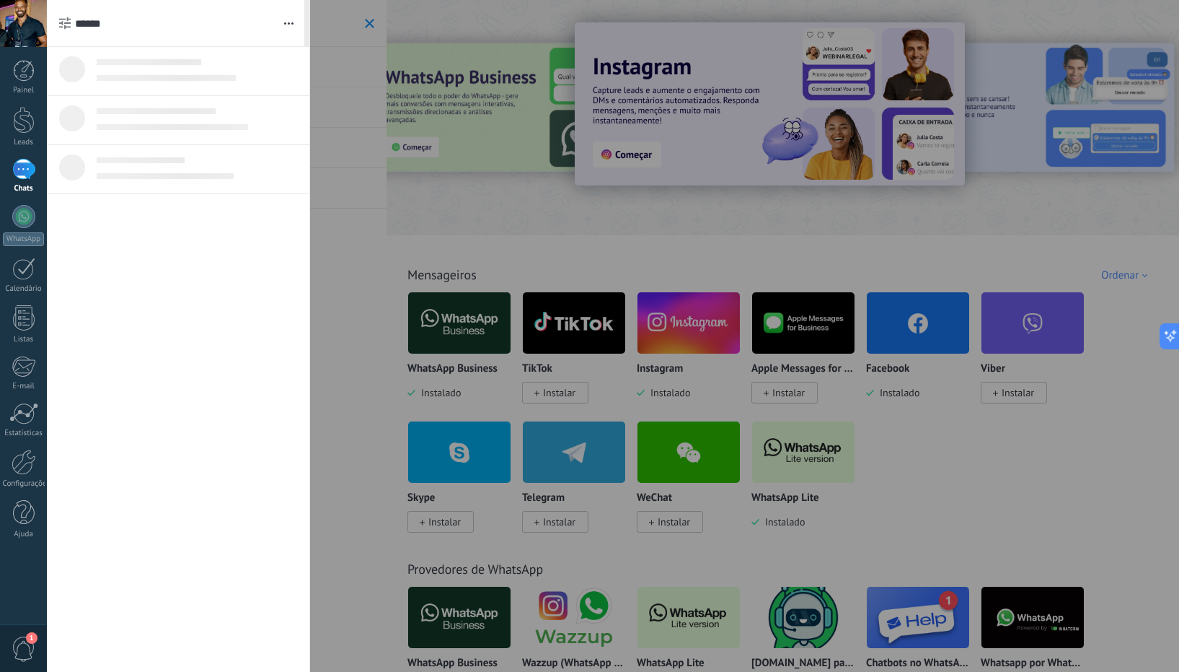
click at [144, 236] on div at bounding box center [178, 359] width 263 height 625
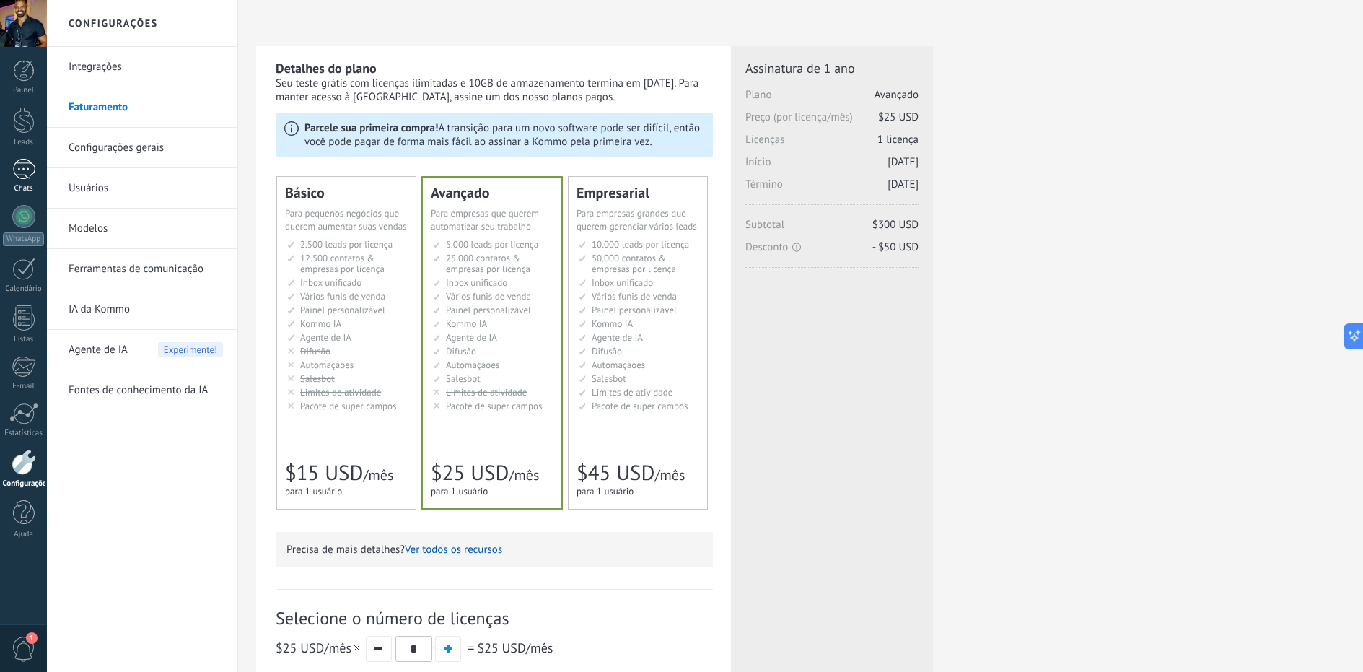
click at [20, 175] on div at bounding box center [23, 169] width 23 height 21
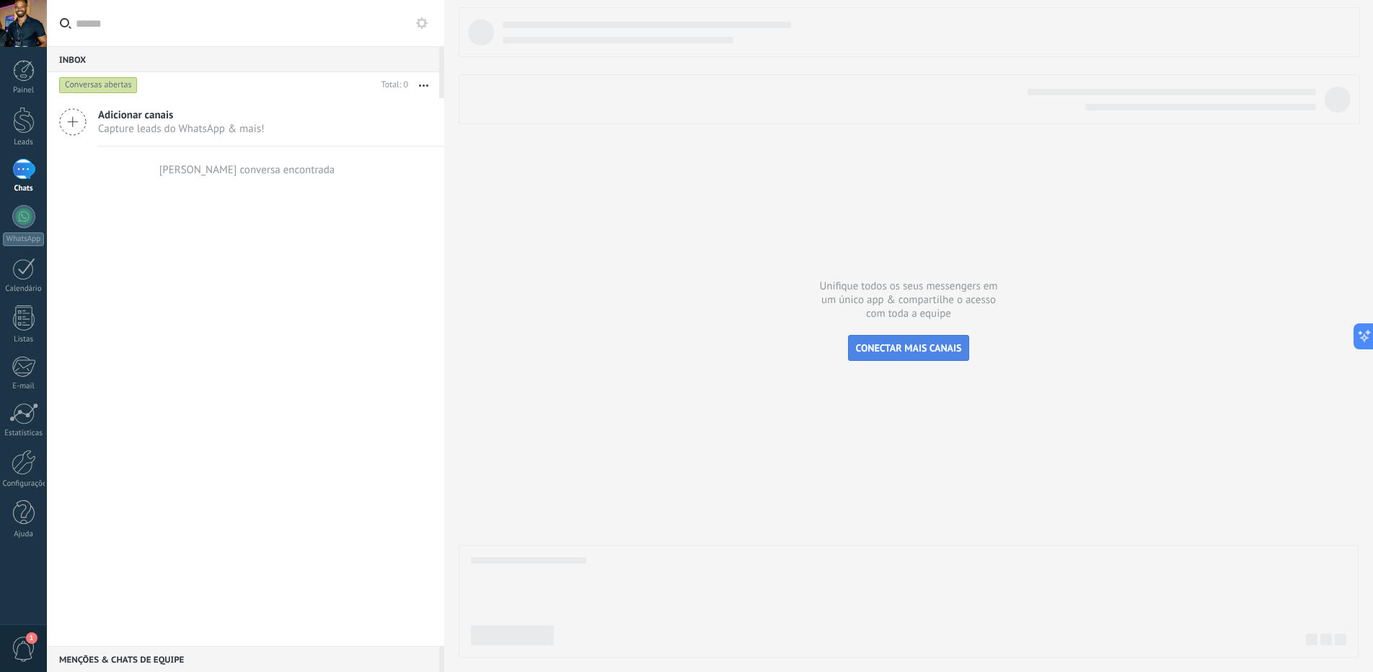
click at [892, 341] on button "CONECTAR MAIS CANAIS" at bounding box center [909, 348] width 122 height 26
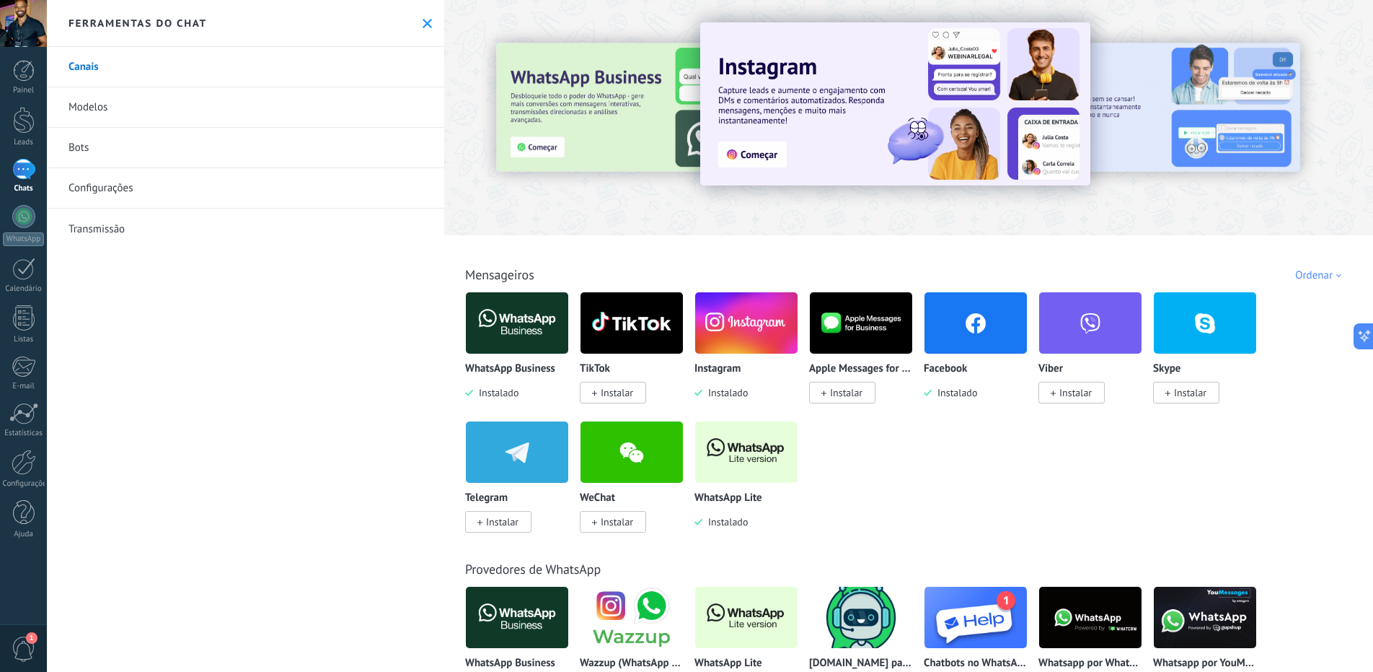
click at [742, 467] on img at bounding box center [746, 452] width 102 height 70
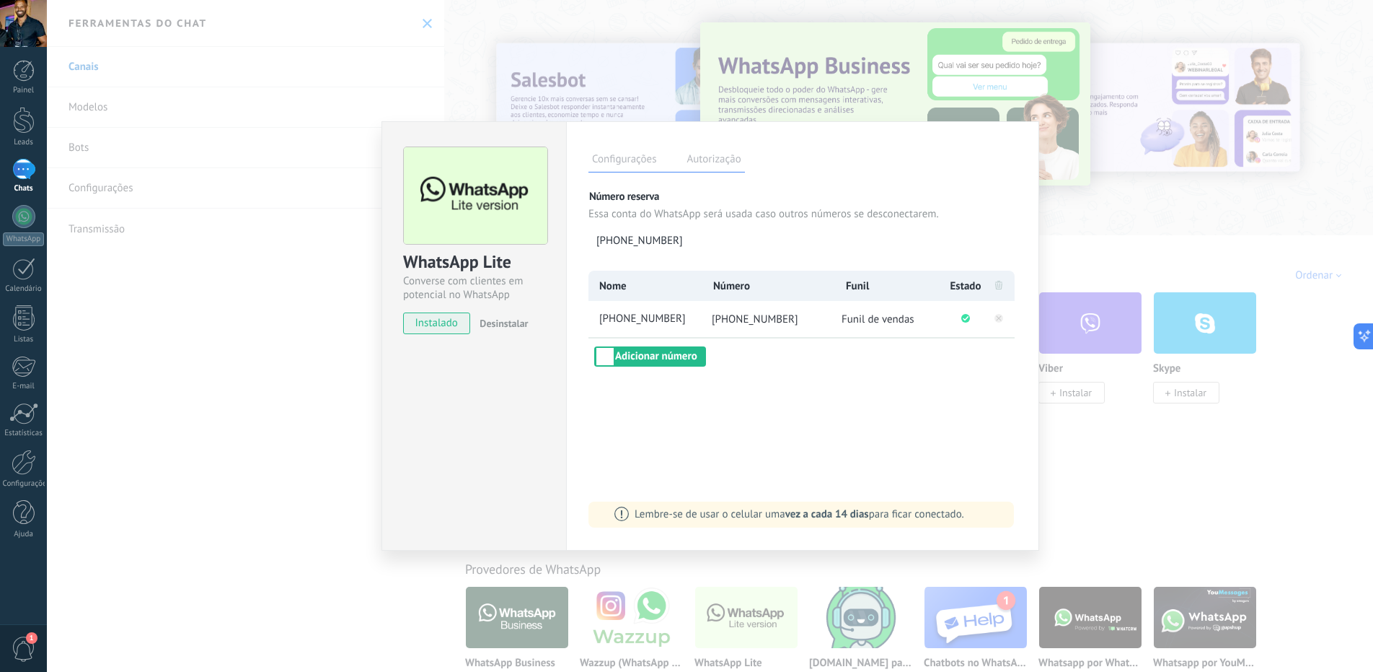
click at [763, 324] on span "[PHONE_NUMBER]" at bounding box center [755, 319] width 87 height 14
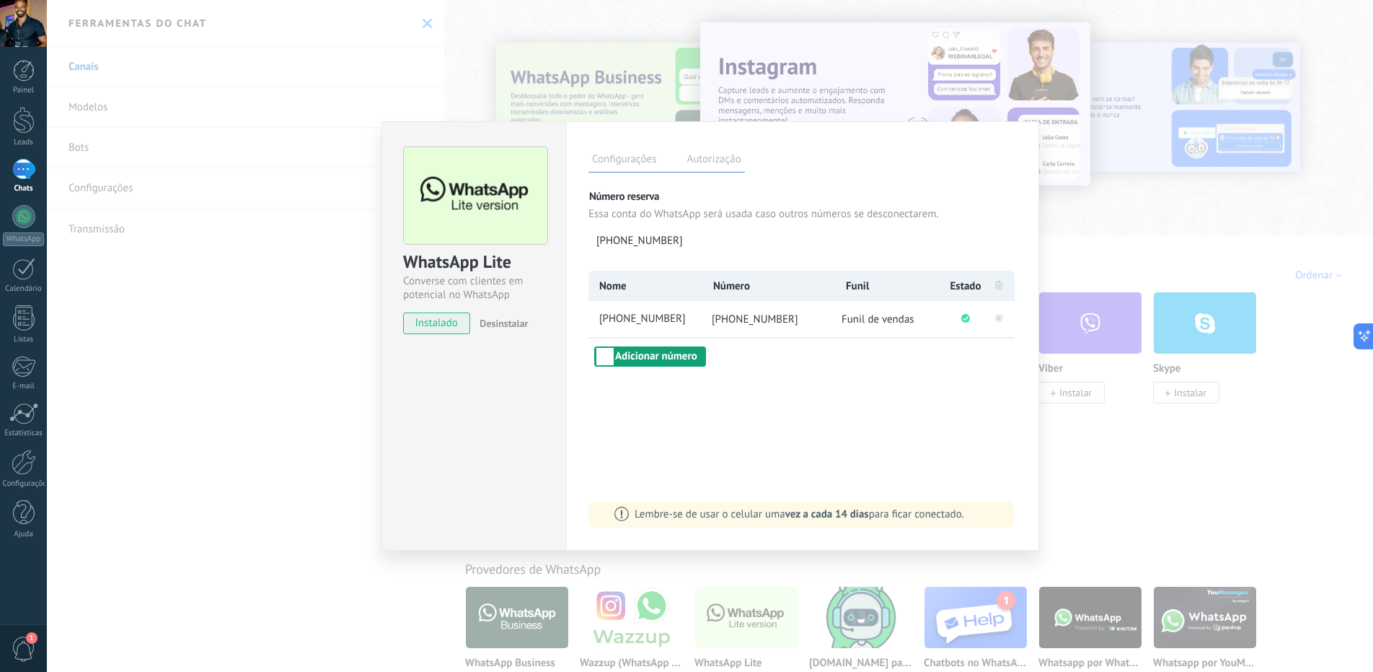
click at [666, 357] on button "Adicionar número" at bounding box center [650, 356] width 112 height 20
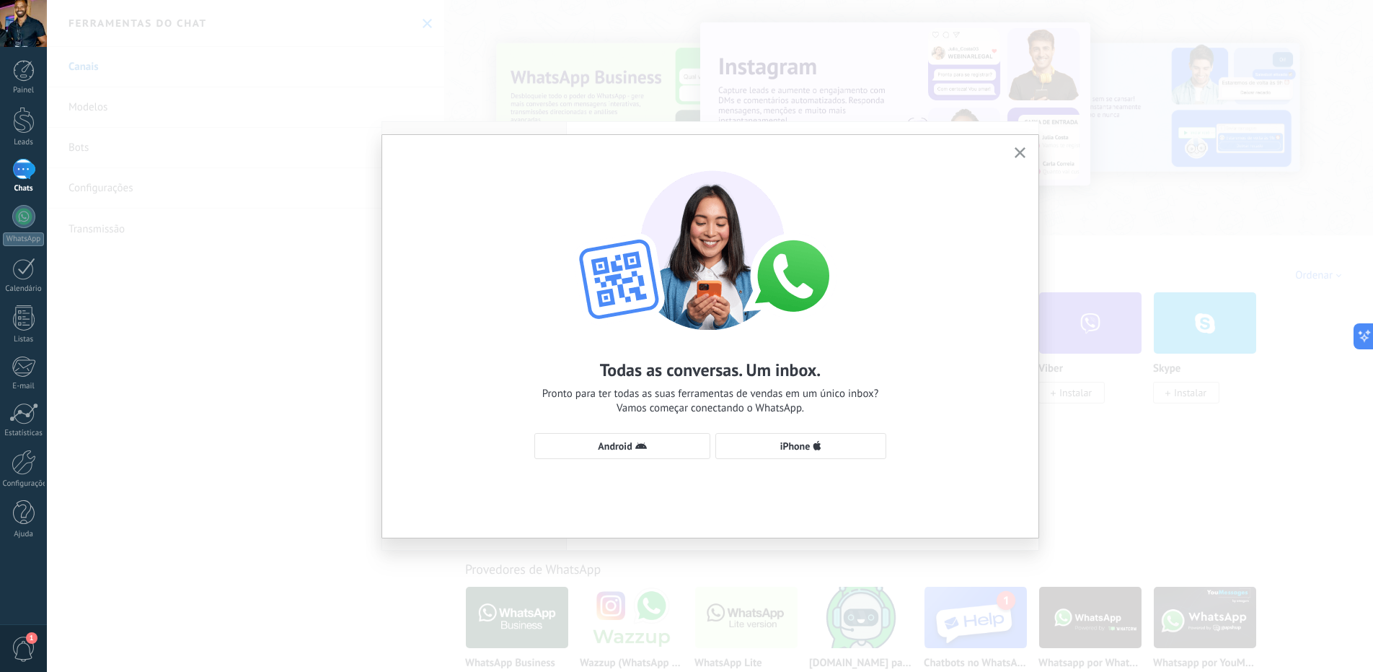
click at [1016, 152] on icon "button" at bounding box center [1020, 152] width 11 height 11
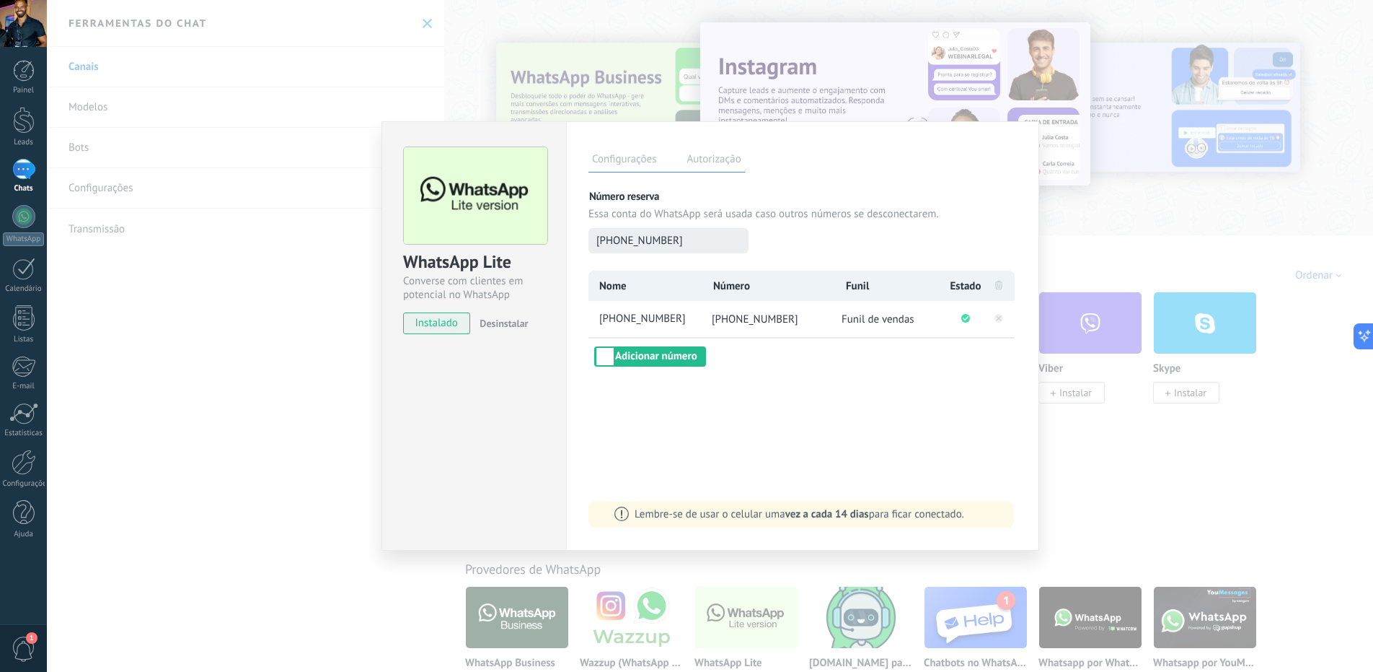
click at [651, 234] on span "[PHONE_NUMBER]" at bounding box center [640, 241] width 87 height 14
click at [695, 161] on label "Autorização" at bounding box center [713, 161] width 61 height 21
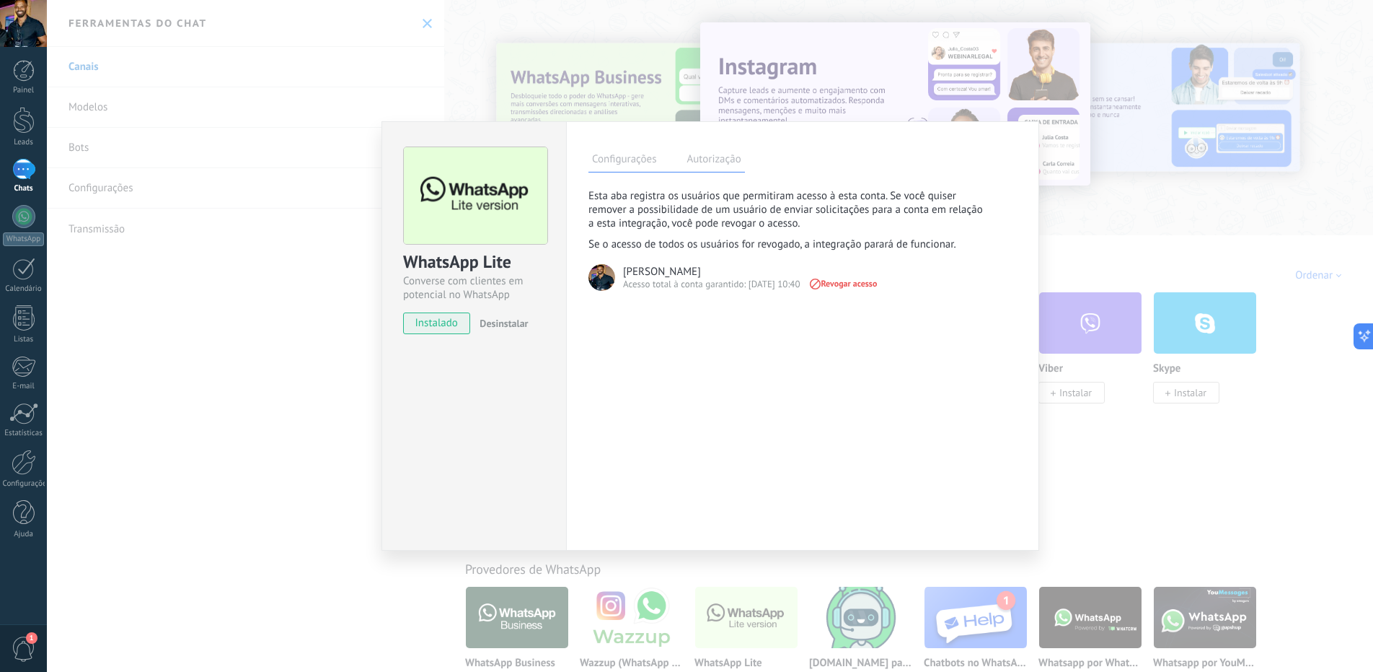
click at [661, 162] on div "Configurações Autorização" at bounding box center [667, 159] width 157 height 25
click at [615, 150] on div "Configurações Autorização" at bounding box center [667, 159] width 157 height 25
click at [614, 155] on label "Configurações" at bounding box center [624, 161] width 71 height 21
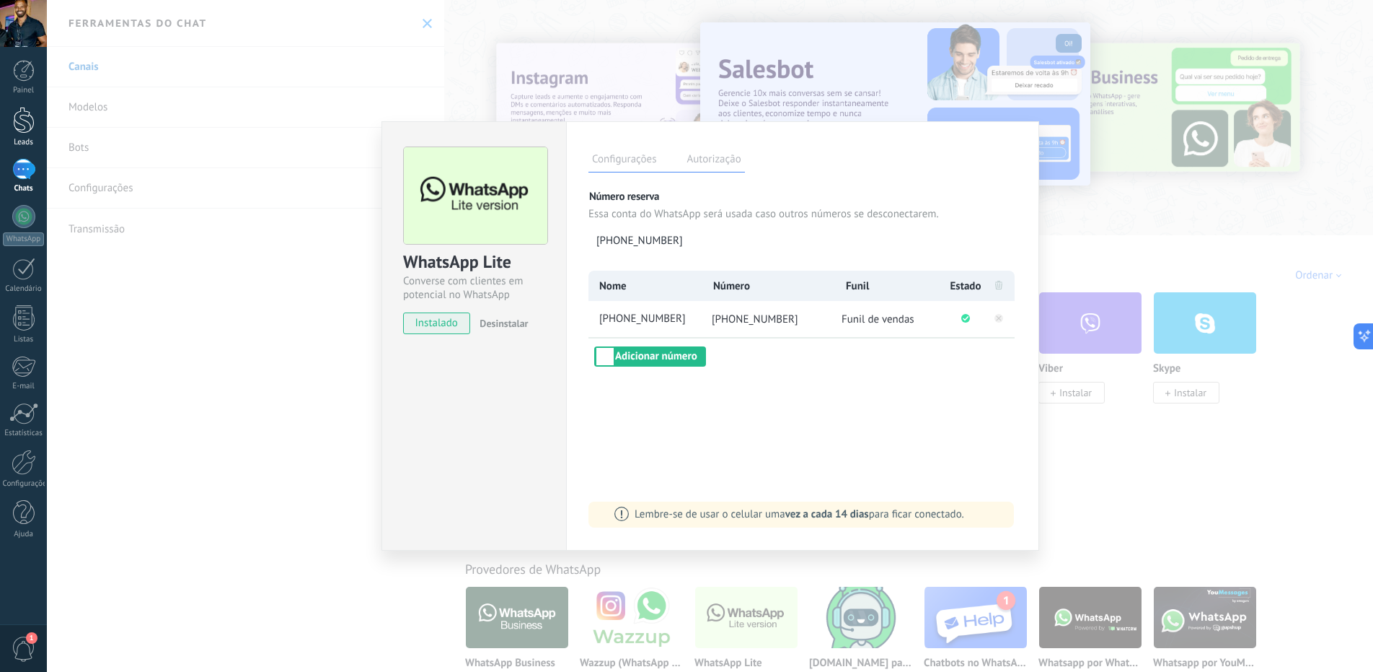
click at [26, 123] on div at bounding box center [24, 120] width 22 height 27
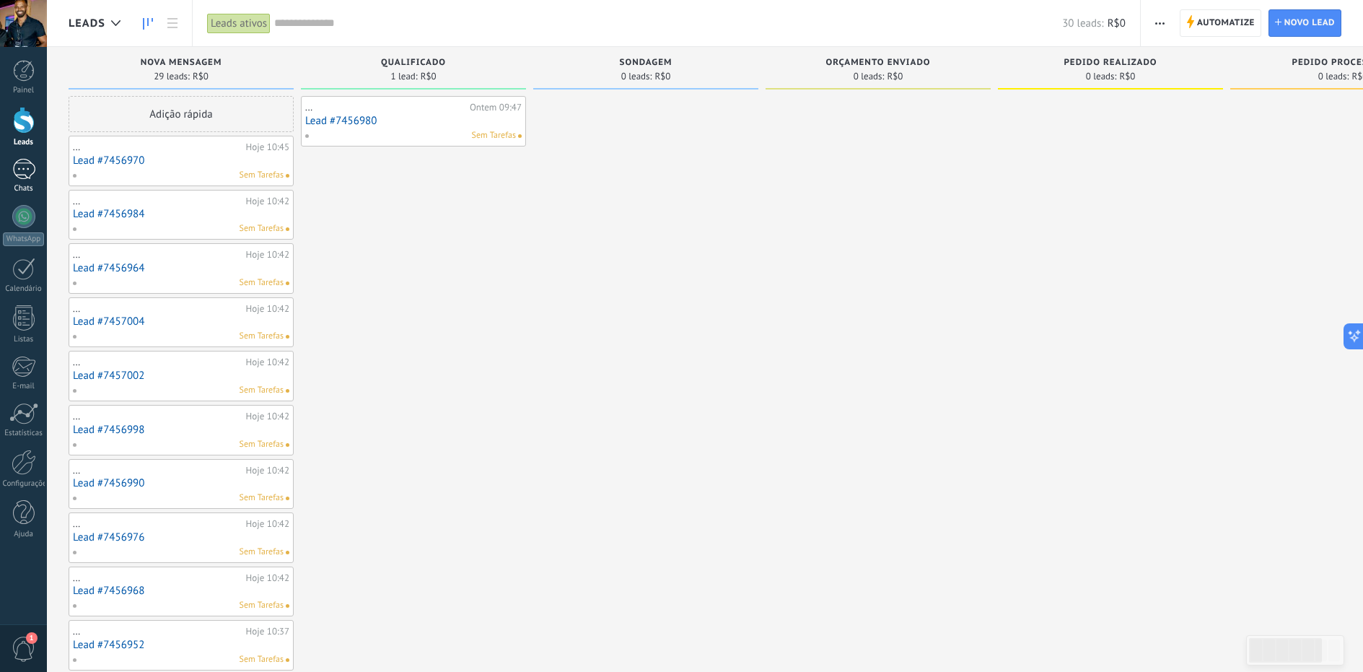
click at [19, 171] on div at bounding box center [23, 169] width 23 height 21
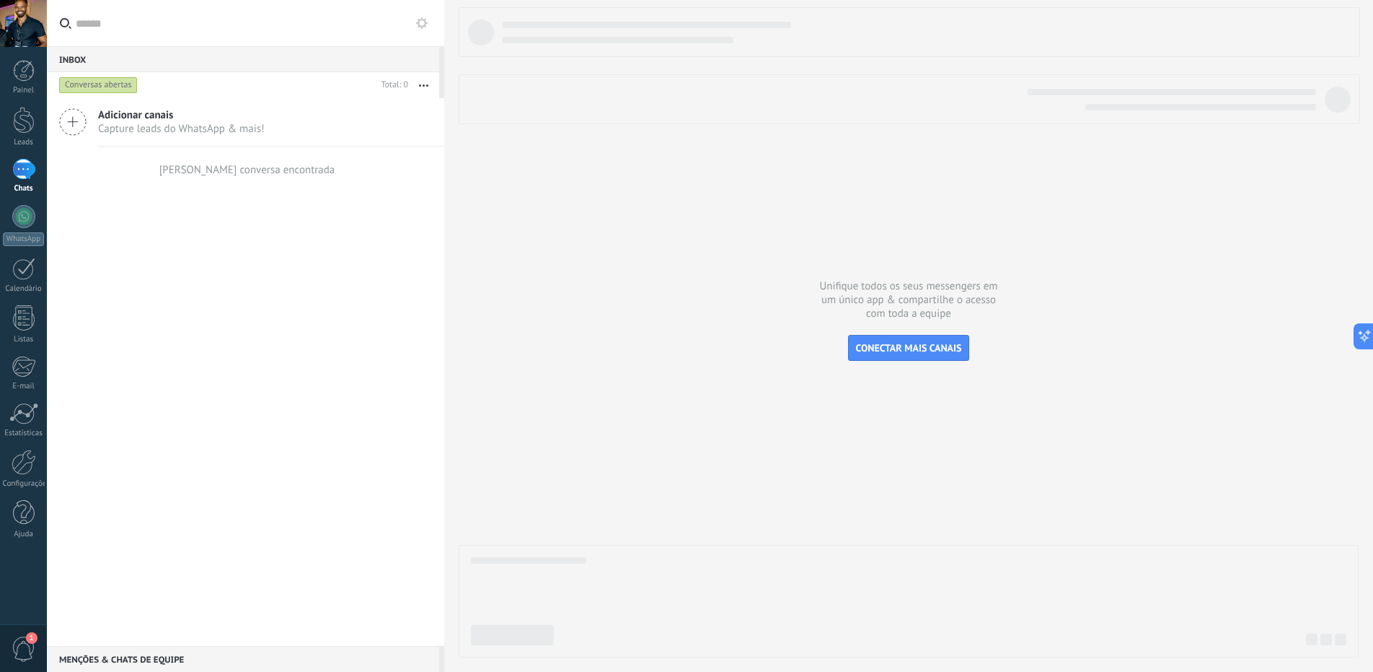
click at [431, 87] on button "button" at bounding box center [423, 85] width 31 height 26
click at [73, 120] on use at bounding box center [73, 122] width 26 height 26
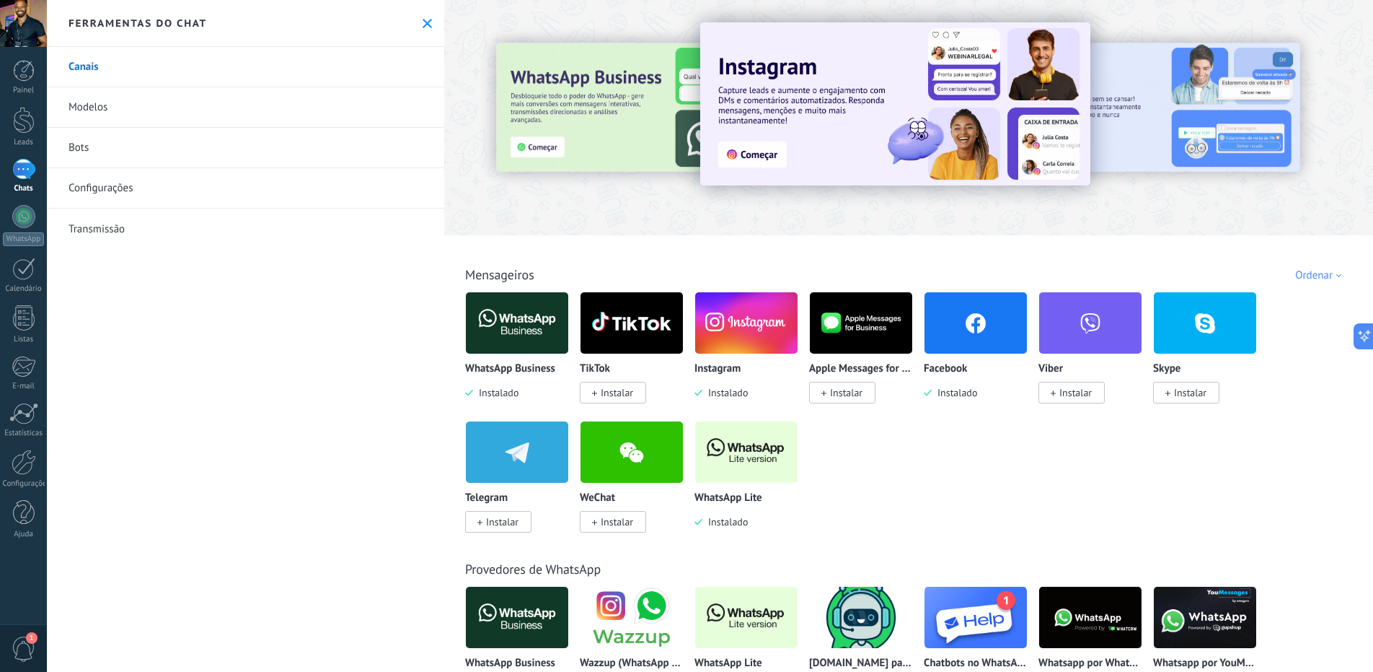
click at [86, 71] on link "Canais" at bounding box center [245, 67] width 397 height 40
click at [86, 108] on link "Modelos" at bounding box center [245, 107] width 397 height 40
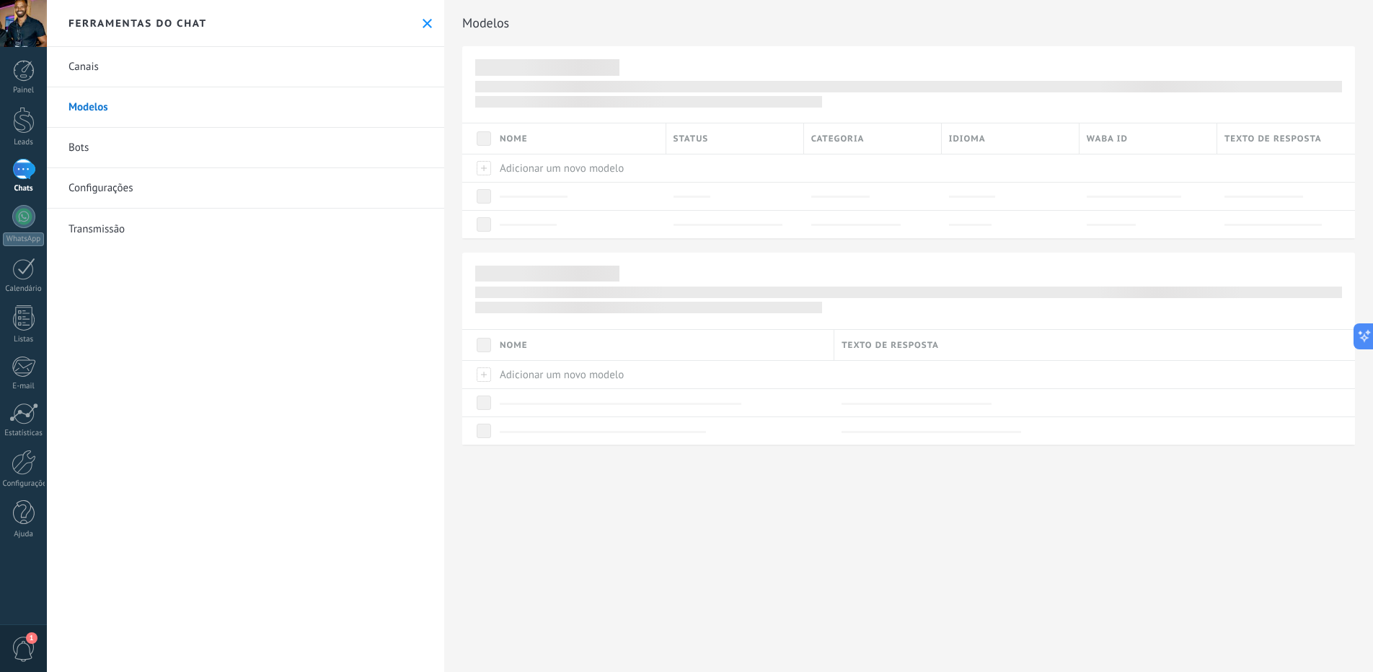
click at [82, 145] on link "Bots" at bounding box center [245, 148] width 397 height 40
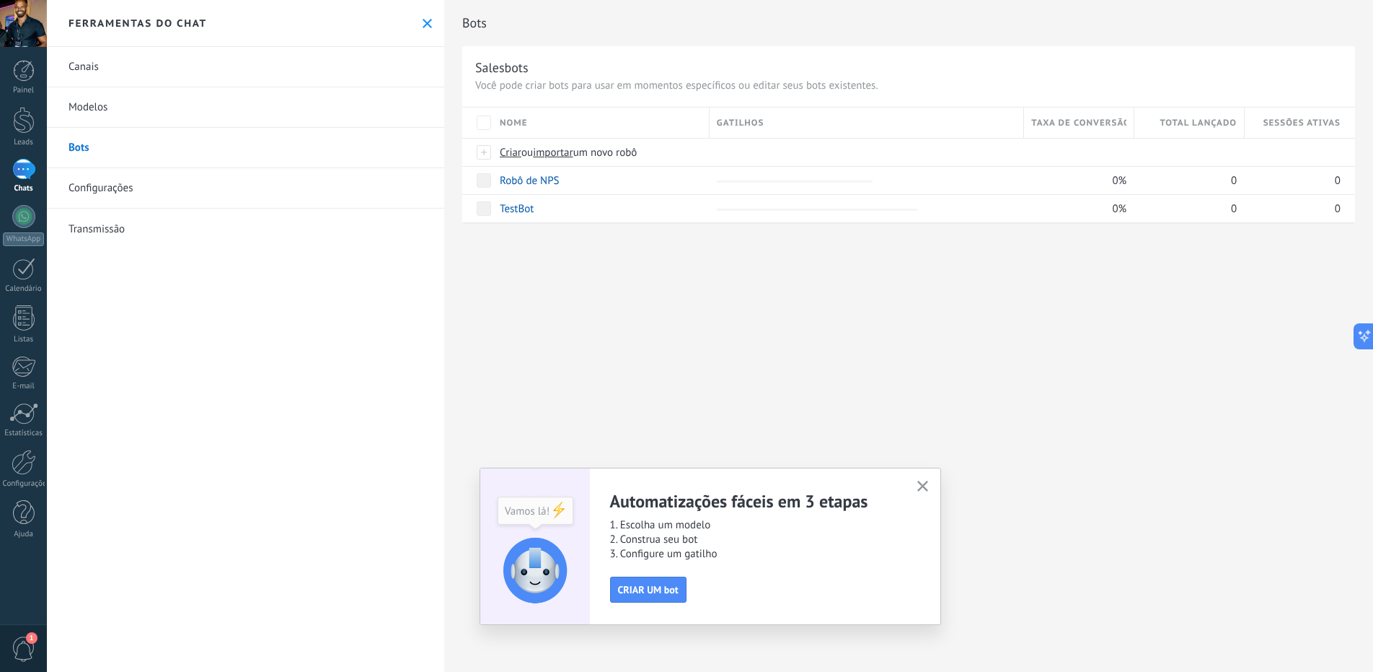
click at [87, 193] on link "Configurações" at bounding box center [245, 188] width 397 height 40
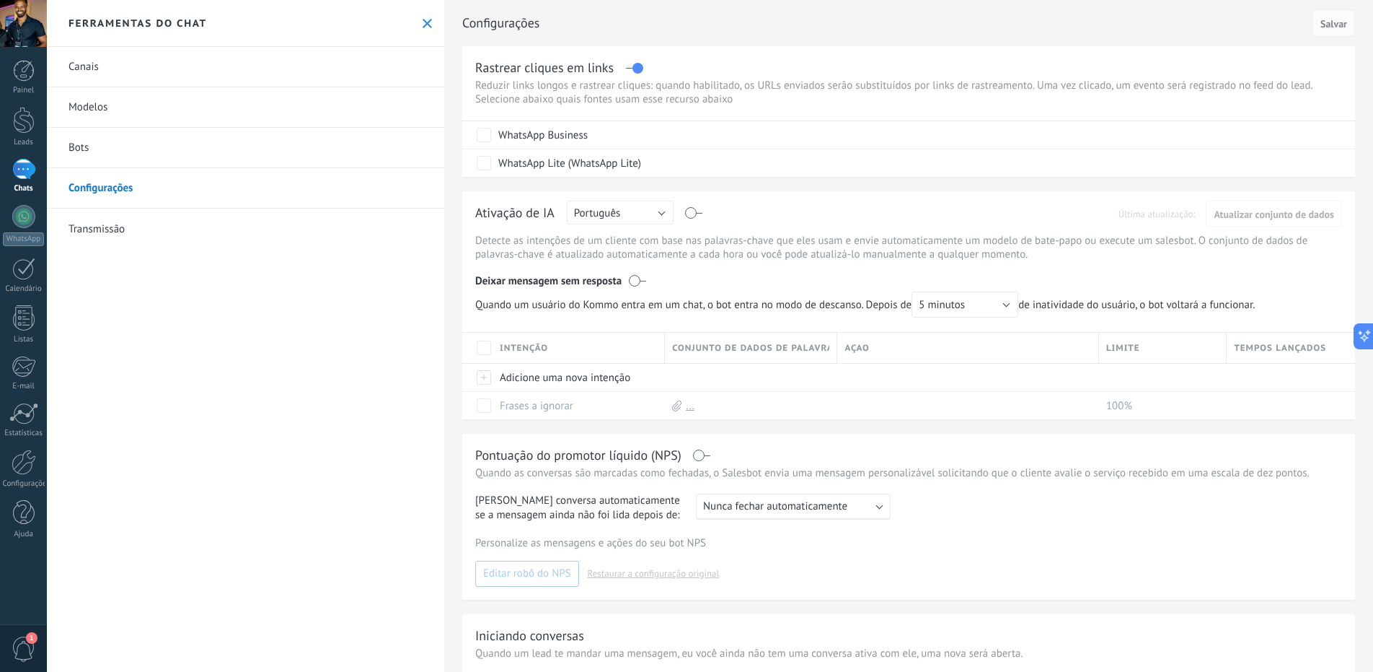
scroll to position [162, 0]
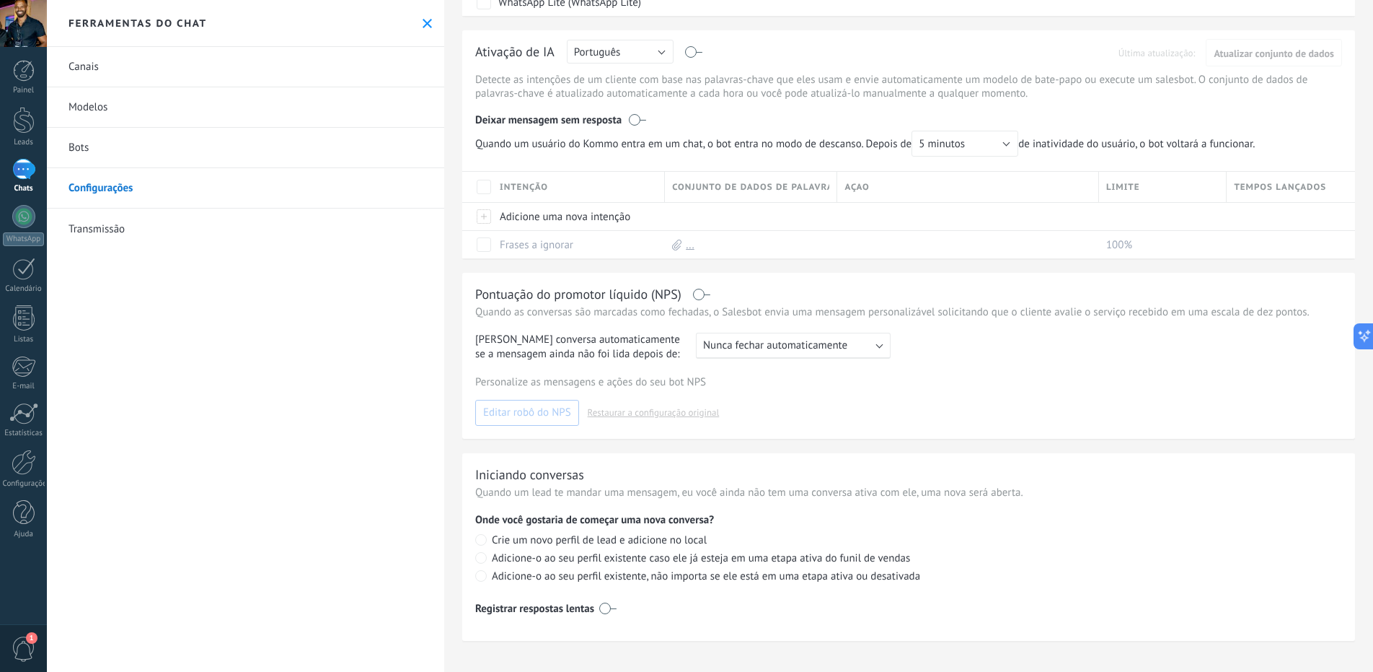
click at [89, 227] on link "Transmissão" at bounding box center [245, 228] width 397 height 40
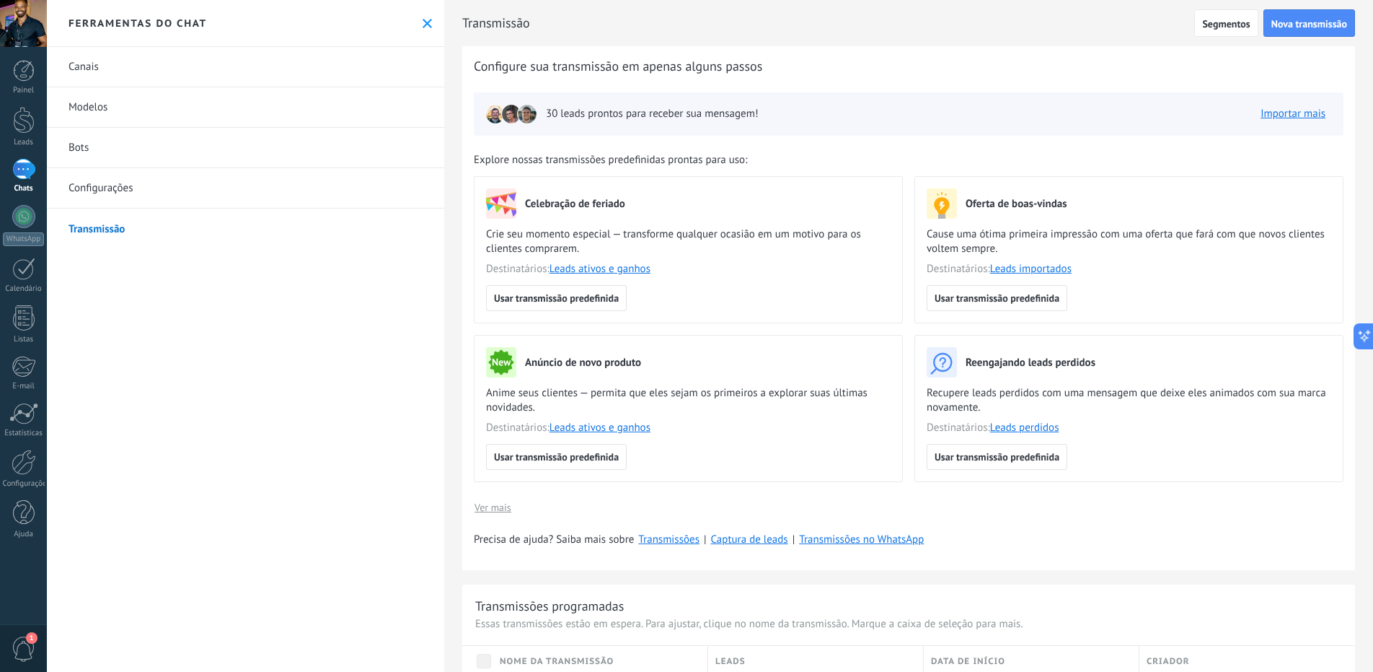
click at [76, 60] on link "Canais" at bounding box center [245, 67] width 397 height 40
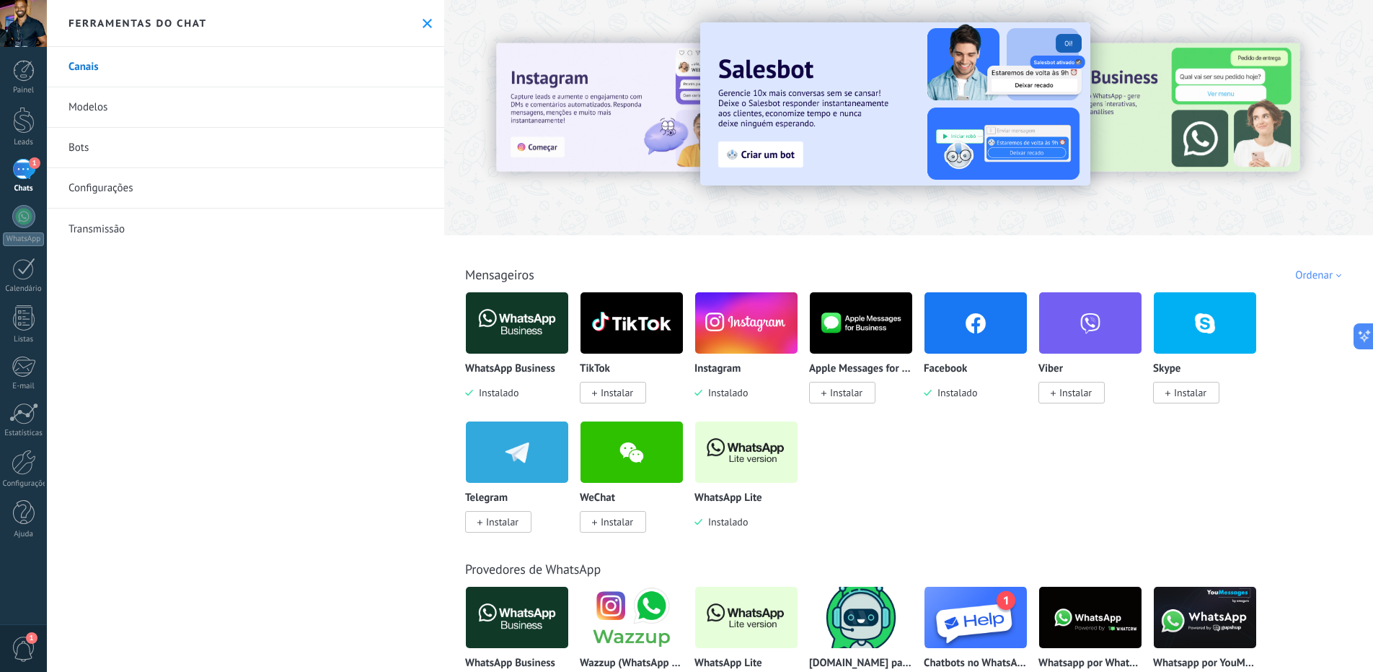
click at [25, 170] on div "1" at bounding box center [23, 169] width 23 height 21
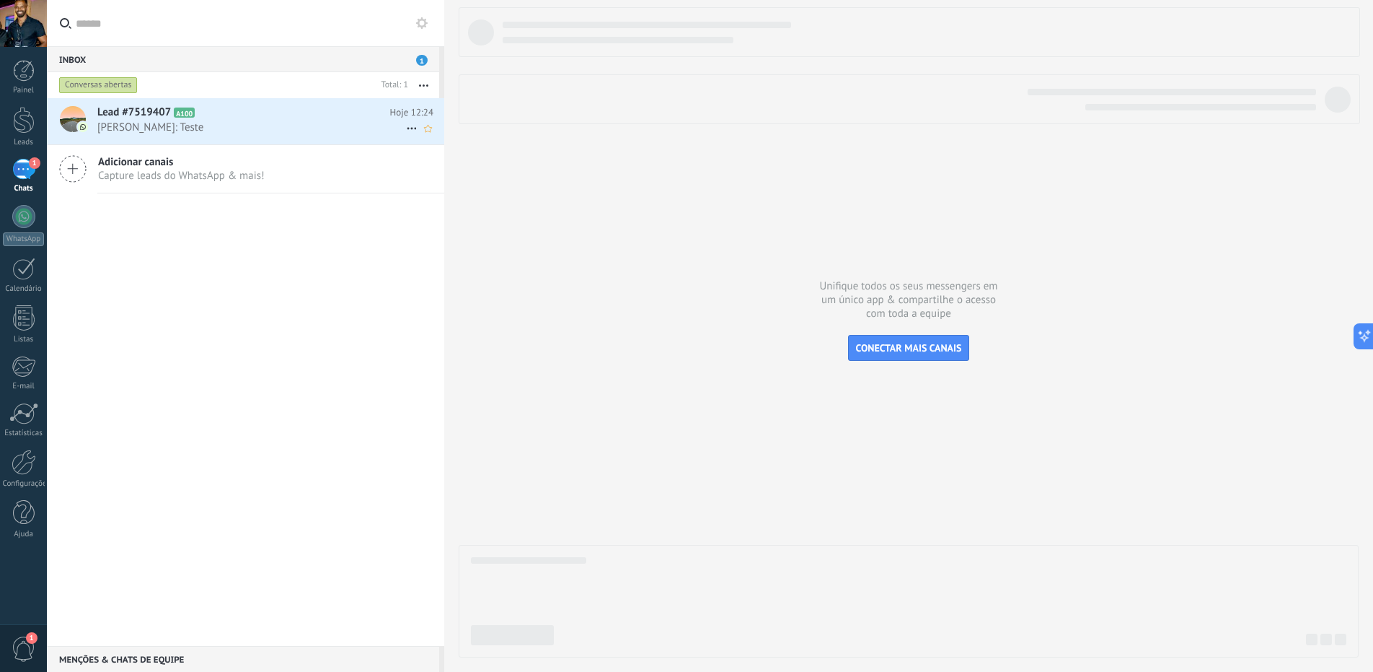
click at [138, 123] on span "[PERSON_NAME]: Teste" at bounding box center [251, 127] width 309 height 14
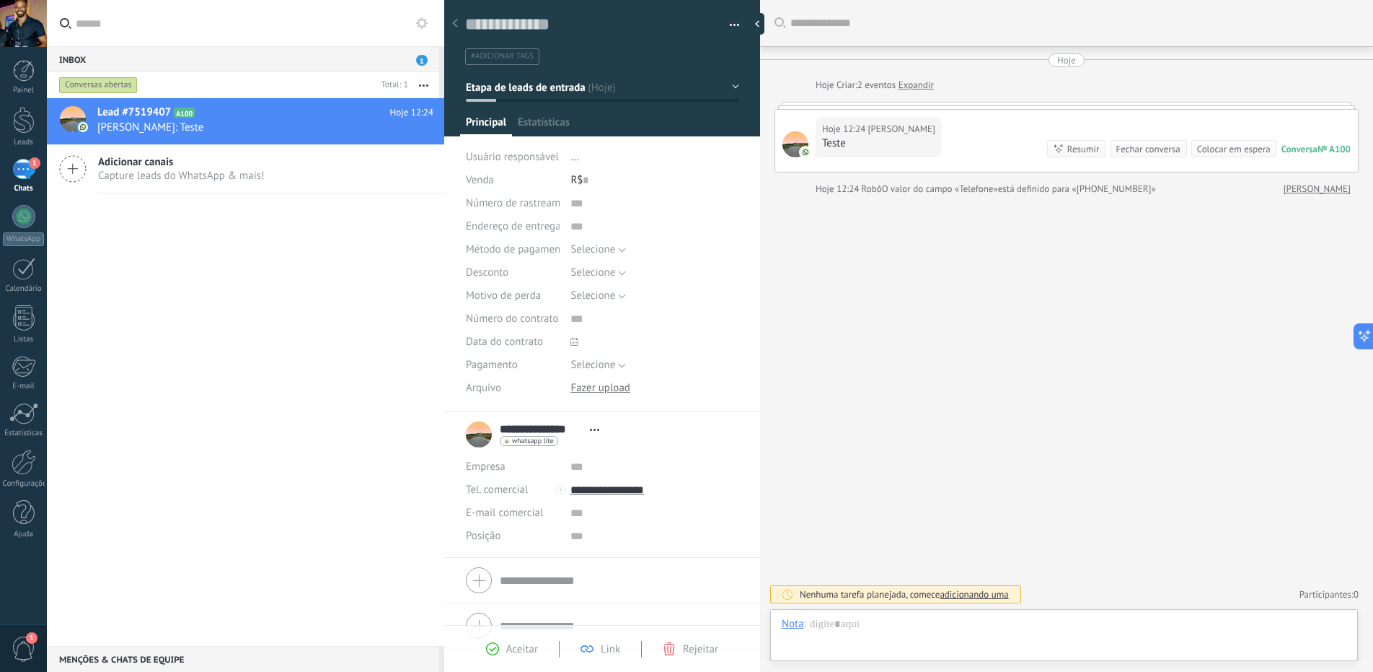
scroll to position [22, 0]
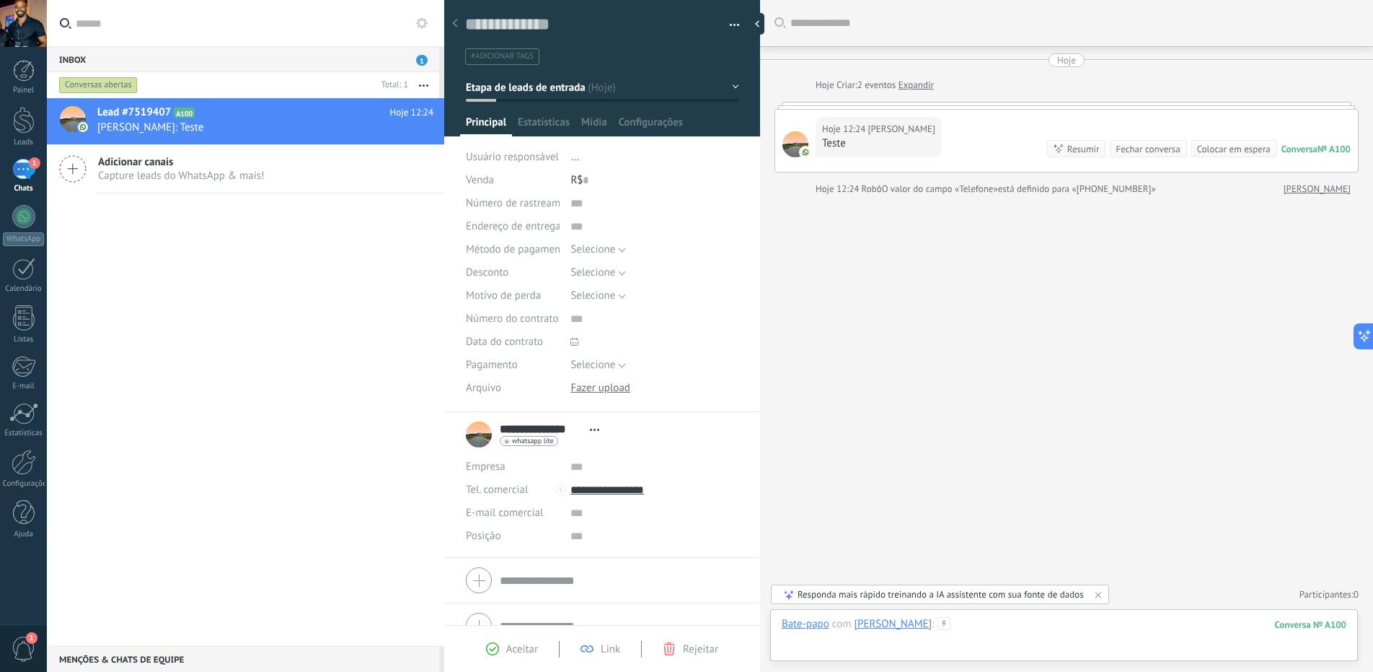
click at [830, 643] on div at bounding box center [1064, 638] width 565 height 43
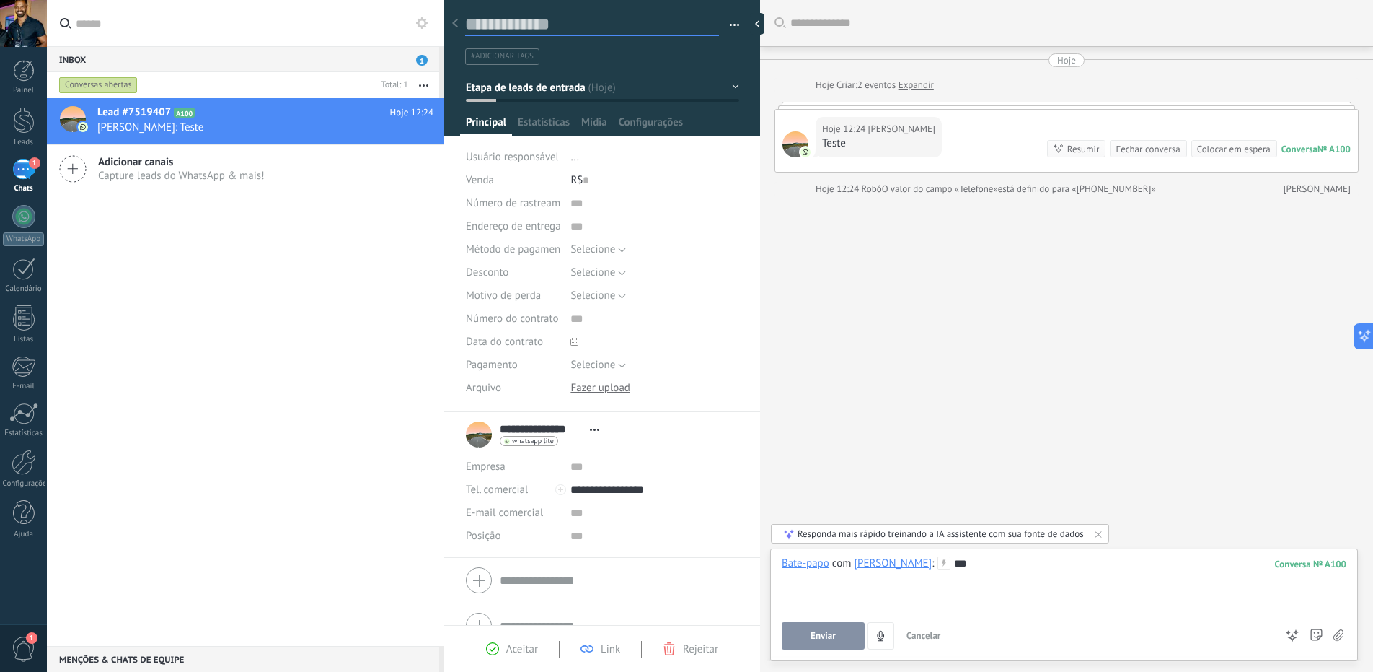
click at [519, 25] on textarea at bounding box center [592, 25] width 254 height 22
type textarea "*"
type textarea "**"
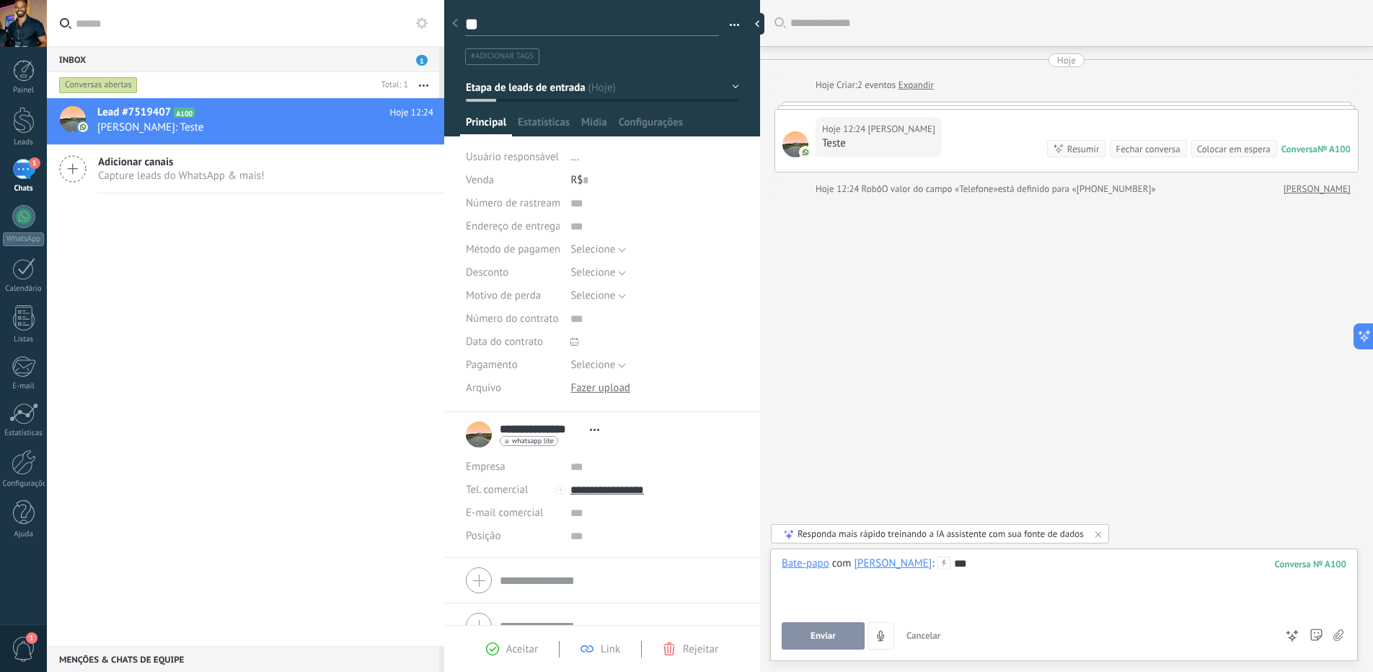
type textarea "***"
type textarea "****"
type textarea "*****"
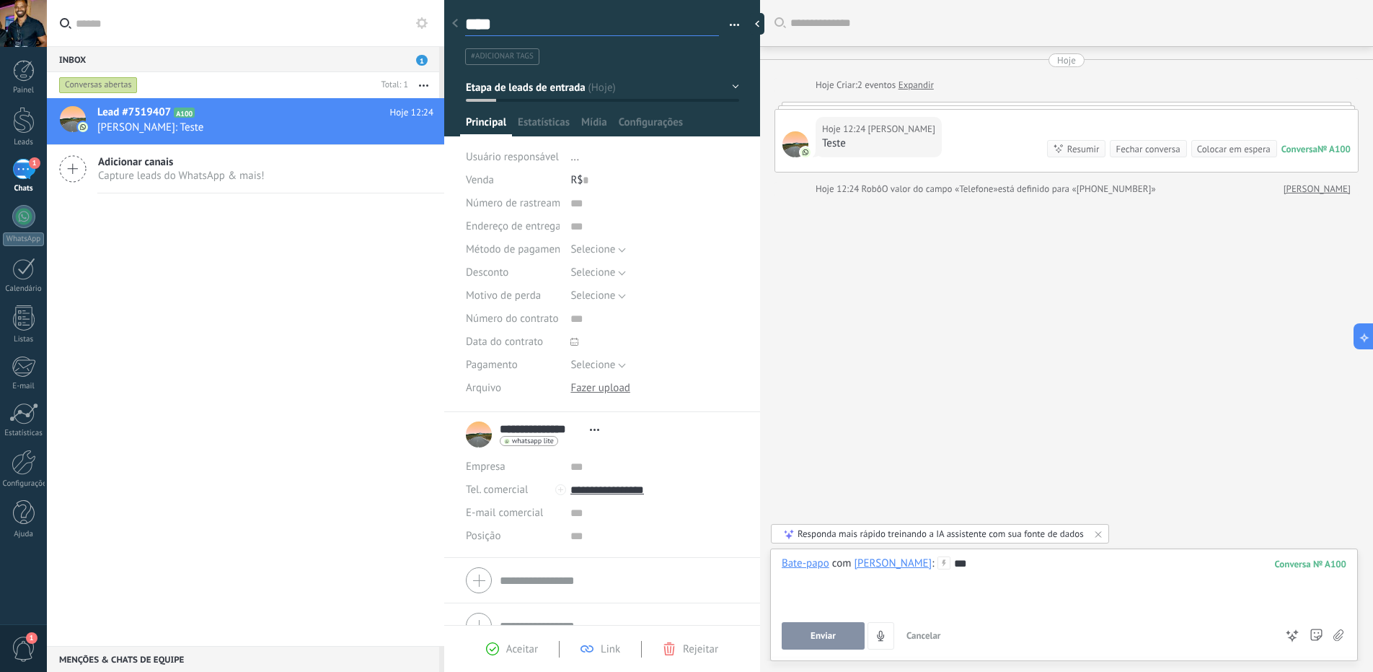
type textarea "*****"
type textarea "*******"
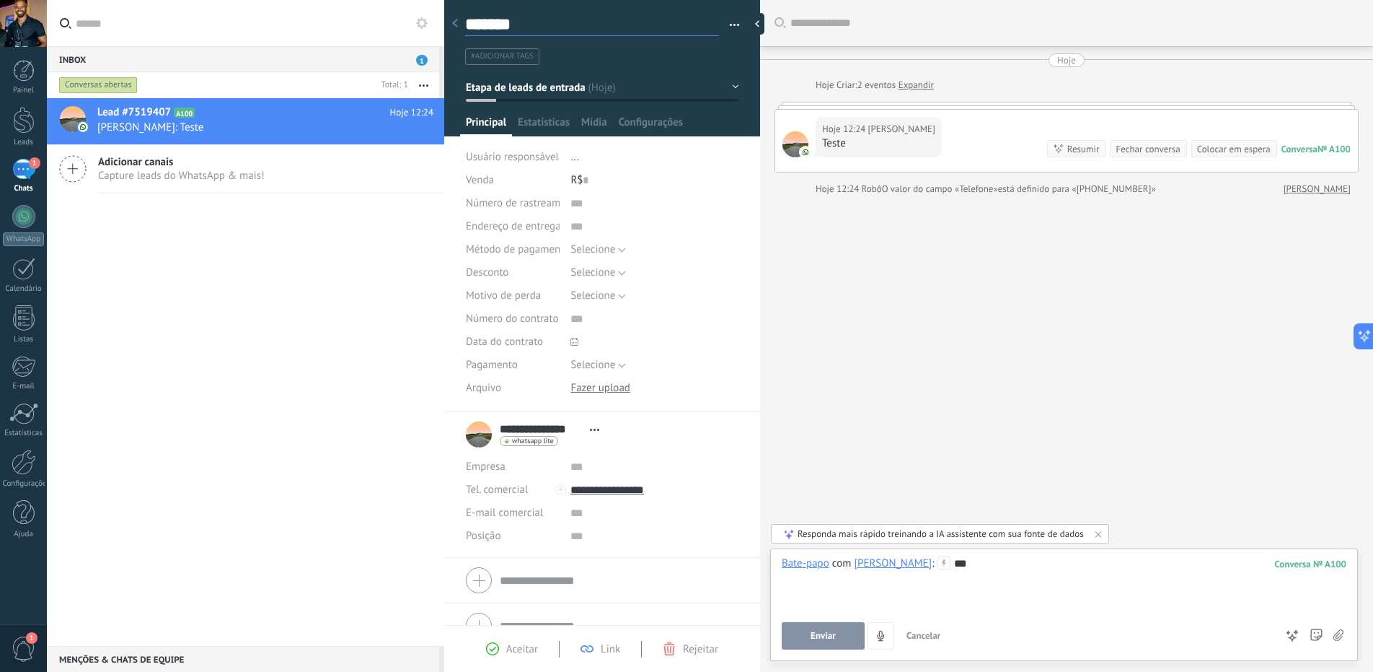
type textarea "********"
type textarea "*********"
type textarea "**********"
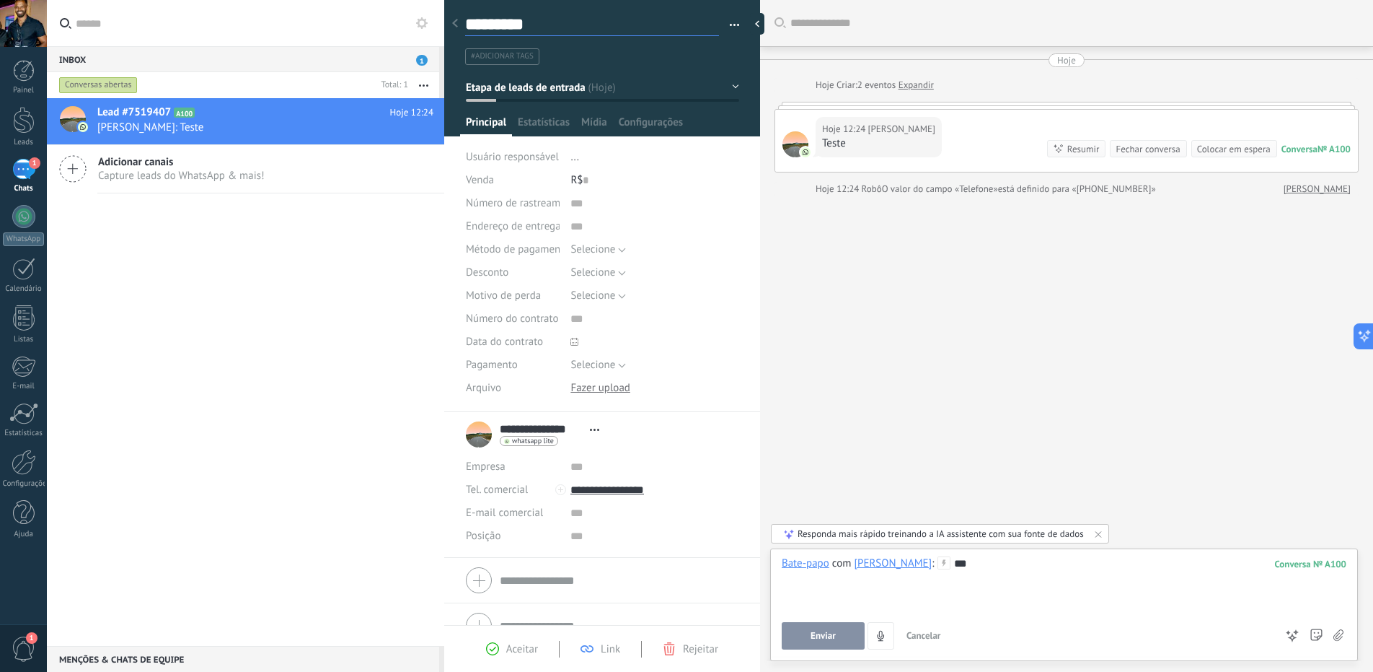
type textarea "**********"
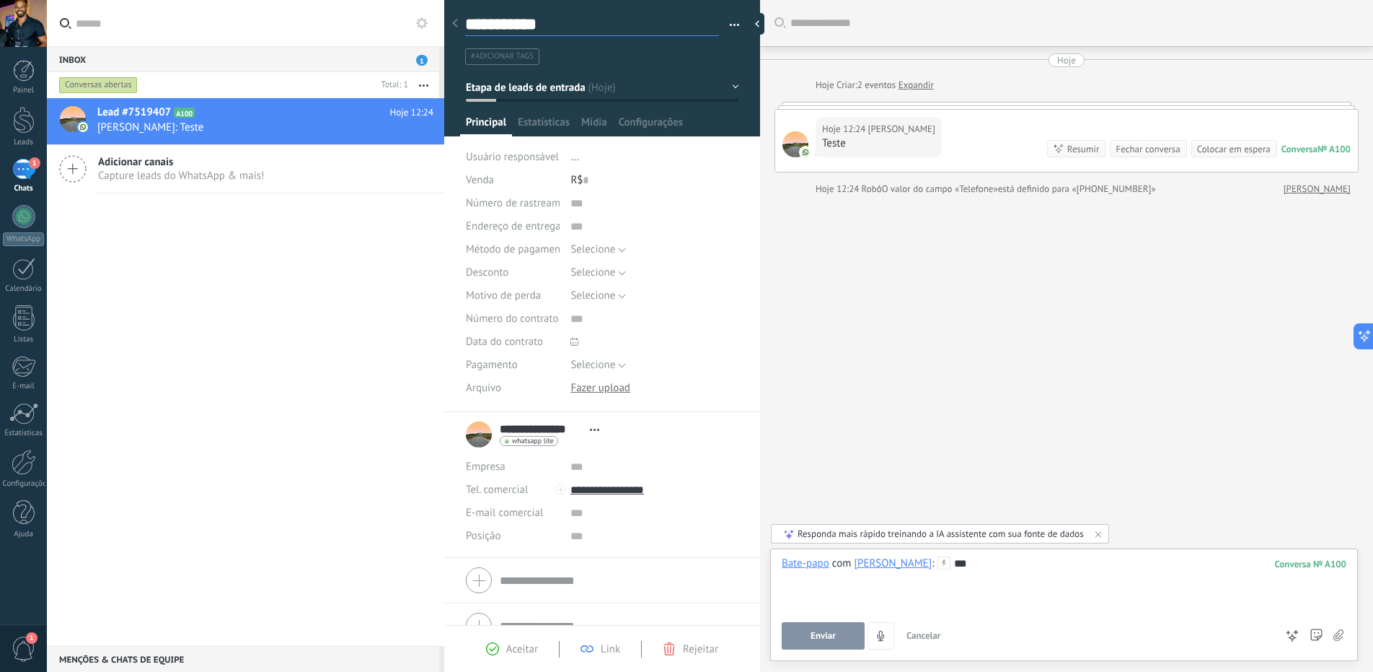
type textarea "**********"
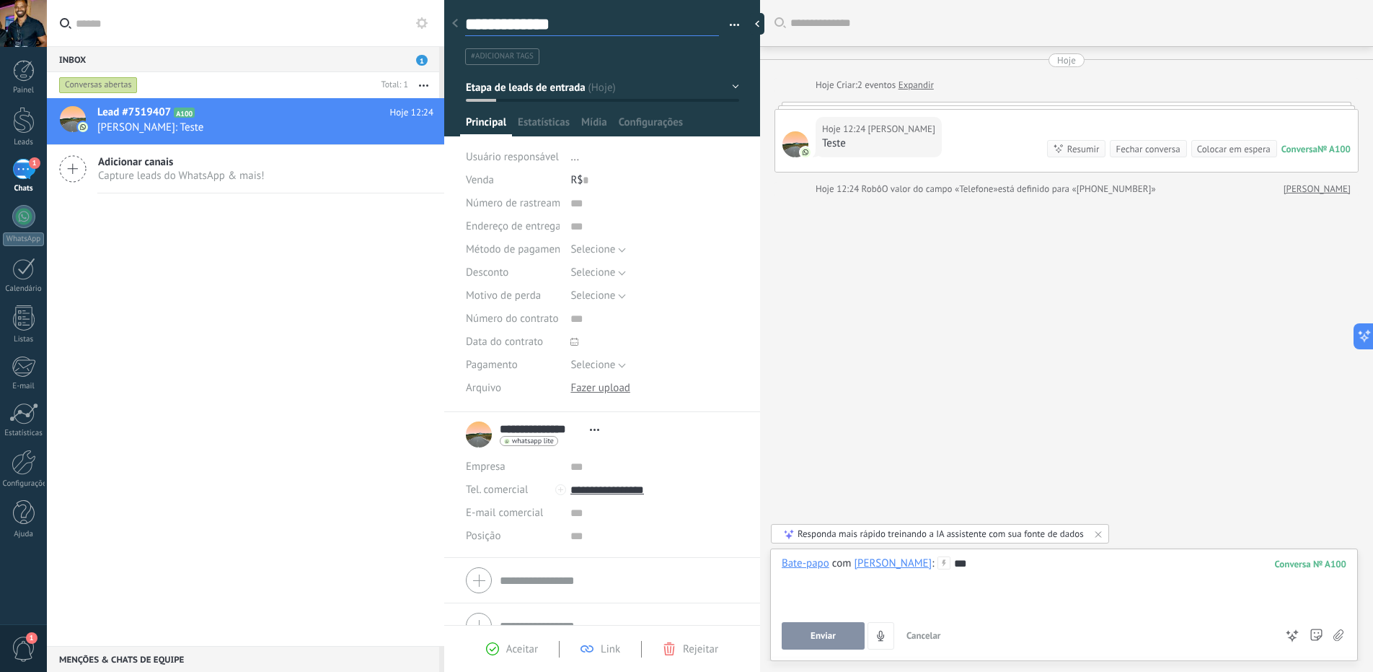
type textarea "**********"
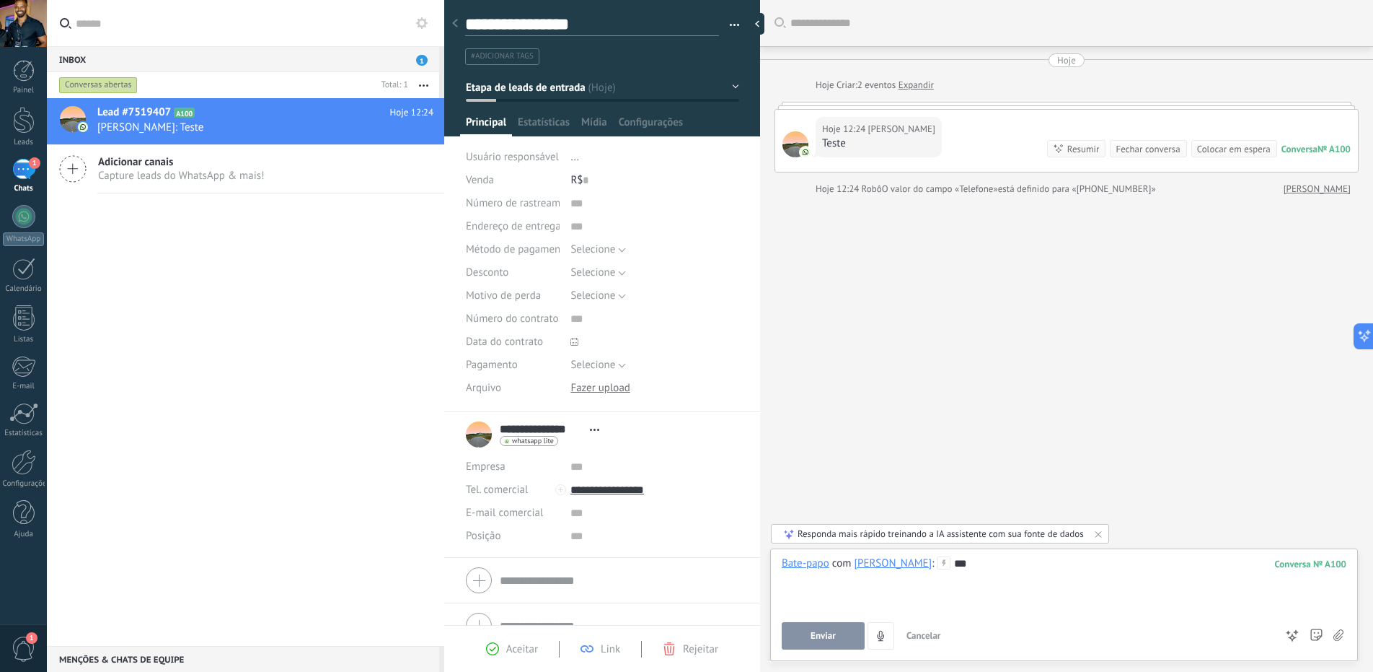
scroll to position [43, 0]
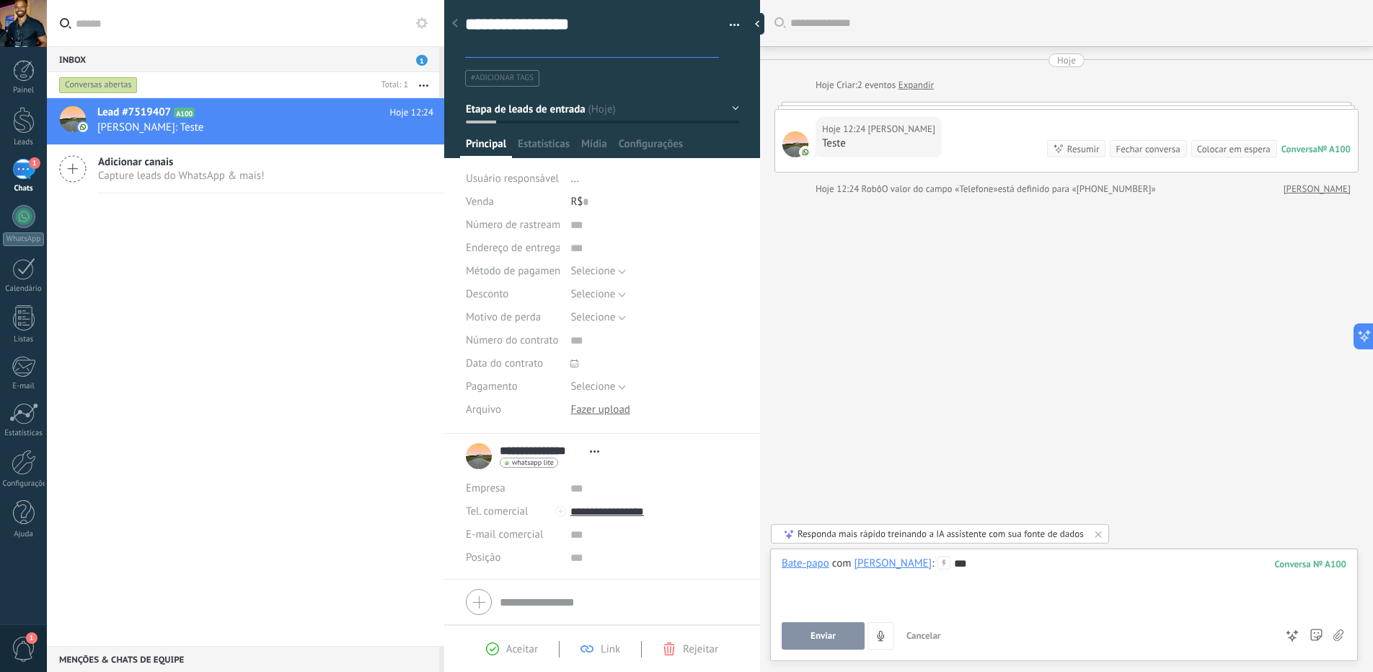
type textarea "**********"
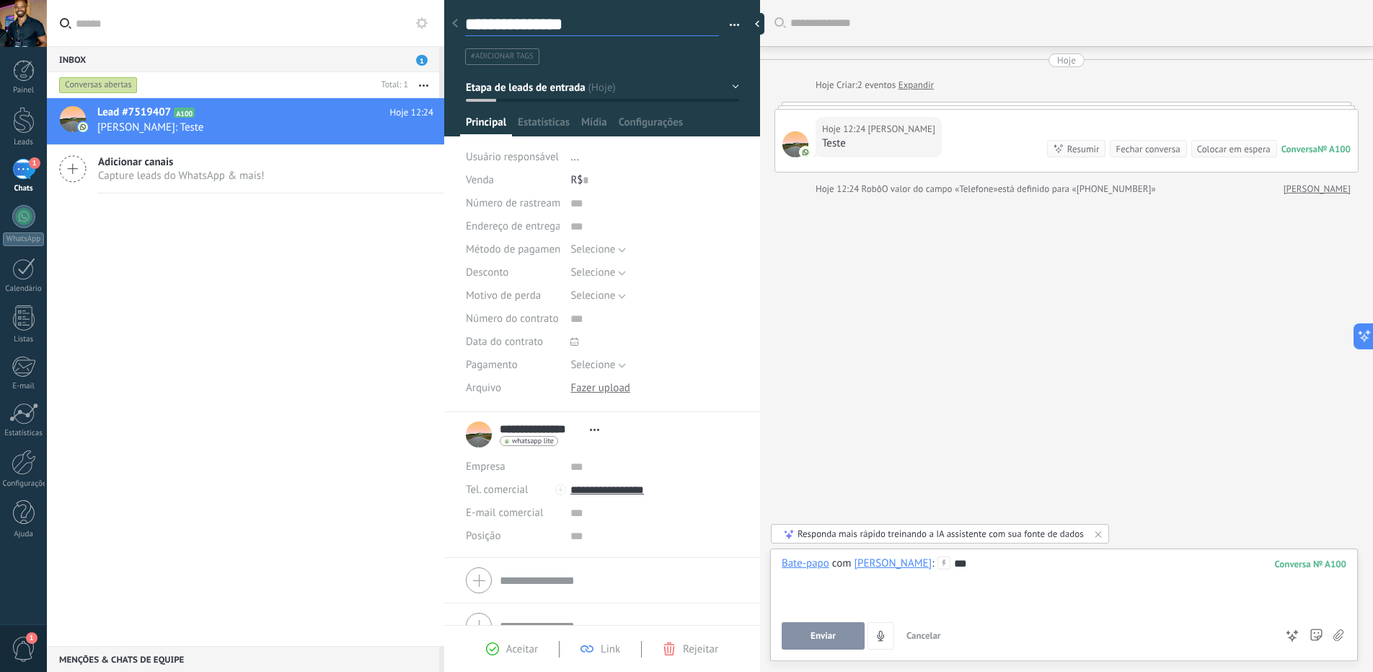
scroll to position [22, 0]
type textarea "**********"
click at [576, 66] on div "**********" at bounding box center [602, 53] width 317 height 125
click at [579, 65] on ul "#adicionar tags" at bounding box center [600, 56] width 272 height 19
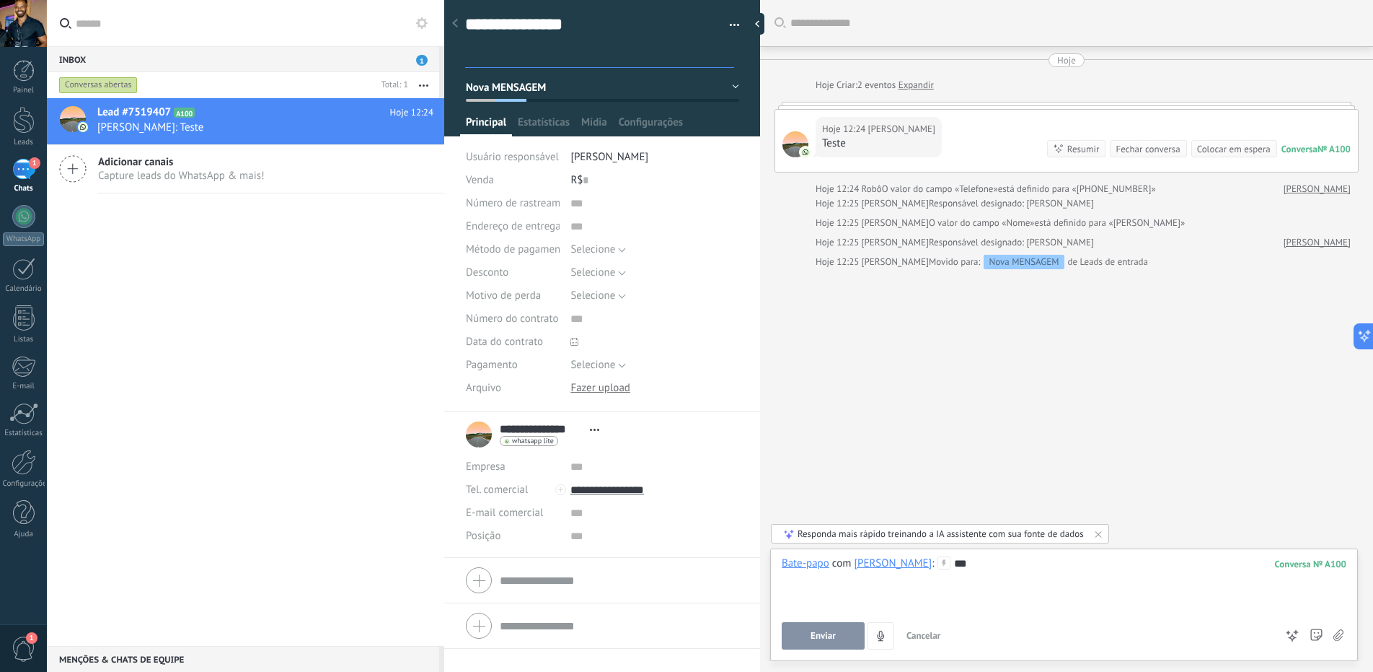
click at [594, 434] on span "Abrir detalhes Copiar nome Desvincular Contato principal" at bounding box center [595, 429] width 24 height 11
click at [594, 431] on use at bounding box center [594, 429] width 9 height 2
click at [652, 390] on div "Download Substituir Download Versões Excluir" at bounding box center [655, 388] width 169 height 23
click at [610, 371] on span "Selecione" at bounding box center [593, 365] width 45 height 14
click at [646, 338] on span at bounding box center [616, 341] width 90 height 23
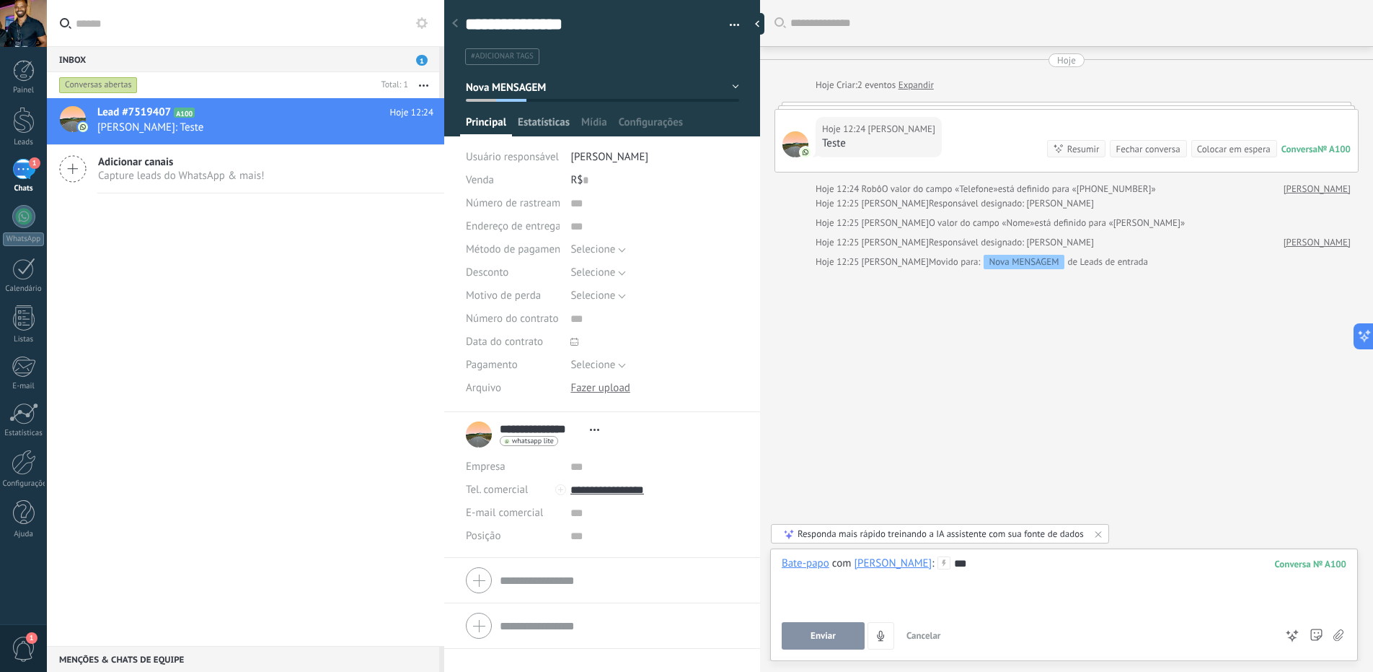
click at [551, 117] on span "Estatísticas" at bounding box center [544, 125] width 52 height 21
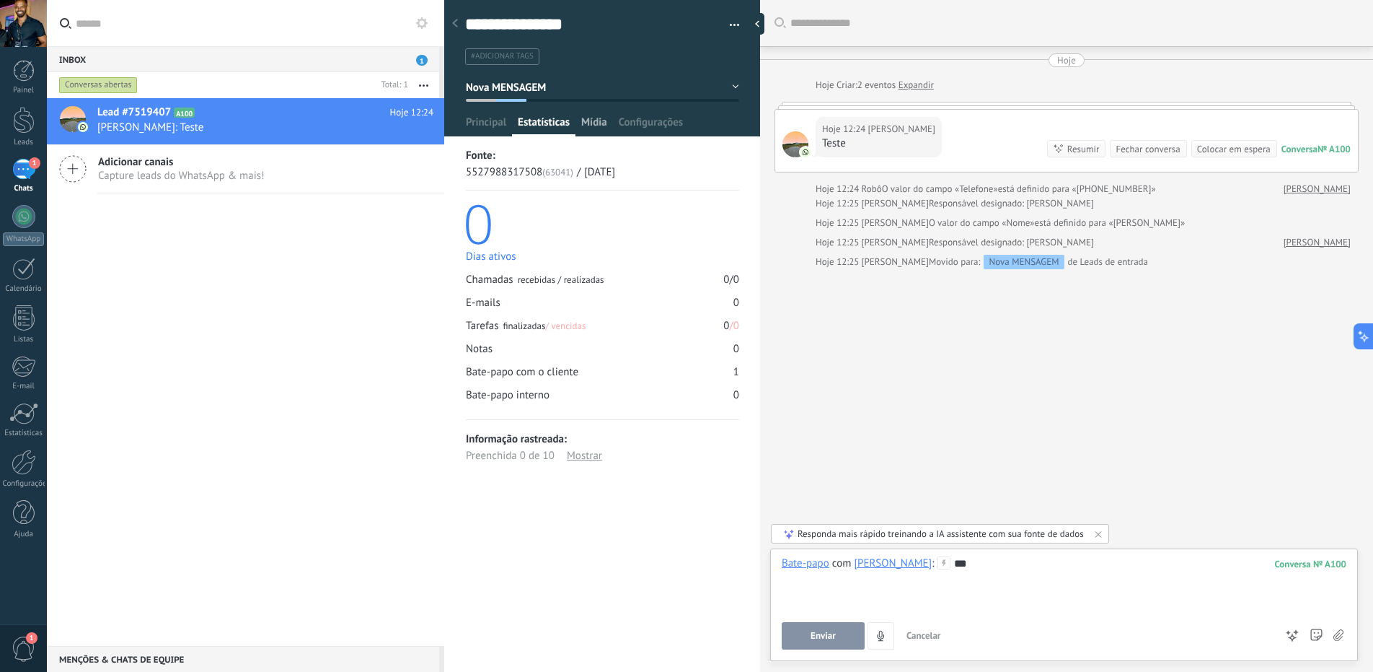
click at [582, 121] on span "Mídia" at bounding box center [594, 125] width 26 height 21
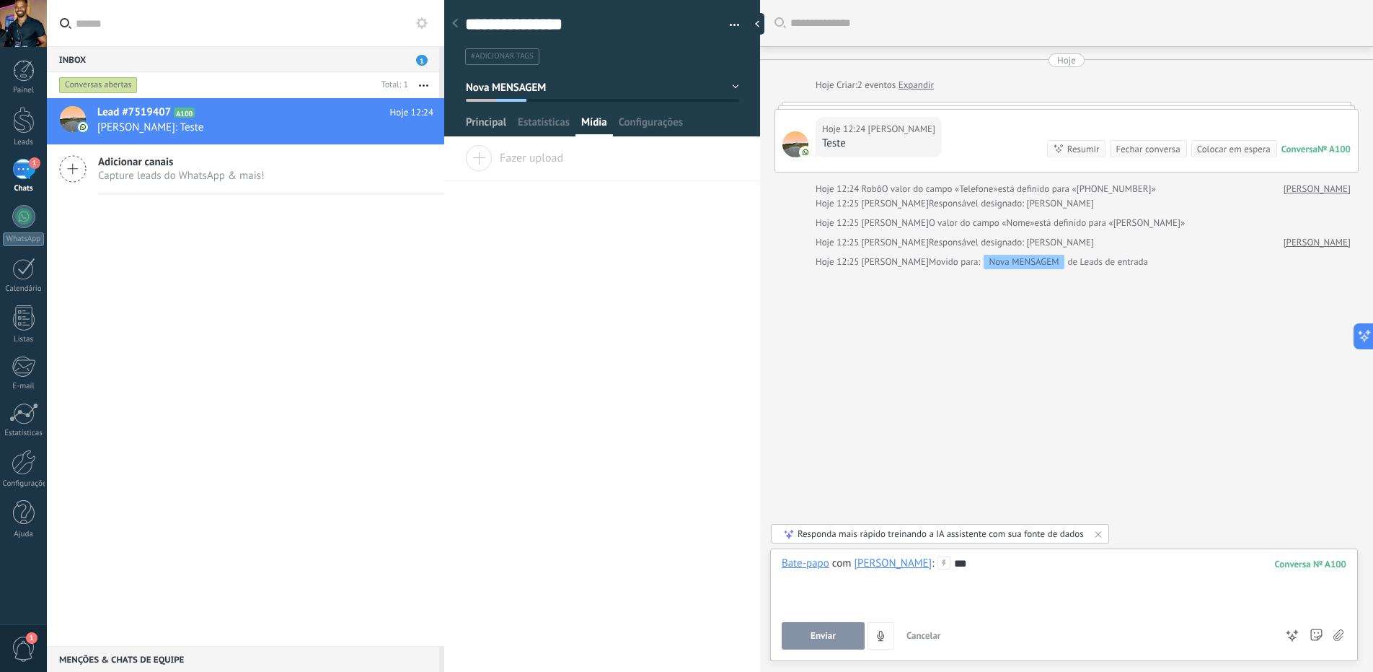
click at [475, 123] on span "Principal" at bounding box center [486, 125] width 40 height 21
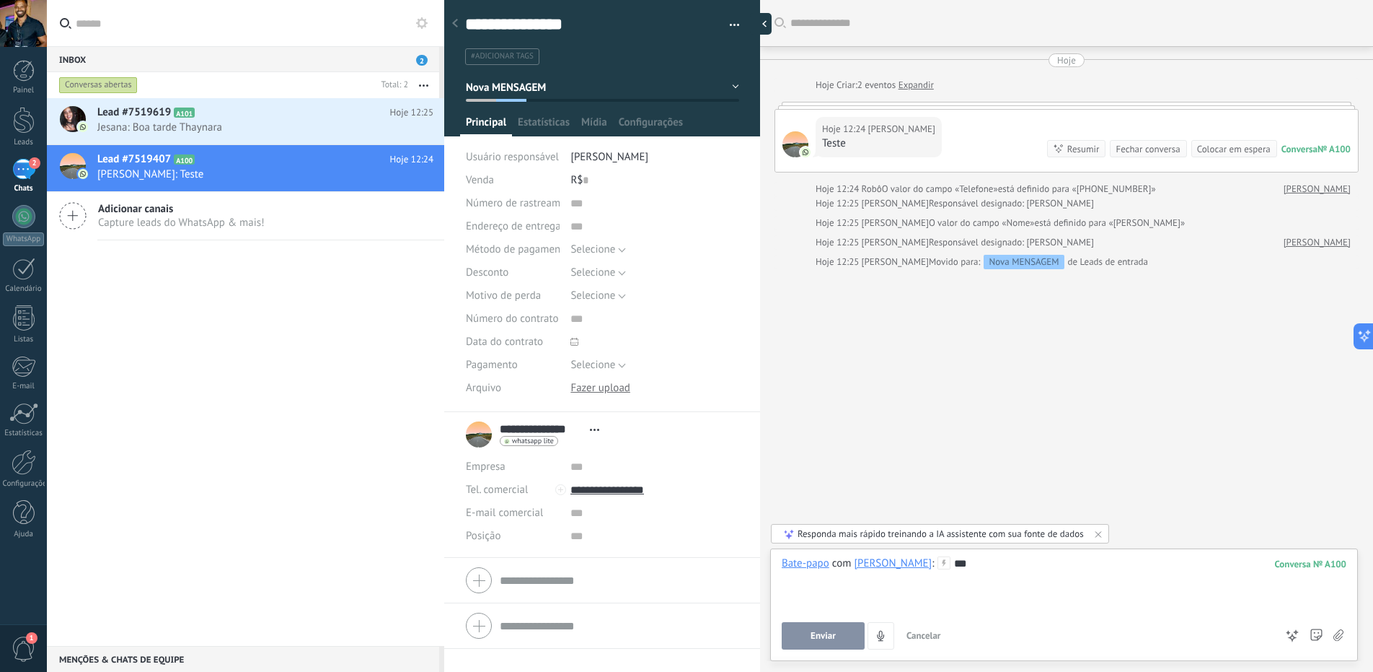
click at [760, 25] on div at bounding box center [761, 24] width 22 height 22
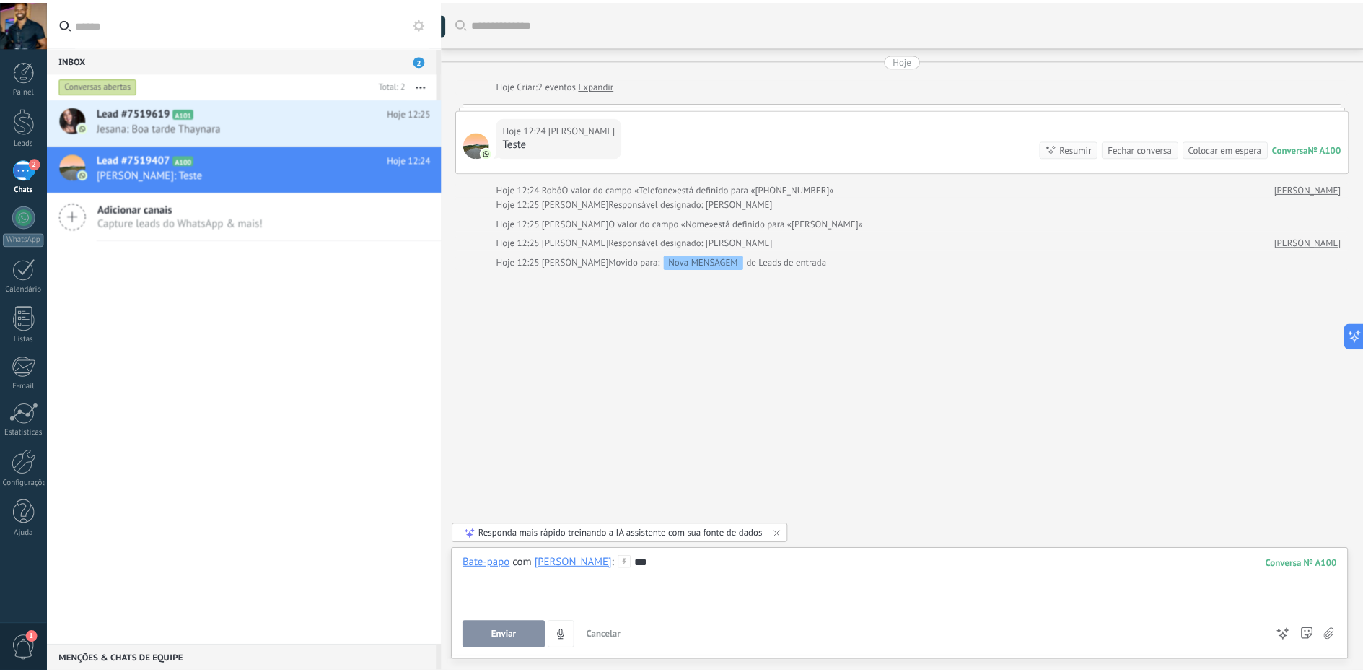
scroll to position [22, 0]
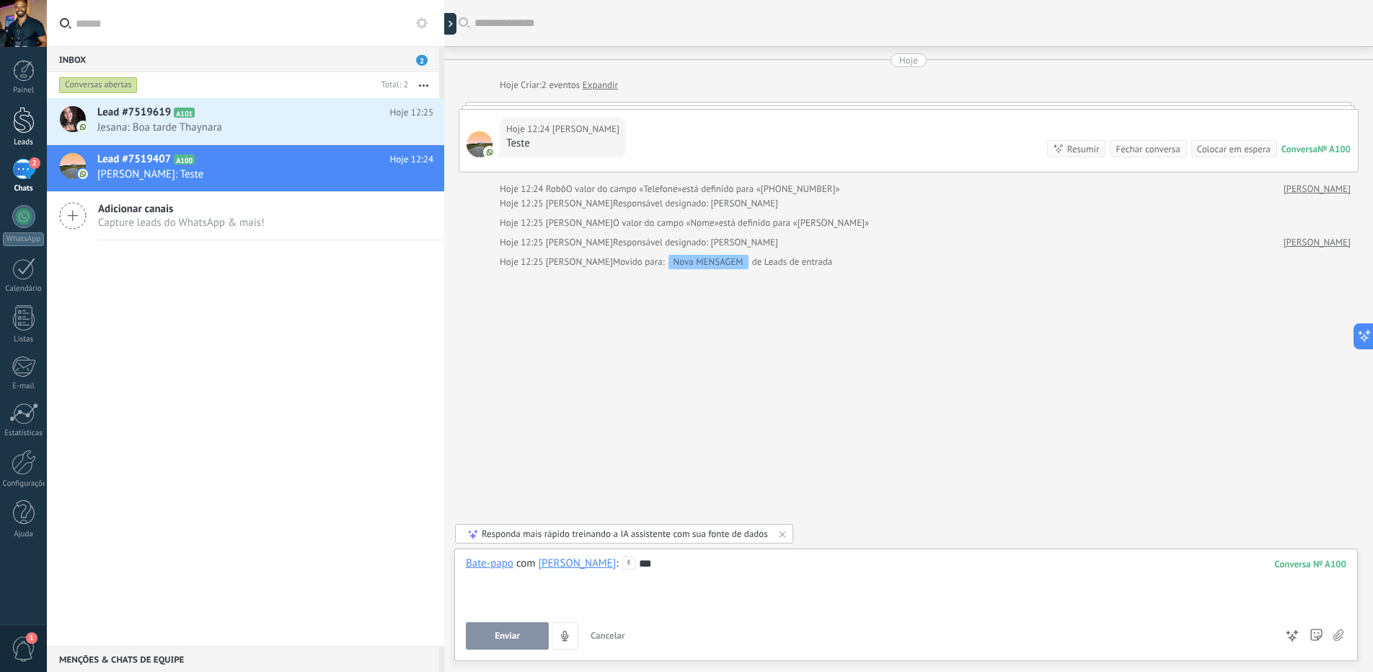
click at [26, 120] on div at bounding box center [24, 120] width 22 height 27
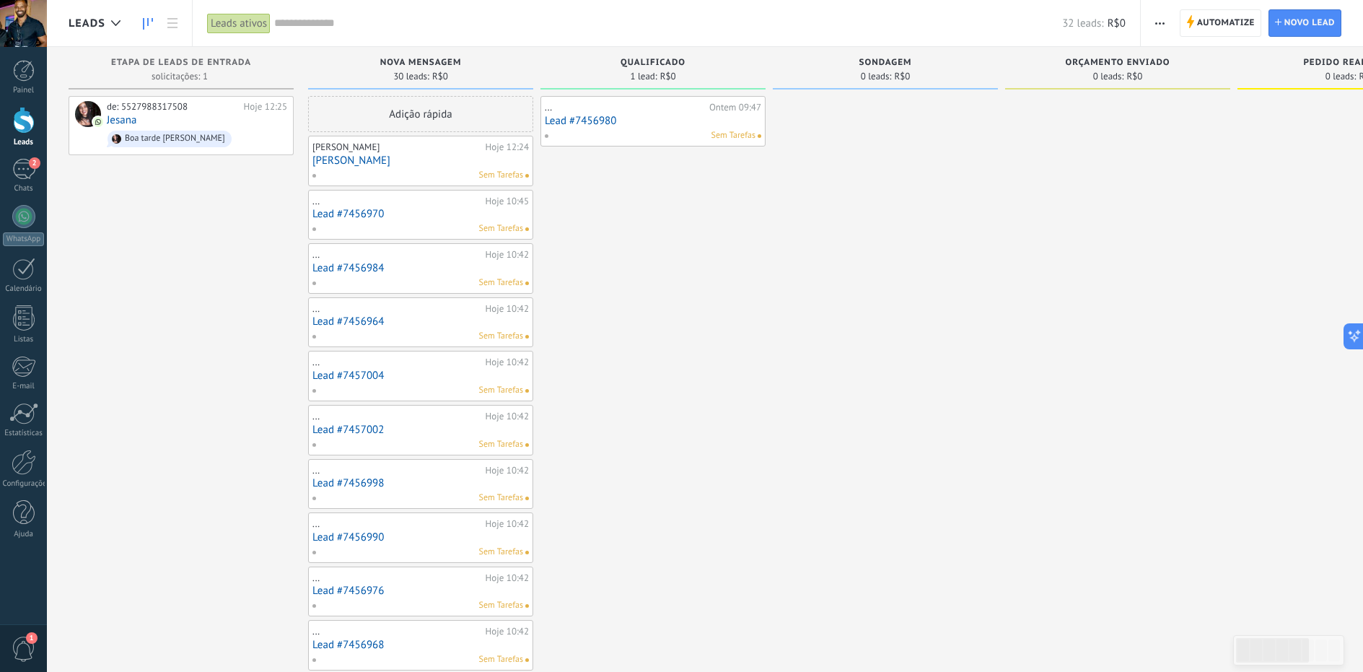
click at [415, 177] on div "Sem Tarefas" at bounding box center [417, 175] width 211 height 13
click at [449, 167] on div "Renan Gonçalves Hoje 12:24 Renan Gonçalves Sem Tarefas" at bounding box center [420, 161] width 216 height 42
click at [431, 164] on link "[PERSON_NAME]" at bounding box center [420, 160] width 216 height 12
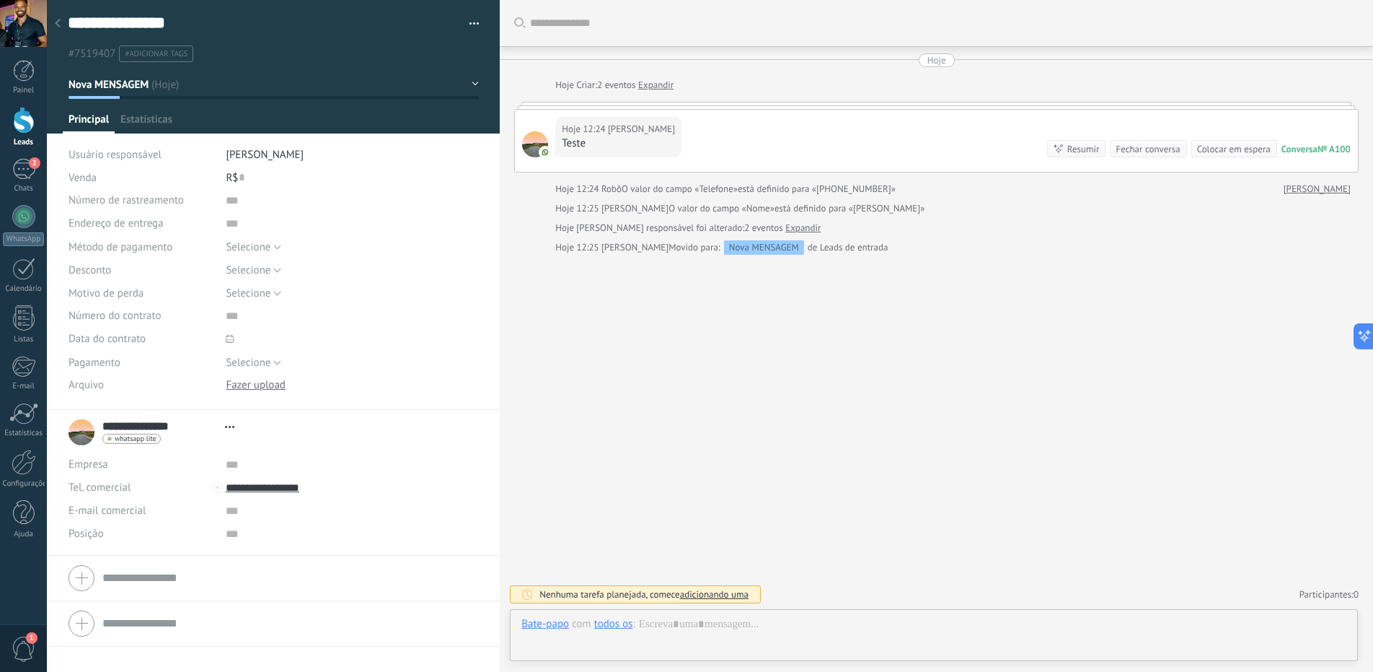
type textarea "**********"
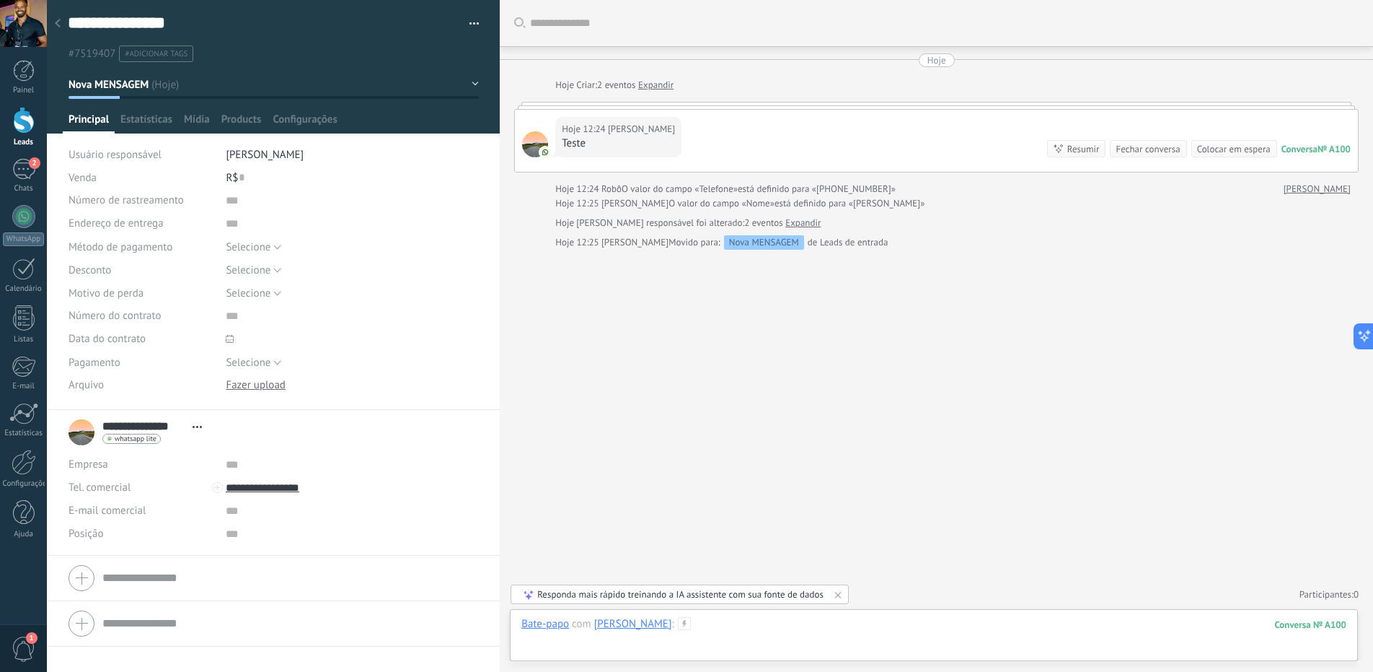
click at [744, 642] on div at bounding box center [934, 638] width 825 height 43
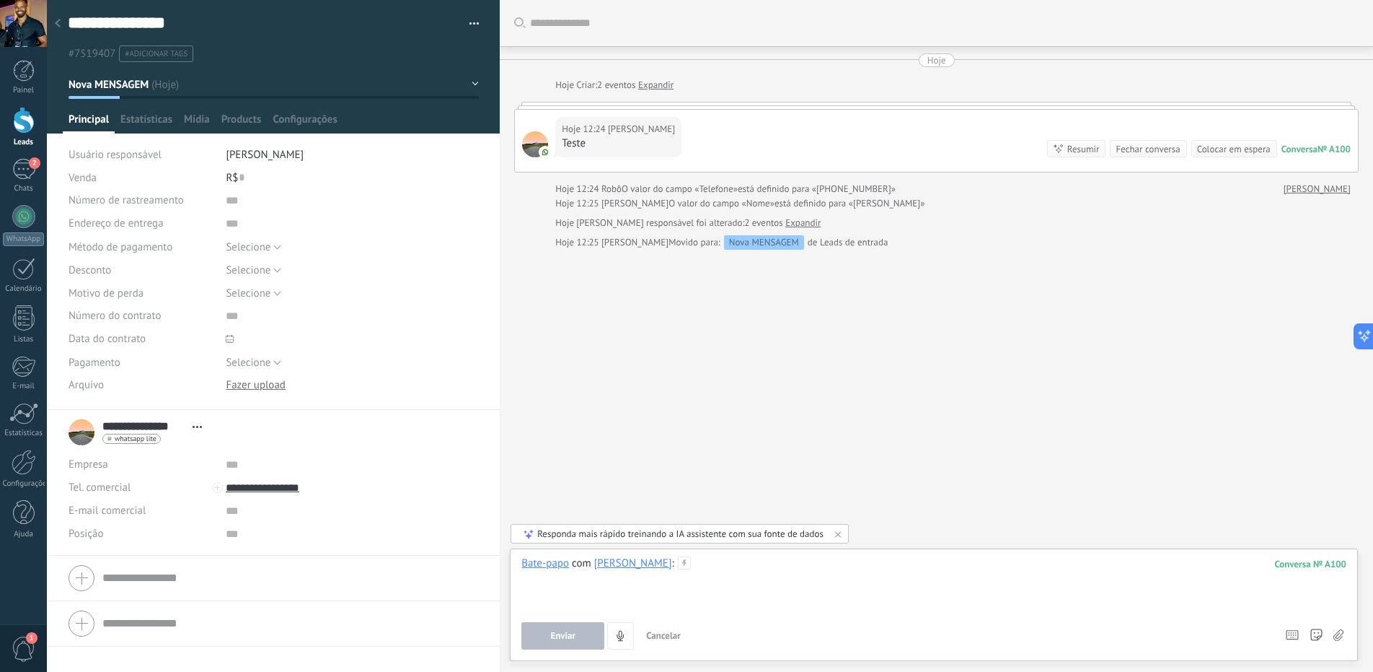
click at [700, 590] on div at bounding box center [934, 583] width 825 height 55
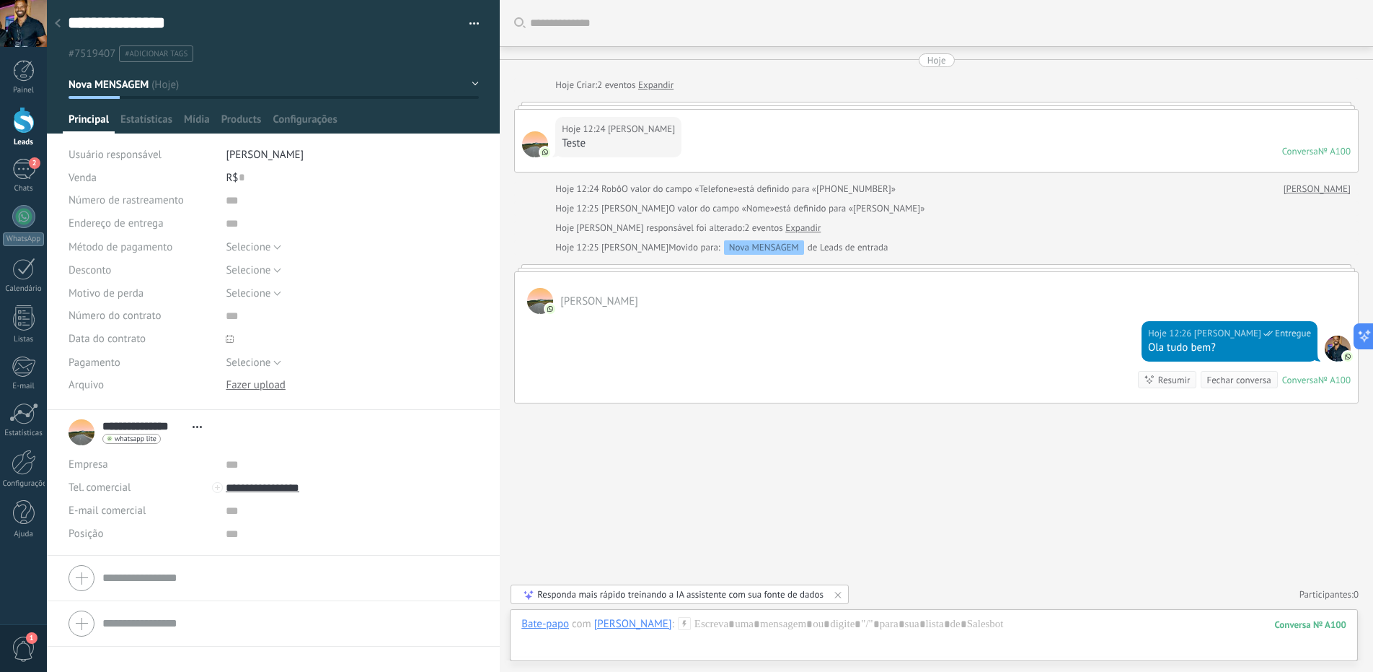
click at [814, 327] on div "Hoje 12:26 Renan Goncalves da Silva Ricardo Entregue Ola tudo bem? Conversa № A…" at bounding box center [936, 358] width 843 height 89
click at [9, 173] on link "2 Chats" at bounding box center [23, 176] width 47 height 35
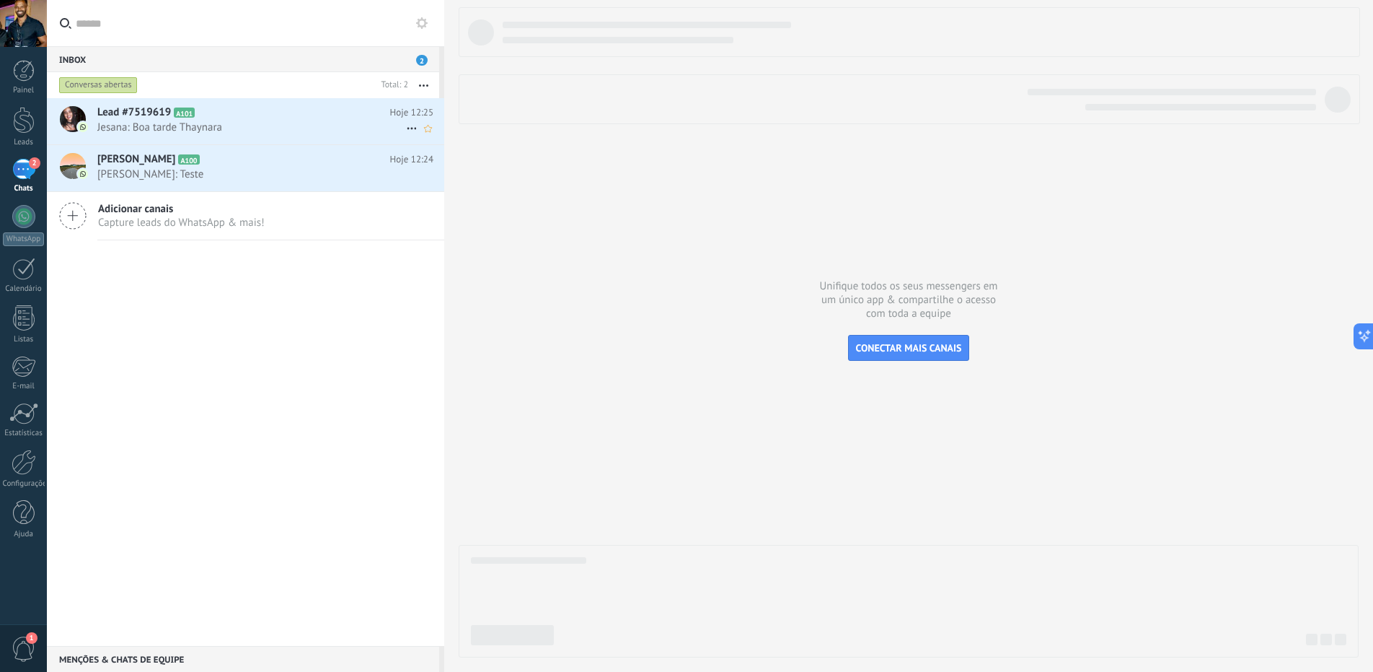
click at [136, 110] on span "Lead #7519619" at bounding box center [134, 112] width 74 height 14
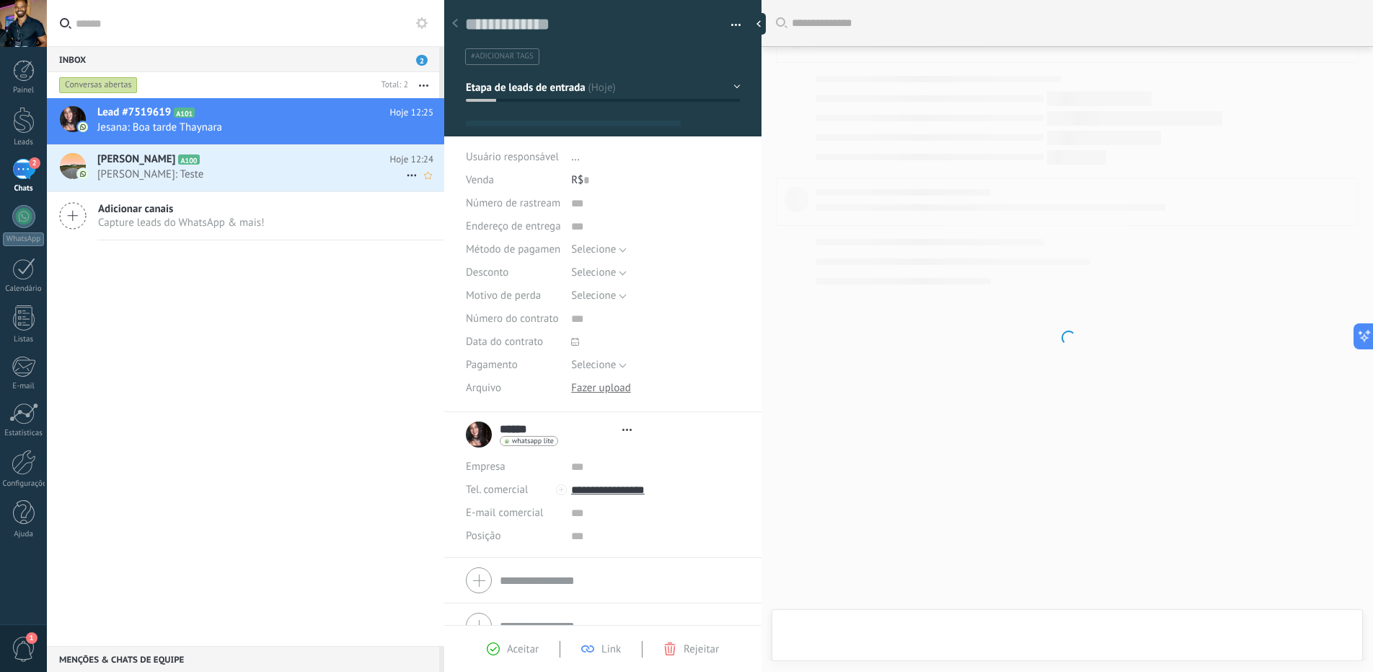
scroll to position [22, 0]
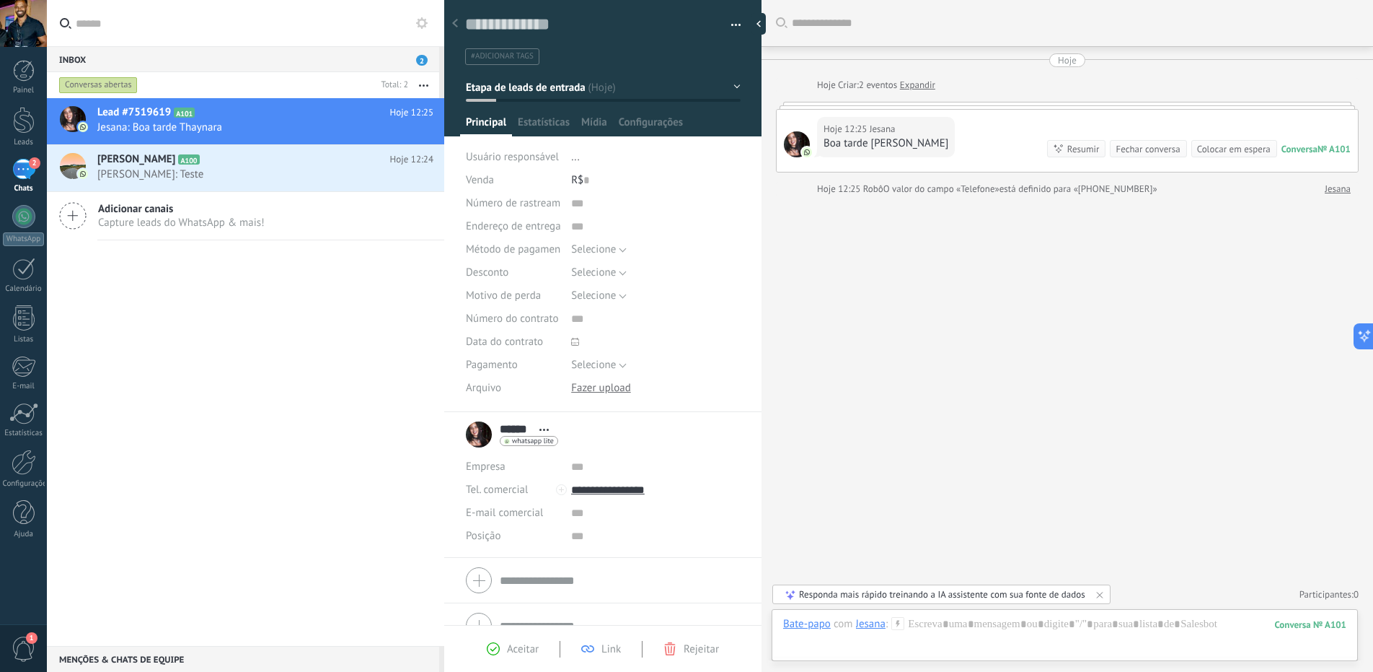
click at [588, 649] on icon at bounding box center [587, 648] width 13 height 13
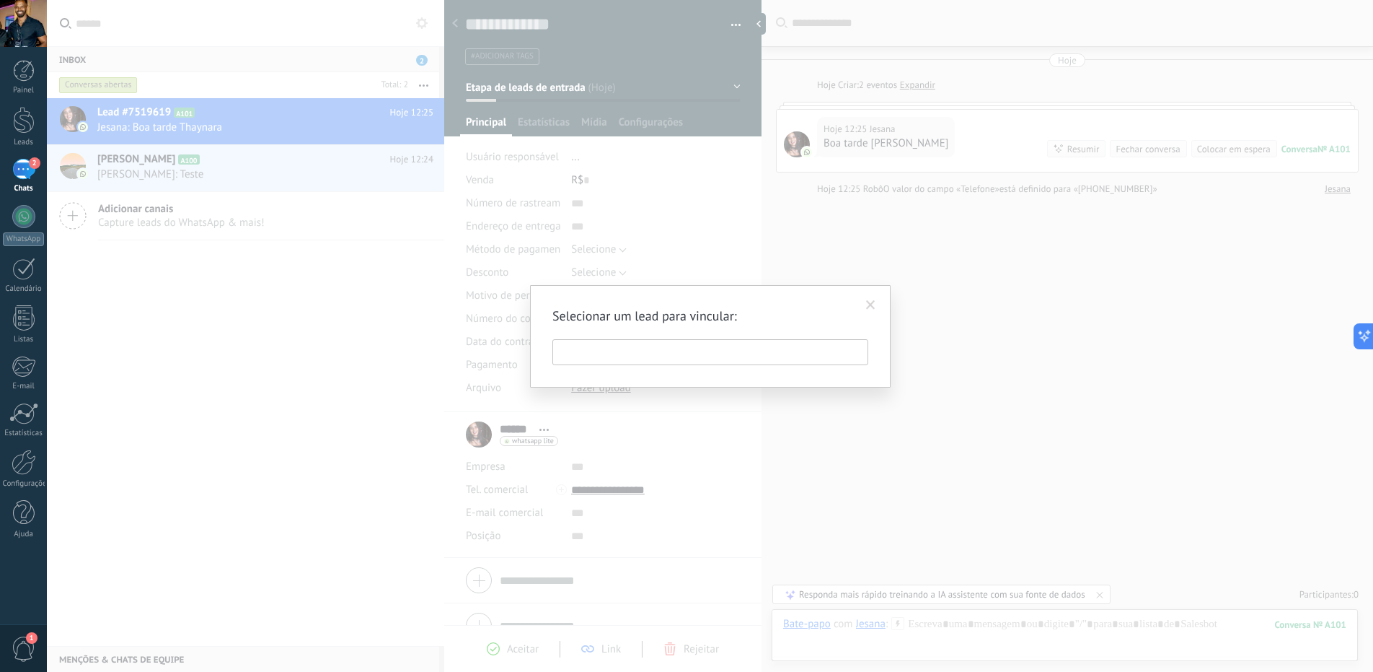
click at [708, 350] on input "text" at bounding box center [711, 352] width 316 height 26
click at [871, 303] on span at bounding box center [870, 305] width 9 height 10
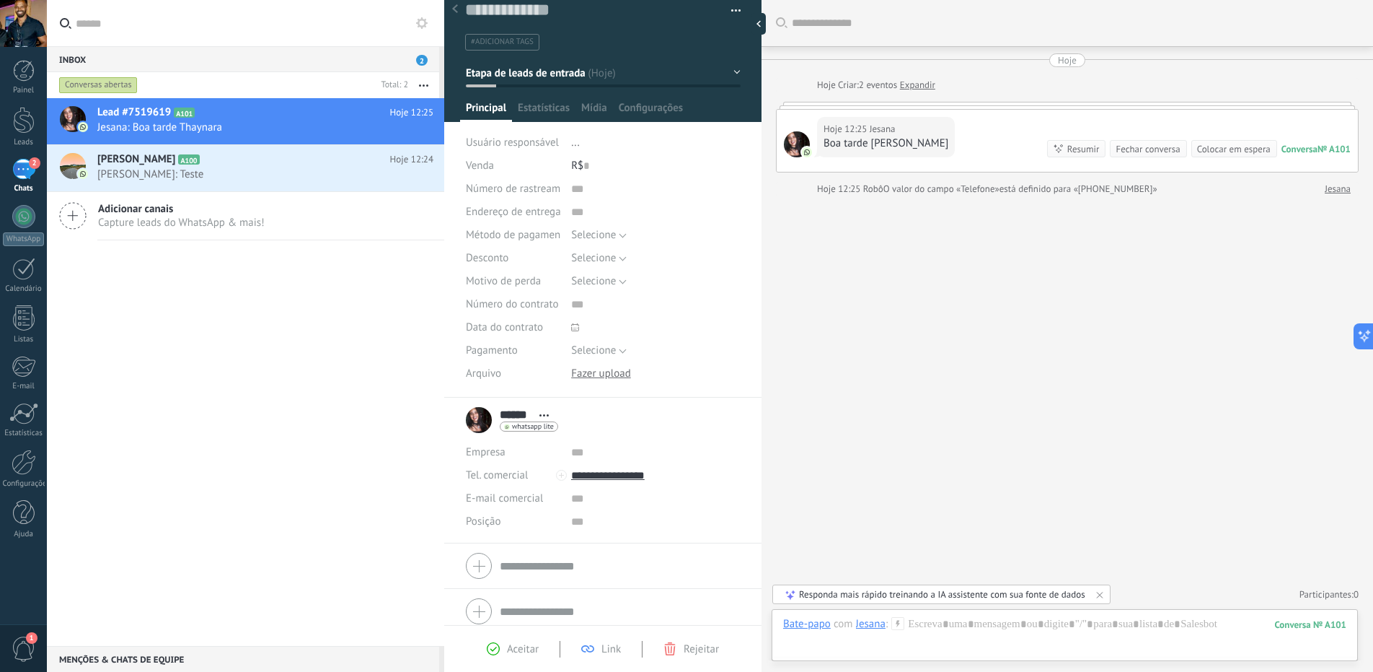
scroll to position [27, 0]
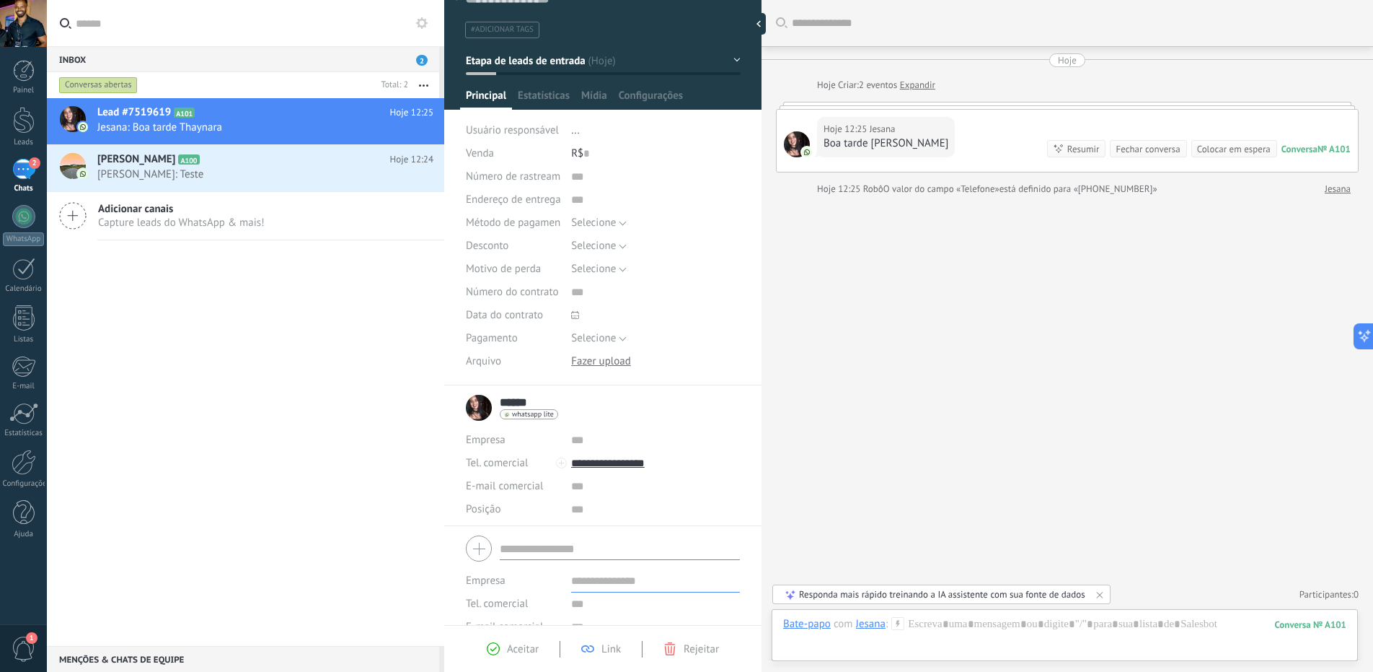
click at [537, 552] on input "text" at bounding box center [620, 548] width 240 height 23
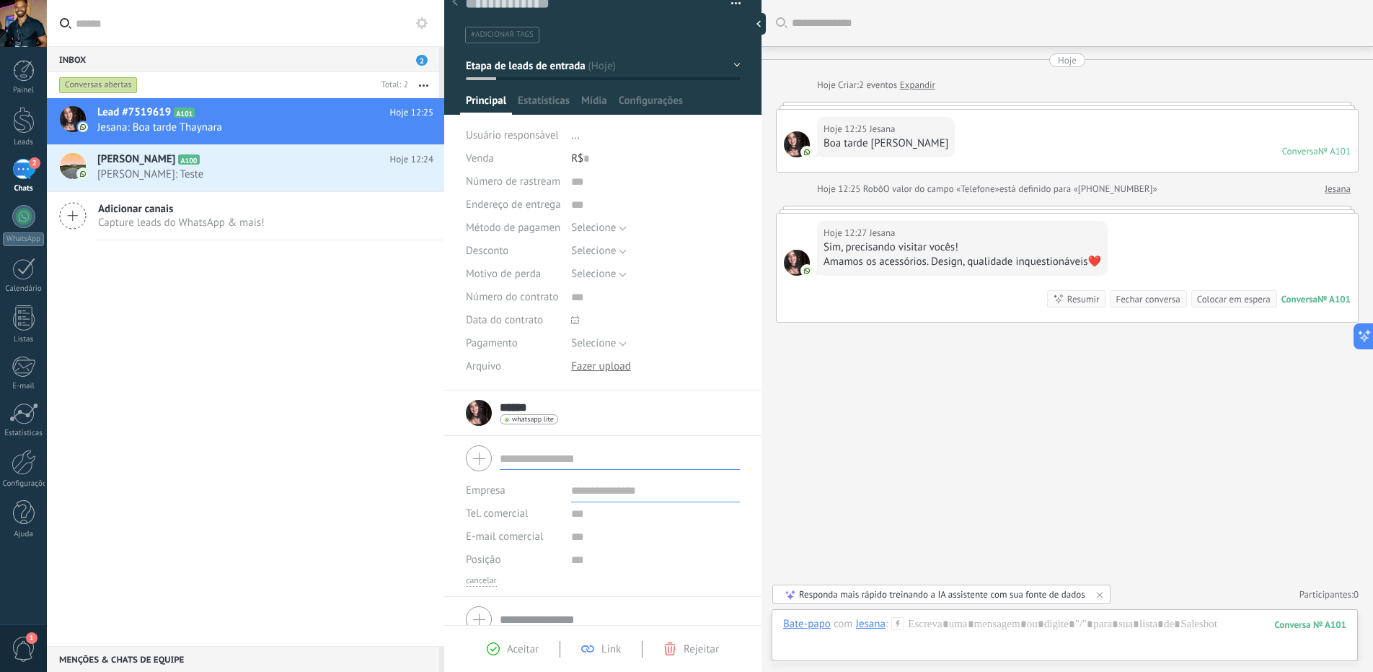
click at [510, 410] on input "******" at bounding box center [516, 407] width 32 height 14
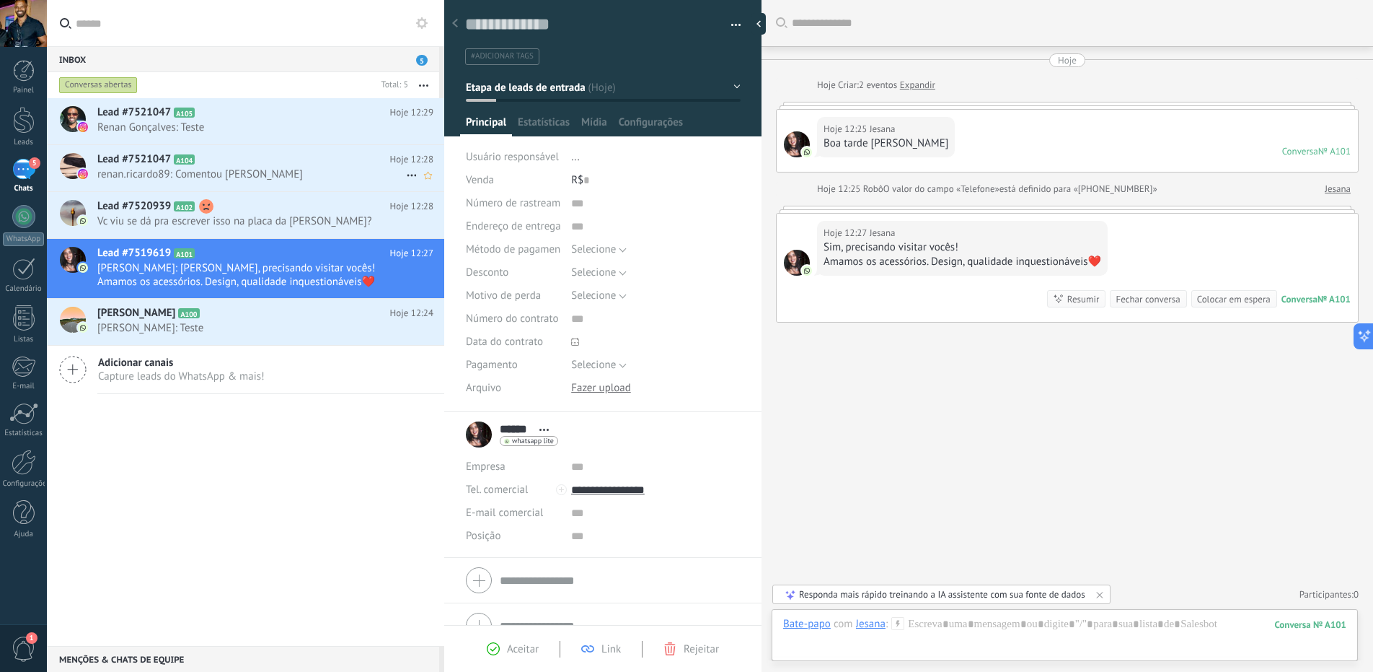
click at [219, 175] on span "renan.ricardo89: Comentou Perfeita" at bounding box center [251, 174] width 309 height 14
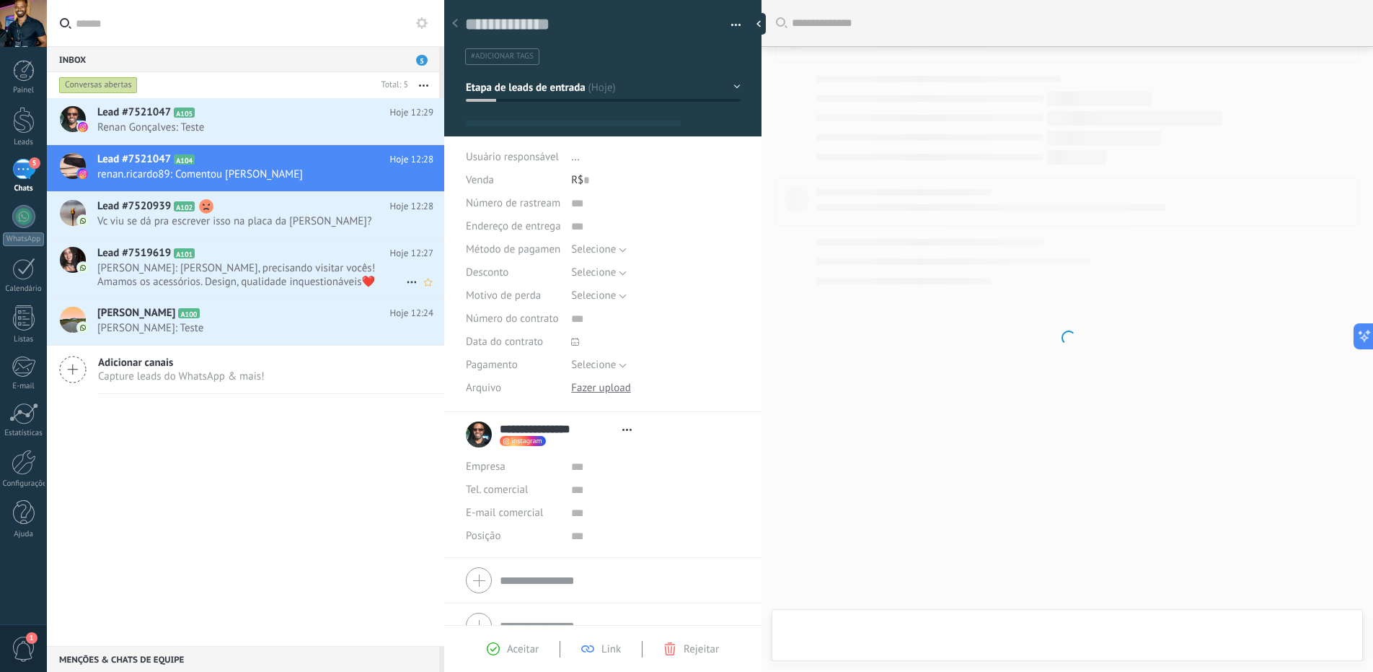
type textarea "**********"
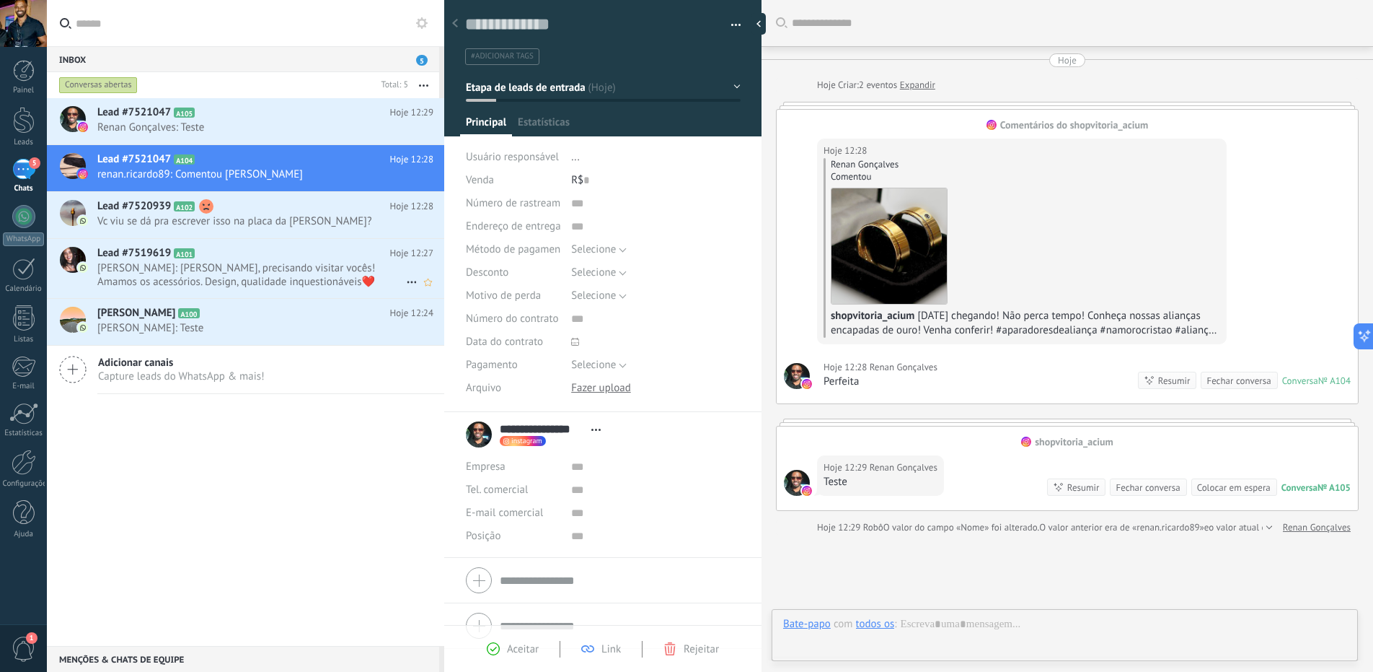
scroll to position [22, 0]
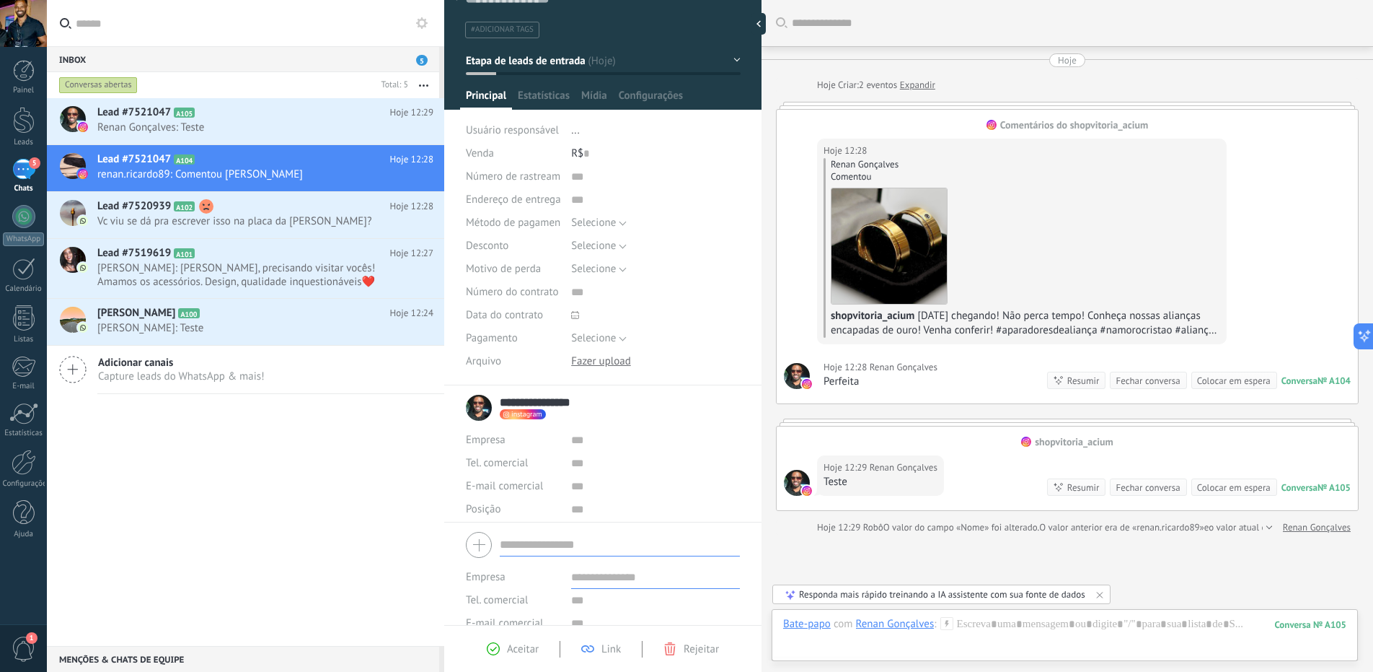
click at [522, 559] on form "Empresa Tel. comercial Comercial direto Celular Faz Casa Outros Tel. comercial …" at bounding box center [603, 600] width 274 height 146
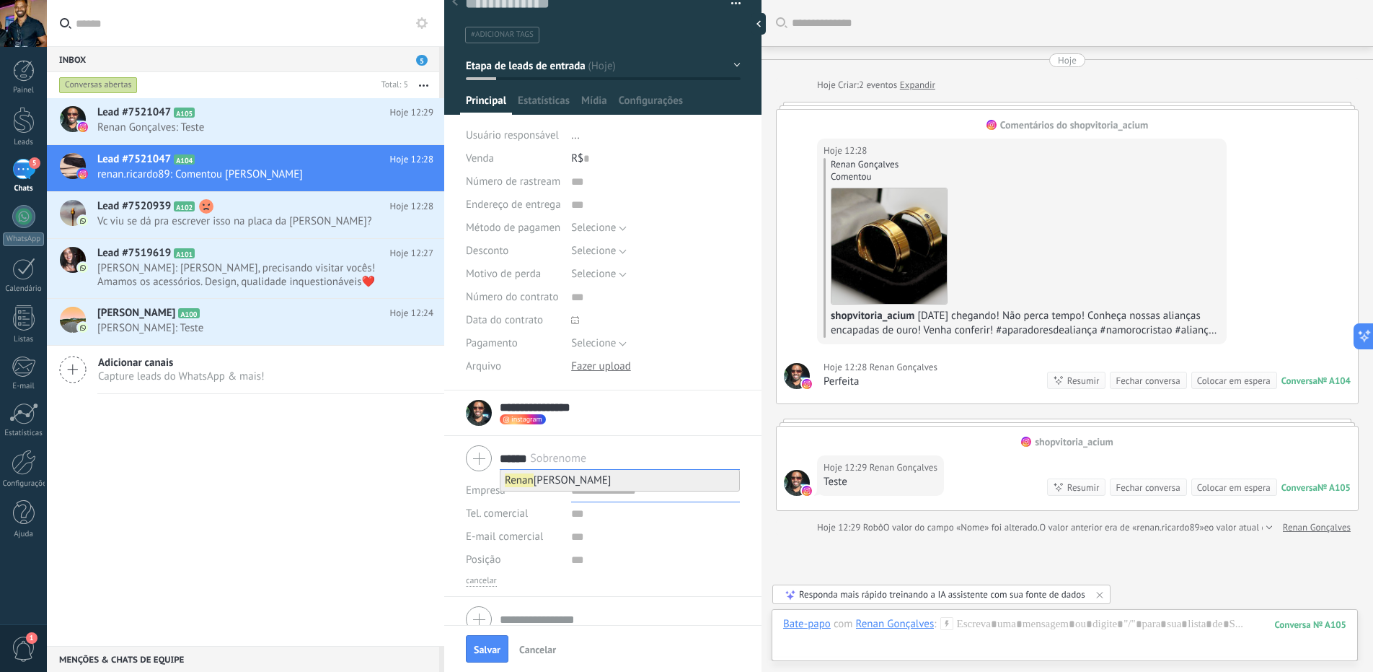
type input "*****"
click at [553, 478] on span "Renan Gonçalves" at bounding box center [558, 480] width 106 height 14
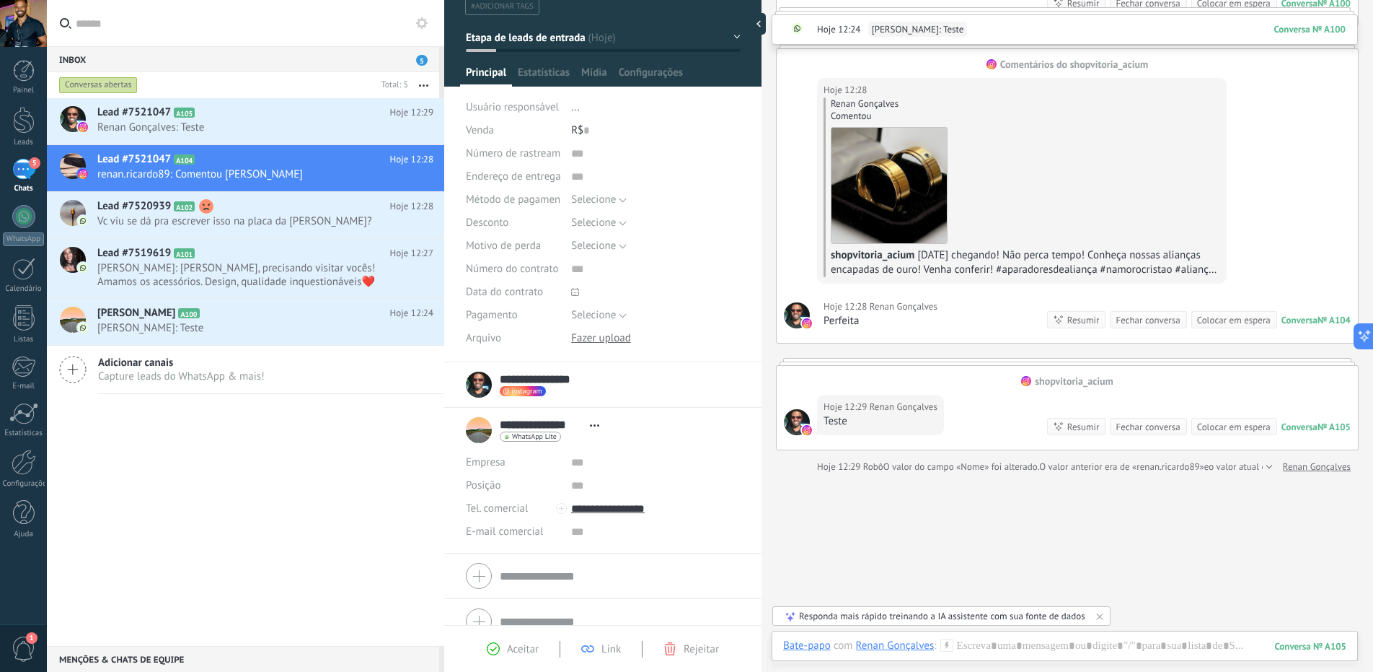
scroll to position [72, 0]
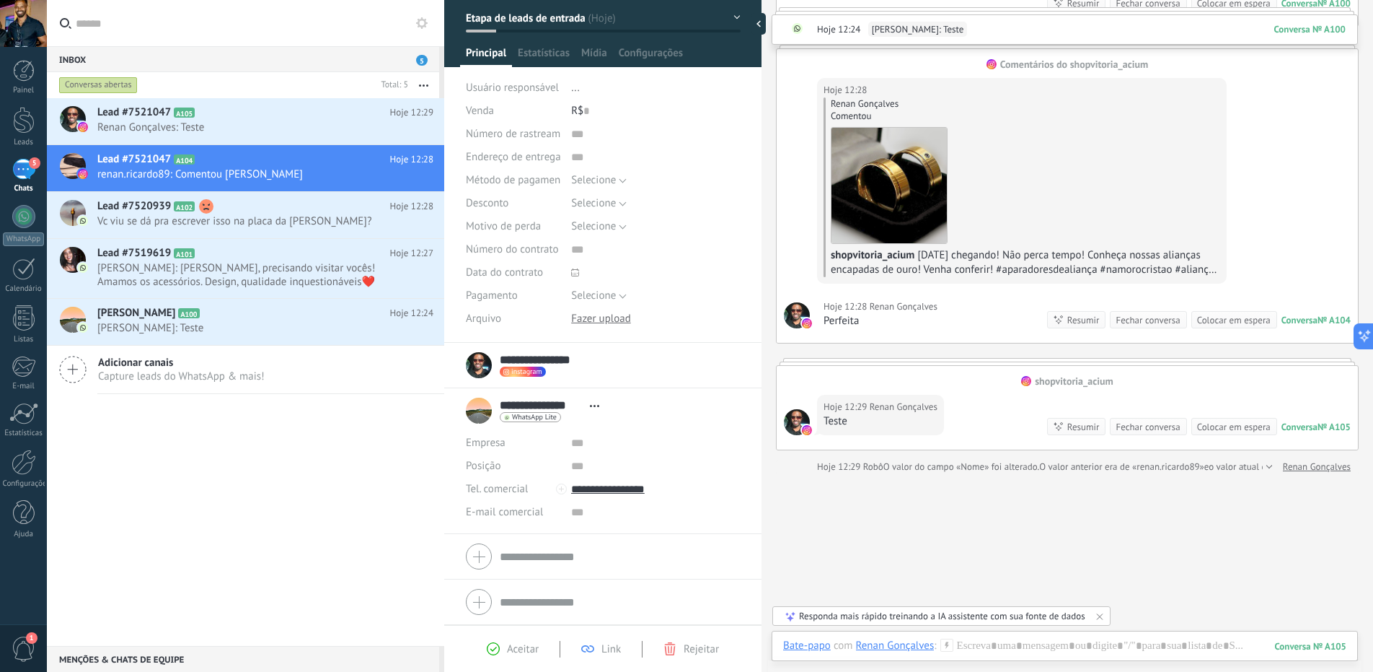
click at [537, 602] on input "text" at bounding box center [620, 601] width 240 height 23
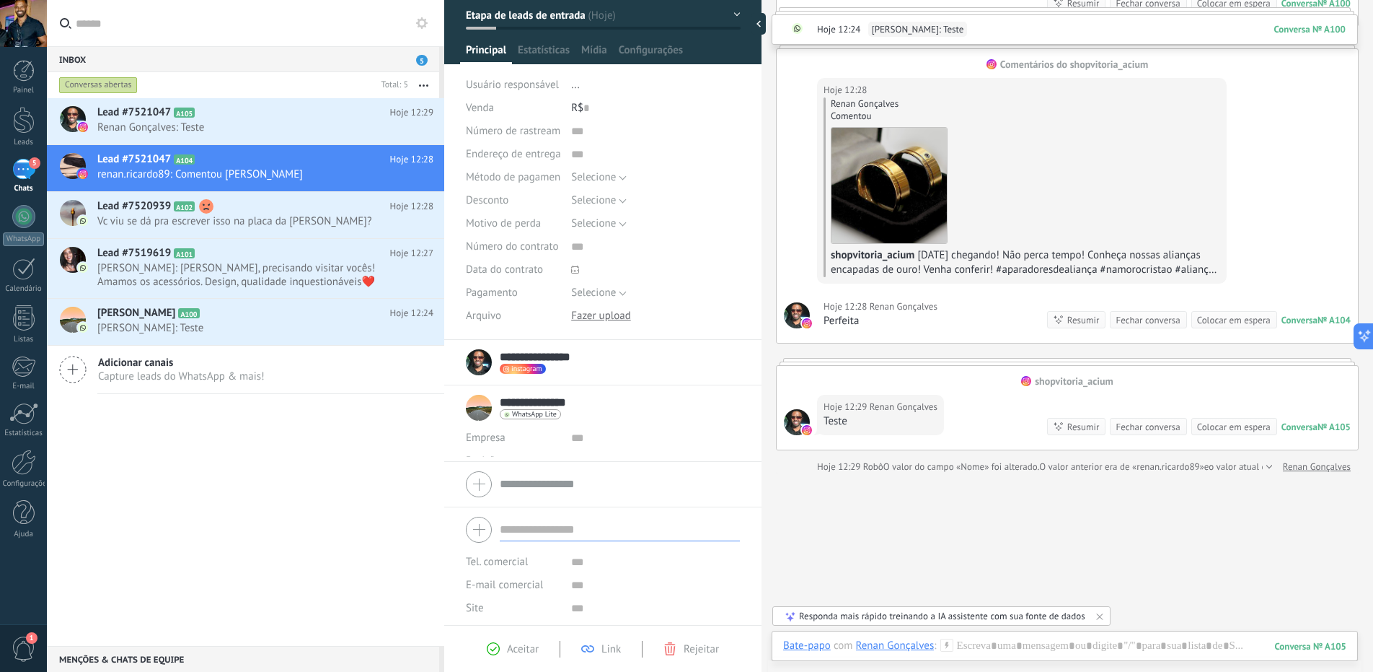
scroll to position [67, 0]
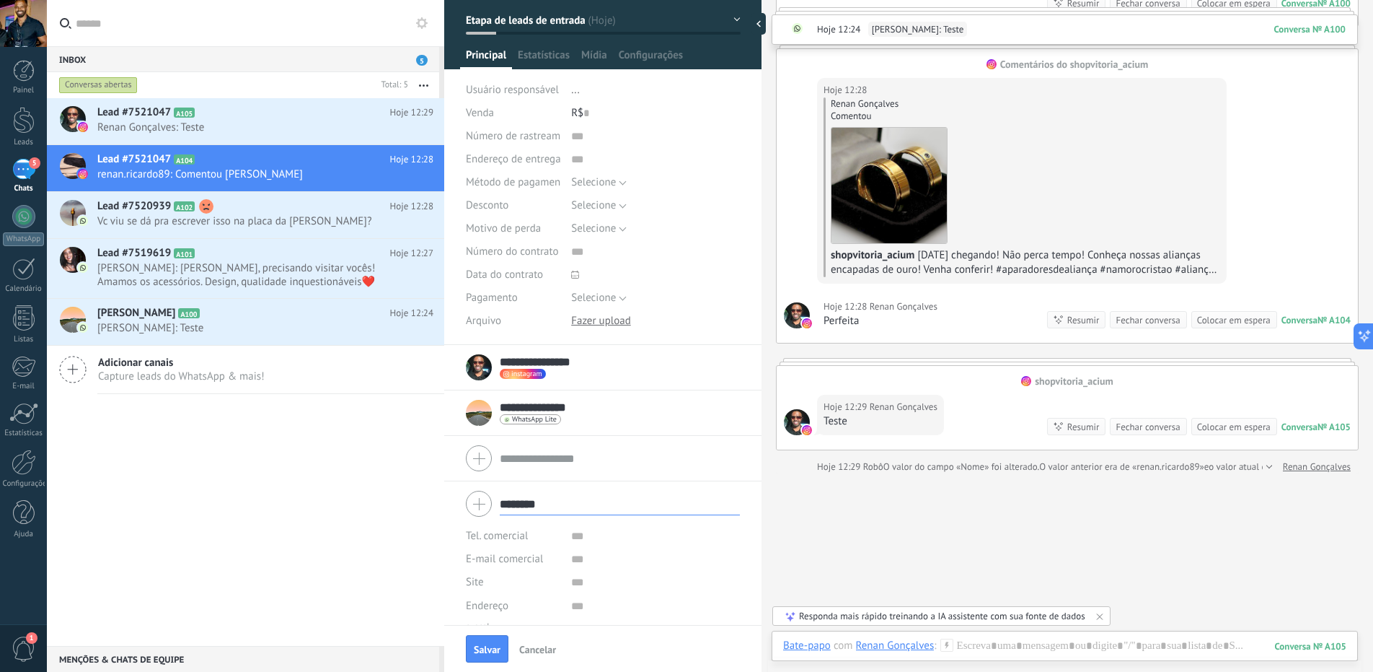
type input "********"
click at [581, 584] on input "url" at bounding box center [655, 582] width 169 height 23
type input "**********"
click at [490, 651] on span "Salvar" at bounding box center [487, 649] width 27 height 10
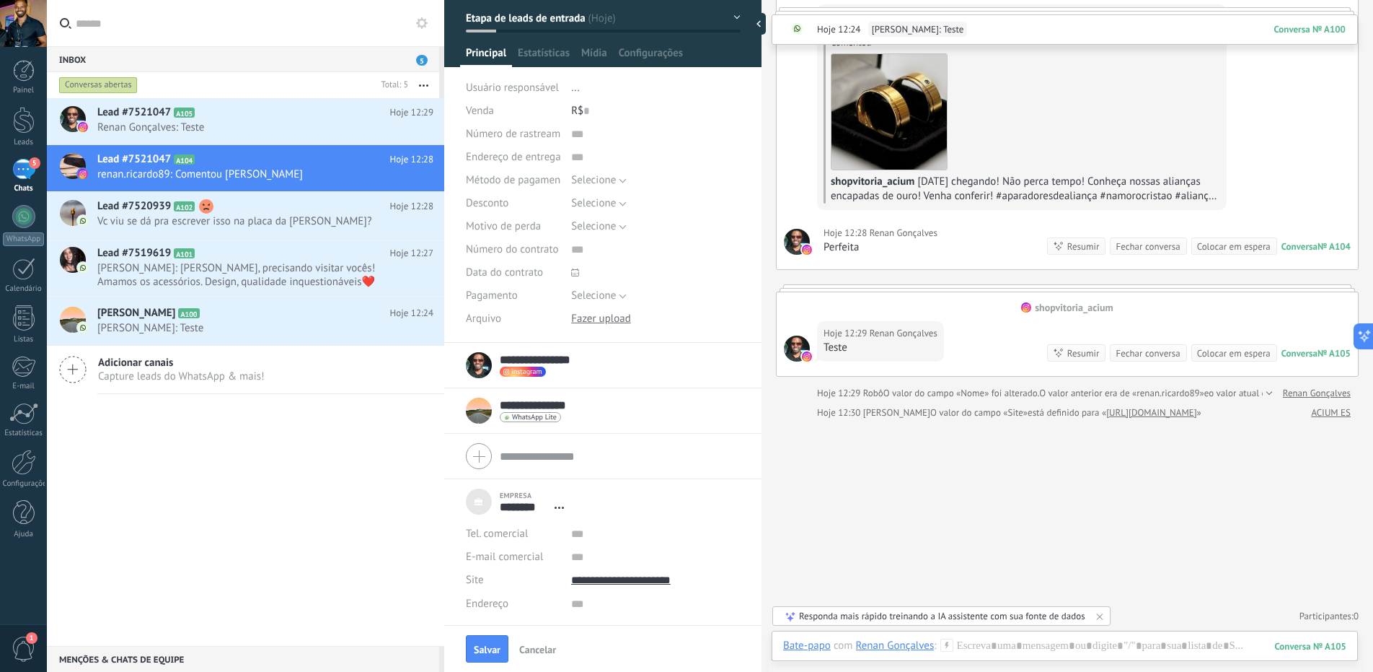
scroll to position [0, 0]
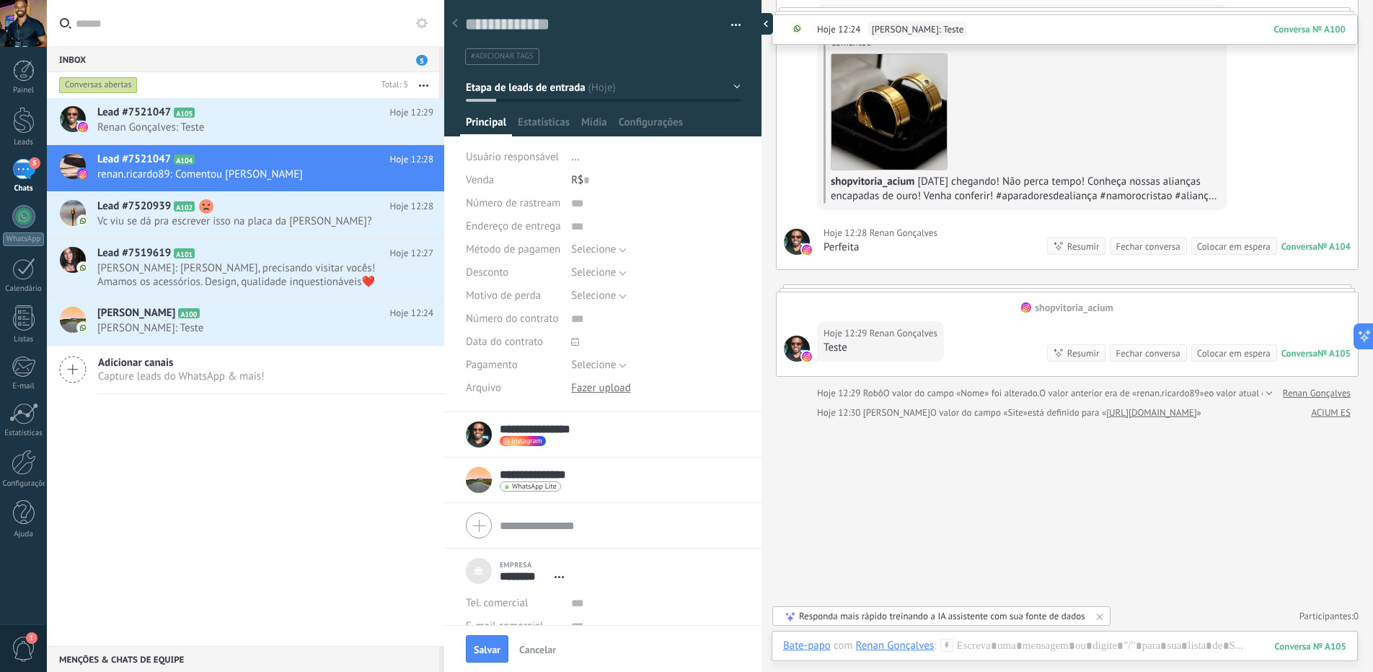
click at [759, 27] on div at bounding box center [763, 24] width 22 height 22
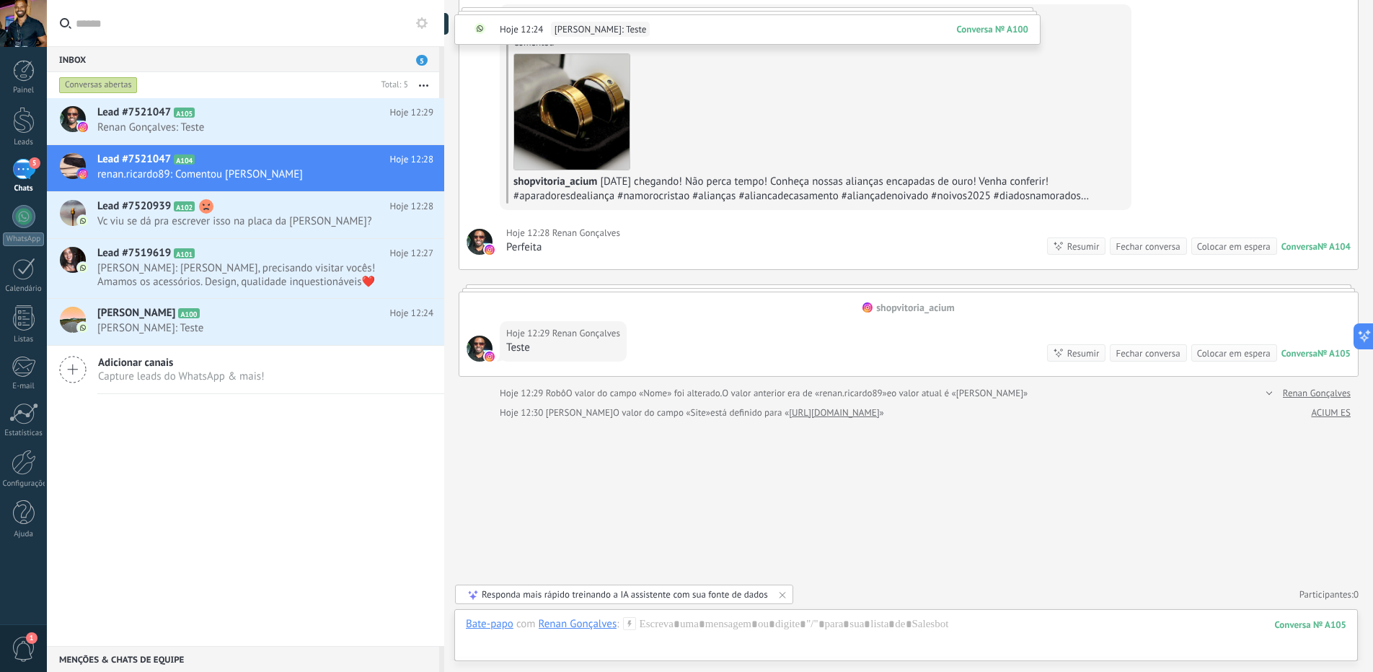
scroll to position [14, 0]
click at [27, 115] on div at bounding box center [24, 120] width 22 height 27
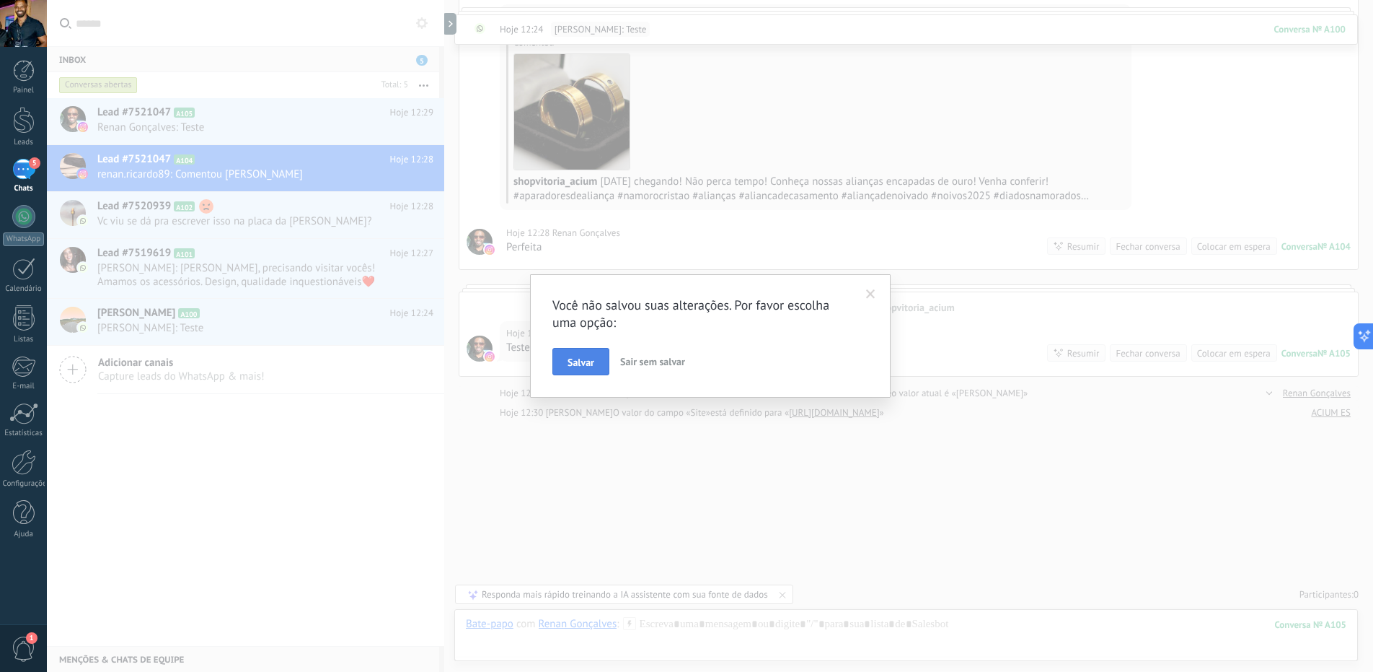
click at [579, 357] on span "Salvar" at bounding box center [581, 362] width 27 height 10
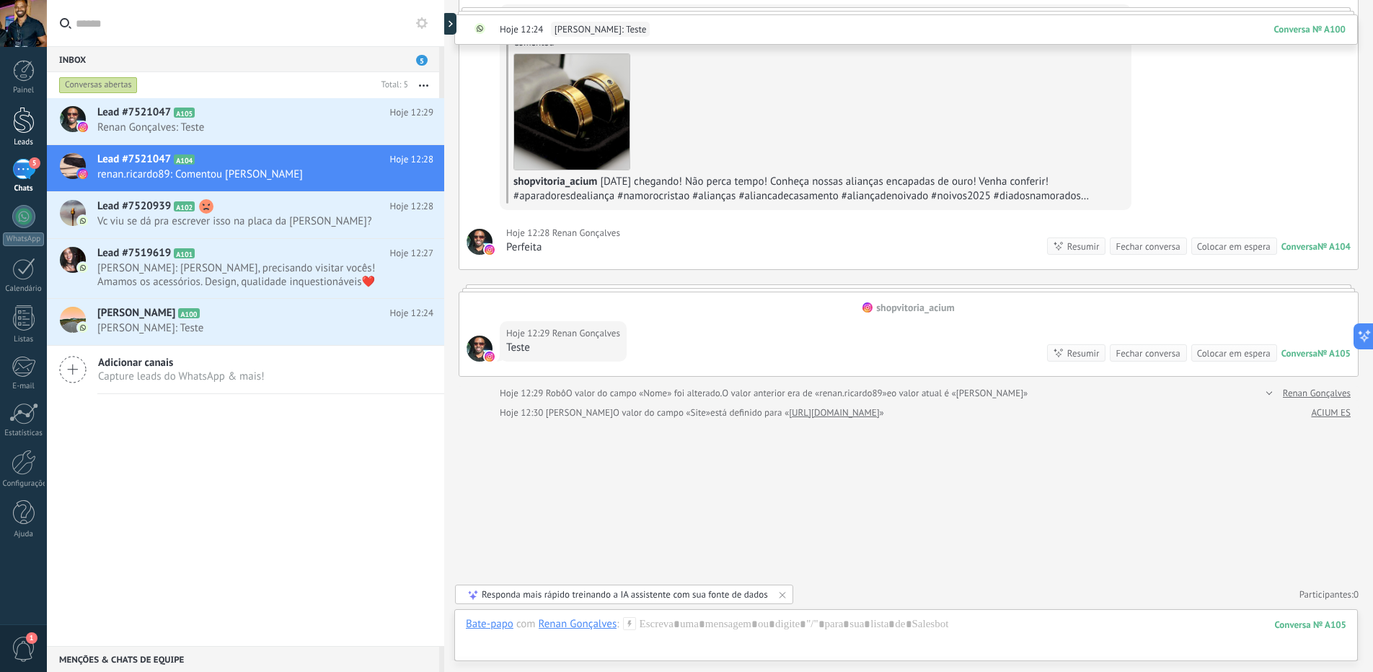
click at [24, 117] on div at bounding box center [24, 120] width 22 height 27
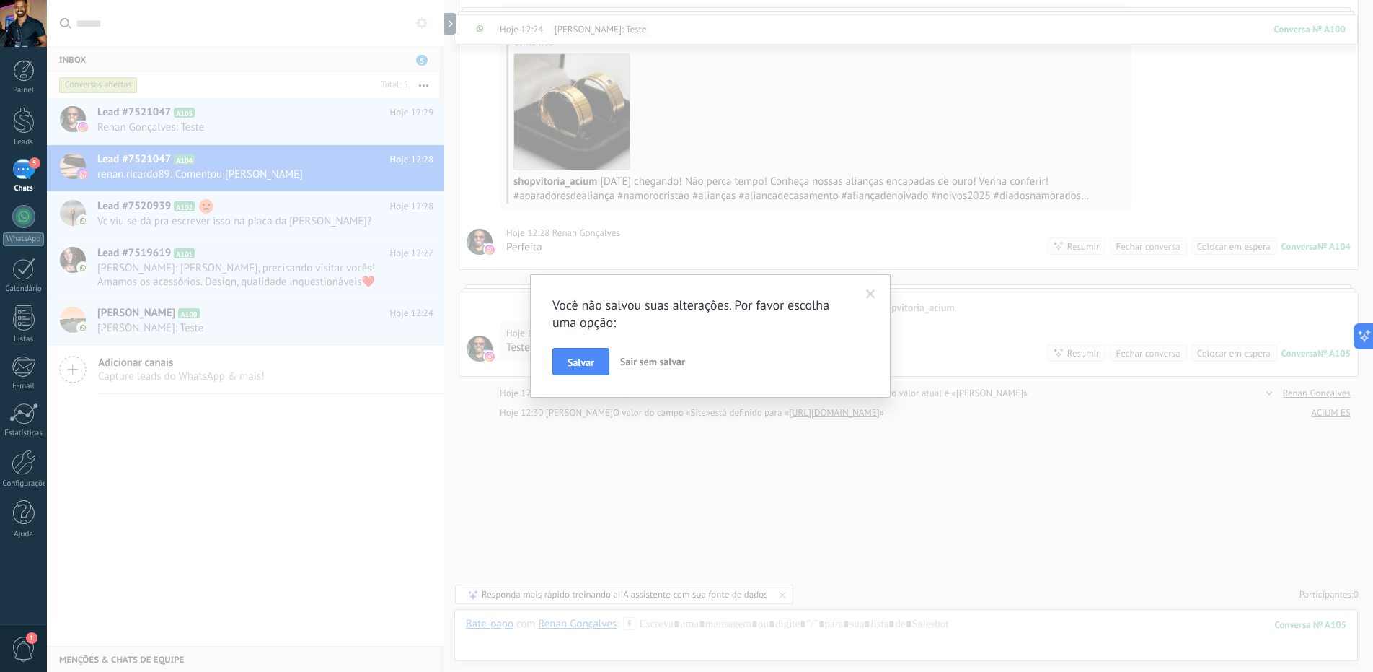
click at [867, 289] on span at bounding box center [871, 294] width 24 height 25
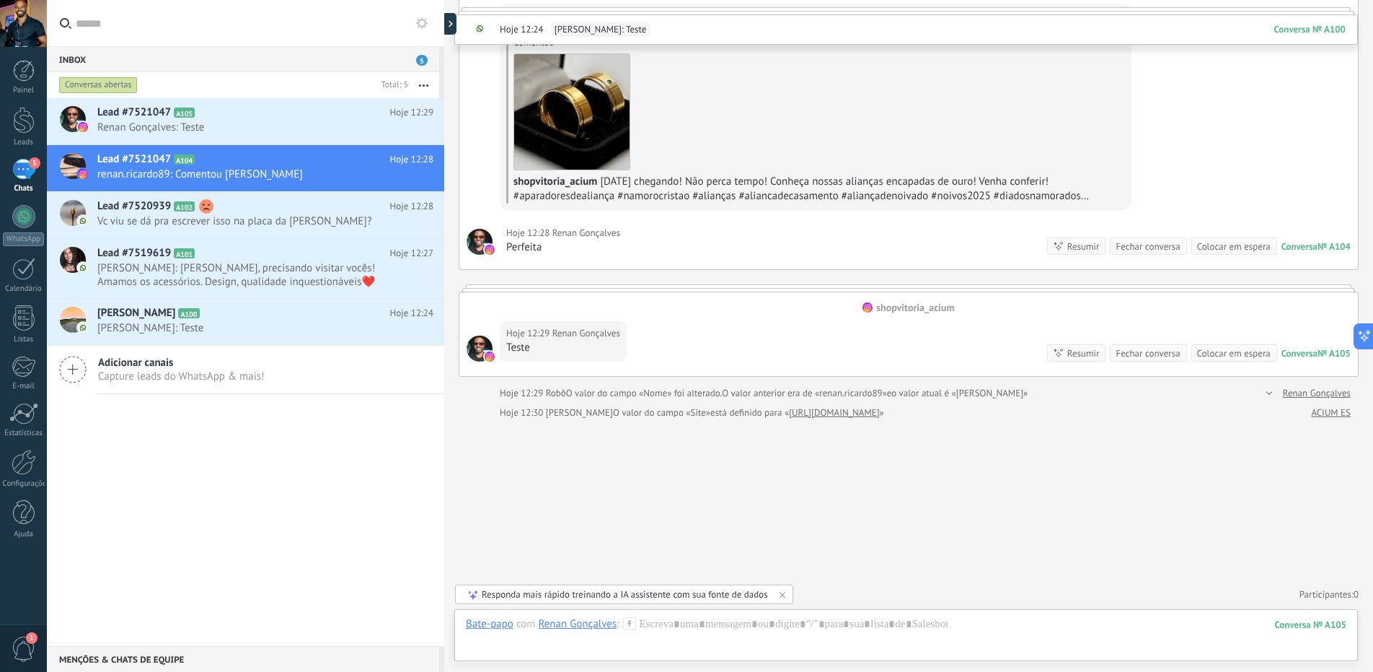
click at [444, 24] on div at bounding box center [444, 336] width 0 height 672
click at [452, 24] on div at bounding box center [453, 24] width 22 height 22
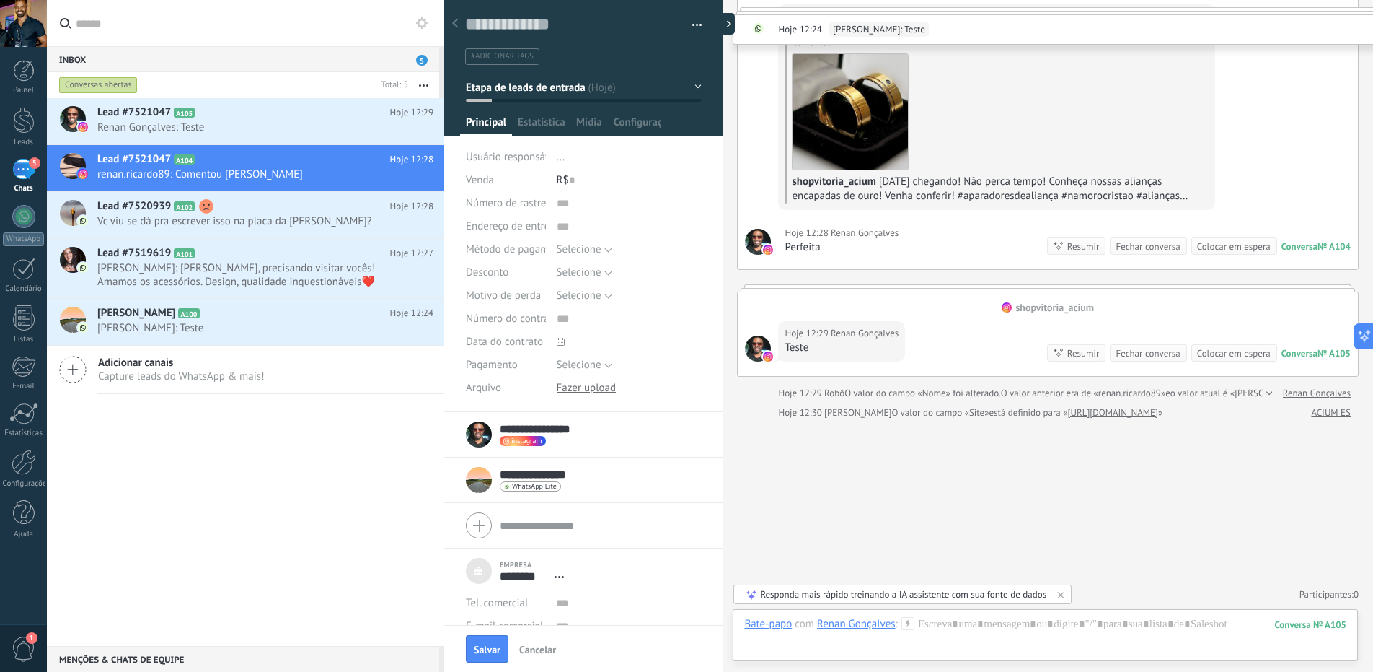
scroll to position [14, 0]
click at [485, 644] on span "Salvar" at bounding box center [487, 649] width 27 height 10
click at [485, 648] on span "Salvar" at bounding box center [487, 649] width 27 height 10
click at [490, 648] on span "Salvar" at bounding box center [487, 649] width 27 height 10
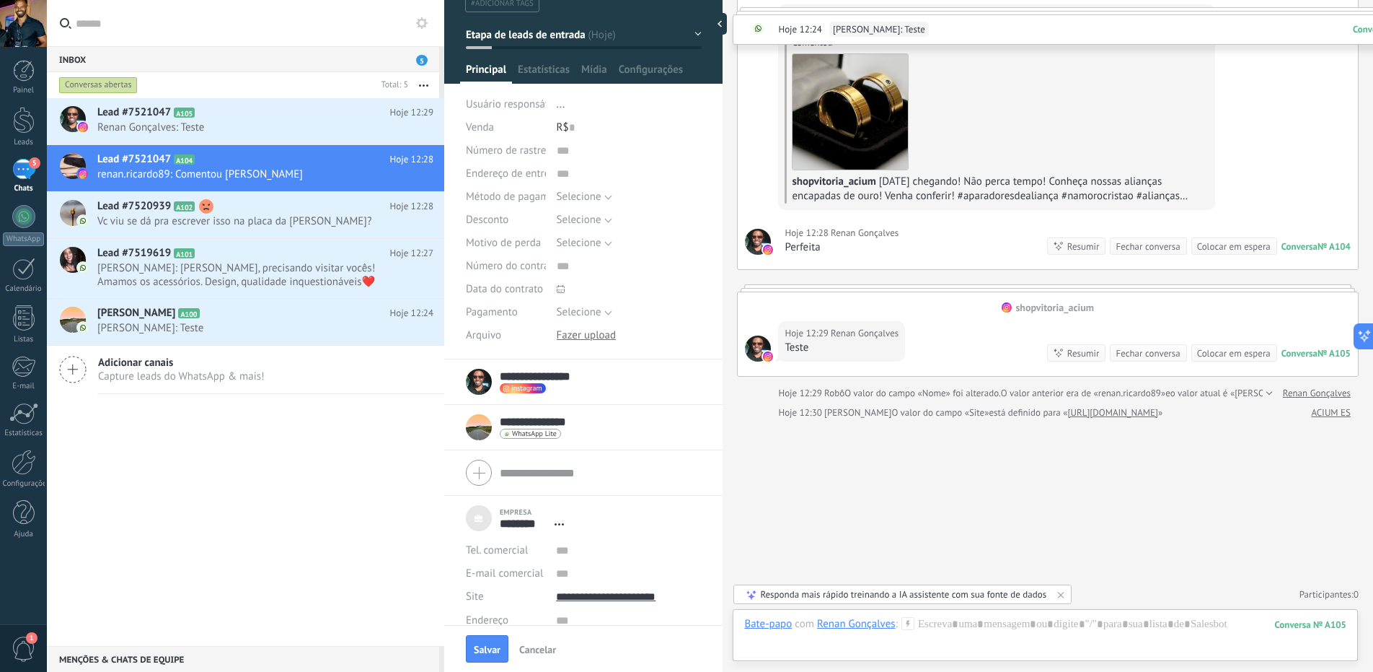
scroll to position [19, 0]
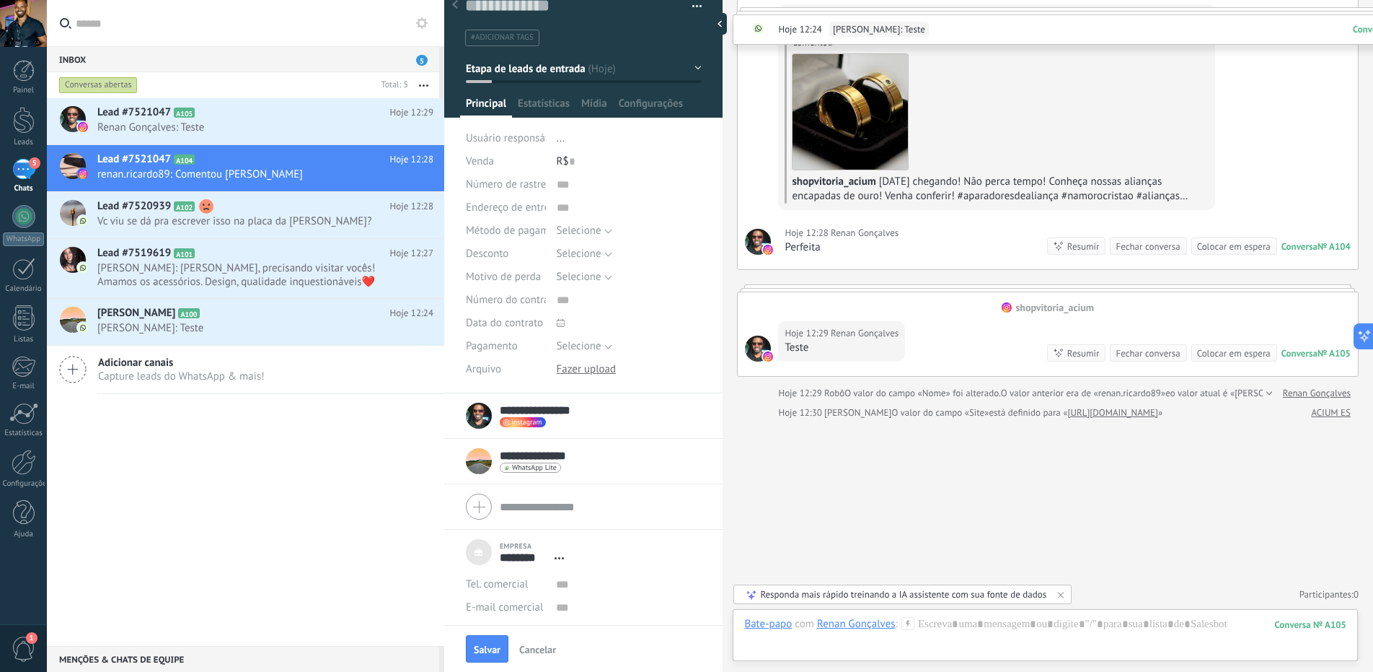
click at [553, 103] on span "Estatísticas" at bounding box center [544, 107] width 52 height 21
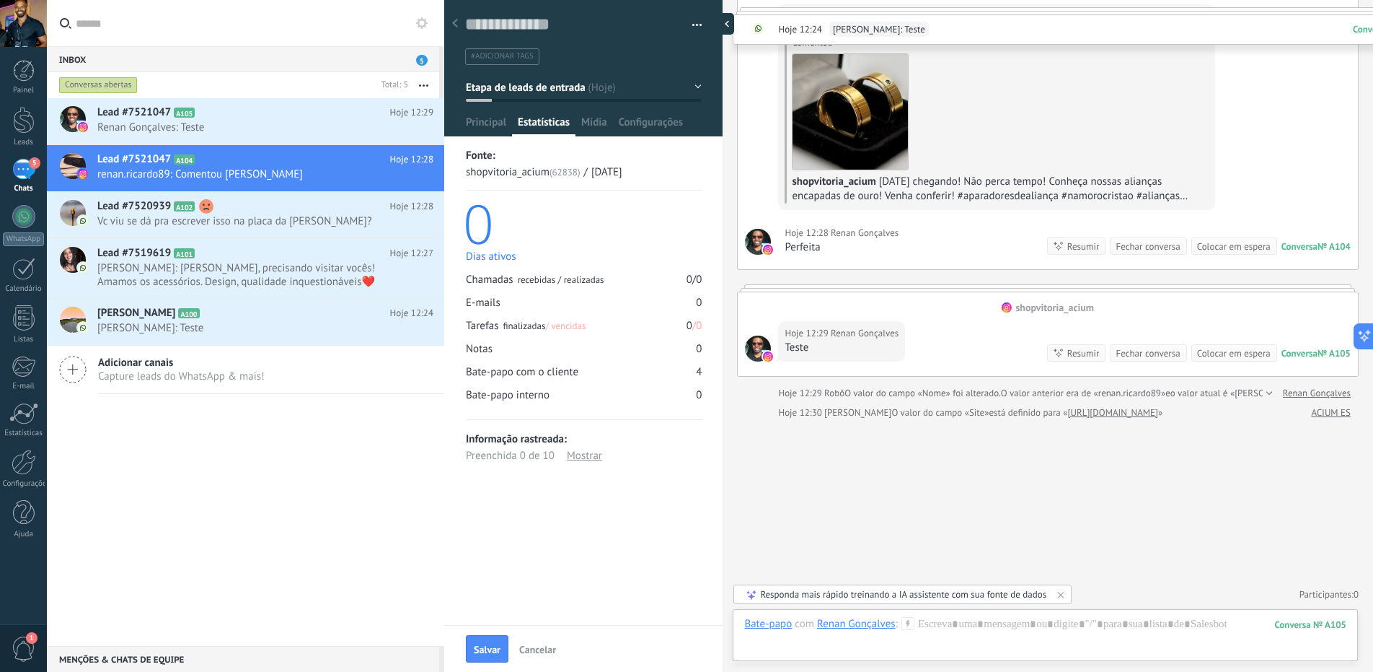
click at [724, 24] on div at bounding box center [724, 24] width 22 height 22
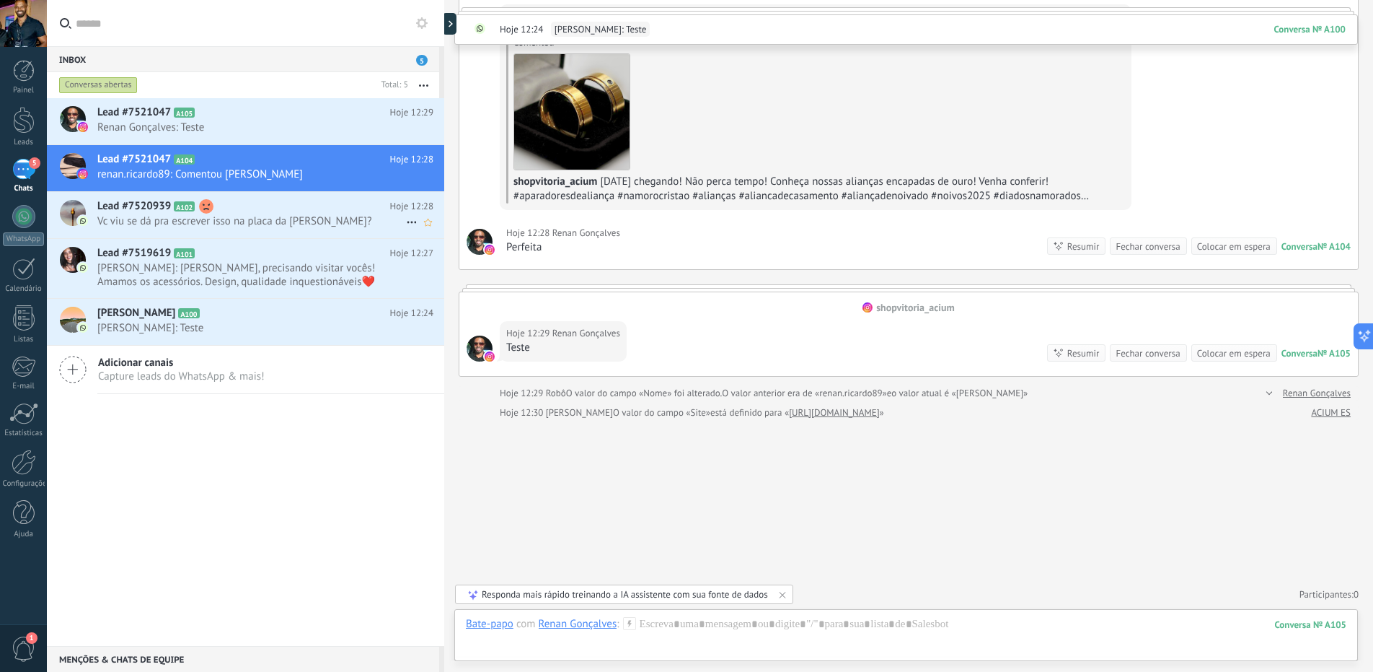
click at [249, 219] on span "Vc viu se dá pra escrever isso na placa da [PERSON_NAME]?" at bounding box center [251, 221] width 309 height 14
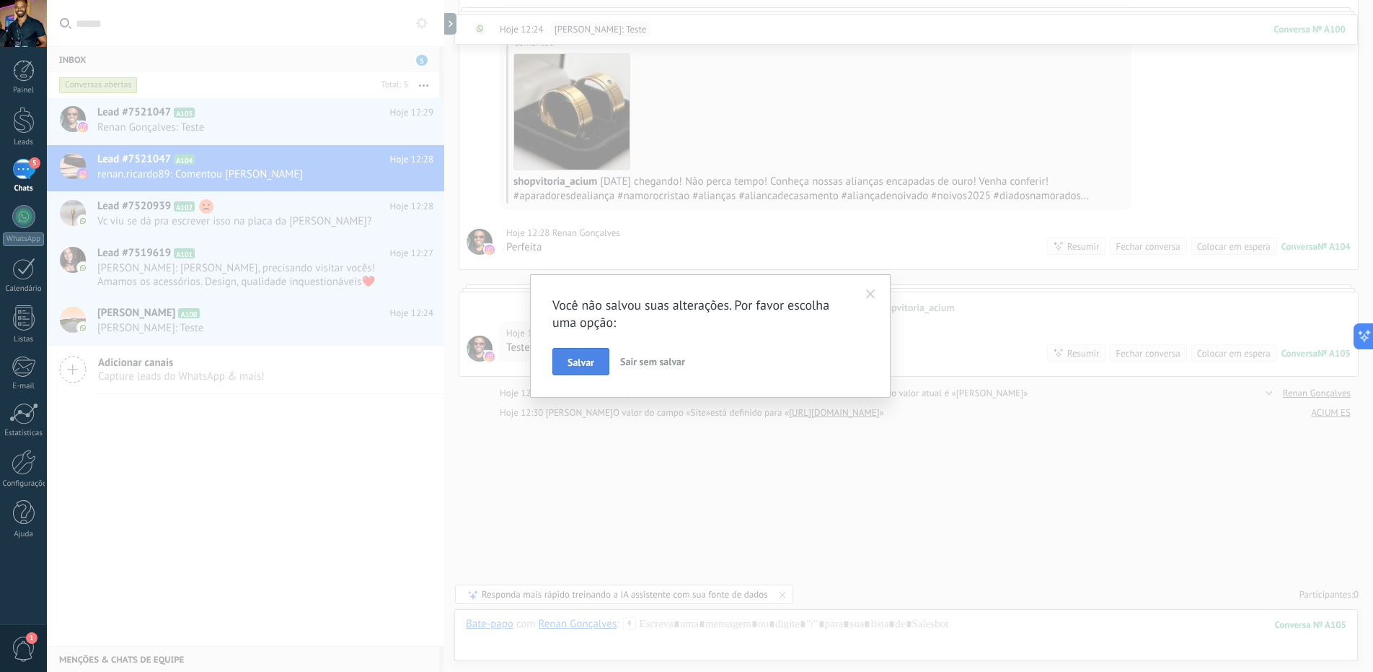
click at [594, 364] on span "Salvar" at bounding box center [581, 362] width 27 height 10
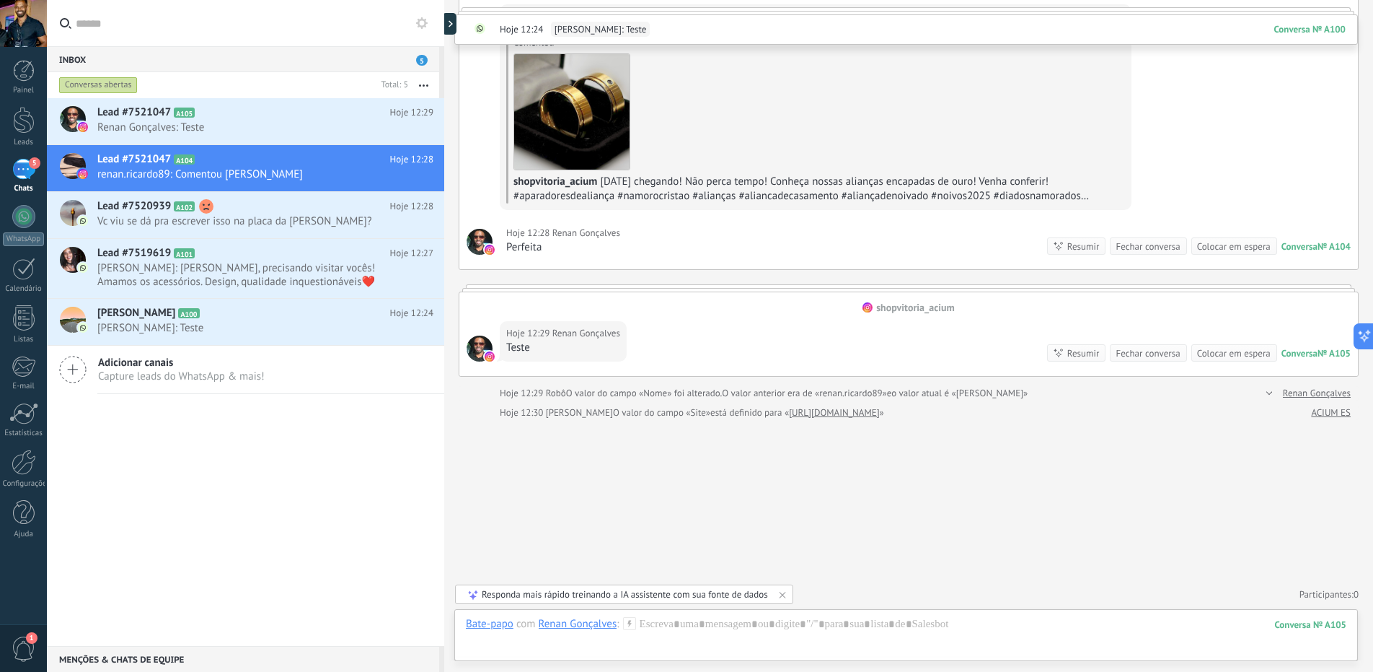
click at [444, 21] on div at bounding box center [444, 336] width 0 height 672
click at [453, 18] on div at bounding box center [453, 24] width 22 height 22
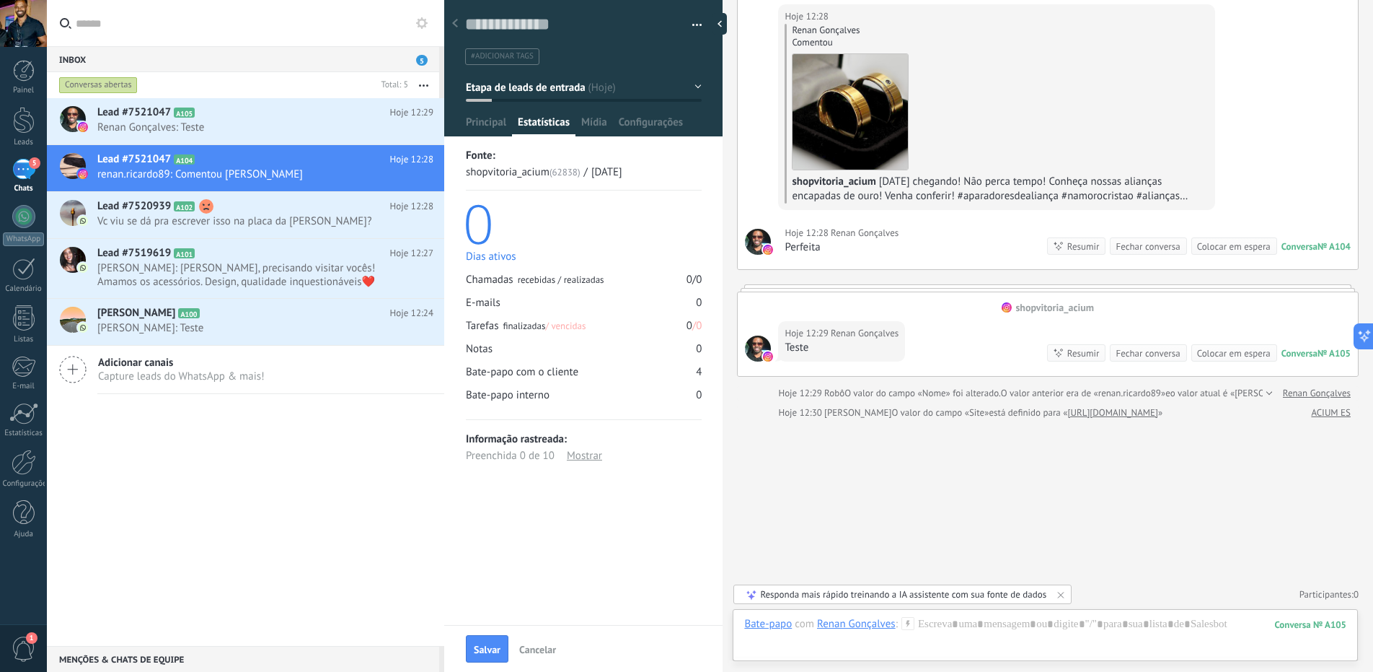
scroll to position [22, 0]
click at [542, 644] on span "Cancelar" at bounding box center [537, 649] width 37 height 10
click at [716, 27] on div at bounding box center [724, 24] width 22 height 22
type textarea "**********"
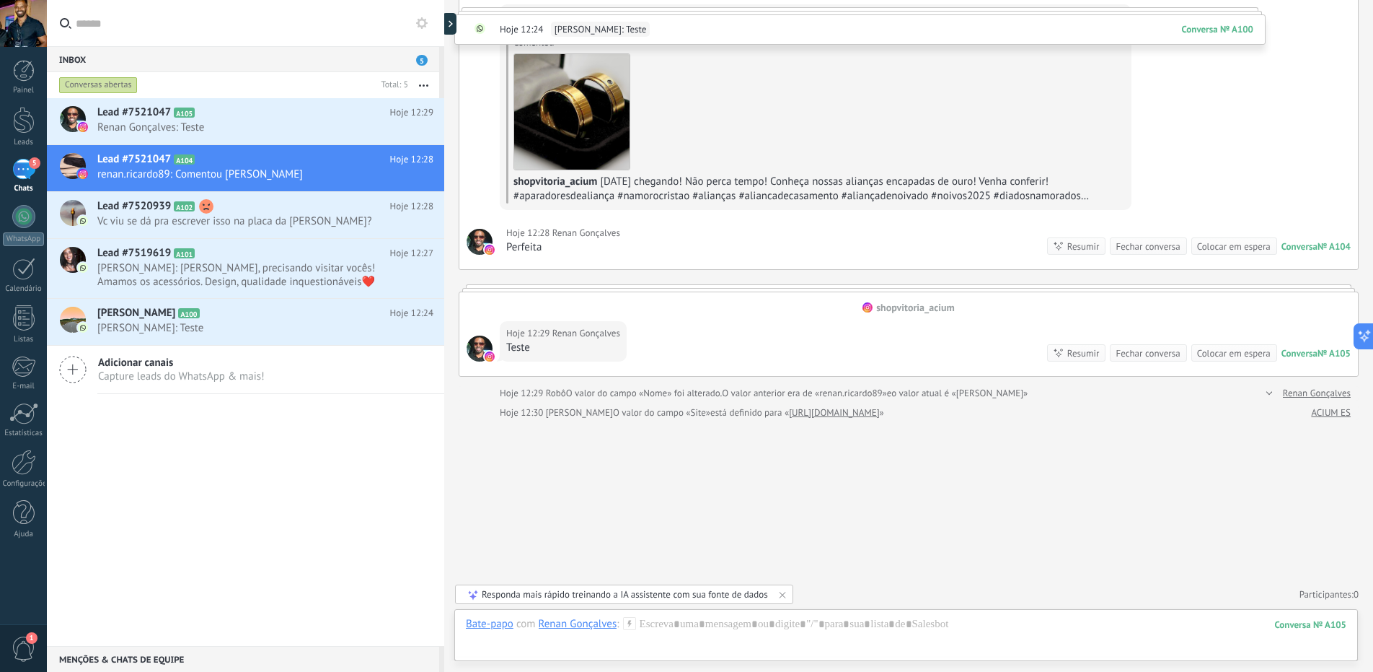
click at [28, 172] on div "5" at bounding box center [23, 169] width 23 height 21
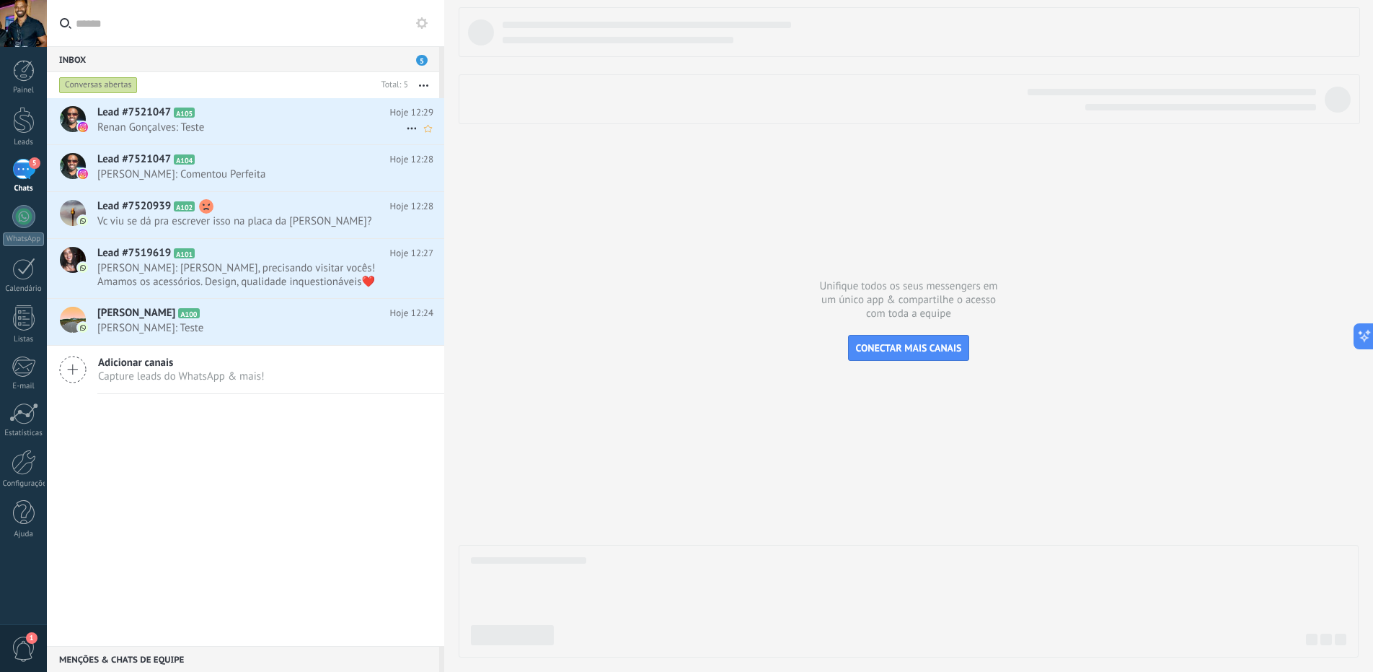
click at [229, 118] on h2 "Lead #7521047 A105" at bounding box center [243, 112] width 293 height 14
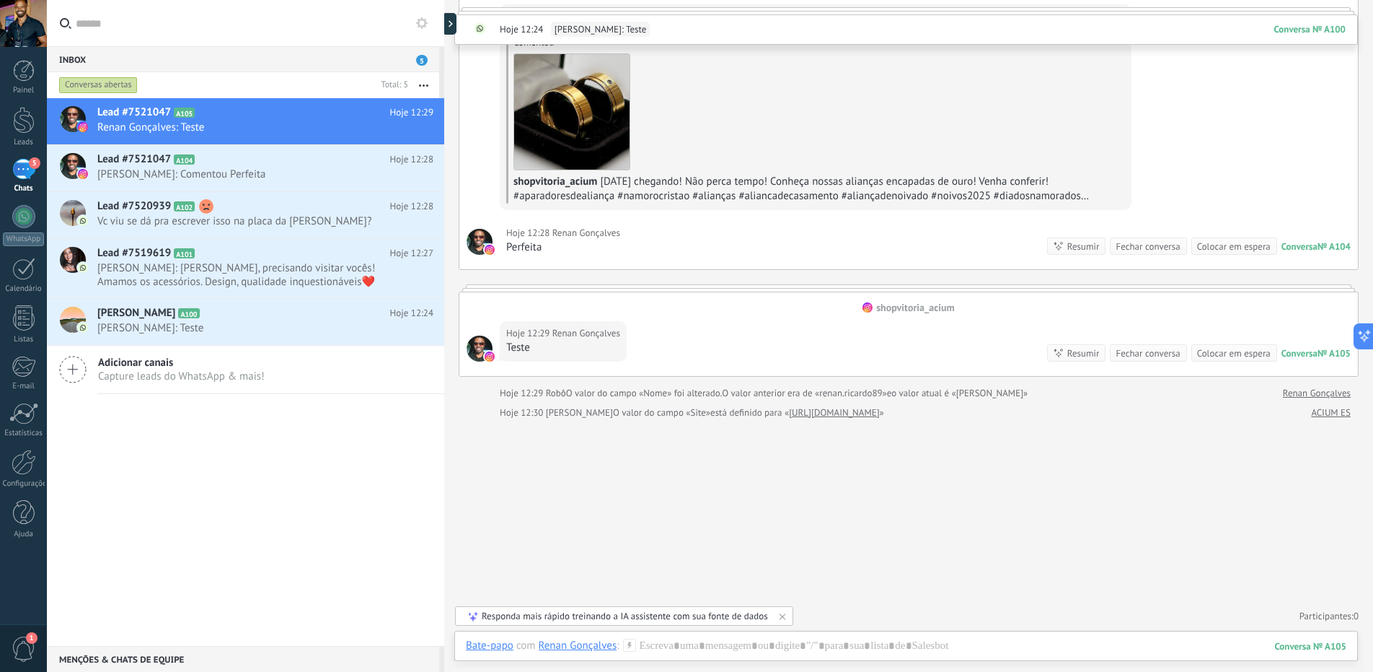
scroll to position [274, 0]
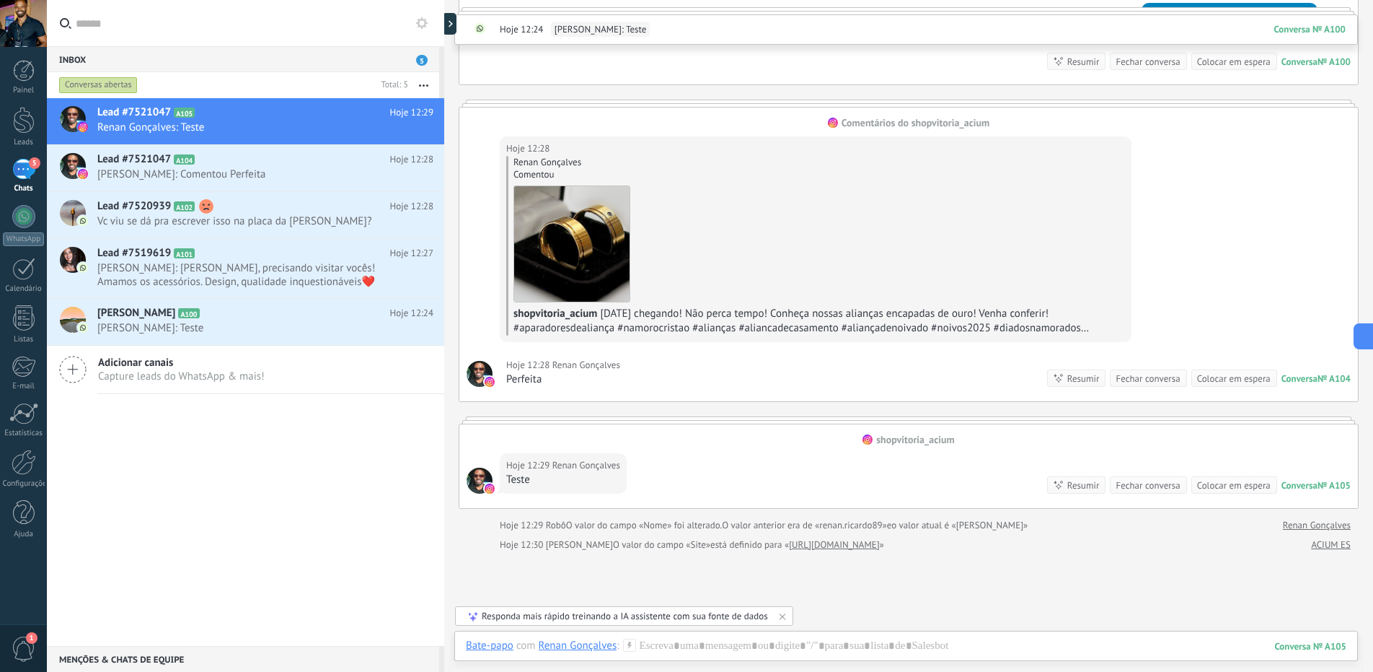
click at [697, 369] on div "Hoje 12:28 Renan Gonçalves Perfeita Conversa № A104 Conversa № A104 Resumir Re…" at bounding box center [908, 374] width 899 height 56
click at [598, 365] on span "Renan Gonçalves" at bounding box center [587, 365] width 68 height 14
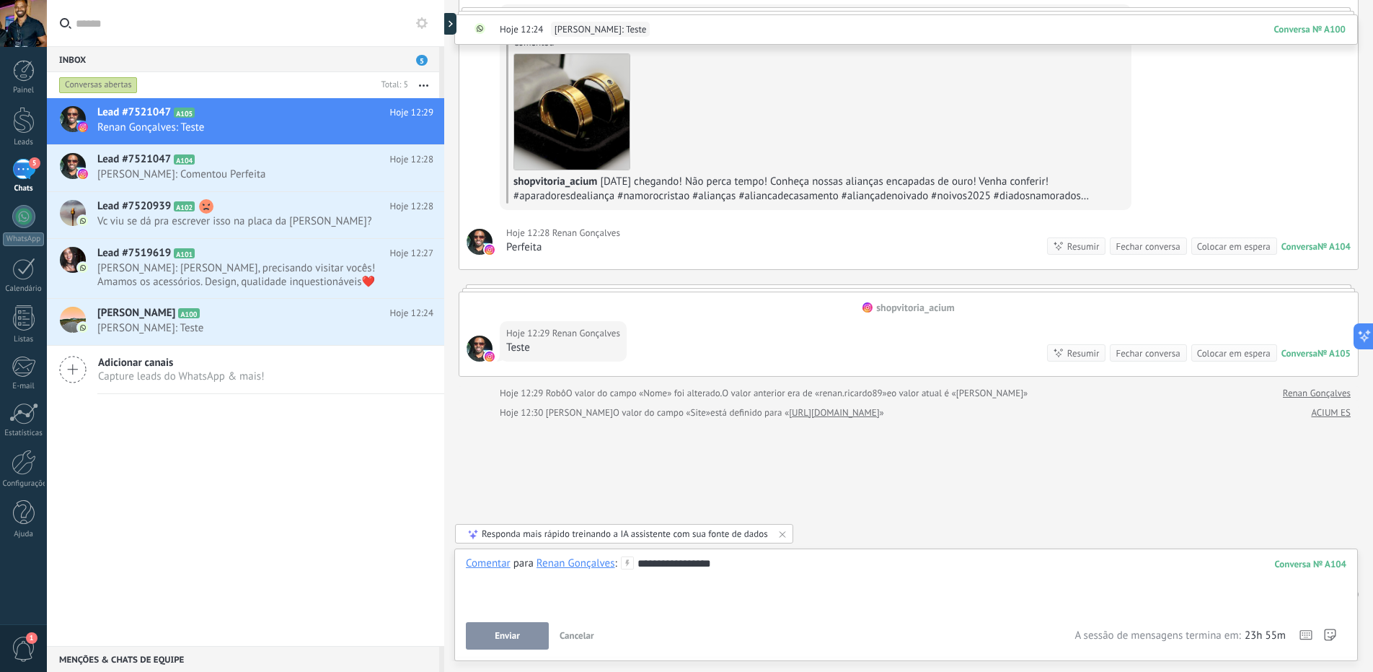
click at [544, 595] on div "**********" at bounding box center [906, 583] width 881 height 55
click at [615, 440] on div "Buscar Carregar mais Hoje Hoje Criar: 4 eventos Expandir Hoje 12:24 Renan Gonça…" at bounding box center [908, 133] width 929 height 1078
click at [242, 247] on h2 "Lead #7519619 A101" at bounding box center [243, 253] width 293 height 14
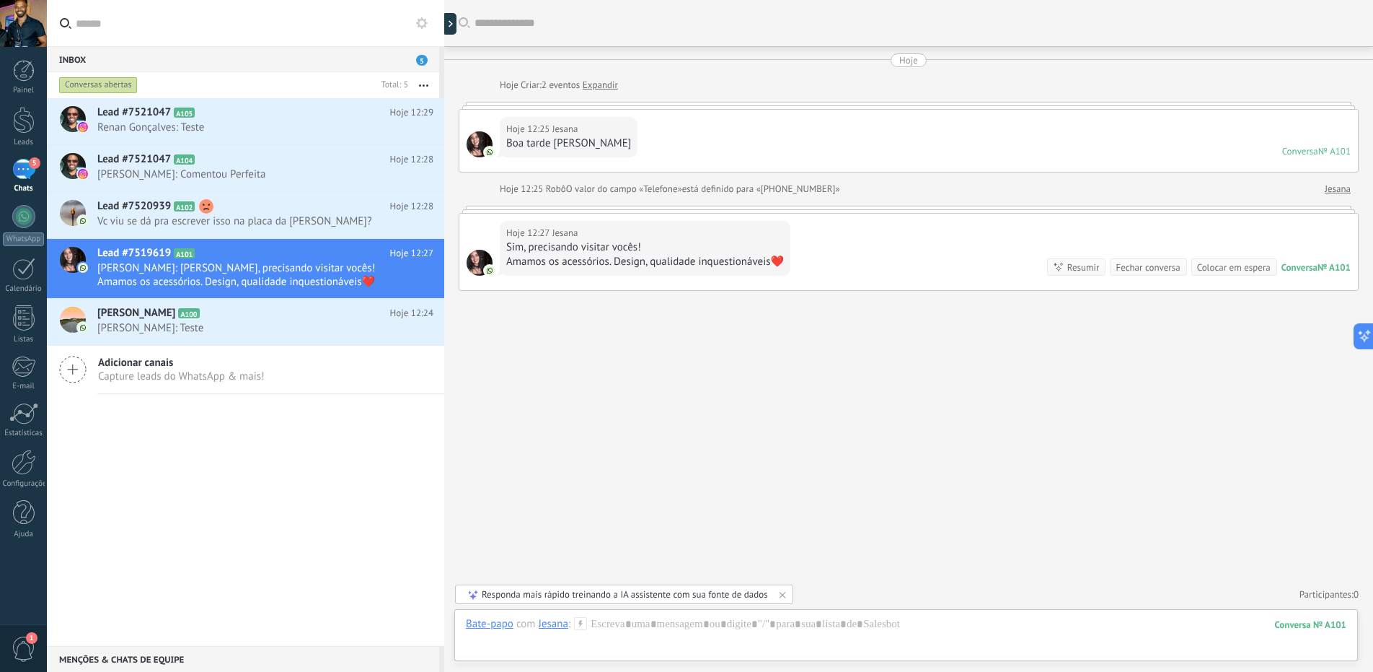
click at [648, 371] on div "Buscar Carregar mais Hoje Hoje Criar: 2 eventos Expandir Hoje 12:25 Jesana Boa …" at bounding box center [908, 336] width 929 height 672
click at [650, 622] on div at bounding box center [906, 638] width 881 height 43
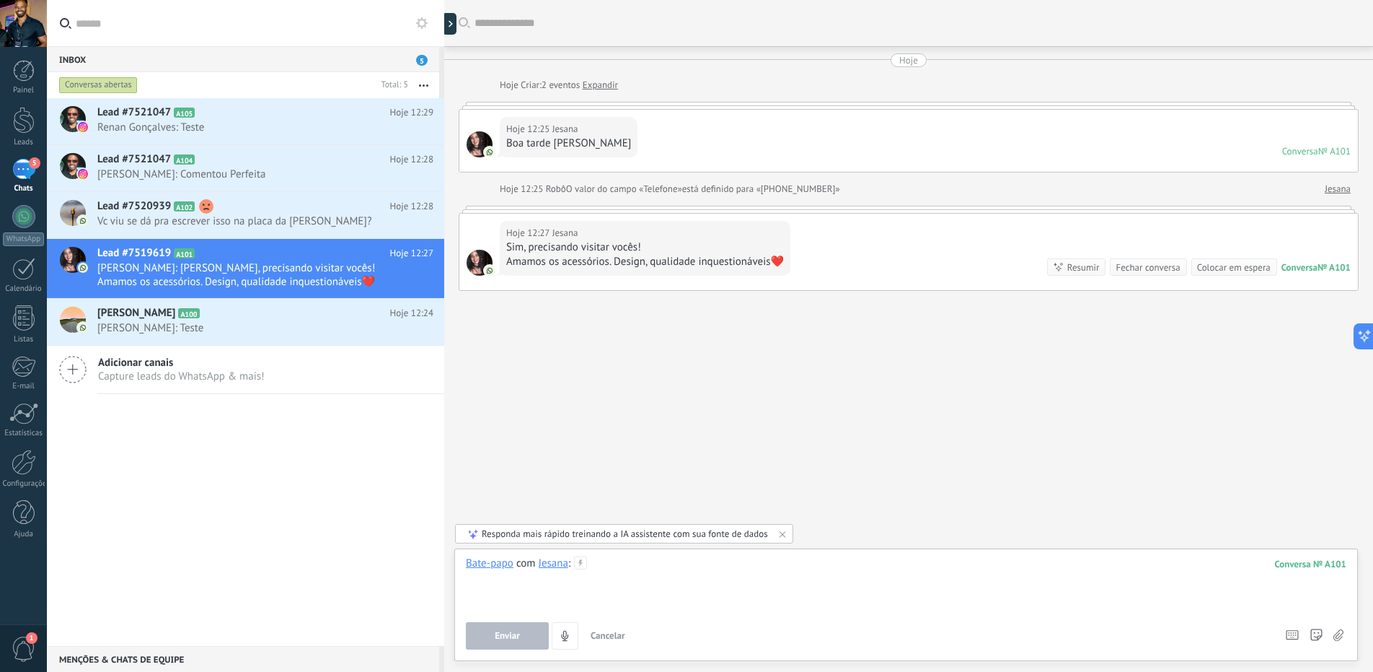
click at [672, 598] on div at bounding box center [906, 583] width 881 height 55
click at [514, 599] on div at bounding box center [906, 583] width 881 height 55
click at [22, 124] on div at bounding box center [24, 120] width 22 height 27
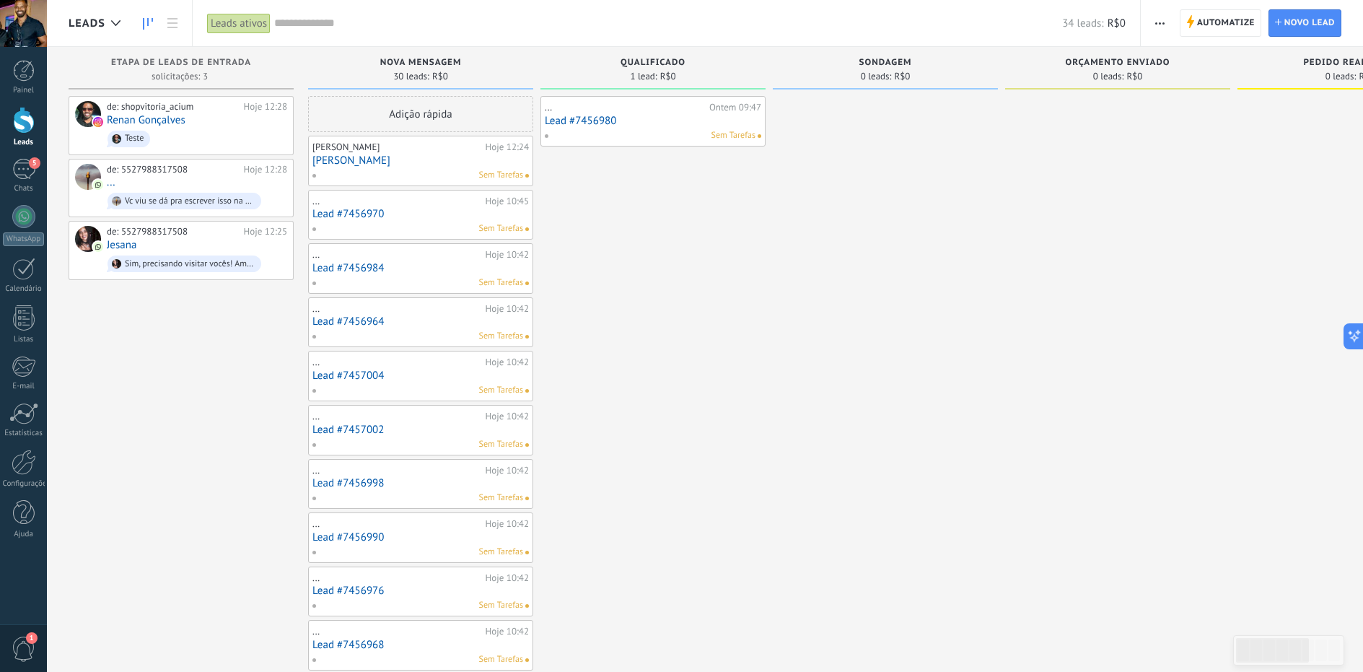
click at [376, 169] on div "Sem Tarefas" at bounding box center [417, 175] width 211 height 13
click at [377, 166] on div "Renan Gonçalves Hoje 12:24 Renan Gonçalves Sem Tarefas" at bounding box center [420, 161] width 216 height 42
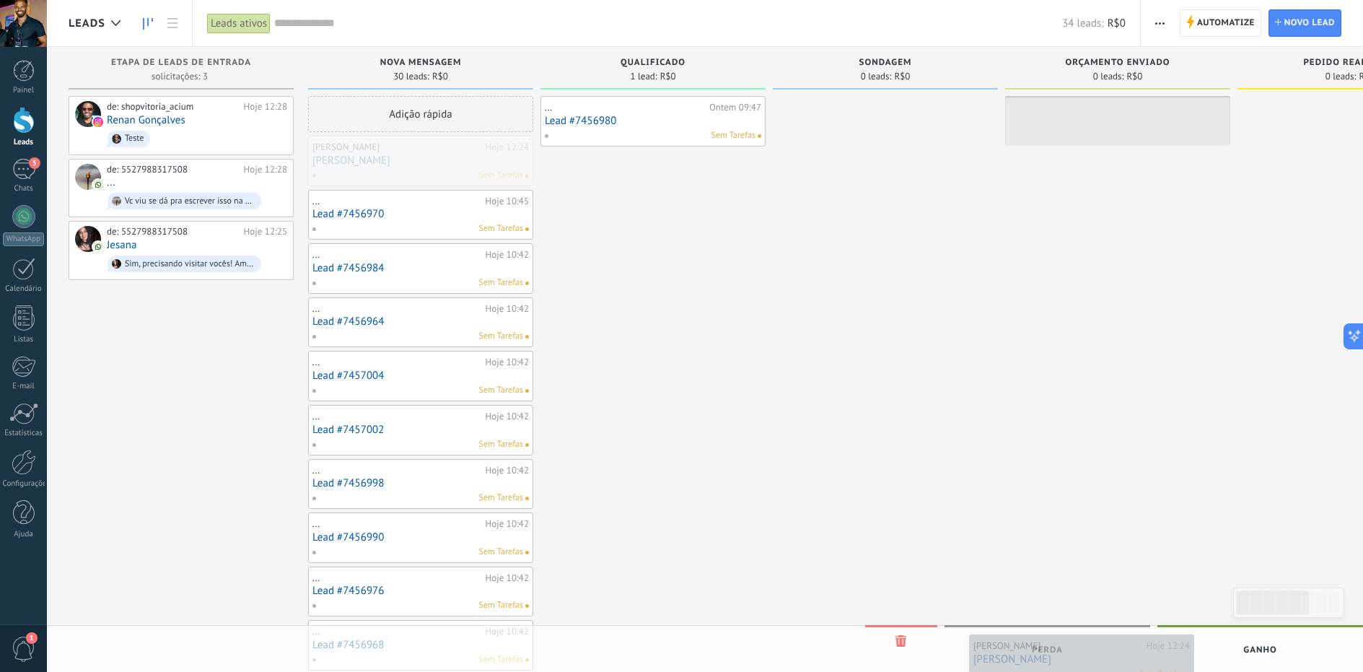
drag, startPoint x: 380, startPoint y: 164, endPoint x: 1040, endPoint y: 664, distance: 827.5
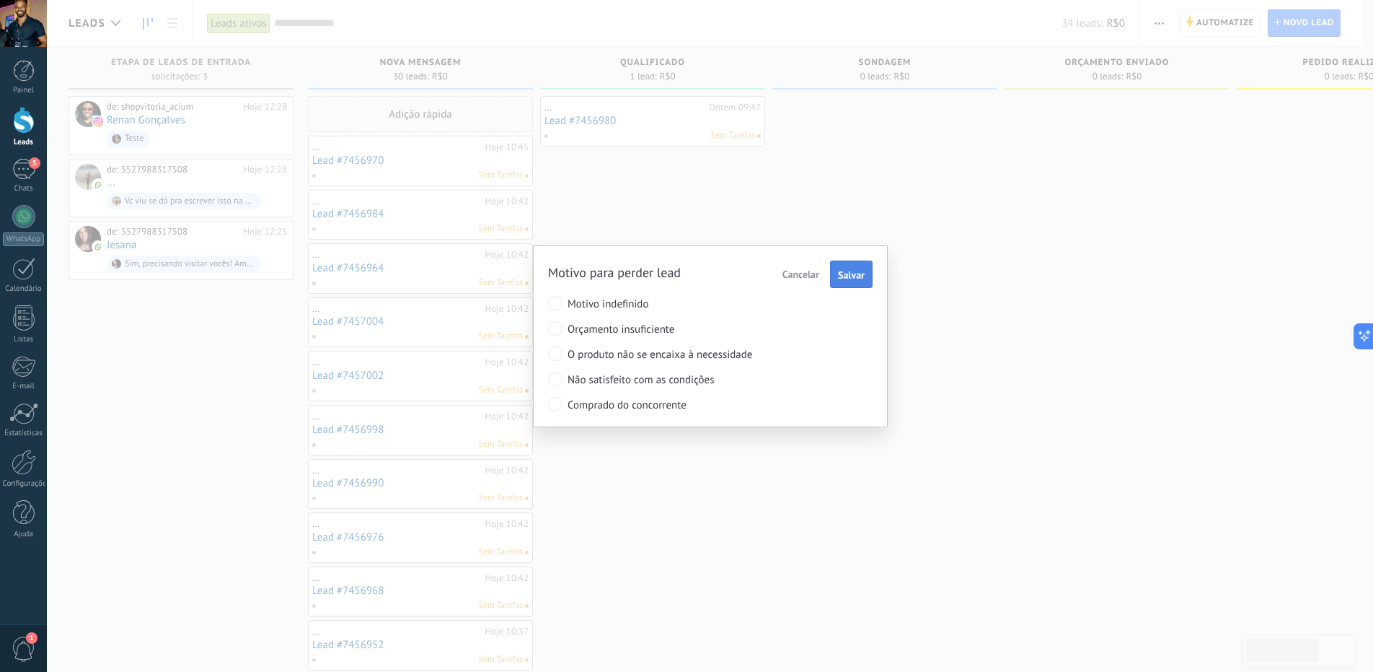
click at [853, 276] on span "Salvar" at bounding box center [851, 275] width 27 height 10
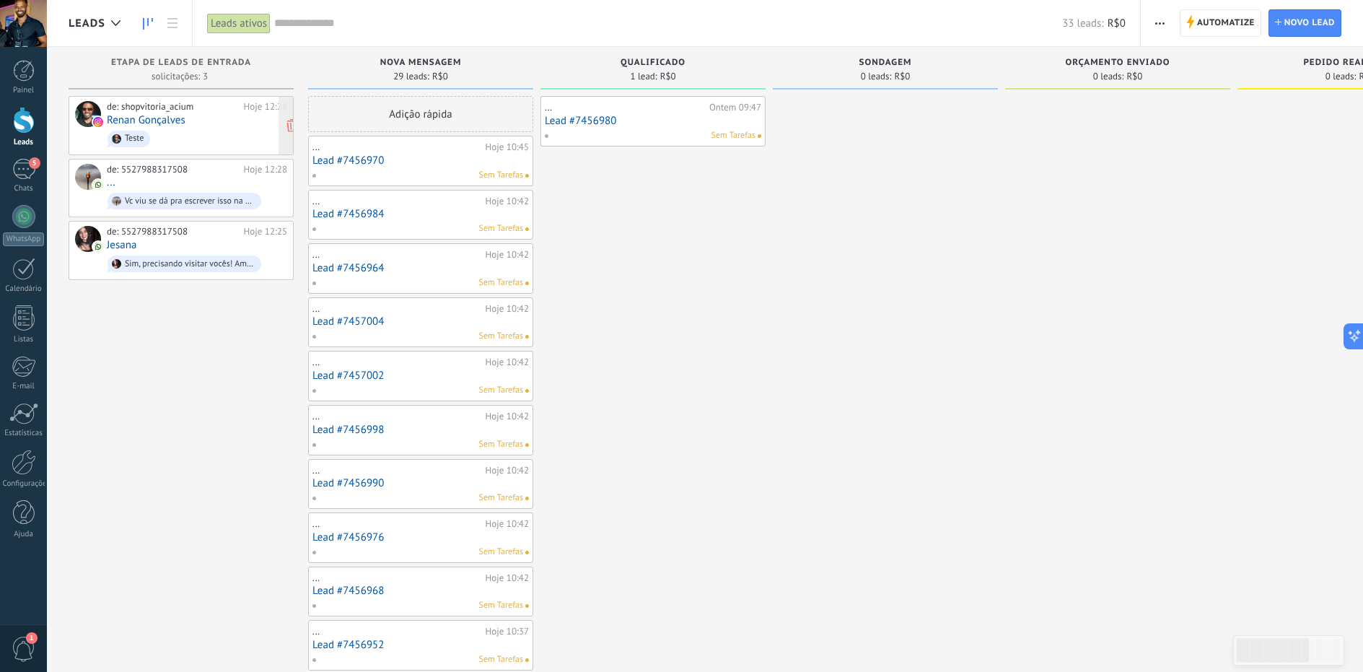
click at [170, 123] on link "Renan Gonçalves" at bounding box center [146, 120] width 79 height 12
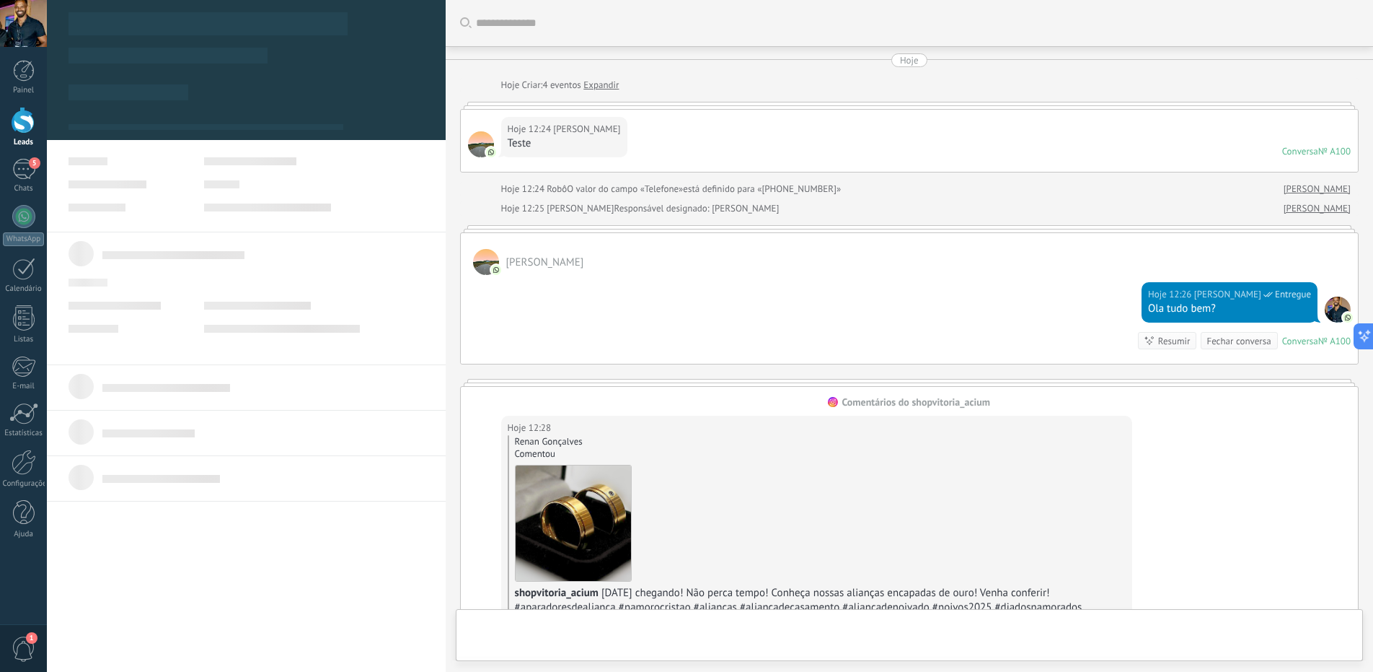
type textarea "***"
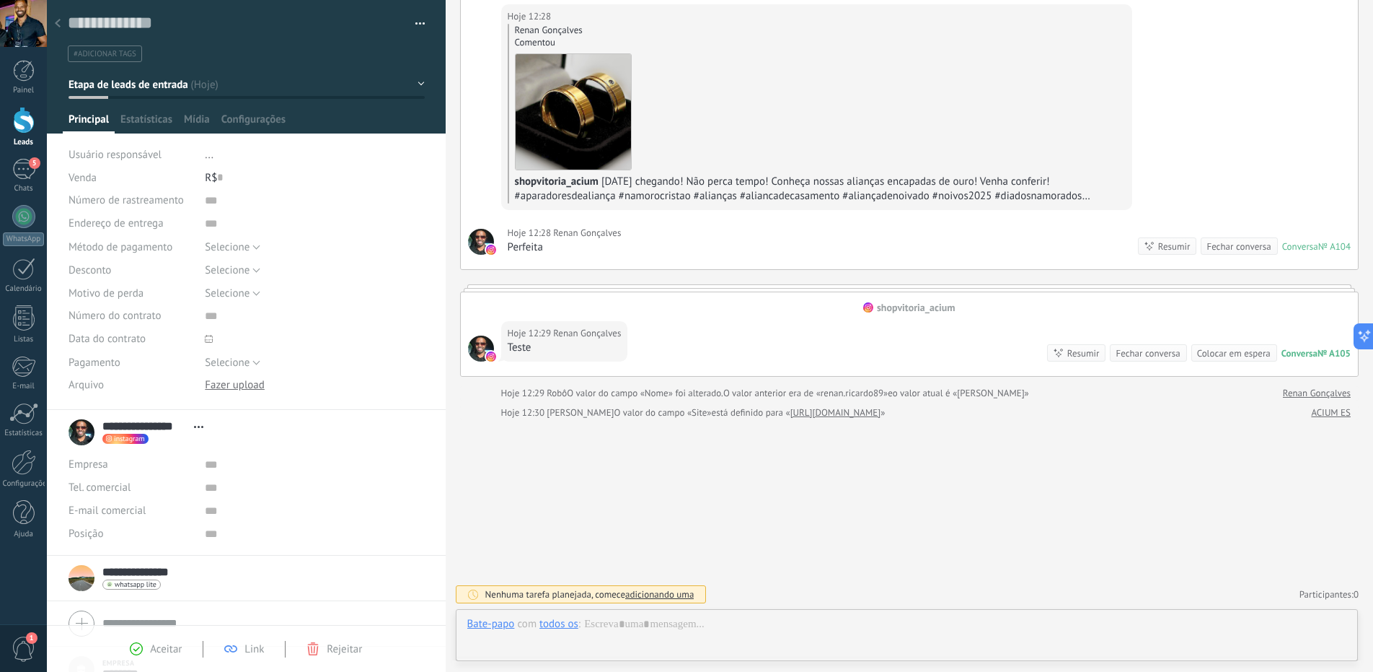
scroll to position [406, 0]
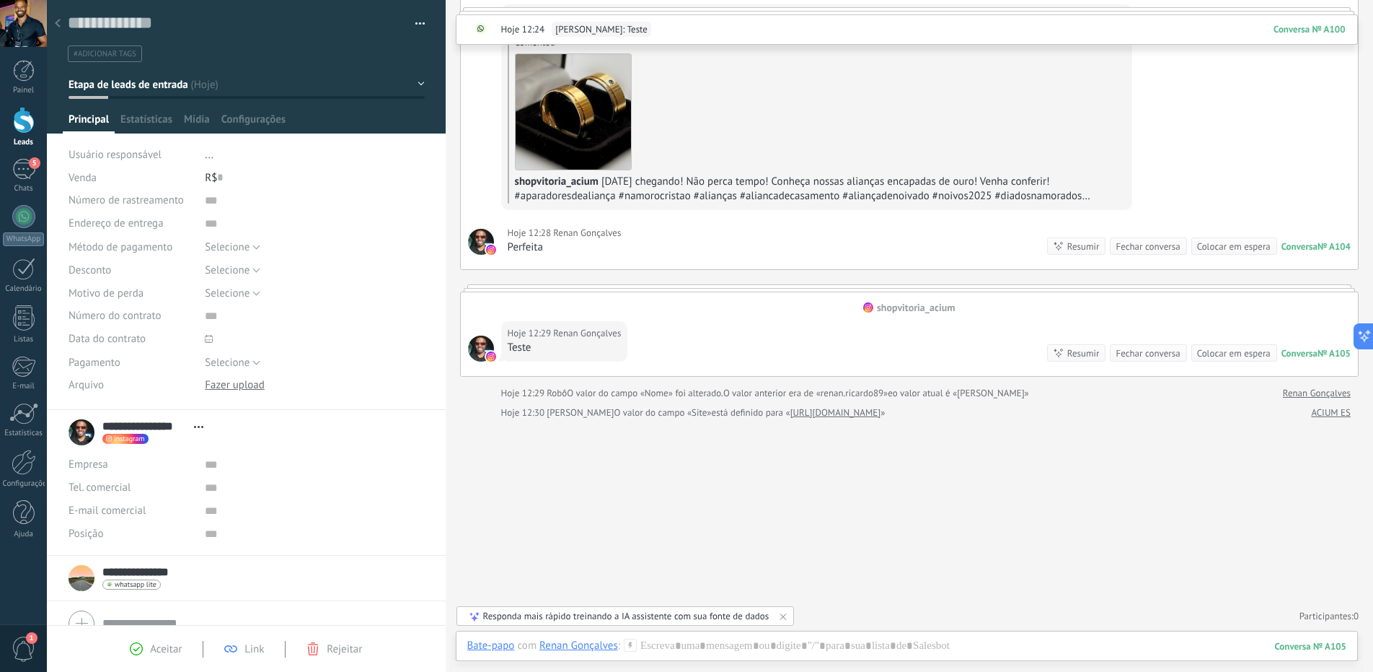
click at [26, 118] on div at bounding box center [24, 120] width 22 height 27
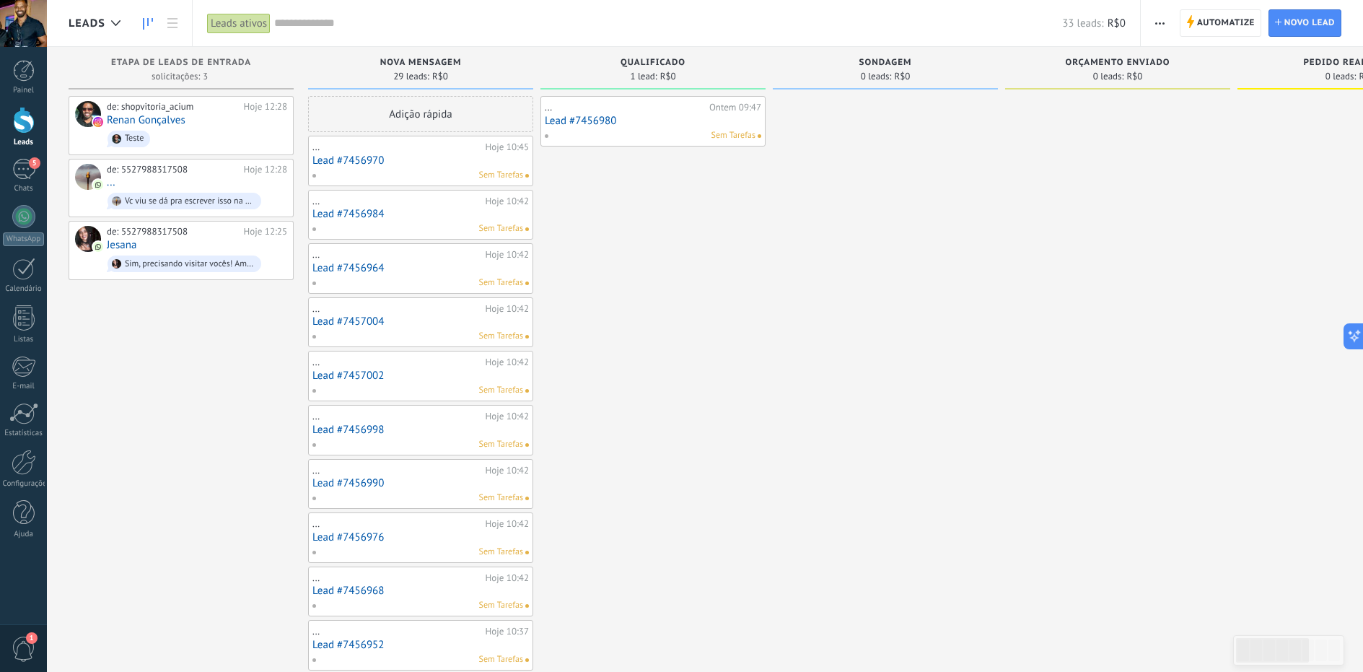
click at [436, 66] on span "Nova MENSAGEM" at bounding box center [421, 63] width 82 height 10
click at [1232, 27] on span "Automatize" at bounding box center [1226, 23] width 58 height 26
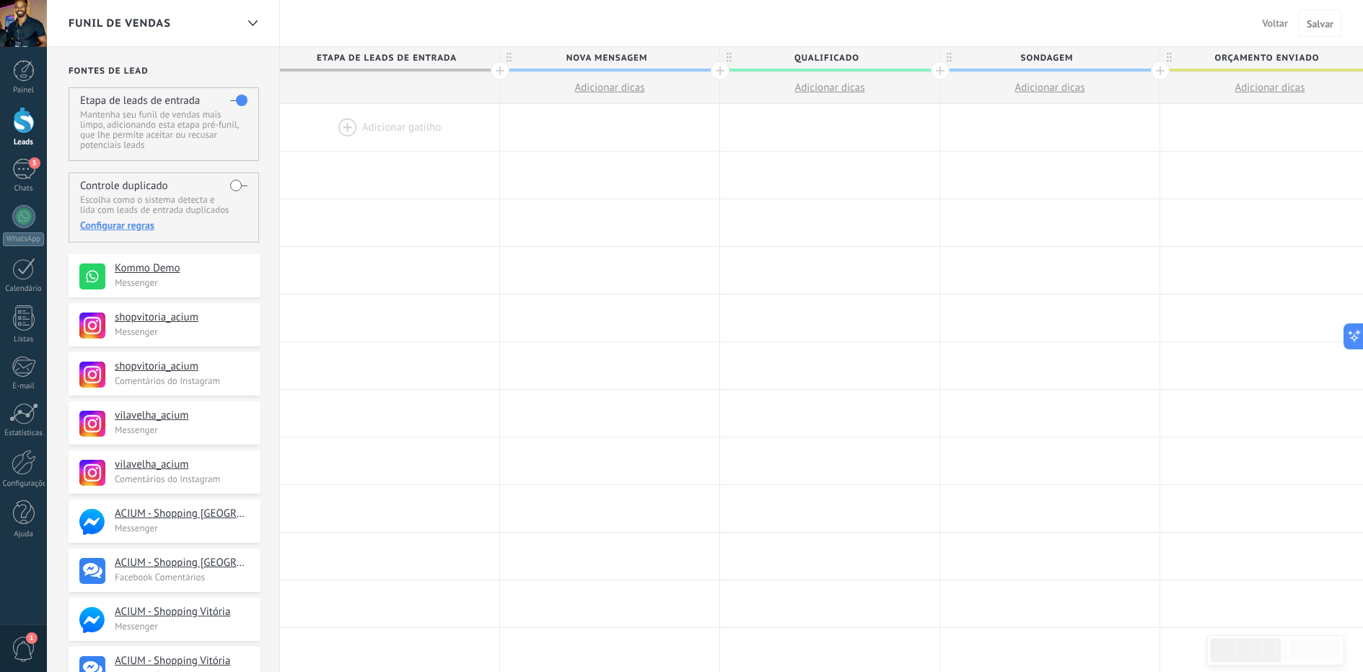
click at [594, 57] on span "Nova MENSAGEM" at bounding box center [606, 58] width 212 height 22
drag, startPoint x: 648, startPoint y: 54, endPoint x: 579, endPoint y: 50, distance: 70.1
click at [579, 50] on input "**********" at bounding box center [606, 58] width 191 height 22
type input "**********"
click at [687, 93] on button "Adicionar dicas" at bounding box center [609, 87] width 219 height 31
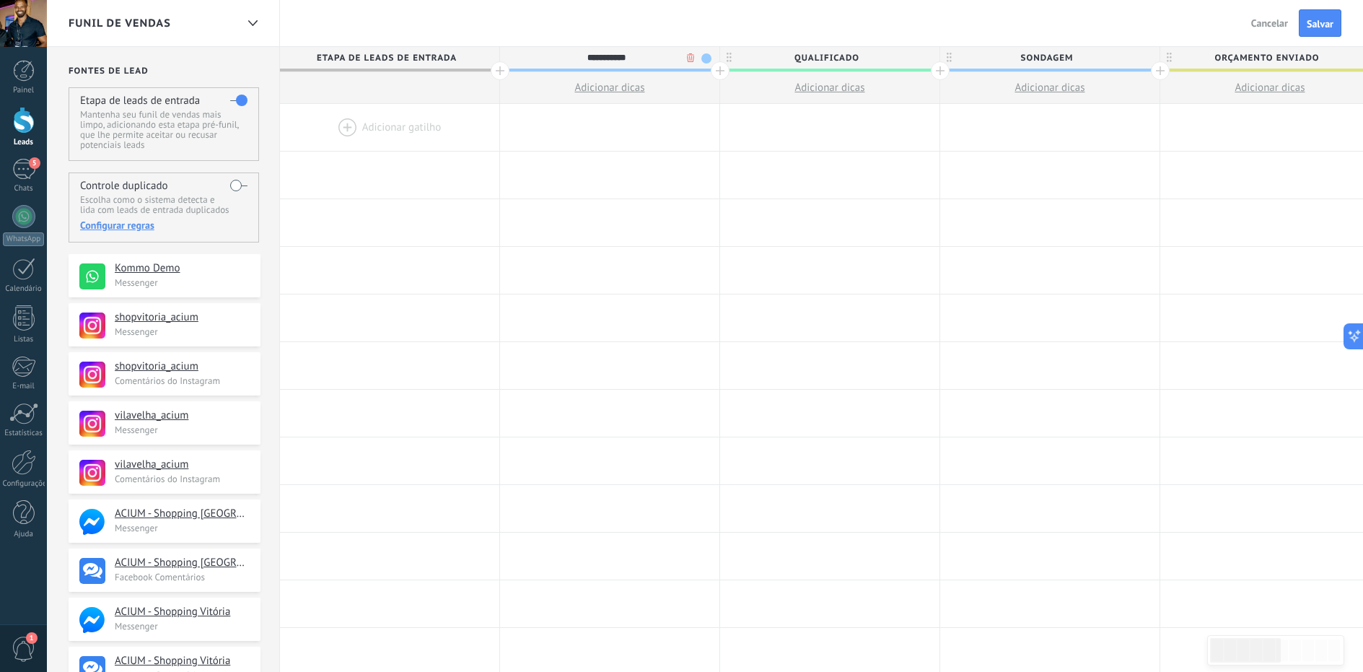
type textarea "*********"
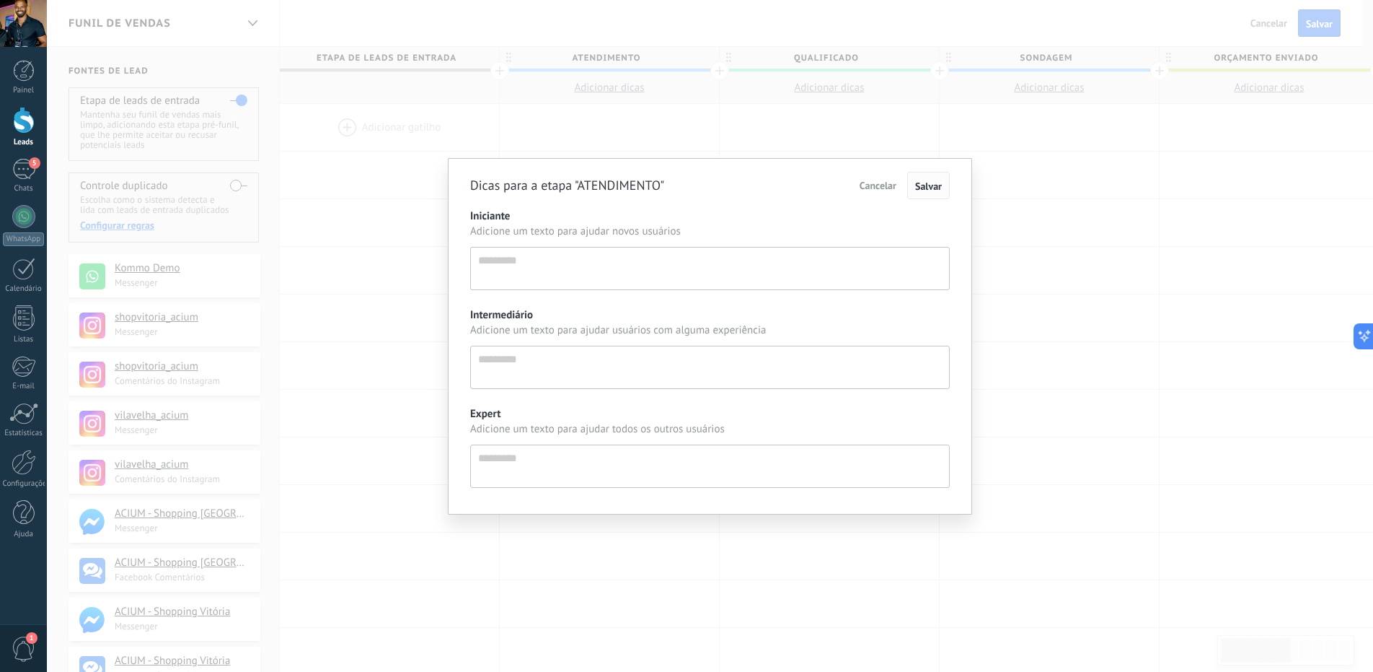
click at [919, 193] on button "Salvar" at bounding box center [928, 185] width 43 height 27
click at [936, 185] on span "Salvar" at bounding box center [928, 186] width 27 height 13
click at [920, 190] on span "Salvar" at bounding box center [928, 186] width 27 height 13
click at [824, 136] on div "Dicas para a etapa "ATENDIMENTO" Cancelar Salvar Iniciante Adicione um texto pa…" at bounding box center [710, 336] width 1327 height 672
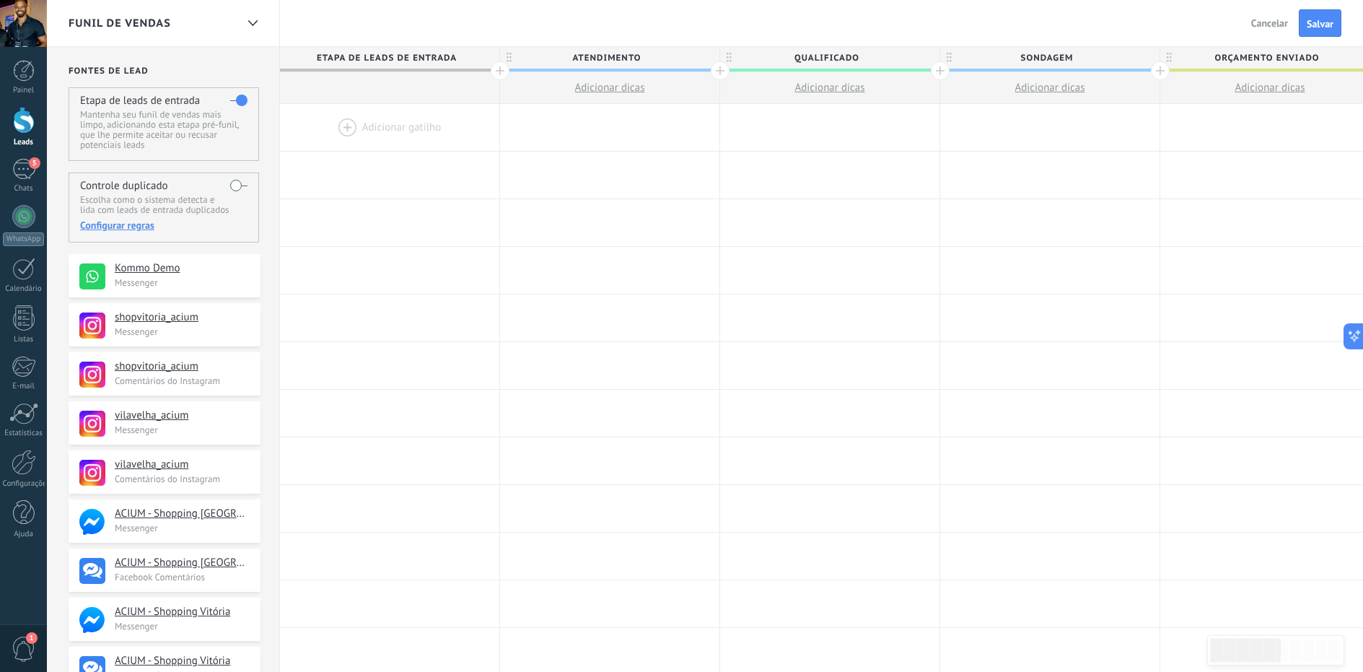
click at [913, 59] on span "Qualificado" at bounding box center [826, 58] width 212 height 22
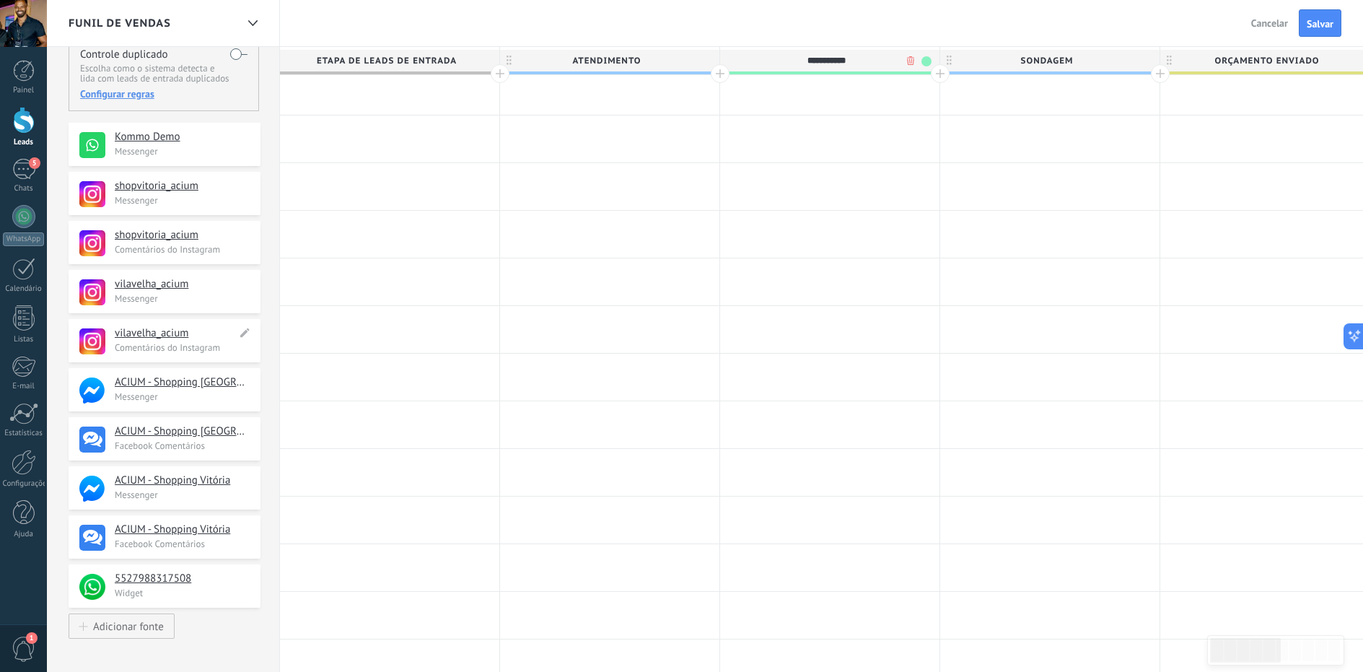
scroll to position [0, 0]
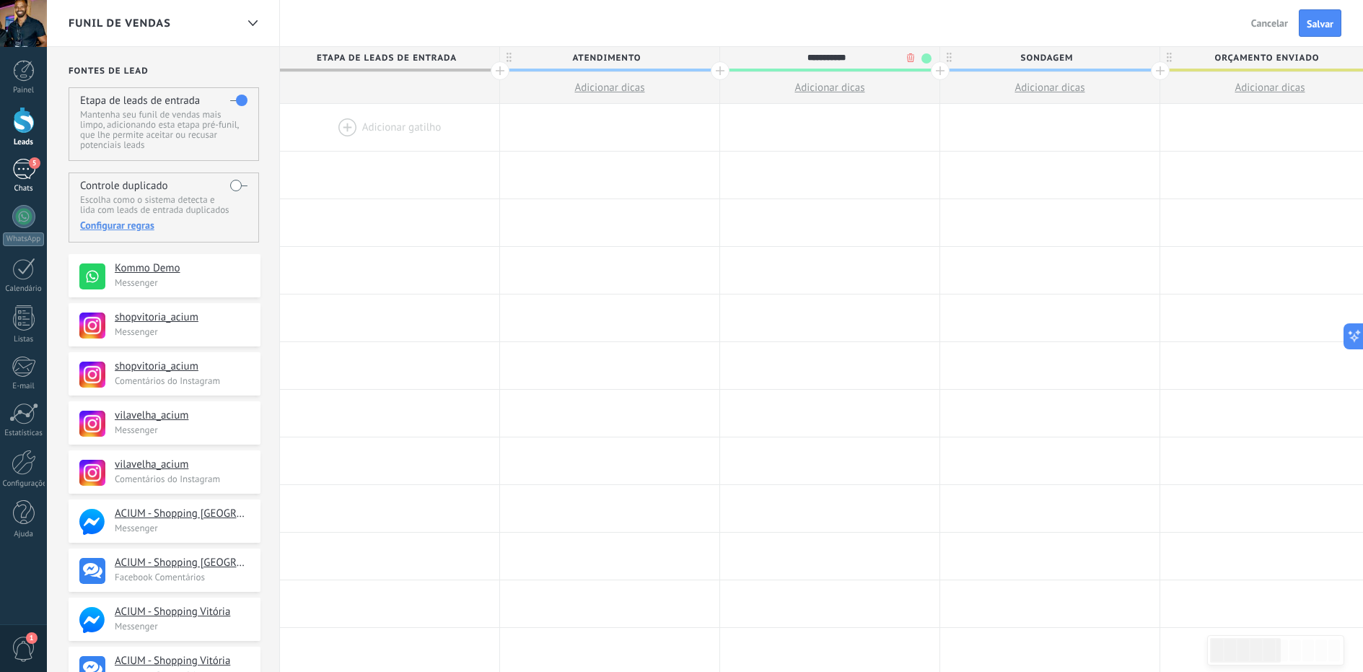
click at [18, 167] on div "5" at bounding box center [23, 169] width 23 height 21
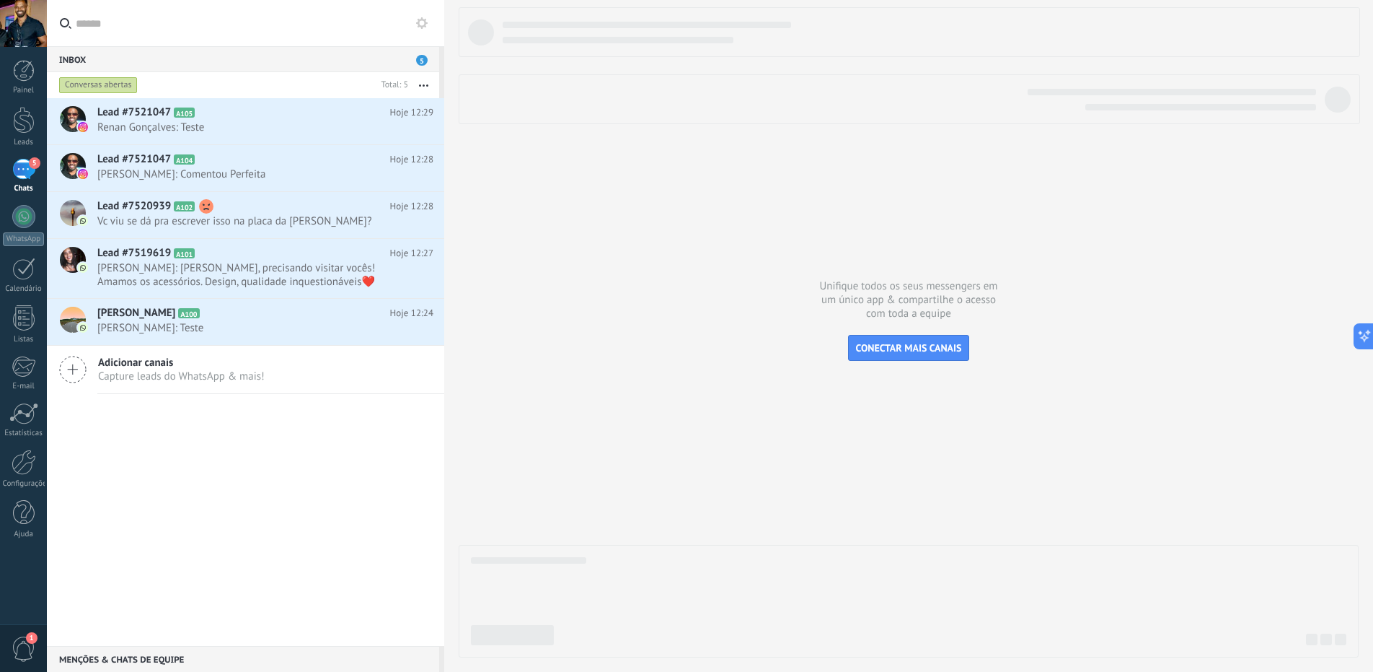
click at [298, 432] on div "Lead #7521047 A105 Hoje 12:29 Renan Gonçalves: Teste Lead #7521047 A104" at bounding box center [245, 372] width 397 height 548
click at [358, 483] on div "Lead #7521047 A105 Hoje 12:29 Renan Gonçalves: Teste Lead #7521047 A104" at bounding box center [245, 372] width 397 height 548
click at [422, 61] on span "5" at bounding box center [422, 60] width 12 height 11
click at [24, 165] on div "5" at bounding box center [23, 169] width 23 height 21
click at [18, 174] on div "5" at bounding box center [23, 169] width 23 height 21
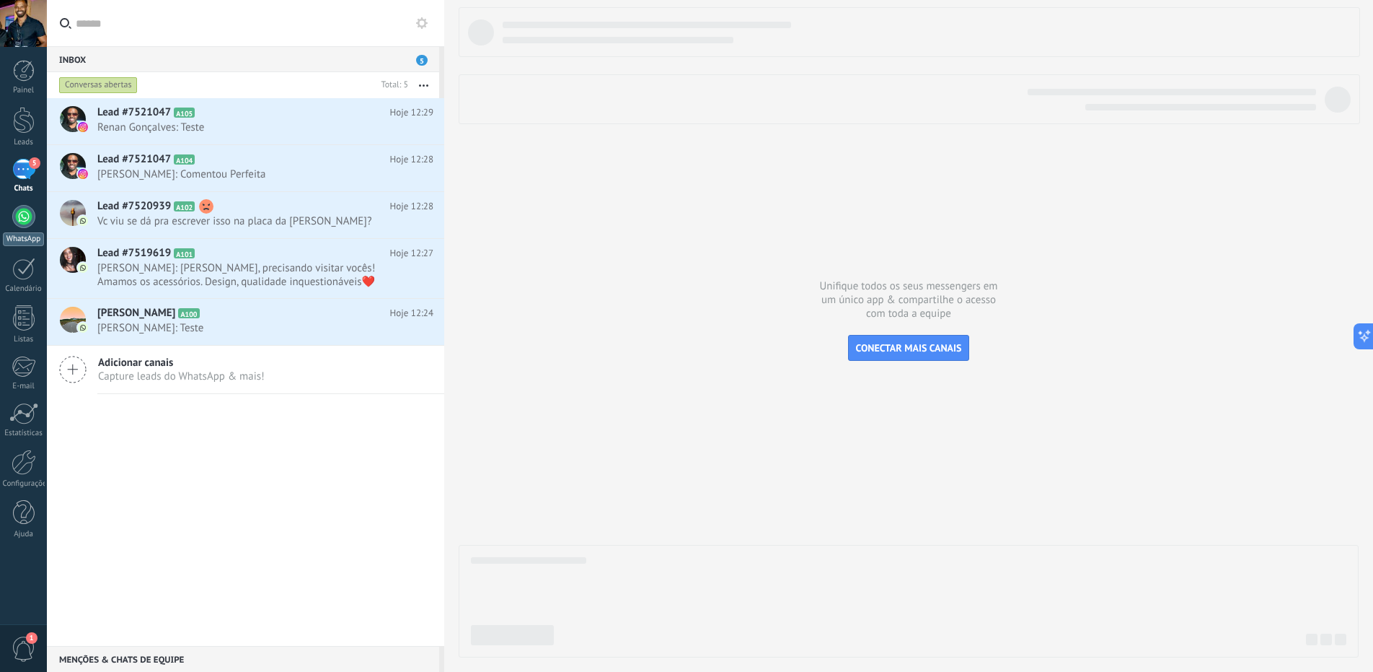
click at [18, 217] on div at bounding box center [23, 216] width 23 height 23
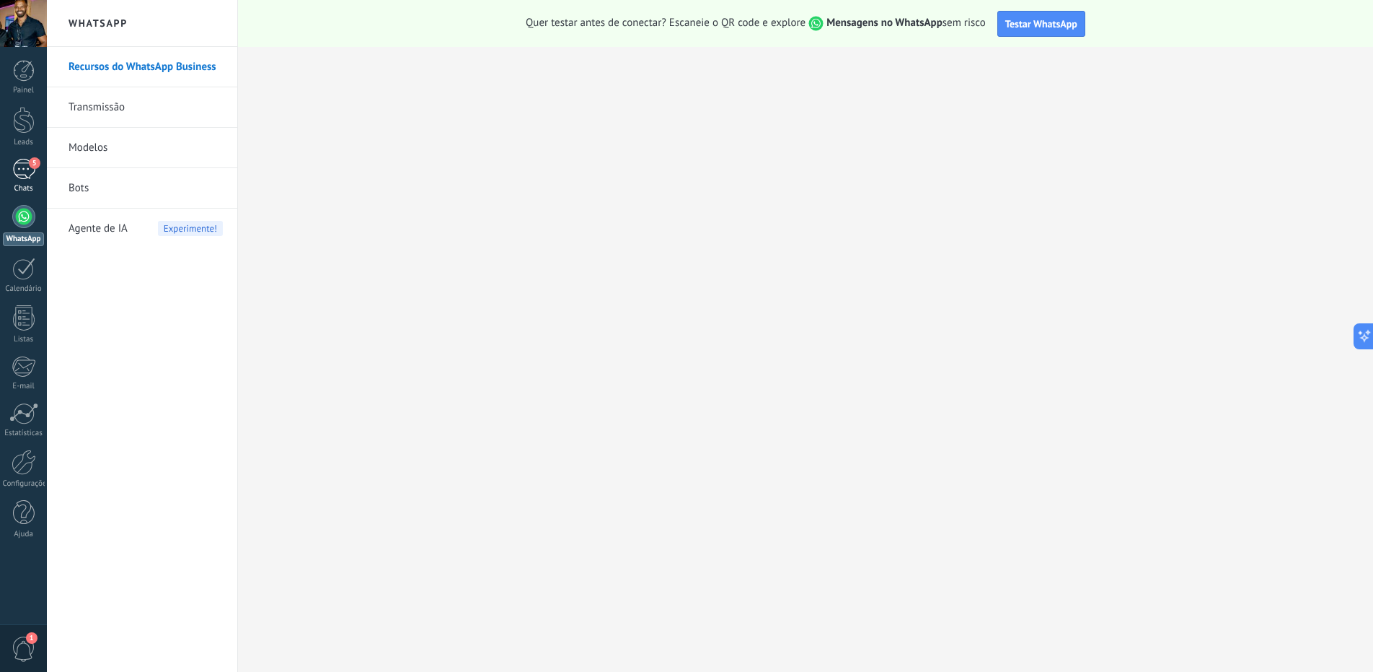
click at [29, 172] on div "5" at bounding box center [23, 169] width 23 height 21
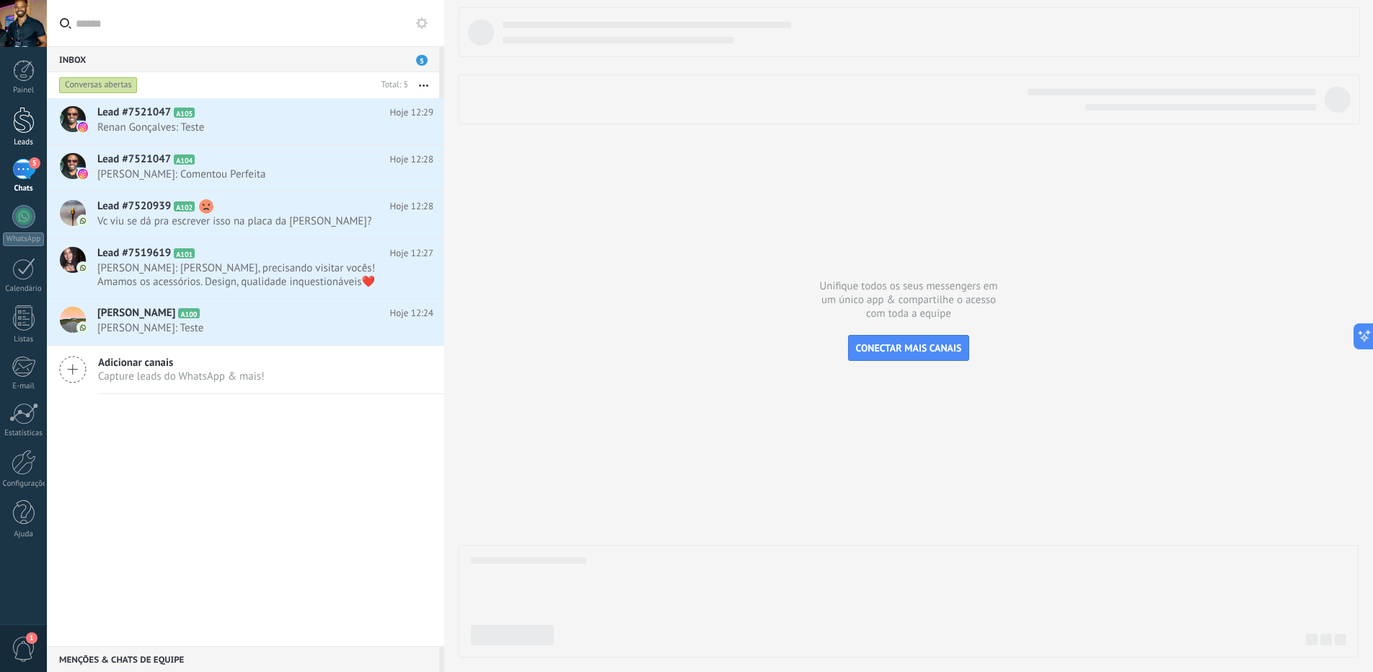
click at [17, 119] on div at bounding box center [24, 120] width 22 height 27
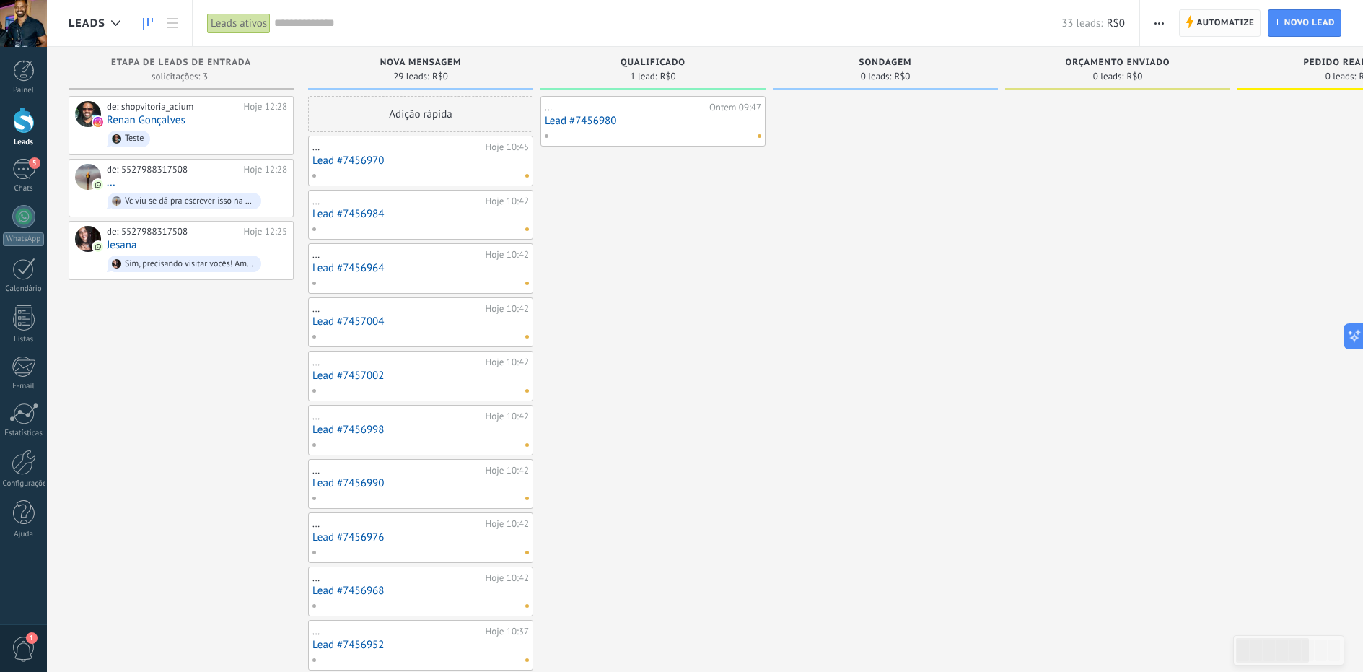
click at [1210, 23] on span "Automatize" at bounding box center [1225, 23] width 58 height 26
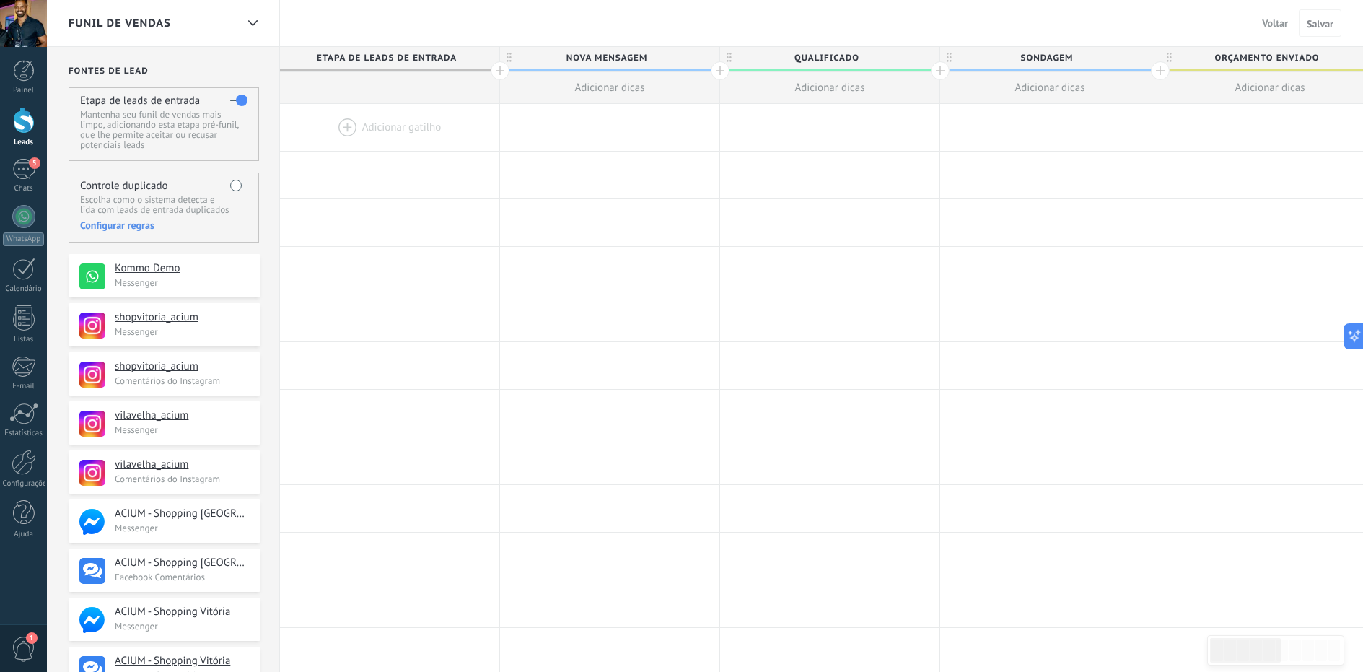
click at [849, 58] on span "Qualificado" at bounding box center [826, 58] width 212 height 22
click at [909, 56] on body ".abccls-1,.abccls-2{fill-rule:evenodd}.abccls-2{fill:#fff} .abfcls-1{fill:none}…" at bounding box center [681, 336] width 1363 height 672
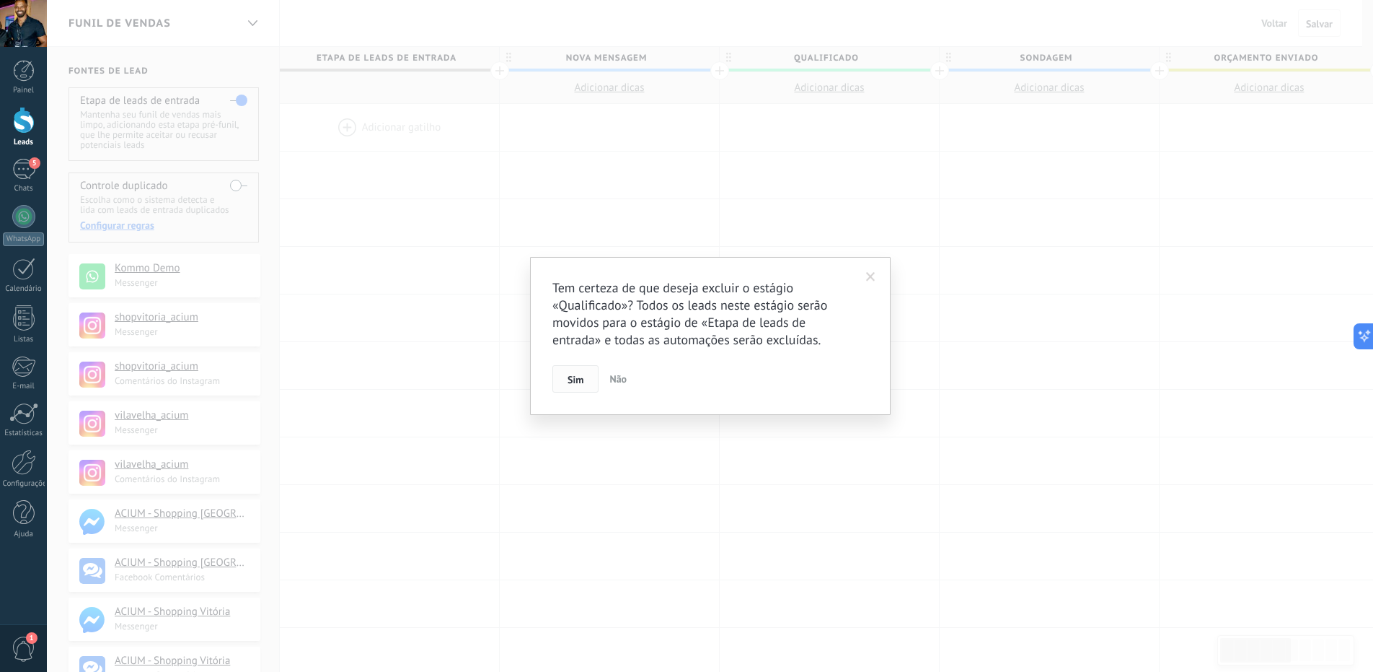
click at [588, 379] on button "Sim" at bounding box center [576, 378] width 46 height 27
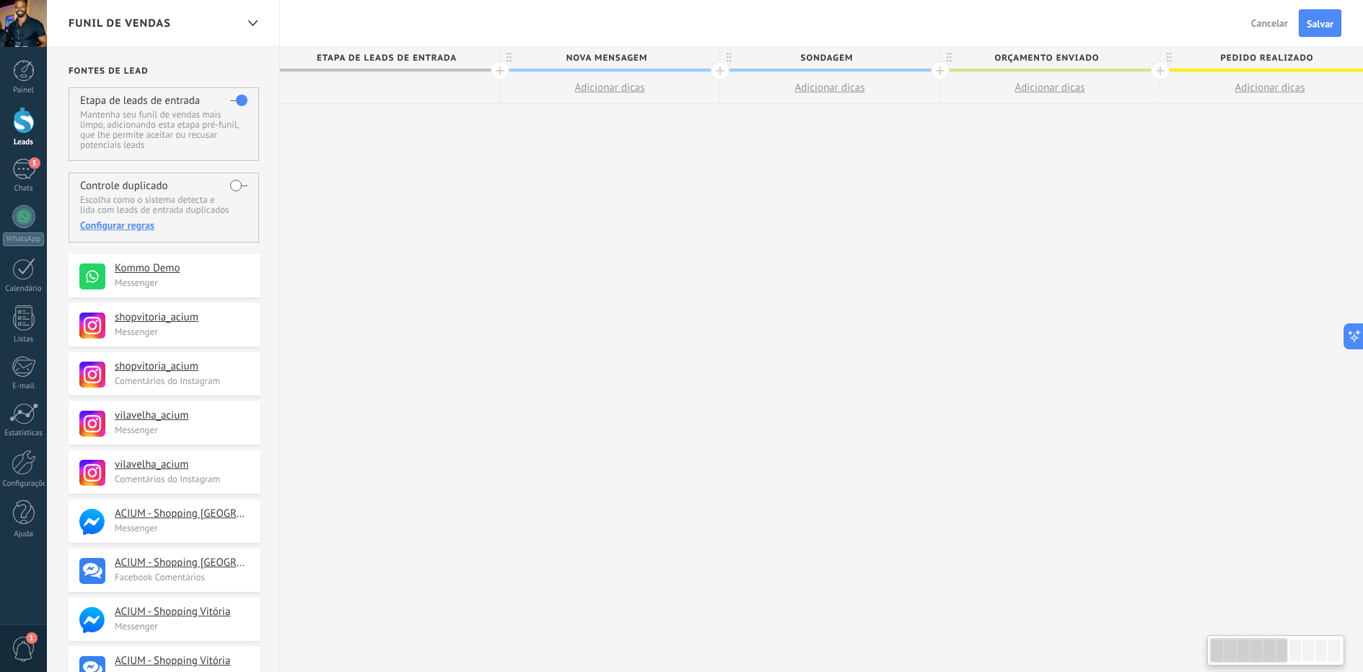
scroll to position [0, 1]
click at [824, 69] on div "SONDAGEM" at bounding box center [828, 58] width 219 height 22
click at [925, 57] on span at bounding box center [925, 58] width 10 height 10
click at [995, 83] on span at bounding box center [998, 80] width 13 height 14
click at [602, 53] on span "Nova MENSAGEM" at bounding box center [605, 58] width 212 height 22
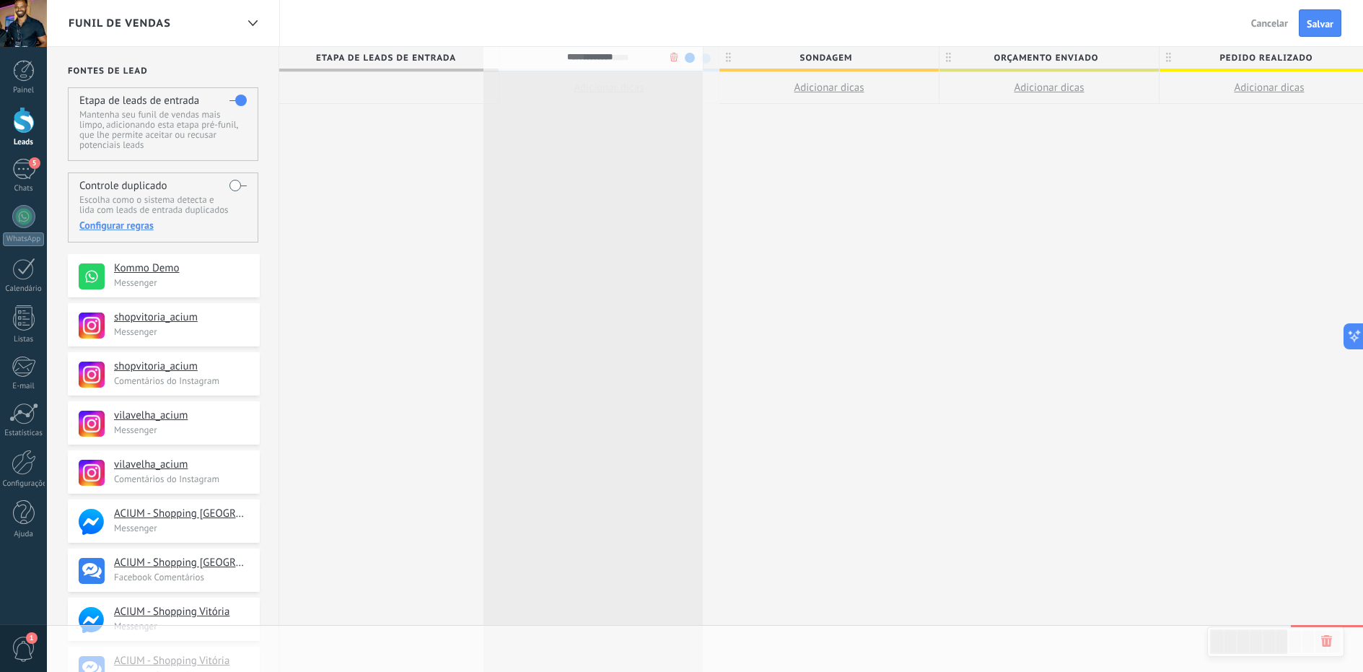
drag, startPoint x: 651, startPoint y: 56, endPoint x: 631, endPoint y: 58, distance: 19.6
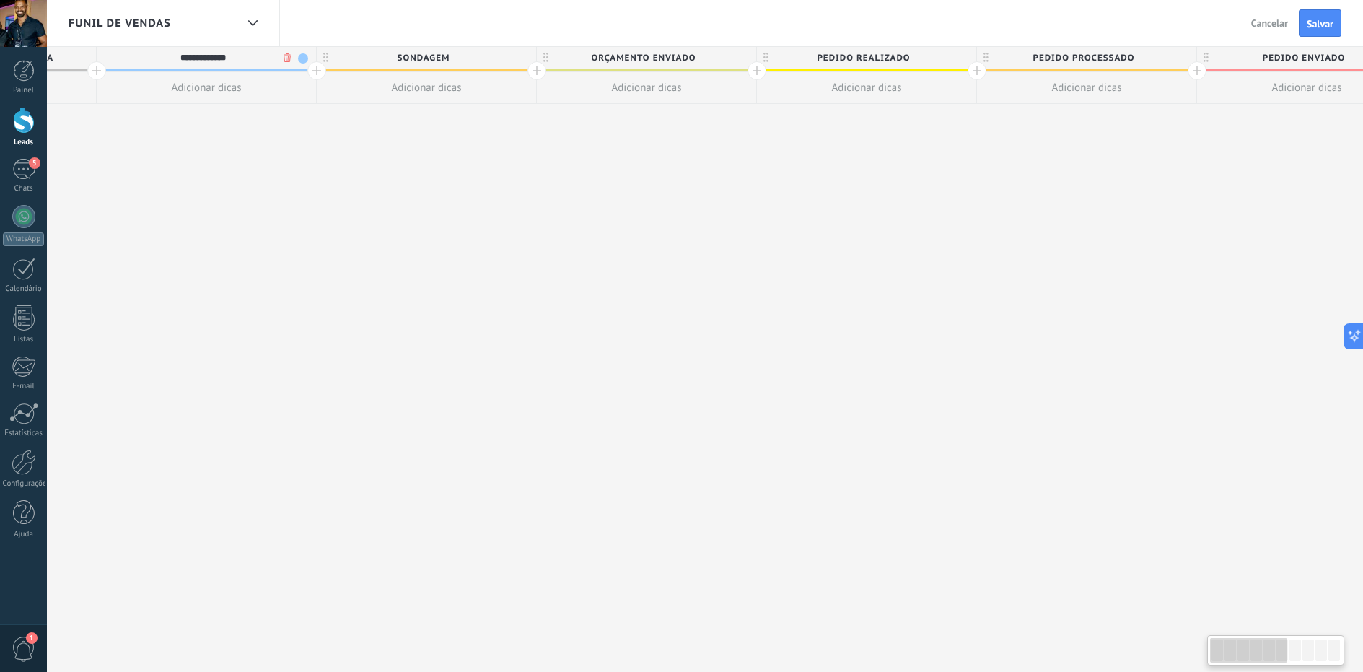
scroll to position [0, 0]
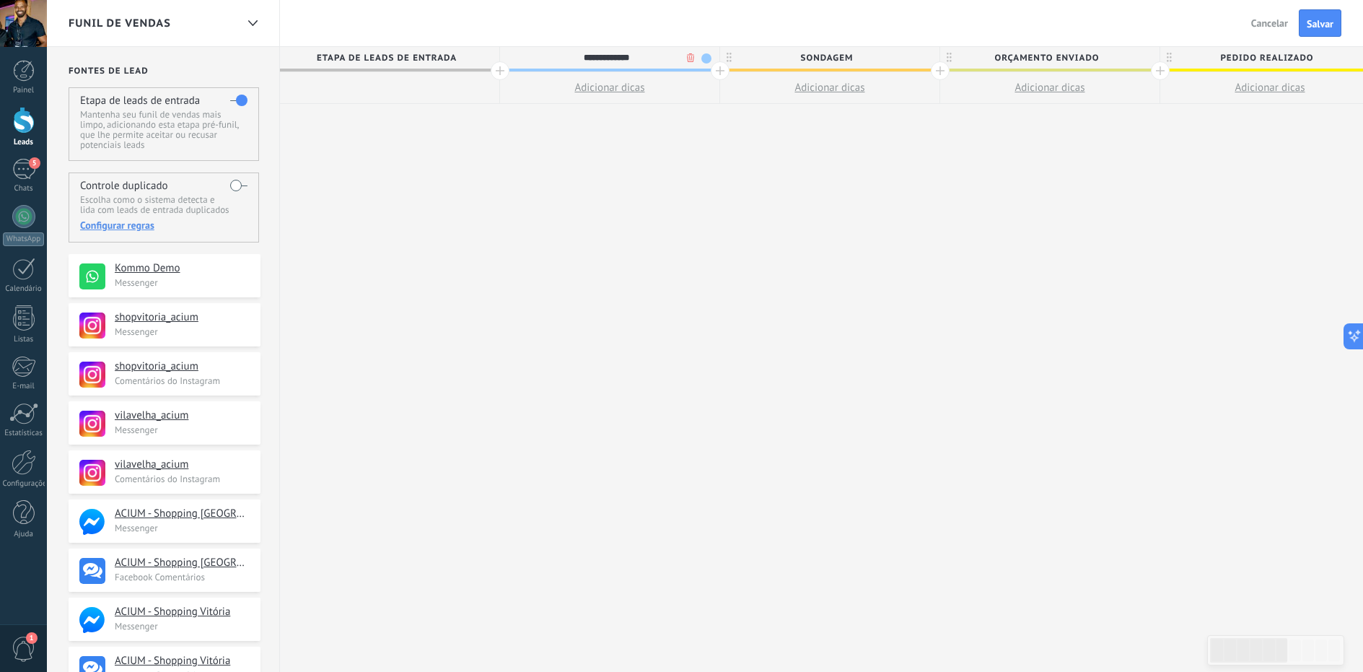
click at [600, 56] on input "**********" at bounding box center [606, 58] width 191 height 22
click at [606, 57] on input "**********" at bounding box center [606, 58] width 191 height 22
type input "*"
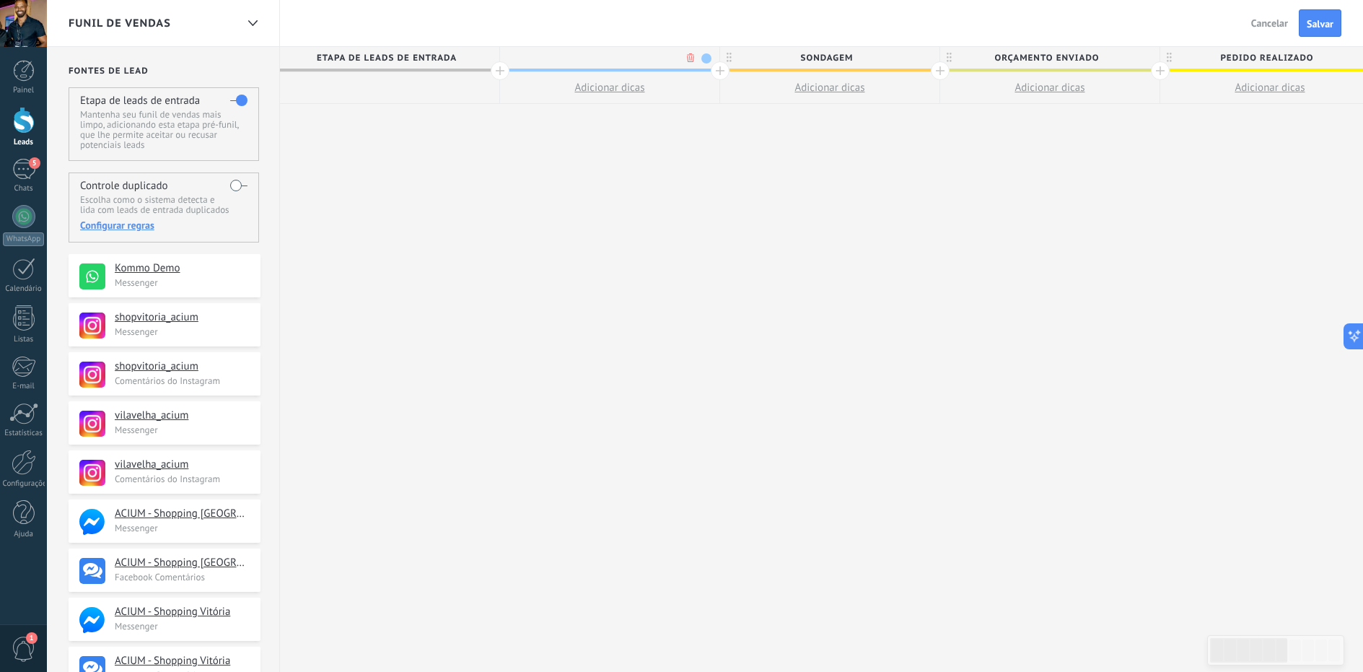
type input "*"
type input "**********"
click at [651, 263] on div "**********" at bounding box center [1270, 475] width 1980 height 856
click at [941, 69] on span "Orçamento enviado" at bounding box center [1046, 58] width 212 height 22
click at [941, 69] on div at bounding box center [940, 70] width 19 height 19
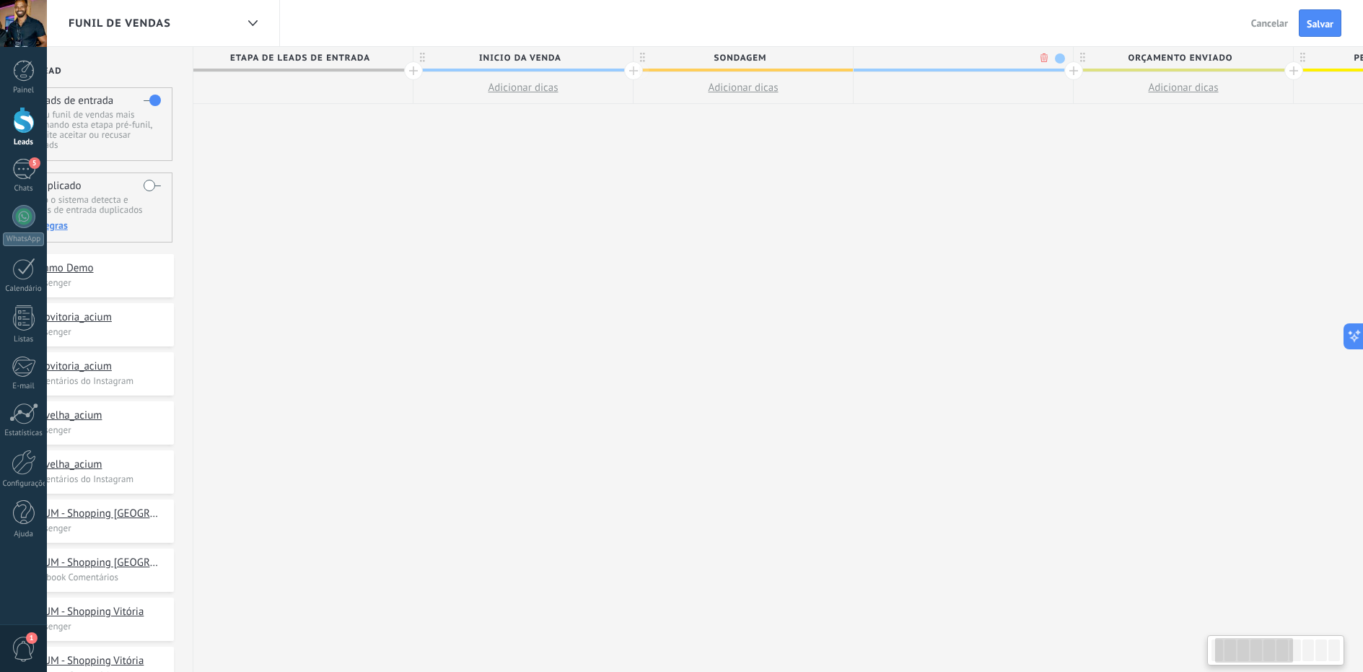
scroll to position [0, 107]
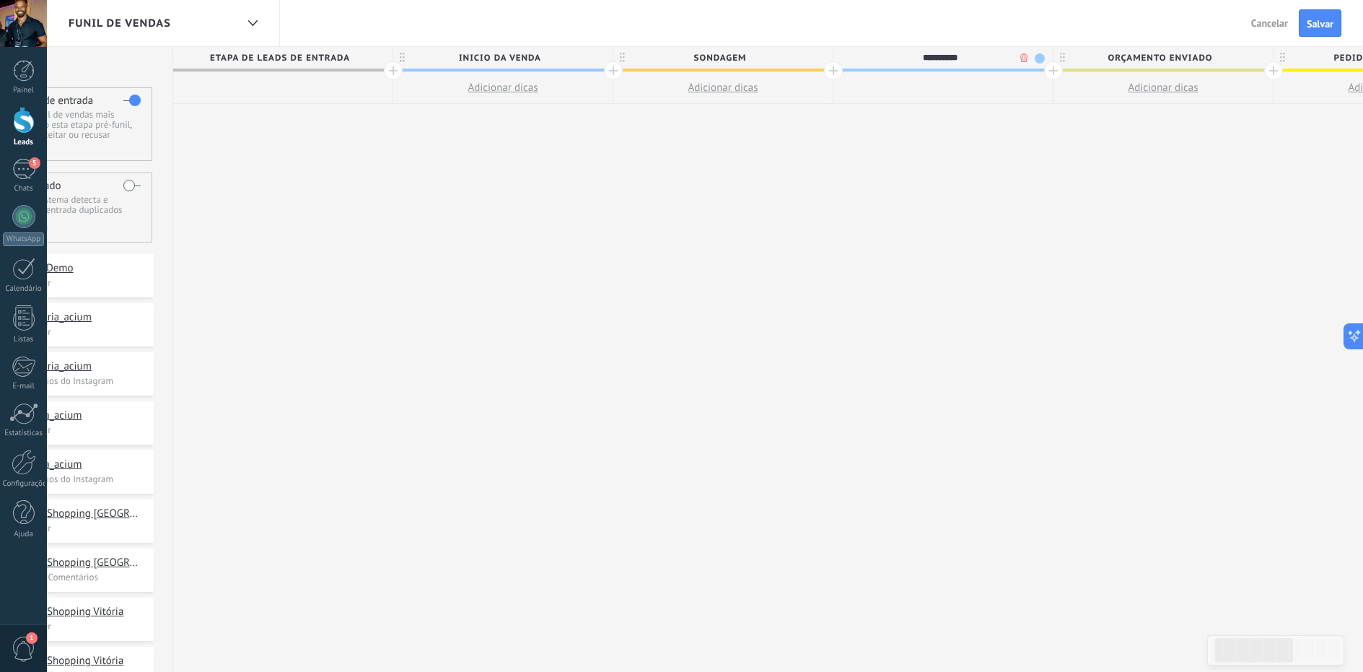
type input "**********"
click at [1039, 56] on span at bounding box center [1039, 58] width 10 height 10
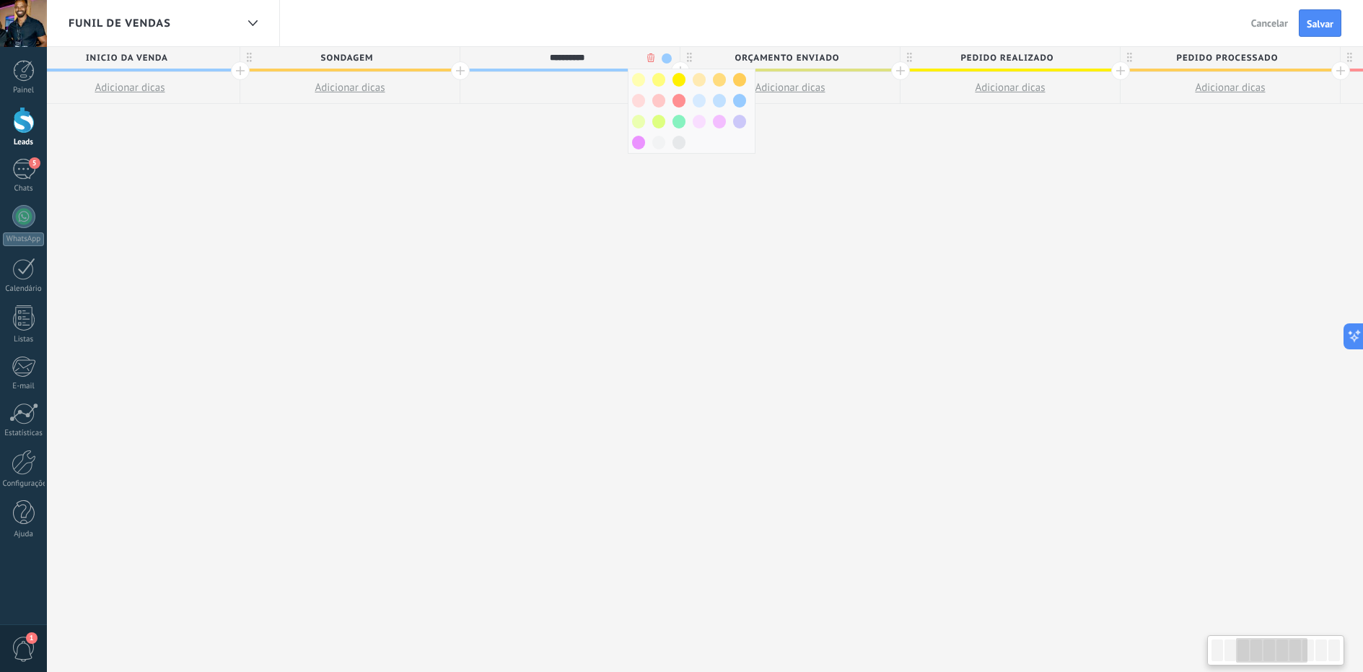
scroll to position [0, 18]
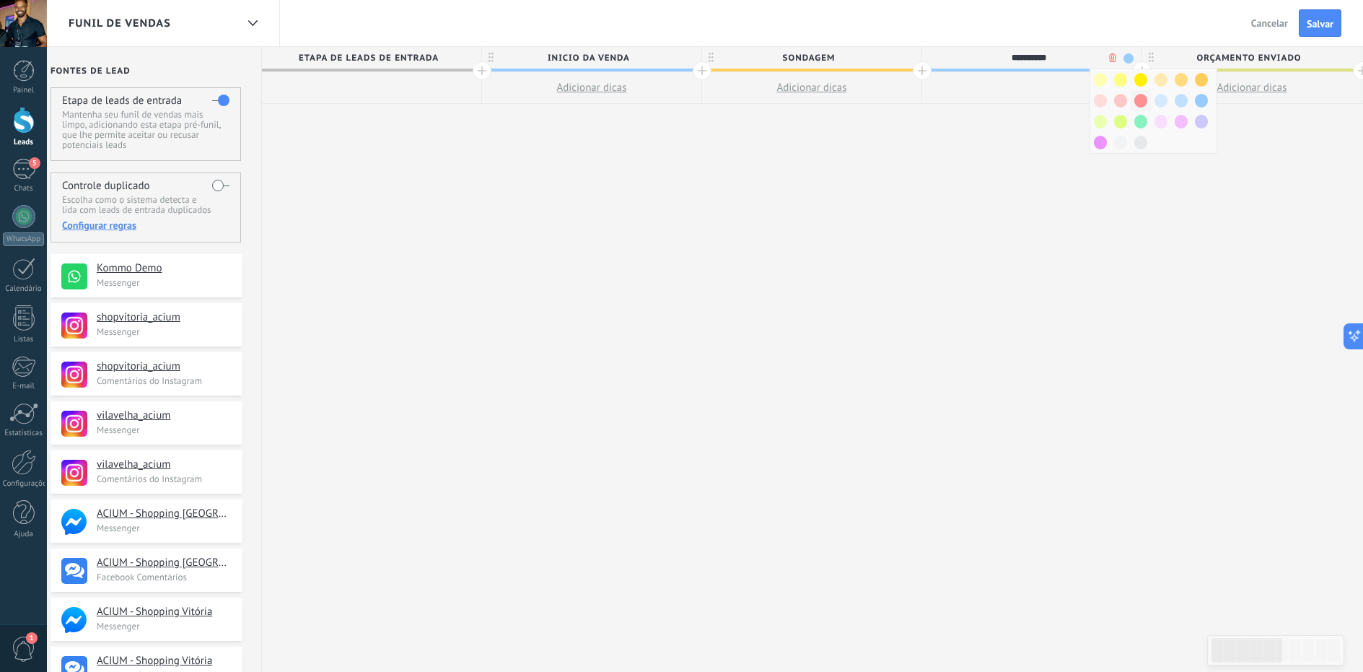
click at [1140, 99] on span at bounding box center [1140, 101] width 13 height 14
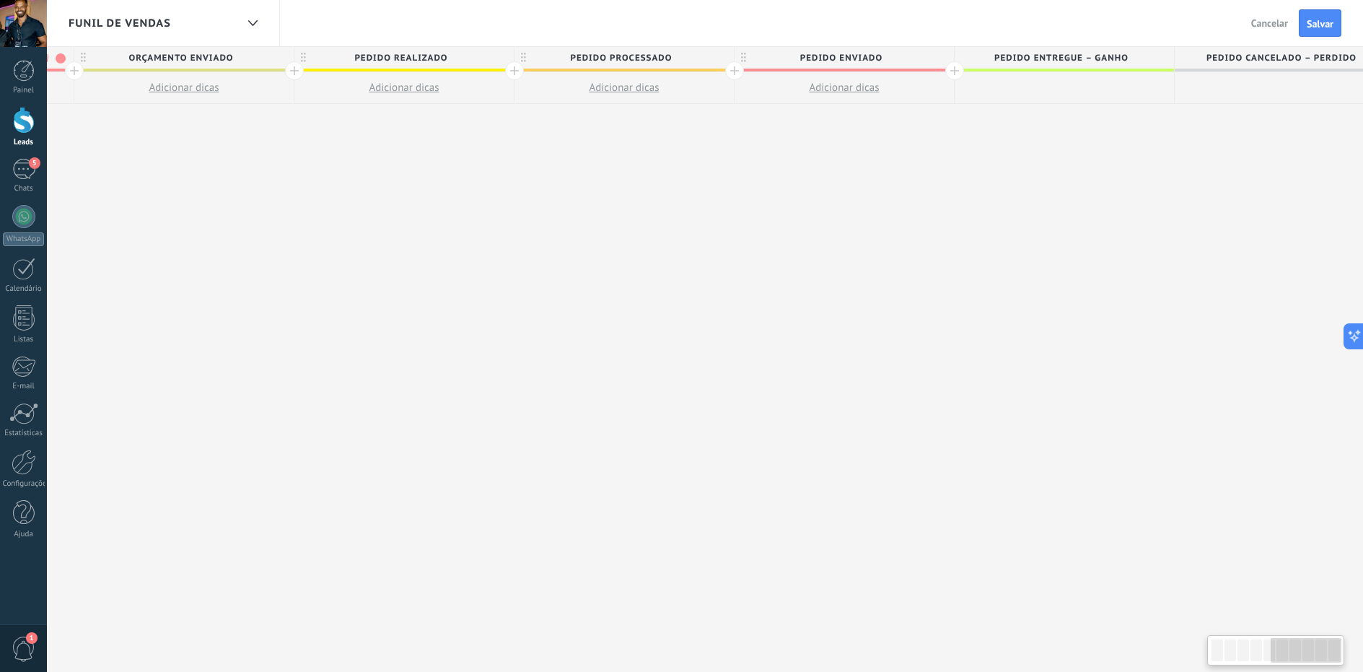
scroll to position [0, 1117]
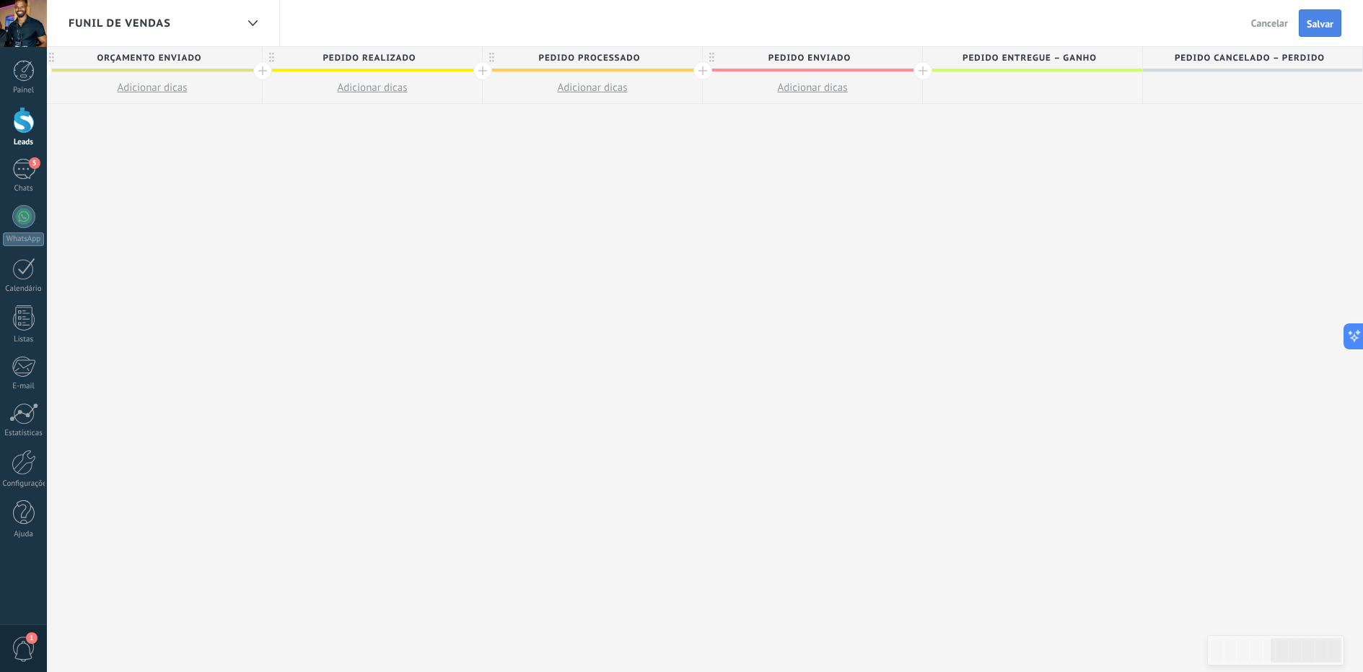
click at [1321, 27] on span "Salvar" at bounding box center [1319, 24] width 27 height 10
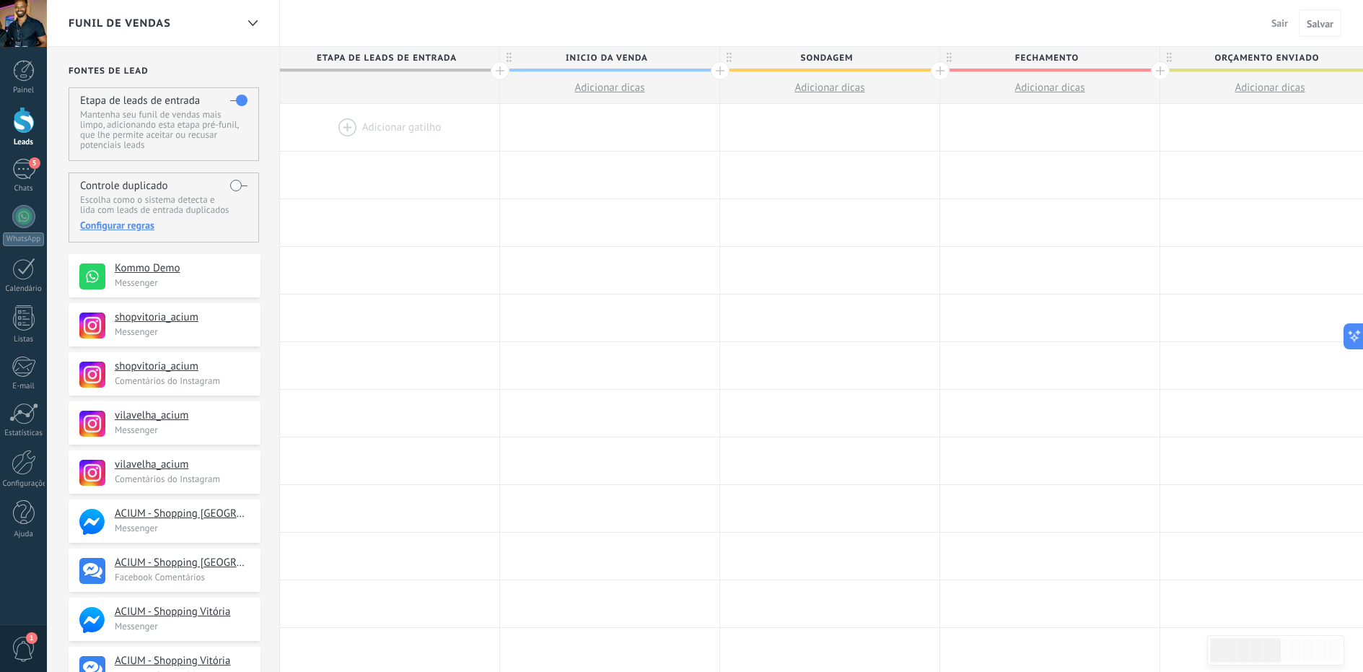
click at [24, 126] on div at bounding box center [24, 120] width 22 height 27
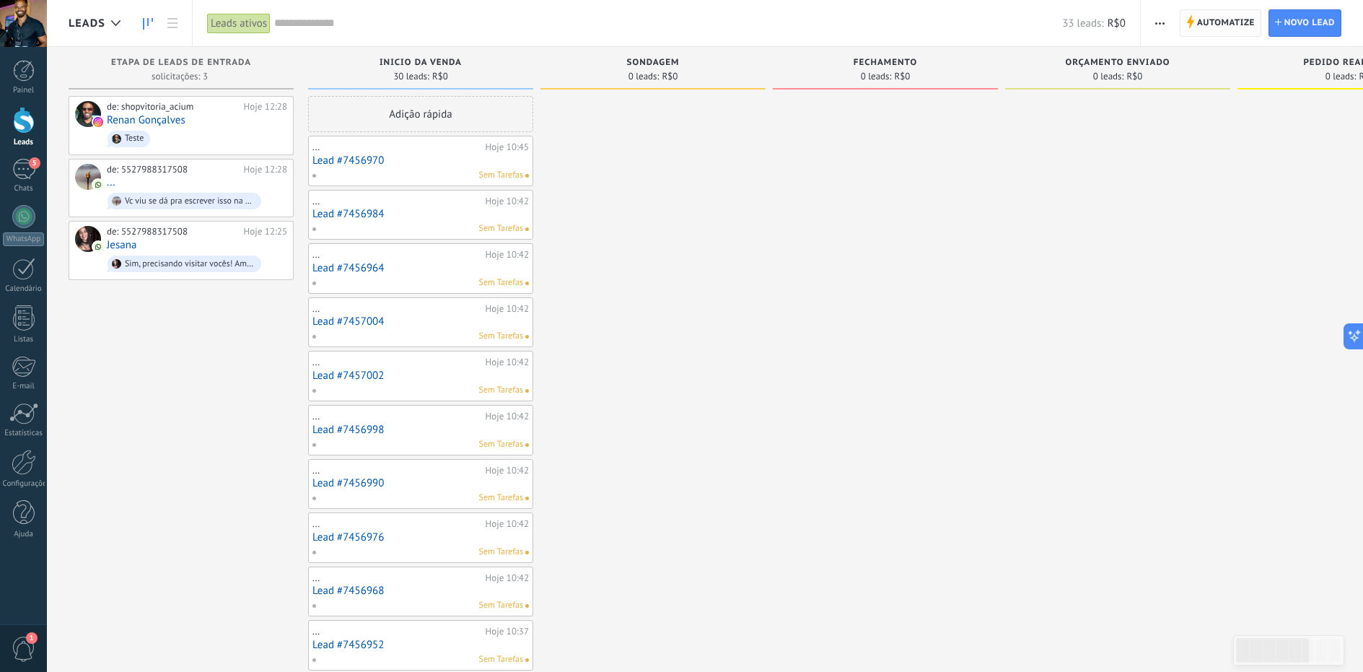
click at [1207, 19] on span "Automatize" at bounding box center [1226, 23] width 58 height 26
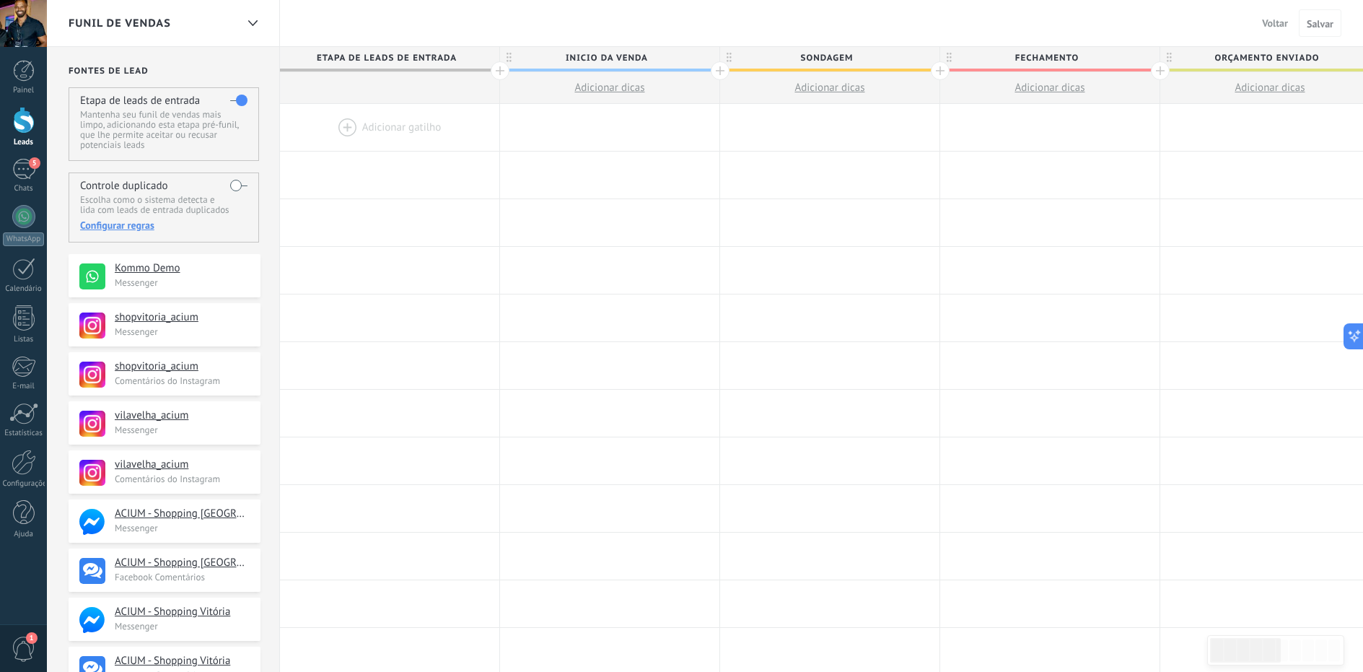
click at [244, 185] on label at bounding box center [238, 185] width 17 height 23
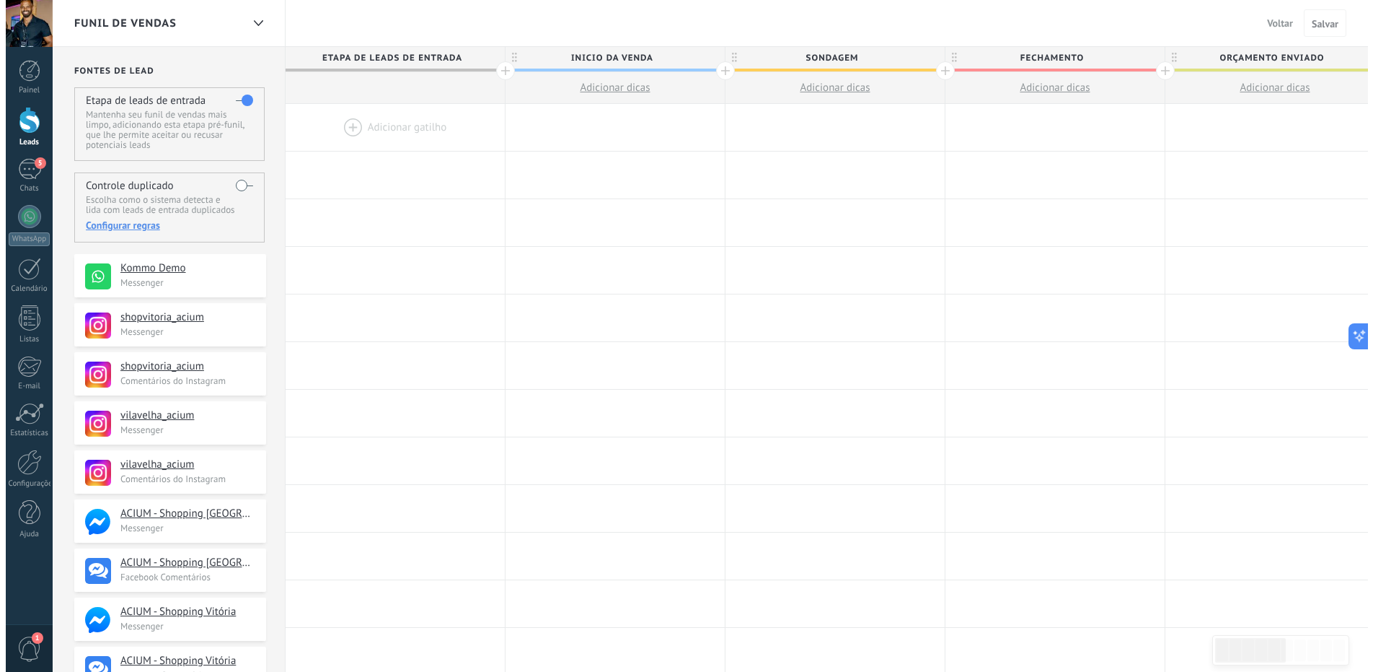
scroll to position [0, 1]
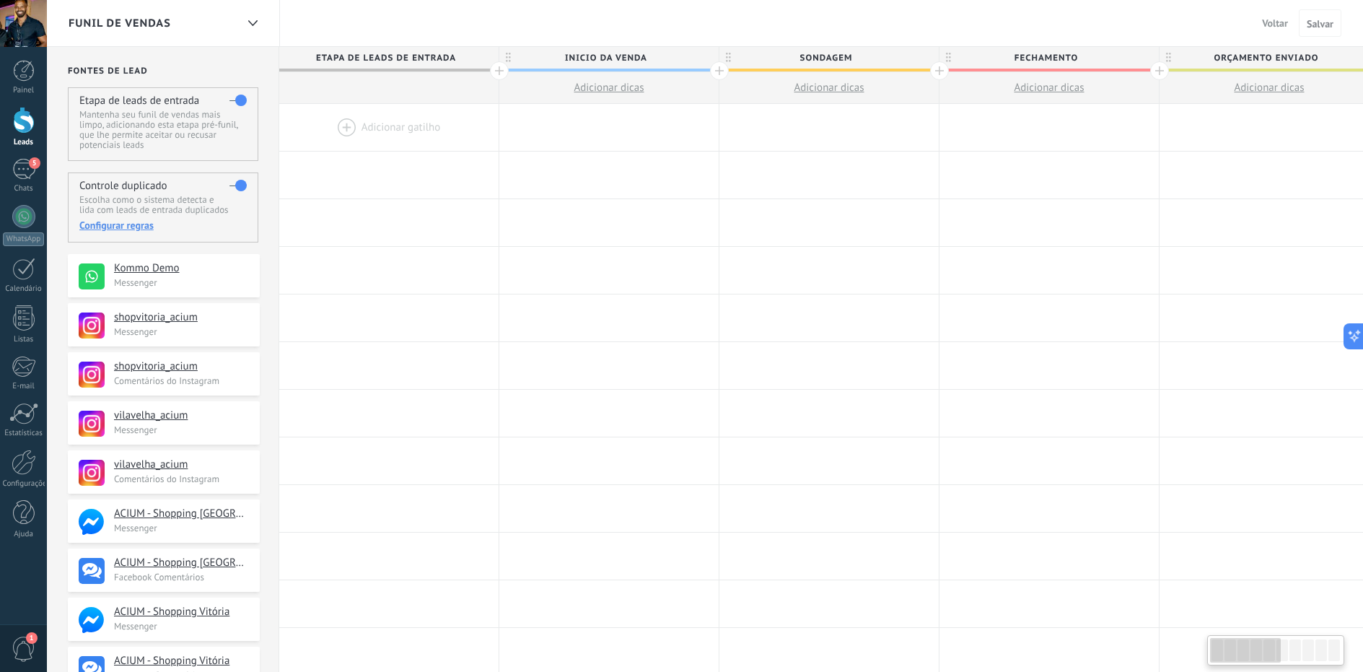
click at [135, 221] on div "Configurar regras" at bounding box center [162, 225] width 167 height 13
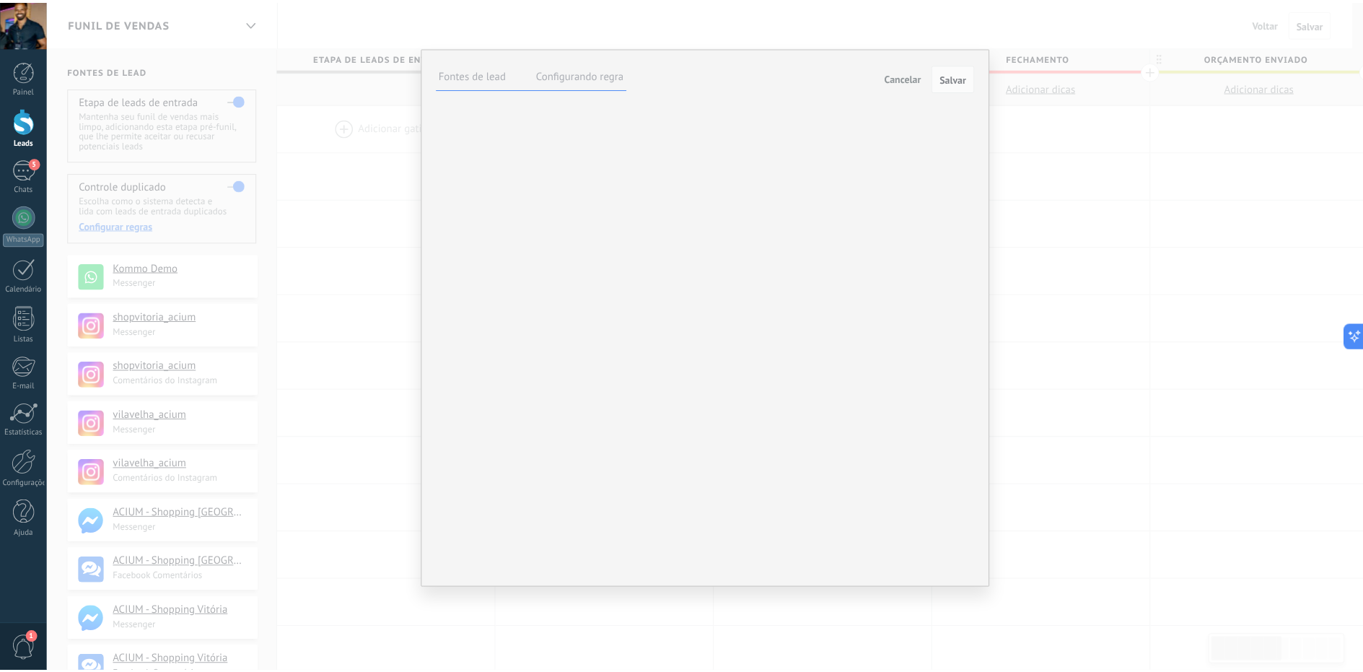
scroll to position [0, 0]
click at [586, 71] on label "Configurando regra" at bounding box center [584, 75] width 89 height 14
click at [894, 74] on span "Cancelar" at bounding box center [909, 77] width 37 height 13
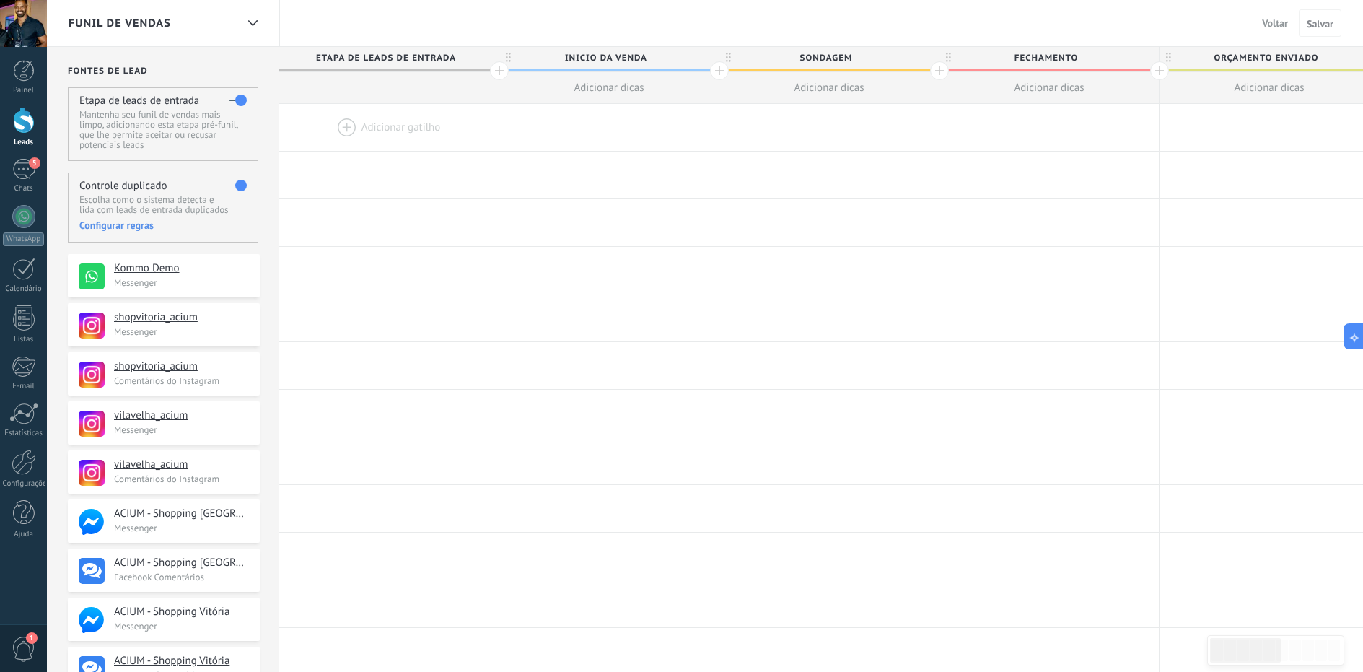
drag, startPoint x: 232, startPoint y: 183, endPoint x: 245, endPoint y: 188, distance: 14.6
click at [232, 183] on label at bounding box center [237, 185] width 17 height 23
click at [23, 127] on div at bounding box center [24, 120] width 22 height 27
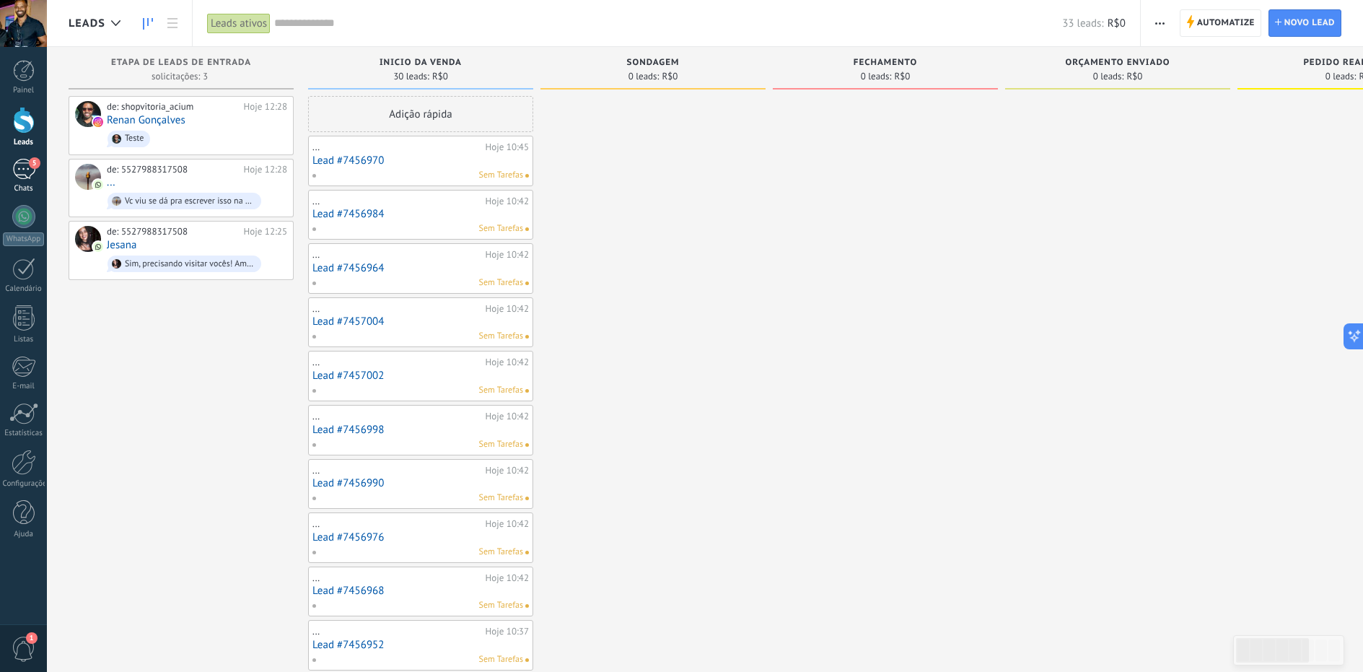
click at [31, 173] on div "5" at bounding box center [23, 169] width 23 height 21
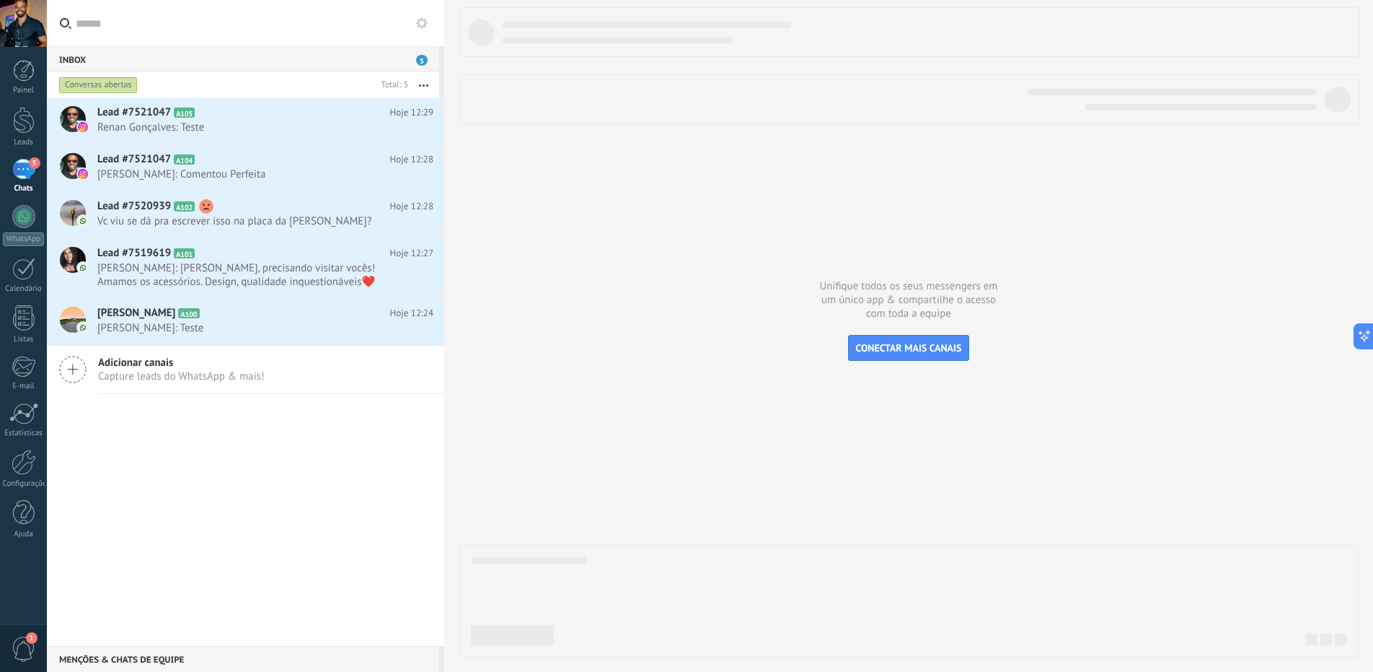
click at [585, 236] on div at bounding box center [909, 332] width 900 height 650
click at [335, 426] on div "Lead #7521047 A105 Hoje 12:29 Renan Gonçalves: Teste Lead #7521047 A104" at bounding box center [245, 372] width 397 height 548
click at [19, 467] on div at bounding box center [24, 461] width 25 height 25
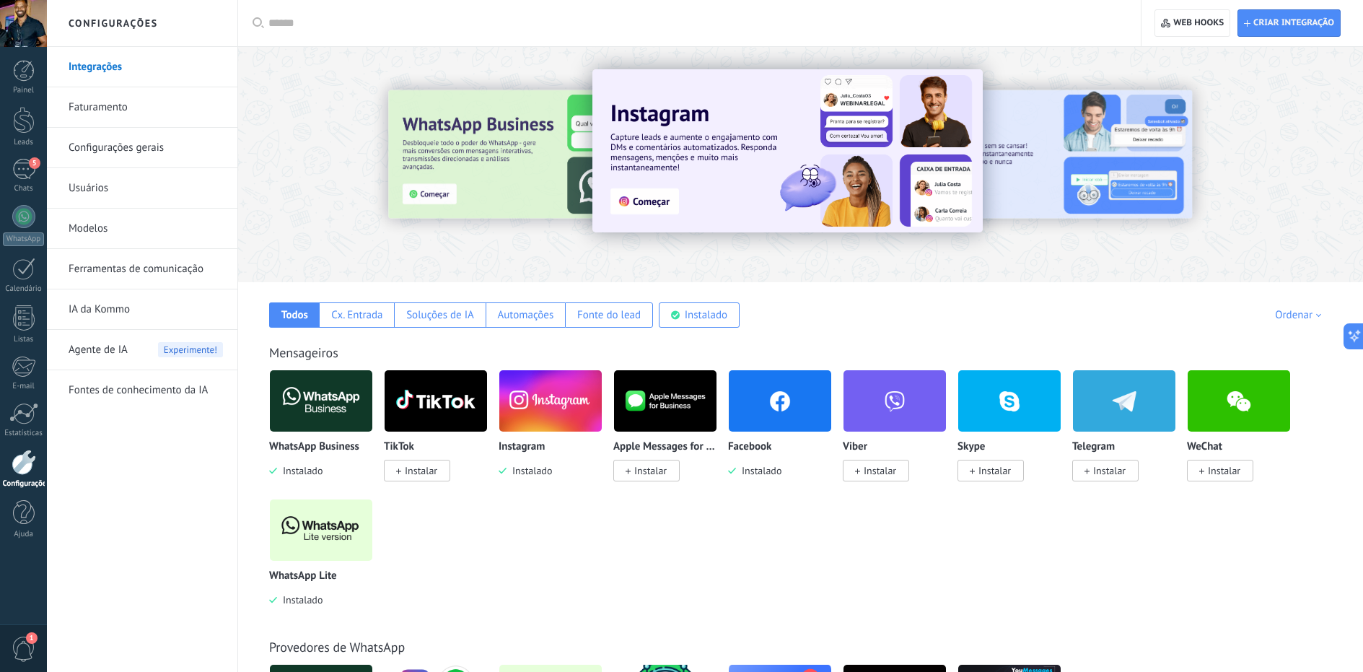
click at [103, 307] on link "IA da Kommo" at bounding box center [146, 309] width 154 height 40
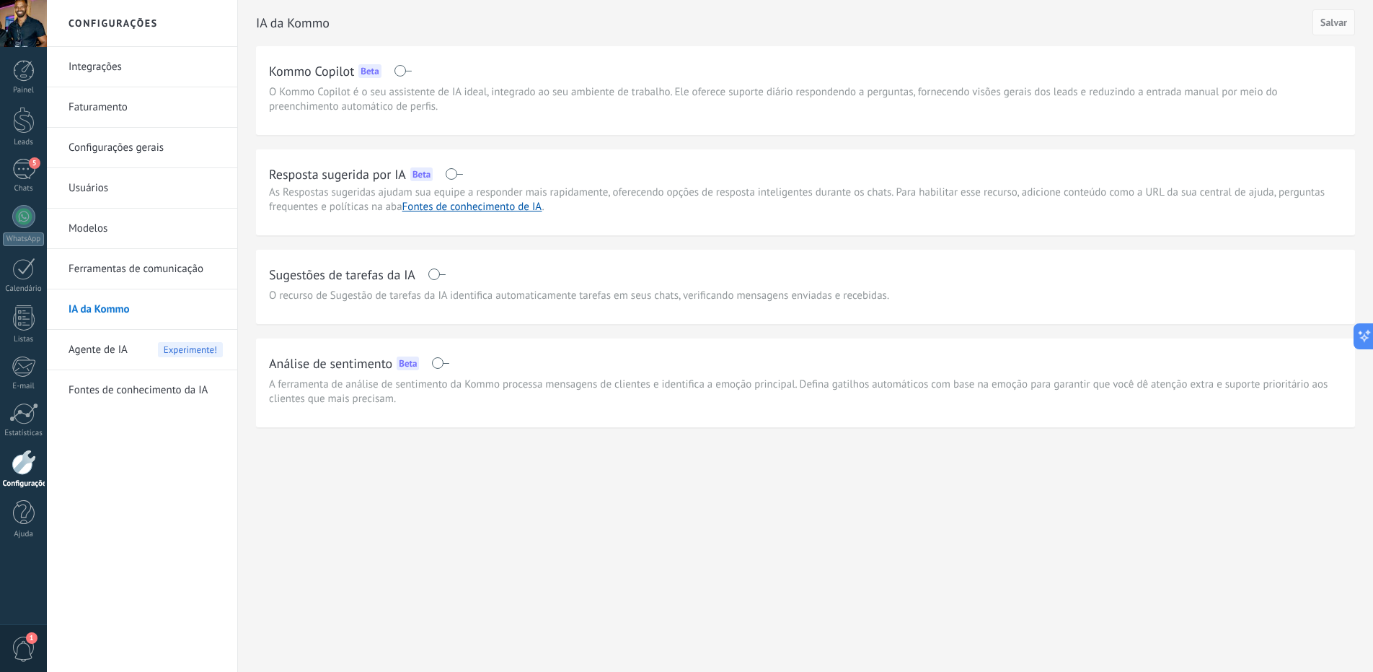
click at [113, 106] on link "Faturamento" at bounding box center [146, 107] width 154 height 40
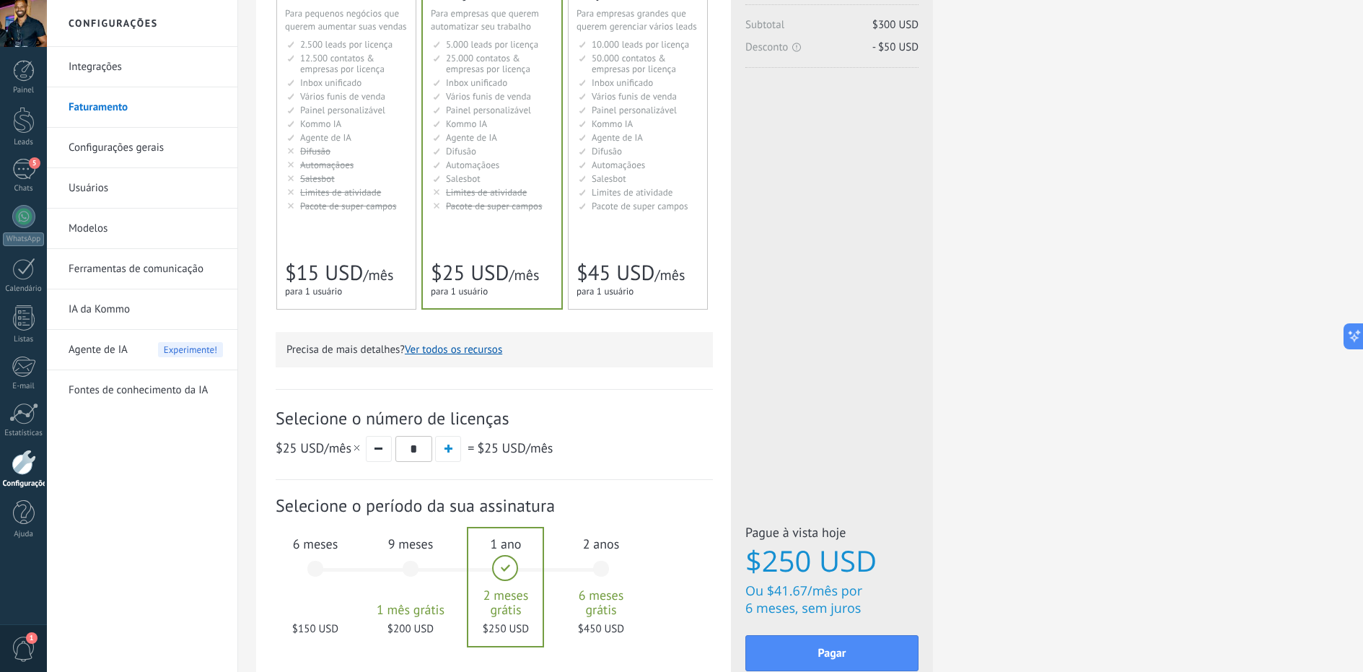
scroll to position [232, 0]
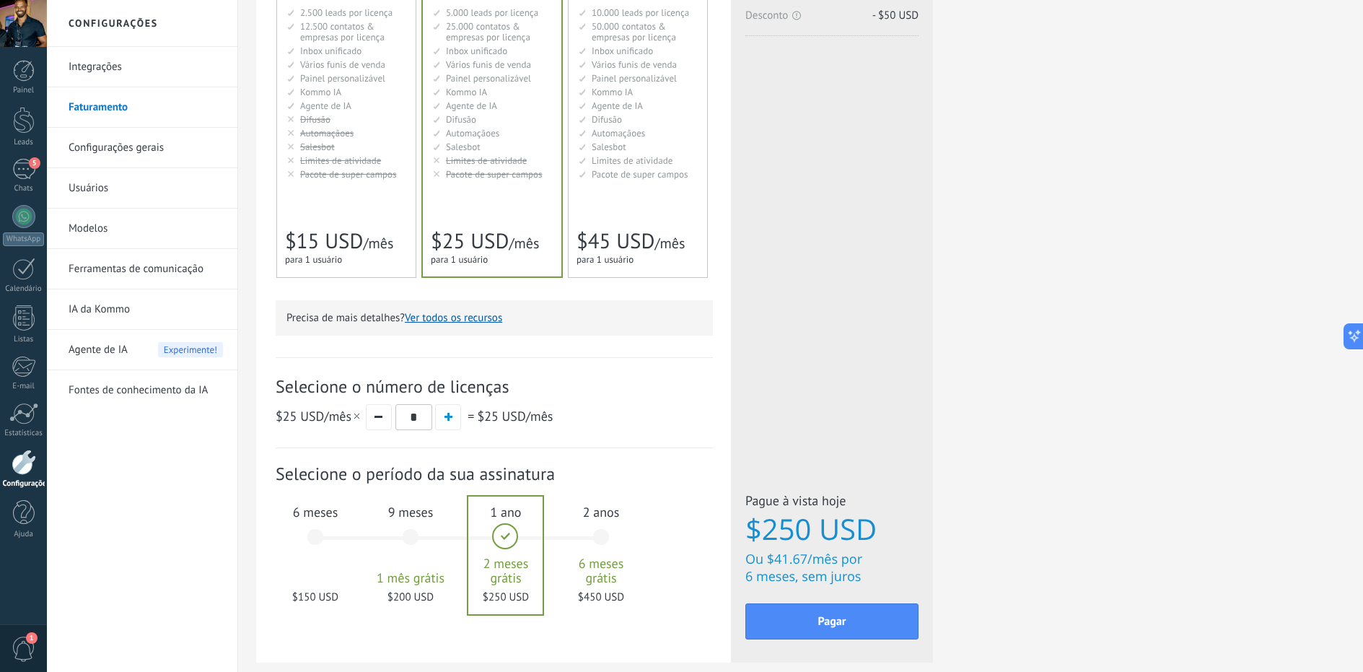
click at [605, 535] on div "2 anos 6 meses grátis $450 USD" at bounding box center [601, 544] width 78 height 102
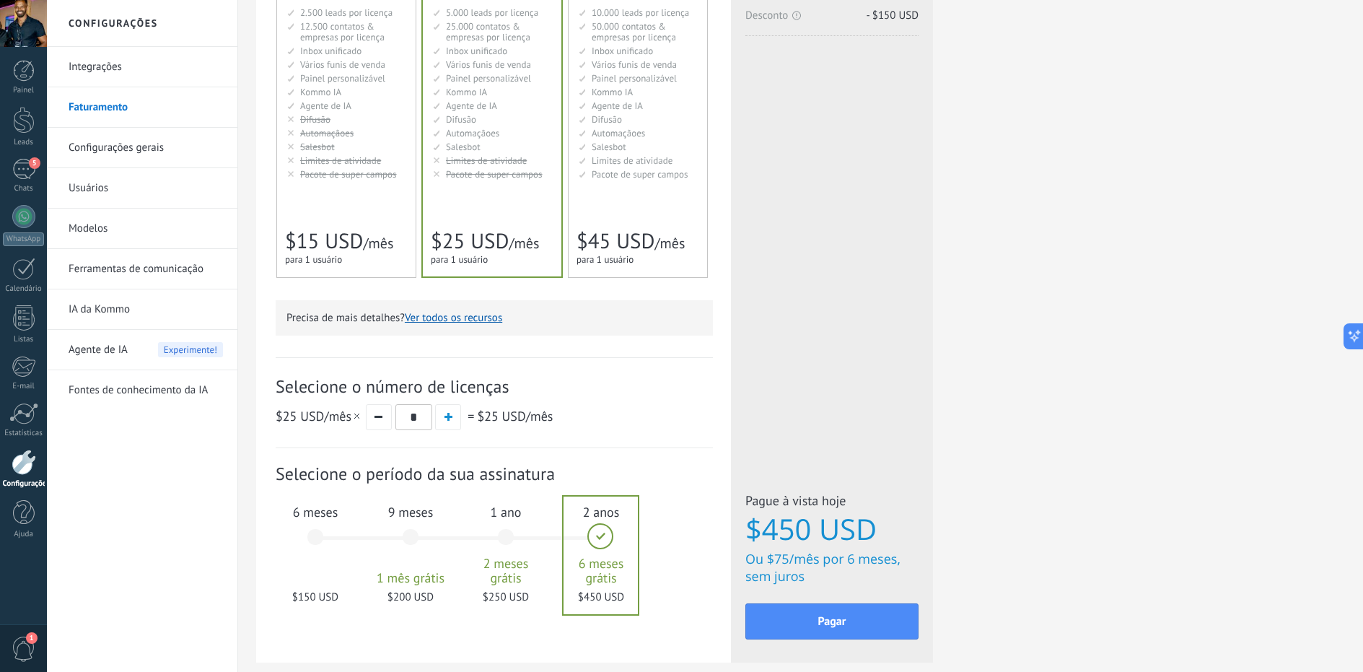
click at [310, 536] on div "6 meses $150 USD" at bounding box center [315, 544] width 78 height 102
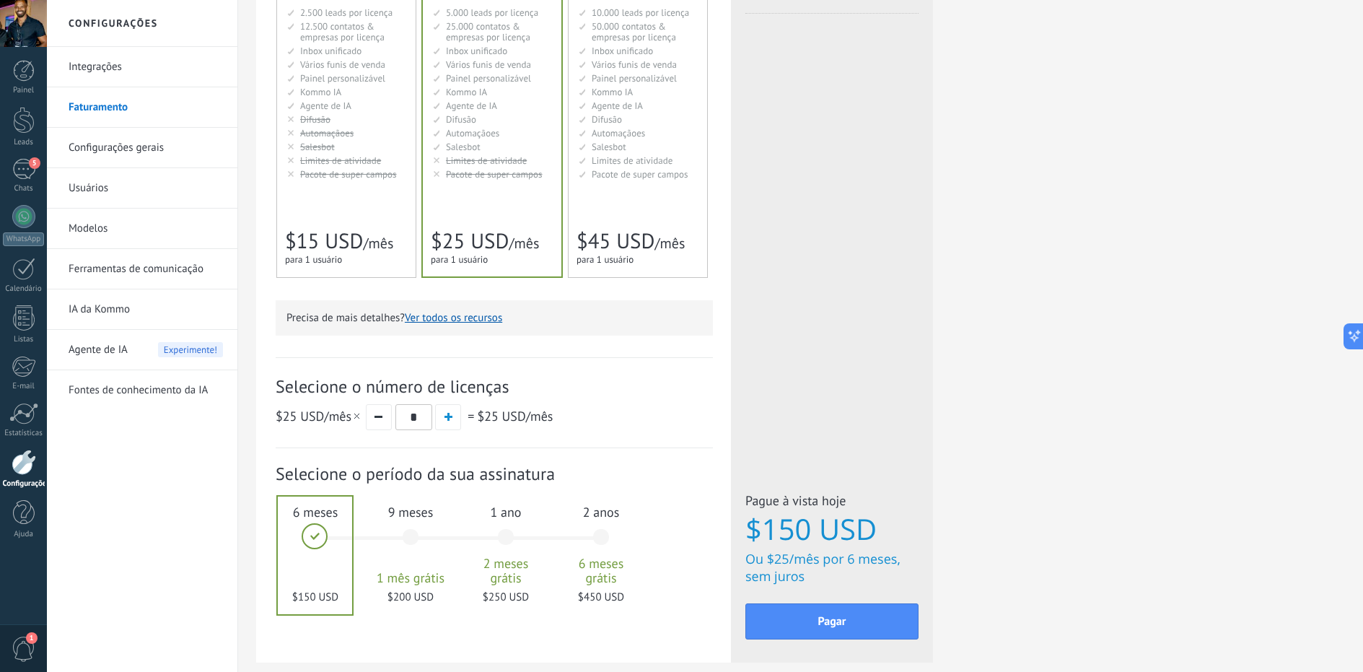
click at [412, 532] on div "9 meses 1 mês grátis $200 USD" at bounding box center [410, 544] width 78 height 102
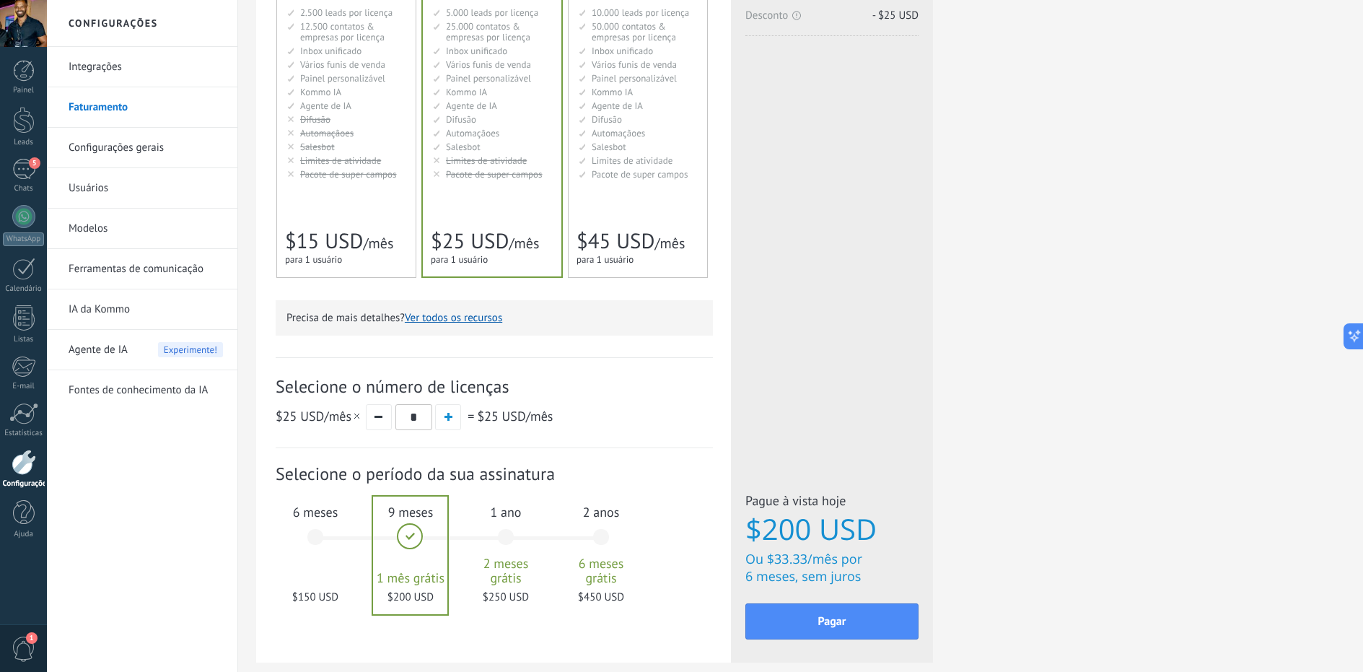
click at [499, 535] on div "1 ano 2 meses grátis $250 USD" at bounding box center [506, 544] width 78 height 102
click at [599, 533] on div "2 anos 6 meses grátis $450 USD" at bounding box center [601, 544] width 78 height 102
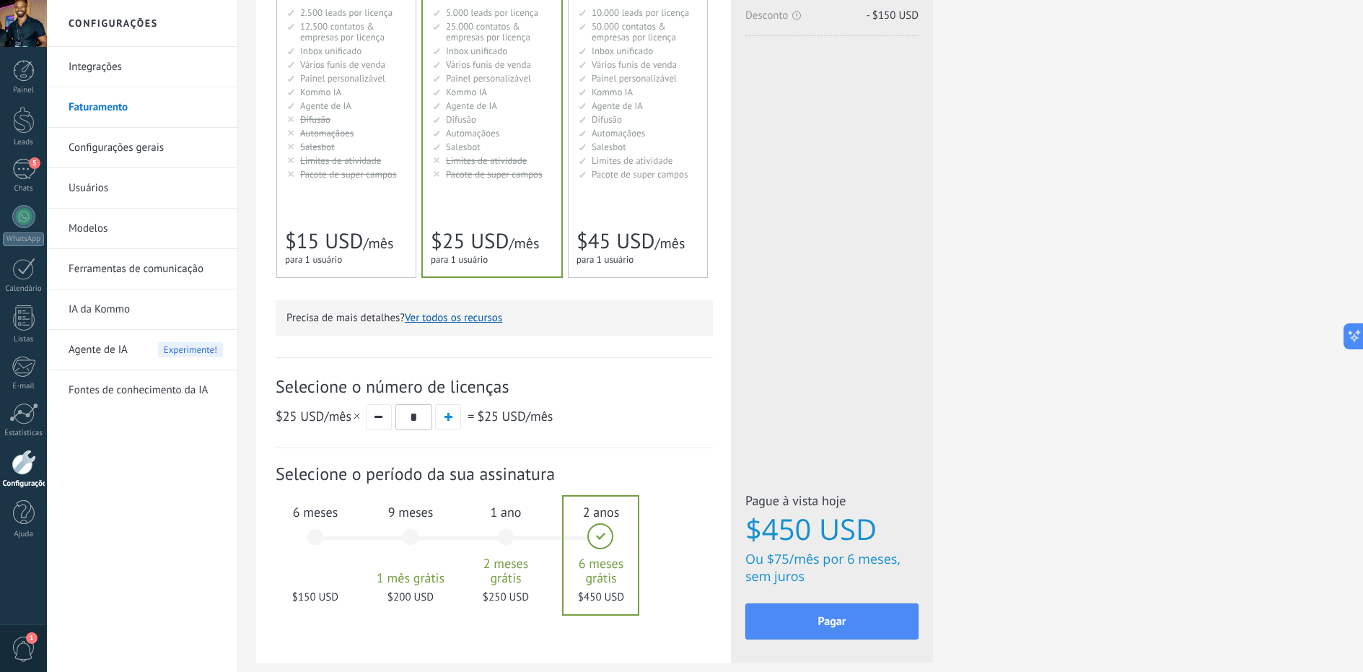
click at [322, 546] on div "6 meses $150 USD" at bounding box center [315, 544] width 78 height 102
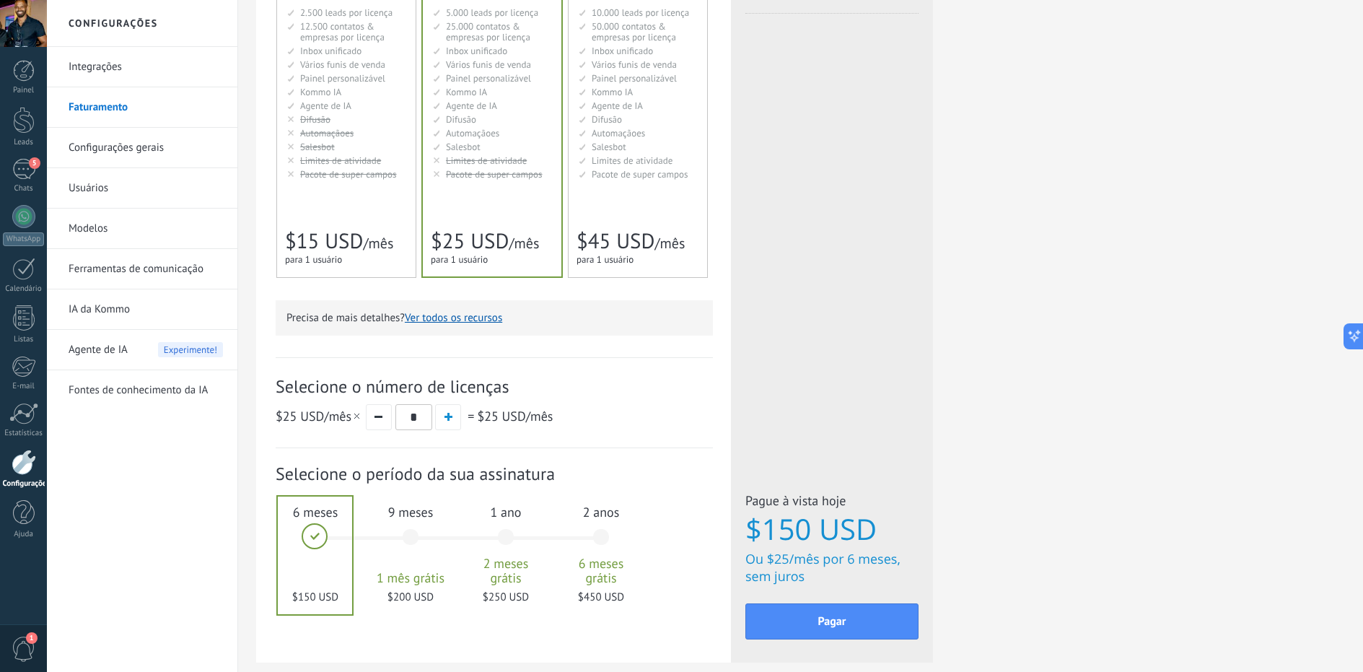
click at [404, 537] on div "9 meses 1 mês grátis $200 USD" at bounding box center [410, 544] width 78 height 102
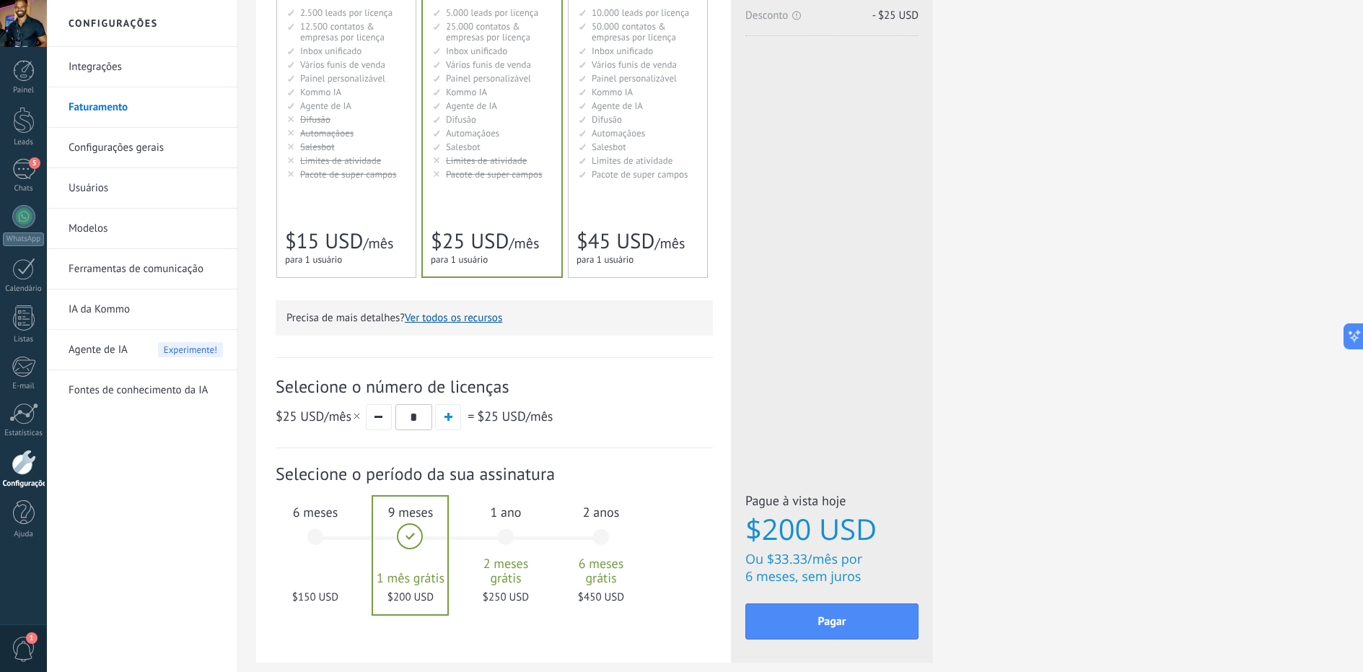
click at [502, 535] on div "1 ano 2 meses grátis $250 USD" at bounding box center [506, 544] width 78 height 102
click at [602, 529] on div "2 anos 6 meses grátis $450 USD" at bounding box center [601, 544] width 78 height 102
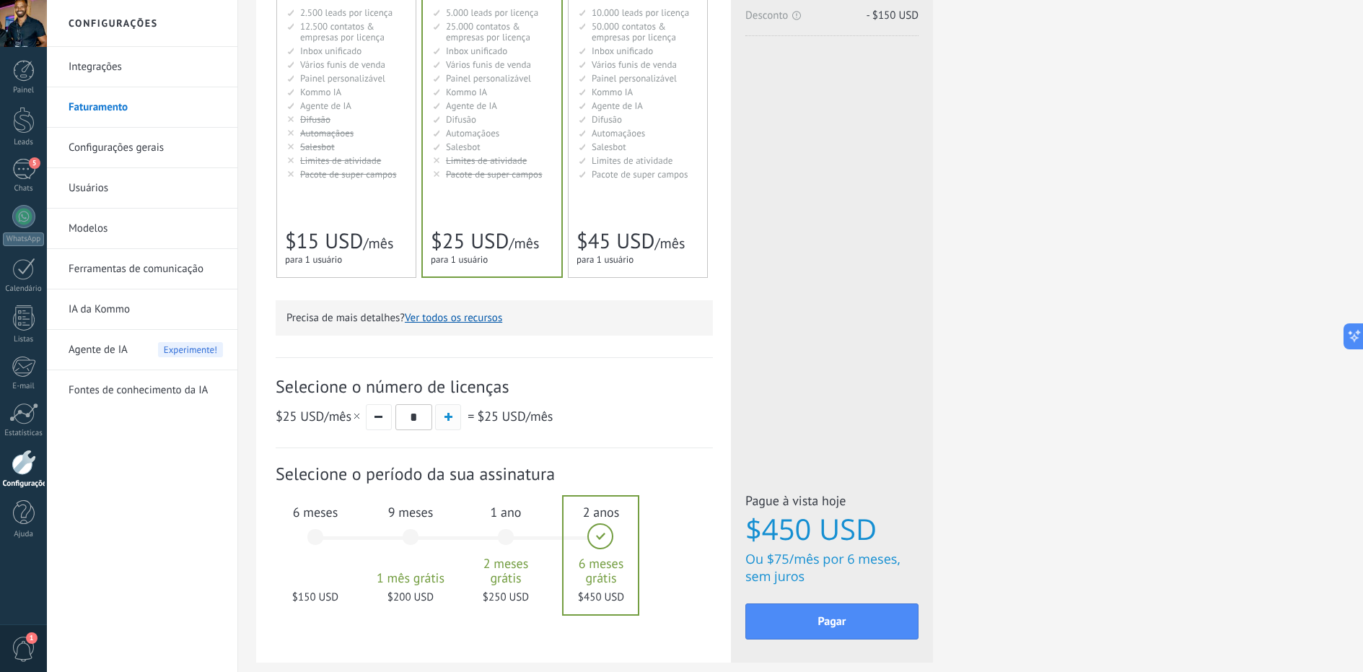
click at [452, 418] on span "button" at bounding box center [448, 417] width 8 height 8
type input "*"
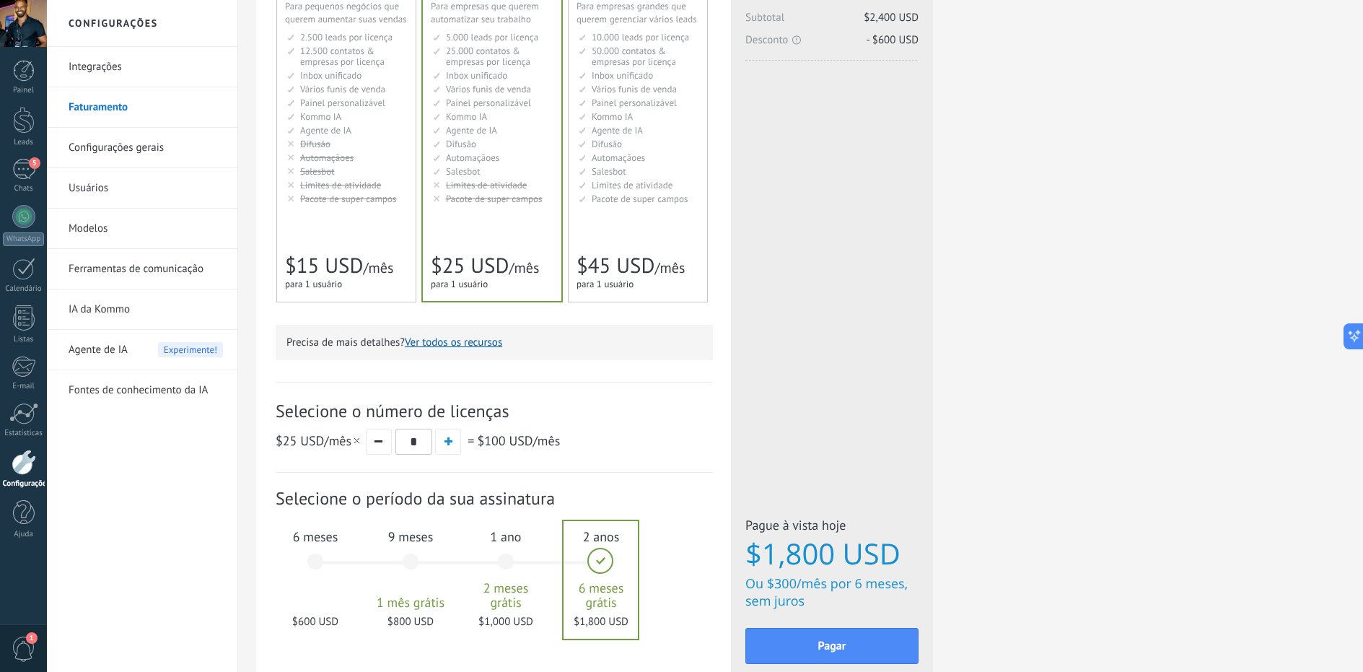
scroll to position [167, 0]
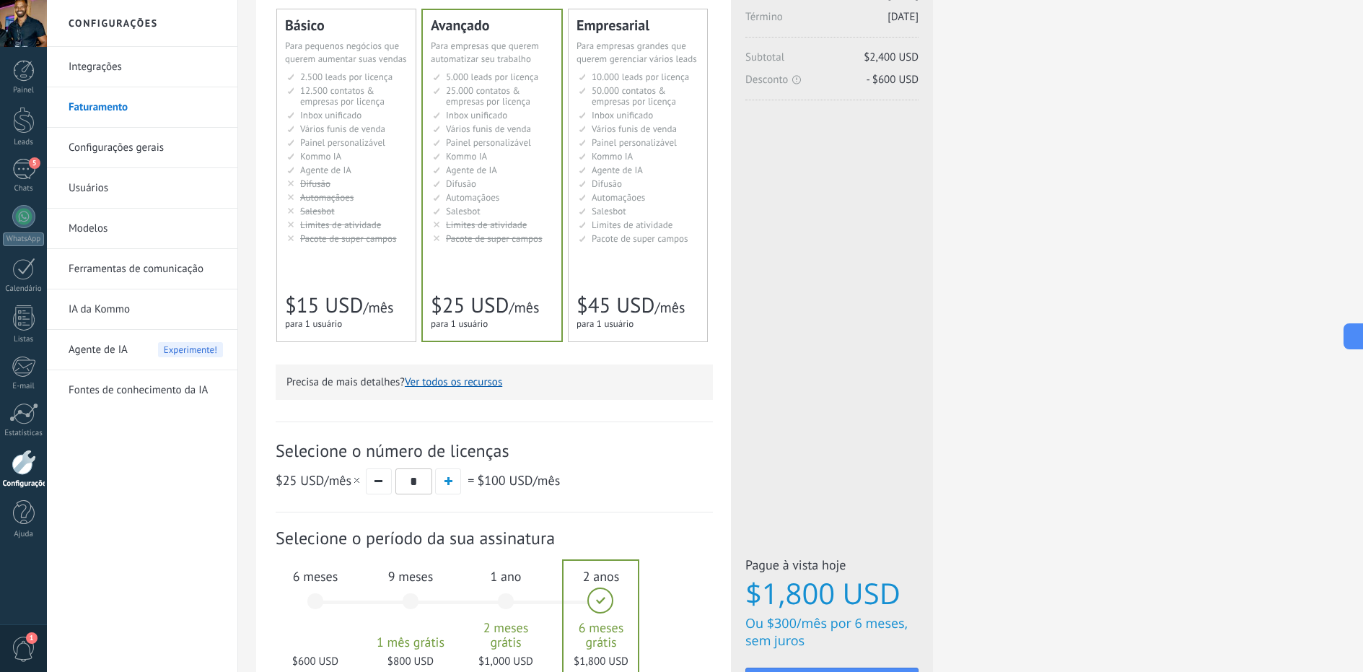
click at [643, 284] on div "Empresarial Для оптимизации процессов в крупной корпорации For large businesses…" at bounding box center [637, 175] width 138 height 332
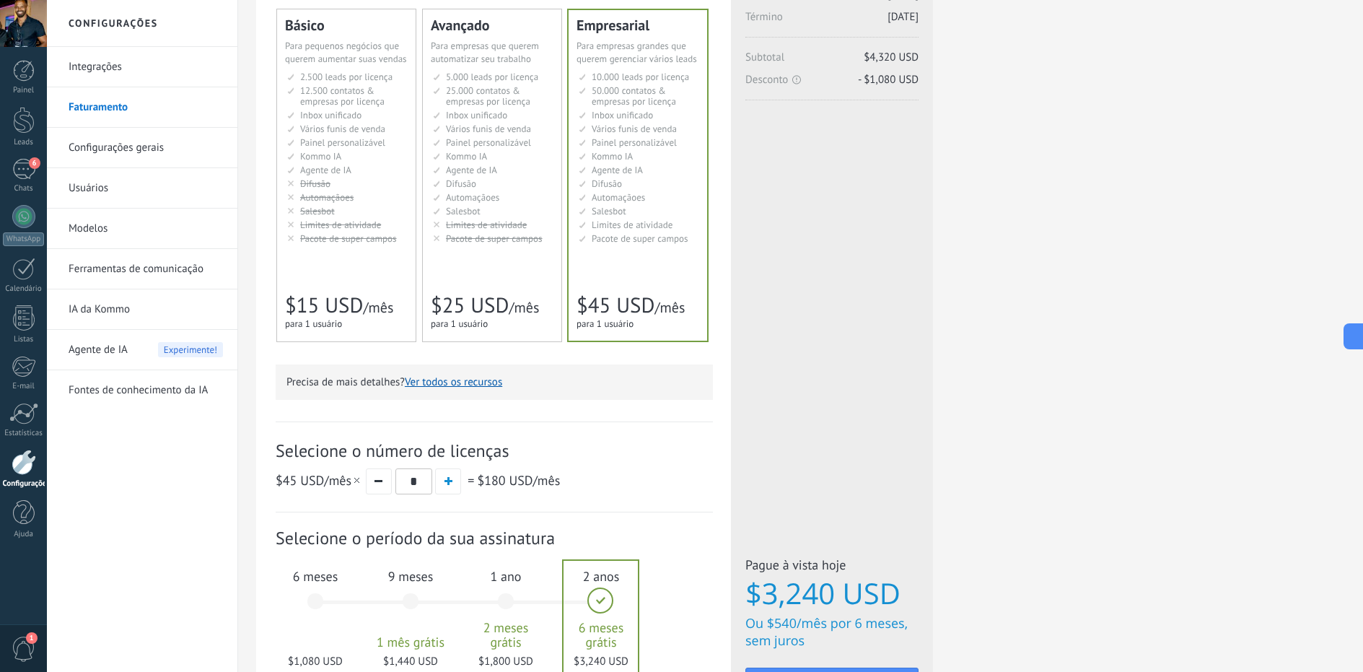
scroll to position [172, 0]
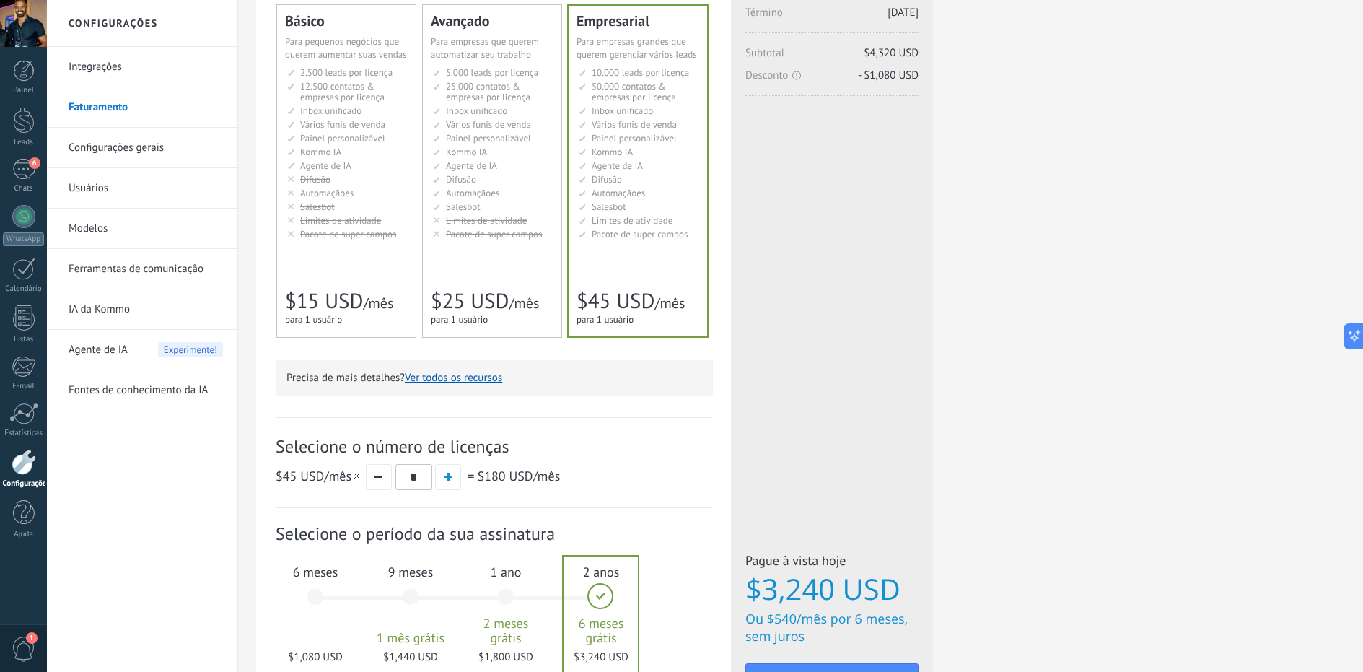
click at [455, 232] on span "Pacote de super campos" at bounding box center [494, 234] width 97 height 12
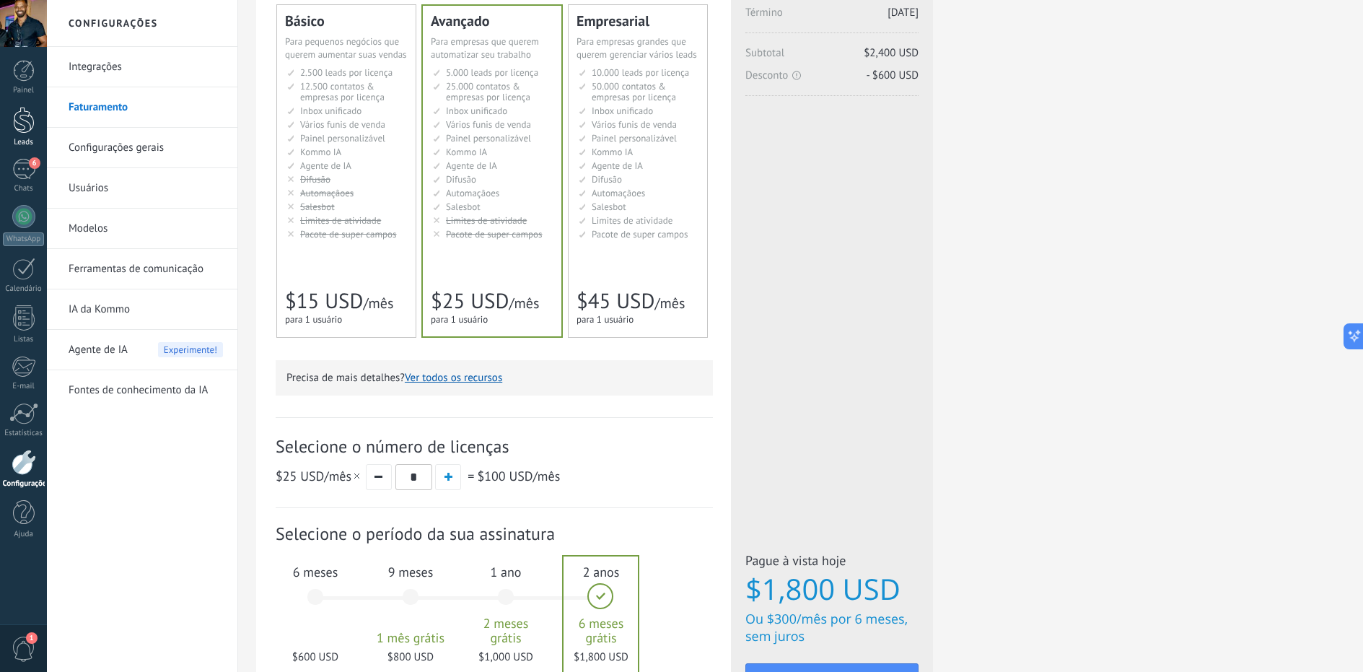
click at [32, 118] on div at bounding box center [24, 120] width 22 height 27
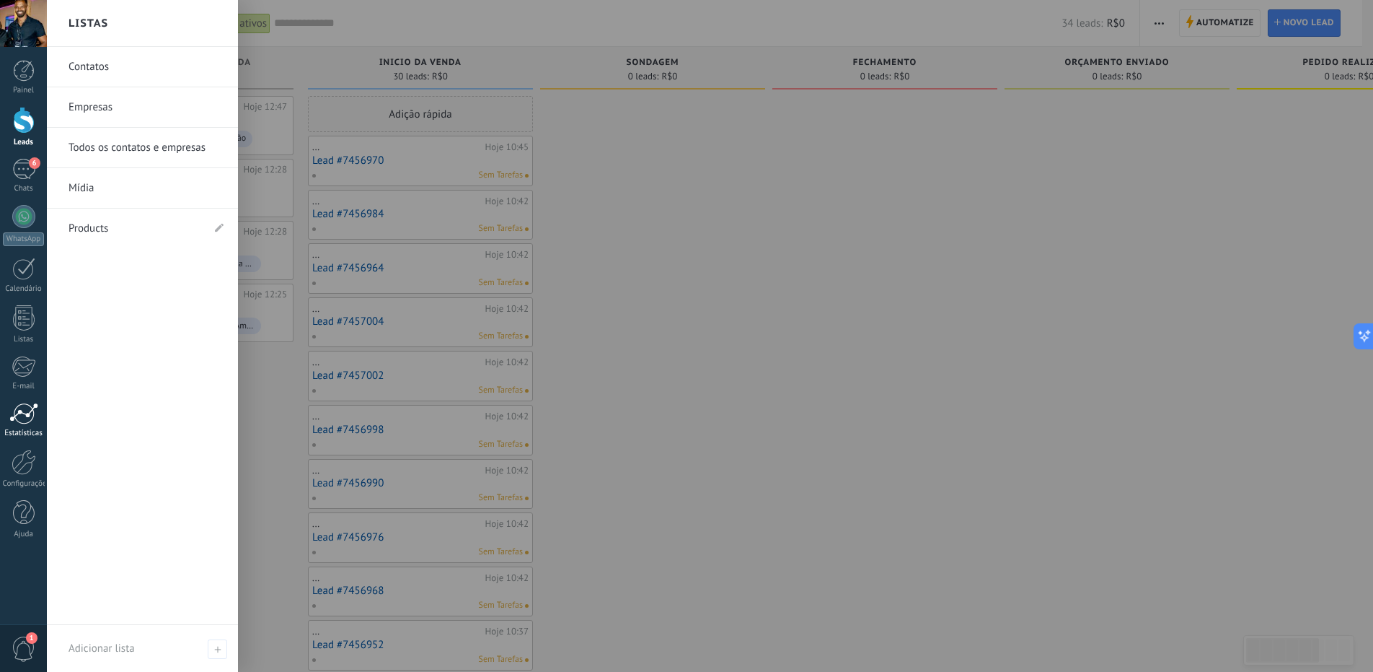
click at [29, 423] on div at bounding box center [23, 414] width 29 height 22
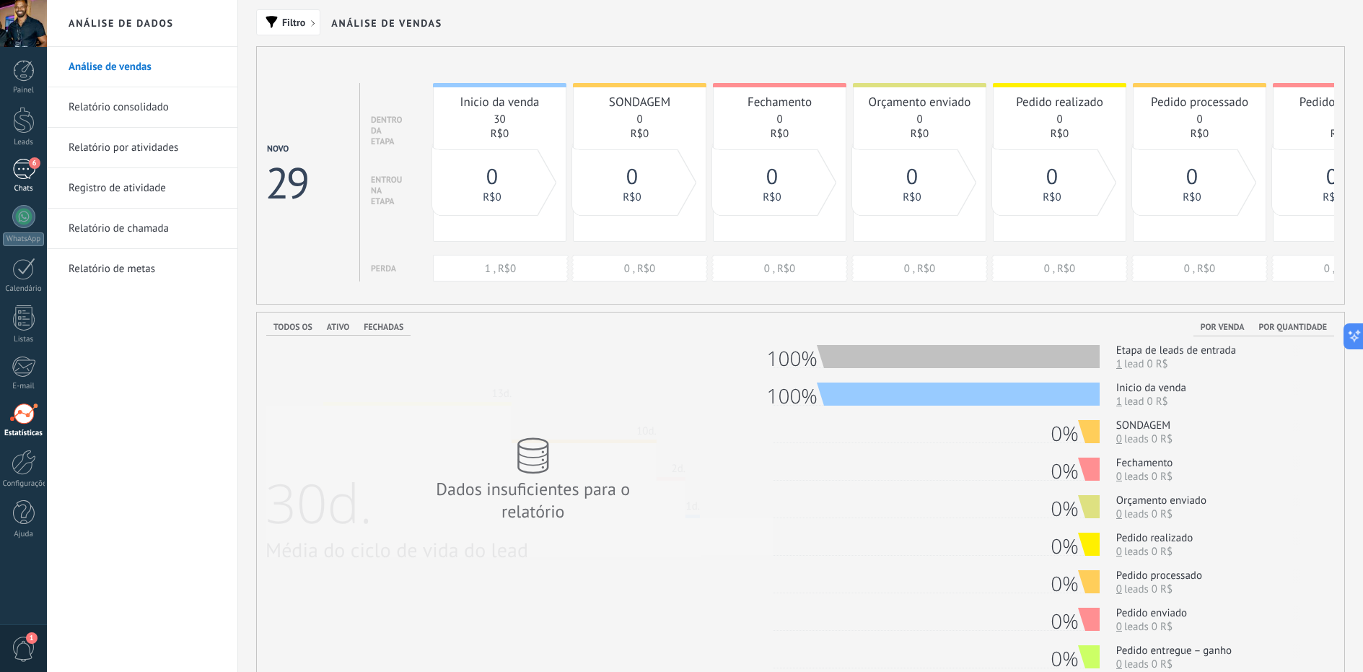
click at [25, 160] on div "6" at bounding box center [23, 169] width 23 height 21
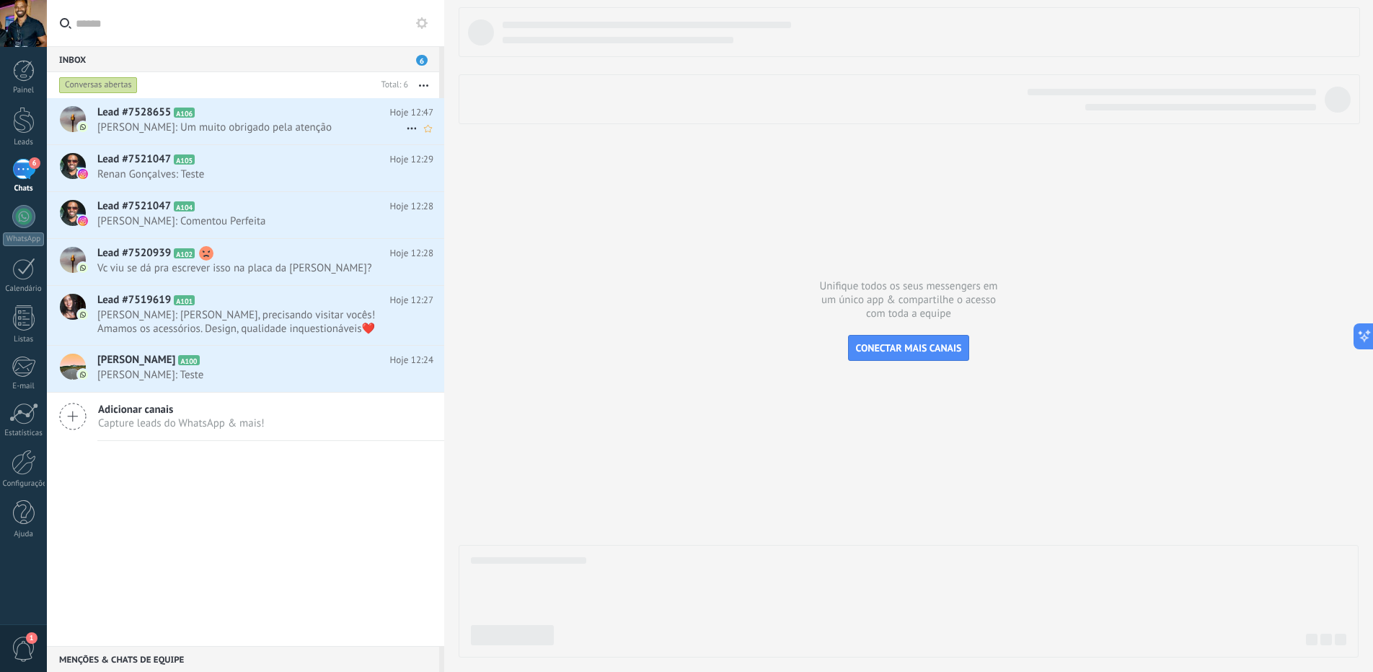
click at [239, 123] on span "[PERSON_NAME]: Um muito obrigado pela atenção" at bounding box center [251, 127] width 309 height 14
